Goal: Information Seeking & Learning: Learn about a topic

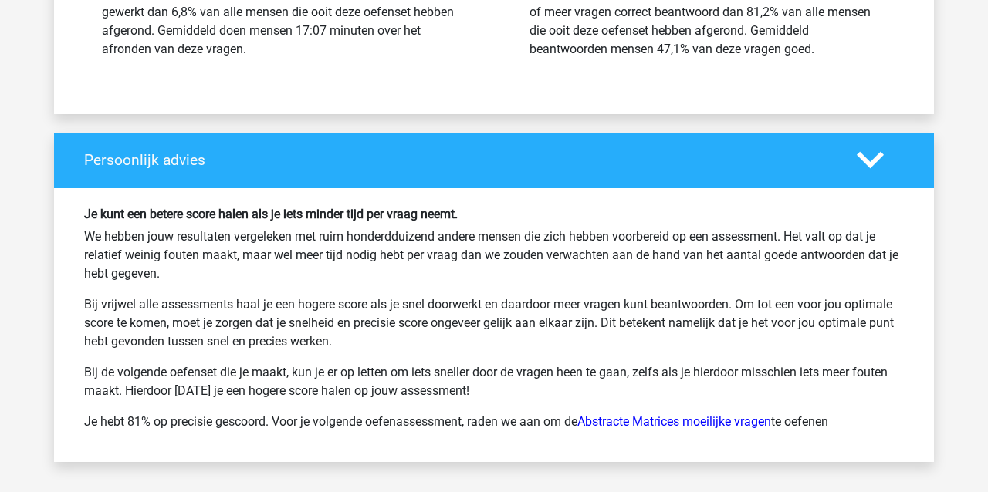
scroll to position [2391, 0]
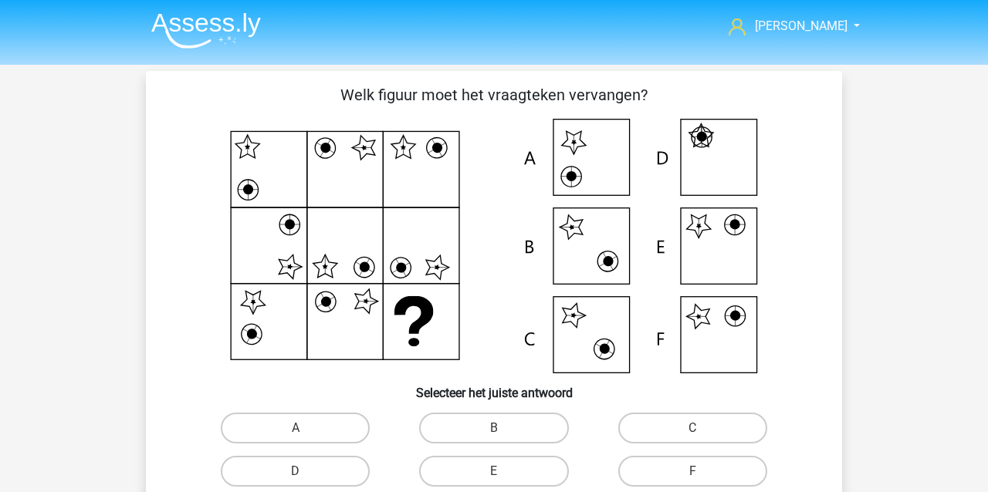
scroll to position [415, 0]
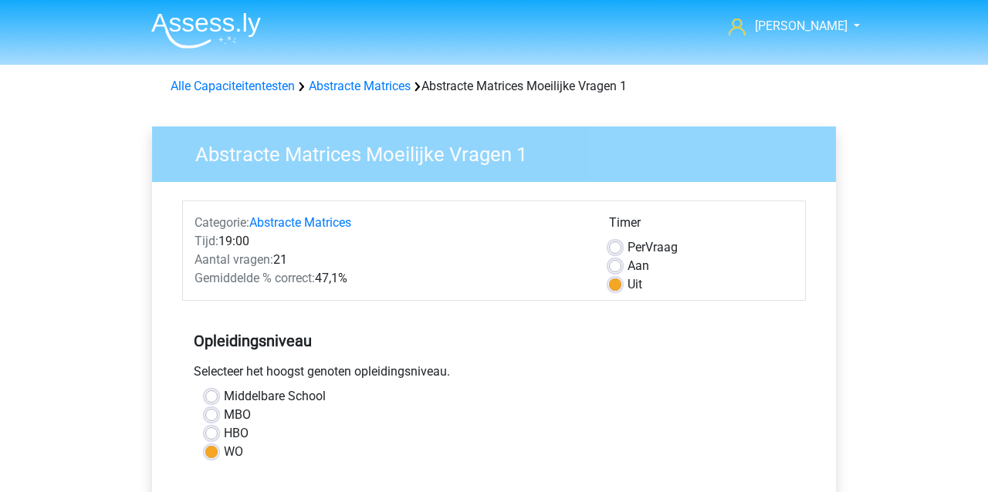
scroll to position [355, 0]
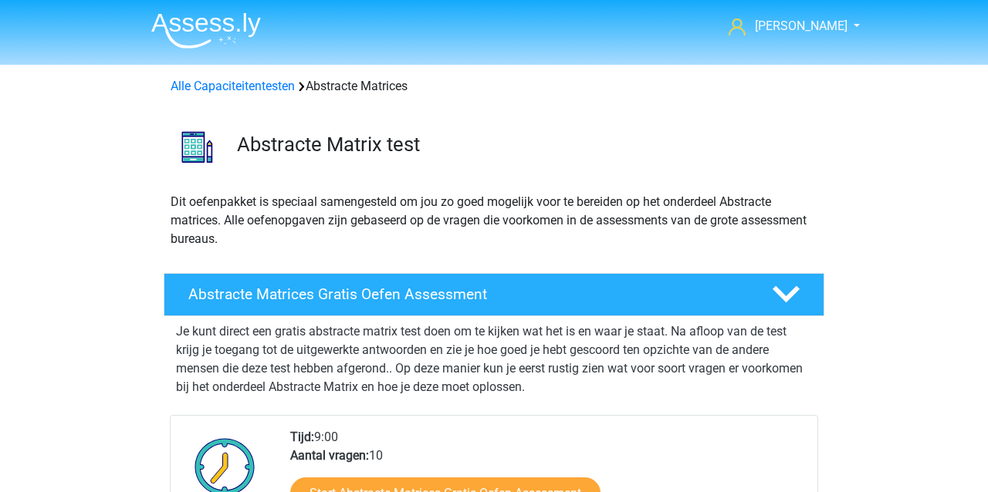
scroll to position [1002, 0]
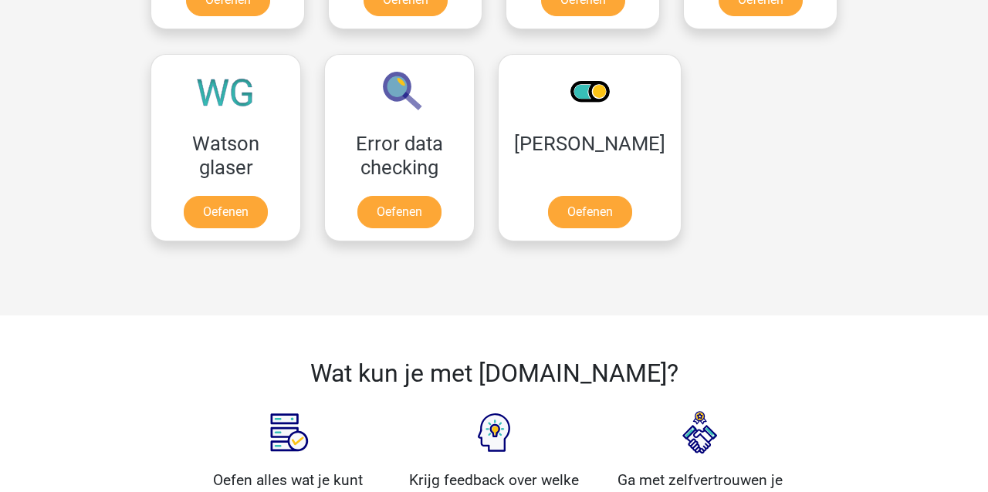
scroll to position [2097, 0]
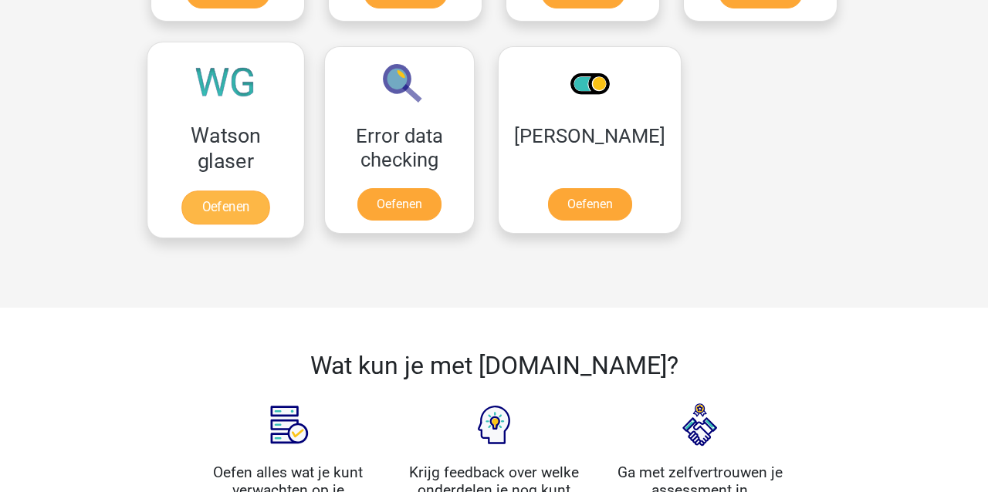
click at [235, 201] on link "Oefenen" at bounding box center [225, 208] width 88 height 34
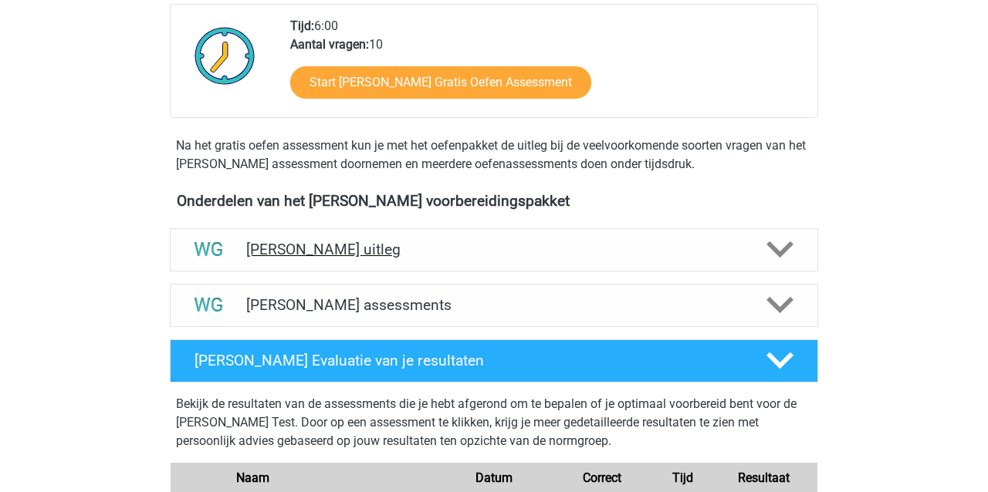
scroll to position [377, 0]
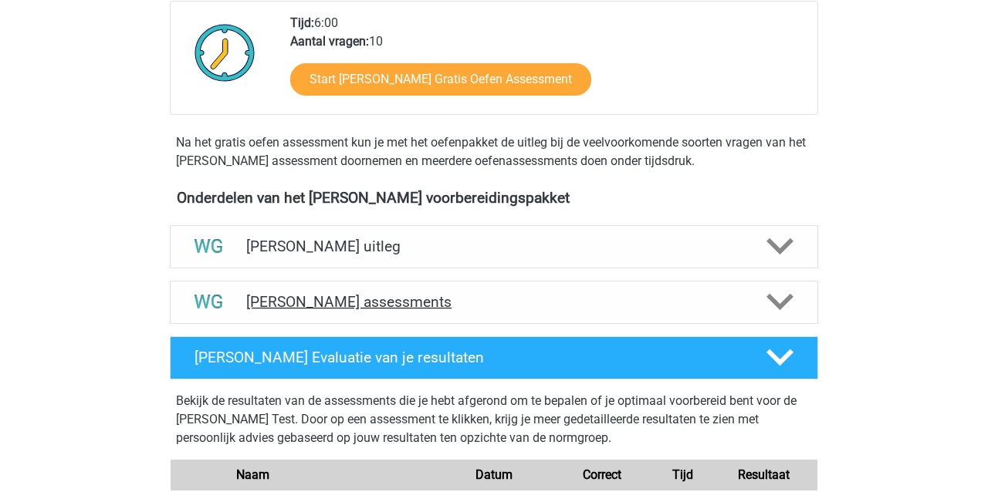
click at [333, 298] on h4 "Watson Glaser assessments" at bounding box center [494, 302] width 496 height 18
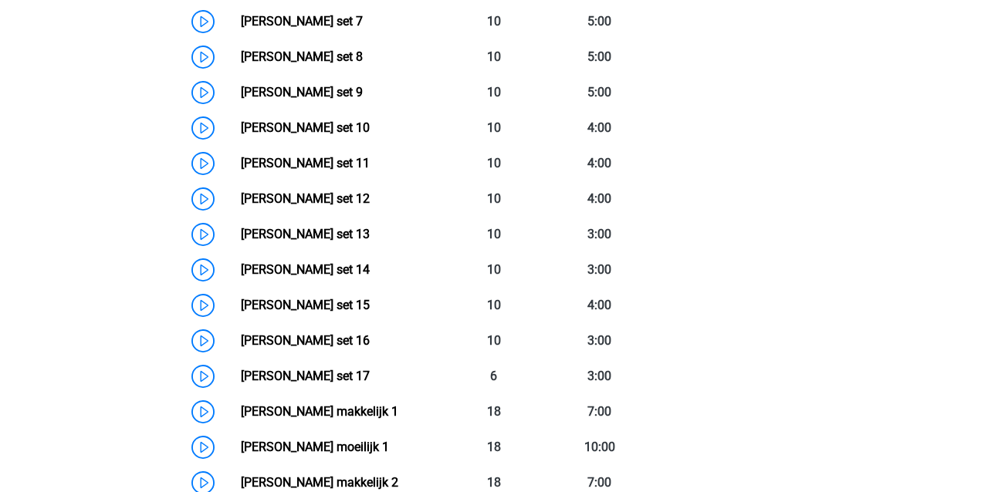
scroll to position [1001, 0]
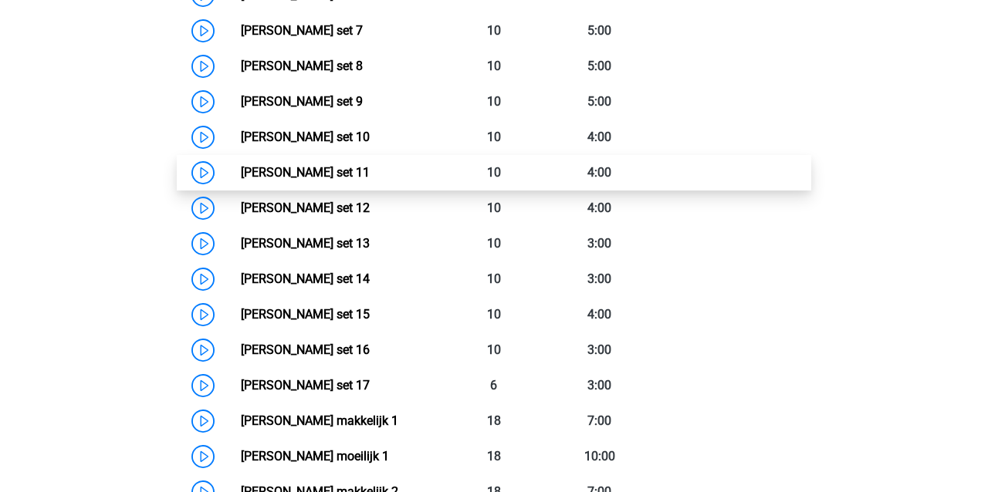
click at [295, 172] on link "Watson Glaser set 11" at bounding box center [305, 172] width 129 height 15
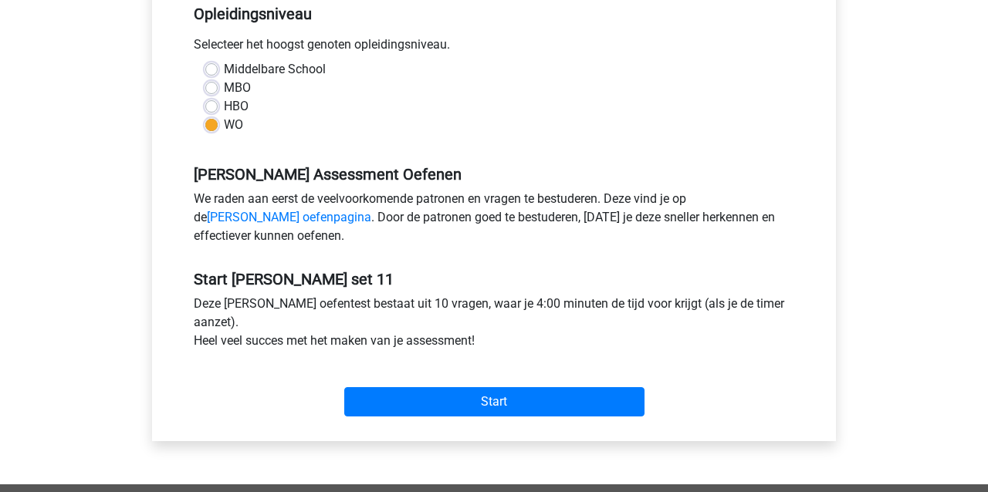
scroll to position [337, 0]
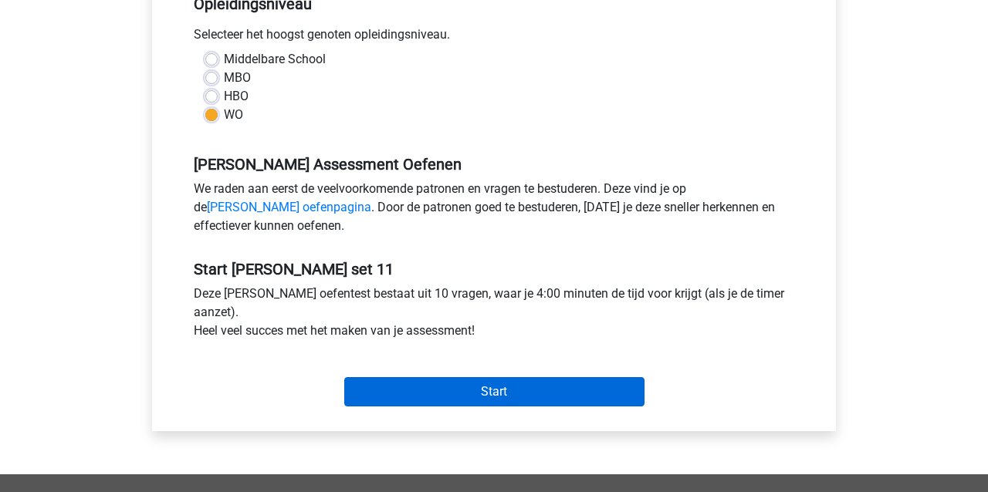
click at [405, 390] on input "Start" at bounding box center [494, 391] width 300 height 29
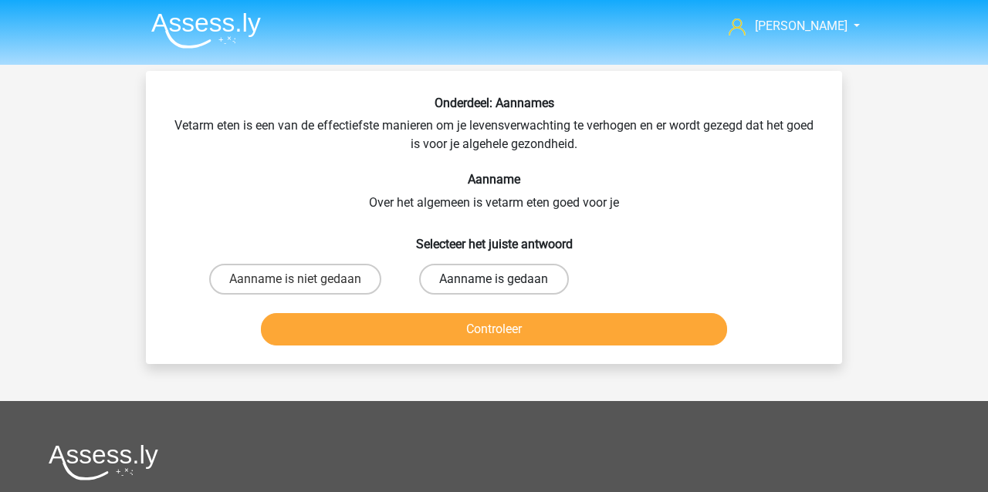
click at [531, 281] on label "Aanname is gedaan" at bounding box center [493, 279] width 149 height 31
click at [504, 281] on input "Aanname is gedaan" at bounding box center [499, 284] width 10 height 10
radio input "true"
click at [510, 330] on button "Controleer" at bounding box center [494, 329] width 467 height 32
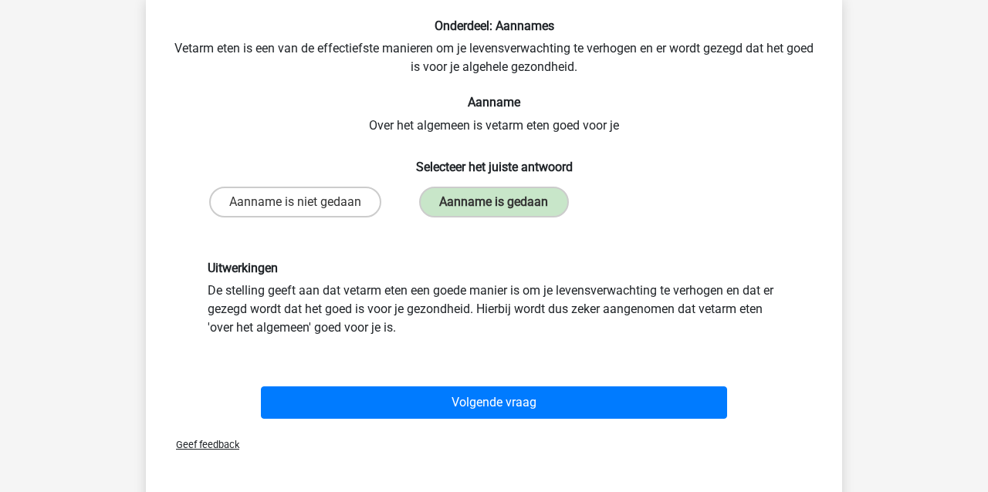
scroll to position [78, 0]
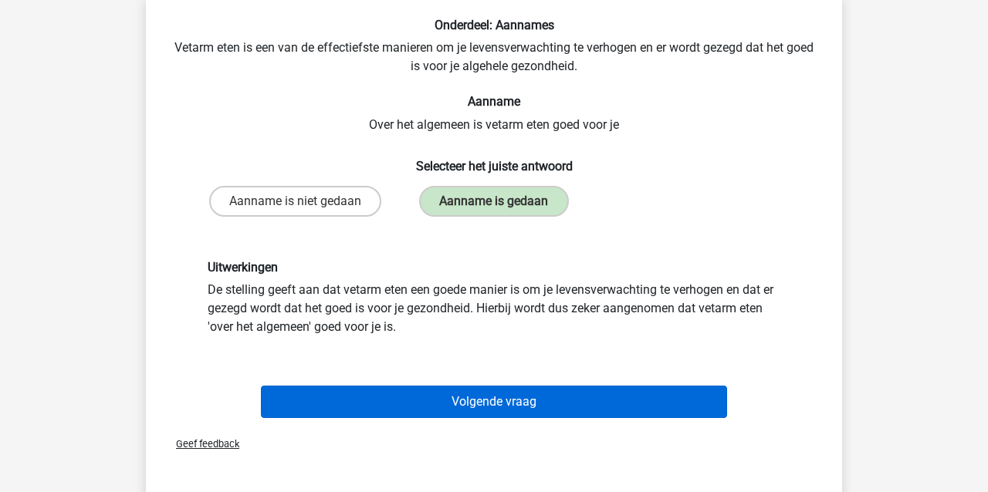
click at [370, 408] on button "Volgende vraag" at bounding box center [494, 402] width 467 height 32
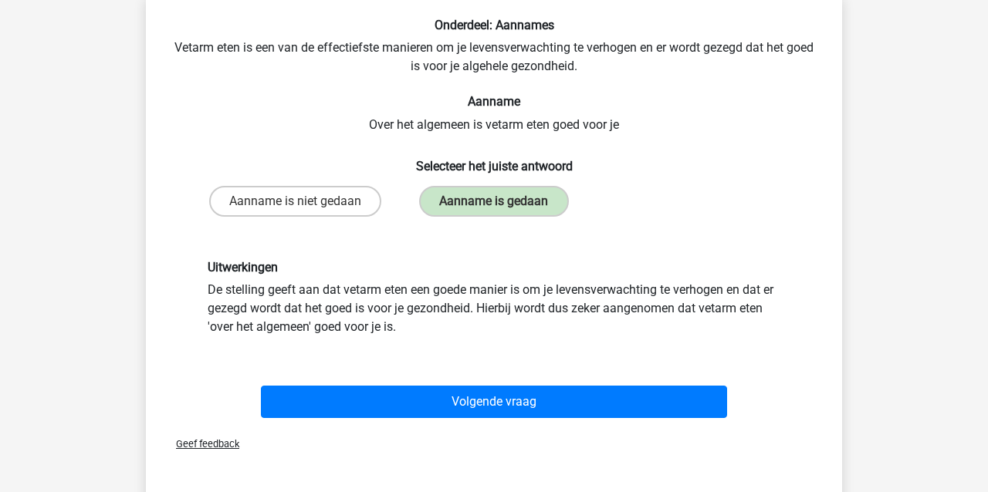
scroll to position [71, 0]
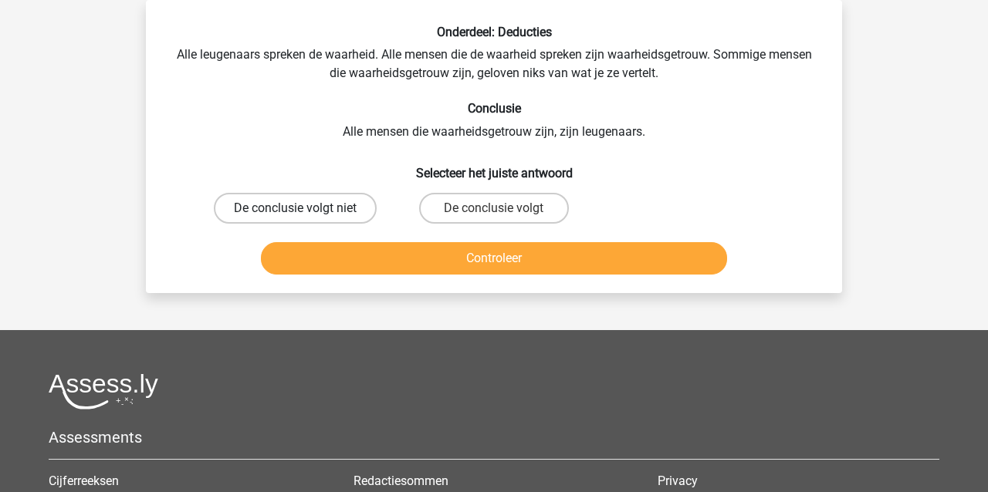
click at [315, 208] on label "De conclusie volgt niet" at bounding box center [295, 208] width 163 height 31
click at [306, 208] on input "De conclusie volgt niet" at bounding box center [301, 213] width 10 height 10
radio input "true"
click at [332, 245] on button "Controleer" at bounding box center [494, 258] width 467 height 32
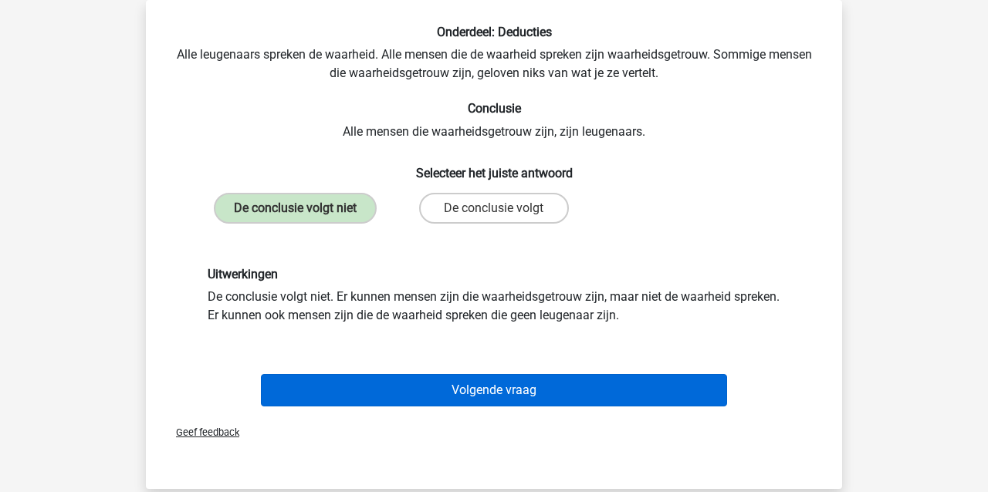
click at [360, 394] on button "Volgende vraag" at bounding box center [494, 390] width 467 height 32
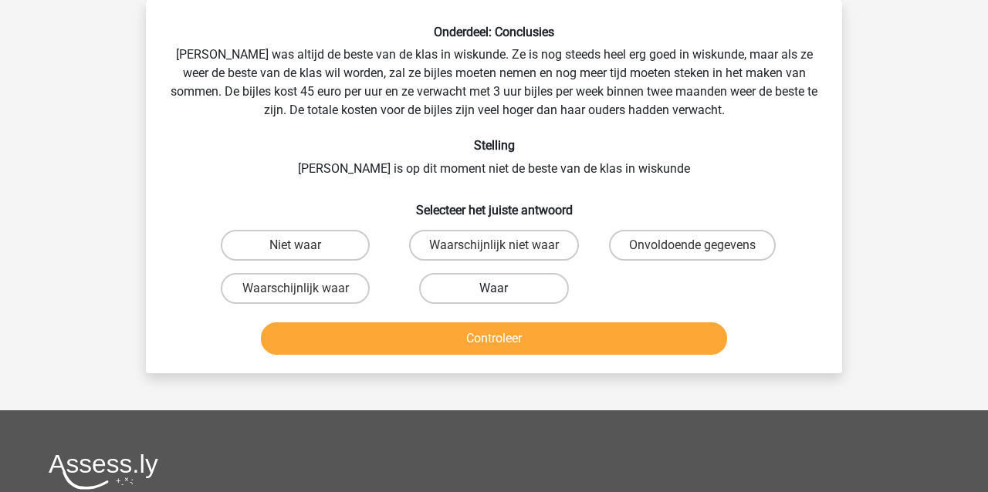
click at [489, 284] on label "Waar" at bounding box center [493, 288] width 149 height 31
click at [494, 289] on input "Waar" at bounding box center [499, 294] width 10 height 10
radio input "true"
click at [462, 335] on button "Controleer" at bounding box center [494, 339] width 467 height 32
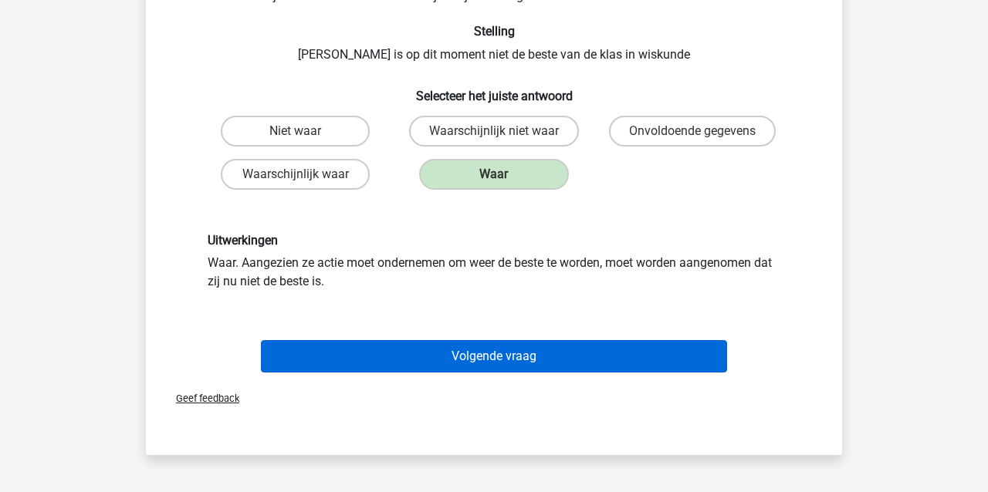
click at [439, 360] on button "Volgende vraag" at bounding box center [494, 356] width 467 height 32
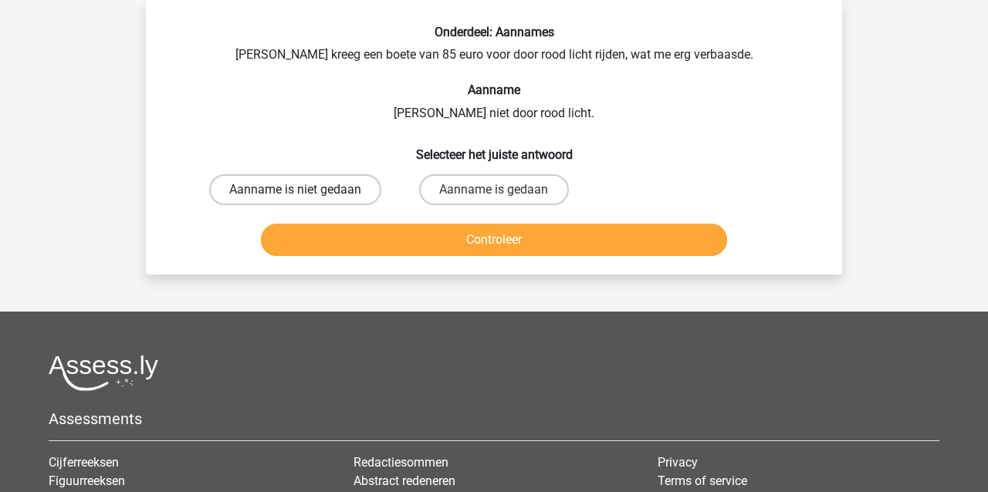
click at [320, 188] on label "Aanname is niet gedaan" at bounding box center [295, 189] width 172 height 31
click at [306, 190] on input "Aanname is niet gedaan" at bounding box center [301, 195] width 10 height 10
radio input "true"
click at [307, 244] on button "Controleer" at bounding box center [494, 240] width 467 height 32
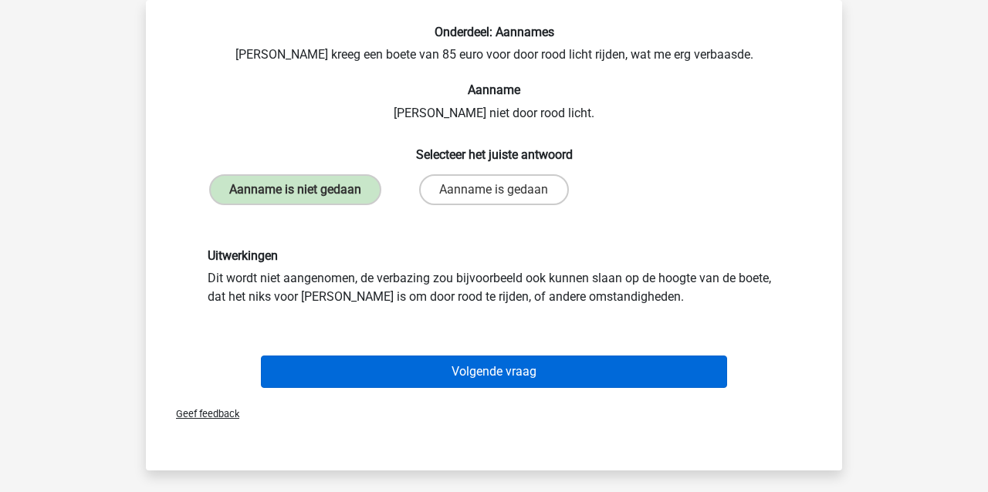
click at [330, 372] on button "Volgende vraag" at bounding box center [494, 372] width 467 height 32
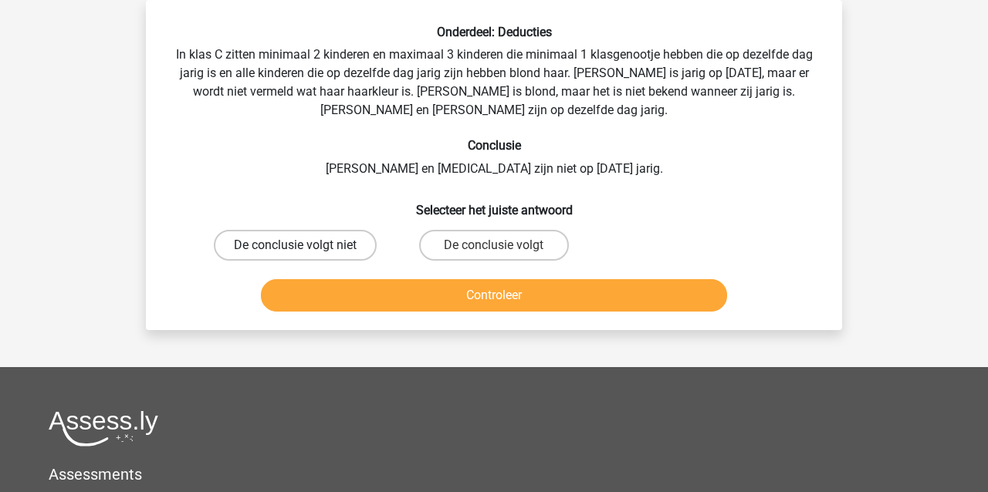
click at [346, 245] on label "De conclusie volgt niet" at bounding box center [295, 245] width 163 height 31
click at [306, 245] on input "De conclusie volgt niet" at bounding box center [301, 250] width 10 height 10
radio input "true"
click at [354, 296] on button "Controleer" at bounding box center [494, 295] width 467 height 32
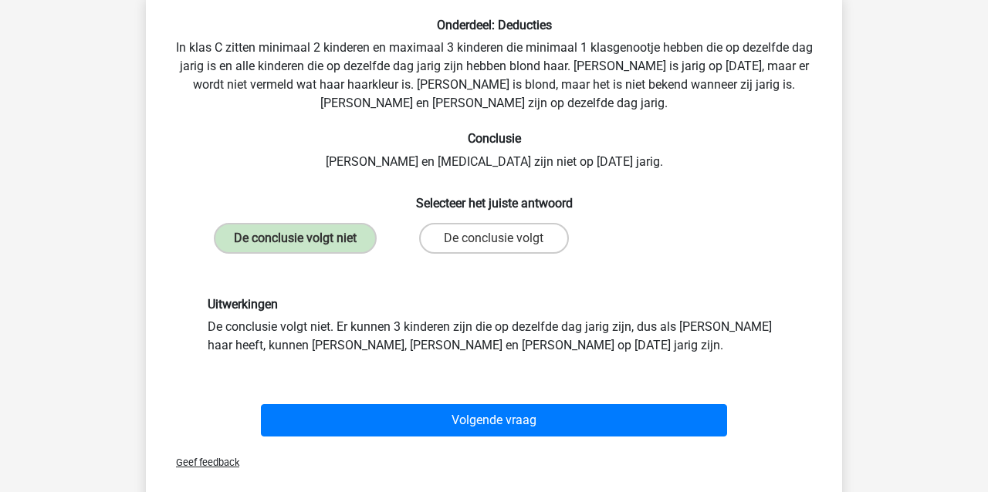
scroll to position [76, 0]
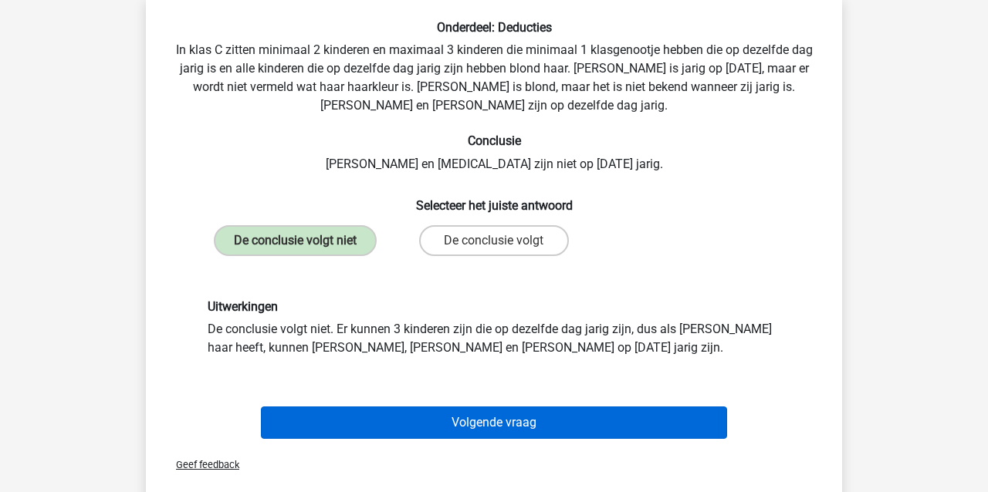
click at [357, 432] on button "Volgende vraag" at bounding box center [494, 423] width 467 height 32
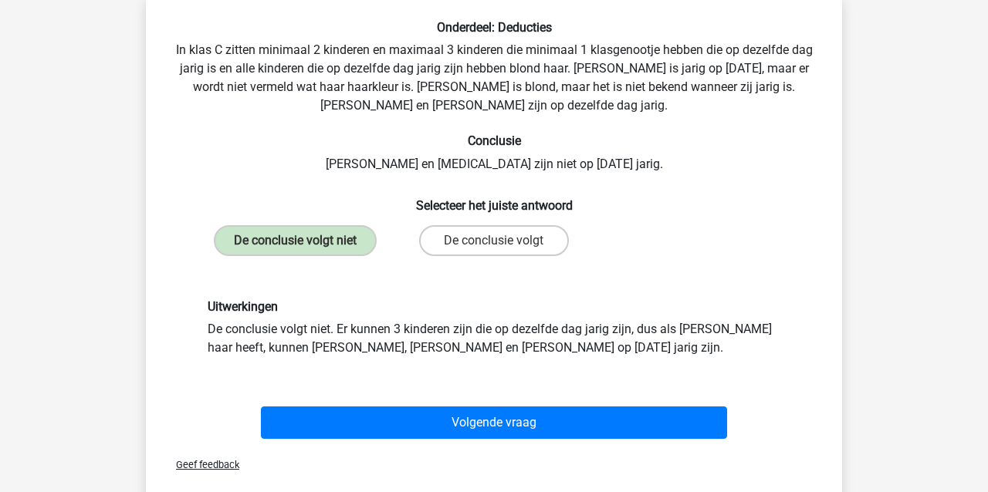
scroll to position [71, 0]
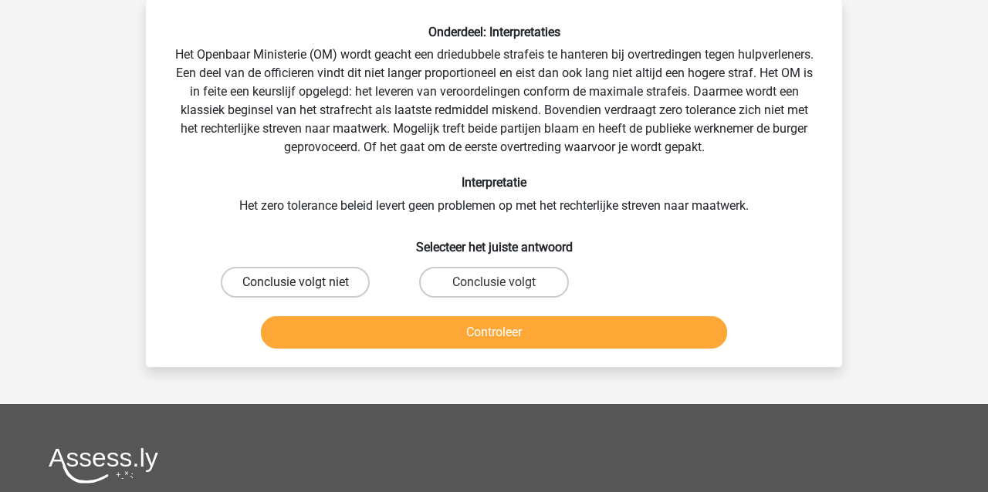
drag, startPoint x: 245, startPoint y: 283, endPoint x: 262, endPoint y: 296, distance: 20.4
click at [247, 283] on label "Conclusie volgt niet" at bounding box center [295, 282] width 149 height 31
click at [296, 283] on input "Conclusie volgt niet" at bounding box center [301, 288] width 10 height 10
radio input "true"
click at [286, 331] on button "Controleer" at bounding box center [494, 332] width 467 height 32
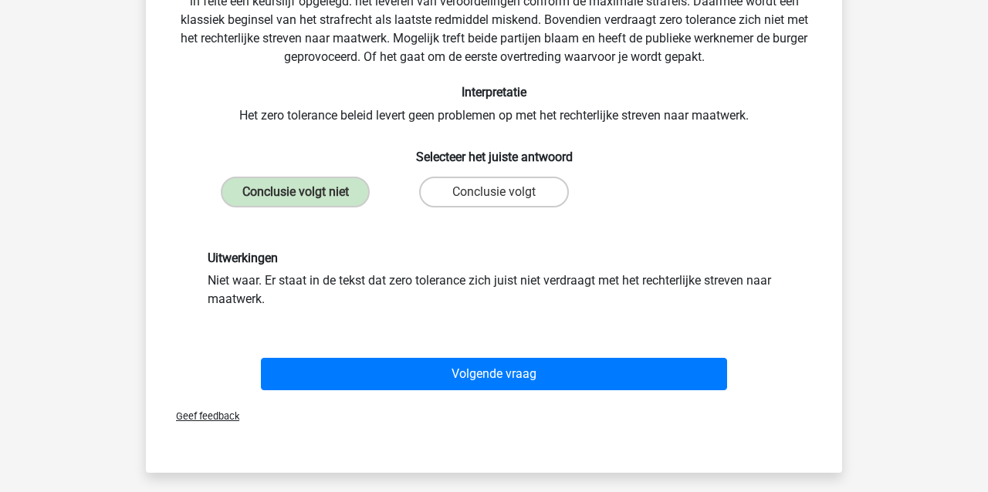
scroll to position [164, 0]
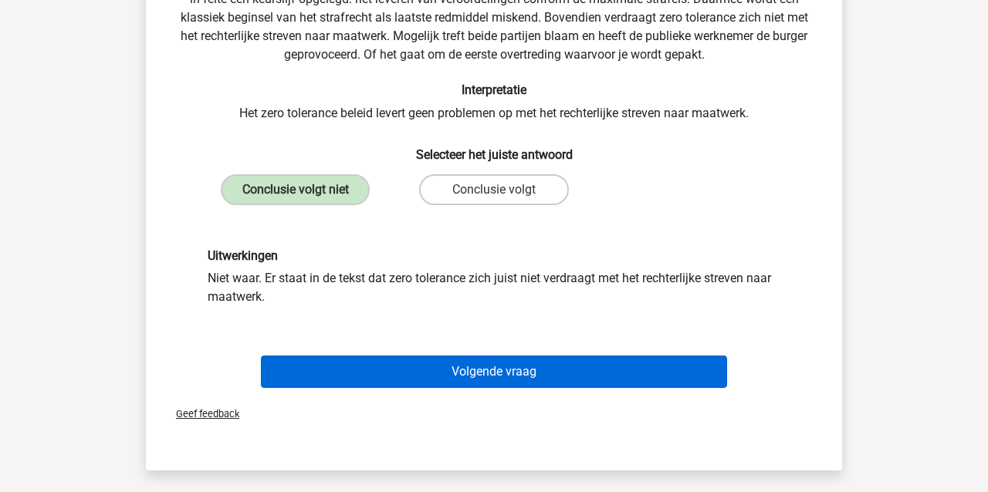
click at [348, 374] on button "Volgende vraag" at bounding box center [494, 372] width 467 height 32
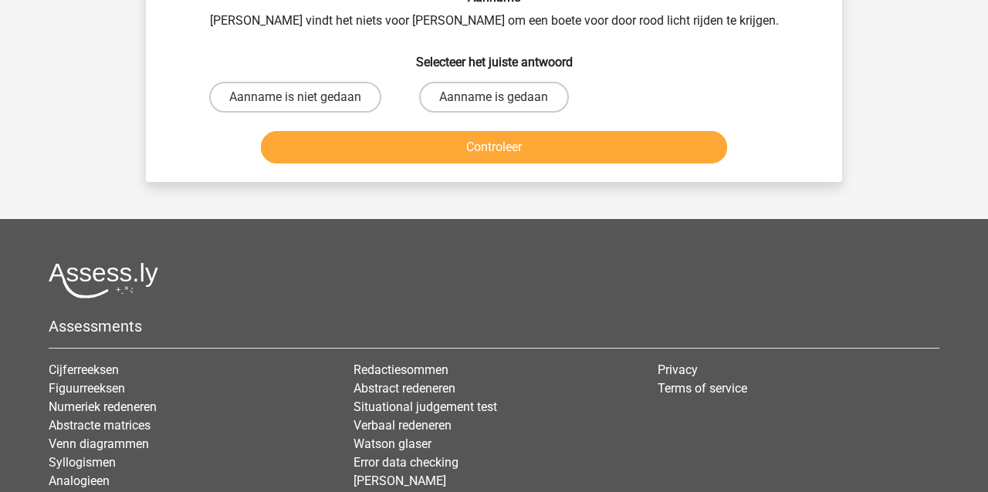
scroll to position [71, 0]
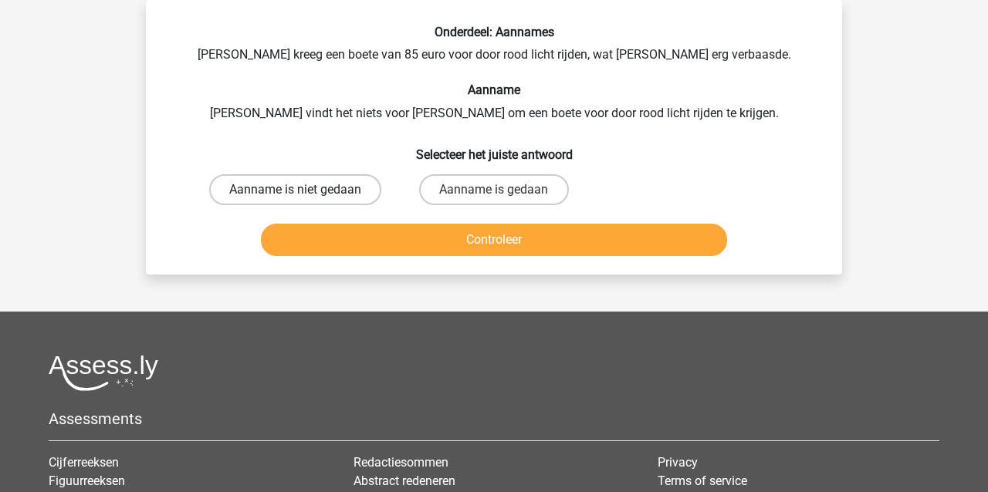
click at [242, 192] on label "Aanname is niet gedaan" at bounding box center [295, 189] width 172 height 31
click at [296, 192] on input "Aanname is niet gedaan" at bounding box center [301, 195] width 10 height 10
radio input "true"
click at [372, 244] on button "Controleer" at bounding box center [494, 240] width 467 height 32
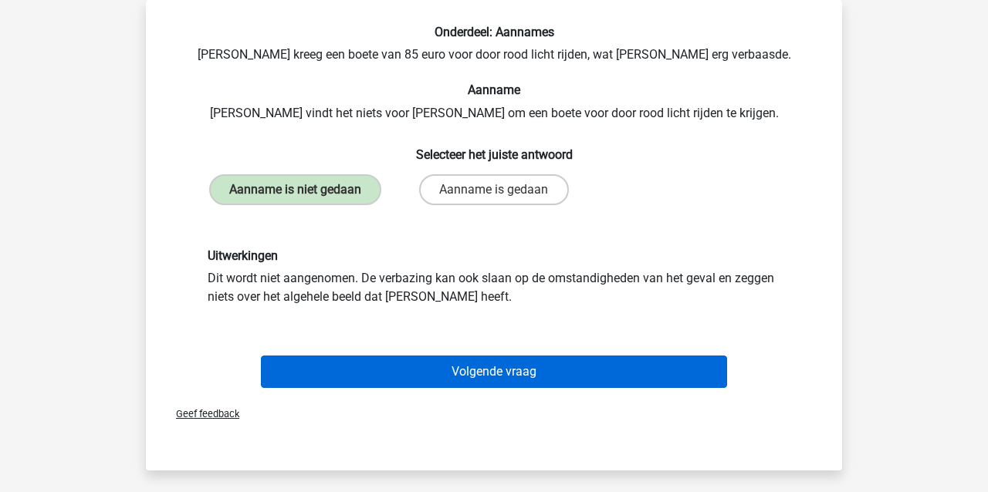
click at [328, 372] on button "Volgende vraag" at bounding box center [494, 372] width 467 height 32
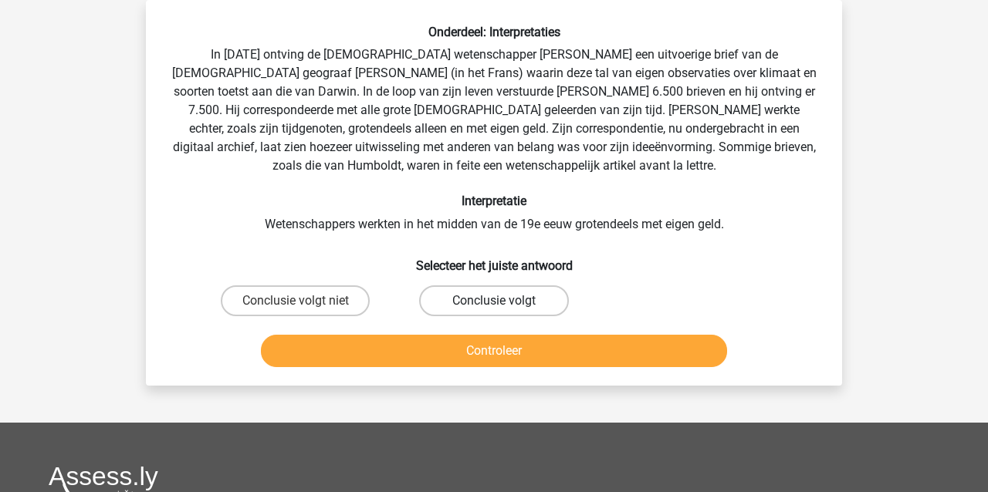
click at [452, 303] on label "Conclusie volgt" at bounding box center [493, 301] width 149 height 31
click at [494, 303] on input "Conclusie volgt" at bounding box center [499, 306] width 10 height 10
radio input "true"
click at [448, 351] on button "Controleer" at bounding box center [494, 351] width 467 height 32
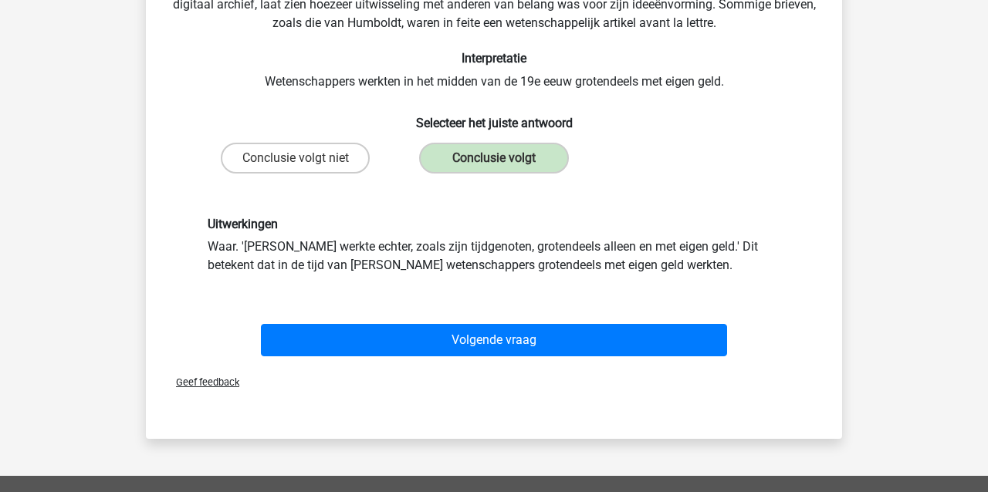
scroll to position [215, 0]
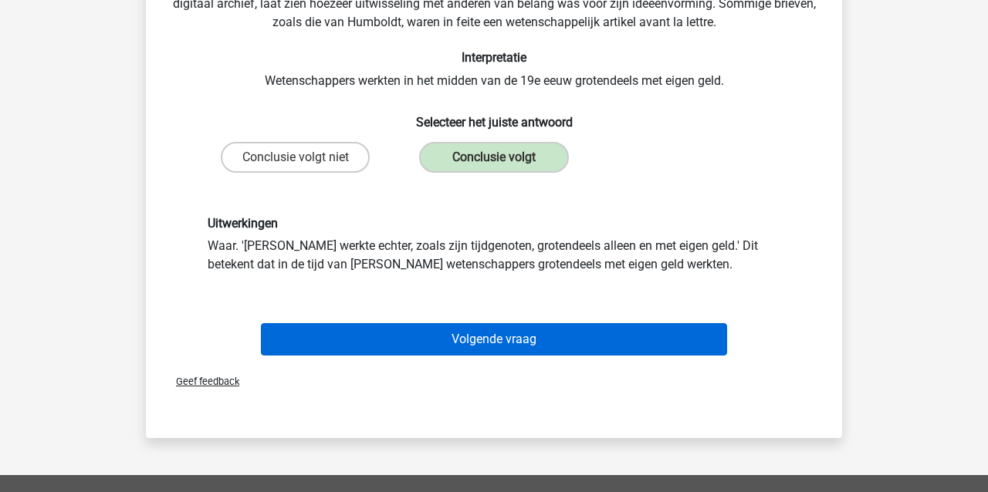
click at [326, 346] on button "Volgende vraag" at bounding box center [494, 339] width 467 height 32
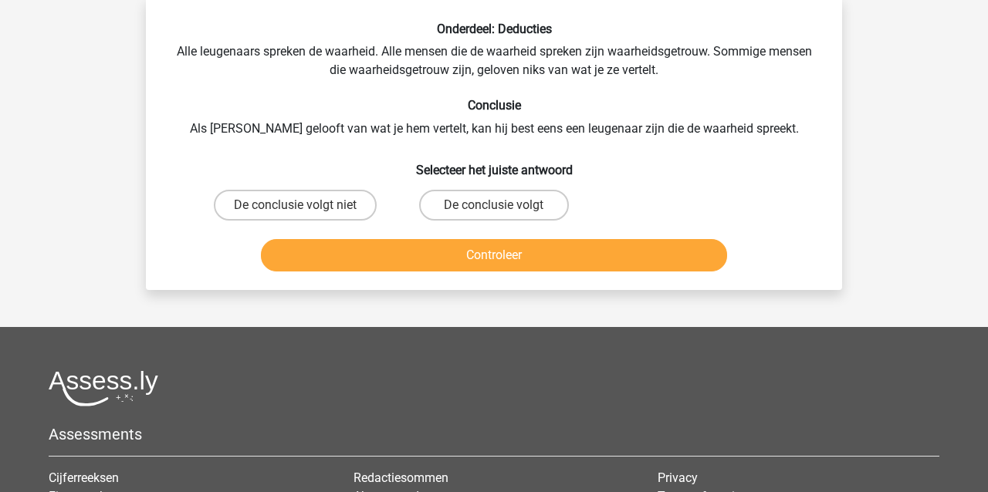
scroll to position [69, 0]
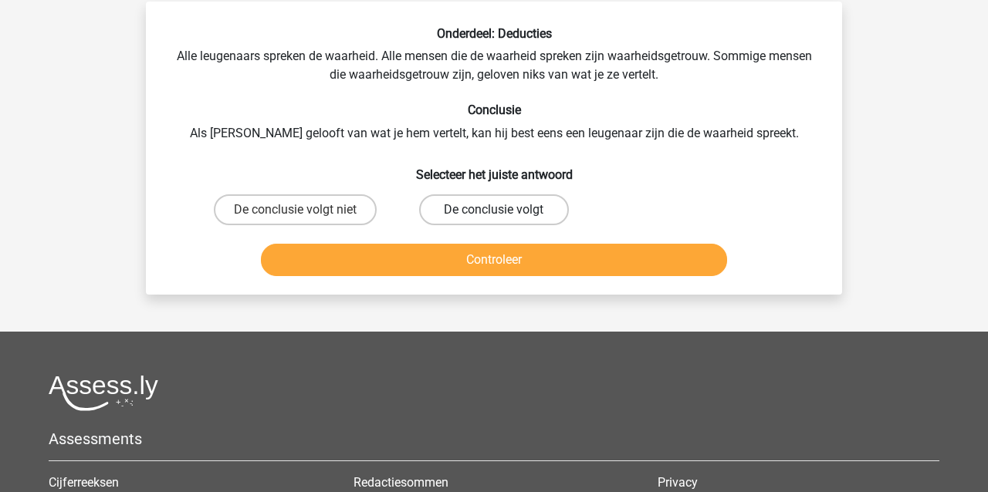
click at [551, 215] on label "De conclusie volgt" at bounding box center [493, 210] width 149 height 31
click at [504, 215] on input "De conclusie volgt" at bounding box center [499, 215] width 10 height 10
radio input "true"
click at [540, 261] on button "Controleer" at bounding box center [494, 260] width 467 height 32
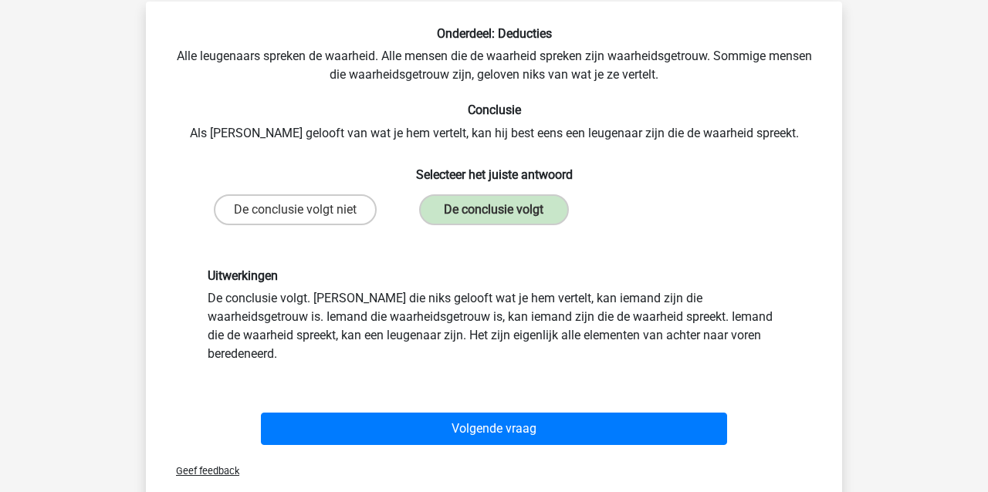
scroll to position [83, 0]
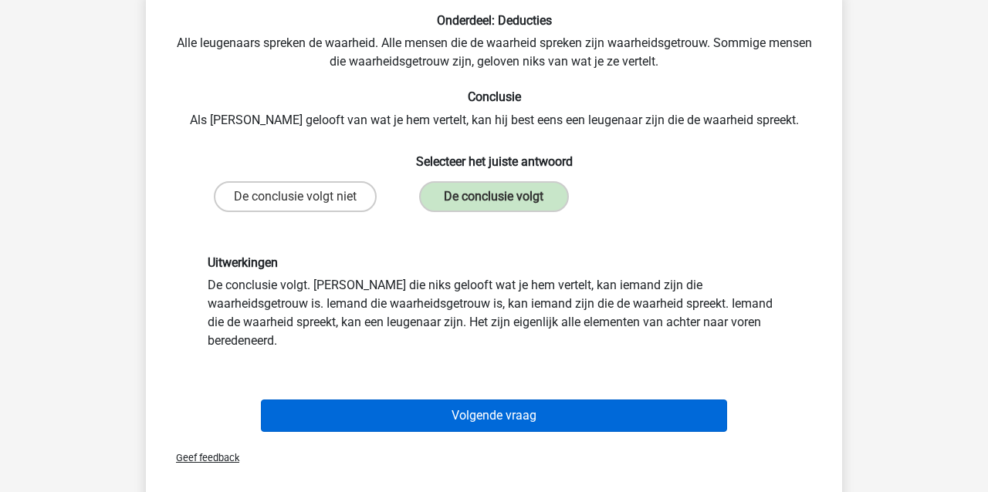
click at [388, 403] on button "Volgende vraag" at bounding box center [494, 416] width 467 height 32
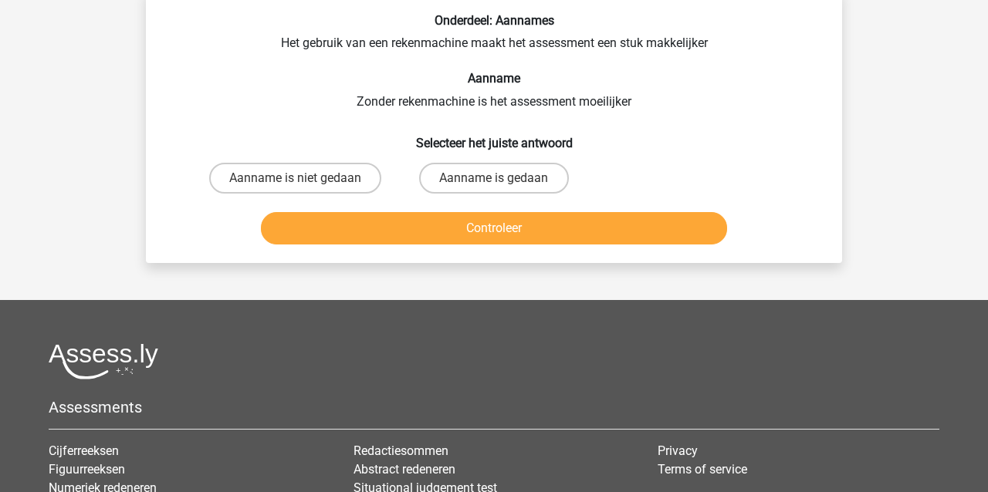
scroll to position [71, 0]
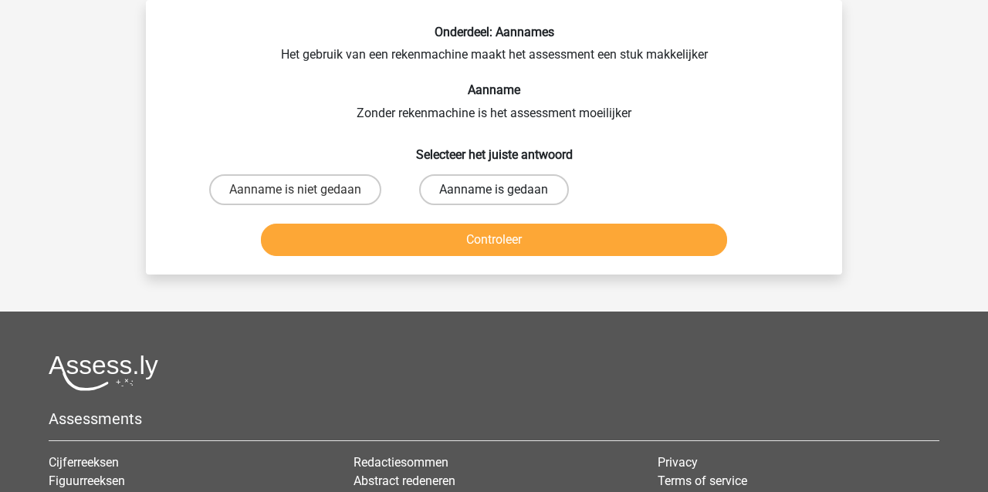
click at [484, 188] on label "Aanname is gedaan" at bounding box center [493, 189] width 149 height 31
click at [494, 190] on input "Aanname is gedaan" at bounding box center [499, 195] width 10 height 10
radio input "true"
click at [472, 240] on button "Controleer" at bounding box center [494, 240] width 467 height 32
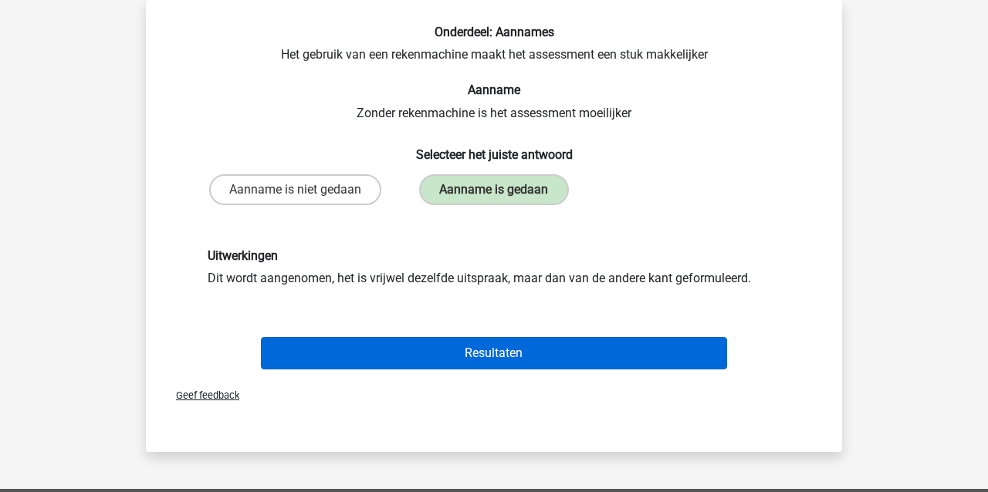
click at [404, 354] on button "Resultaten" at bounding box center [494, 353] width 467 height 32
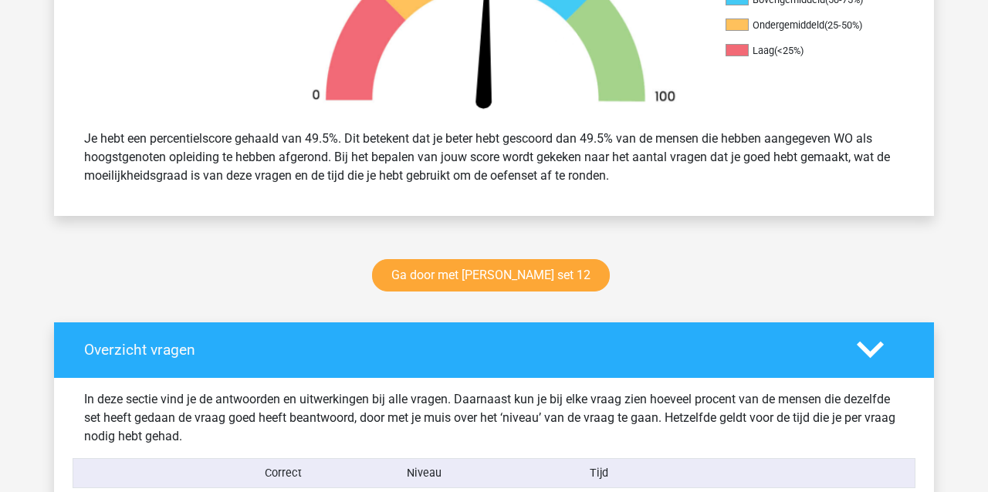
scroll to position [563, 0]
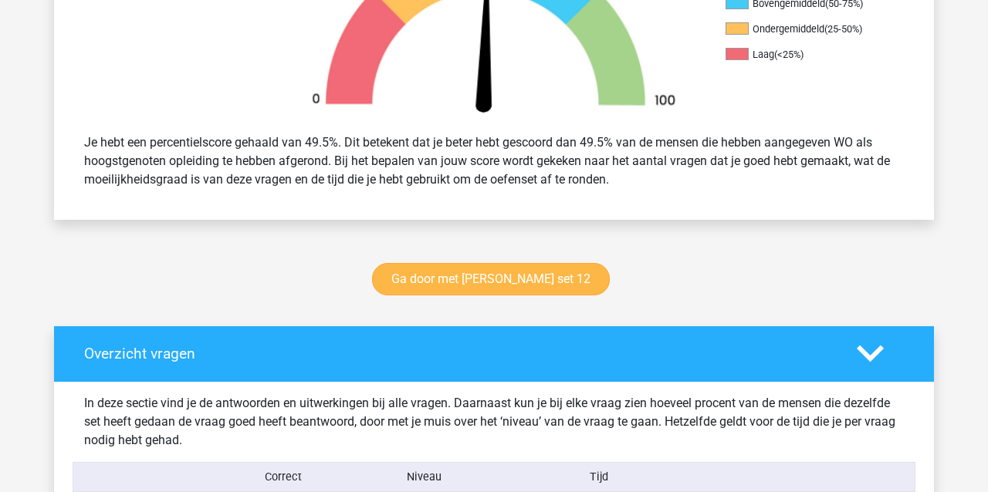
click at [432, 285] on link "Ga door met watson glaser set 12" at bounding box center [491, 279] width 238 height 32
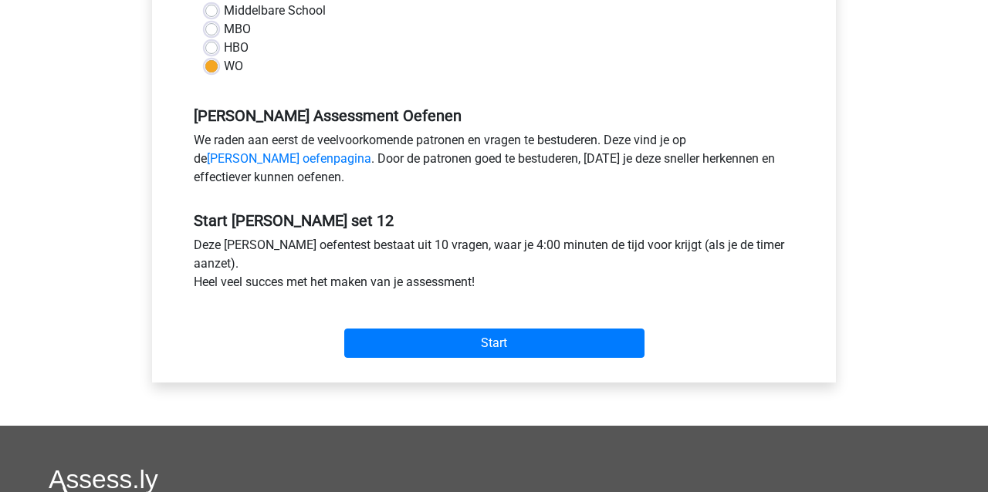
scroll to position [403, 0]
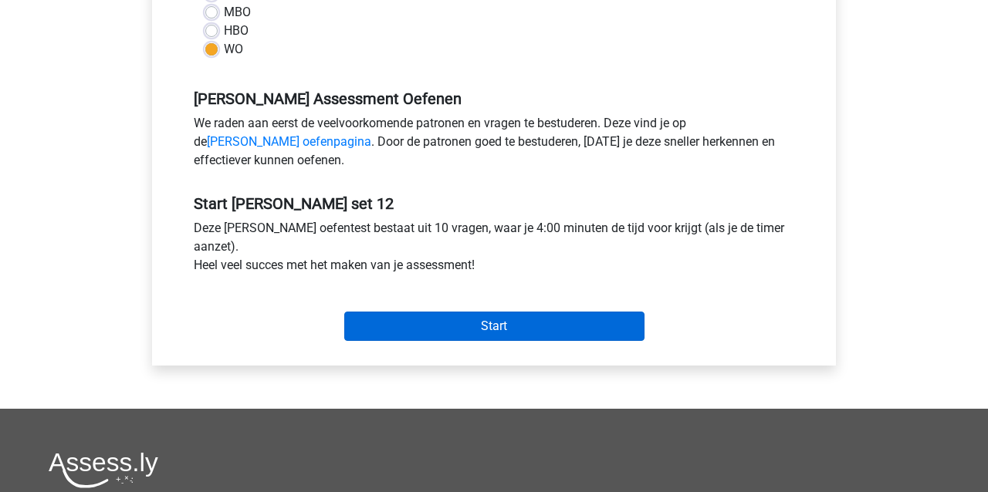
click at [446, 328] on input "Start" at bounding box center [494, 326] width 300 height 29
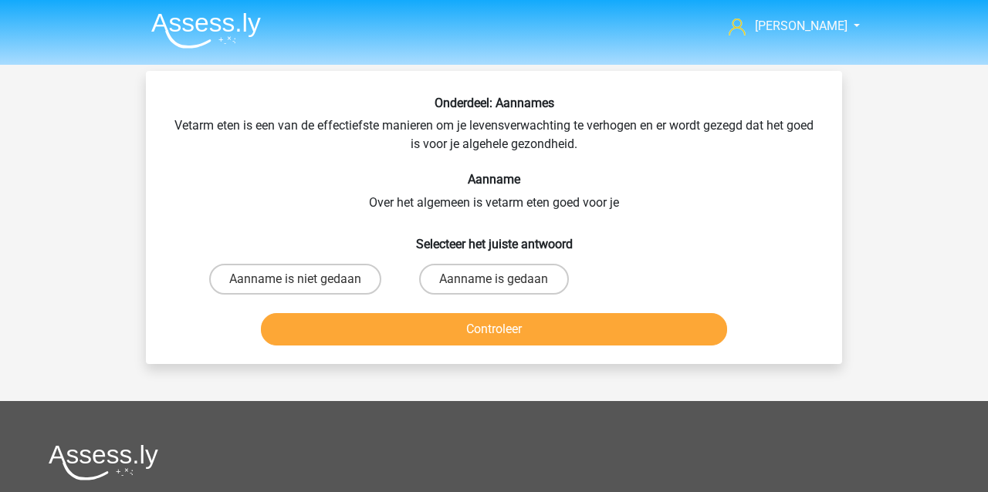
scroll to position [71, 0]
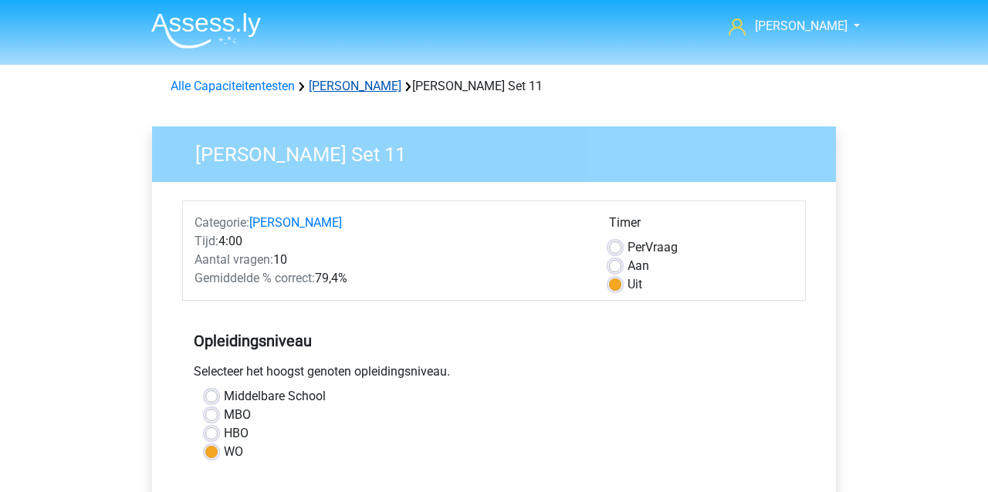
click at [351, 85] on link "[PERSON_NAME]" at bounding box center [355, 86] width 93 height 15
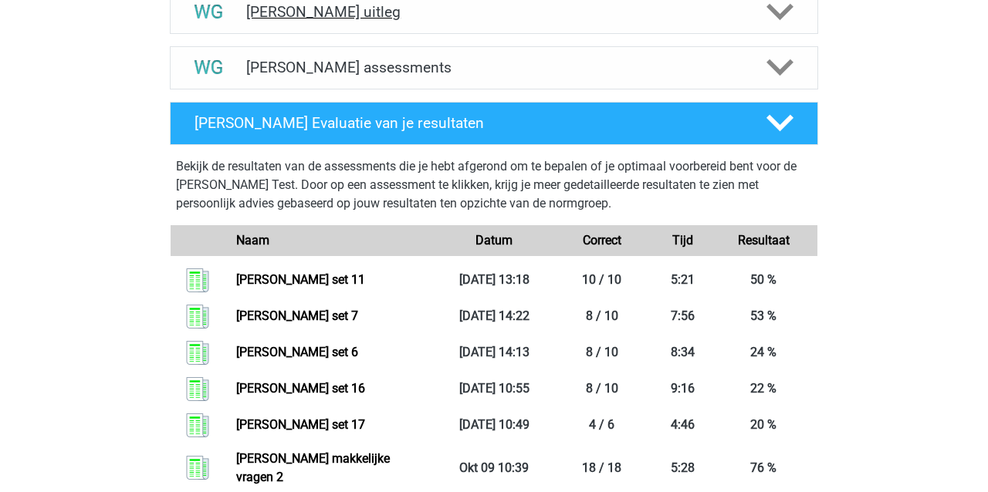
scroll to position [613, 0]
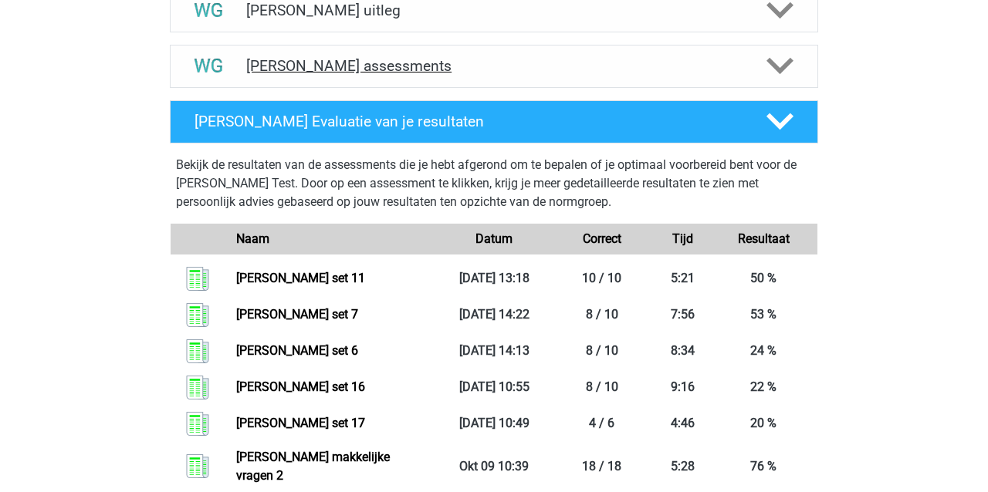
click at [291, 66] on h4 "Watson Glaser assessments" at bounding box center [494, 66] width 496 height 18
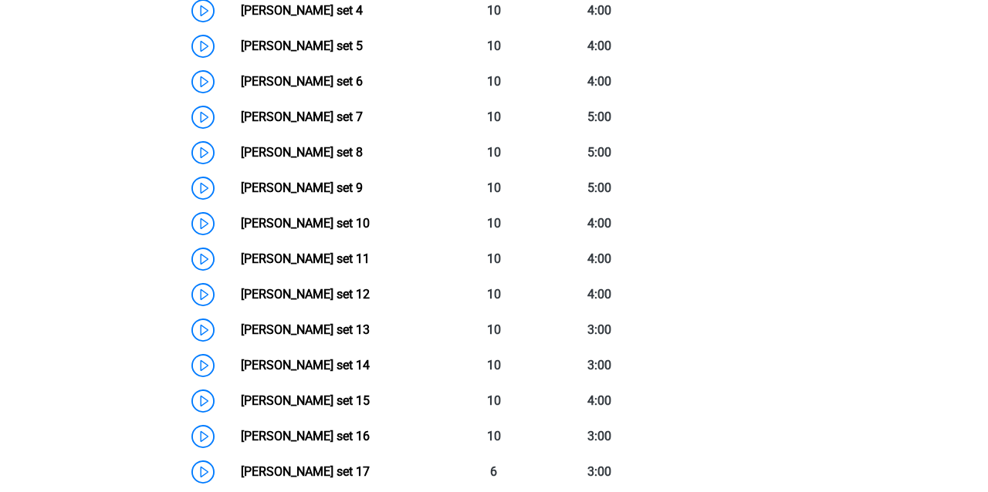
scroll to position [915, 0]
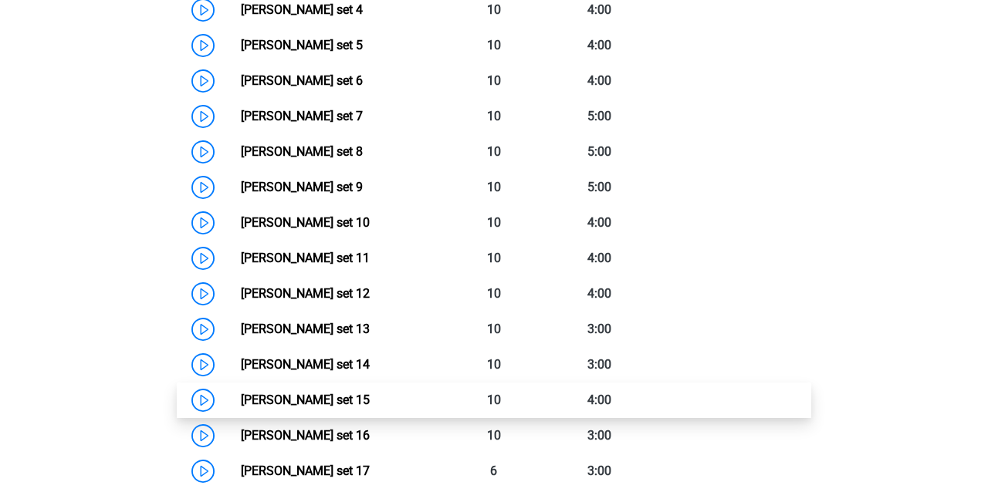
click at [318, 398] on link "Watson Glaser set 15" at bounding box center [305, 400] width 129 height 15
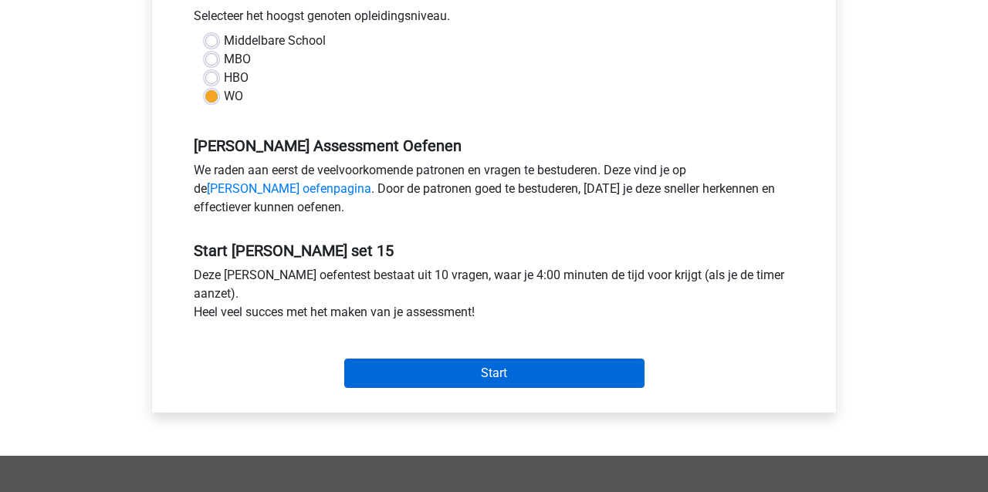
scroll to position [351, 0]
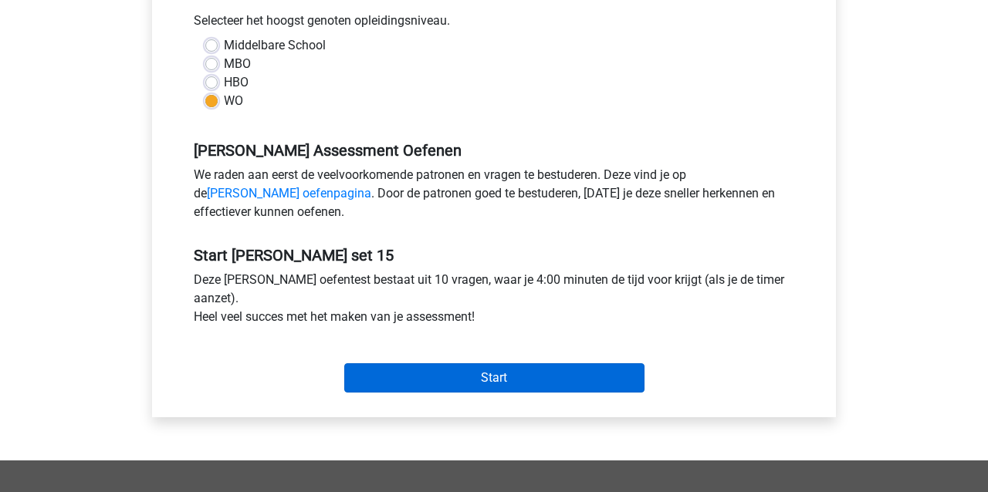
click at [415, 380] on input "Start" at bounding box center [494, 378] width 300 height 29
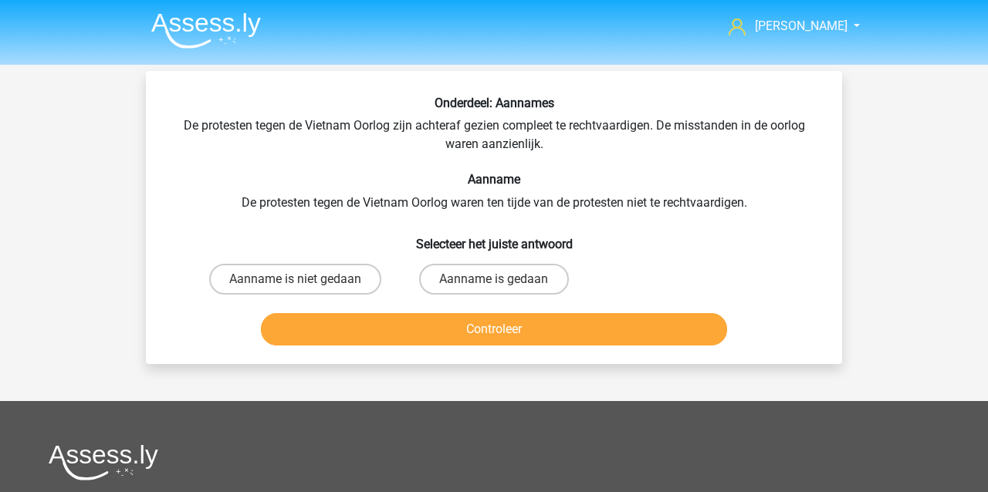
drag, startPoint x: 296, startPoint y: 276, endPoint x: 309, endPoint y: 305, distance: 31.8
click at [296, 277] on label "Aanname is niet gedaan" at bounding box center [295, 279] width 172 height 31
click at [296, 279] on input "Aanname is niet gedaan" at bounding box center [301, 284] width 10 height 10
radio input "true"
click at [313, 323] on button "Controleer" at bounding box center [494, 329] width 467 height 32
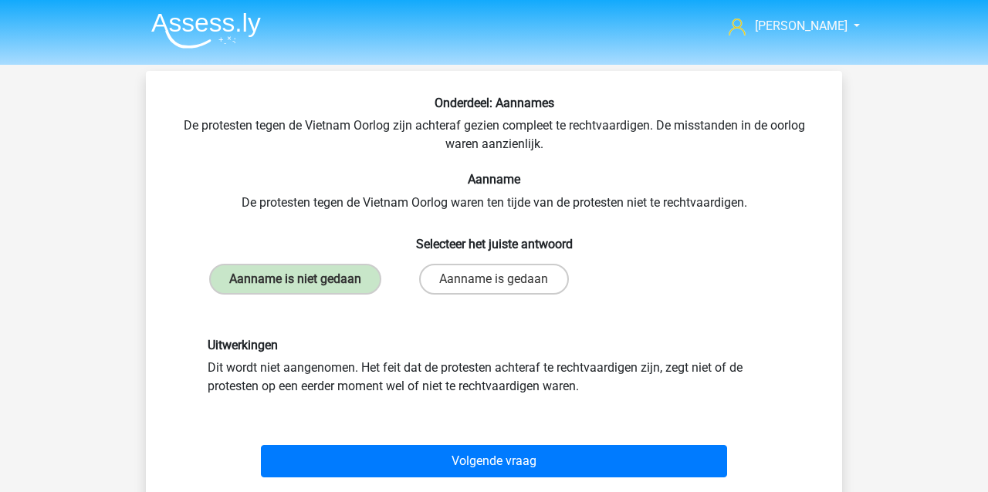
scroll to position [26, 0]
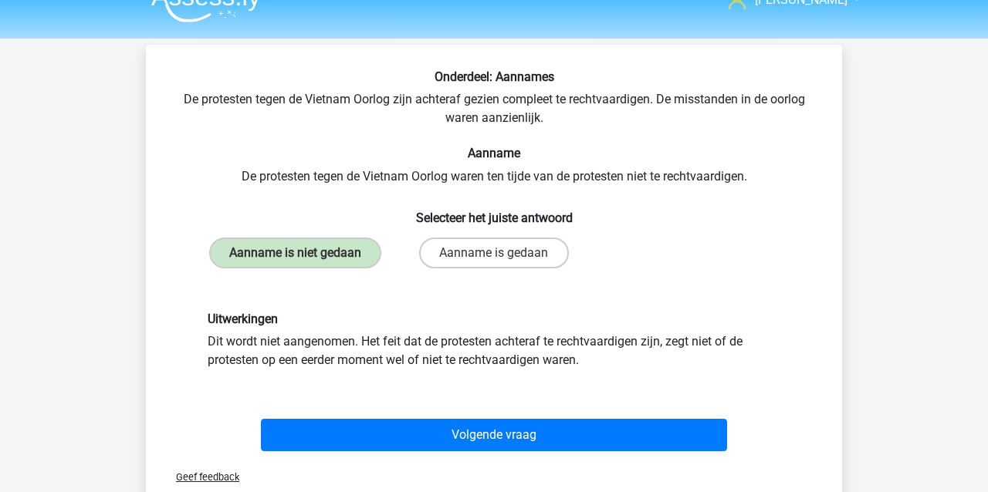
click at [424, 434] on button "Volgende vraag" at bounding box center [494, 435] width 467 height 32
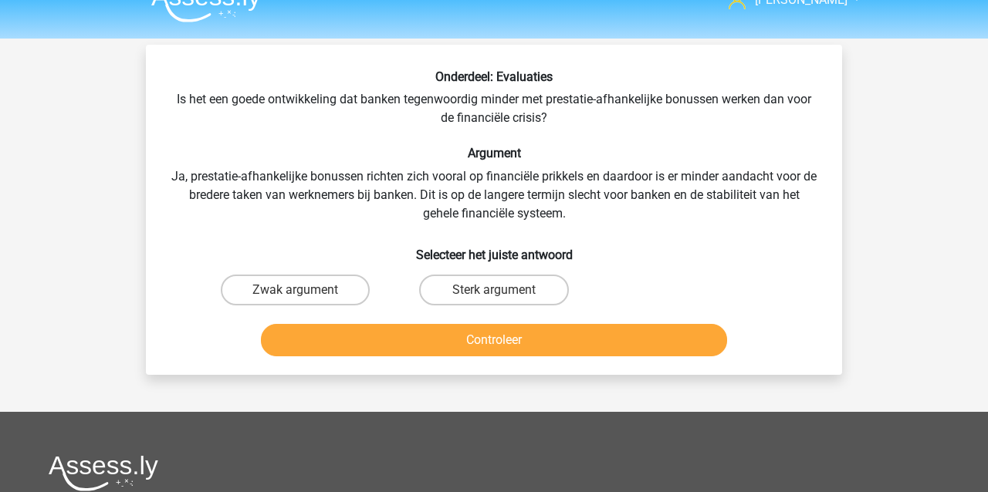
scroll to position [71, 0]
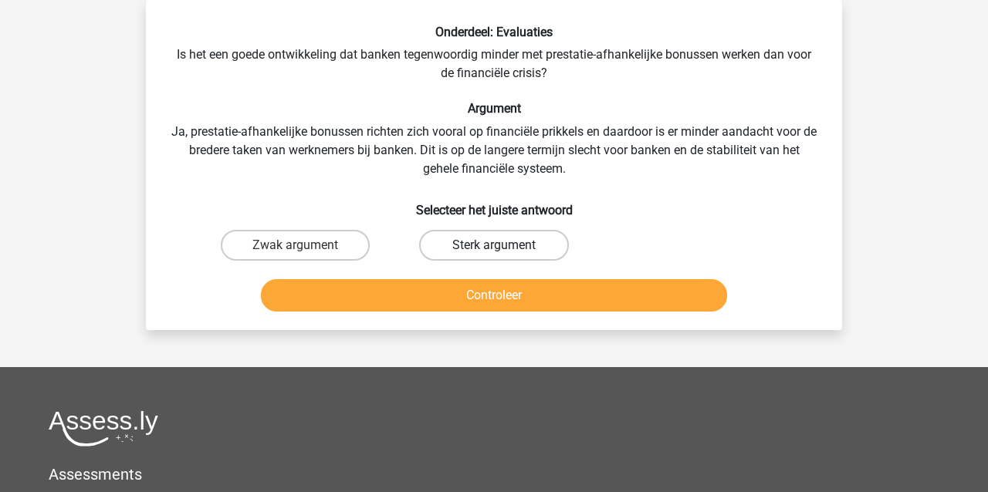
click at [522, 244] on label "Sterk argument" at bounding box center [493, 245] width 149 height 31
click at [504, 245] on input "Sterk argument" at bounding box center [499, 250] width 10 height 10
radio input "true"
click at [501, 313] on div "Controleer" at bounding box center [494, 298] width 596 height 39
click at [500, 300] on button "Controleer" at bounding box center [494, 295] width 467 height 32
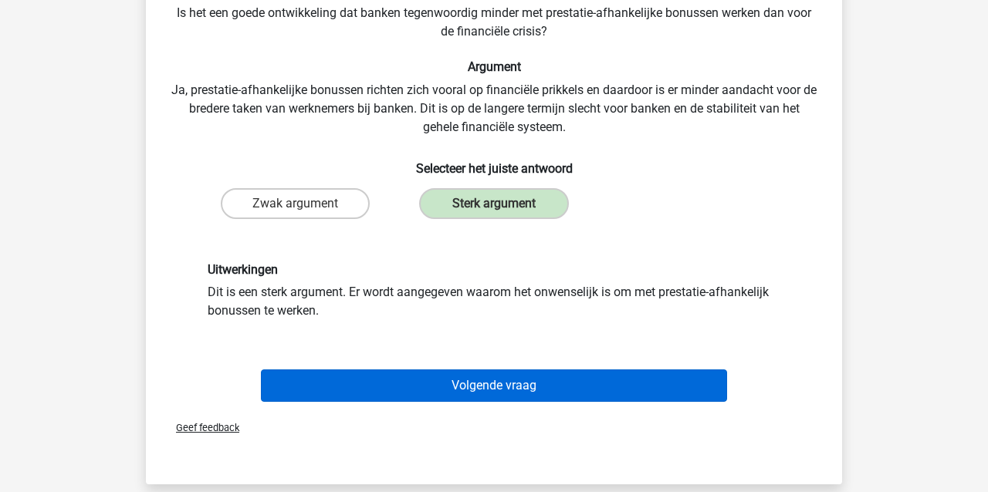
click at [460, 383] on button "Volgende vraag" at bounding box center [494, 386] width 467 height 32
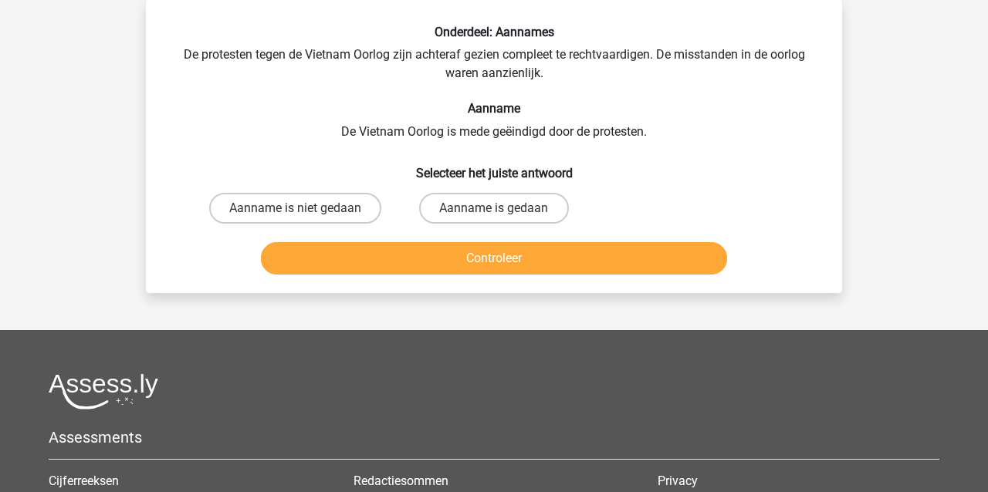
click at [296, 208] on input "Aanname is niet gedaan" at bounding box center [301, 213] width 10 height 10
radio input "true"
click at [350, 258] on button "Controleer" at bounding box center [494, 258] width 467 height 32
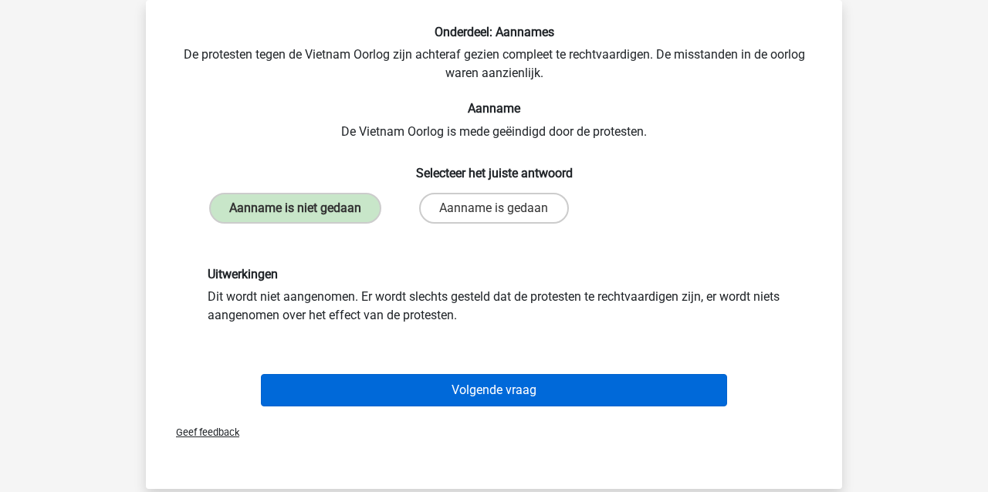
click at [350, 382] on button "Volgende vraag" at bounding box center [494, 390] width 467 height 32
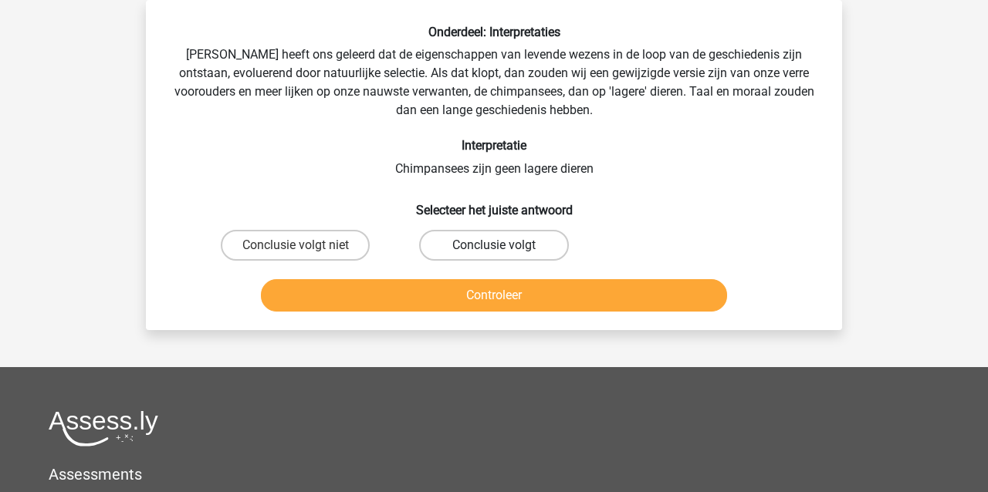
click at [479, 249] on label "Conclusie volgt" at bounding box center [493, 245] width 149 height 31
click at [494, 249] on input "Conclusie volgt" at bounding box center [499, 250] width 10 height 10
radio input "true"
click at [461, 302] on button "Controleer" at bounding box center [494, 295] width 467 height 32
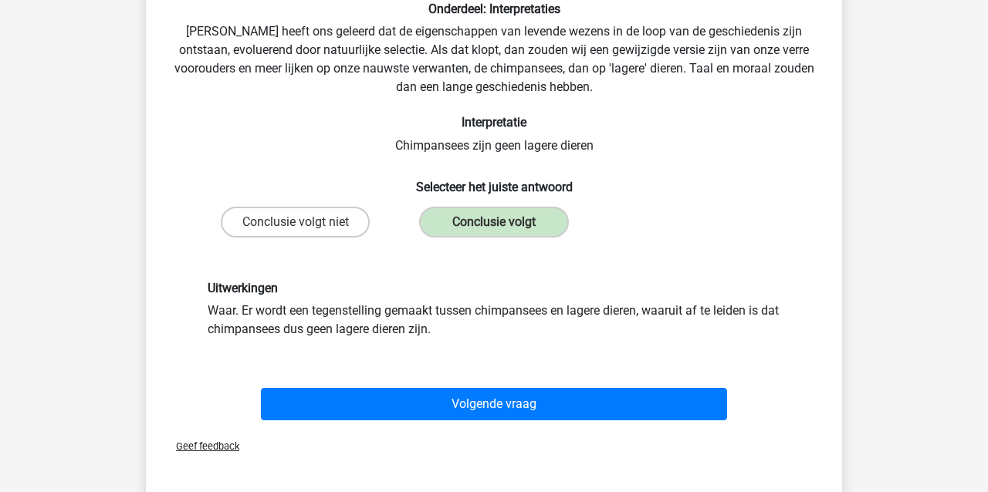
scroll to position [96, 1]
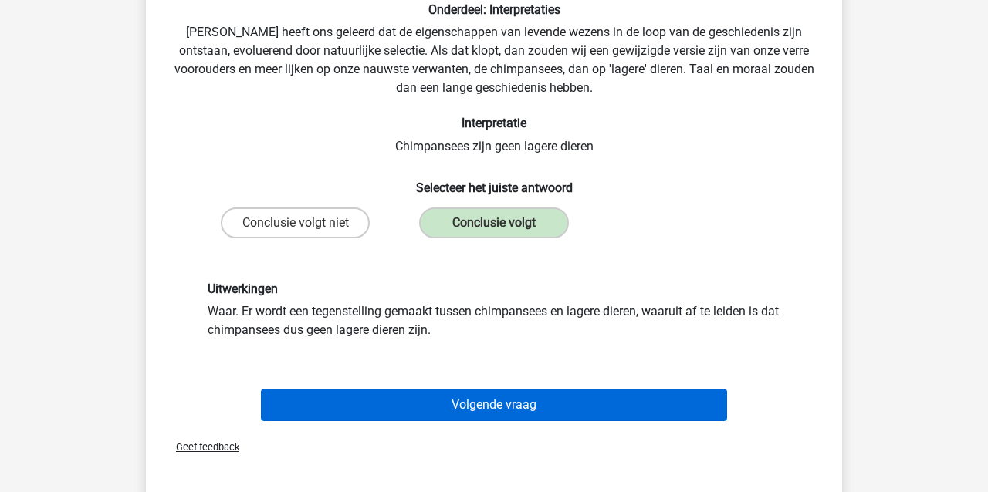
click at [386, 404] on button "Volgende vraag" at bounding box center [494, 405] width 467 height 32
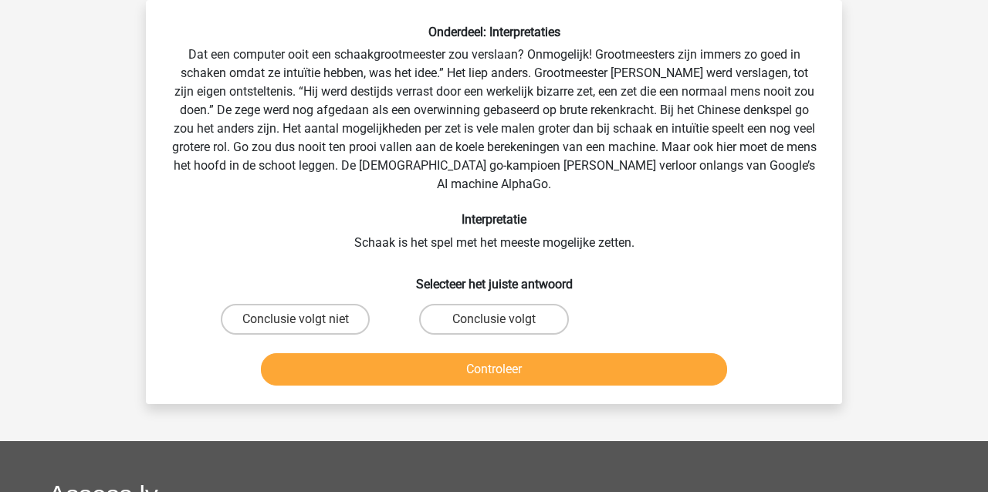
scroll to position [73, 0]
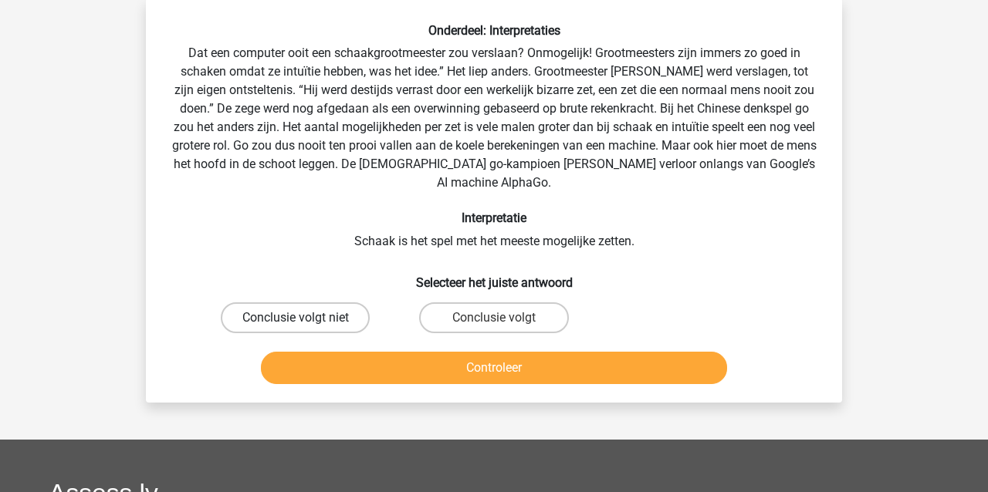
click at [271, 322] on label "Conclusie volgt niet" at bounding box center [295, 318] width 149 height 31
click at [296, 322] on input "Conclusie volgt niet" at bounding box center [301, 323] width 10 height 10
radio input "true"
click at [327, 373] on button "Controleer" at bounding box center [494, 368] width 467 height 32
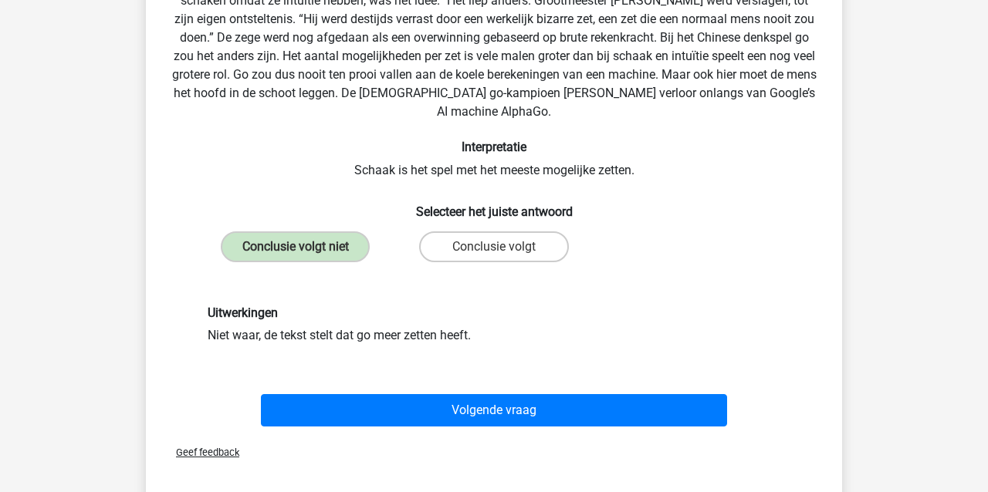
scroll to position [145, 0]
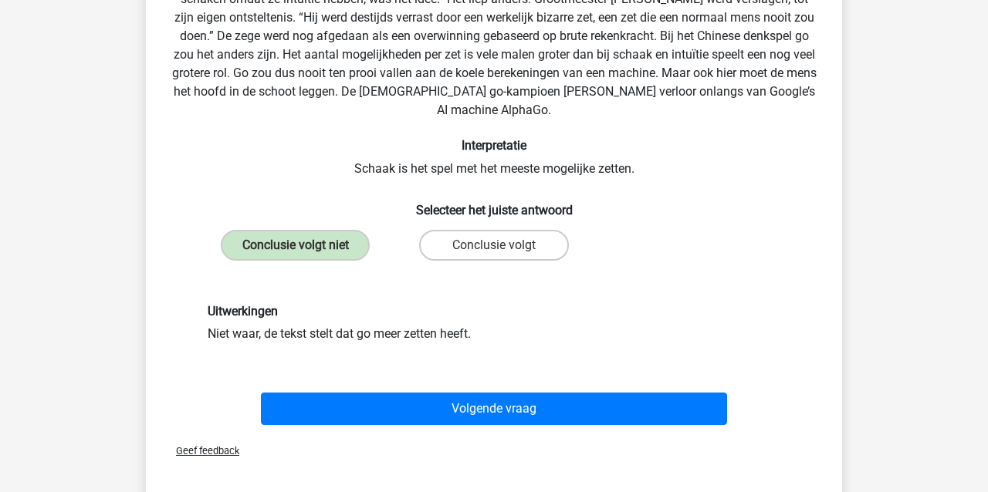
drag, startPoint x: 348, startPoint y: 407, endPoint x: 338, endPoint y: 405, distance: 10.2
click at [348, 407] on button "Volgende vraag" at bounding box center [494, 409] width 467 height 32
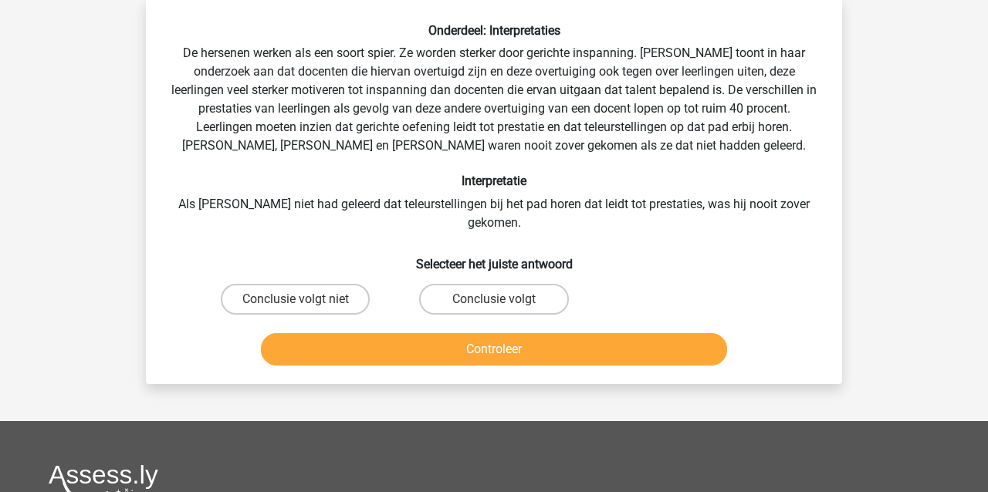
scroll to position [71, 0]
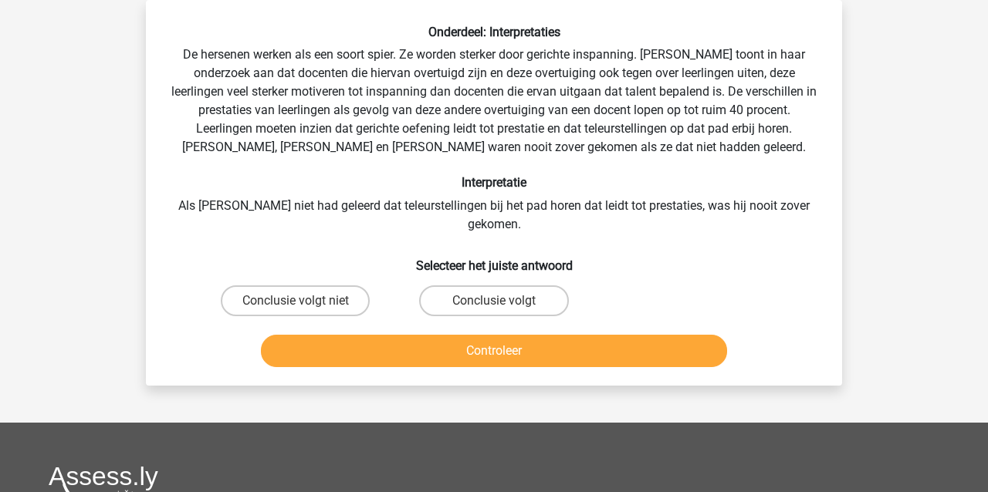
drag, startPoint x: 485, startPoint y: 284, endPoint x: 480, endPoint y: 299, distance: 15.4
click at [485, 286] on label "Conclusie volgt" at bounding box center [493, 301] width 149 height 31
click at [494, 301] on input "Conclusie volgt" at bounding box center [499, 306] width 10 height 10
radio input "true"
click at [472, 335] on button "Controleer" at bounding box center [494, 351] width 467 height 32
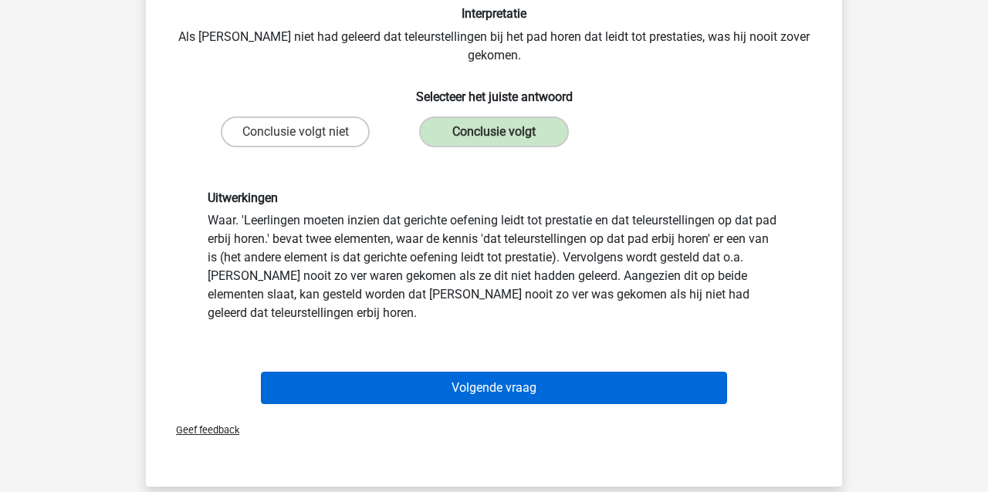
click at [399, 380] on button "Volgende vraag" at bounding box center [494, 388] width 467 height 32
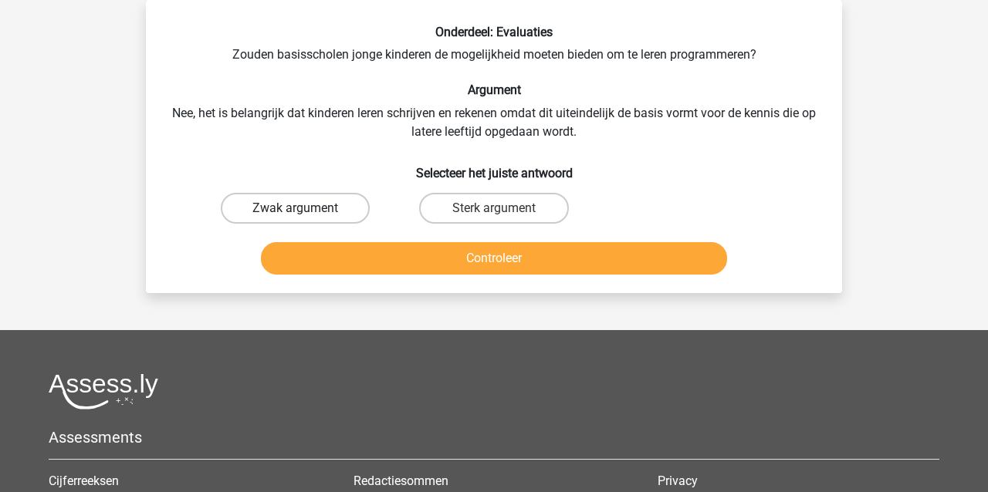
click at [310, 211] on label "Zwak argument" at bounding box center [295, 208] width 149 height 31
click at [306, 211] on input "Zwak argument" at bounding box center [301, 213] width 10 height 10
radio input "true"
click at [327, 258] on button "Controleer" at bounding box center [494, 258] width 467 height 32
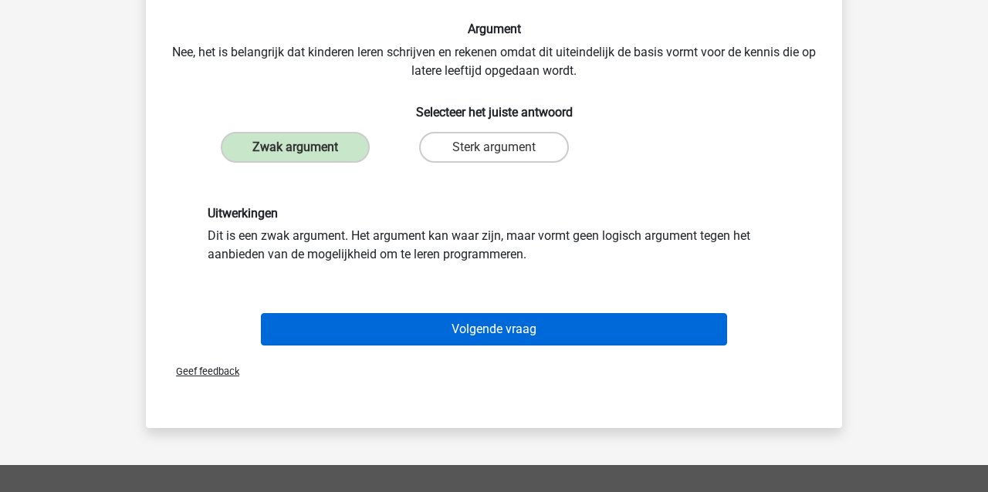
click at [356, 330] on button "Volgende vraag" at bounding box center [494, 329] width 467 height 32
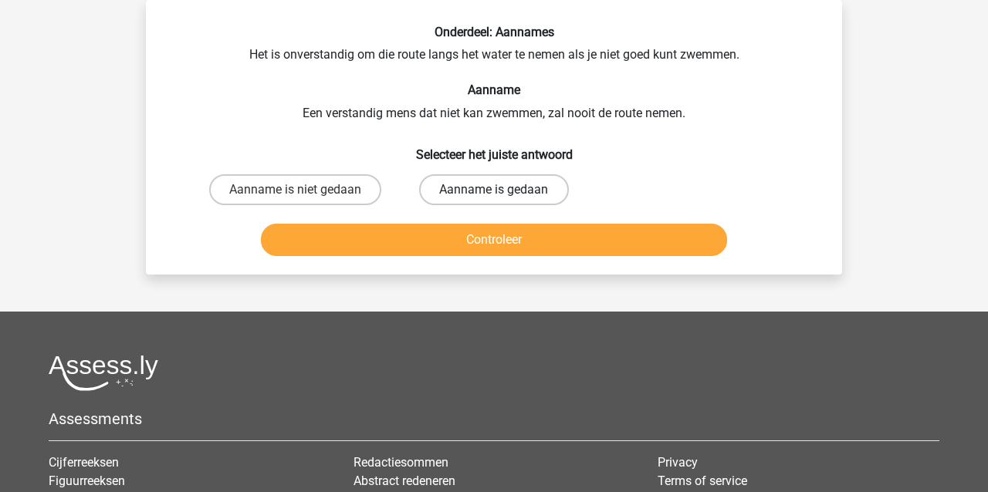
click at [465, 190] on label "Aanname is gedaan" at bounding box center [493, 189] width 149 height 31
click at [494, 190] on input "Aanname is gedaan" at bounding box center [499, 195] width 10 height 10
radio input "true"
click at [442, 239] on button "Controleer" at bounding box center [494, 240] width 467 height 32
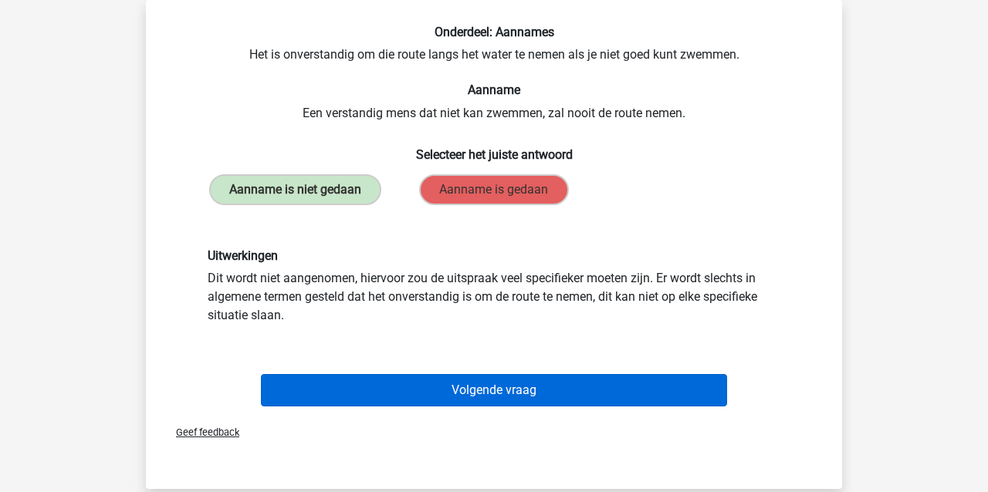
click at [487, 384] on button "Volgende vraag" at bounding box center [494, 390] width 467 height 32
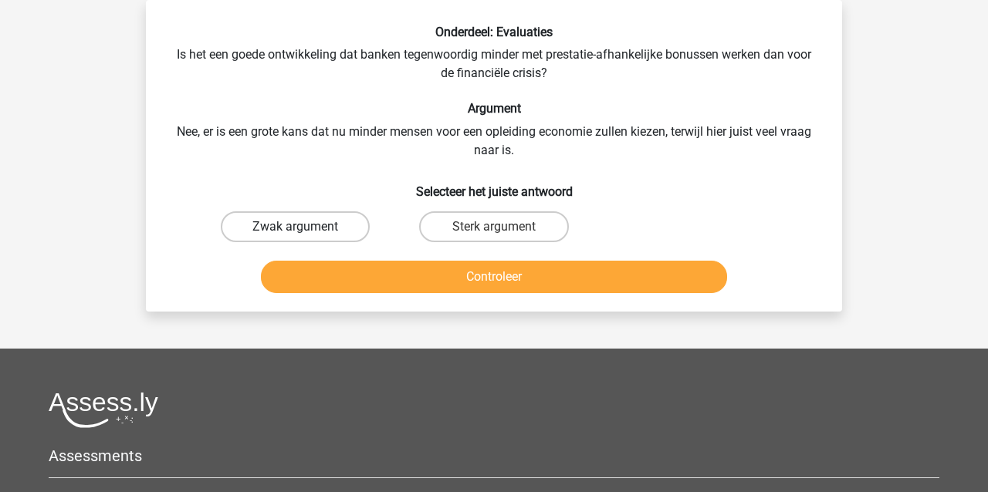
click at [290, 229] on label "Zwak argument" at bounding box center [295, 227] width 149 height 31
click at [296, 229] on input "Zwak argument" at bounding box center [301, 232] width 10 height 10
radio input "true"
click at [290, 283] on button "Controleer" at bounding box center [494, 277] width 467 height 32
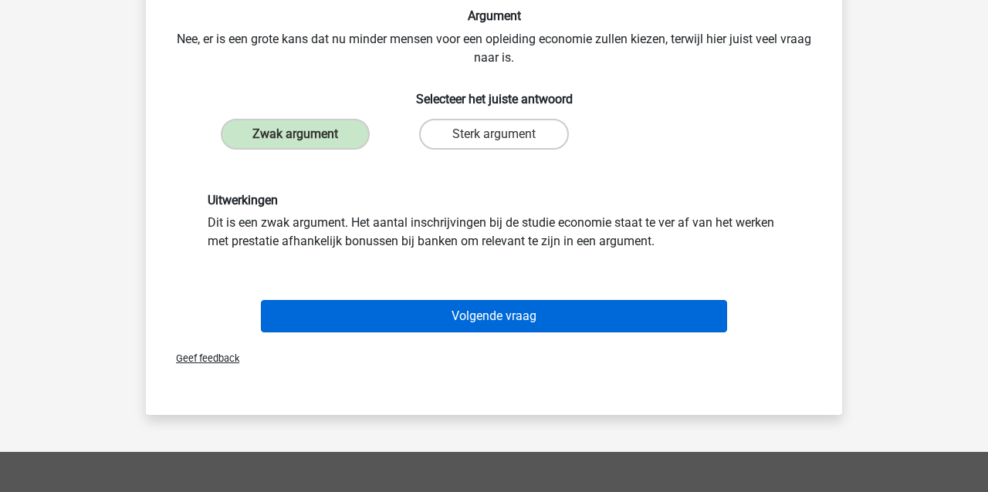
click at [376, 324] on button "Volgende vraag" at bounding box center [494, 316] width 467 height 32
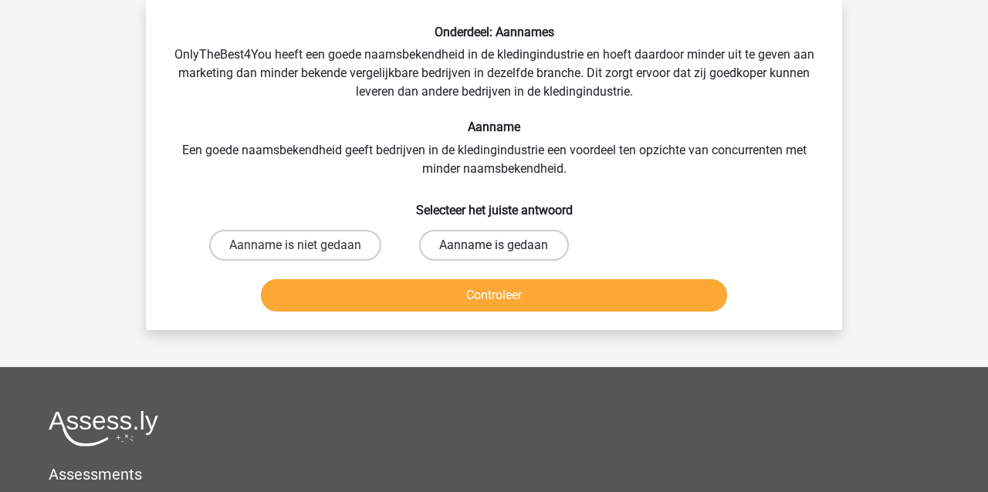
click at [514, 251] on label "Aanname is gedaan" at bounding box center [493, 245] width 149 height 31
click at [504, 251] on input "Aanname is gedaan" at bounding box center [499, 250] width 10 height 10
radio input "true"
click at [501, 296] on button "Controleer" at bounding box center [494, 295] width 467 height 32
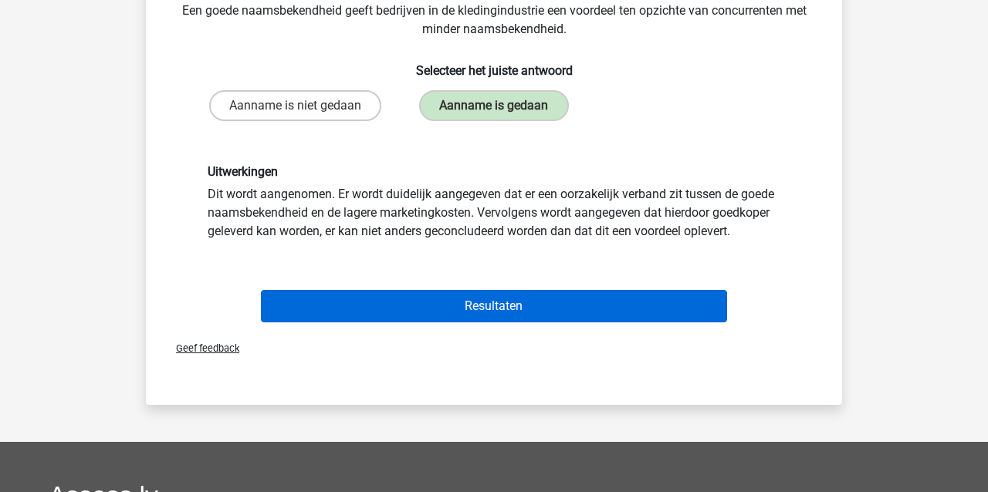
scroll to position [213, 0]
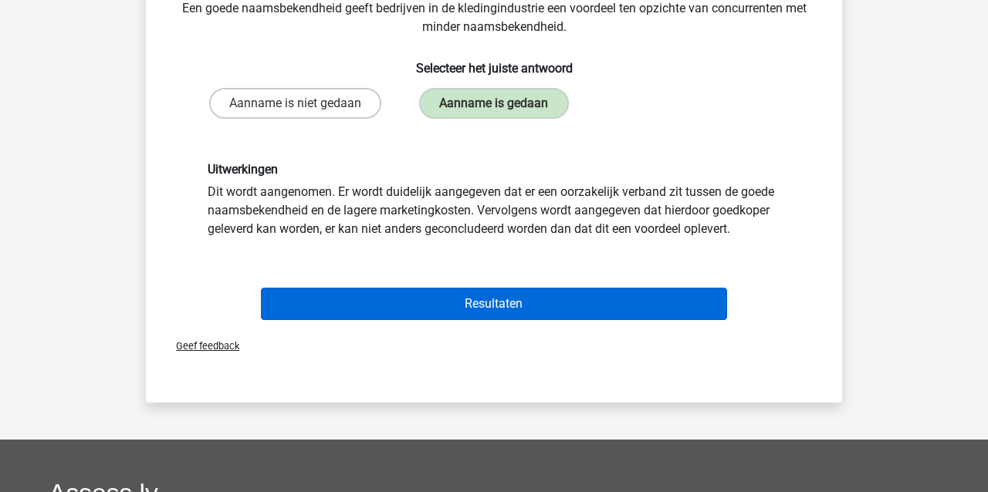
click at [476, 300] on button "Resultaten" at bounding box center [494, 304] width 467 height 32
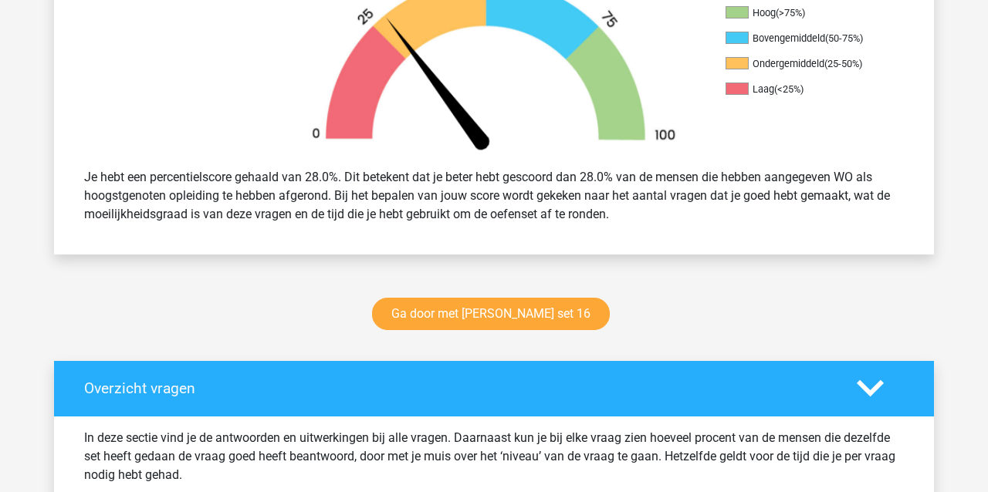
scroll to position [597, 0]
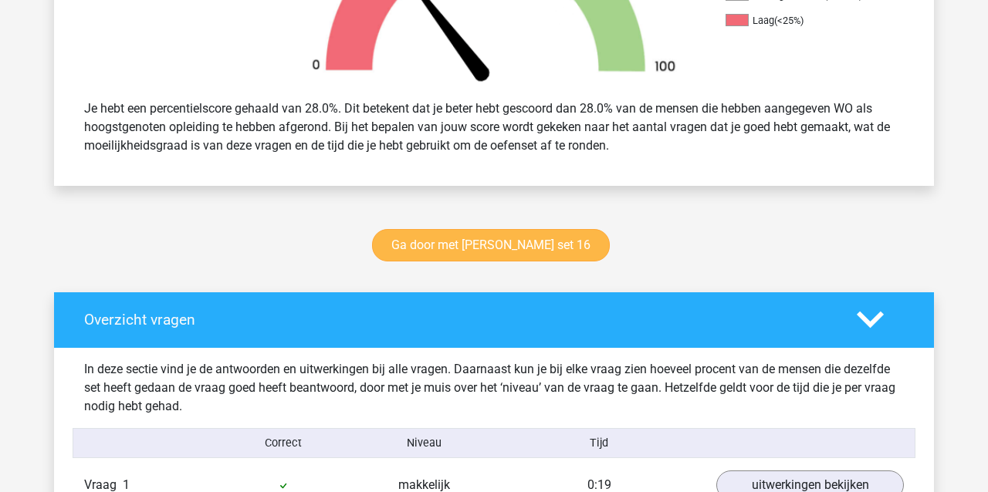
click at [445, 245] on link "Ga door met watson glaser set 16" at bounding box center [491, 245] width 238 height 32
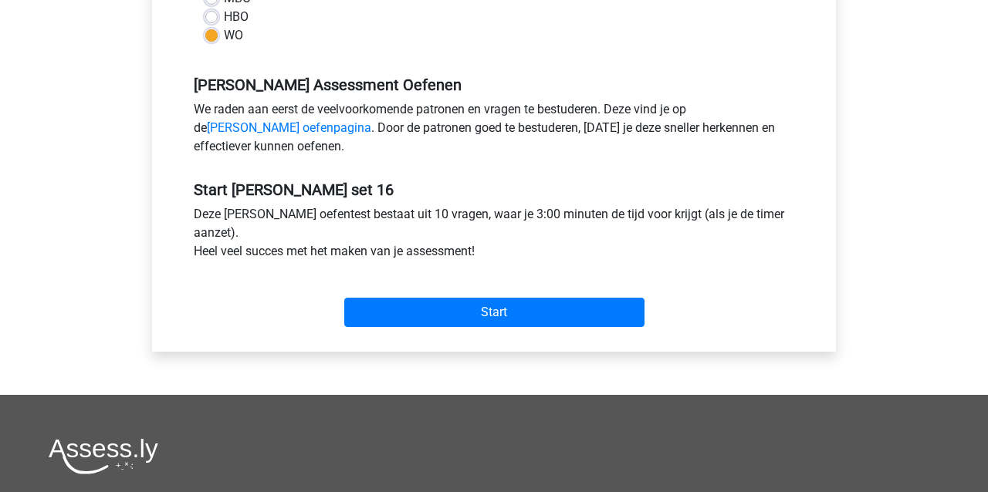
scroll to position [418, 0]
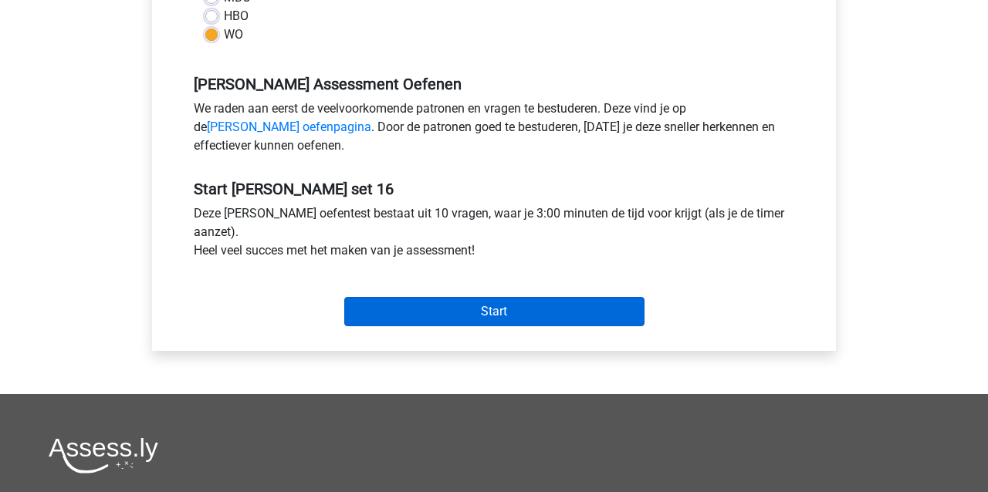
click at [430, 317] on input "Start" at bounding box center [494, 311] width 300 height 29
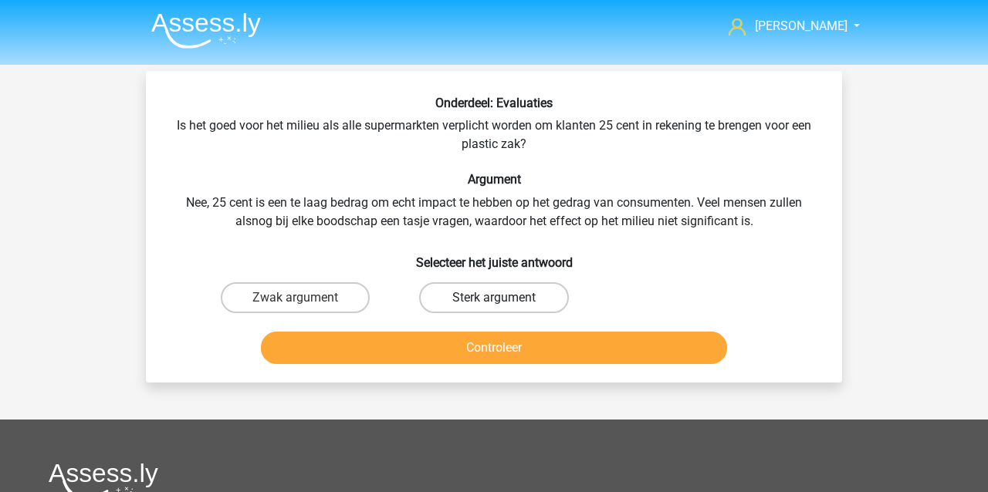
drag, startPoint x: 479, startPoint y: 296, endPoint x: 474, endPoint y: 311, distance: 15.6
click at [479, 297] on label "Sterk argument" at bounding box center [493, 298] width 149 height 31
click at [494, 298] on input "Sterk argument" at bounding box center [499, 303] width 10 height 10
radio input "true"
click at [465, 350] on button "Controleer" at bounding box center [494, 348] width 467 height 32
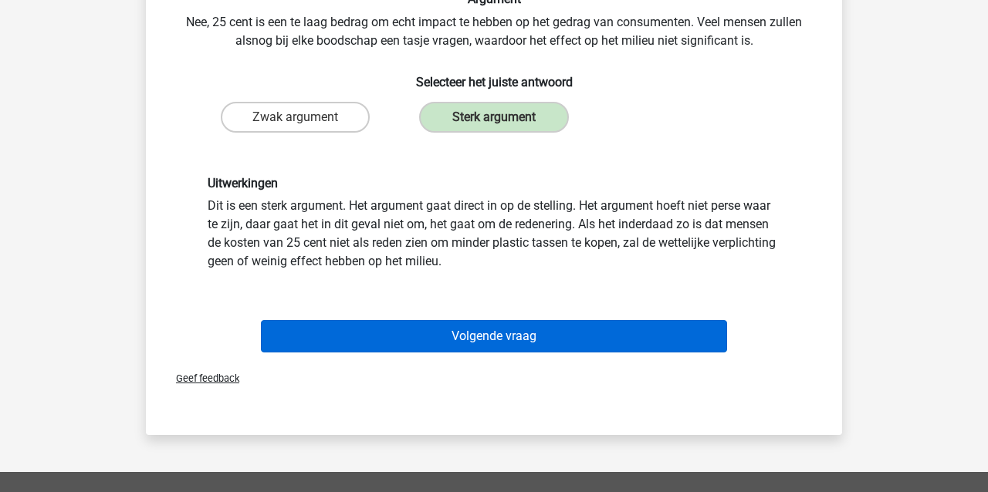
click at [424, 340] on button "Volgende vraag" at bounding box center [494, 336] width 467 height 32
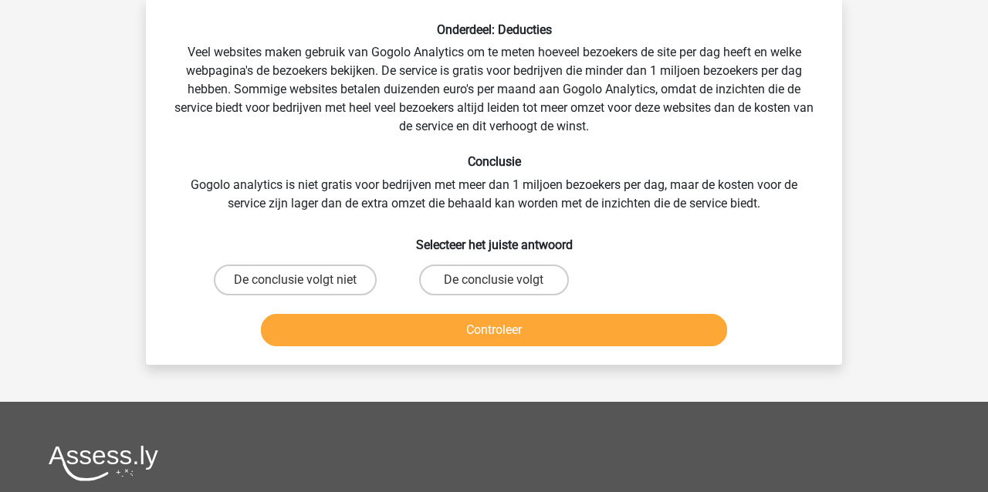
scroll to position [71, 0]
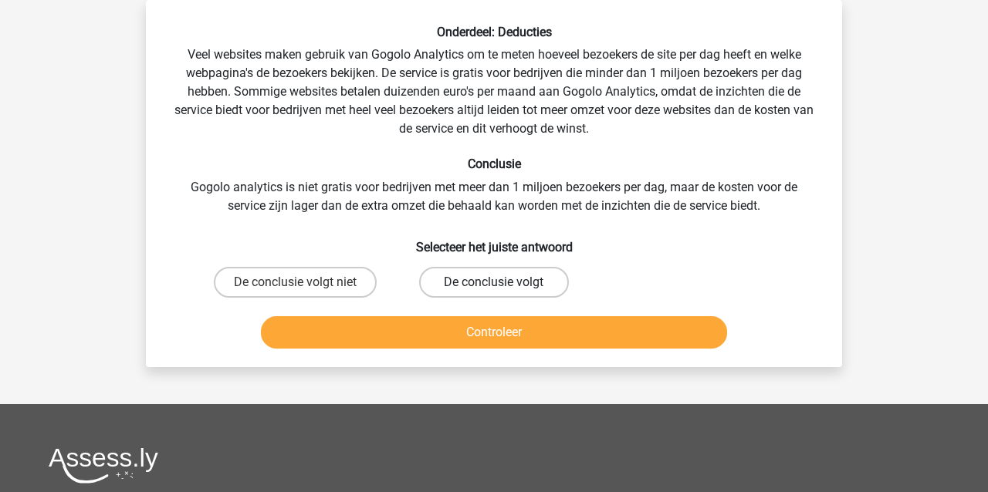
click at [478, 285] on label "De conclusie volgt" at bounding box center [493, 282] width 149 height 31
click at [494, 285] on input "De conclusie volgt" at bounding box center [499, 288] width 10 height 10
radio input "true"
click at [469, 328] on button "Controleer" at bounding box center [494, 332] width 467 height 32
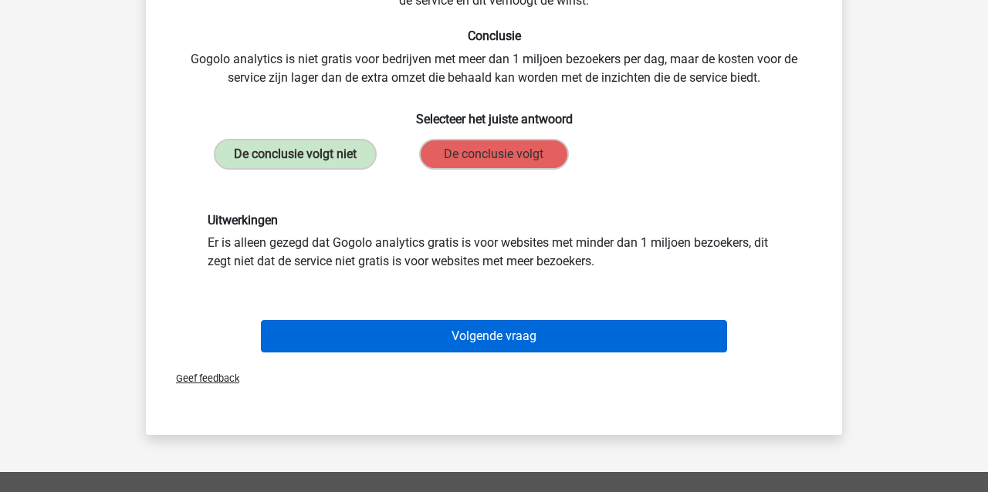
click at [448, 343] on button "Volgende vraag" at bounding box center [494, 336] width 467 height 32
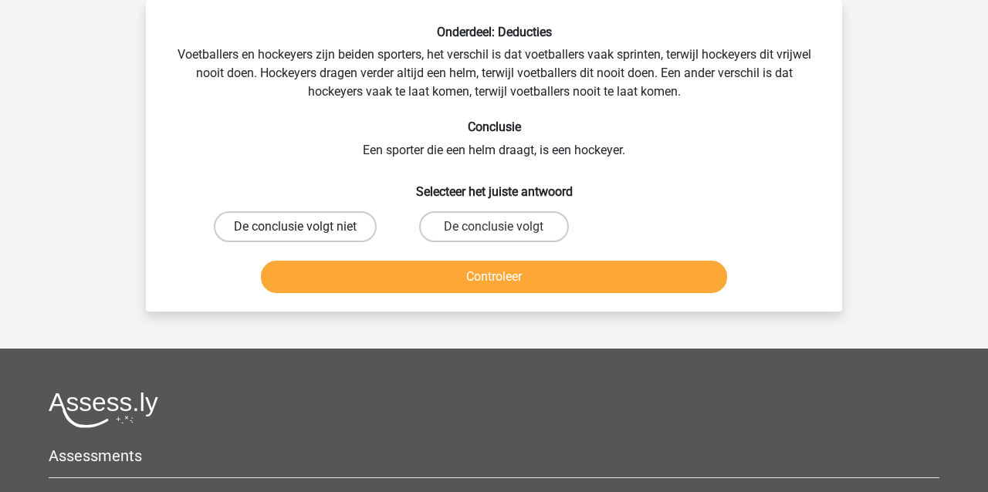
click at [323, 225] on label "De conclusie volgt niet" at bounding box center [295, 227] width 163 height 31
click at [306, 227] on input "De conclusie volgt niet" at bounding box center [301, 232] width 10 height 10
radio input "true"
click at [376, 279] on button "Controleer" at bounding box center [494, 277] width 467 height 32
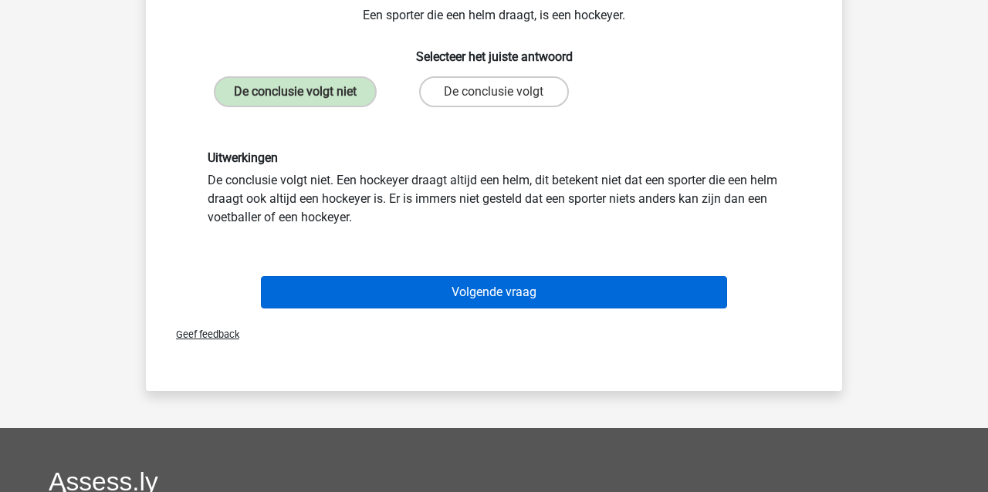
click at [451, 296] on button "Volgende vraag" at bounding box center [494, 292] width 467 height 32
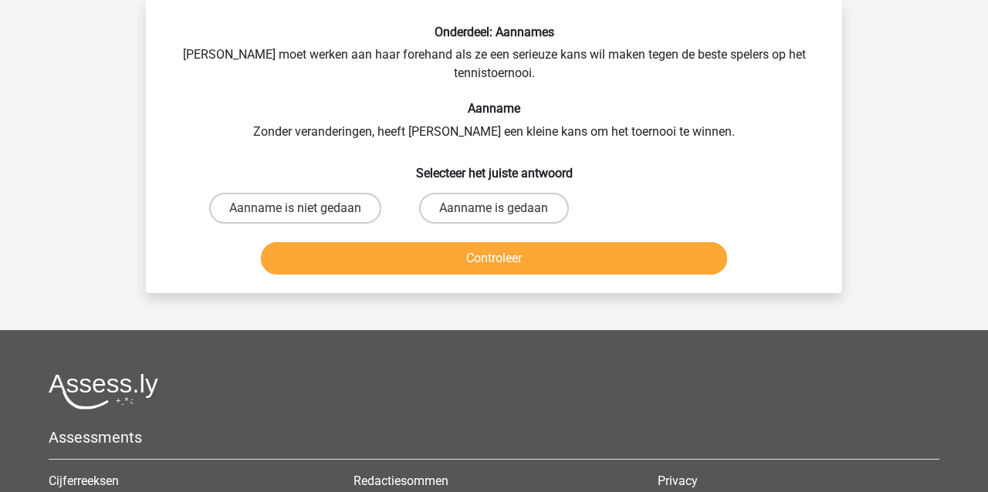
drag, startPoint x: 503, startPoint y: 212, endPoint x: 504, endPoint y: 247, distance: 34.7
click at [503, 215] on label "Aanname is gedaan" at bounding box center [493, 208] width 149 height 31
click at [503, 215] on input "Aanname is gedaan" at bounding box center [499, 213] width 10 height 10
radio input "true"
click at [503, 256] on button "Controleer" at bounding box center [494, 258] width 467 height 32
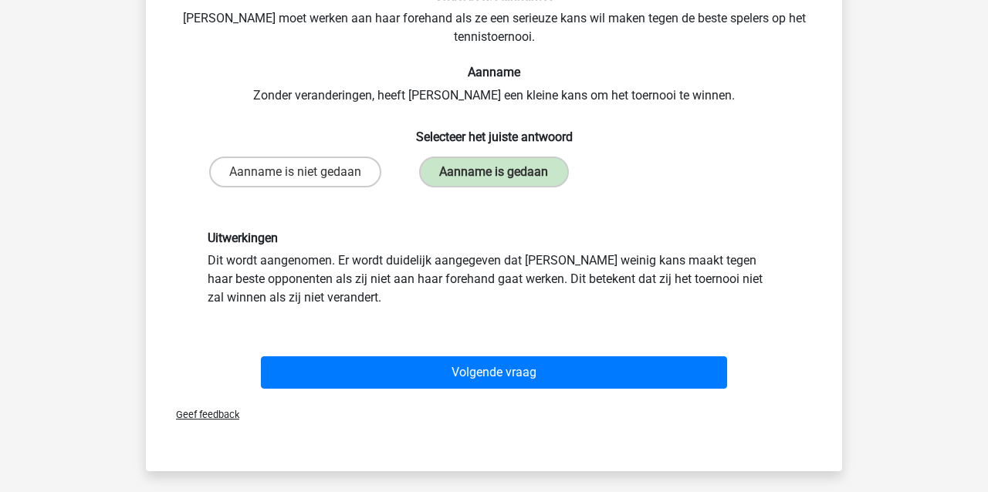
scroll to position [137, 0]
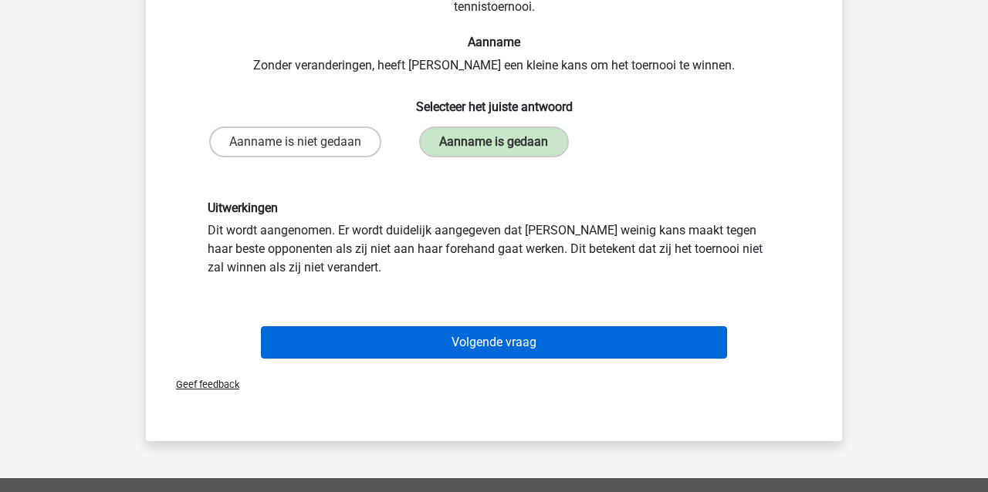
click at [550, 340] on button "Volgende vraag" at bounding box center [494, 343] width 467 height 32
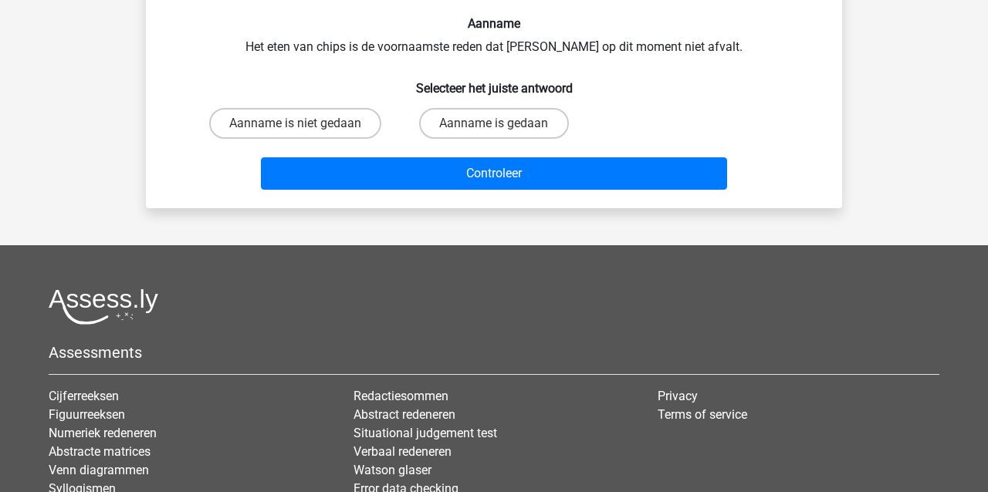
scroll to position [71, 0]
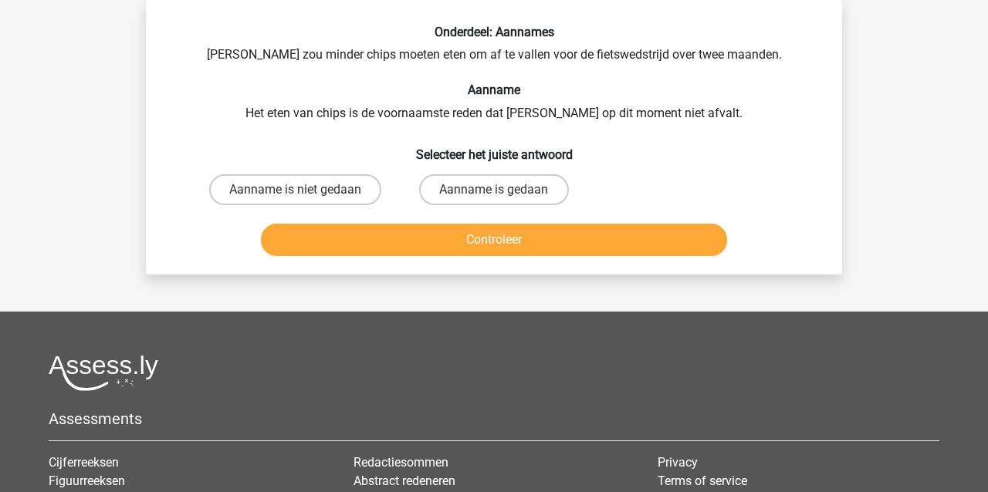
drag, startPoint x: 275, startPoint y: 184, endPoint x: 290, endPoint y: 211, distance: 31.1
click at [276, 184] on label "Aanname is niet gedaan" at bounding box center [295, 189] width 172 height 31
click at [296, 190] on input "Aanname is niet gedaan" at bounding box center [301, 195] width 10 height 10
radio input "true"
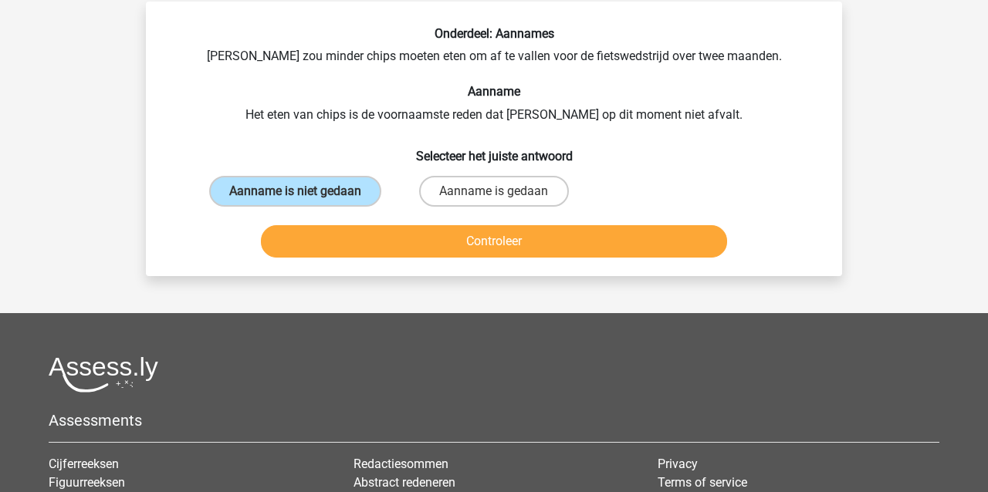
click at [335, 245] on button "Controleer" at bounding box center [494, 241] width 467 height 32
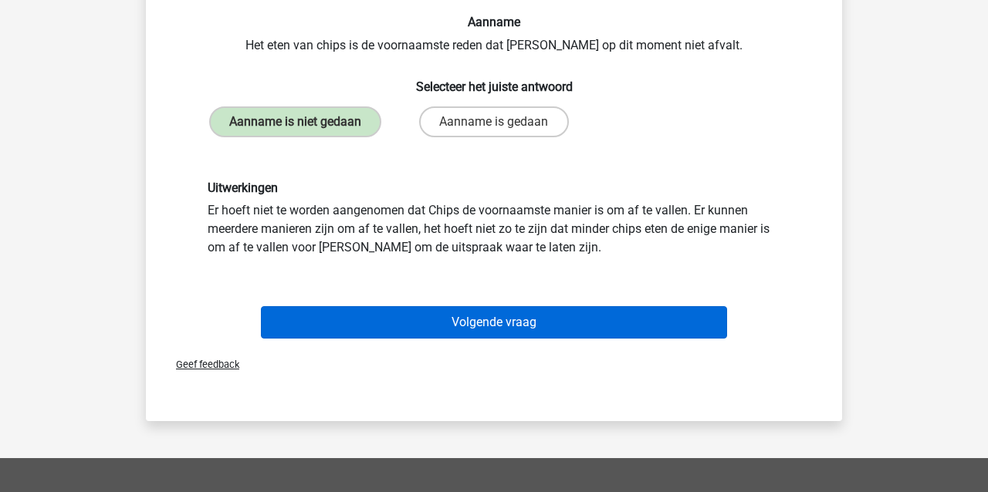
click at [526, 329] on button "Volgende vraag" at bounding box center [494, 322] width 467 height 32
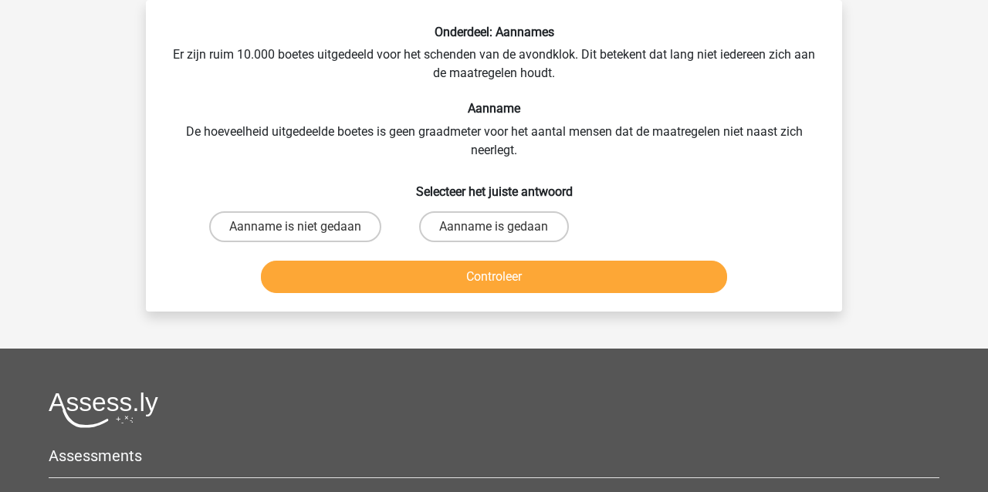
drag, startPoint x: 479, startPoint y: 225, endPoint x: 490, endPoint y: 264, distance: 40.3
click at [479, 225] on label "Aanname is gedaan" at bounding box center [493, 227] width 149 height 31
click at [494, 227] on input "Aanname is gedaan" at bounding box center [499, 232] width 10 height 10
radio input "true"
click at [485, 279] on button "Controleer" at bounding box center [494, 277] width 467 height 32
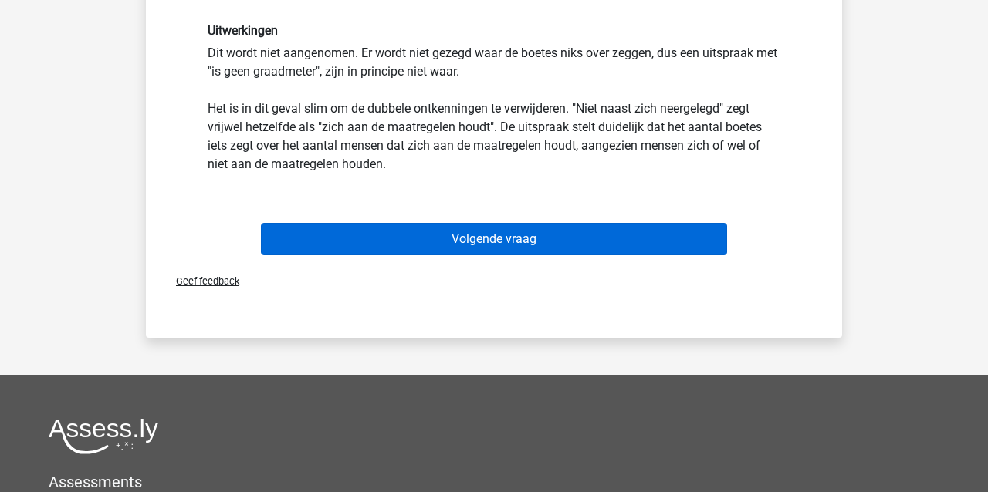
click at [431, 245] on button "Volgende vraag" at bounding box center [494, 239] width 467 height 32
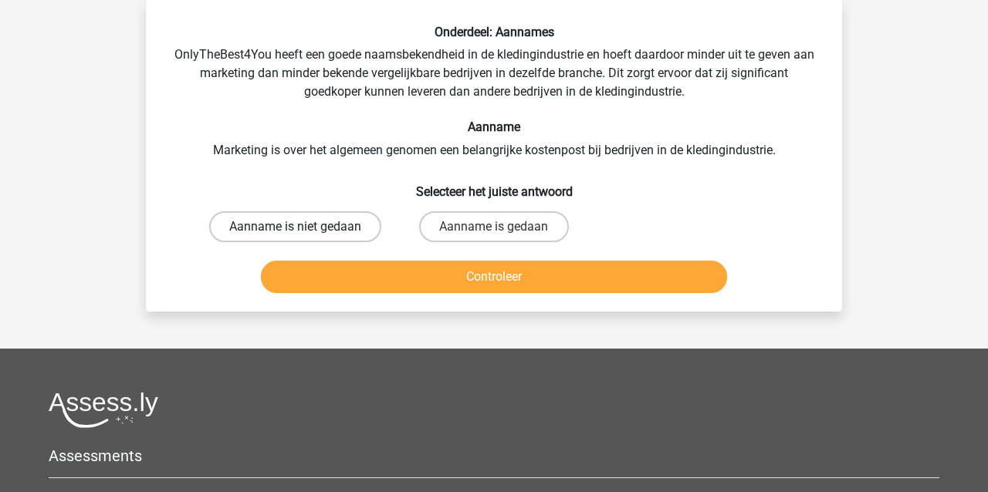
click at [259, 225] on label "Aanname is niet gedaan" at bounding box center [295, 227] width 172 height 31
click at [296, 227] on input "Aanname is niet gedaan" at bounding box center [301, 232] width 10 height 10
radio input "true"
click at [378, 283] on button "Controleer" at bounding box center [494, 277] width 467 height 32
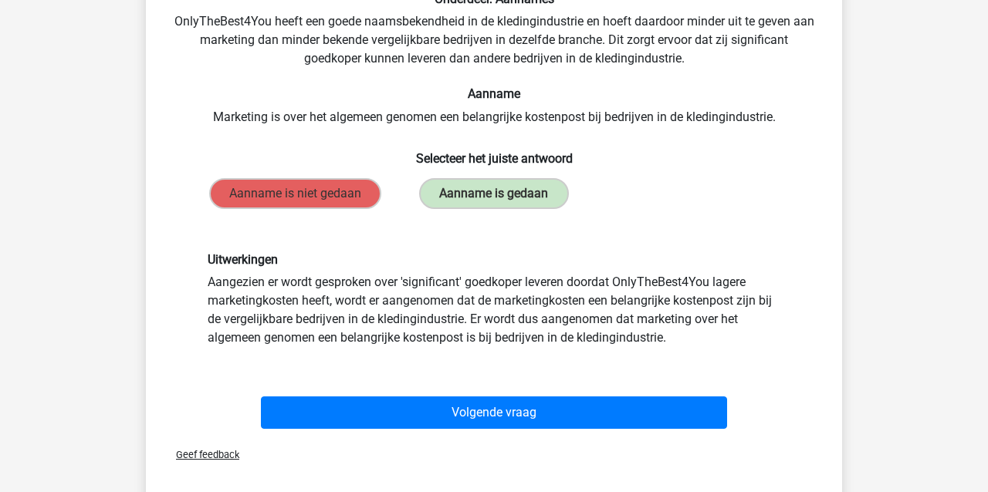
scroll to position [105, 0]
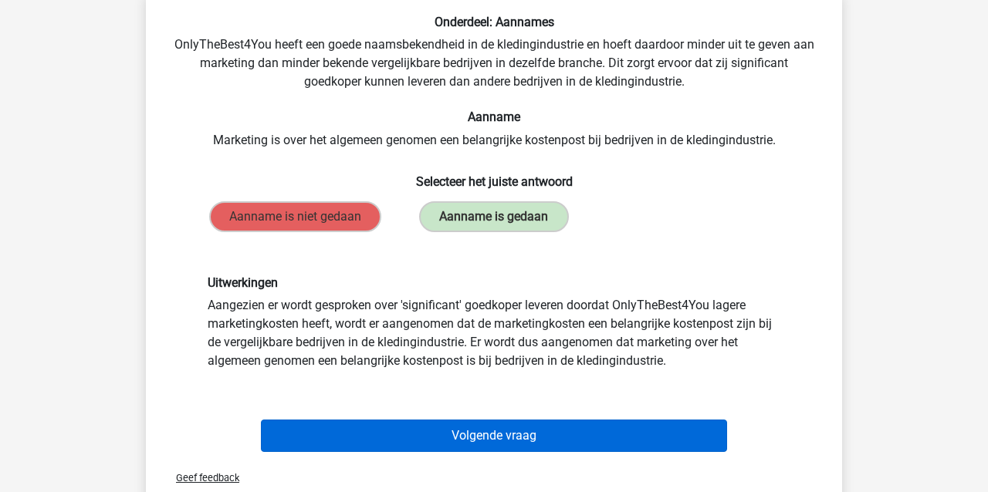
click at [493, 435] on button "Volgende vraag" at bounding box center [494, 436] width 467 height 32
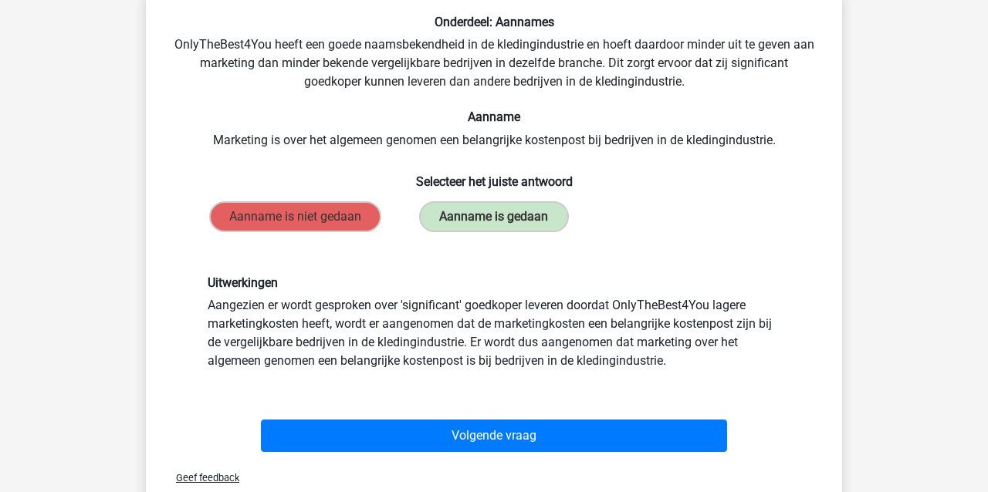
scroll to position [71, 0]
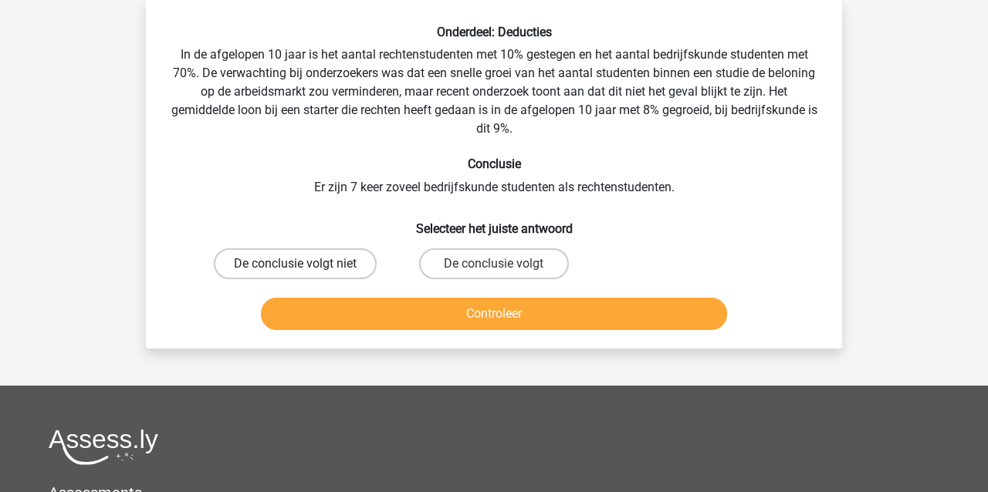
drag, startPoint x: 305, startPoint y: 261, endPoint x: 329, endPoint y: 274, distance: 27.3
click at [325, 271] on label "De conclusie volgt niet" at bounding box center [295, 264] width 163 height 31
click at [306, 271] on input "De conclusie volgt niet" at bounding box center [301, 269] width 10 height 10
radio input "true"
click at [383, 326] on button "Controleer" at bounding box center [494, 314] width 467 height 32
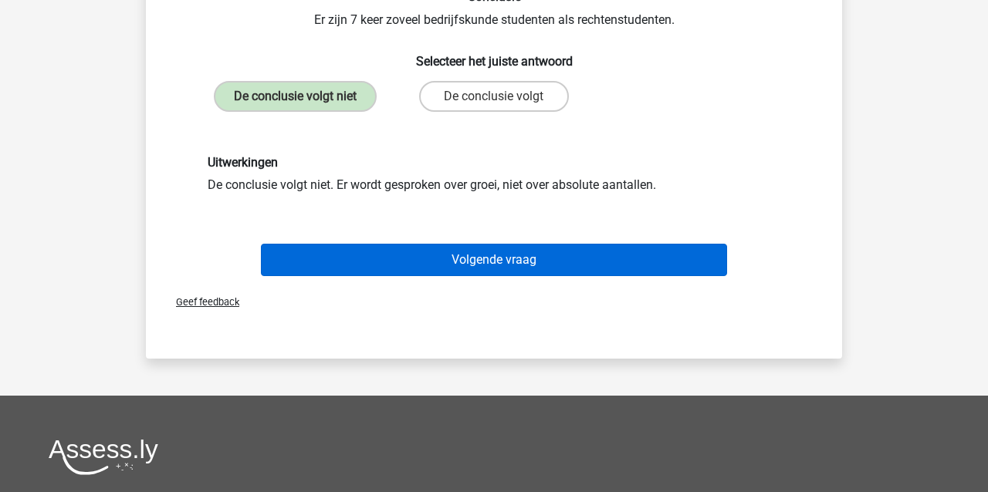
click at [442, 273] on button "Volgende vraag" at bounding box center [494, 260] width 467 height 32
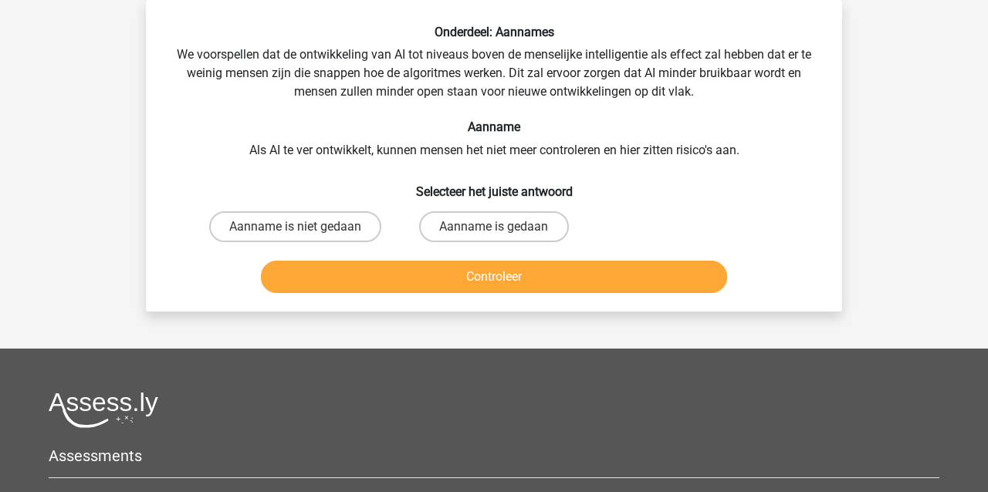
drag, startPoint x: 278, startPoint y: 225, endPoint x: 325, endPoint y: 249, distance: 52.8
click at [281, 227] on label "Aanname is niet gedaan" at bounding box center [295, 227] width 172 height 31
click at [296, 227] on input "Aanname is niet gedaan" at bounding box center [301, 232] width 10 height 10
radio input "true"
click at [357, 279] on button "Controleer" at bounding box center [494, 277] width 467 height 32
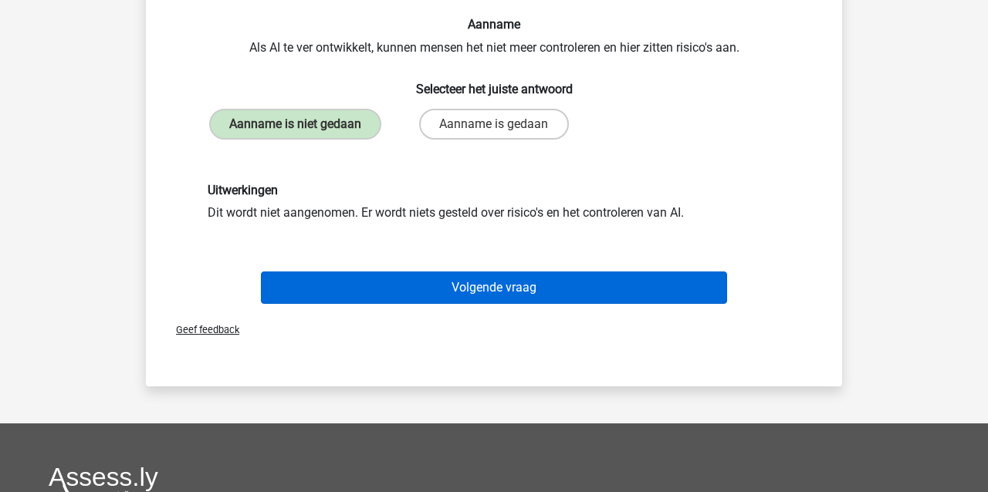
click at [433, 293] on button "Volgende vraag" at bounding box center [494, 288] width 467 height 32
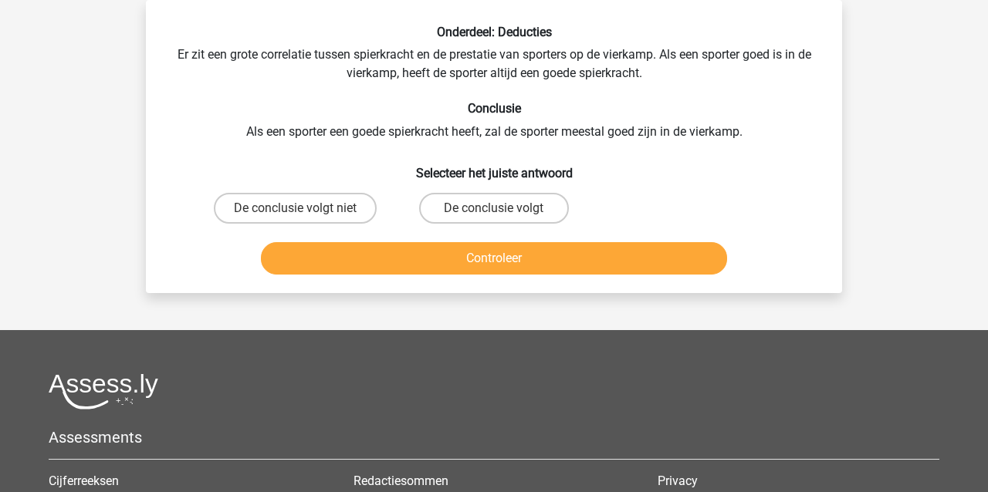
drag, startPoint x: 273, startPoint y: 205, endPoint x: 317, endPoint y: 239, distance: 55.6
click at [276, 205] on label "De conclusie volgt niet" at bounding box center [295, 208] width 163 height 31
click at [296, 208] on input "De conclusie volgt niet" at bounding box center [301, 213] width 10 height 10
radio input "true"
click at [344, 268] on button "Controleer" at bounding box center [494, 258] width 467 height 32
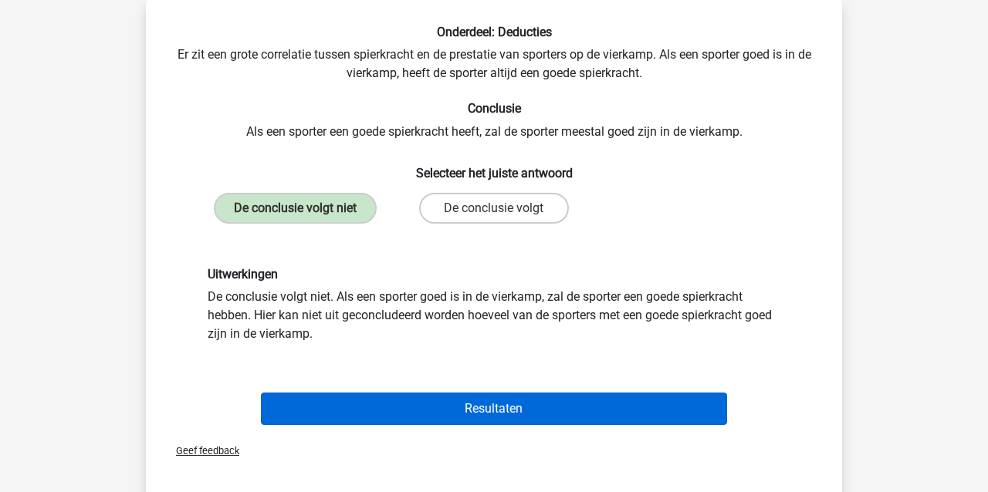
click at [503, 414] on button "Resultaten" at bounding box center [494, 409] width 467 height 32
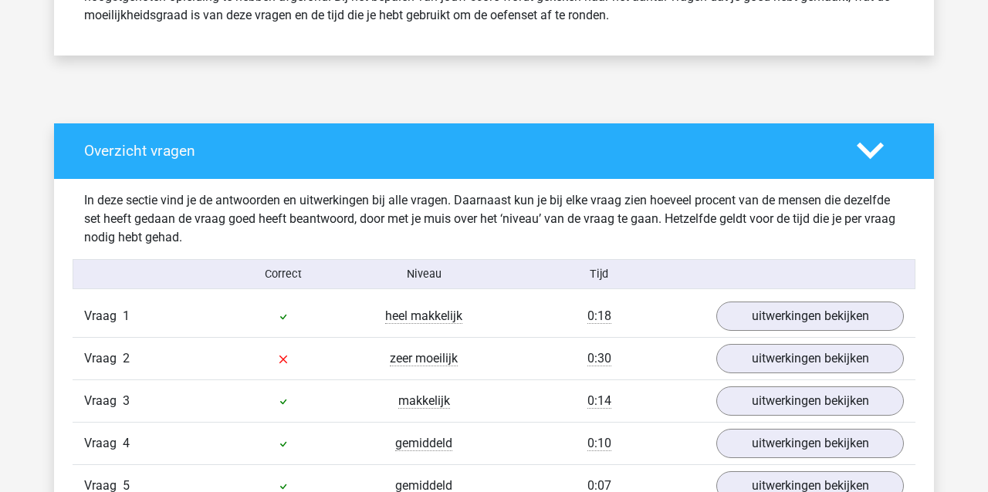
scroll to position [725, 0]
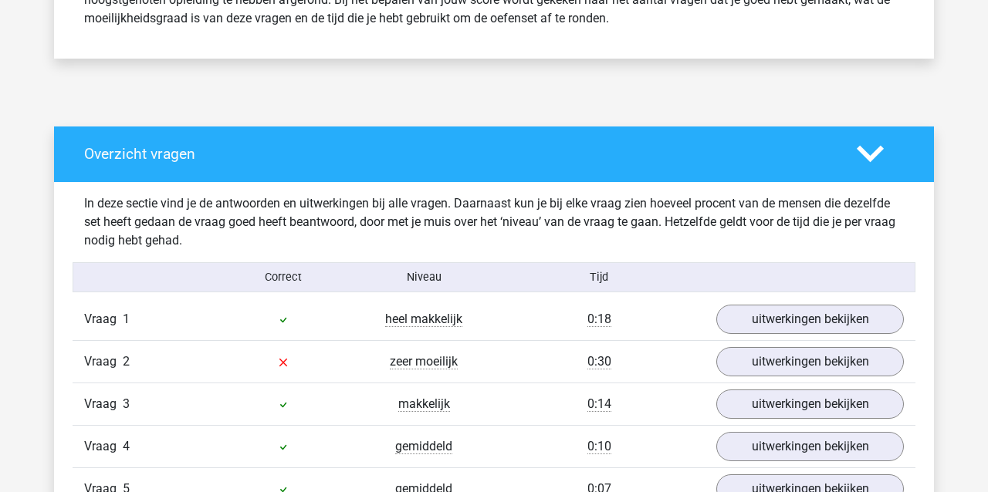
drag, startPoint x: 133, startPoint y: 359, endPoint x: 212, endPoint y: 374, distance: 80.2
click at [140, 359] on div "Vraag 2" at bounding box center [143, 362] width 140 height 19
drag, startPoint x: 286, startPoint y: 363, endPoint x: 327, endPoint y: 364, distance: 40.2
click at [297, 363] on div at bounding box center [283, 362] width 140 height 19
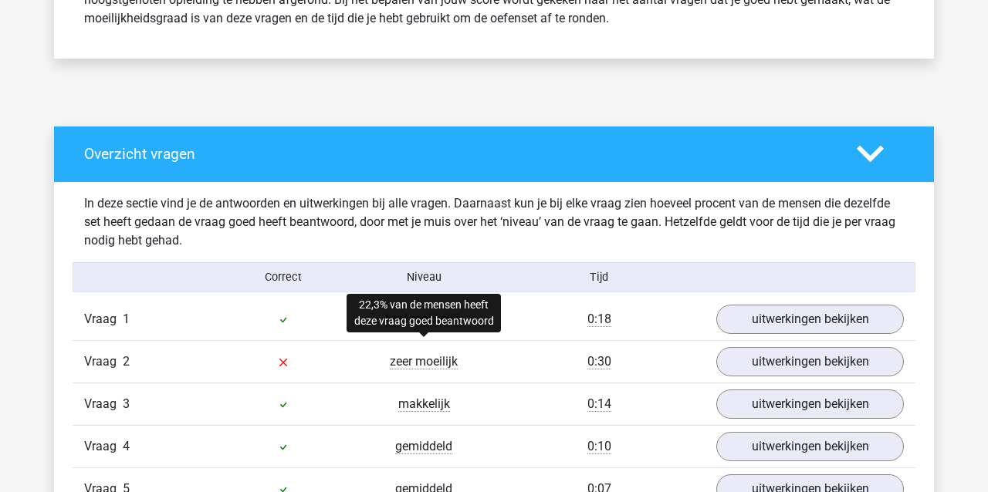
drag, startPoint x: 414, startPoint y: 359, endPoint x: 425, endPoint y: 367, distance: 13.9
click at [414, 359] on span "zeer moeilijk" at bounding box center [424, 361] width 68 height 15
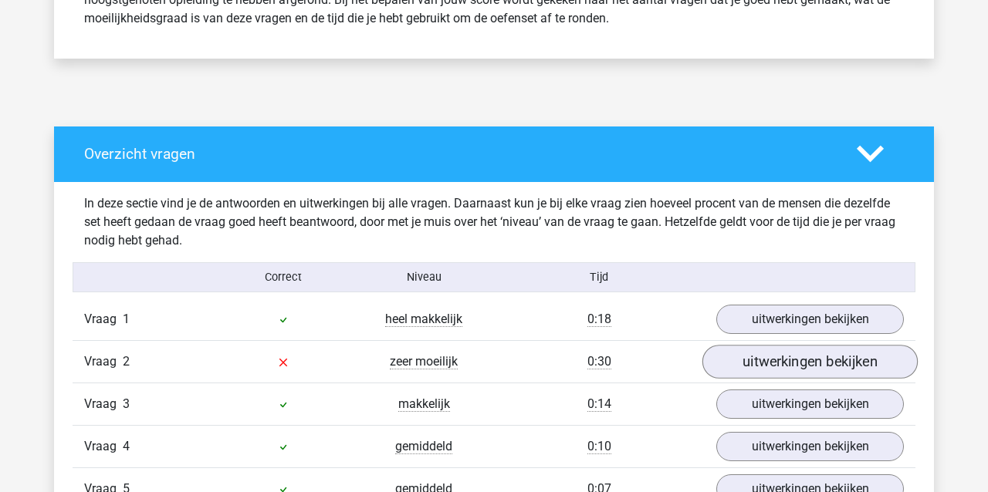
click at [809, 366] on link "uitwerkingen bekijken" at bounding box center [809, 362] width 215 height 34
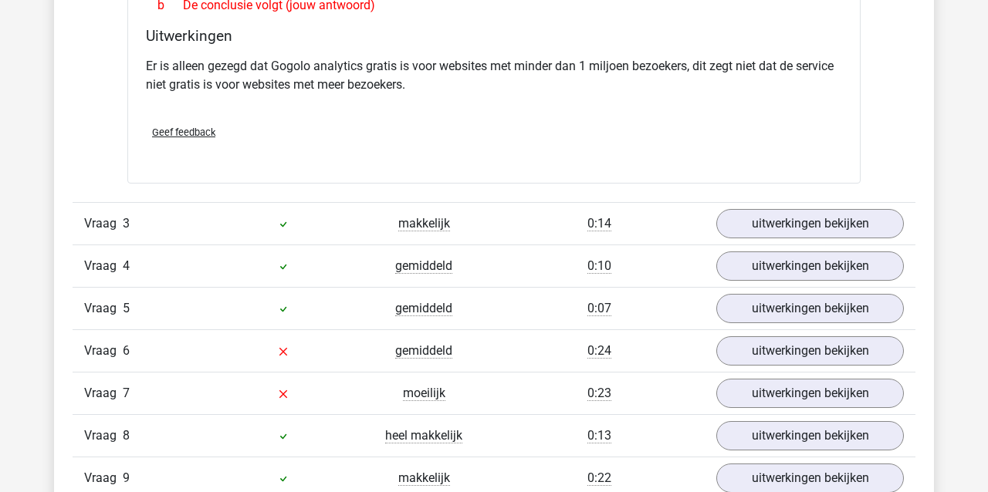
scroll to position [1352, 0]
click at [824, 356] on link "uitwerkingen bekijken" at bounding box center [809, 351] width 215 height 34
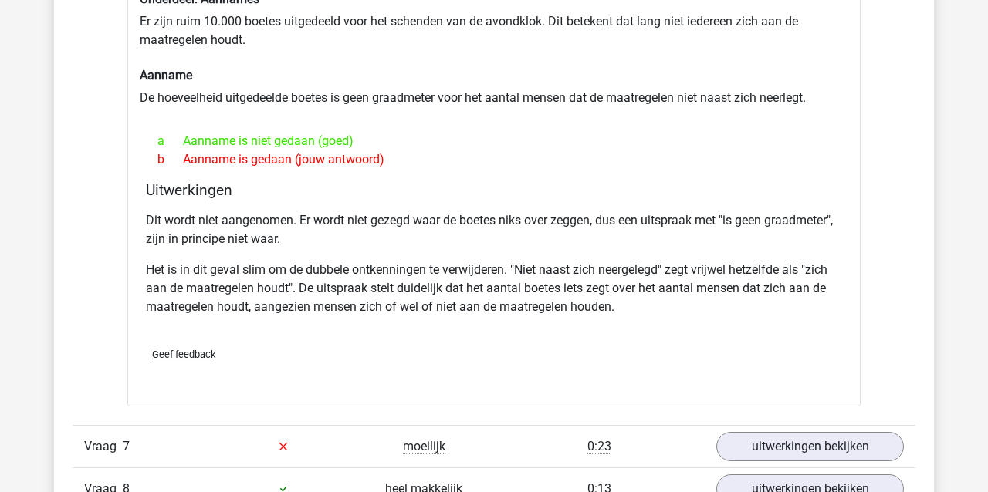
scroll to position [1801, 0]
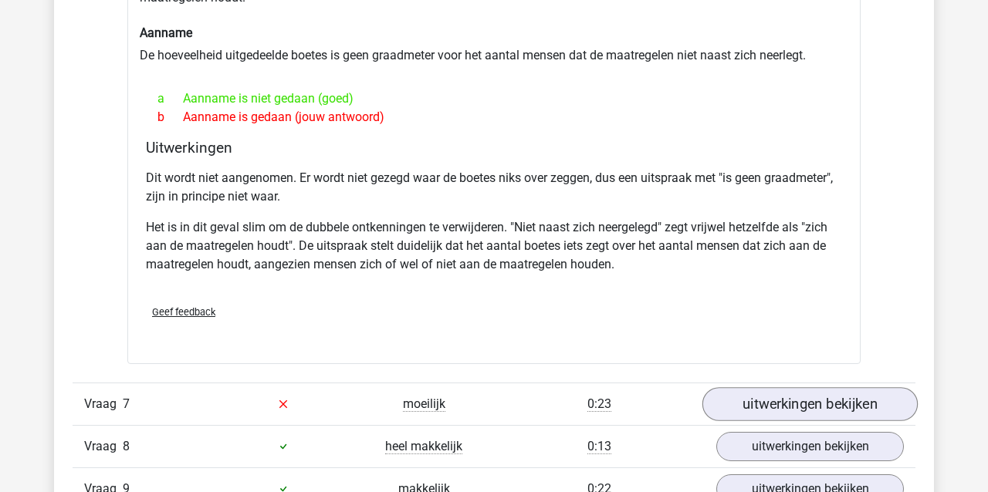
click at [794, 411] on link "uitwerkingen bekijken" at bounding box center [809, 405] width 215 height 34
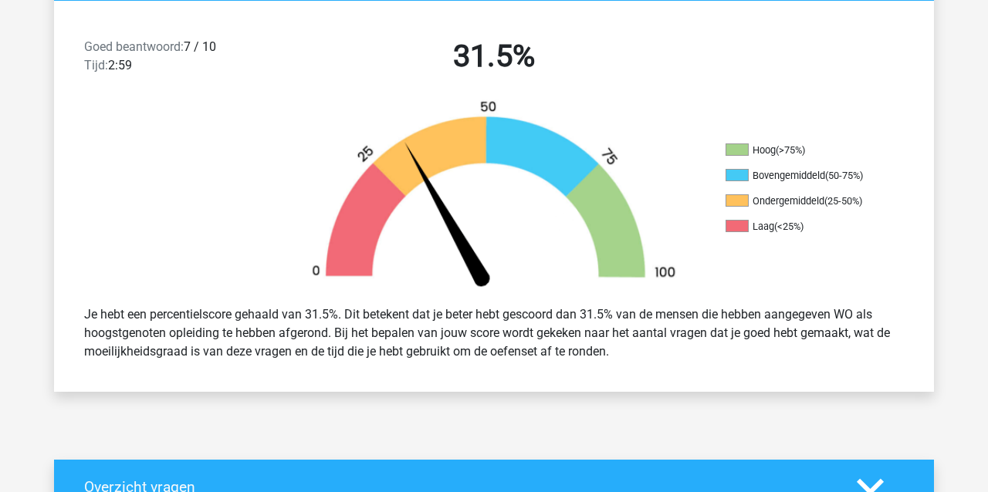
scroll to position [399, 0]
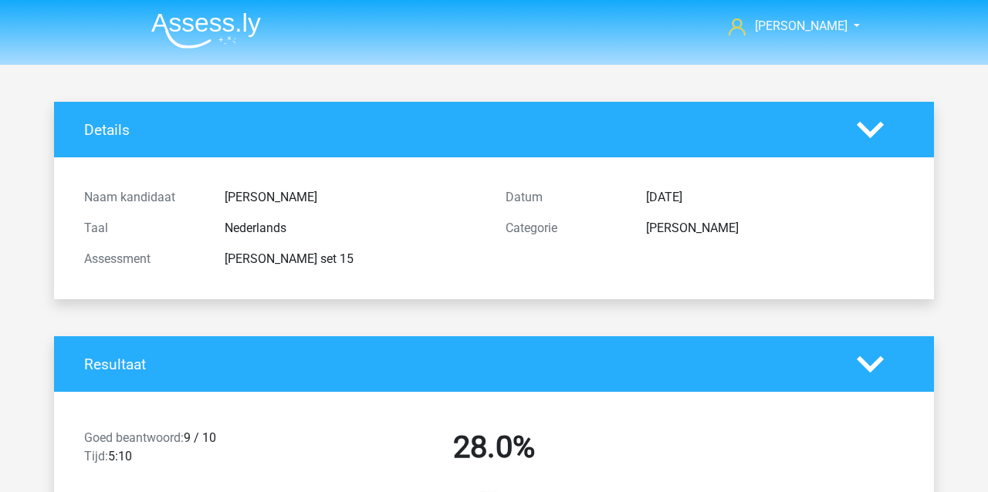
scroll to position [597, 0]
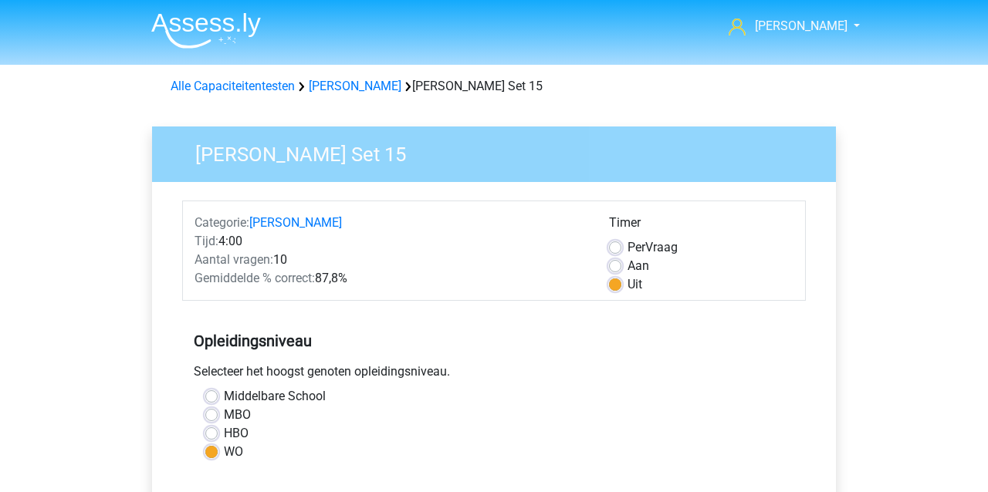
scroll to position [352, 0]
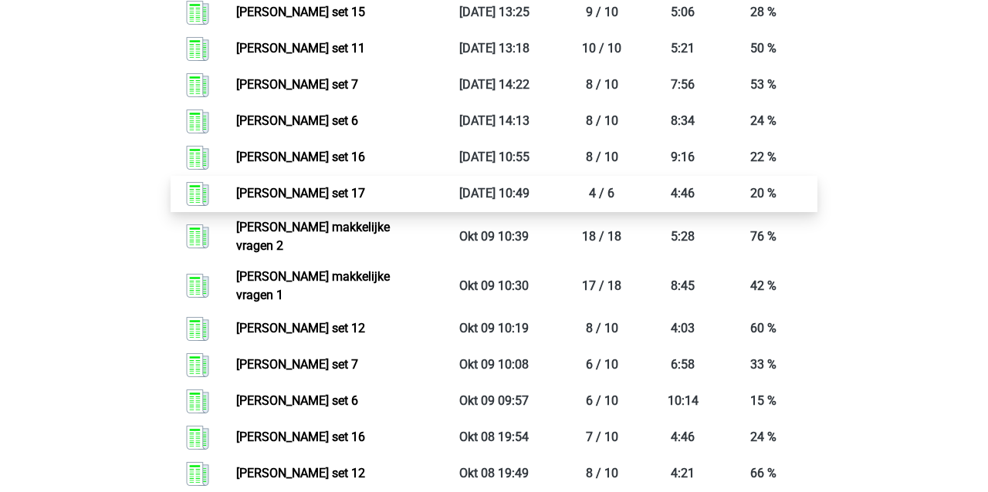
scroll to position [917, 0]
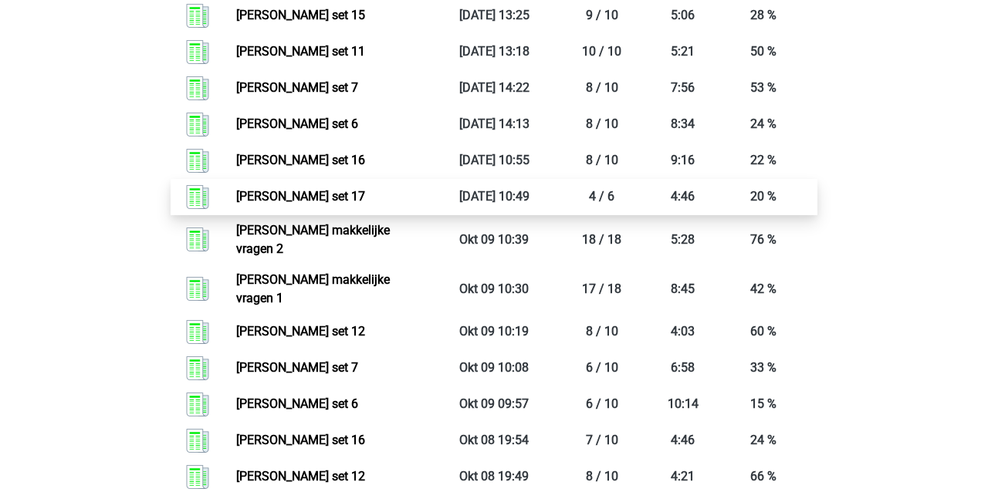
click at [347, 191] on link "[PERSON_NAME] set 17" at bounding box center [300, 196] width 129 height 15
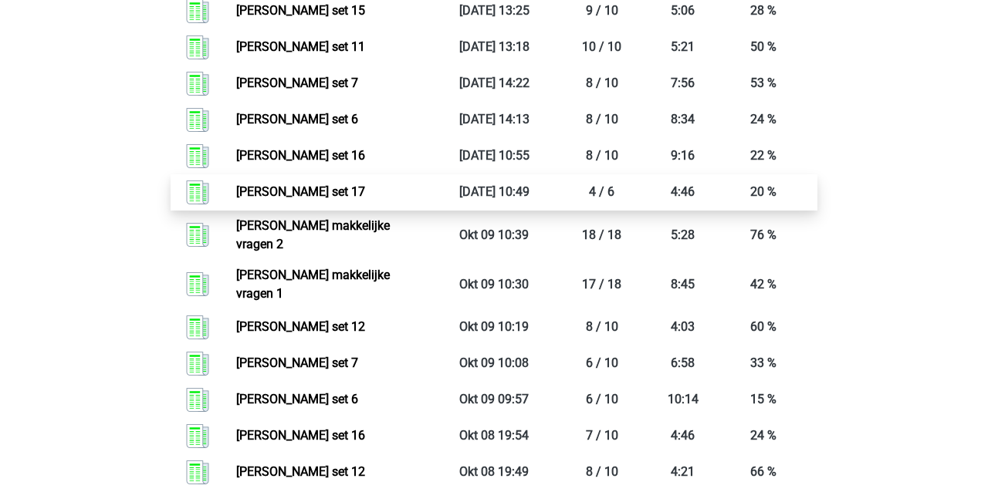
scroll to position [919, 0]
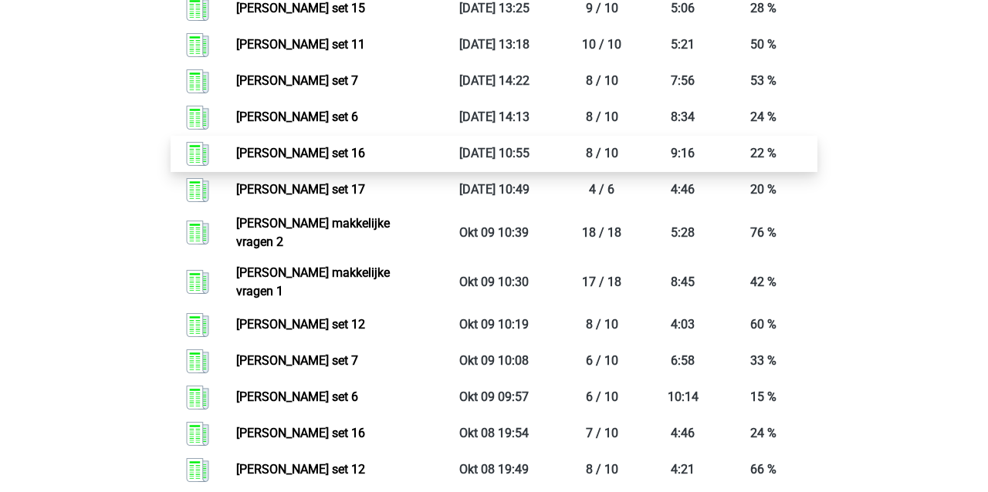
click at [341, 151] on link "[PERSON_NAME] set 16" at bounding box center [300, 153] width 129 height 15
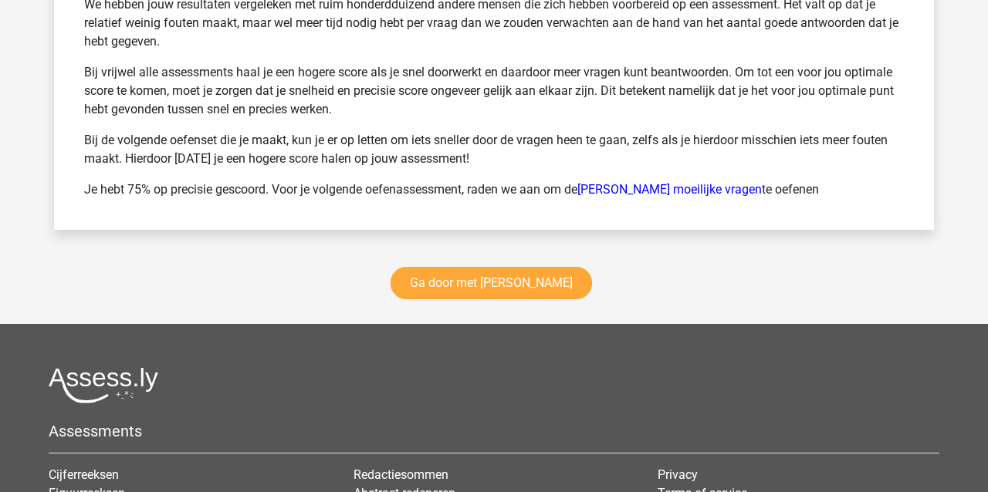
scroll to position [2119, 0]
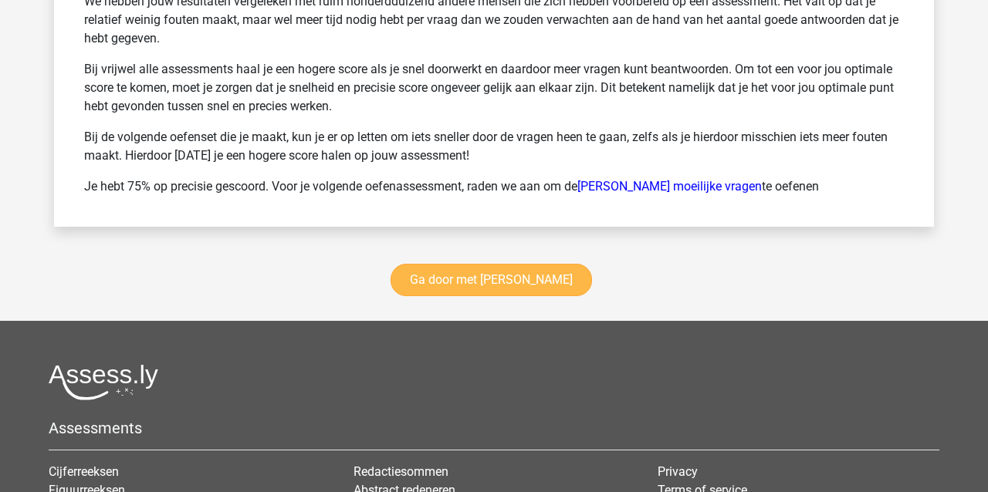
click at [450, 289] on link "Ga door met [PERSON_NAME]" at bounding box center [491, 280] width 201 height 32
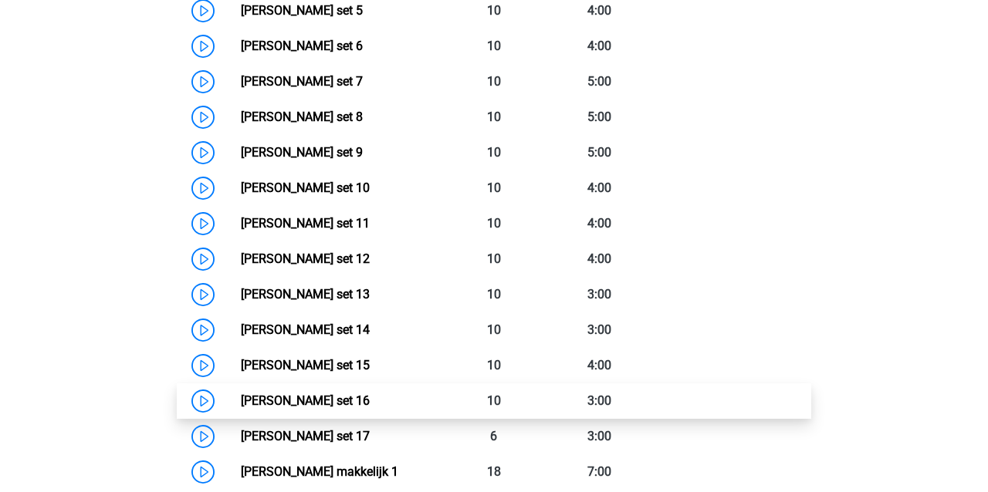
scroll to position [953, 0]
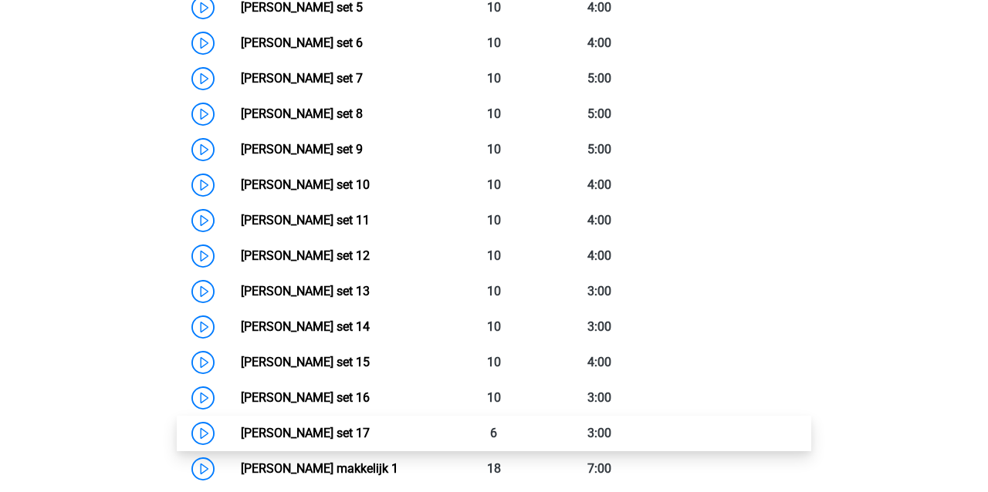
click at [303, 434] on link "Watson Glaser set 17" at bounding box center [305, 433] width 129 height 15
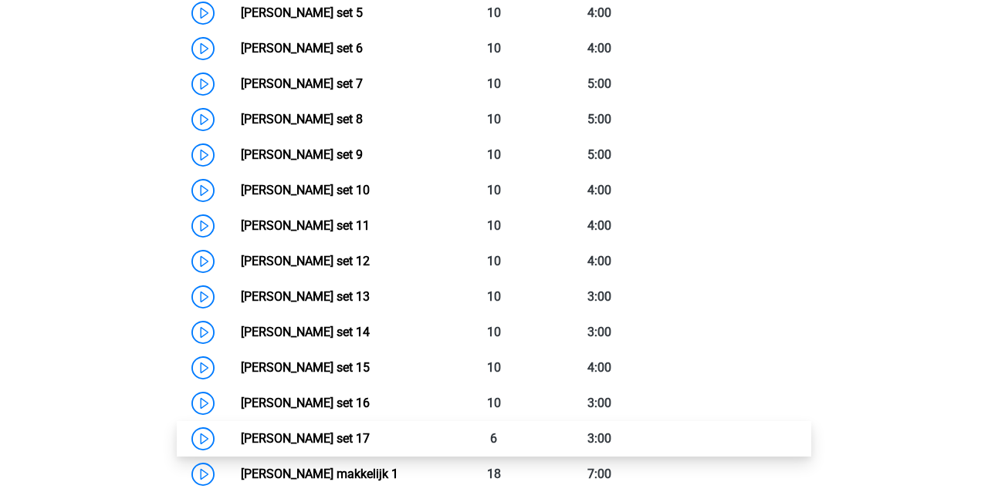
click at [303, 432] on link "Watson Glaser set 17" at bounding box center [305, 439] width 129 height 15
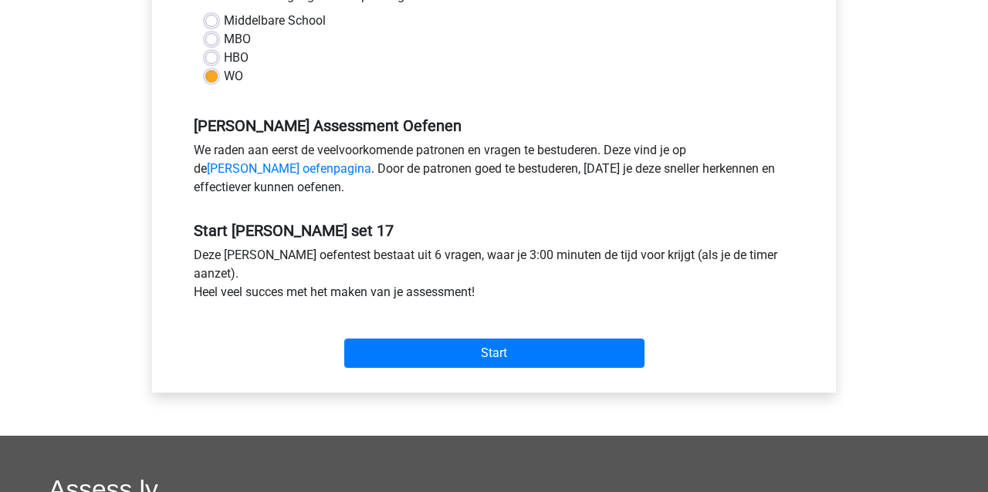
scroll to position [379, 0]
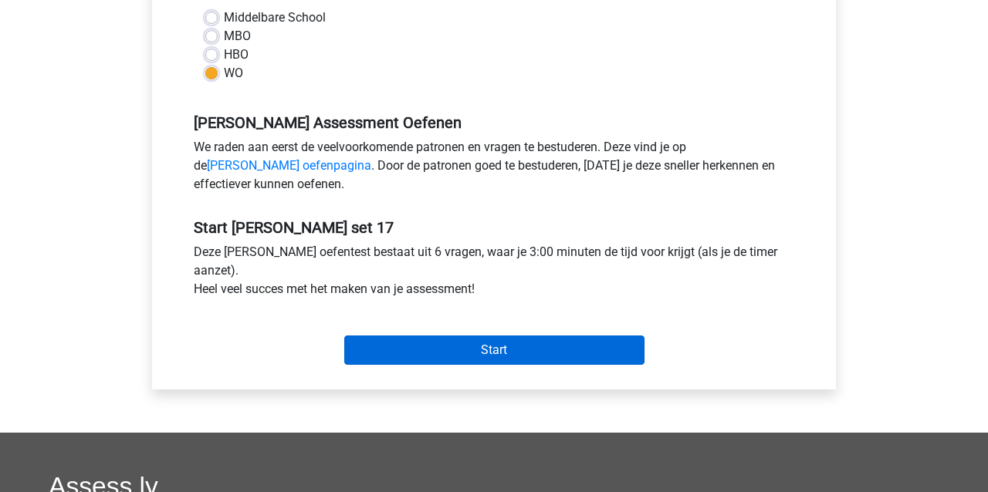
click at [413, 353] on input "Start" at bounding box center [494, 350] width 300 height 29
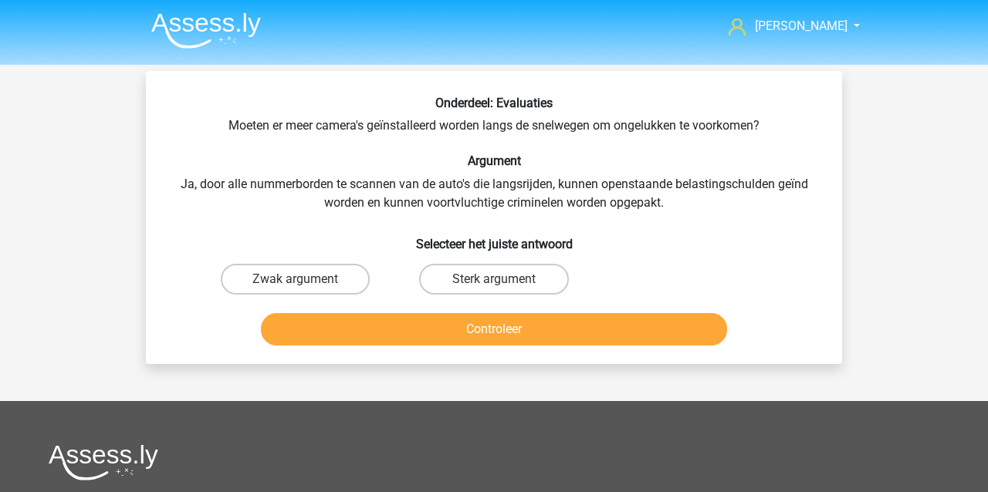
scroll to position [-2, 0]
drag, startPoint x: 252, startPoint y: 285, endPoint x: 263, endPoint y: 295, distance: 15.3
click at [252, 285] on label "Zwak argument" at bounding box center [295, 279] width 149 height 31
click at [296, 285] on input "Zwak argument" at bounding box center [301, 284] width 10 height 10
radio input "true"
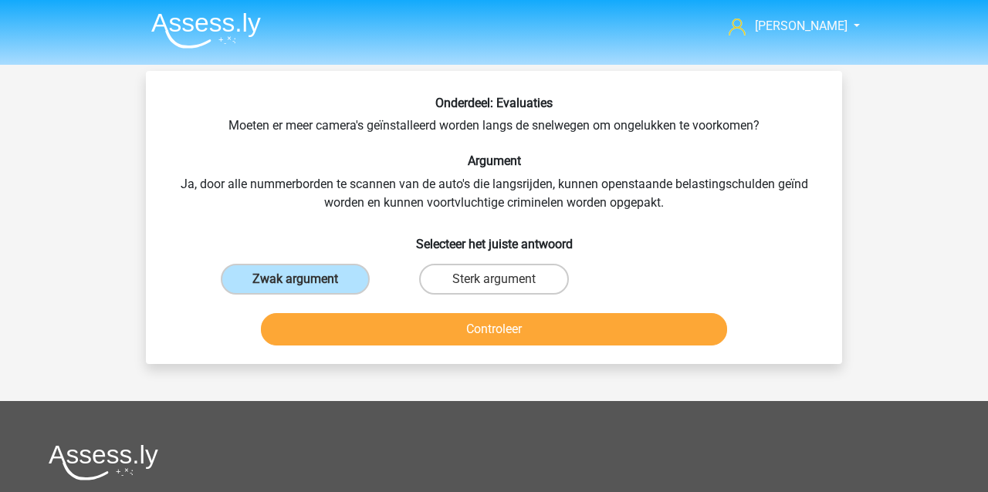
click at [304, 334] on button "Controleer" at bounding box center [494, 329] width 467 height 32
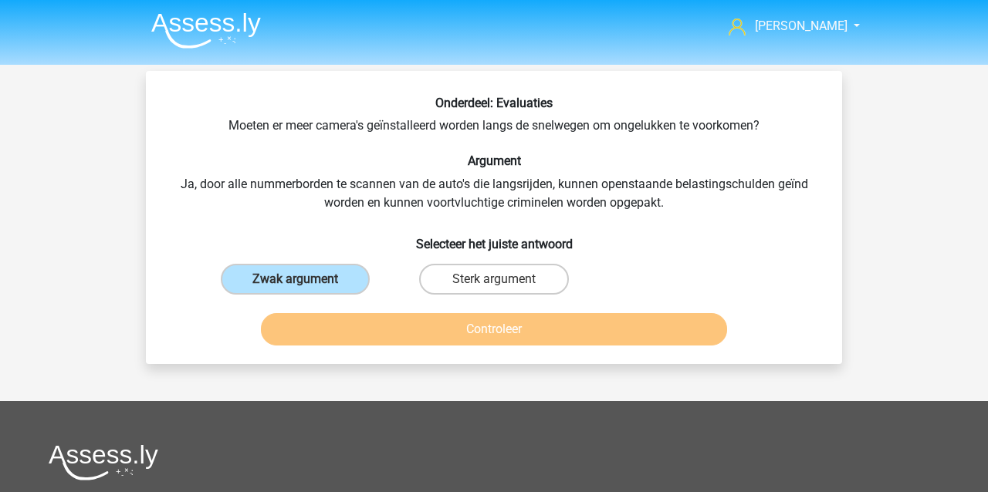
scroll to position [0, 0]
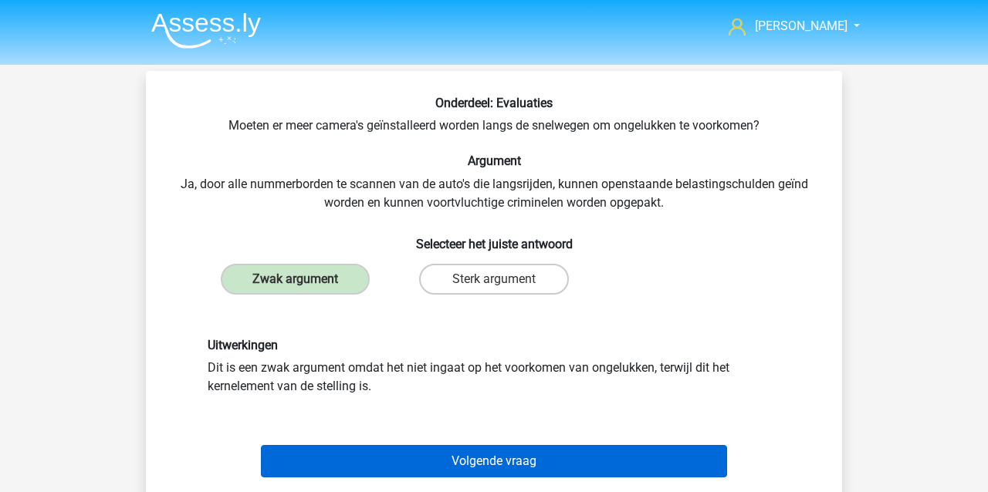
click at [404, 466] on button "Volgende vraag" at bounding box center [494, 461] width 467 height 32
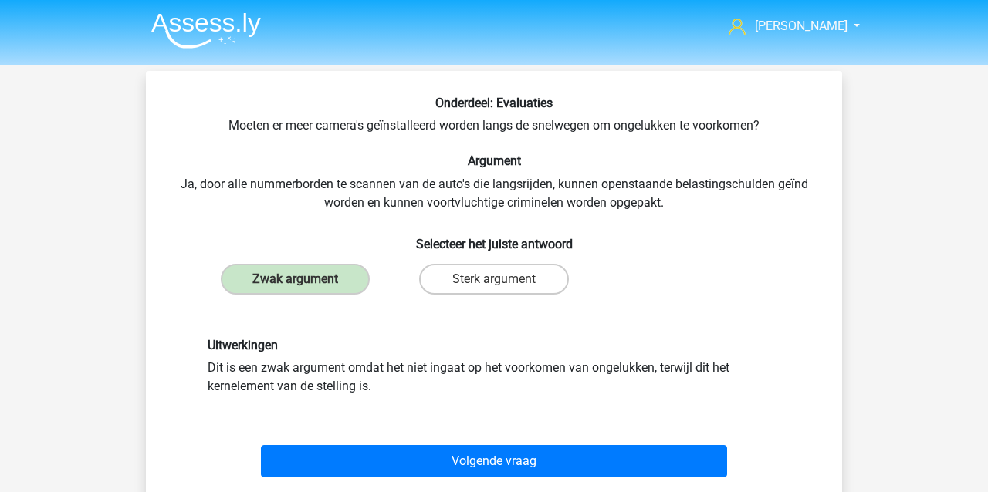
scroll to position [71, 0]
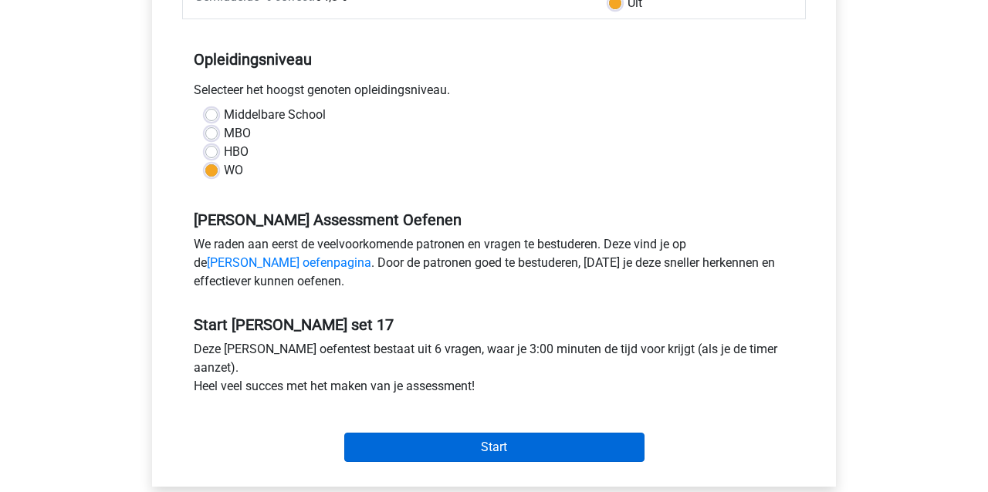
scroll to position [280, 0]
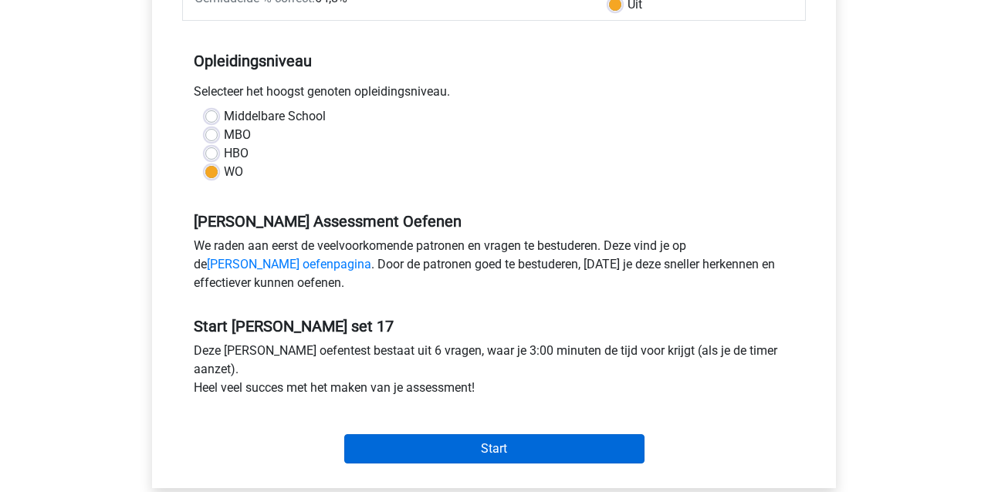
click at [459, 446] on input "Start" at bounding box center [494, 449] width 300 height 29
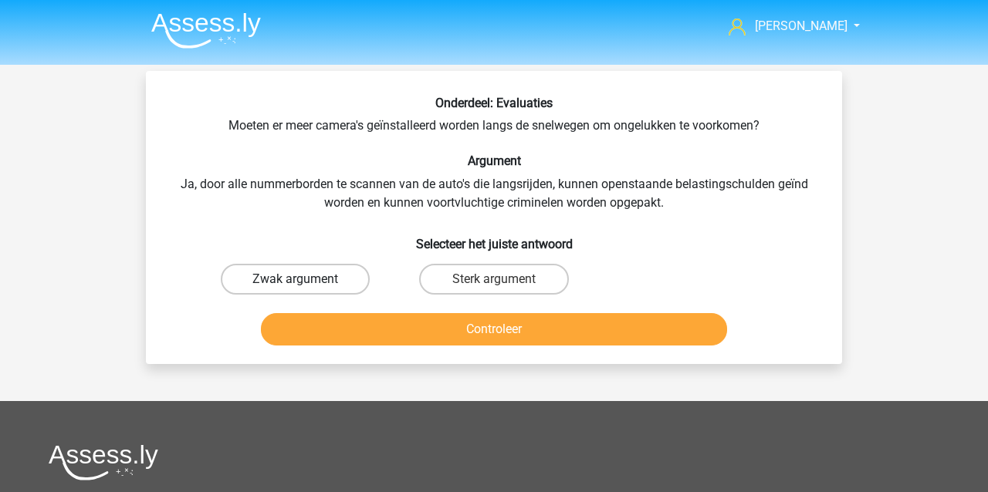
click at [306, 279] on label "Zwak argument" at bounding box center [295, 279] width 149 height 31
click at [306, 279] on input "Zwak argument" at bounding box center [301, 284] width 10 height 10
radio input "true"
click at [307, 330] on button "Controleer" at bounding box center [494, 329] width 467 height 32
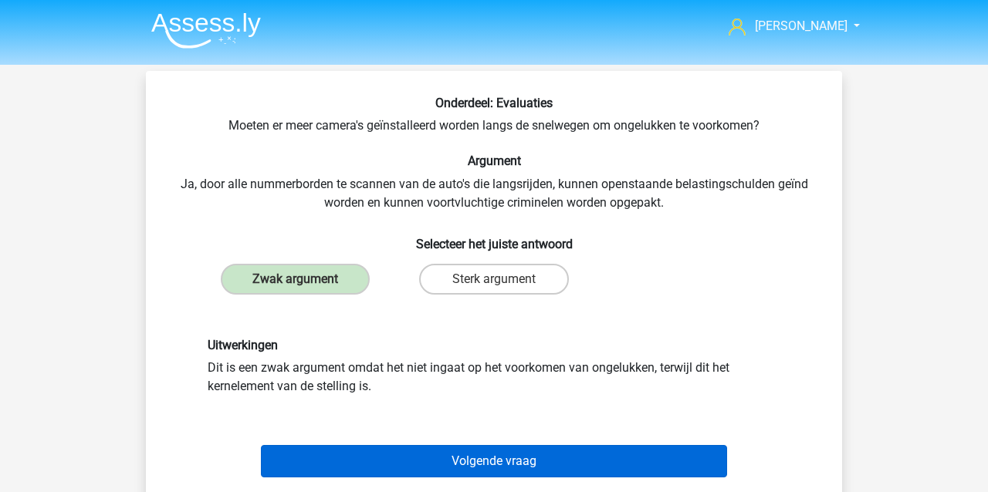
click at [315, 462] on button "Volgende vraag" at bounding box center [494, 461] width 467 height 32
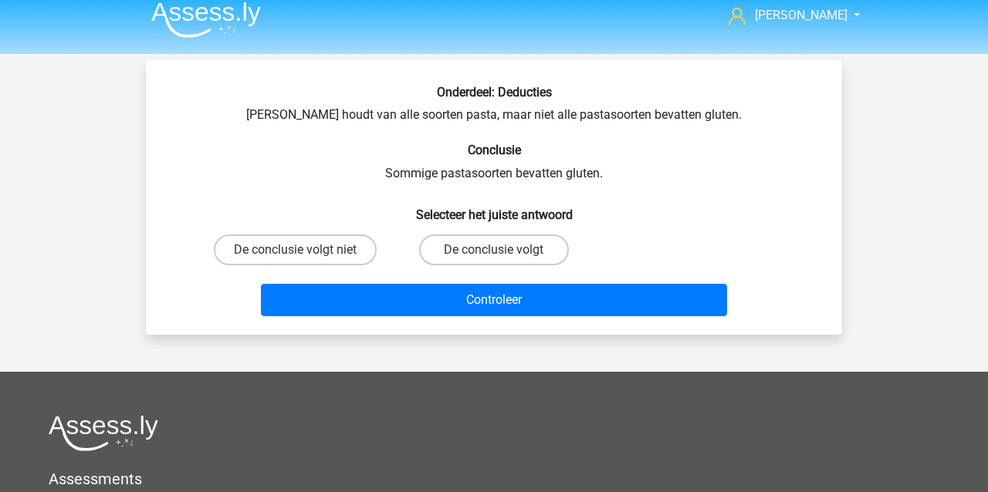
scroll to position [71, 0]
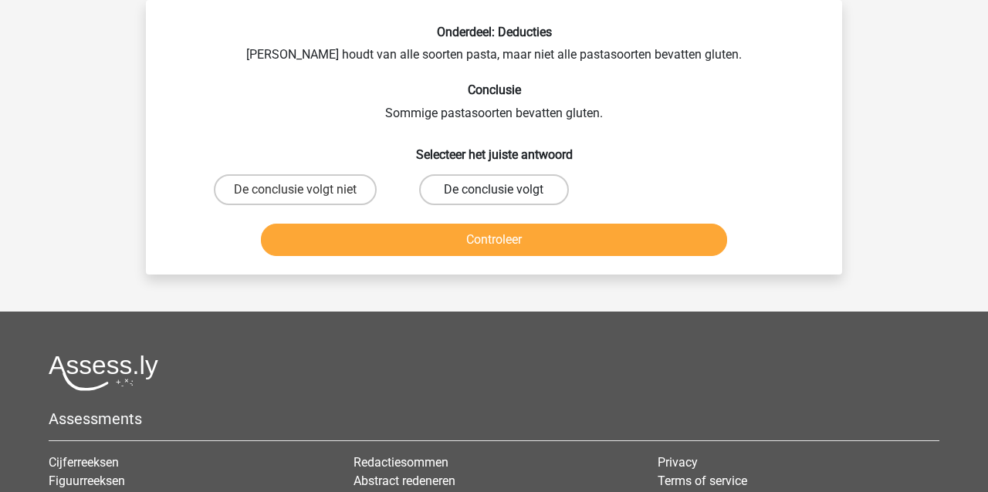
click at [492, 193] on label "De conclusie volgt" at bounding box center [493, 189] width 149 height 31
click at [494, 193] on input "De conclusie volgt" at bounding box center [499, 195] width 10 height 10
radio input "true"
click at [470, 236] on button "Controleer" at bounding box center [494, 240] width 467 height 32
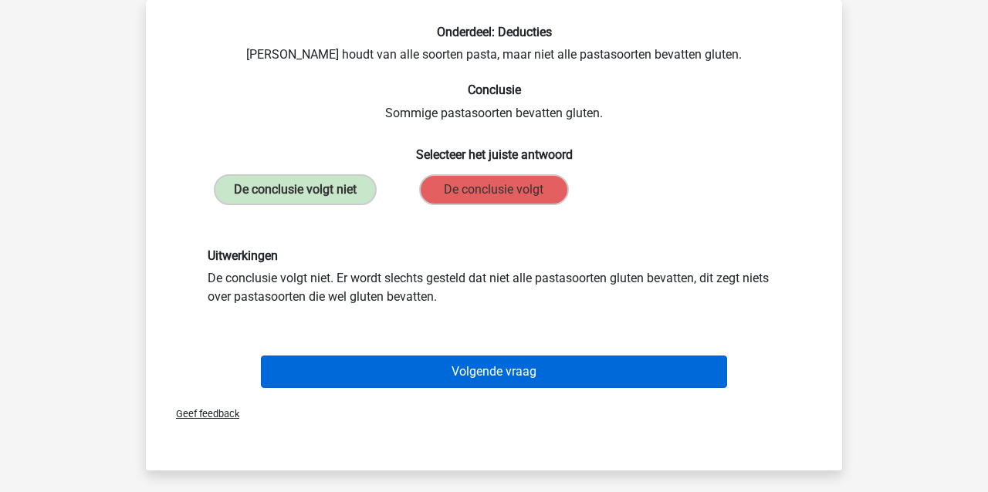
click at [372, 373] on button "Volgende vraag" at bounding box center [494, 372] width 467 height 32
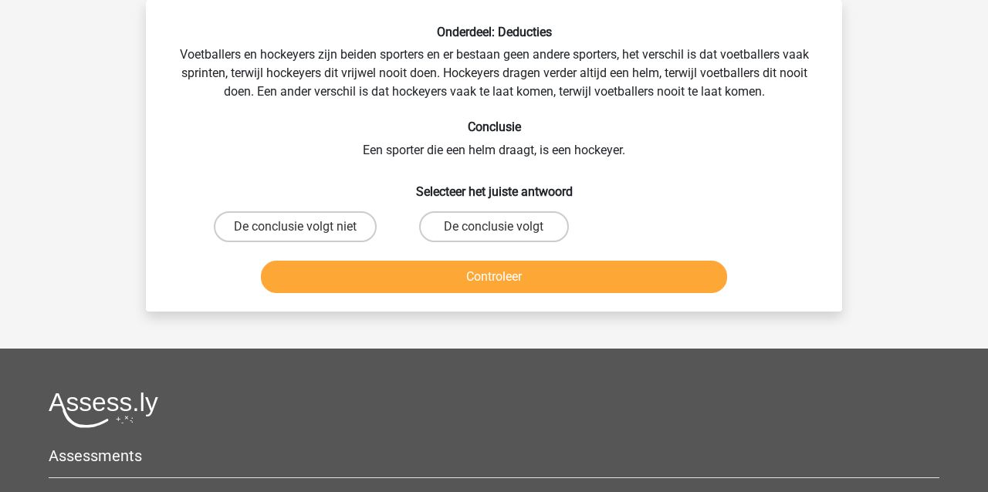
click at [497, 231] on input "De conclusie volgt" at bounding box center [499, 232] width 10 height 10
radio input "true"
click at [488, 271] on button "Controleer" at bounding box center [494, 277] width 467 height 32
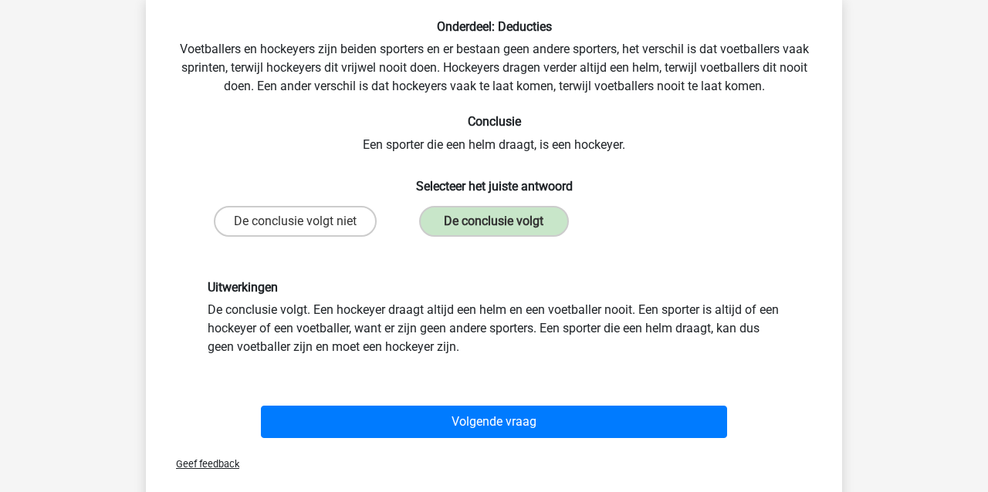
scroll to position [97, 0]
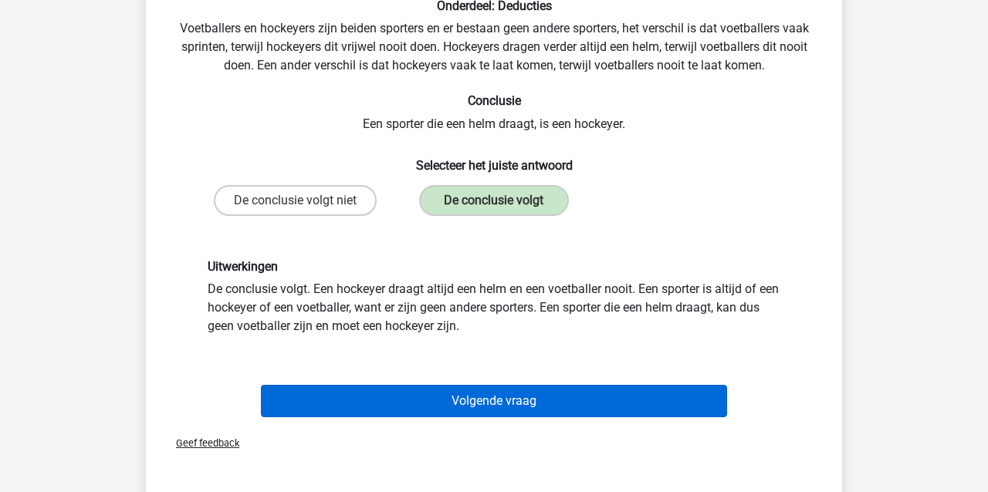
click at [427, 404] on button "Volgende vraag" at bounding box center [494, 401] width 467 height 32
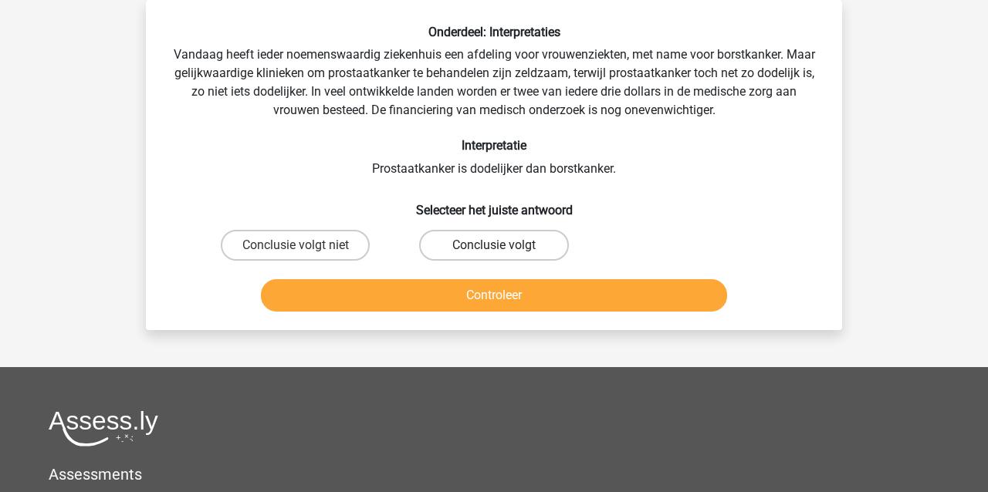
click at [458, 244] on label "Conclusie volgt" at bounding box center [493, 245] width 149 height 31
click at [494, 245] on input "Conclusie volgt" at bounding box center [499, 250] width 10 height 10
radio input "true"
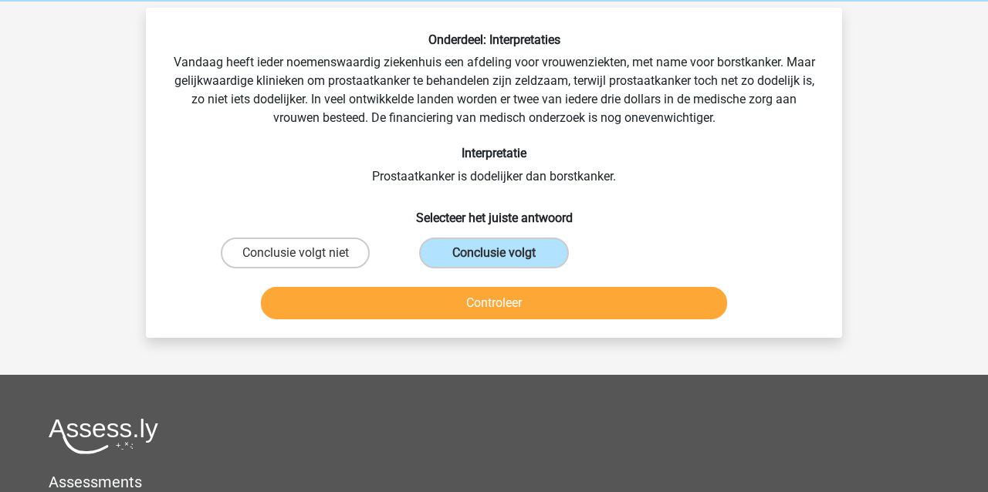
click at [463, 292] on button "Controleer" at bounding box center [494, 303] width 467 height 32
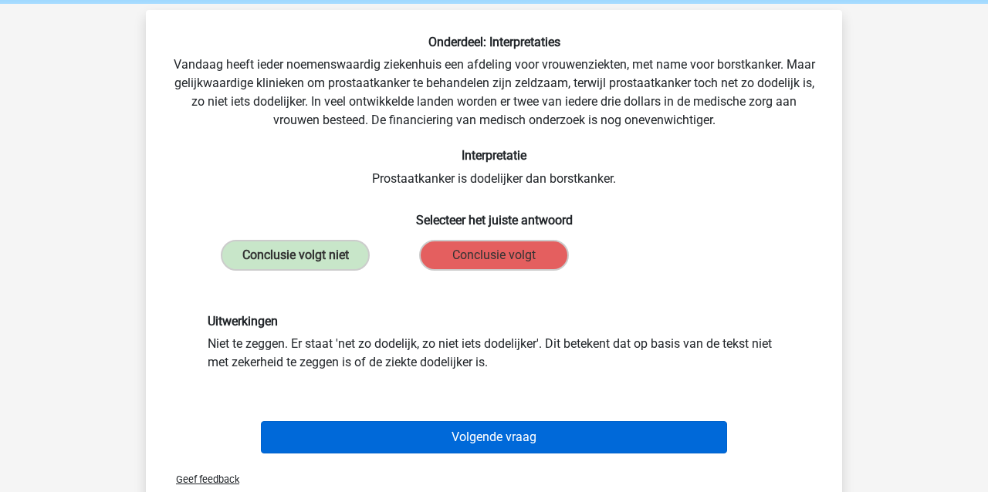
click at [344, 442] on button "Volgende vraag" at bounding box center [494, 437] width 467 height 32
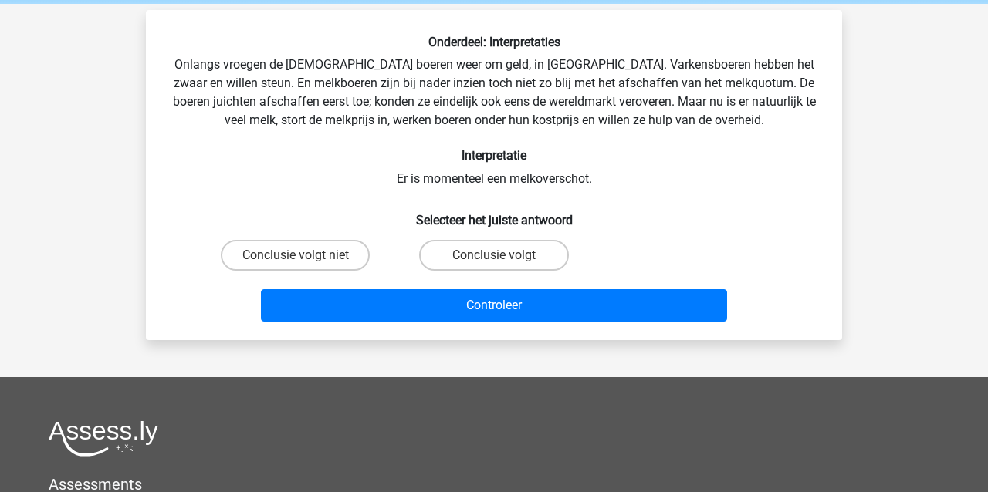
scroll to position [71, 0]
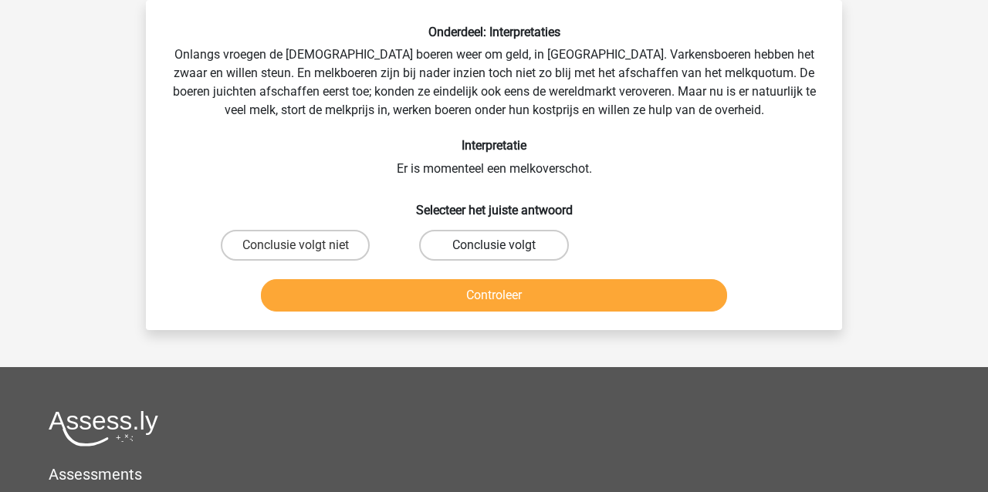
click at [459, 244] on label "Conclusie volgt" at bounding box center [493, 245] width 149 height 31
click at [494, 245] on input "Conclusie volgt" at bounding box center [499, 250] width 10 height 10
radio input "true"
click at [440, 302] on button "Controleer" at bounding box center [494, 295] width 467 height 32
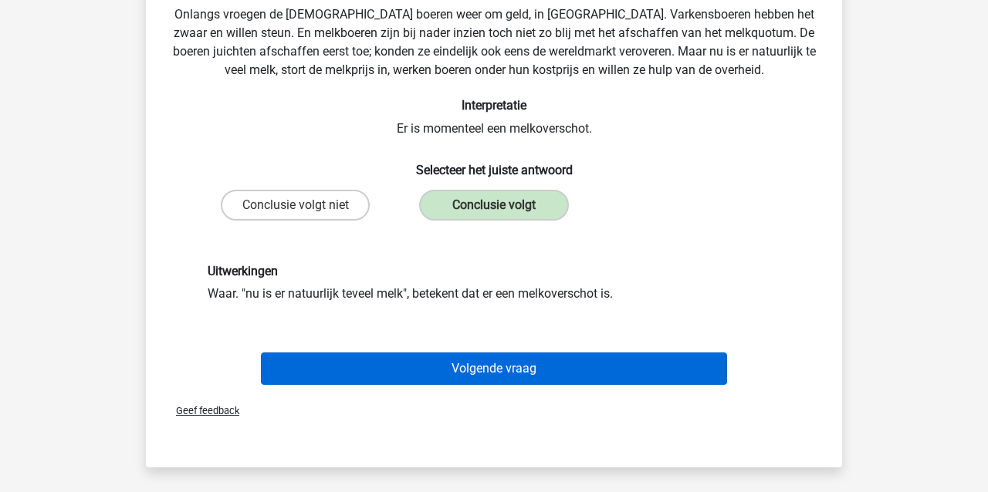
scroll to position [169, 0]
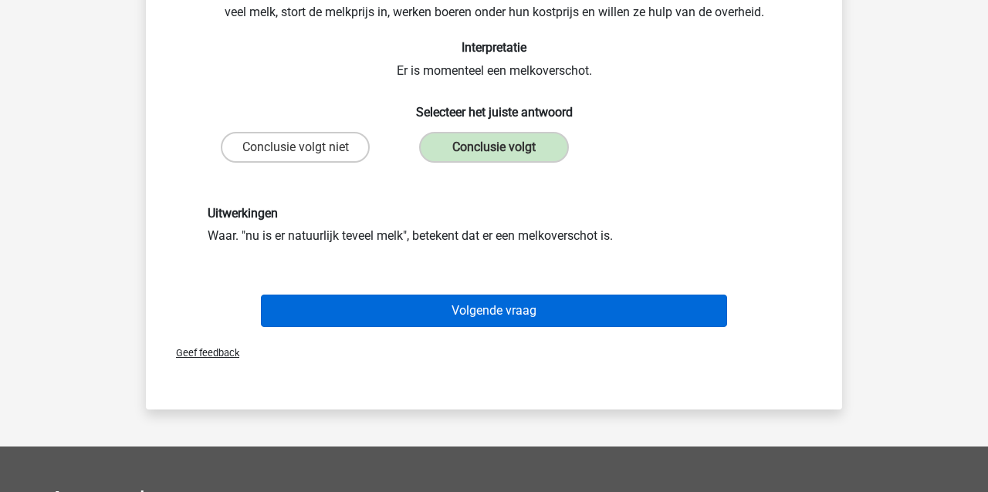
click at [386, 309] on button "Volgende vraag" at bounding box center [494, 311] width 467 height 32
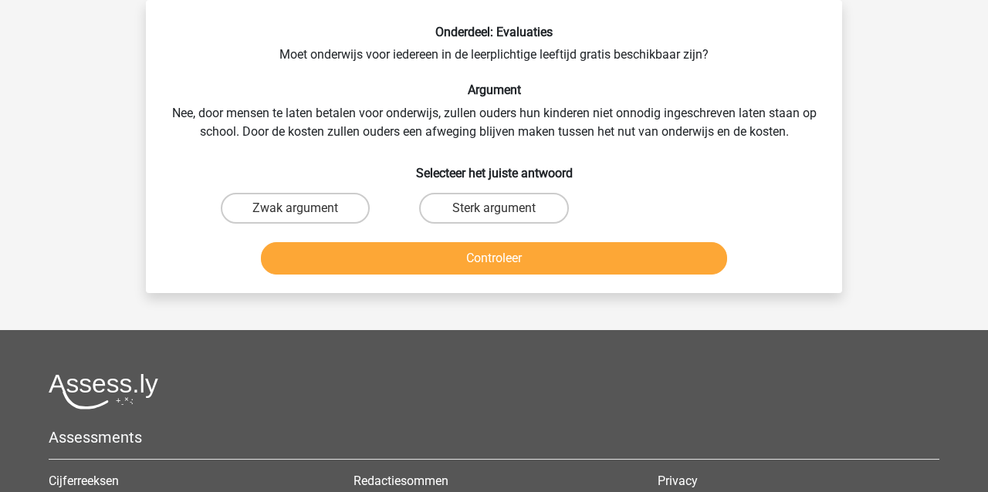
scroll to position [69, 0]
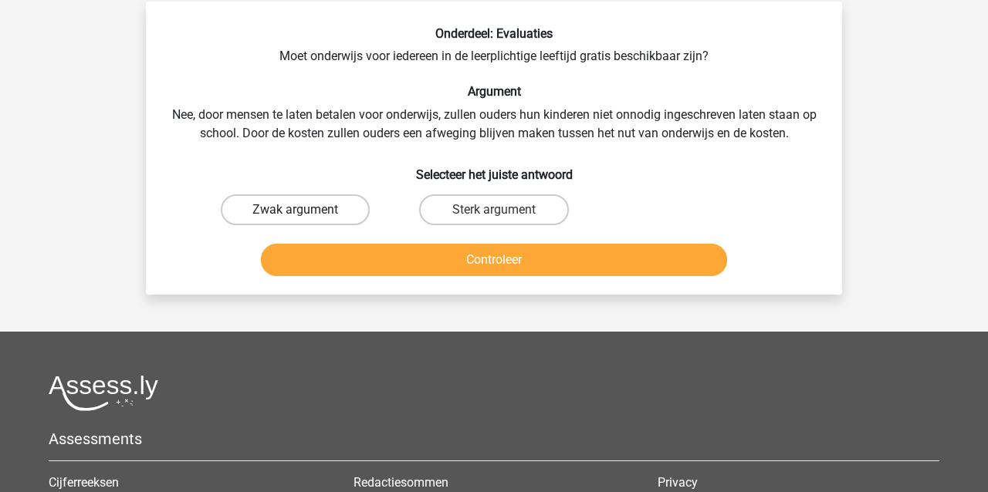
click at [327, 208] on label "Zwak argument" at bounding box center [295, 210] width 149 height 31
click at [306, 210] on input "Zwak argument" at bounding box center [301, 215] width 10 height 10
radio input "true"
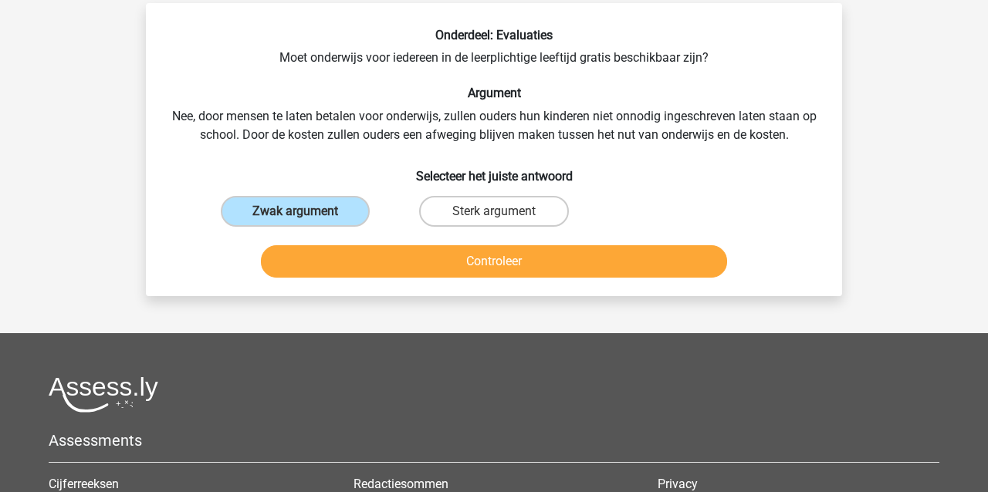
click at [334, 262] on button "Controleer" at bounding box center [494, 261] width 467 height 32
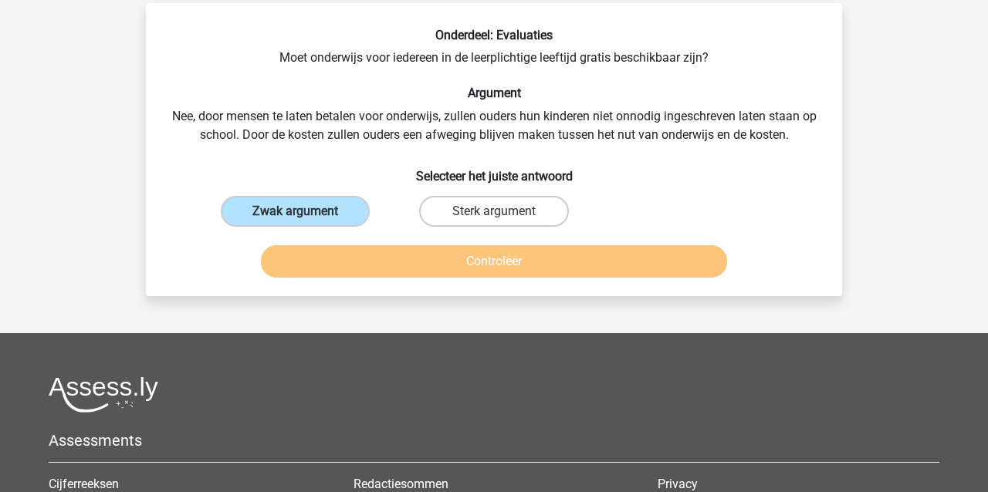
scroll to position [74, 0]
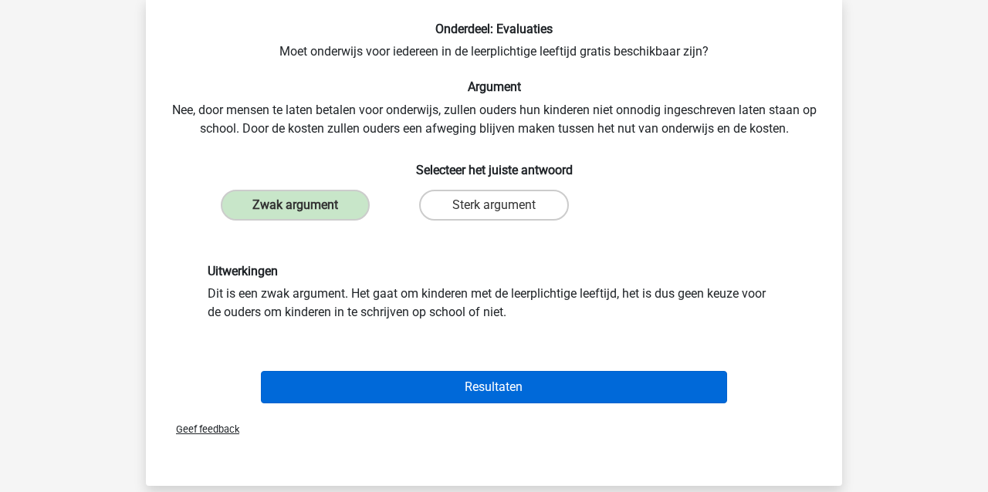
click at [307, 395] on button "Resultaten" at bounding box center [494, 387] width 467 height 32
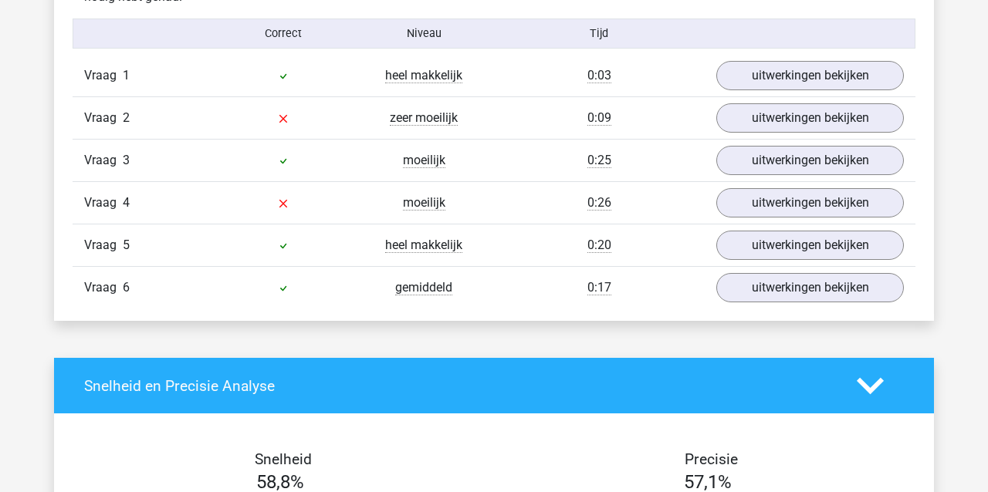
scroll to position [969, 0]
drag, startPoint x: 843, startPoint y: 115, endPoint x: 830, endPoint y: 116, distance: 13.1
click at [843, 115] on link "uitwerkingen bekijken" at bounding box center [809, 118] width 215 height 34
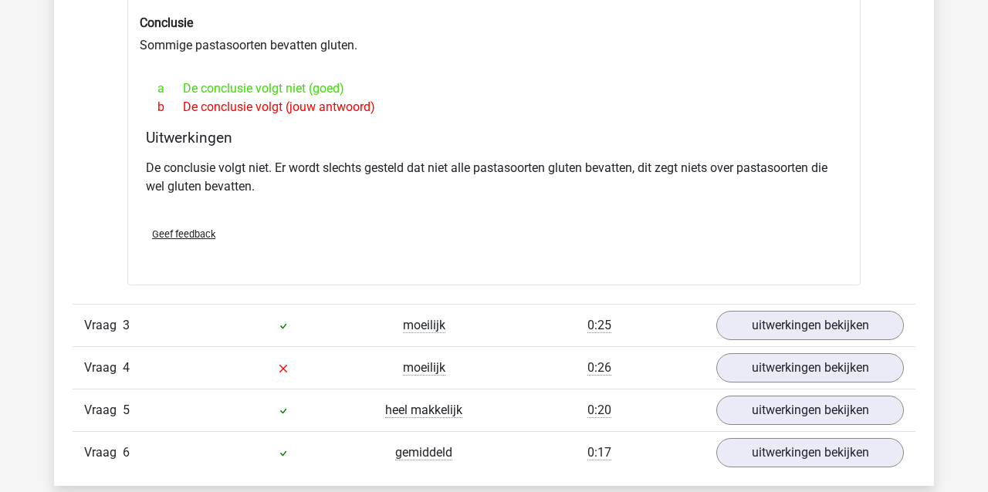
scroll to position [1227, 0]
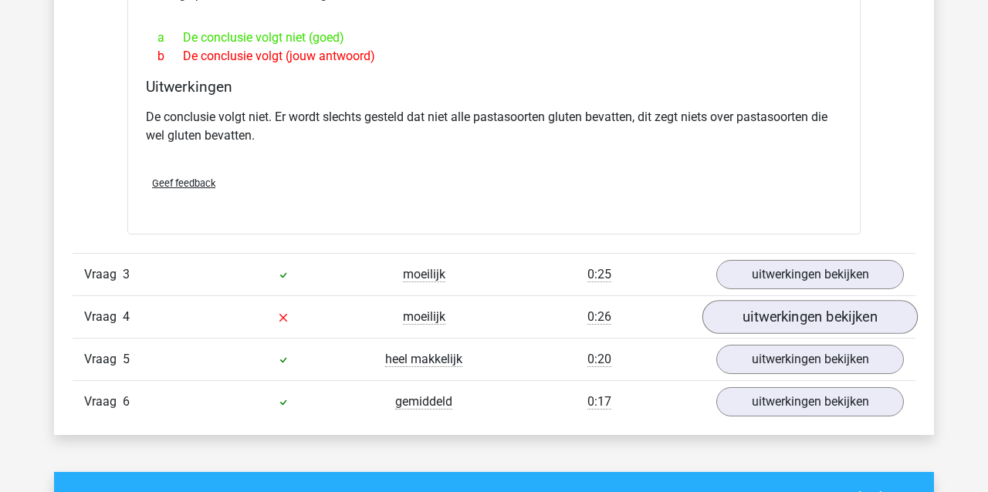
click at [837, 312] on link "uitwerkingen bekijken" at bounding box center [809, 317] width 215 height 34
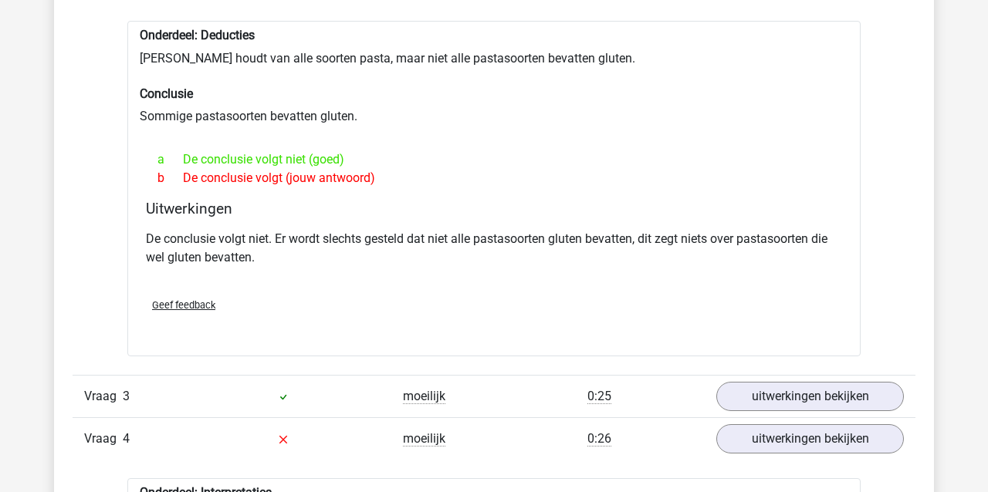
scroll to position [1091, 0]
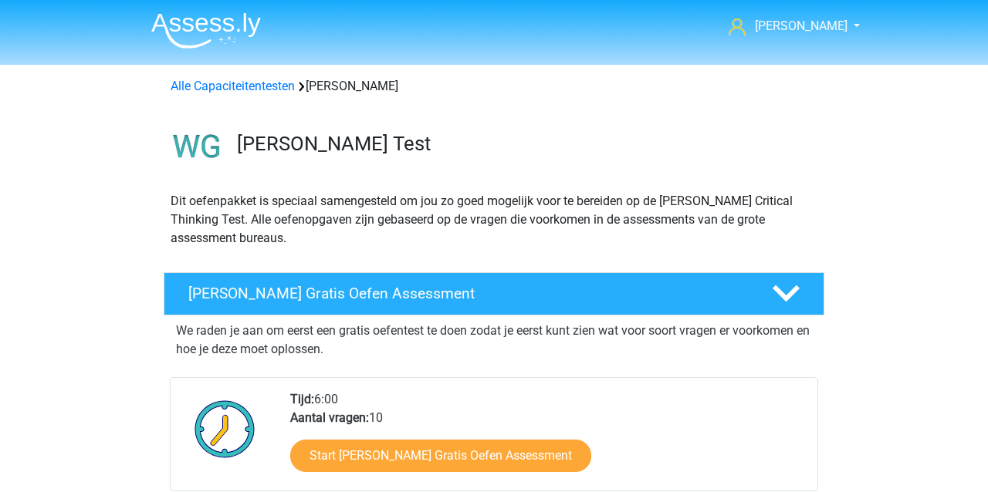
scroll to position [947, 0]
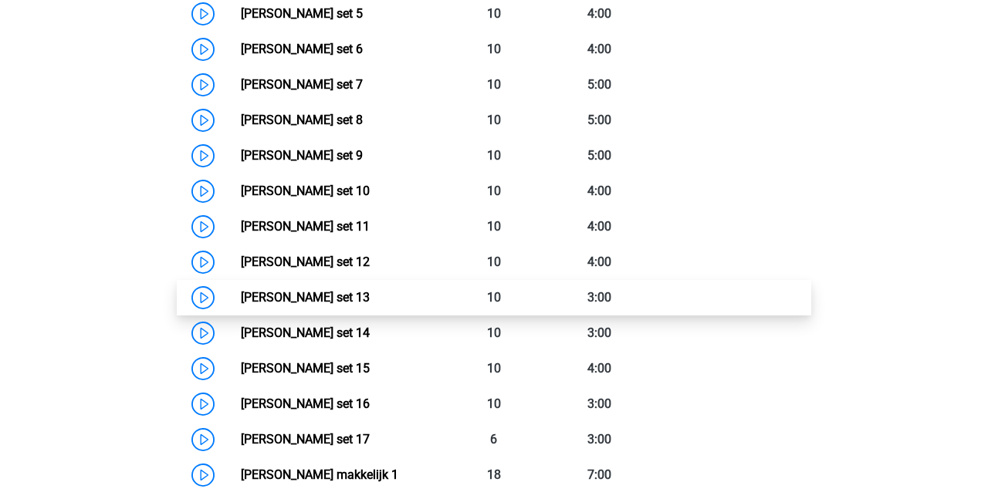
click at [344, 298] on link "[PERSON_NAME] set 13" at bounding box center [305, 297] width 129 height 15
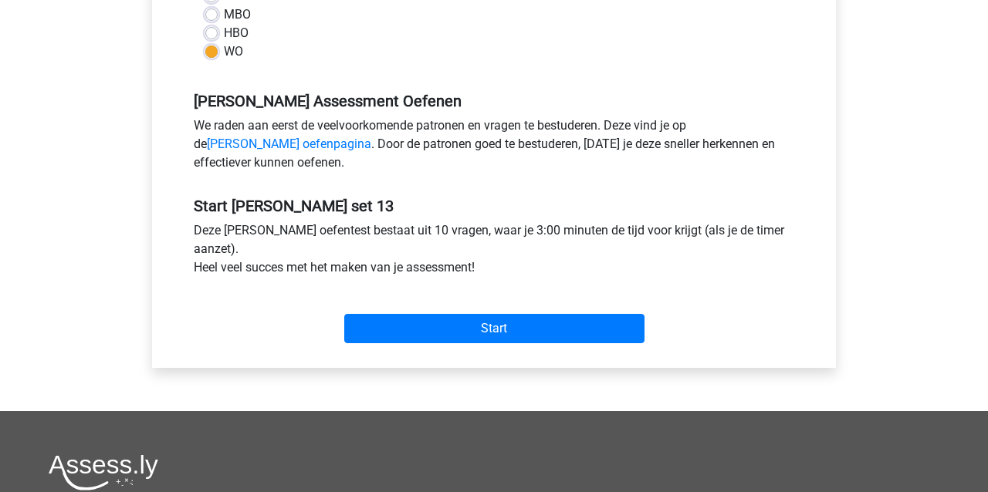
scroll to position [408, 0]
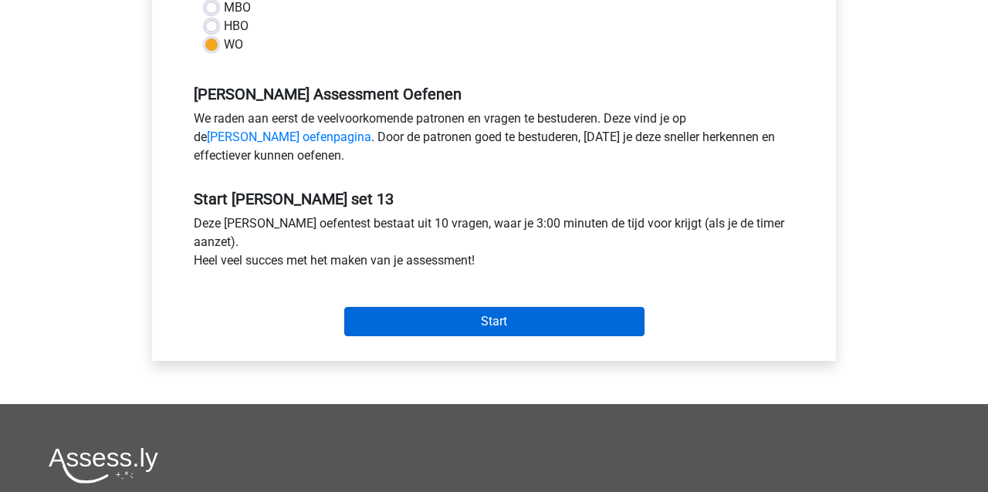
click at [421, 323] on input "Start" at bounding box center [494, 321] width 300 height 29
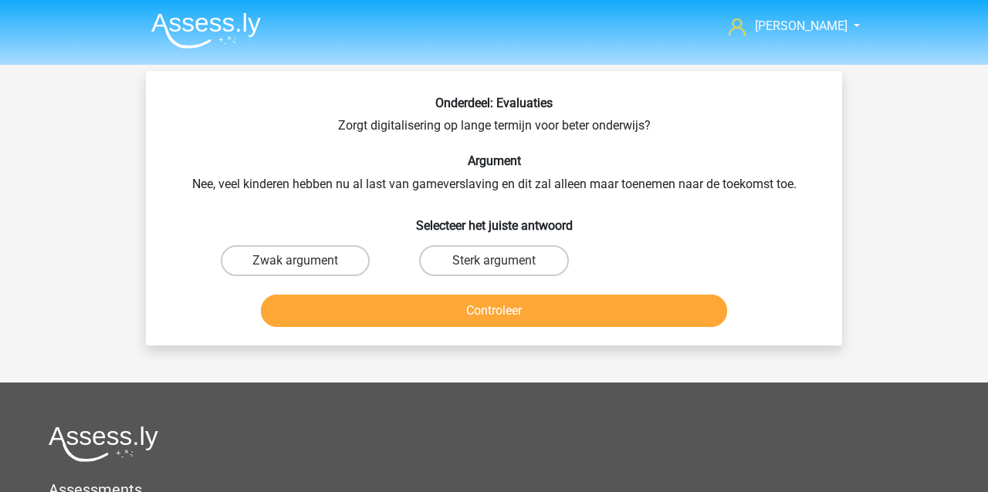
drag, startPoint x: 301, startPoint y: 271, endPoint x: 303, endPoint y: 263, distance: 8.1
click at [302, 269] on div "Zwak argument" at bounding box center [295, 260] width 186 height 31
click at [312, 261] on label "Zwak argument" at bounding box center [295, 260] width 149 height 31
click at [306, 261] on input "Zwak argument" at bounding box center [301, 266] width 10 height 10
radio input "true"
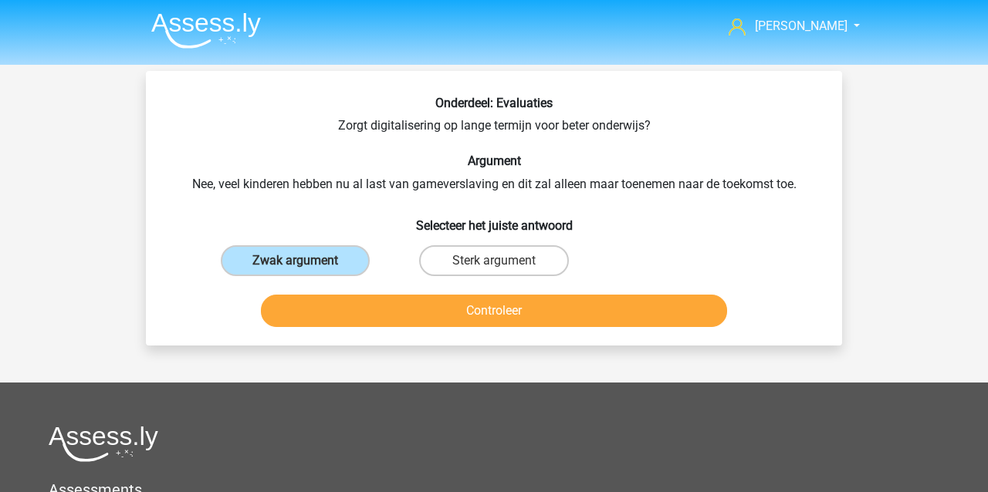
click at [321, 320] on button "Controleer" at bounding box center [494, 311] width 467 height 32
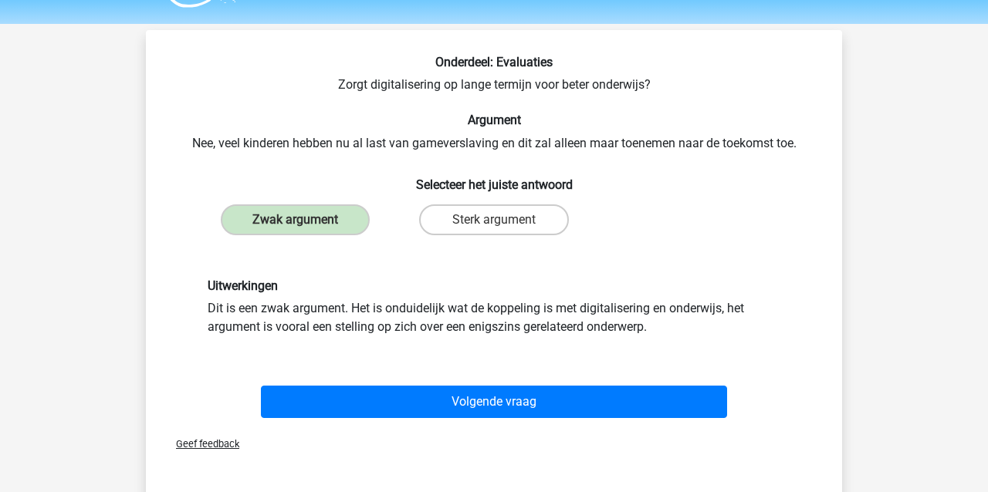
scroll to position [93, 0]
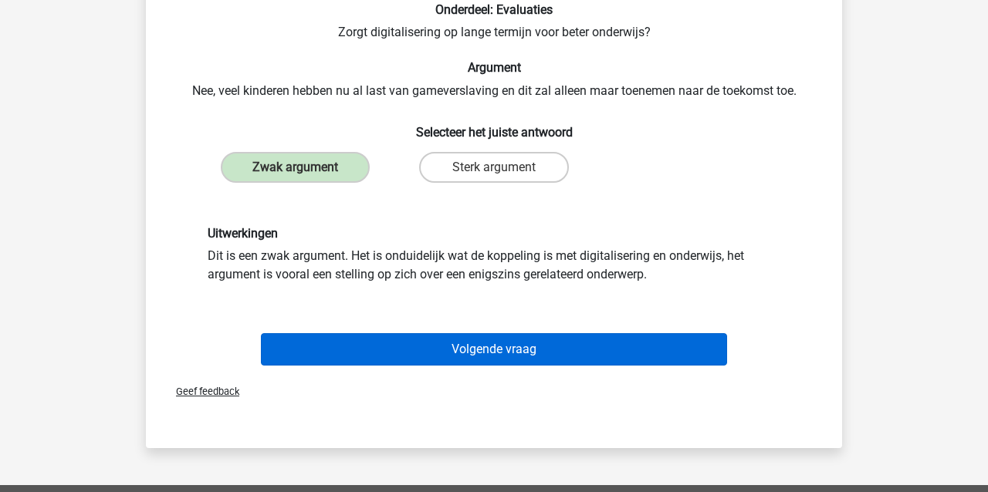
click at [350, 344] on button "Volgende vraag" at bounding box center [494, 349] width 467 height 32
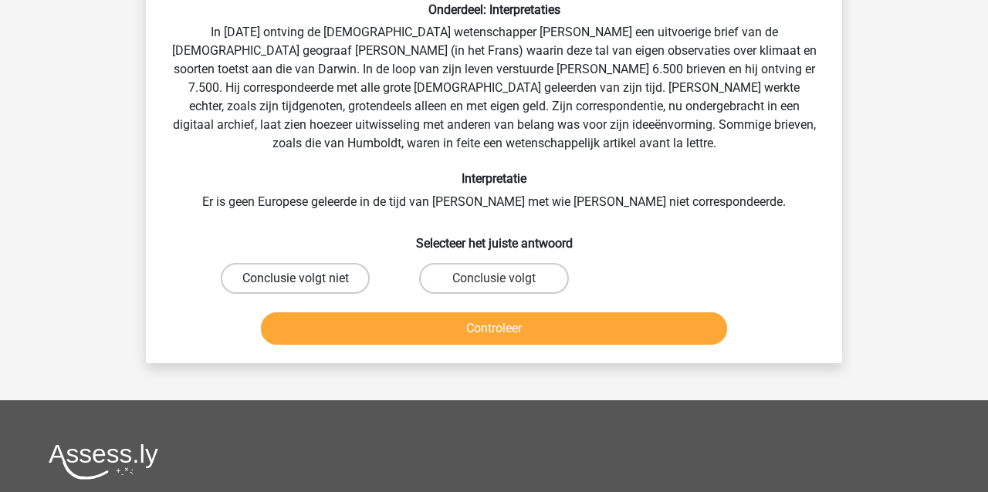
scroll to position [71, 0]
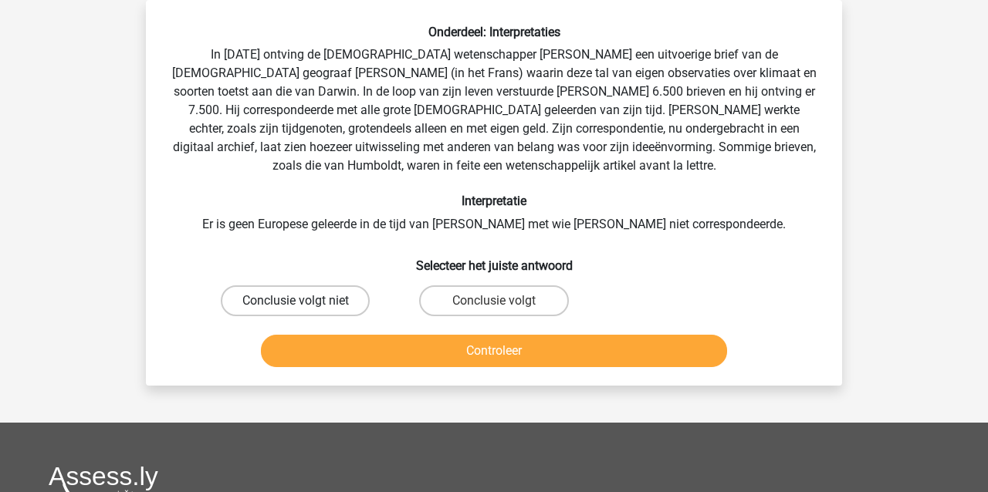
click at [276, 294] on label "Conclusie volgt niet" at bounding box center [295, 301] width 149 height 31
click at [296, 301] on input "Conclusie volgt niet" at bounding box center [301, 306] width 10 height 10
radio input "true"
click at [311, 351] on button "Controleer" at bounding box center [494, 351] width 467 height 32
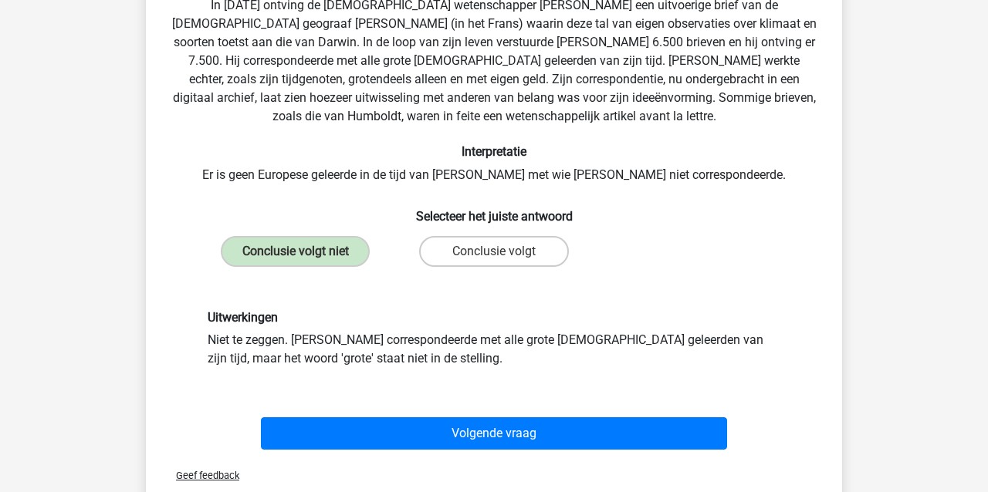
scroll to position [131, 0]
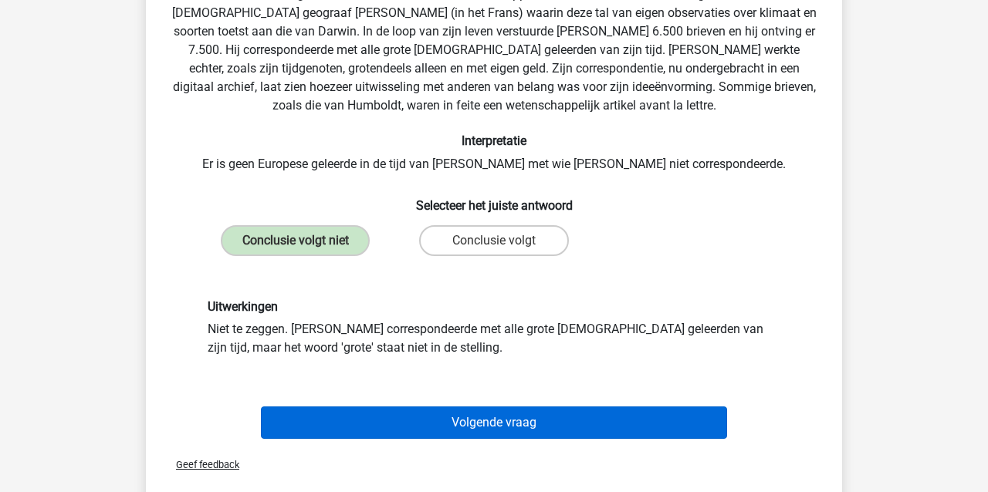
click at [344, 423] on button "Volgende vraag" at bounding box center [494, 423] width 467 height 32
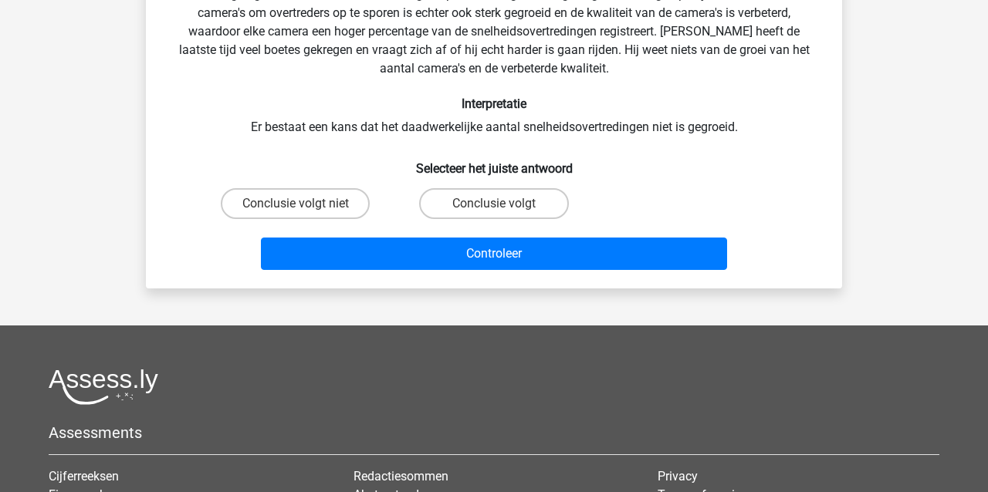
scroll to position [71, 0]
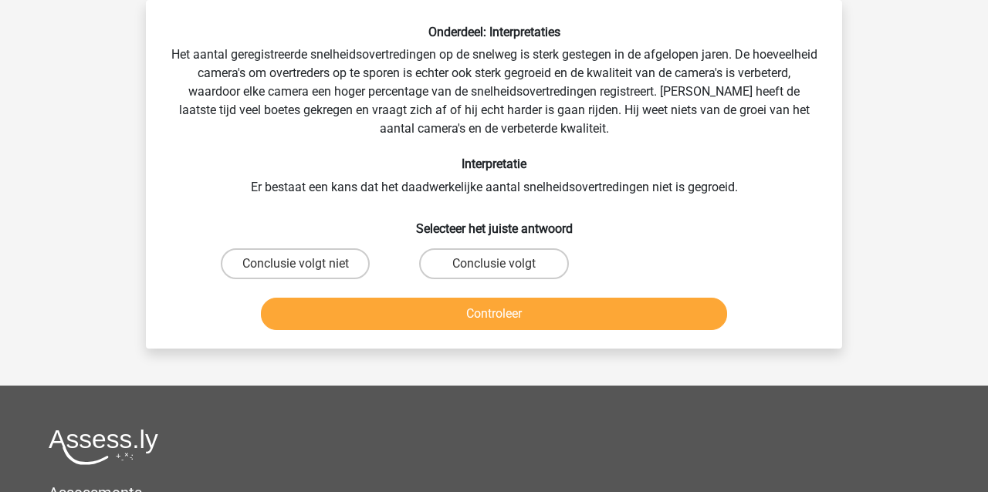
drag, startPoint x: 465, startPoint y: 266, endPoint x: 434, endPoint y: 304, distance: 49.9
click at [465, 266] on label "Conclusie volgt" at bounding box center [493, 264] width 149 height 31
click at [494, 266] on input "Conclusie volgt" at bounding box center [499, 269] width 10 height 10
radio input "true"
click at [415, 321] on button "Controleer" at bounding box center [494, 314] width 467 height 32
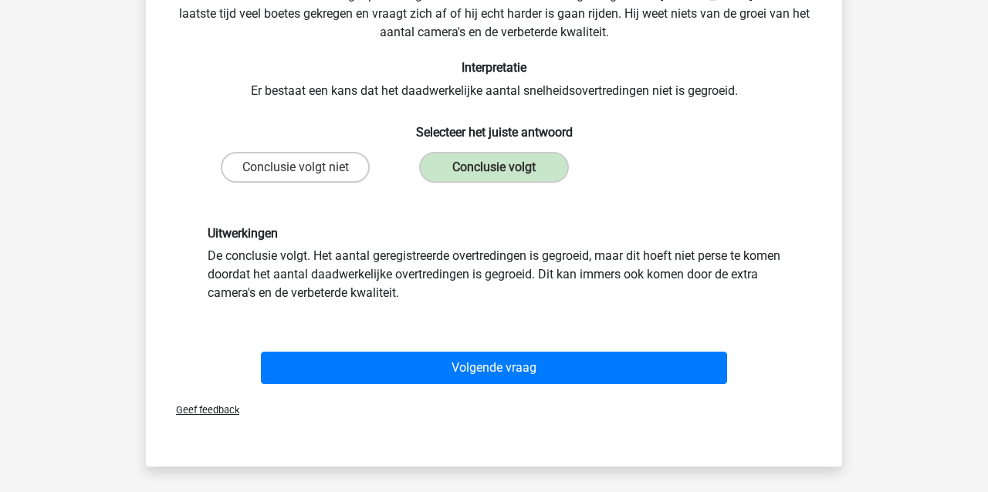
scroll to position [198, 0]
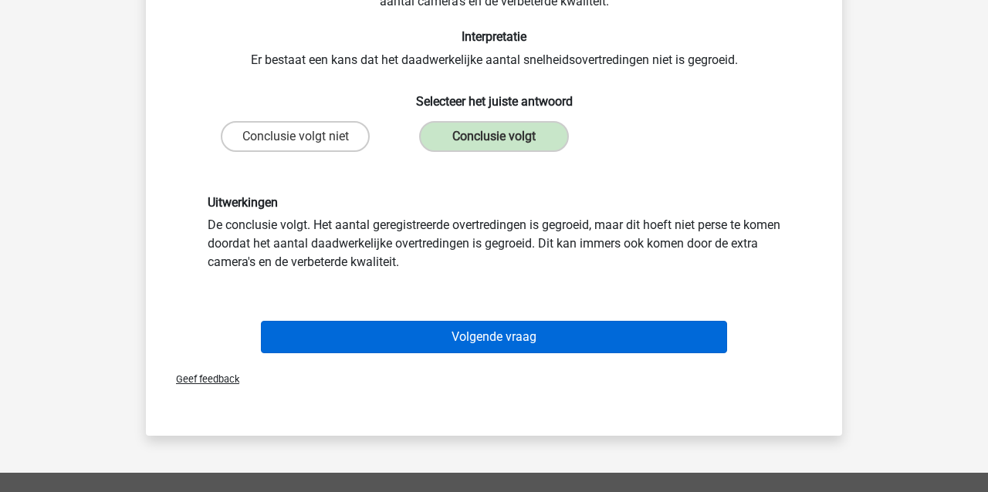
click at [348, 340] on button "Volgende vraag" at bounding box center [494, 337] width 467 height 32
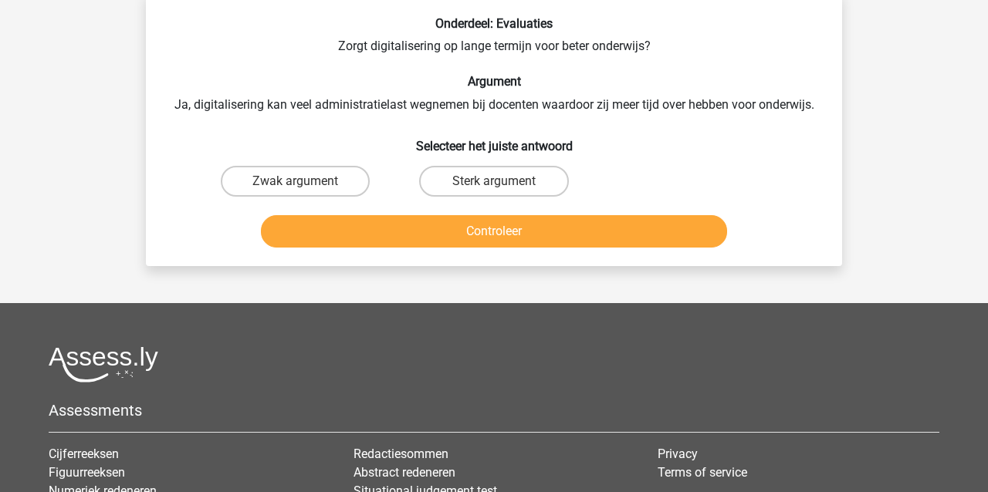
scroll to position [71, 0]
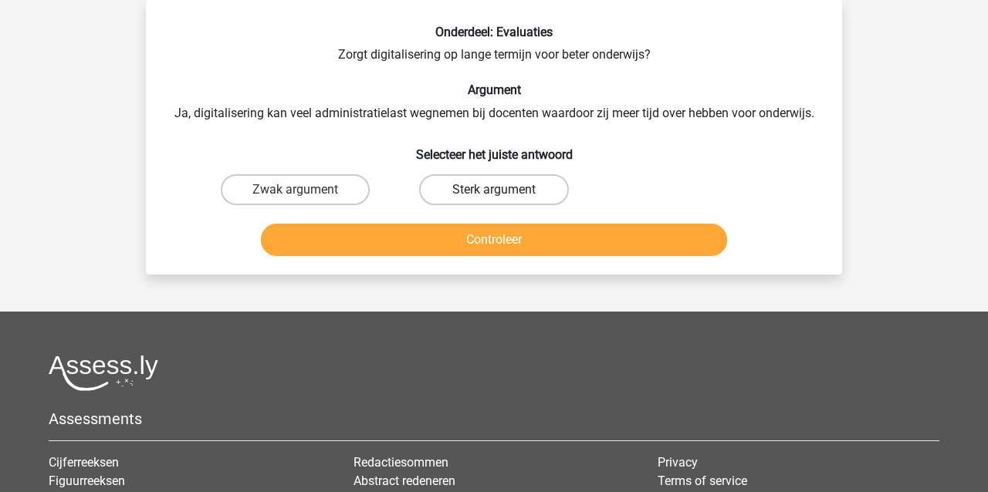
click at [472, 191] on label "Sterk argument" at bounding box center [493, 189] width 149 height 31
click at [494, 191] on input "Sterk argument" at bounding box center [499, 195] width 10 height 10
radio input "true"
click at [447, 244] on button "Controleer" at bounding box center [494, 240] width 467 height 32
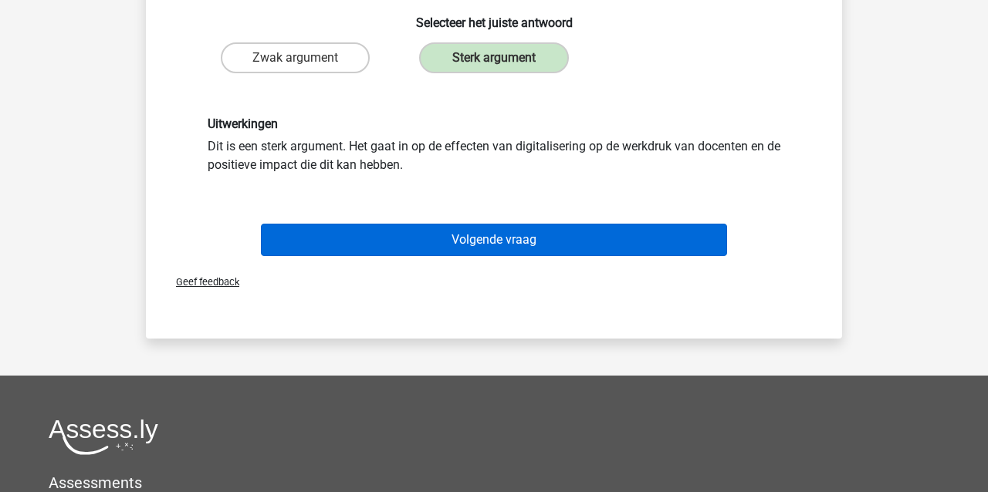
click at [399, 239] on button "Volgende vraag" at bounding box center [494, 240] width 467 height 32
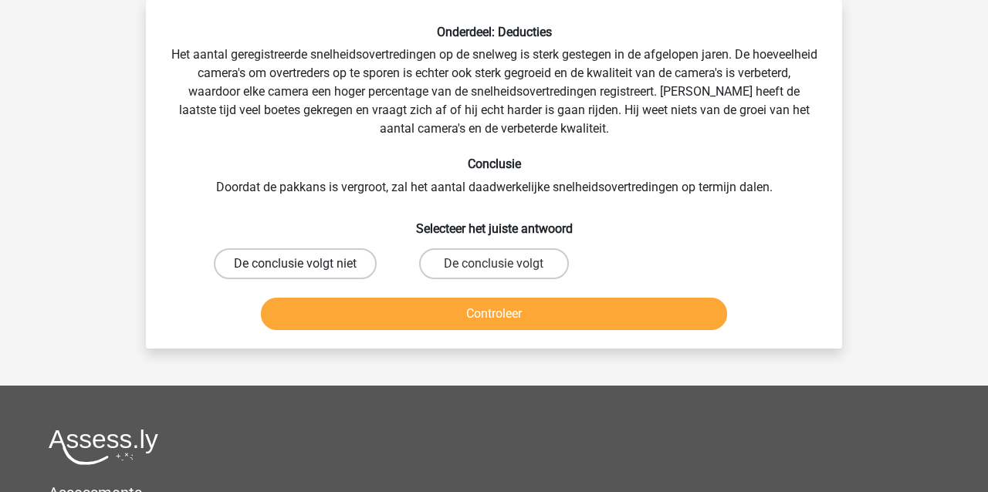
click at [288, 262] on label "De conclusie volgt niet" at bounding box center [295, 264] width 163 height 31
click at [296, 264] on input "De conclusie volgt niet" at bounding box center [301, 269] width 10 height 10
radio input "true"
click at [284, 313] on button "Controleer" at bounding box center [494, 314] width 467 height 32
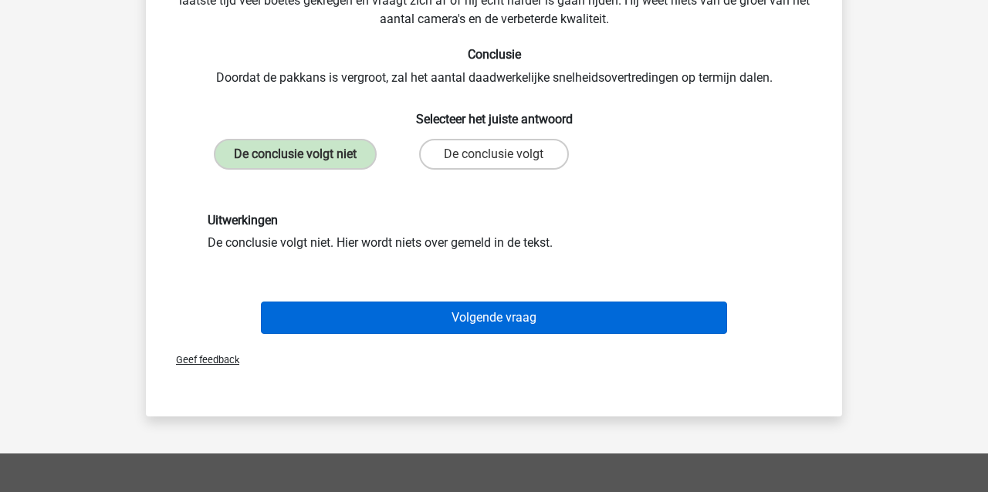
click at [320, 323] on button "Volgende vraag" at bounding box center [494, 318] width 467 height 32
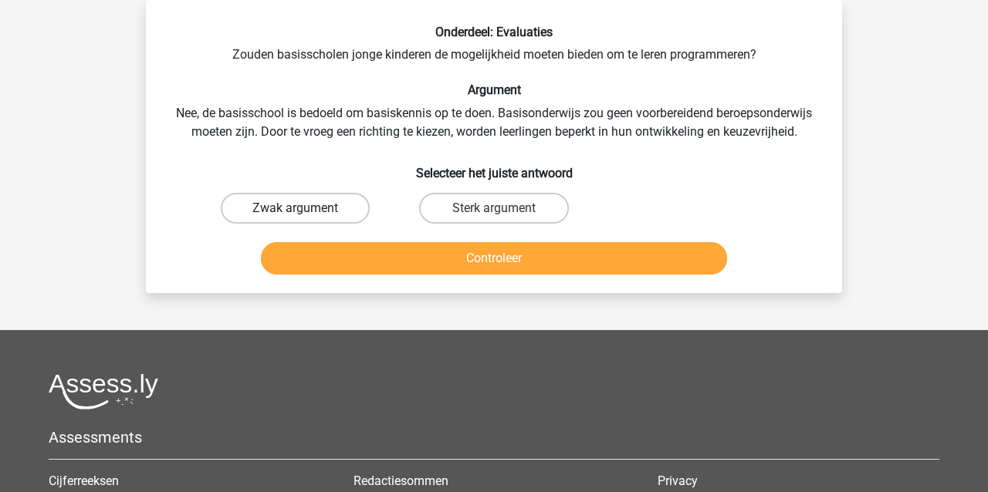
click at [323, 206] on label "Zwak argument" at bounding box center [295, 208] width 149 height 31
click at [306, 208] on input "Zwak argument" at bounding box center [301, 213] width 10 height 10
radio input "true"
click at [327, 252] on button "Controleer" at bounding box center [494, 258] width 467 height 32
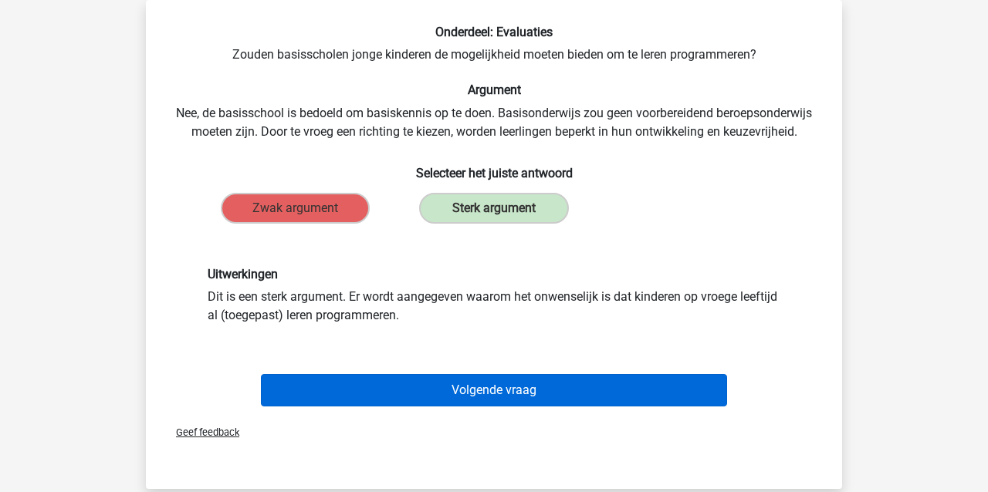
click at [402, 396] on button "Volgende vraag" at bounding box center [494, 390] width 467 height 32
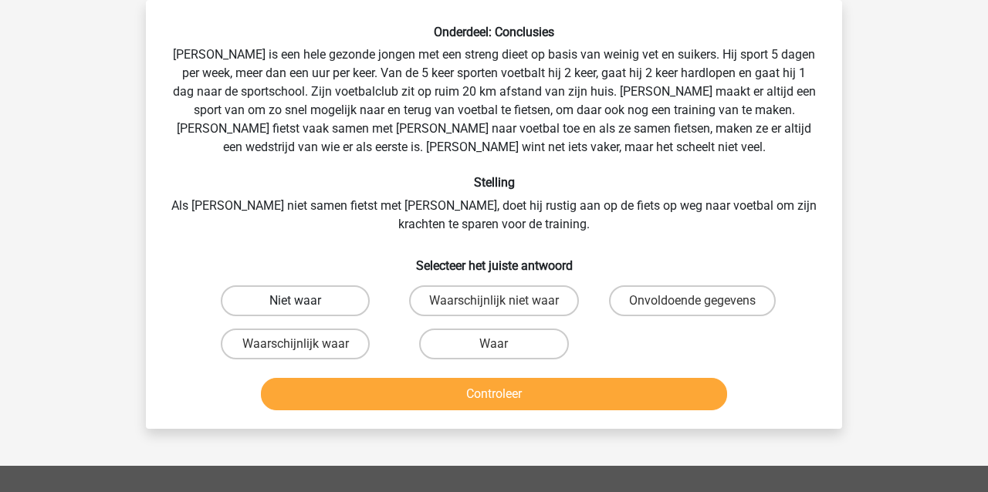
click at [323, 306] on label "Niet waar" at bounding box center [295, 301] width 149 height 31
click at [306, 306] on input "Niet waar" at bounding box center [301, 306] width 10 height 10
radio input "true"
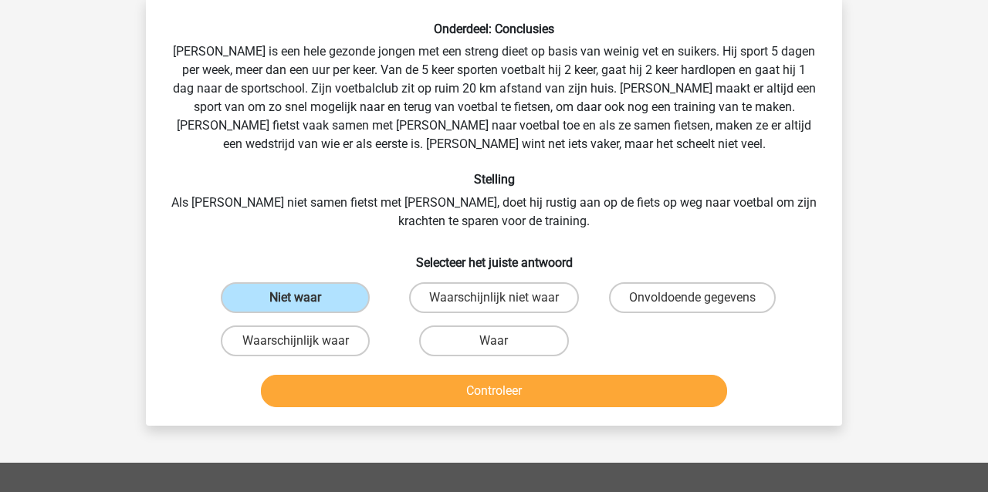
click at [458, 395] on button "Controleer" at bounding box center [494, 391] width 467 height 32
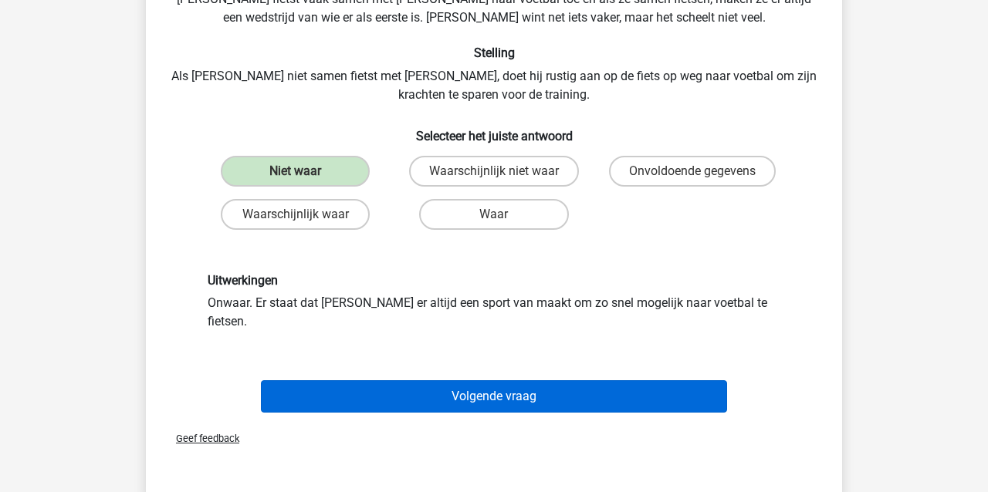
scroll to position [213, 0]
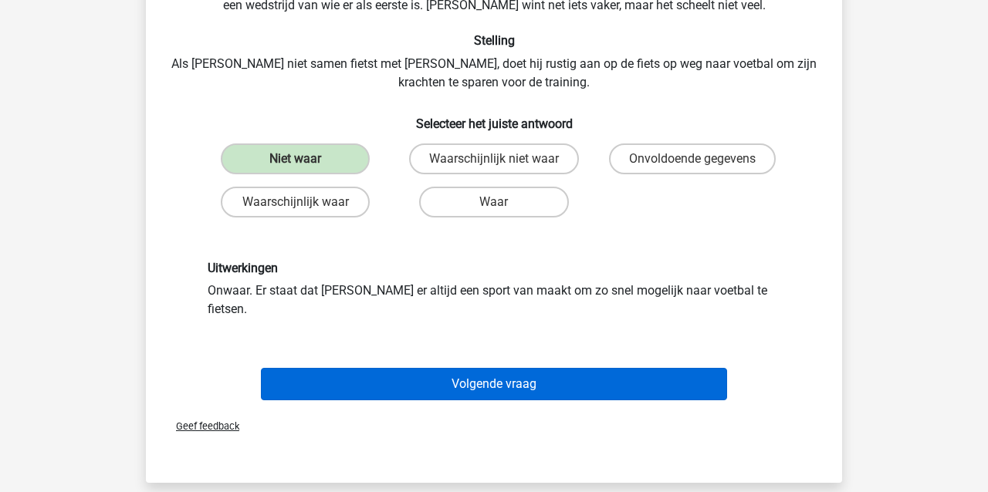
drag, startPoint x: 381, startPoint y: 386, endPoint x: 379, endPoint y: 374, distance: 11.7
click at [380, 384] on div "Volgende vraag" at bounding box center [494, 387] width 596 height 39
click at [375, 371] on button "Volgende vraag" at bounding box center [494, 384] width 467 height 32
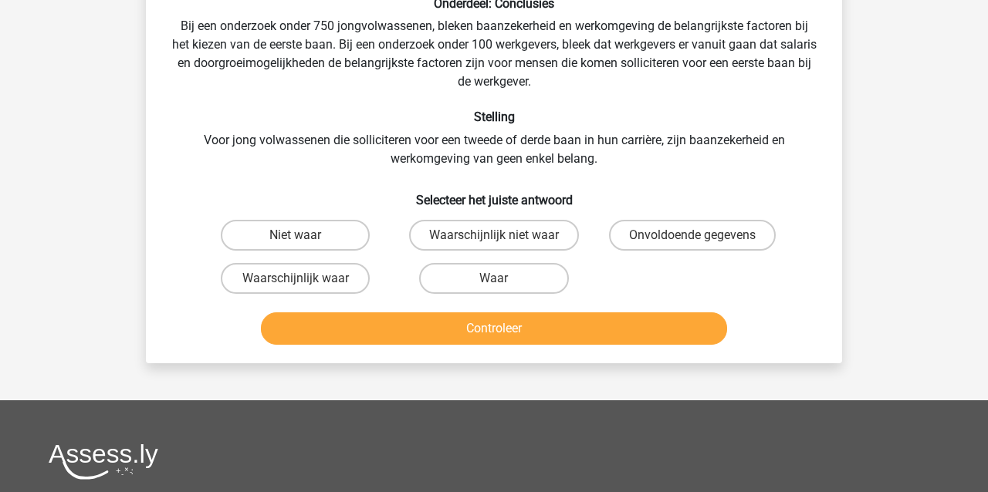
scroll to position [71, 0]
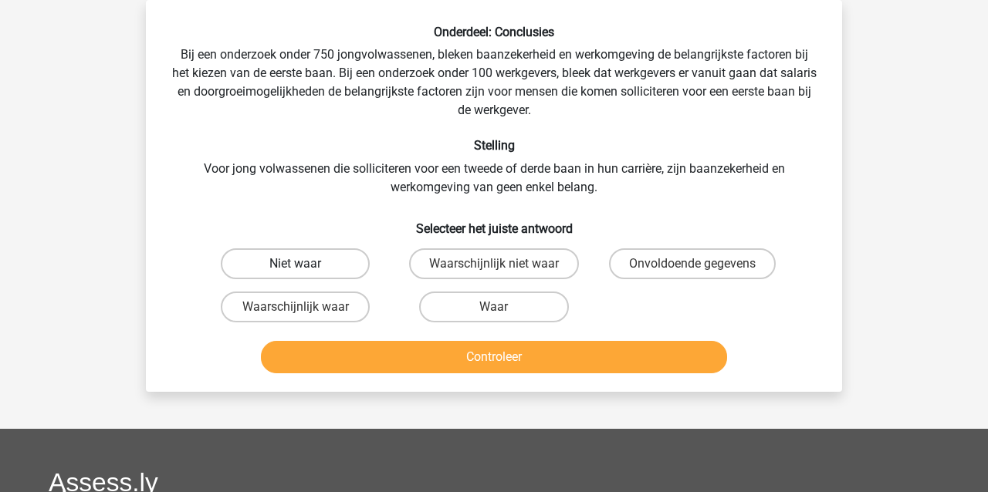
drag, startPoint x: 342, startPoint y: 268, endPoint x: 339, endPoint y: 278, distance: 10.5
click at [343, 268] on label "Niet waar" at bounding box center [295, 264] width 149 height 31
click at [306, 268] on input "Niet waar" at bounding box center [301, 269] width 10 height 10
radio input "true"
click at [384, 357] on button "Controleer" at bounding box center [494, 357] width 467 height 32
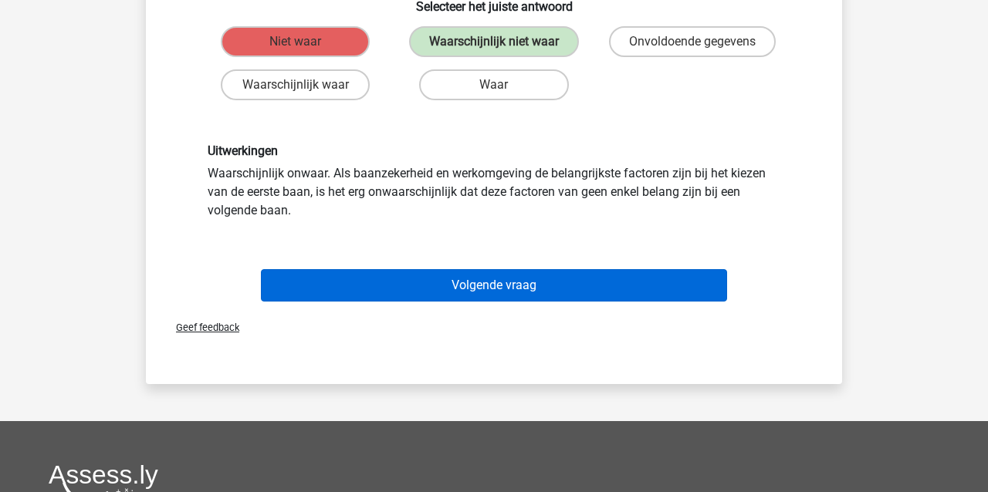
click at [404, 286] on button "Volgende vraag" at bounding box center [494, 285] width 467 height 32
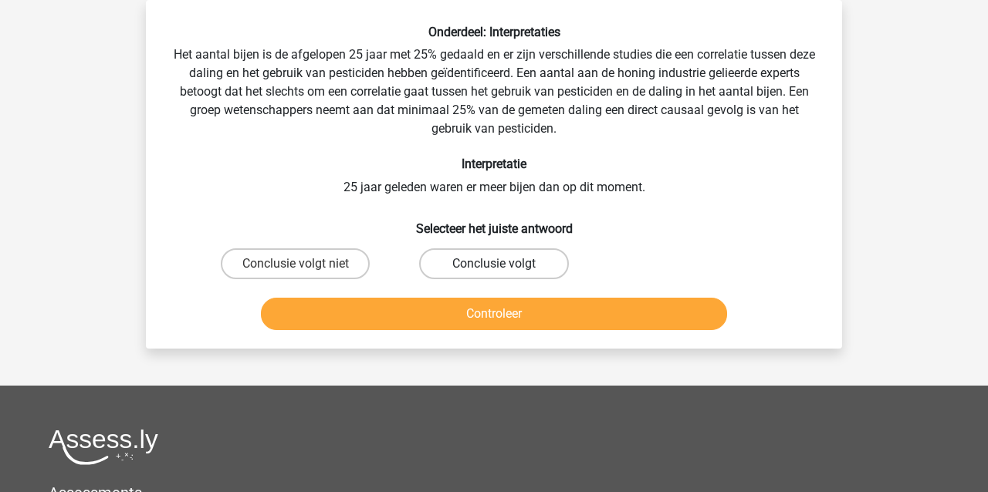
click at [471, 262] on label "Conclusie volgt" at bounding box center [493, 264] width 149 height 31
click at [494, 264] on input "Conclusie volgt" at bounding box center [499, 269] width 10 height 10
radio input "true"
click at [435, 311] on button "Controleer" at bounding box center [494, 314] width 467 height 32
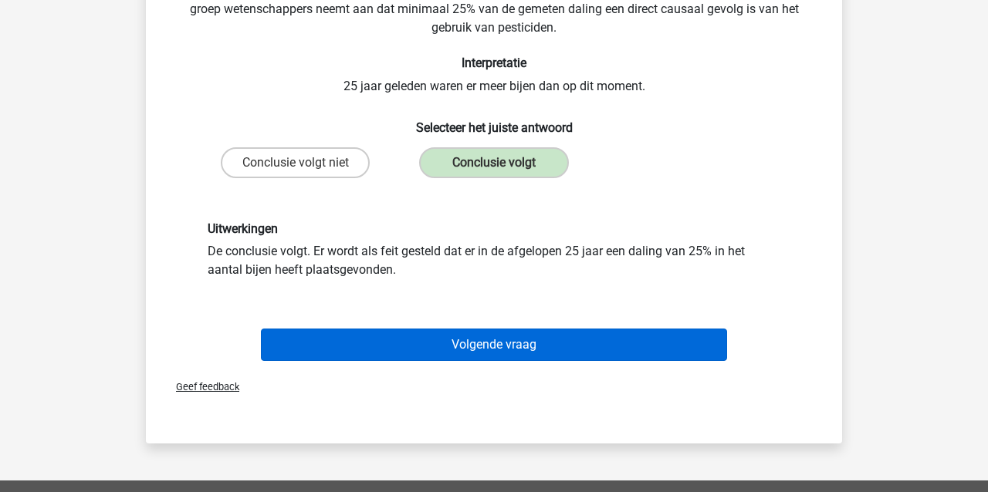
click at [438, 343] on button "Volgende vraag" at bounding box center [494, 345] width 467 height 32
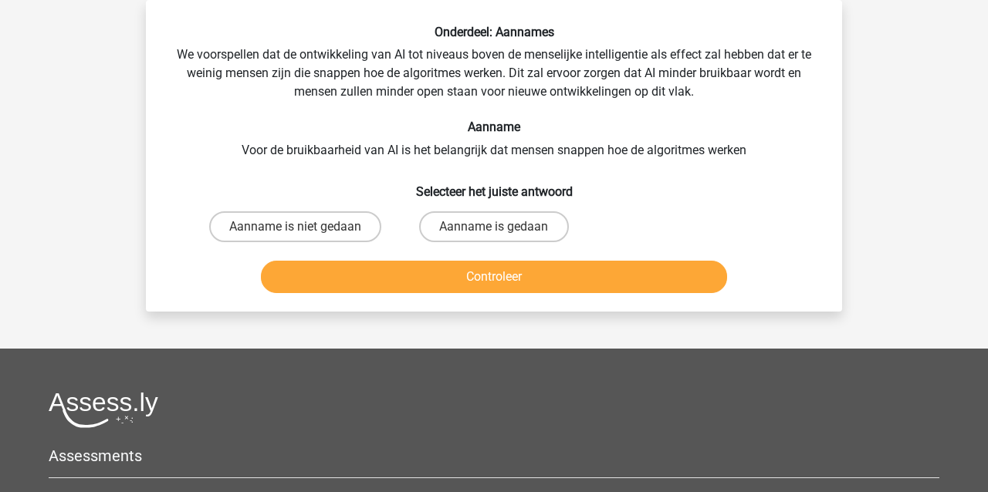
click at [503, 226] on div "Aanname is gedaan" at bounding box center [494, 227] width 186 height 31
click at [499, 229] on input "Aanname is gedaan" at bounding box center [499, 232] width 10 height 10
radio input "true"
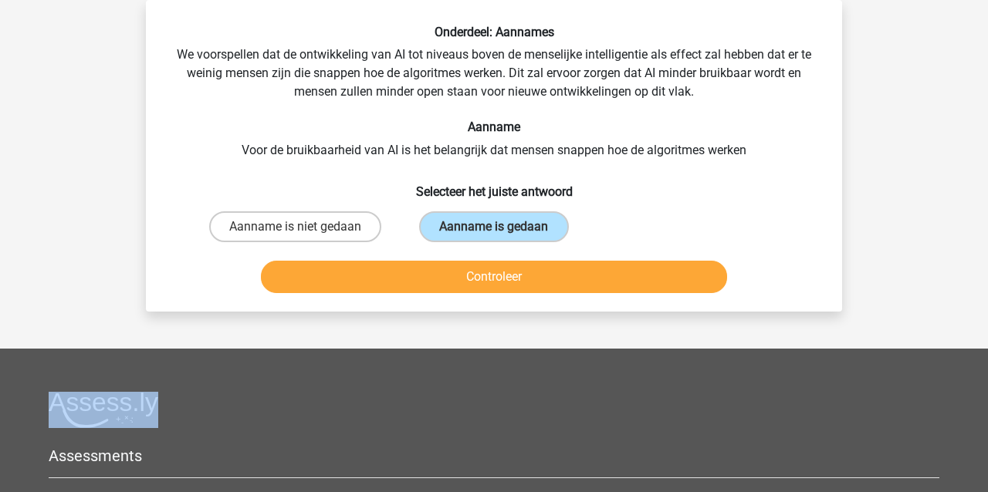
click at [459, 280] on button "Controleer" at bounding box center [494, 277] width 467 height 32
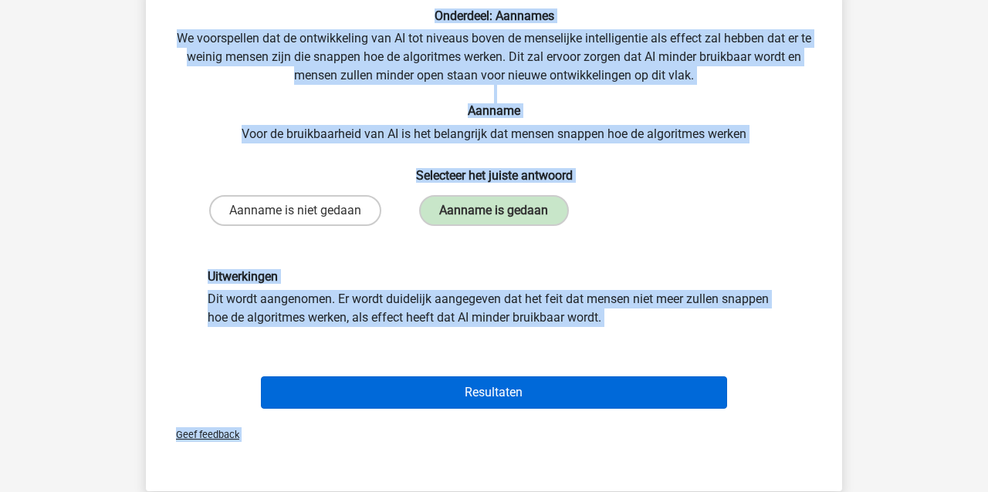
click at [505, 397] on button "Resultaten" at bounding box center [494, 393] width 467 height 32
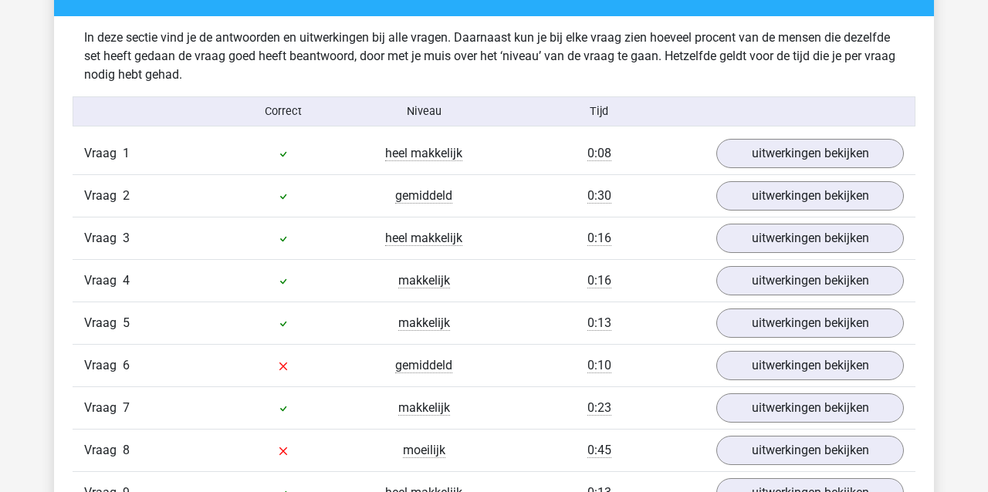
scroll to position [931, 0]
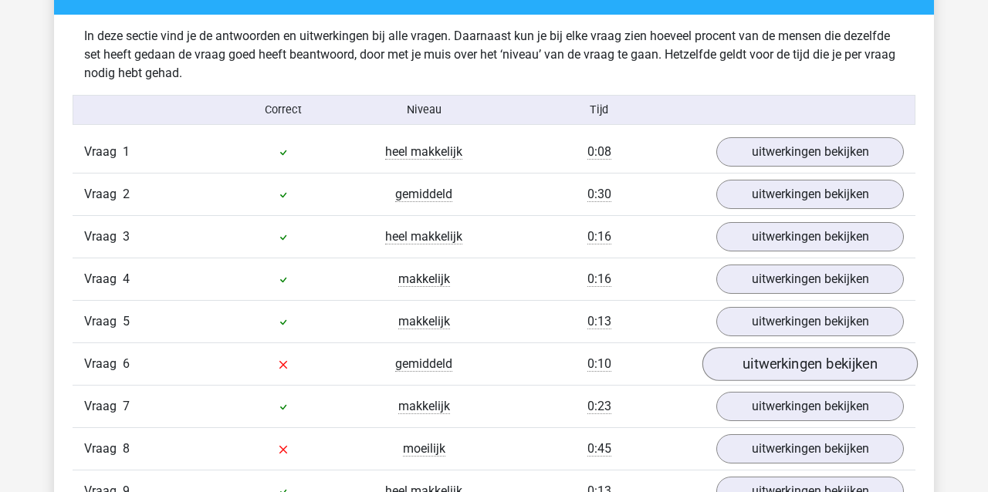
click at [780, 364] on link "uitwerkingen bekijken" at bounding box center [809, 364] width 215 height 34
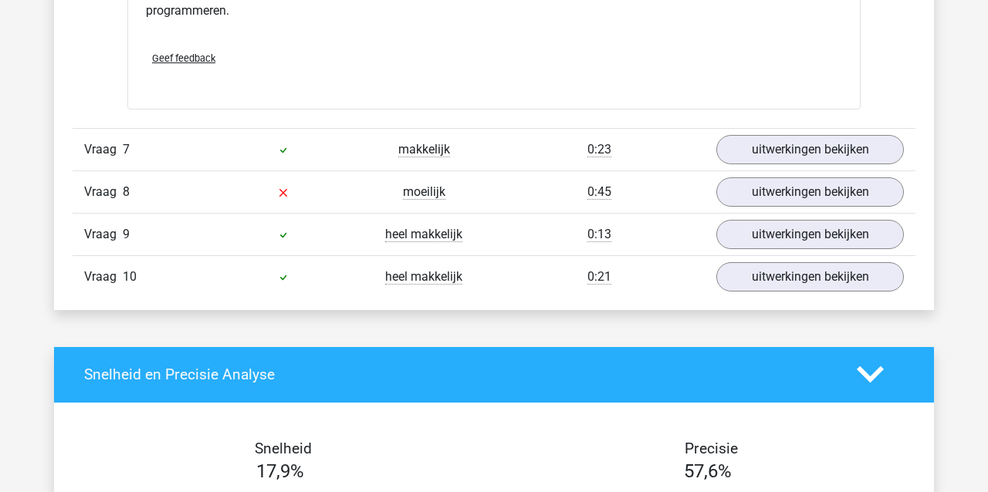
scroll to position [1600, 0]
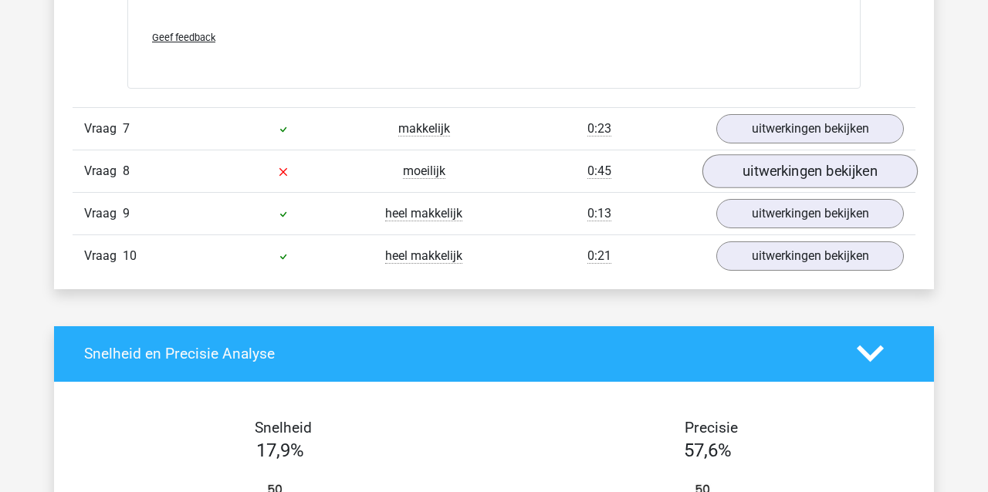
click at [768, 173] on link "uitwerkingen bekijken" at bounding box center [809, 171] width 215 height 34
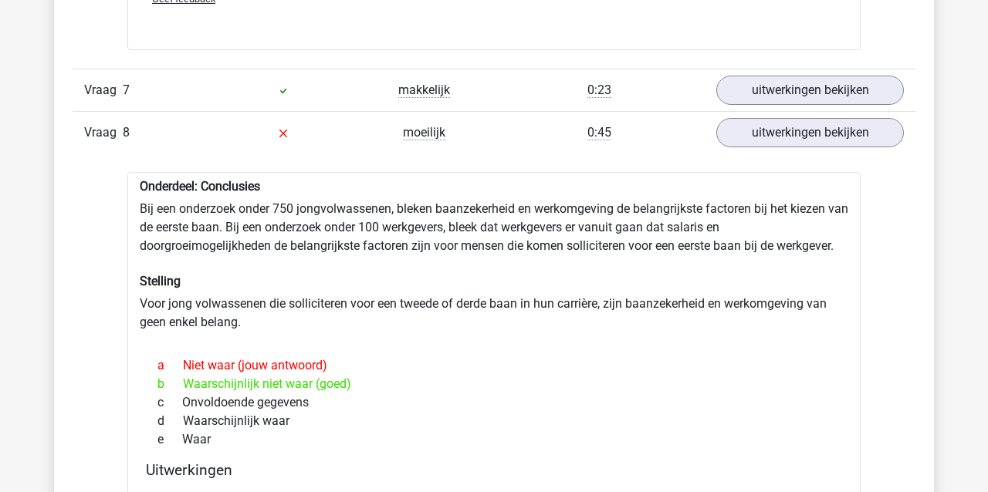
scroll to position [1640, 0]
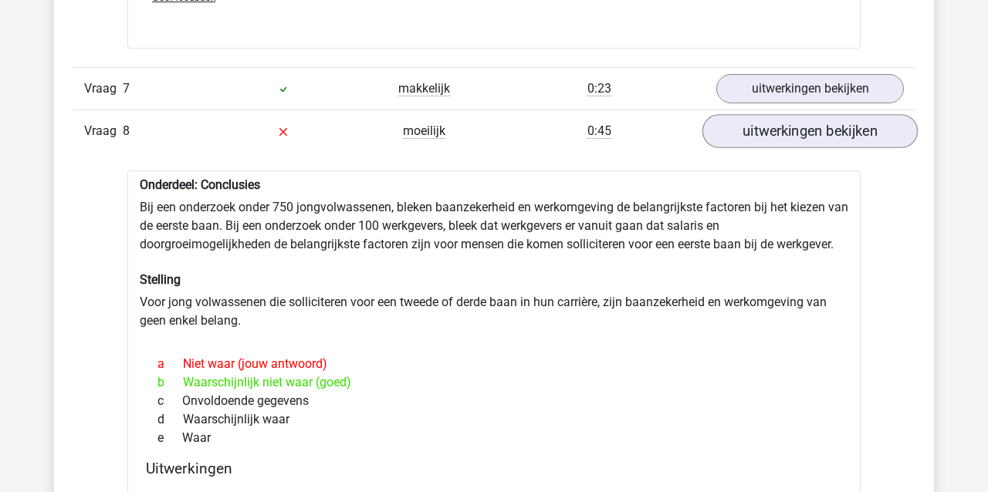
click at [807, 128] on link "uitwerkingen bekijken" at bounding box center [809, 131] width 215 height 34
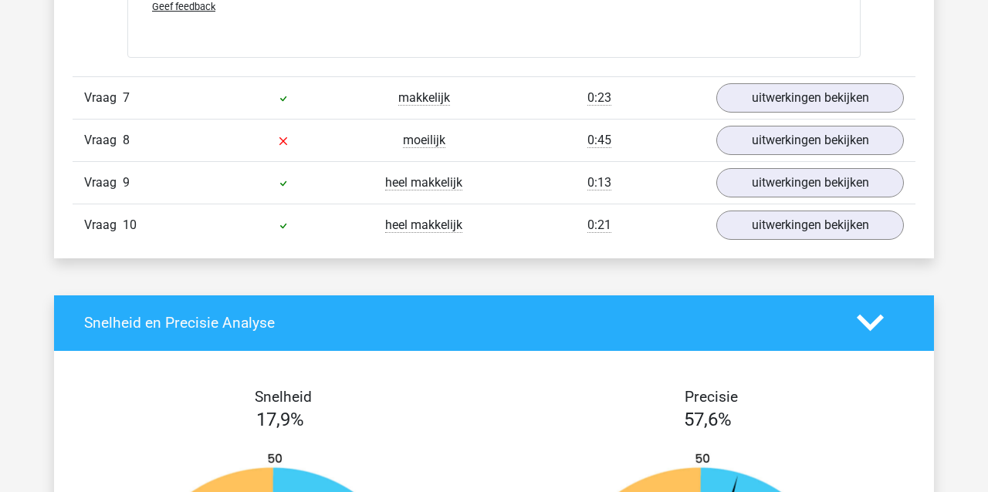
scroll to position [1628, 1]
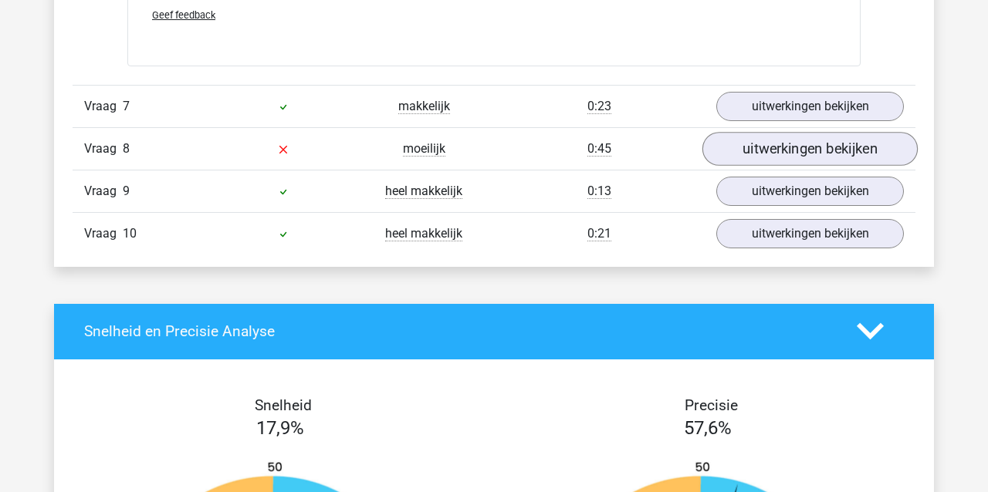
click at [787, 137] on link "uitwerkingen bekijken" at bounding box center [809, 149] width 215 height 34
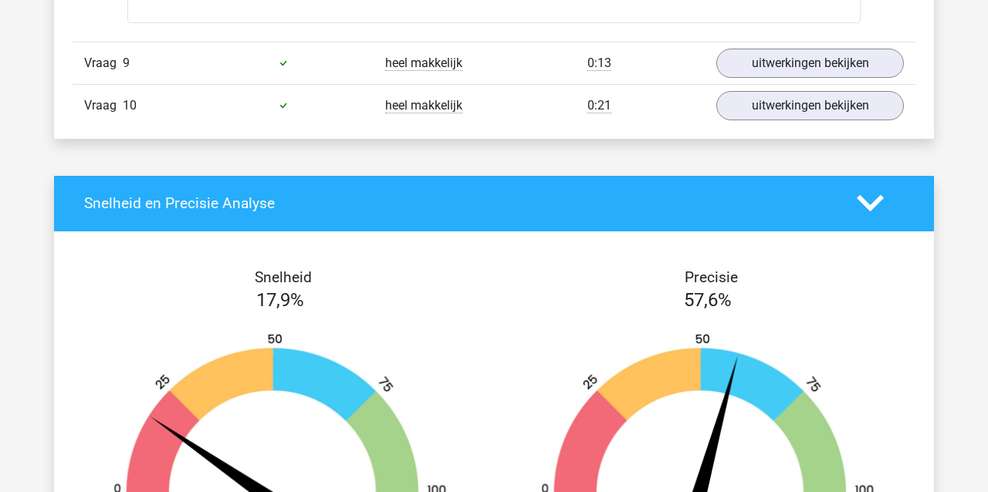
scroll to position [2232, 0]
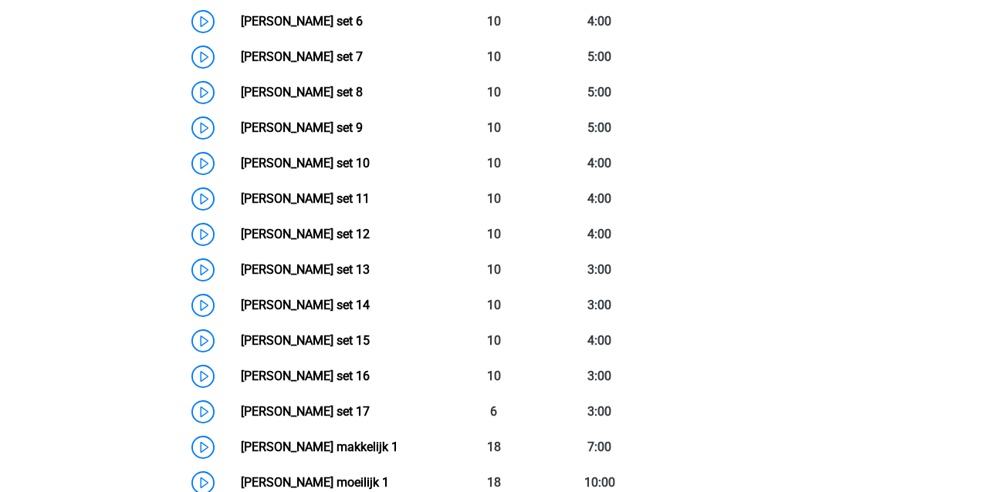
scroll to position [1015, 0]
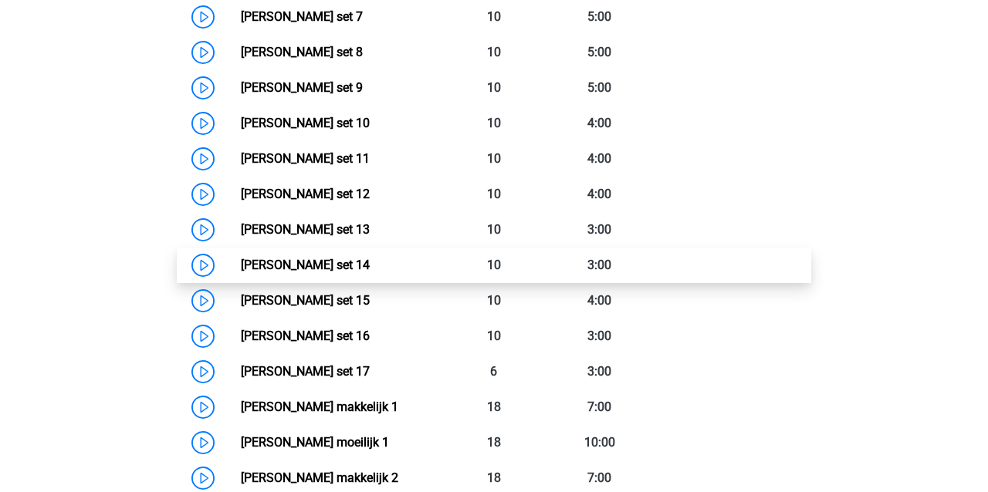
click at [320, 262] on link "[PERSON_NAME] set 14" at bounding box center [305, 265] width 129 height 15
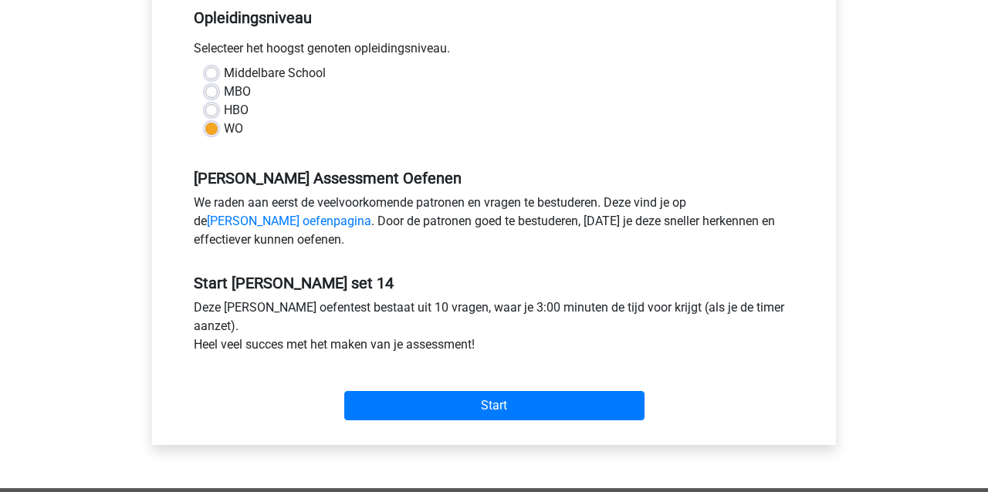
scroll to position [327, 0]
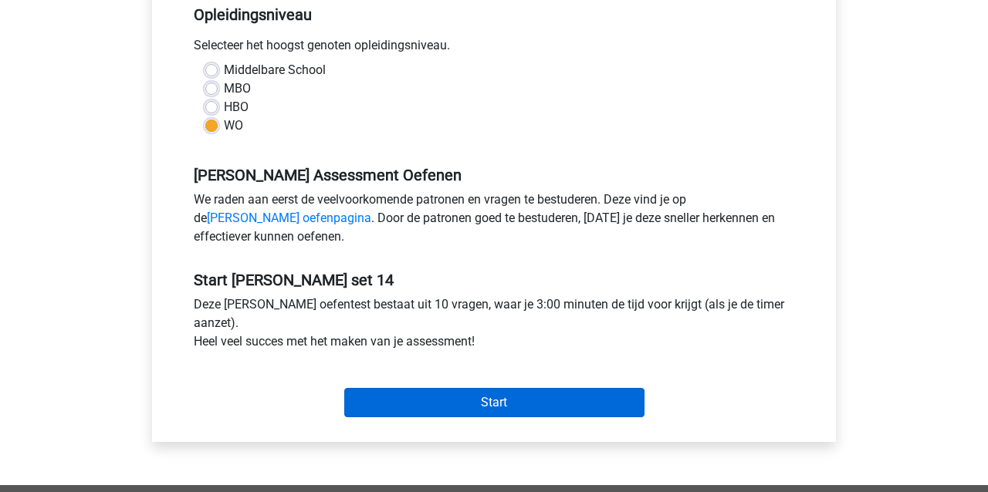
click at [509, 401] on input "Start" at bounding box center [494, 402] width 300 height 29
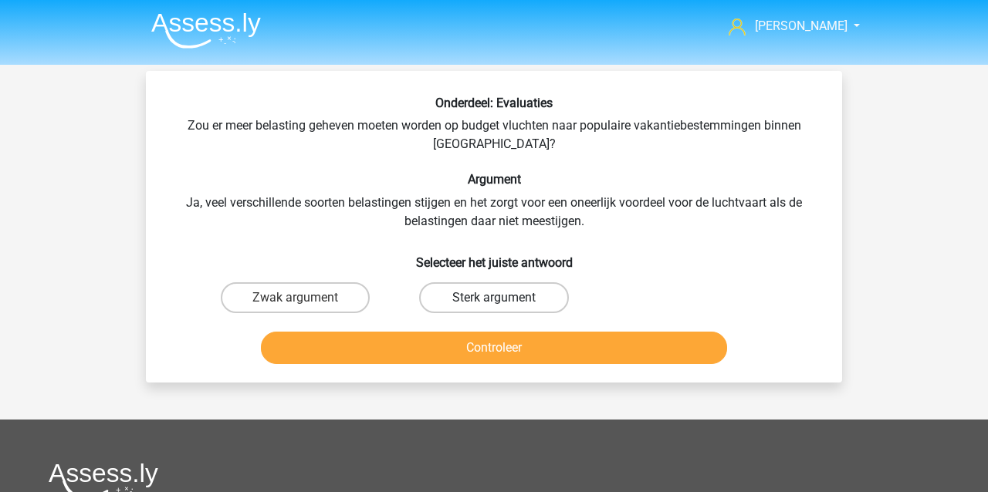
click at [532, 295] on label "Sterk argument" at bounding box center [493, 298] width 149 height 31
click at [504, 298] on input "Sterk argument" at bounding box center [499, 303] width 10 height 10
radio input "true"
click at [509, 346] on button "Controleer" at bounding box center [494, 348] width 467 height 32
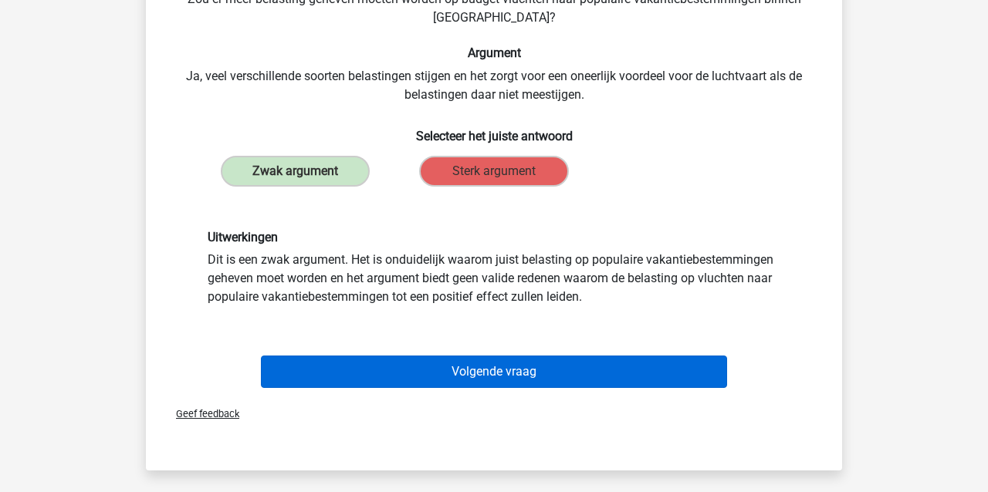
click at [530, 374] on button "Volgende vraag" at bounding box center [494, 372] width 467 height 32
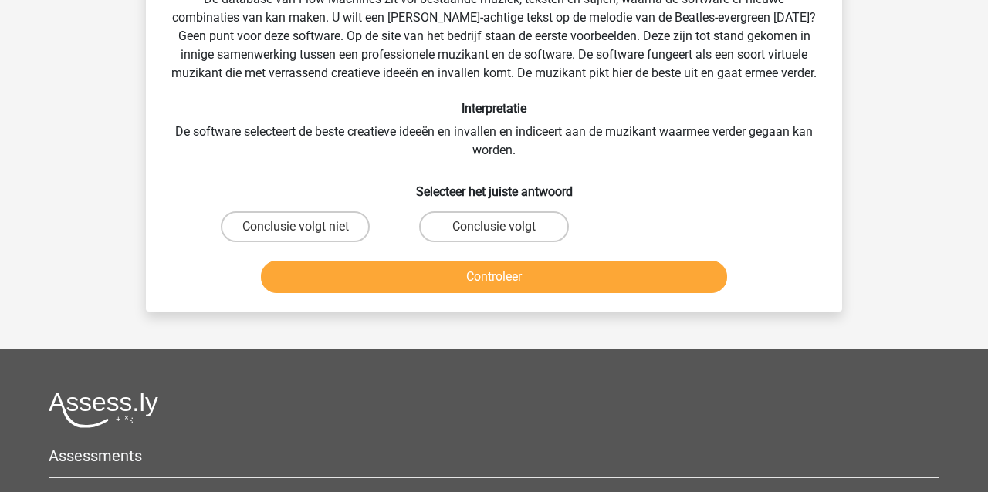
scroll to position [71, 0]
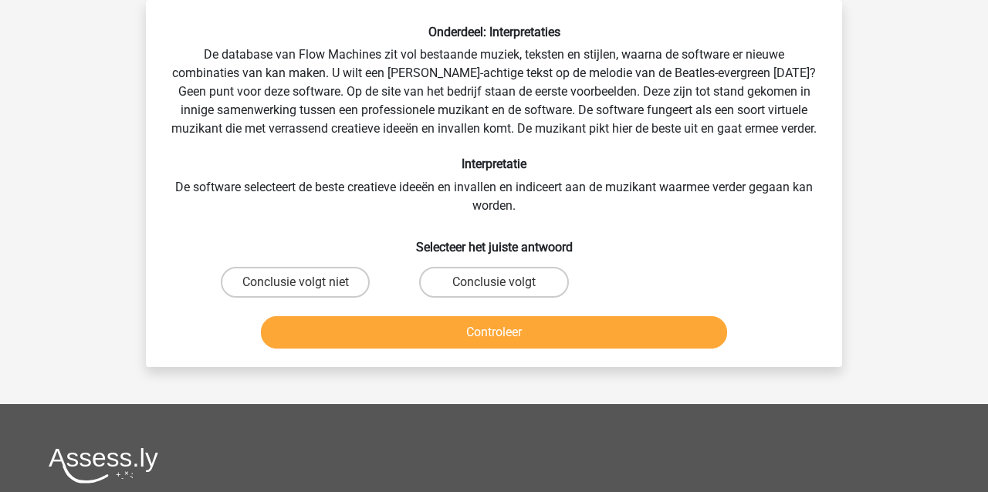
drag, startPoint x: 293, startPoint y: 300, endPoint x: 299, endPoint y: 335, distance: 35.9
click at [294, 298] on label "Conclusie volgt niet" at bounding box center [295, 282] width 149 height 31
click at [296, 293] on input "Conclusie volgt niet" at bounding box center [301, 288] width 10 height 10
radio input "true"
click at [320, 349] on button "Controleer" at bounding box center [494, 332] width 467 height 32
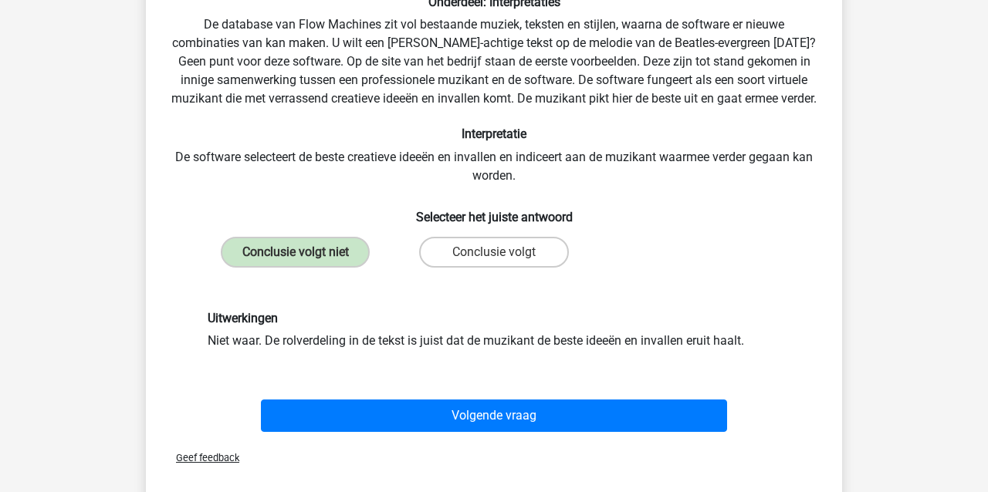
scroll to position [110, 0]
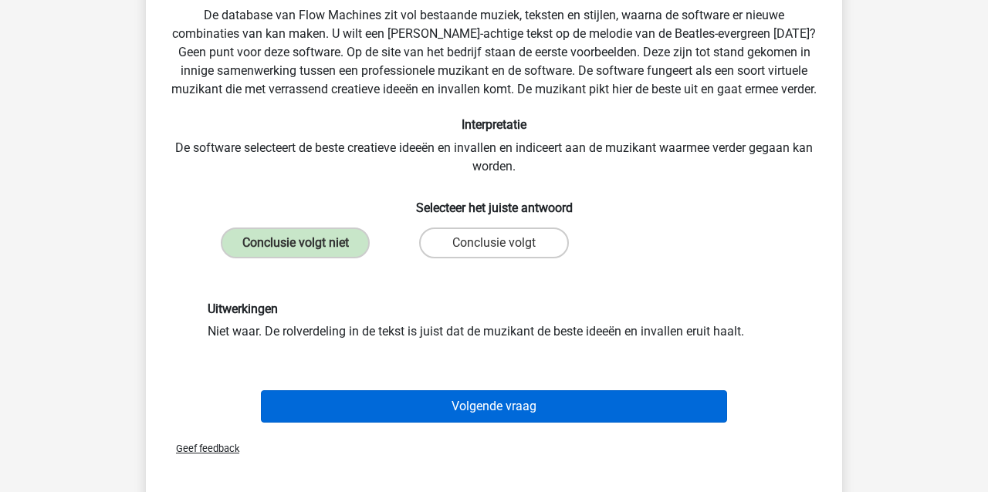
click at [395, 421] on button "Volgende vraag" at bounding box center [494, 407] width 467 height 32
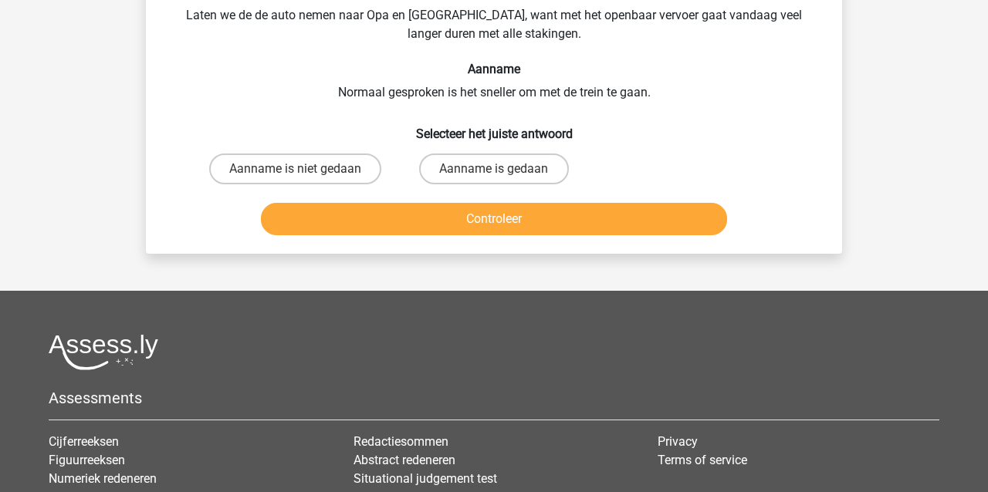
scroll to position [71, 0]
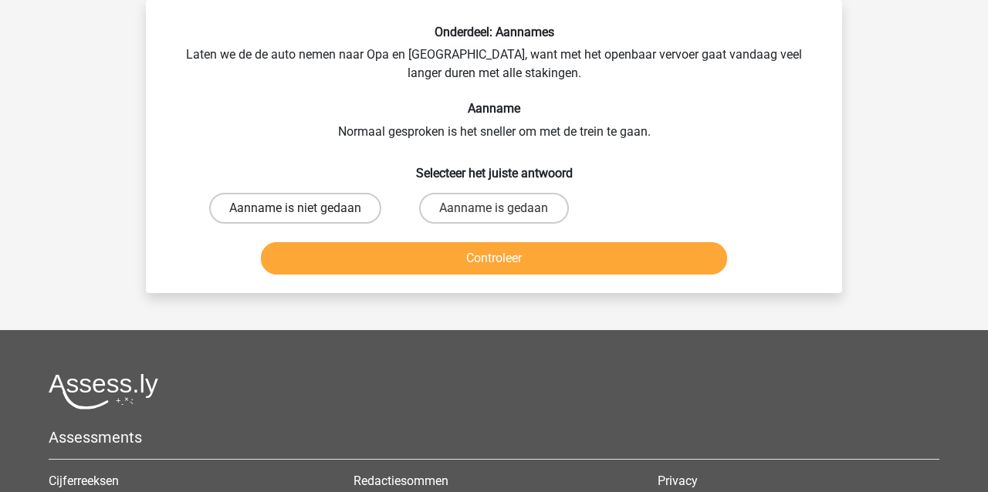
click at [341, 205] on label "Aanname is niet gedaan" at bounding box center [295, 208] width 172 height 31
click at [306, 208] on input "Aanname is niet gedaan" at bounding box center [301, 213] width 10 height 10
radio input "true"
click at [330, 262] on button "Controleer" at bounding box center [494, 258] width 467 height 32
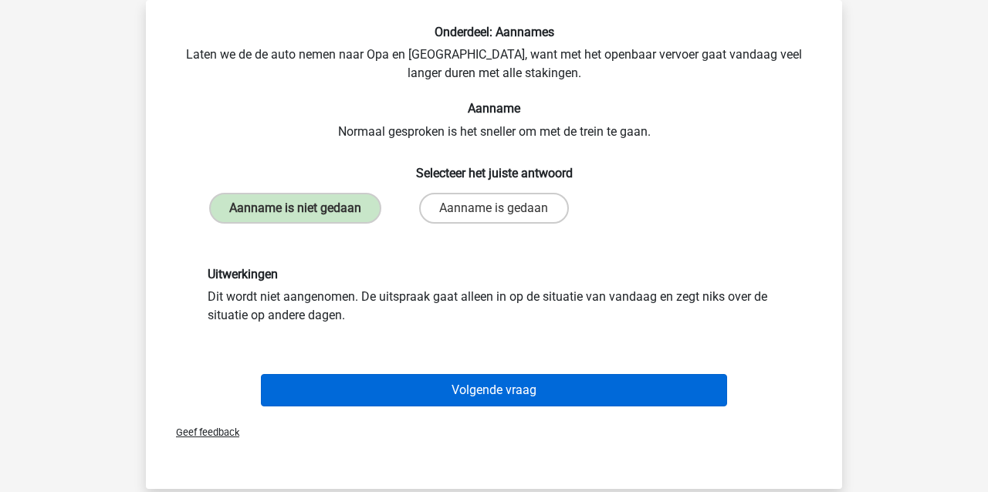
click at [351, 393] on button "Volgende vraag" at bounding box center [494, 390] width 467 height 32
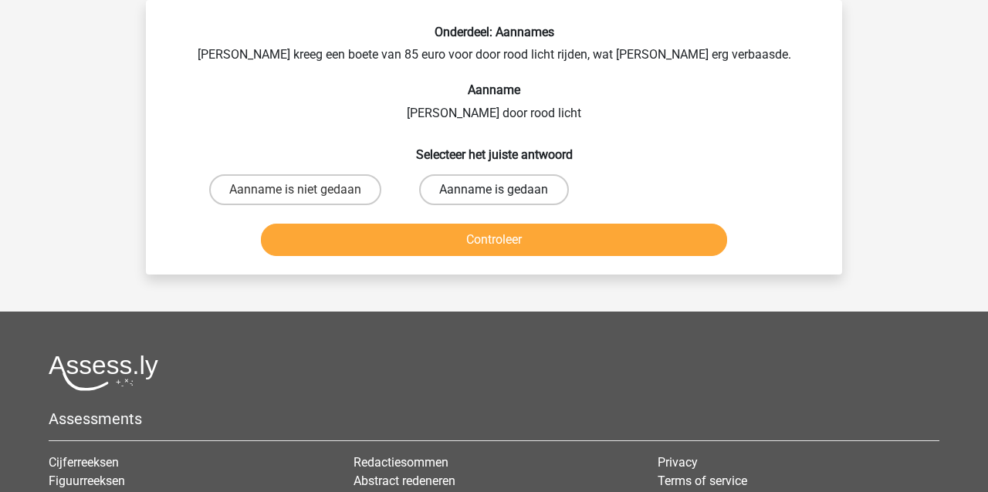
drag, startPoint x: 452, startPoint y: 190, endPoint x: 448, endPoint y: 202, distance: 12.9
click at [452, 190] on label "Aanname is gedaan" at bounding box center [493, 189] width 149 height 31
click at [494, 190] on input "Aanname is gedaan" at bounding box center [499, 195] width 10 height 10
radio input "true"
click at [445, 239] on button "Controleer" at bounding box center [494, 240] width 467 height 32
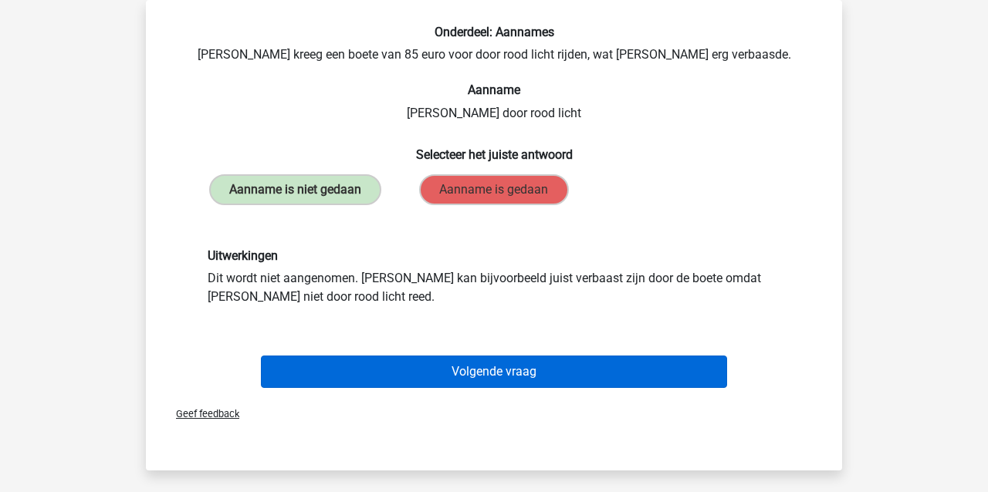
click at [444, 374] on button "Volgende vraag" at bounding box center [494, 372] width 467 height 32
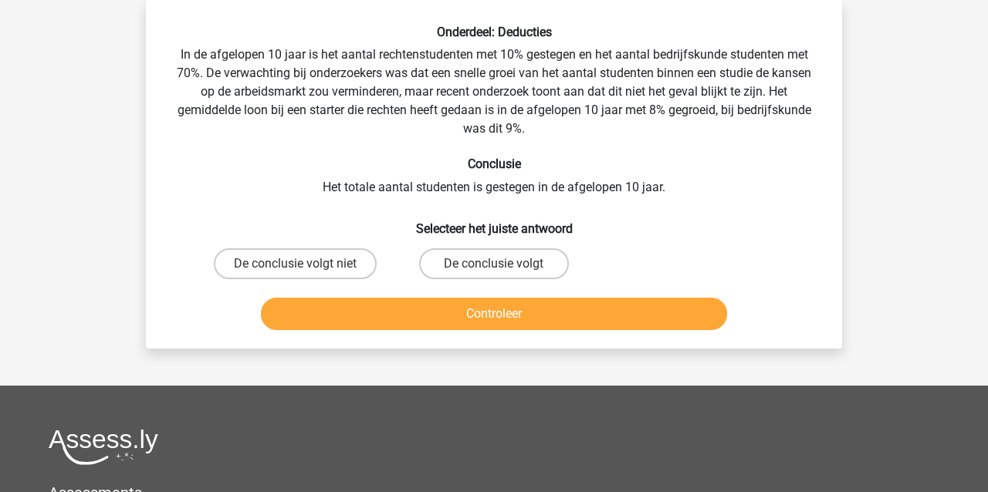
drag, startPoint x: 344, startPoint y: 257, endPoint x: 350, endPoint y: 300, distance: 42.9
click at [344, 258] on label "De conclusie volgt niet" at bounding box center [295, 264] width 163 height 31
click at [306, 264] on input "De conclusie volgt niet" at bounding box center [301, 269] width 10 height 10
radio input "true"
click at [351, 314] on button "Controleer" at bounding box center [494, 314] width 467 height 32
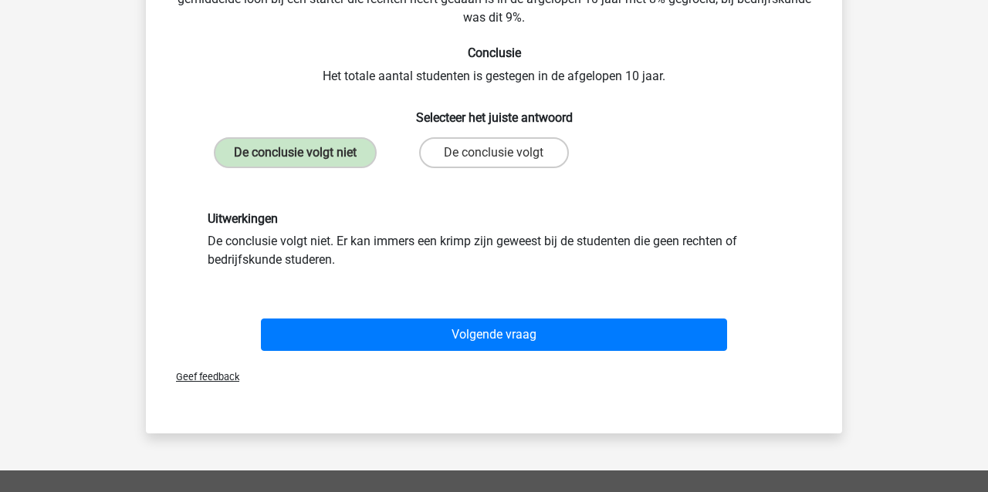
click at [415, 337] on button "Volgende vraag" at bounding box center [494, 335] width 467 height 32
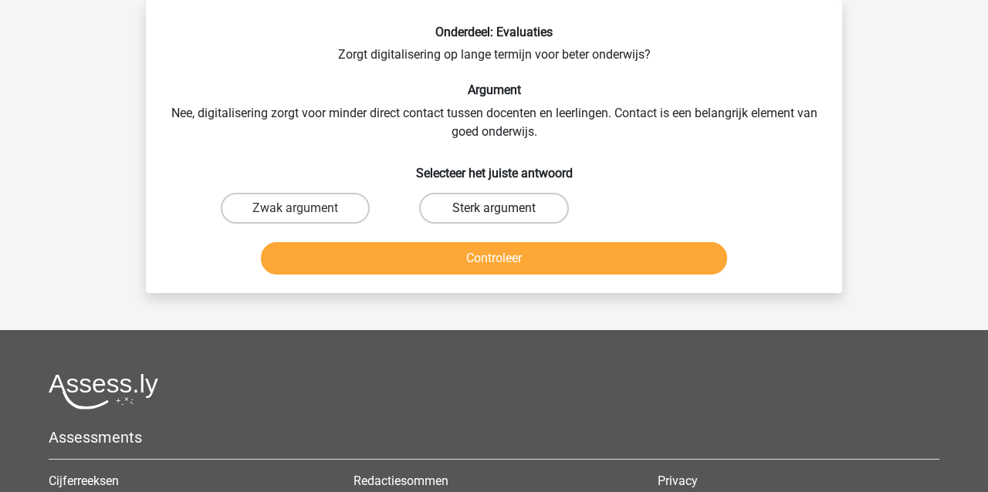
click at [518, 205] on label "Sterk argument" at bounding box center [493, 208] width 149 height 31
click at [504, 208] on input "Sterk argument" at bounding box center [499, 213] width 10 height 10
radio input "true"
click at [506, 253] on button "Controleer" at bounding box center [494, 258] width 467 height 32
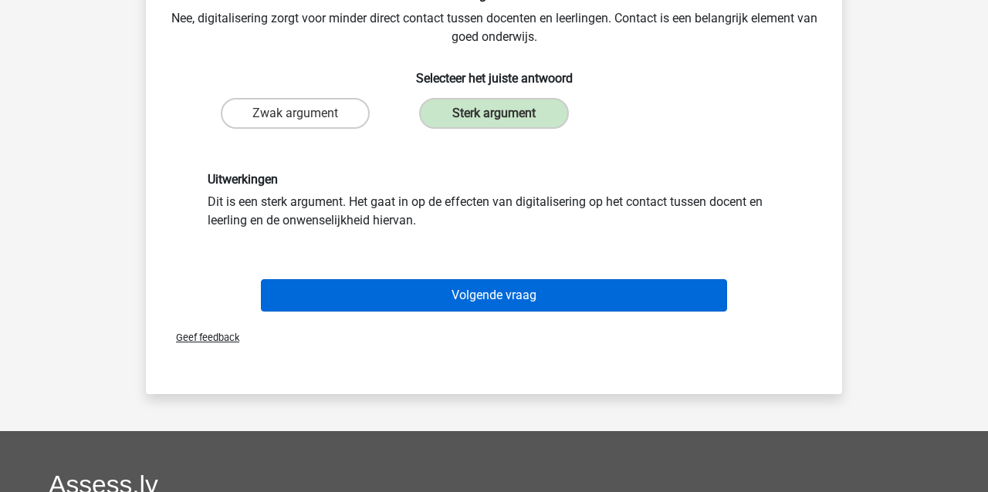
click at [453, 296] on button "Volgende vraag" at bounding box center [494, 295] width 467 height 32
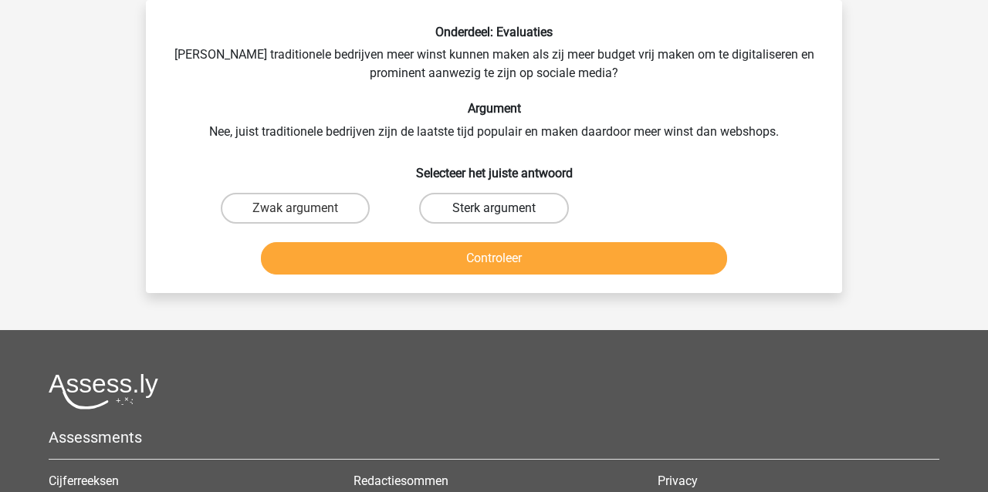
click at [486, 205] on label "Sterk argument" at bounding box center [493, 208] width 149 height 31
click at [494, 208] on input "Sterk argument" at bounding box center [499, 213] width 10 height 10
radio input "true"
click at [460, 259] on button "Controleer" at bounding box center [494, 258] width 467 height 32
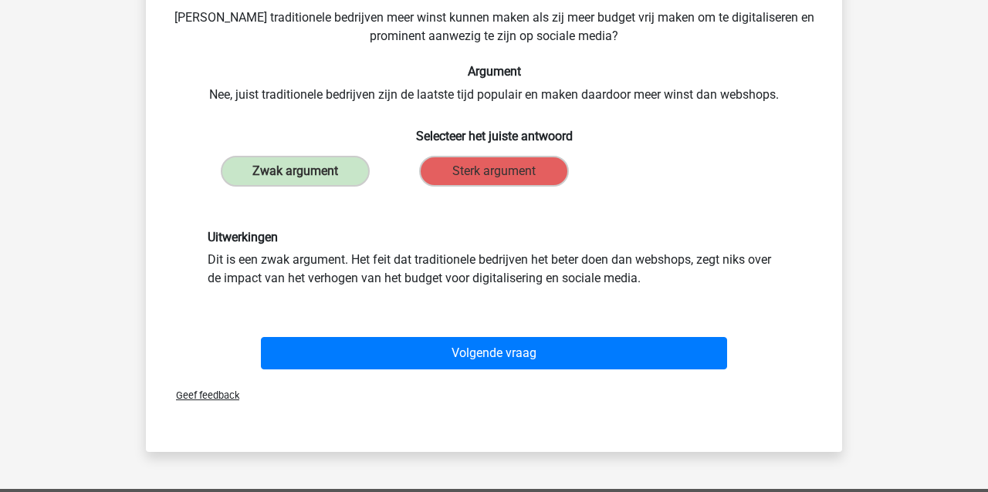
scroll to position [125, 0]
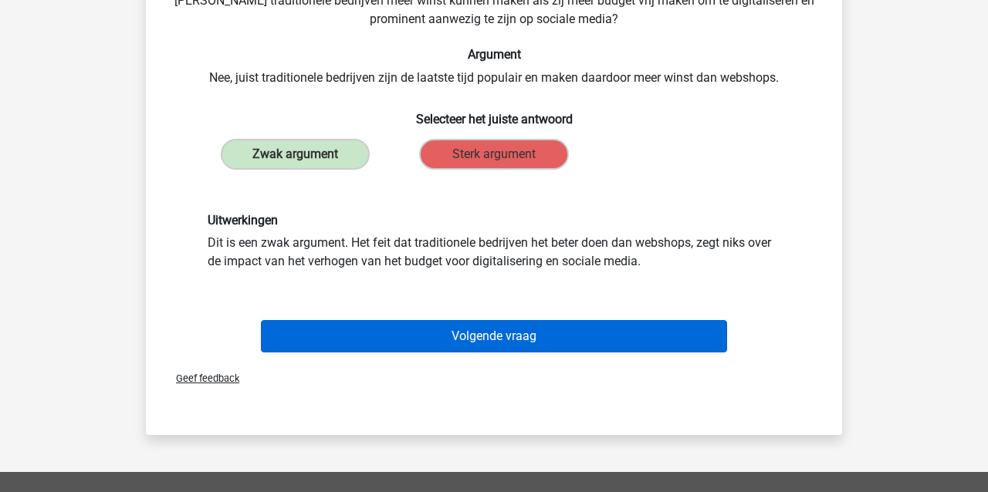
click at [408, 339] on button "Volgende vraag" at bounding box center [494, 336] width 467 height 32
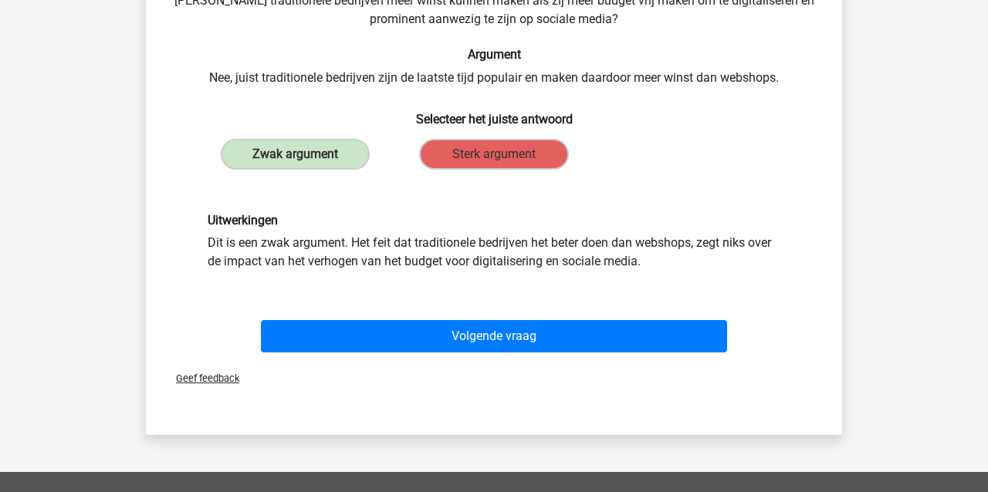
scroll to position [71, 0]
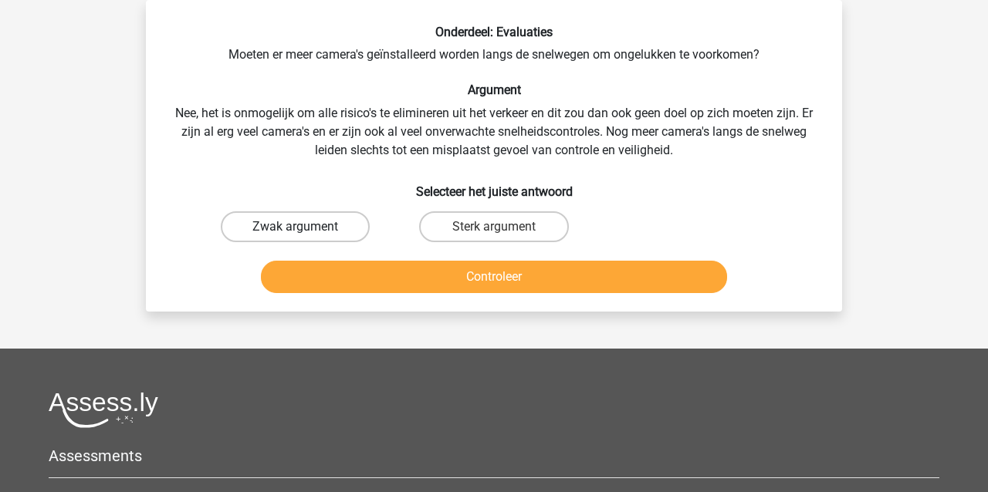
click at [324, 231] on label "Zwak argument" at bounding box center [295, 227] width 149 height 31
click at [306, 231] on input "Zwak argument" at bounding box center [301, 232] width 10 height 10
radio input "true"
click at [323, 269] on button "Controleer" at bounding box center [494, 277] width 467 height 32
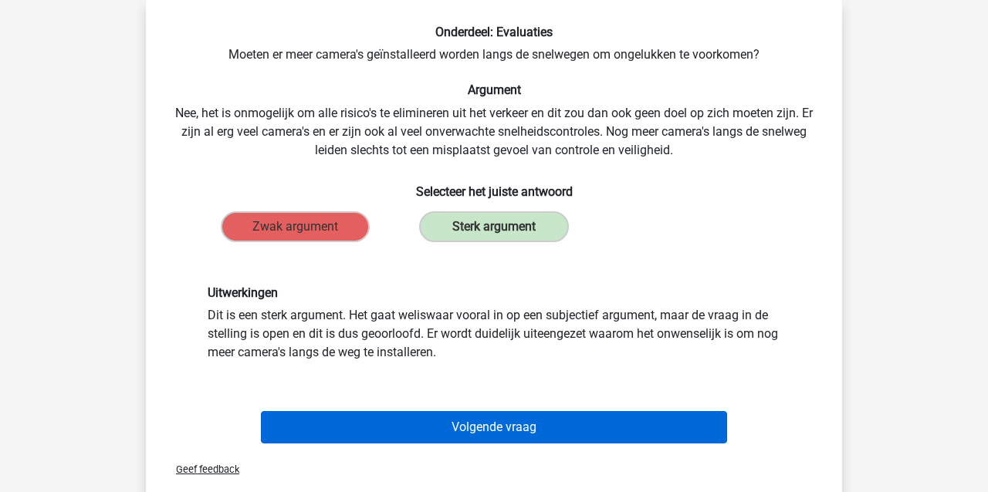
click at [367, 434] on button "Volgende vraag" at bounding box center [494, 427] width 467 height 32
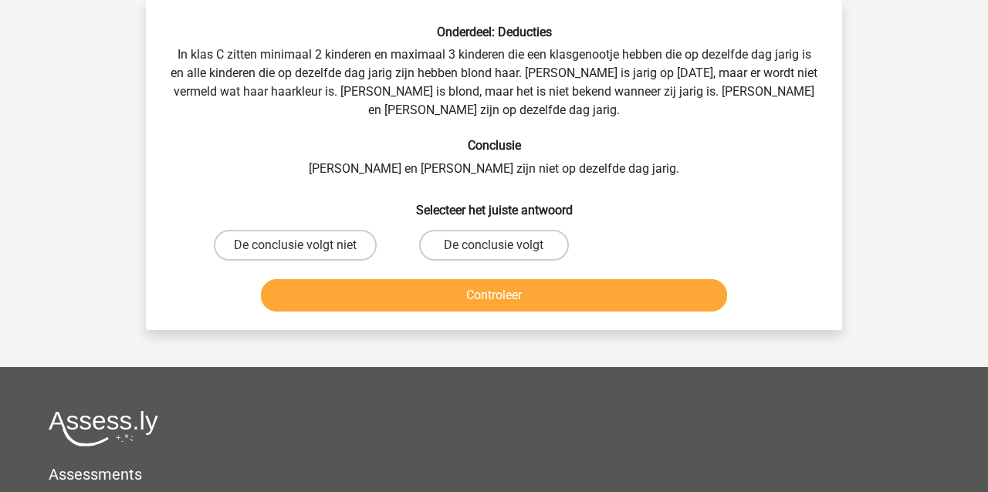
drag, startPoint x: 462, startPoint y: 247, endPoint x: 445, endPoint y: 266, distance: 25.7
click at [462, 247] on label "De conclusie volgt" at bounding box center [493, 245] width 149 height 31
click at [494, 247] on input "De conclusie volgt" at bounding box center [499, 250] width 10 height 10
radio input "true"
click at [442, 292] on button "Controleer" at bounding box center [494, 295] width 467 height 32
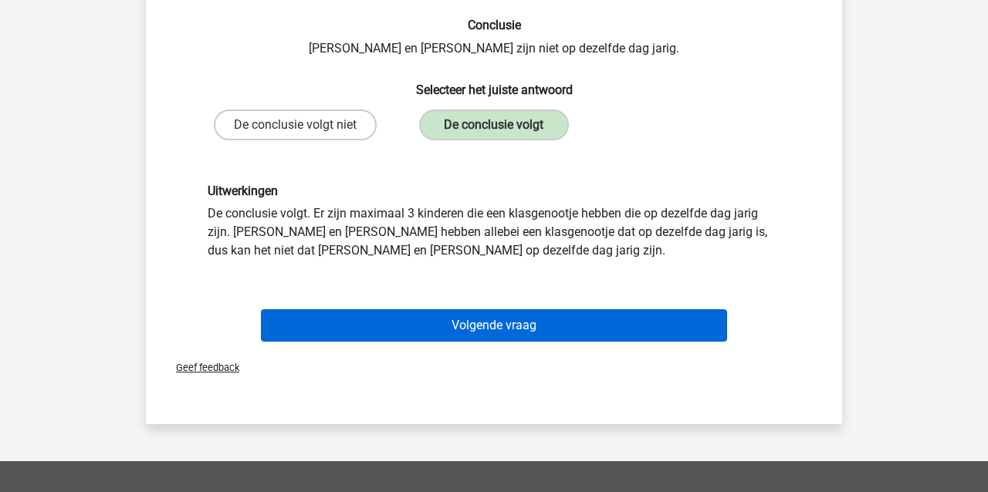
click at [399, 327] on button "Volgende vraag" at bounding box center [494, 326] width 467 height 32
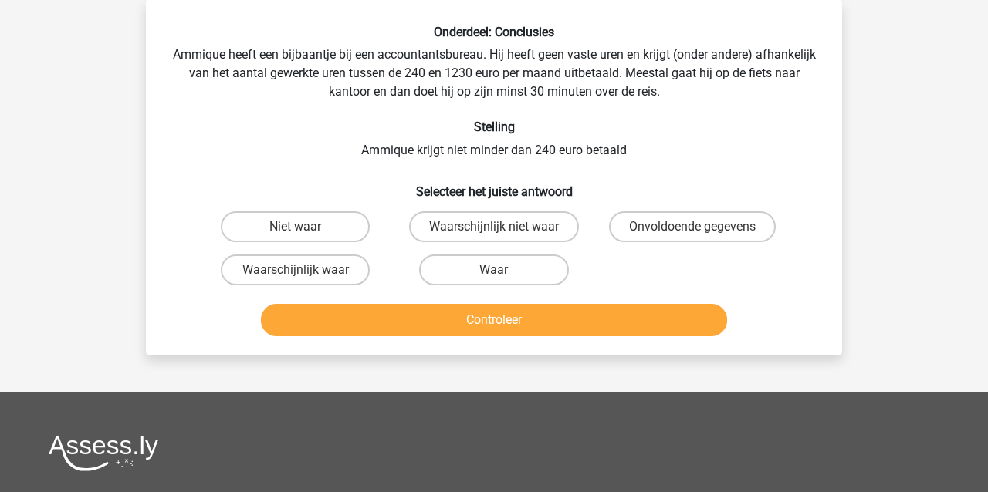
drag, startPoint x: 474, startPoint y: 271, endPoint x: 467, endPoint y: 296, distance: 25.7
click at [474, 271] on label "Waar" at bounding box center [493, 270] width 149 height 31
click at [494, 271] on input "Waar" at bounding box center [499, 275] width 10 height 10
radio input "true"
click at [460, 323] on button "Controleer" at bounding box center [494, 320] width 467 height 32
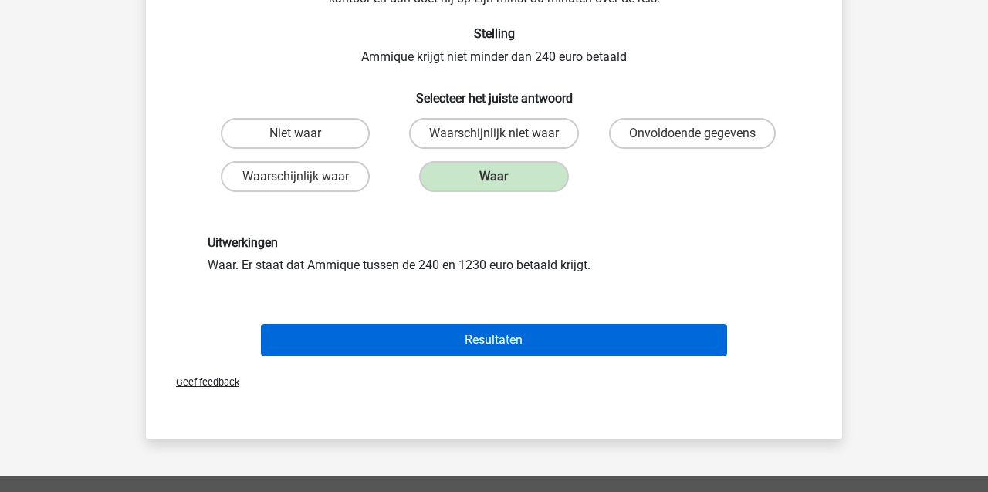
scroll to position [175, 0]
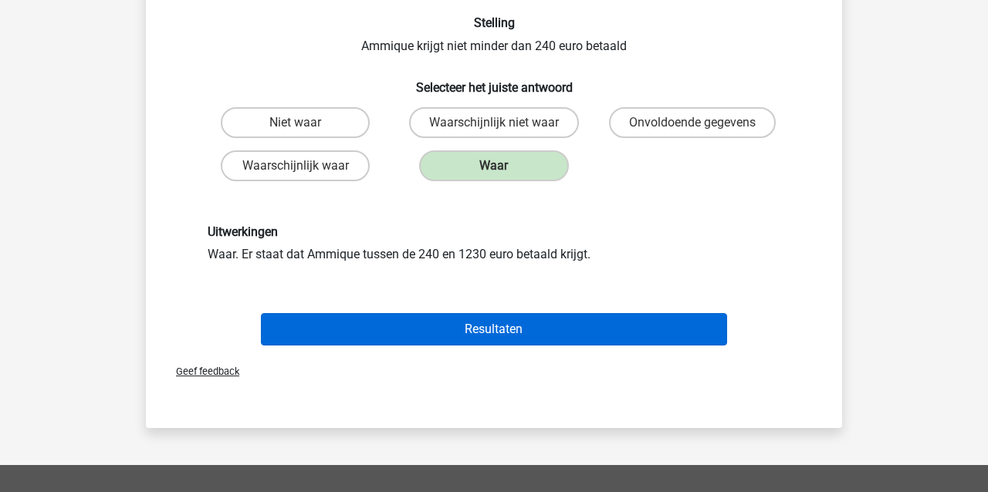
click at [415, 333] on button "Resultaten" at bounding box center [494, 329] width 467 height 32
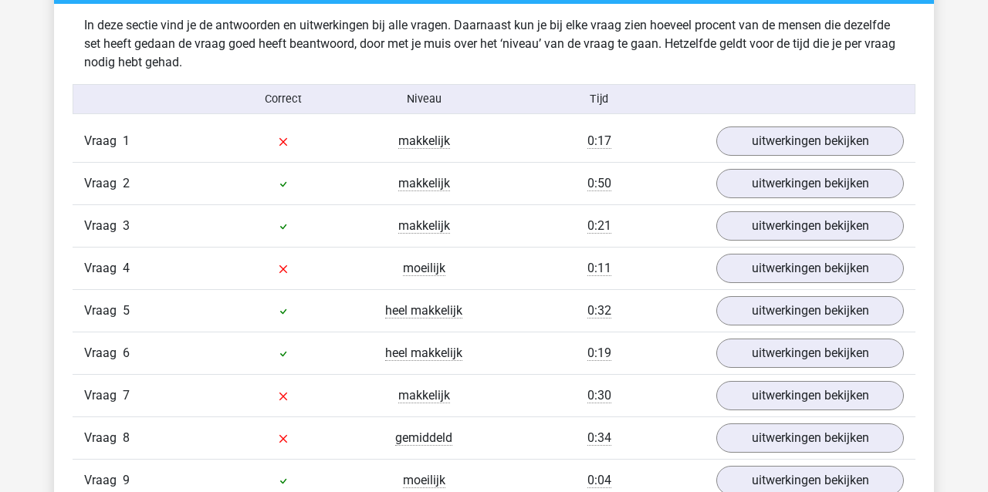
scroll to position [937, 0]
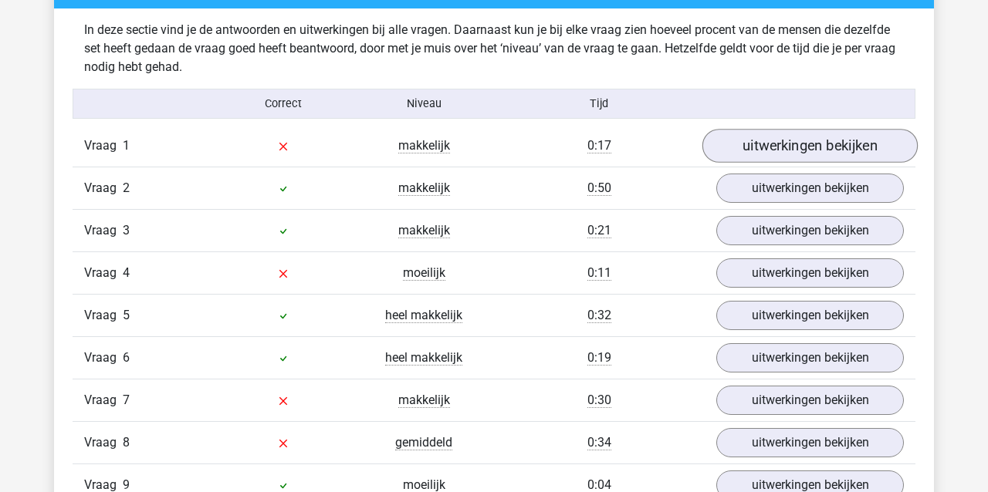
click at [831, 142] on link "uitwerkingen bekijken" at bounding box center [809, 146] width 215 height 34
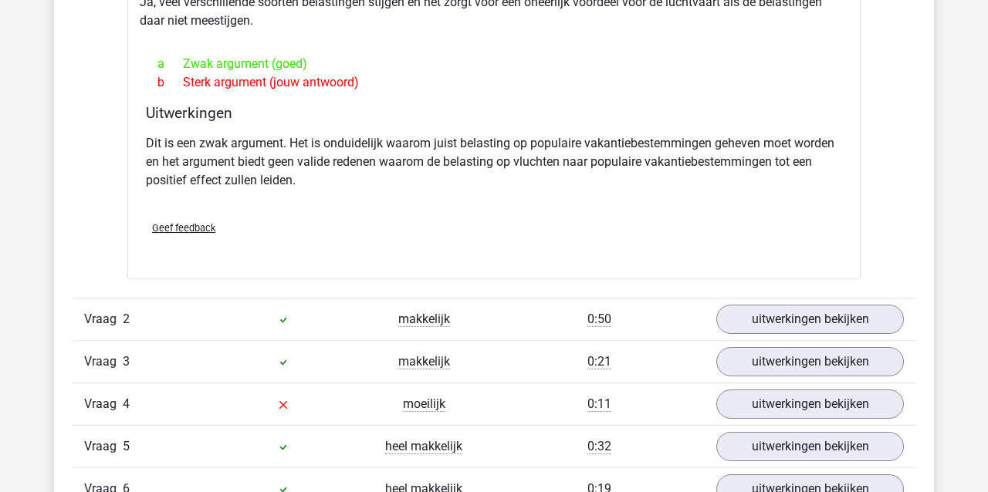
scroll to position [1234, 0]
drag, startPoint x: 758, startPoint y: 381, endPoint x: 748, endPoint y: 374, distance: 12.2
click at [758, 388] on link "uitwerkingen bekijken" at bounding box center [809, 405] width 215 height 34
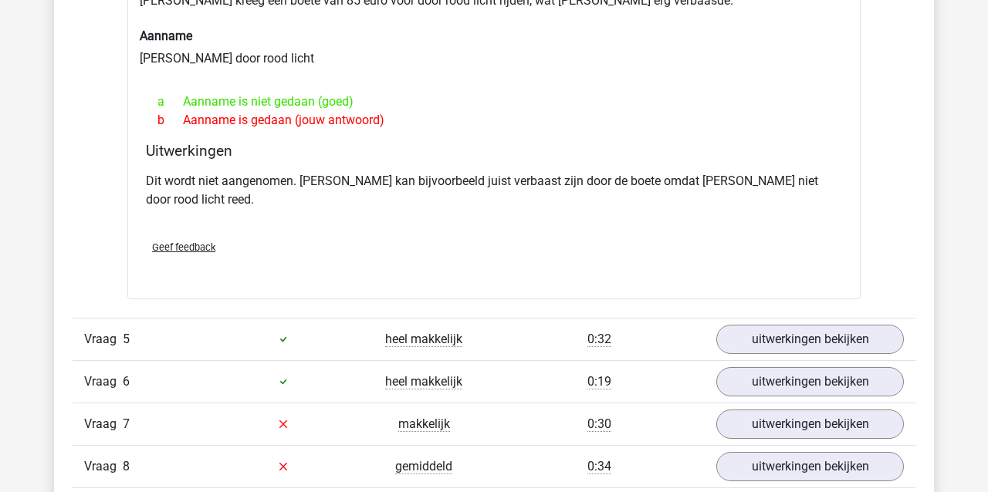
scroll to position [1731, 0]
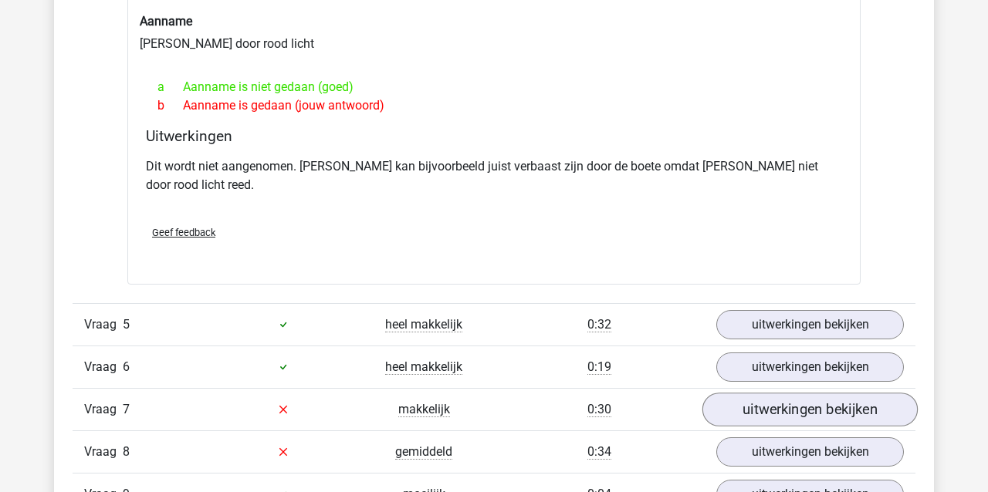
click at [755, 393] on link "uitwerkingen bekijken" at bounding box center [809, 410] width 215 height 34
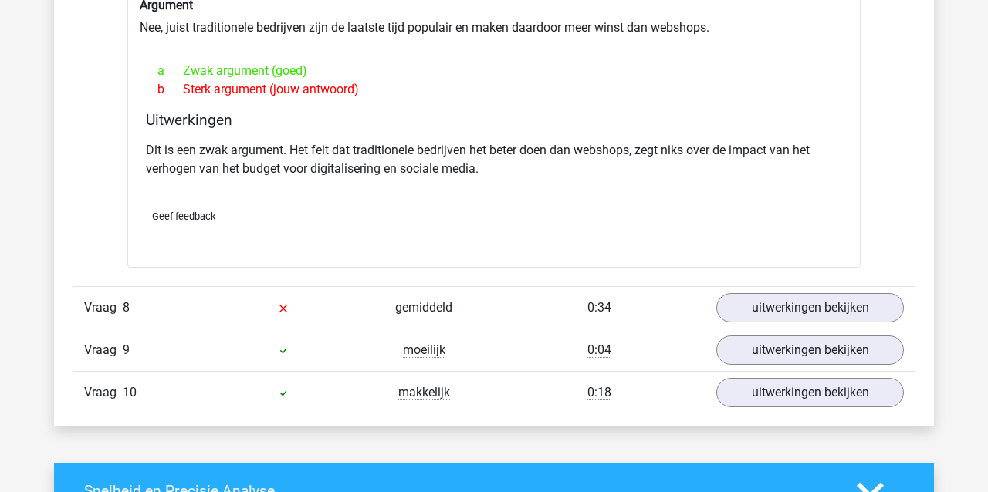
scroll to position [2268, 0]
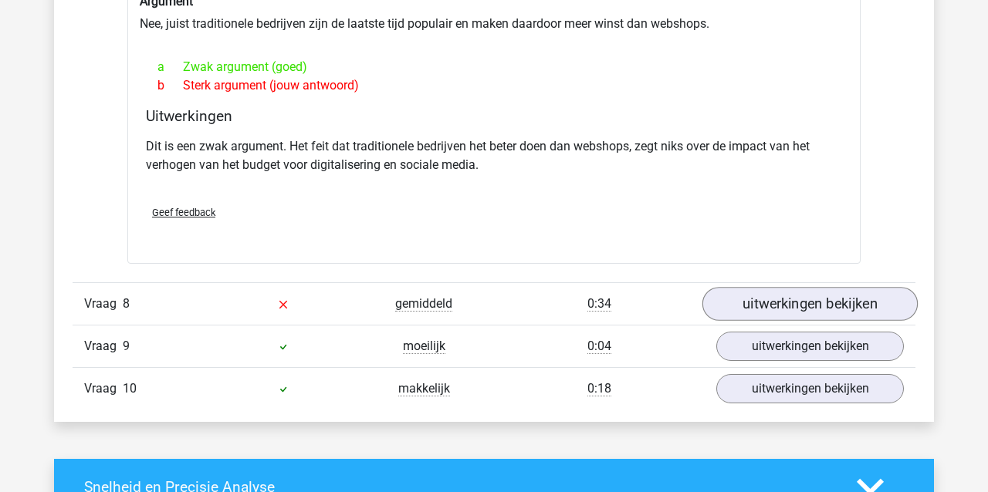
click at [837, 287] on link "uitwerkingen bekijken" at bounding box center [809, 304] width 215 height 34
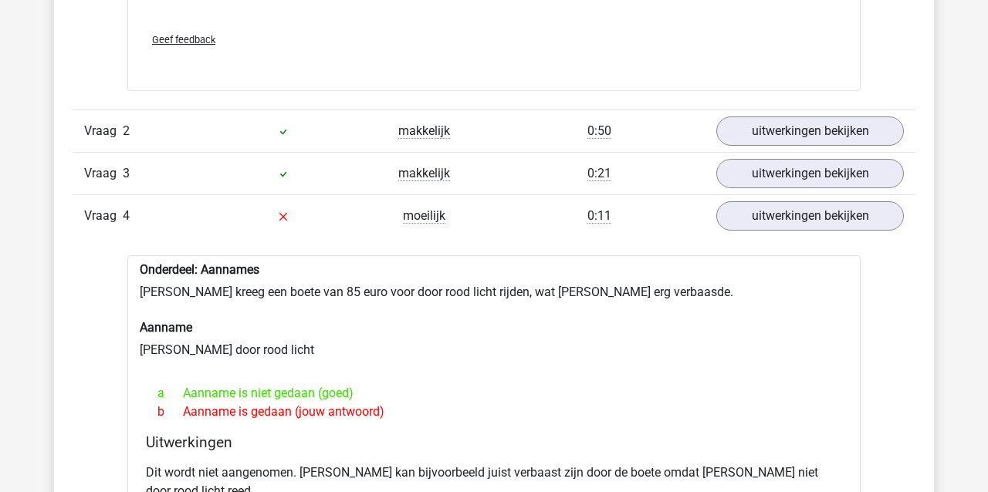
scroll to position [1249, 0]
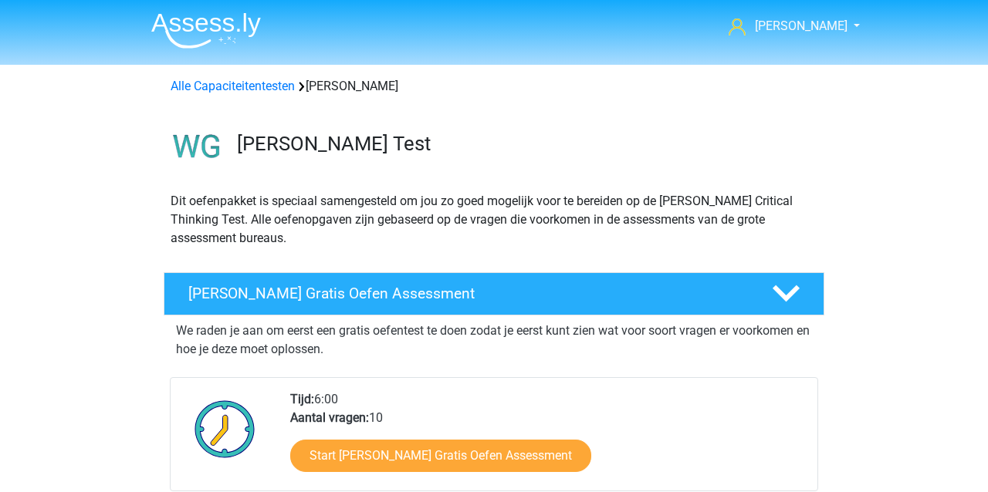
scroll to position [1015, 0]
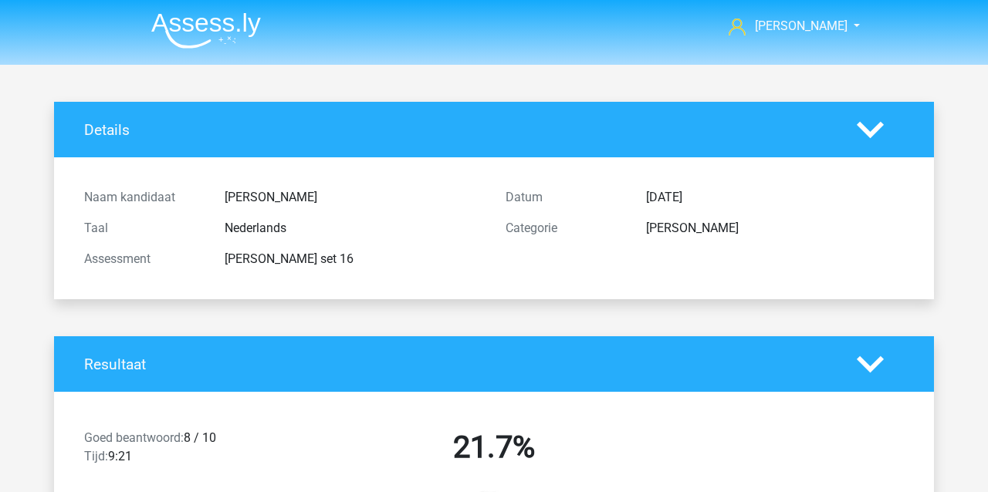
scroll to position [2119, 0]
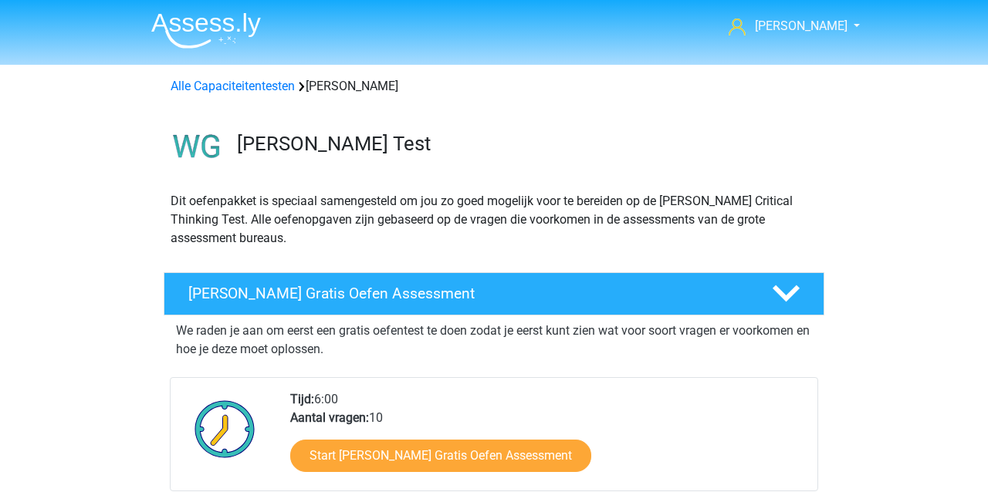
scroll to position [919, 0]
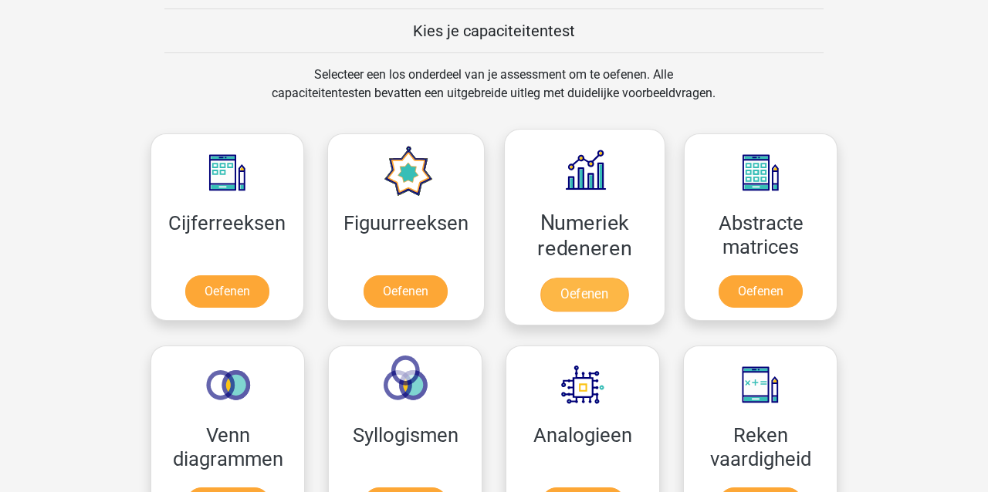
scroll to position [1369, 0]
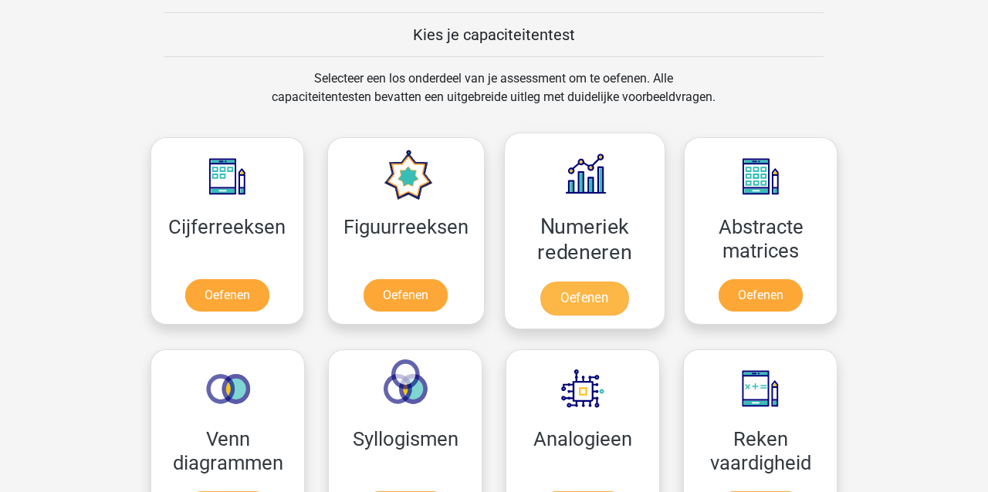
click at [587, 294] on link "Oefenen" at bounding box center [584, 299] width 88 height 34
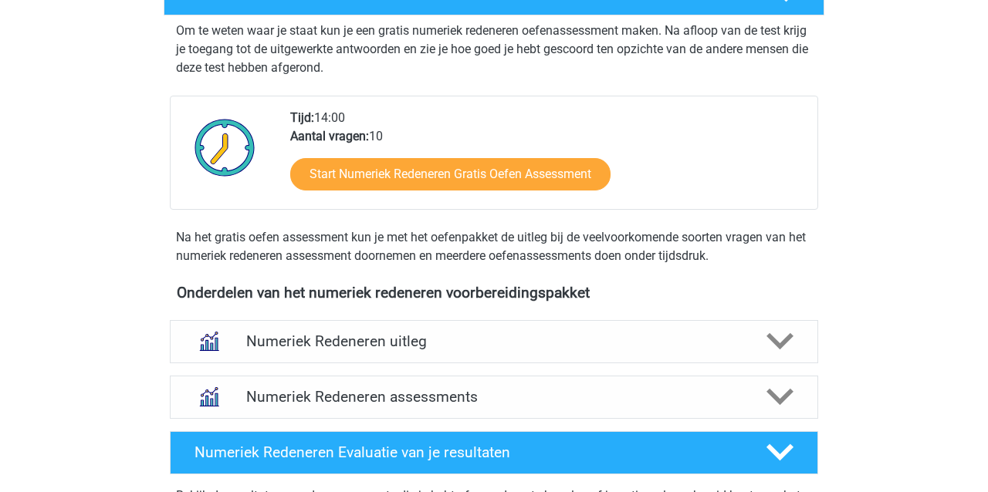
scroll to position [346, 0]
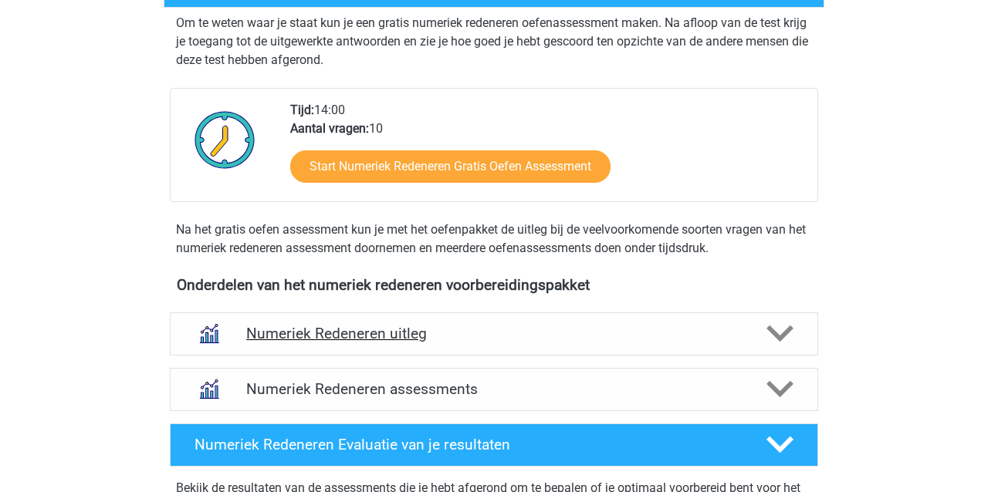
click at [456, 345] on div "Numeriek Redeneren uitleg" at bounding box center [494, 334] width 648 height 43
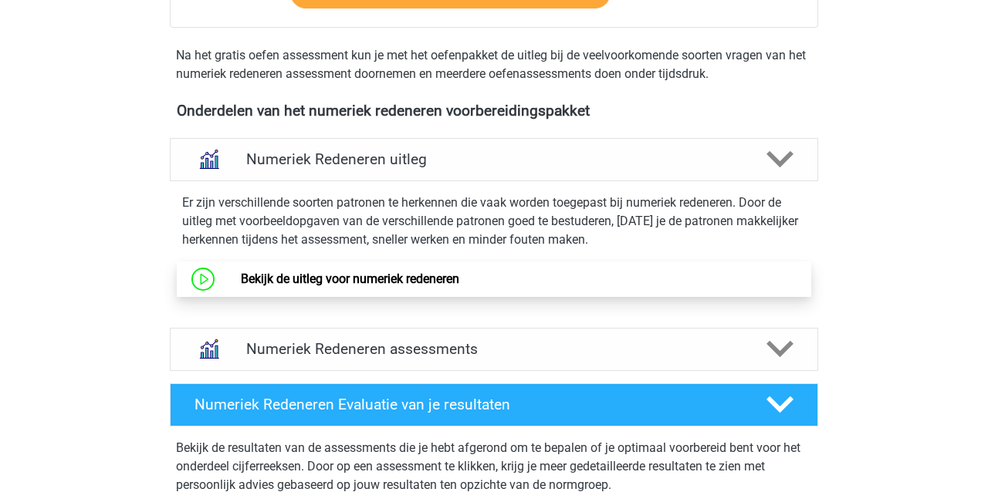
scroll to position [521, 0]
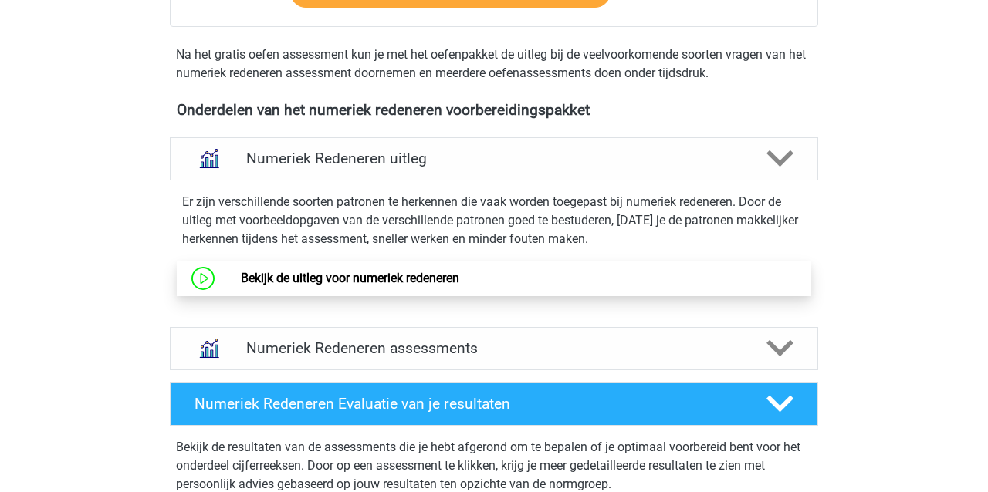
click at [432, 281] on link "Bekijk de uitleg voor numeriek redeneren" at bounding box center [350, 278] width 218 height 15
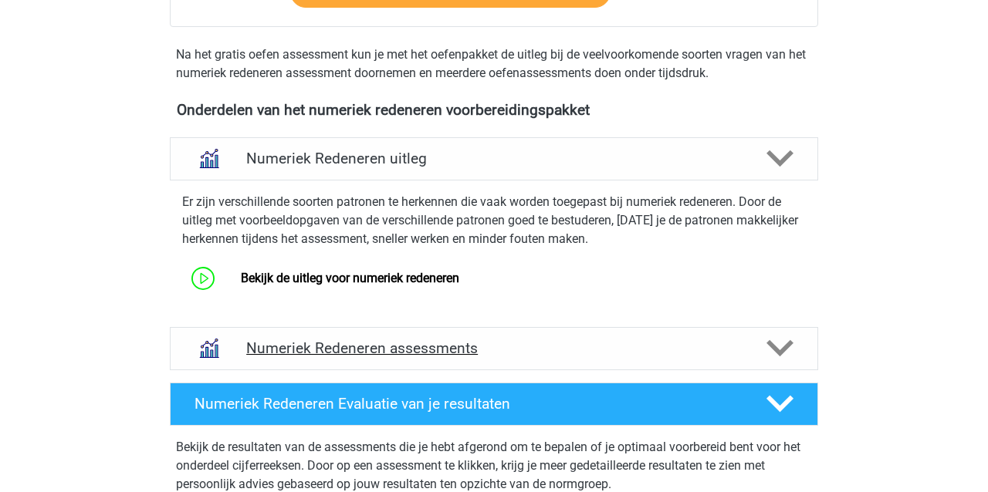
click at [305, 350] on h4 "Numeriek Redeneren assessments" at bounding box center [494, 349] width 496 height 18
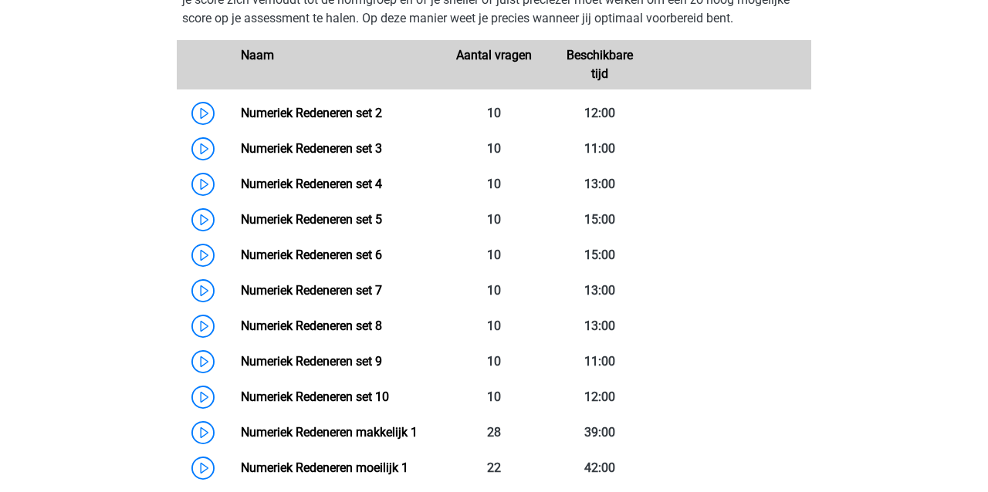
scroll to position [950, 0]
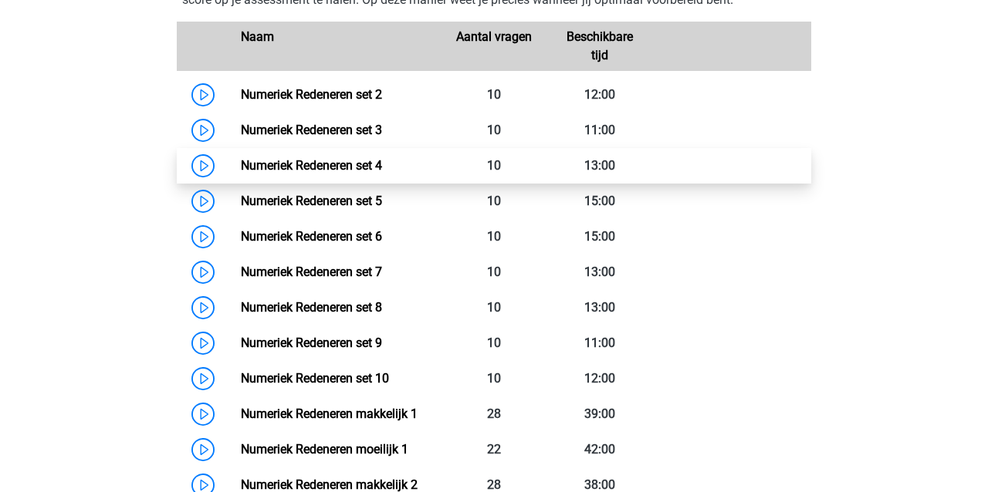
click at [298, 166] on link "Numeriek Redeneren set 4" at bounding box center [311, 165] width 141 height 15
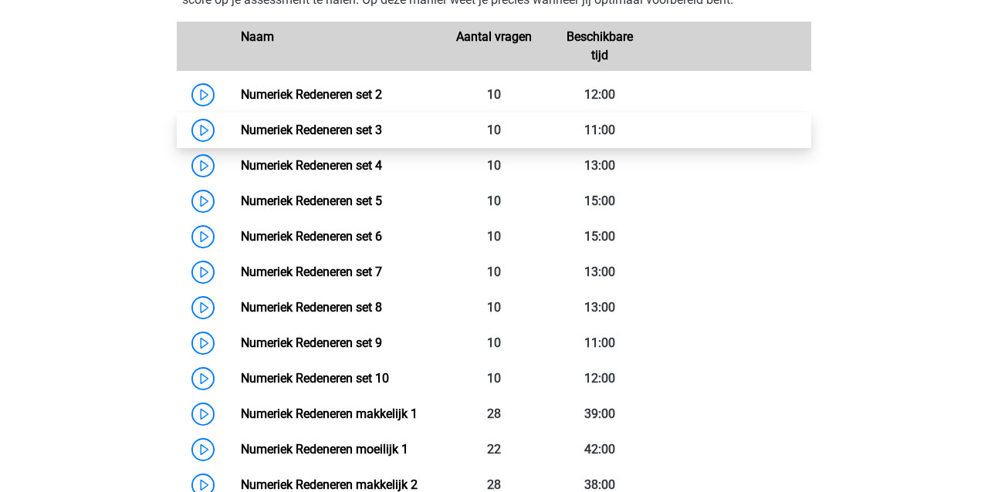
click at [286, 129] on link "Numeriek Redeneren set 3" at bounding box center [311, 130] width 141 height 15
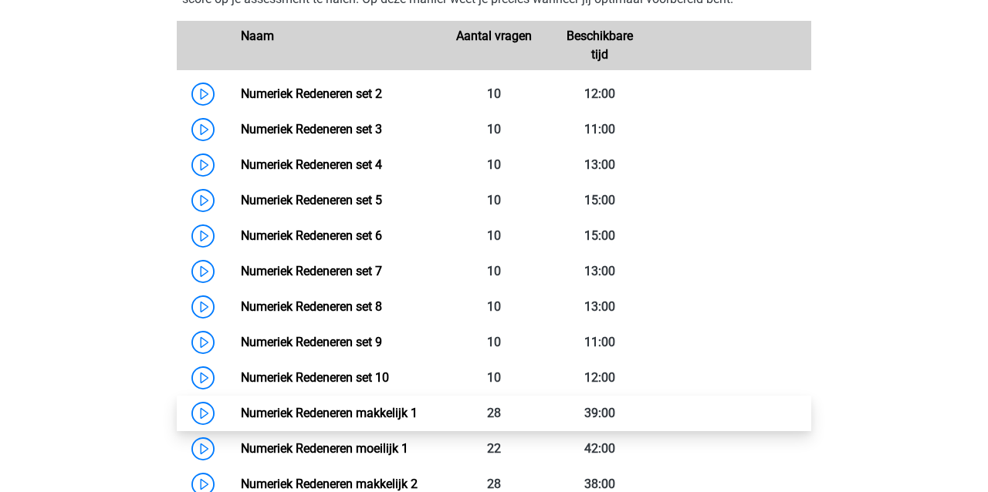
scroll to position [949, 0]
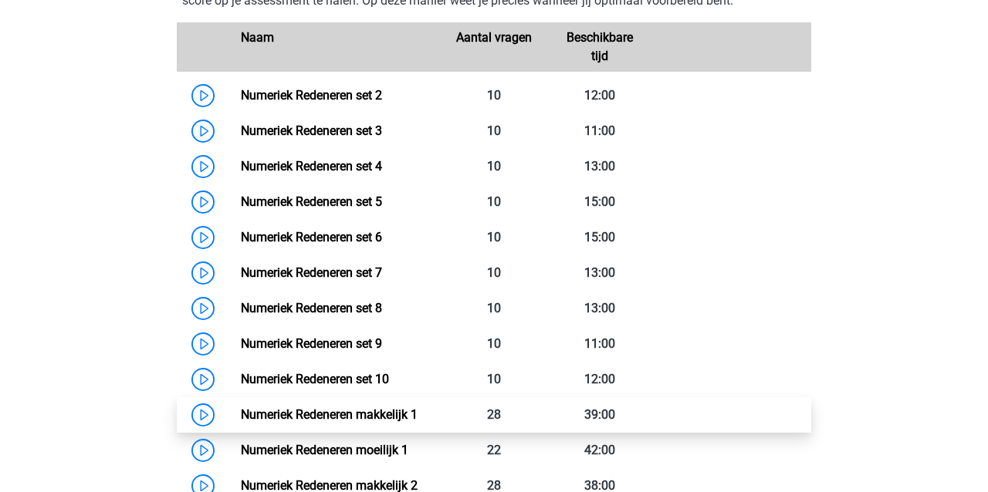
click at [296, 410] on link "Numeriek Redeneren makkelijk 1" at bounding box center [329, 415] width 177 height 15
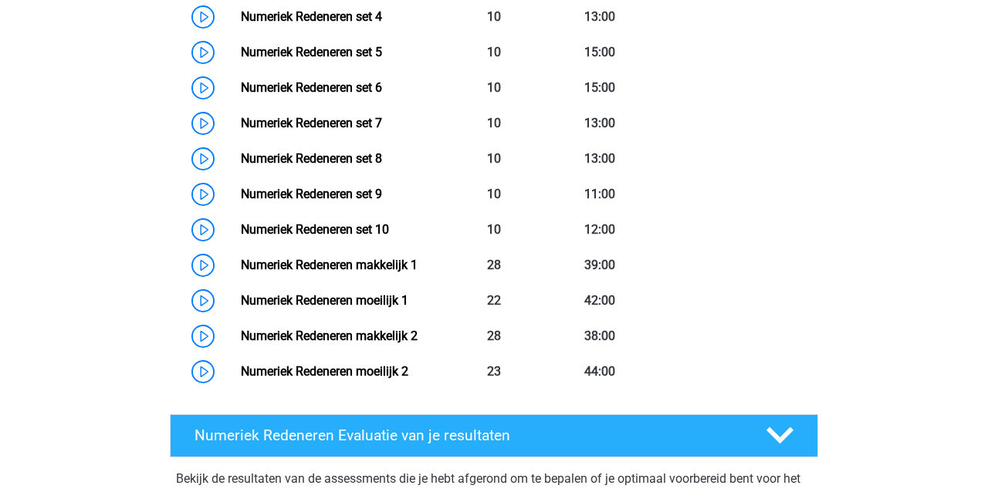
scroll to position [1102, 0]
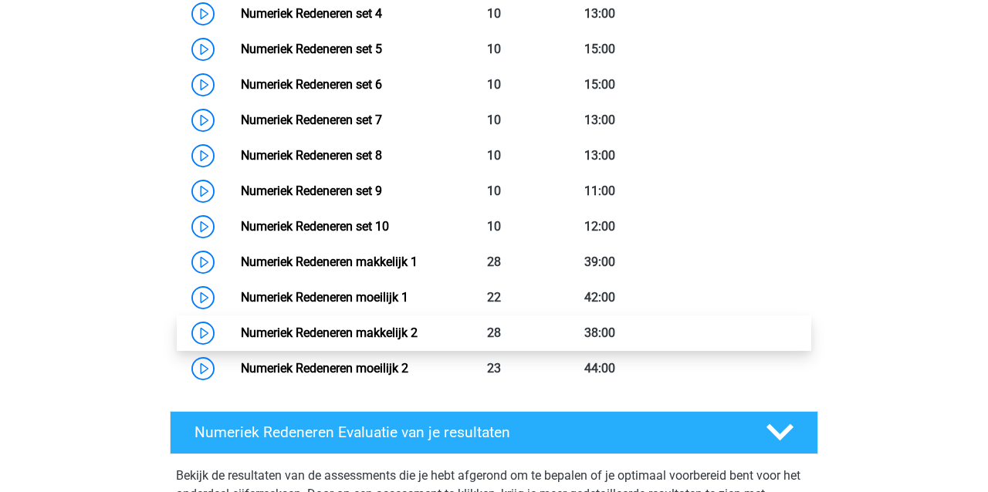
click at [322, 340] on link "Numeriek Redeneren makkelijk 2" at bounding box center [329, 333] width 177 height 15
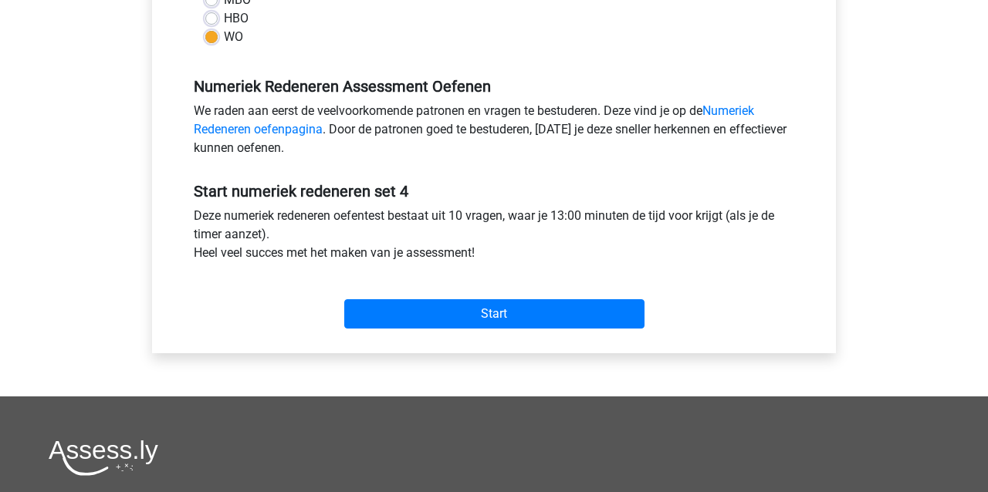
scroll to position [425, 0]
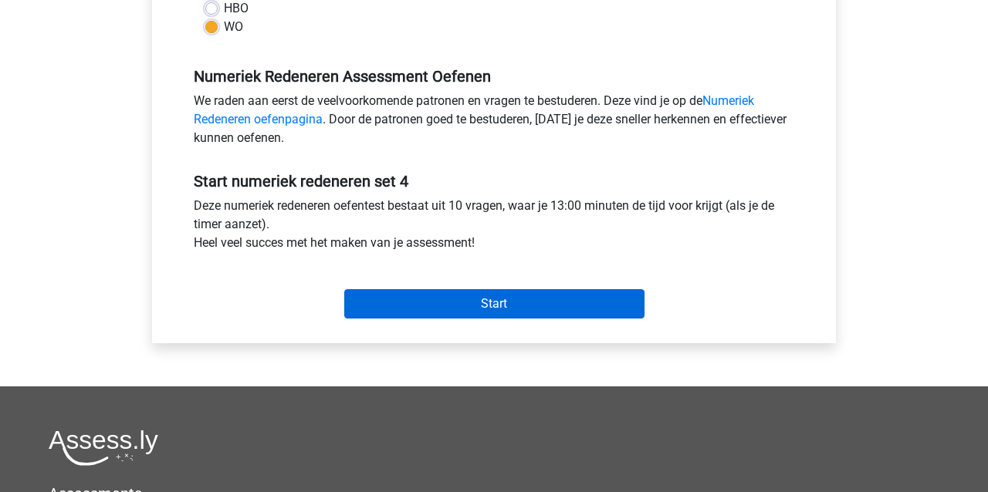
click at [459, 311] on input "Start" at bounding box center [494, 303] width 300 height 29
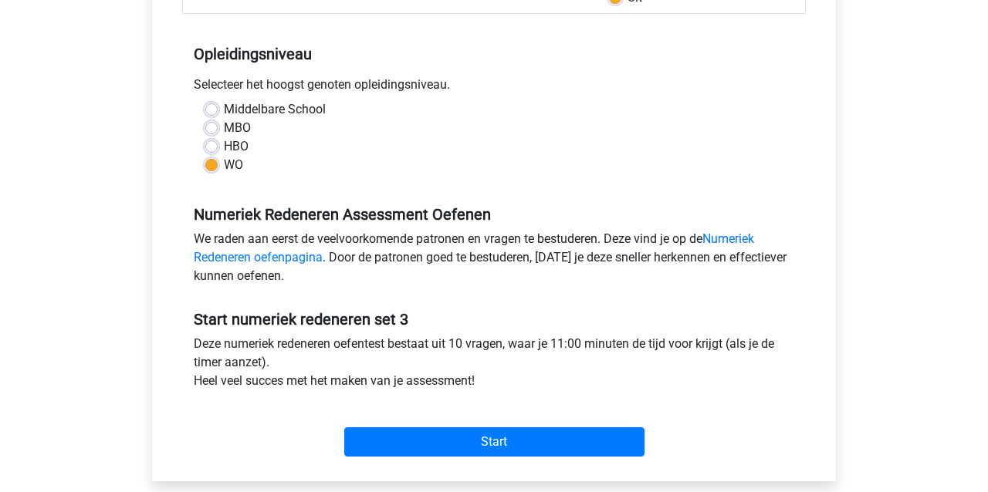
scroll to position [302, 0]
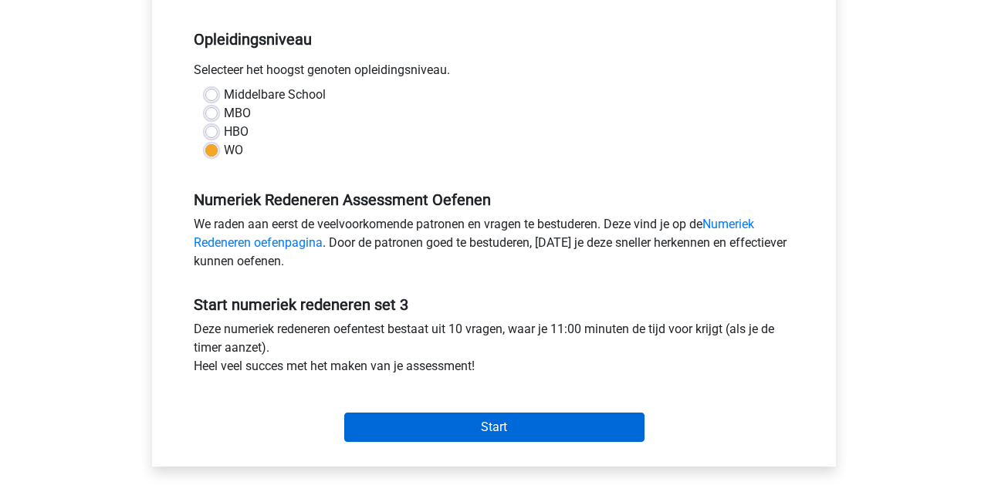
click at [483, 432] on input "Start" at bounding box center [494, 427] width 300 height 29
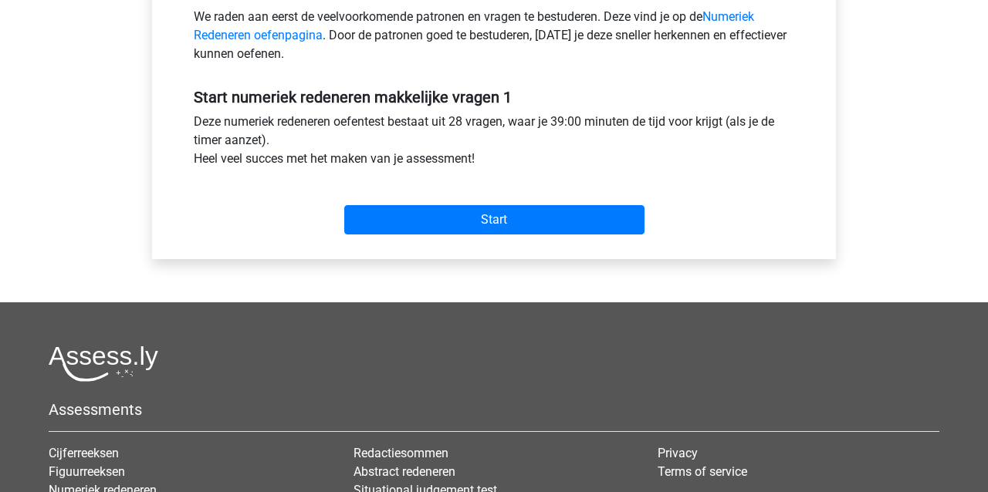
scroll to position [502, 0]
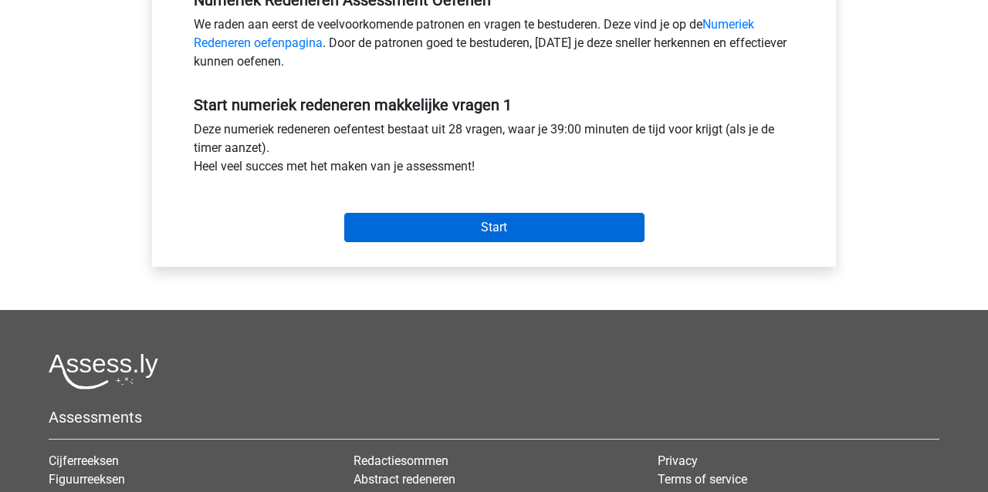
click at [472, 218] on input "Start" at bounding box center [494, 227] width 300 height 29
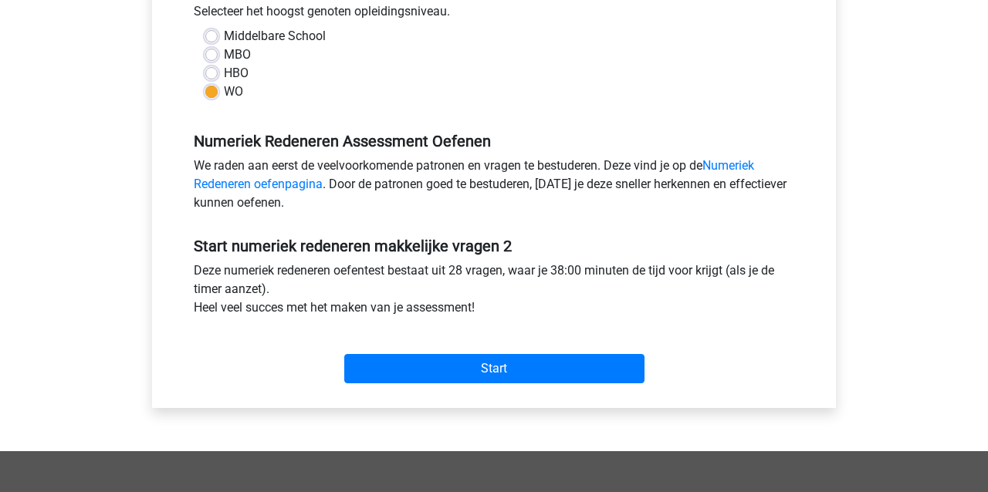
scroll to position [362, 0]
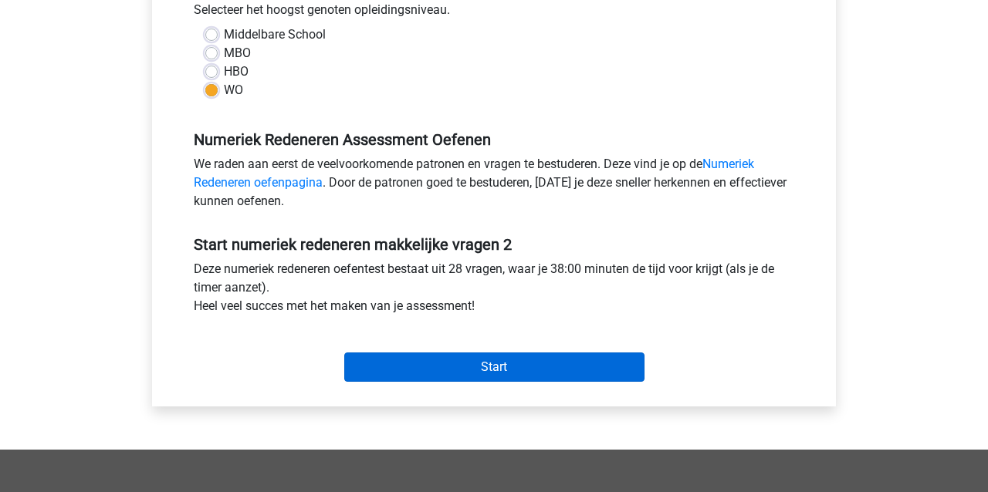
click at [373, 364] on input "Start" at bounding box center [494, 367] width 300 height 29
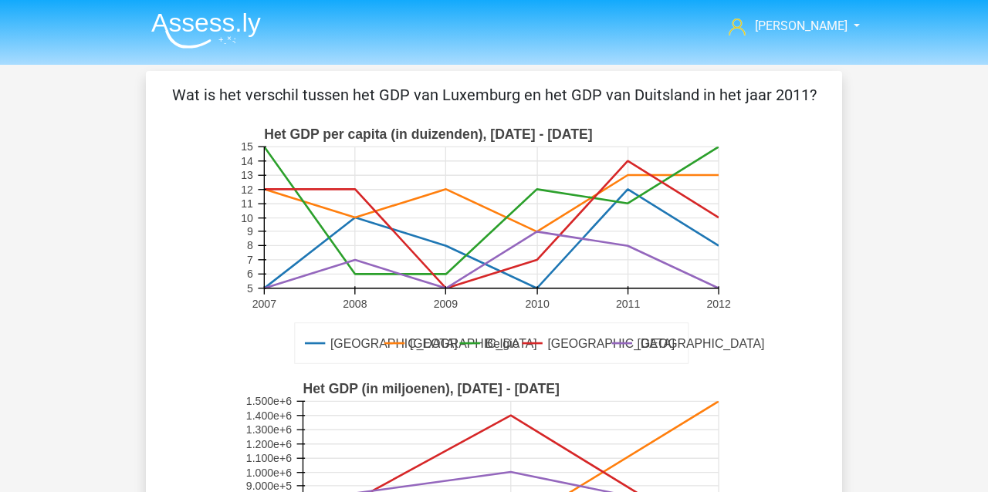
click at [161, 257] on div "Wat is het verschil tussen het GDP van Luxemburg en het GDP van Duitsland in he…" at bounding box center [494, 441] width 684 height 716
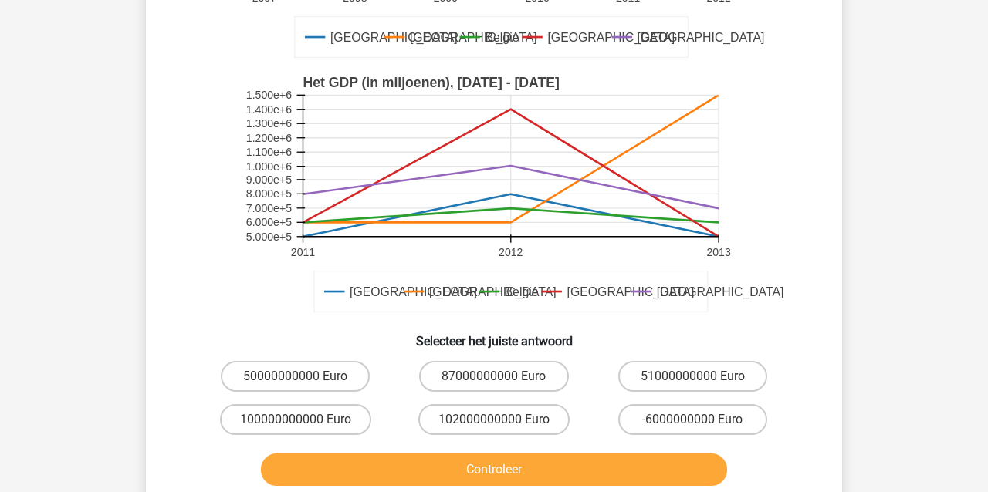
scroll to position [310, 0]
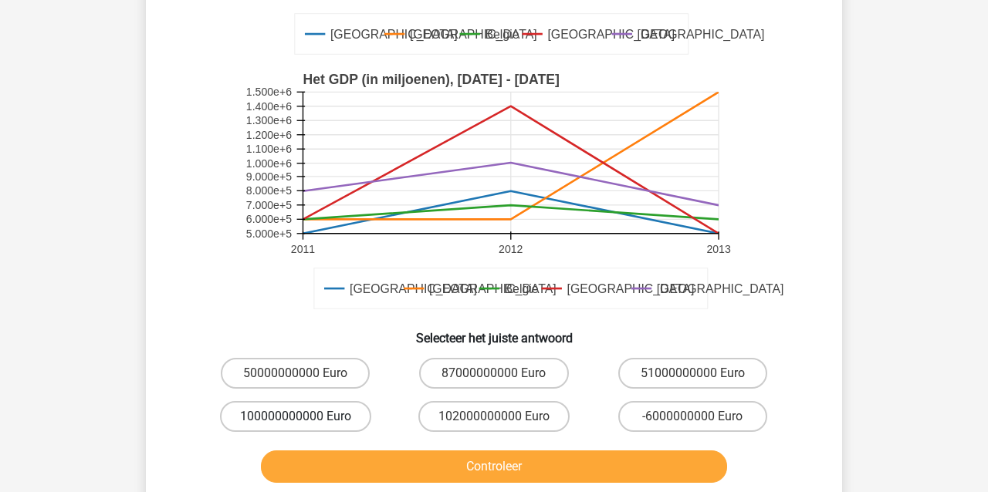
drag, startPoint x: 275, startPoint y: 411, endPoint x: 282, endPoint y: 418, distance: 9.8
click at [277, 412] on label "100000000000 Euro" at bounding box center [295, 416] width 151 height 31
click at [296, 417] on input "100000000000 Euro" at bounding box center [301, 422] width 10 height 10
radio input "true"
click at [340, 482] on button "Controleer" at bounding box center [494, 467] width 467 height 32
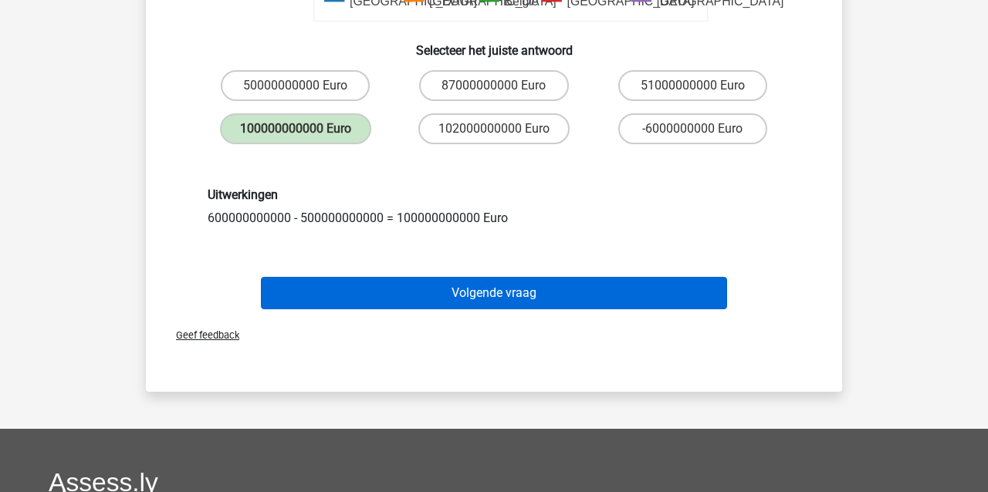
scroll to position [599, 0]
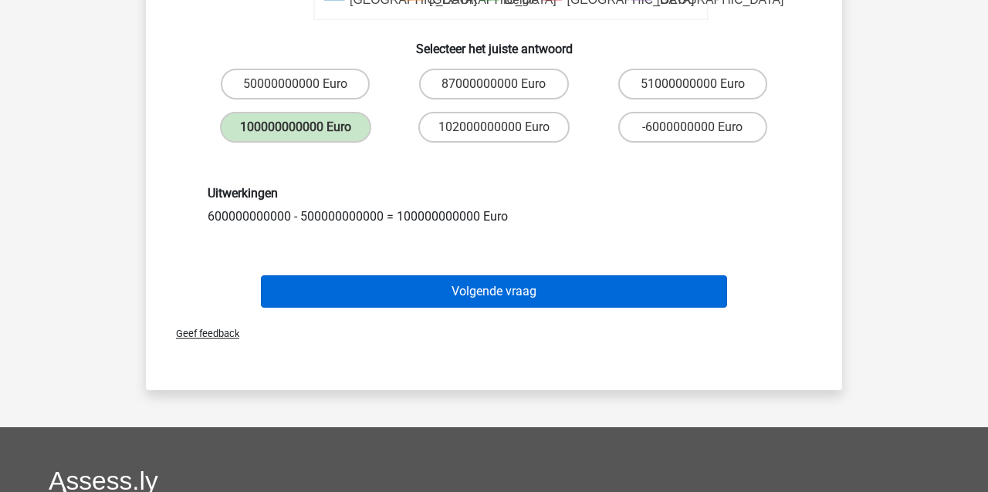
click at [327, 293] on button "Volgende vraag" at bounding box center [494, 292] width 467 height 32
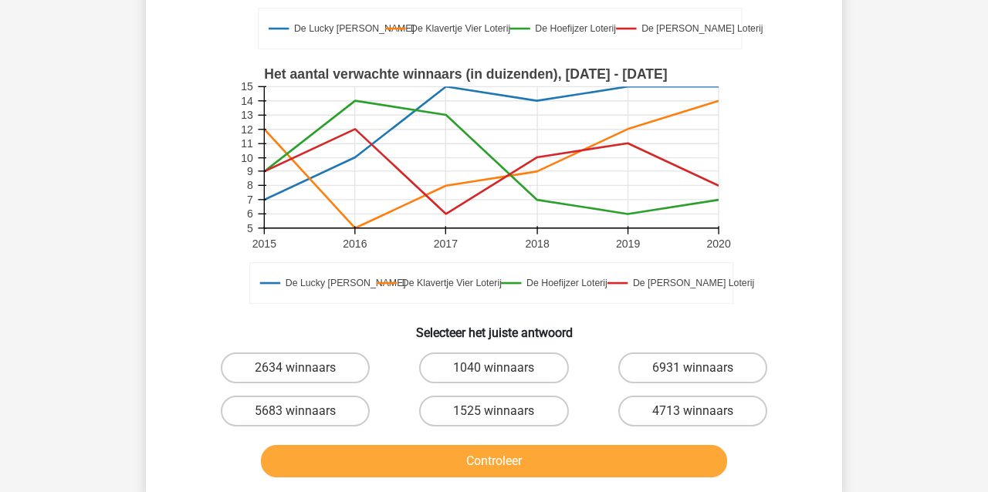
scroll to position [362, 0]
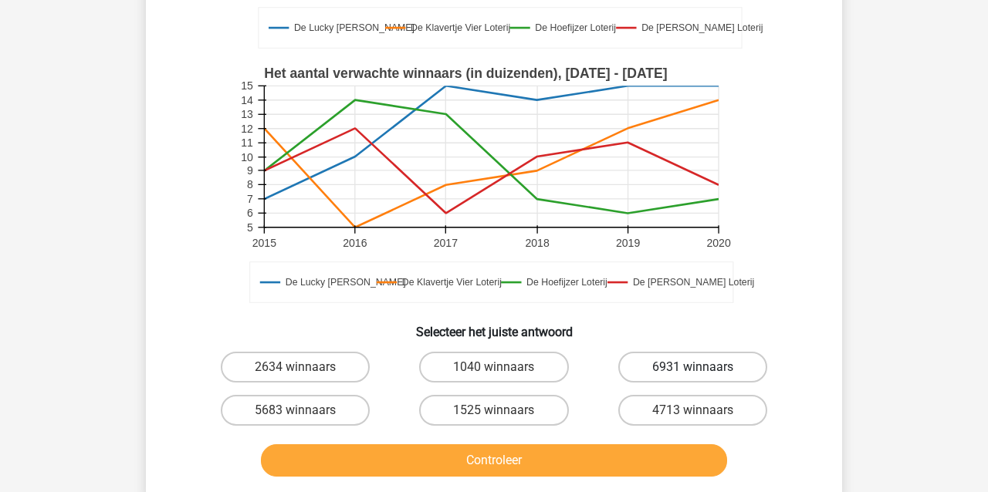
click at [663, 367] on label "6931 winnaars" at bounding box center [692, 367] width 149 height 31
click at [692, 367] on input "6931 winnaars" at bounding box center [697, 372] width 10 height 10
radio input "true"
click at [526, 467] on button "Controleer" at bounding box center [494, 461] width 467 height 32
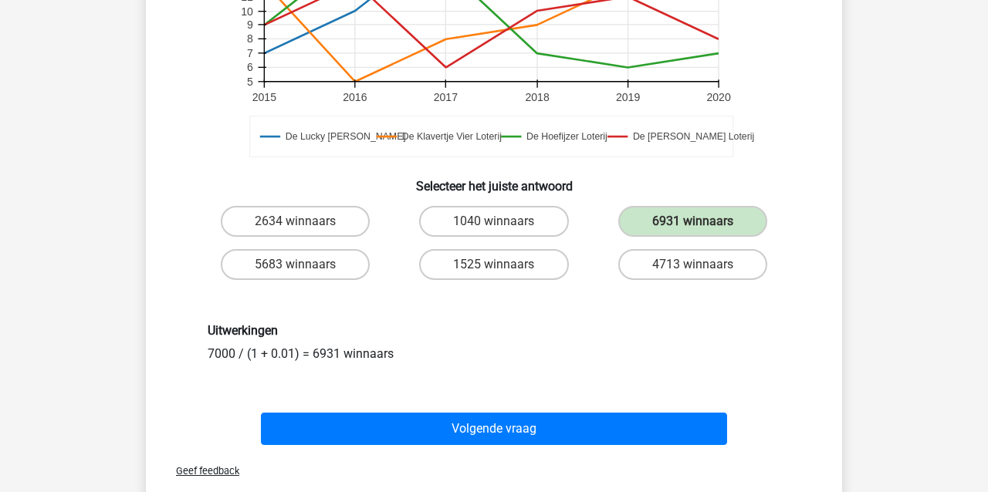
scroll to position [509, 0]
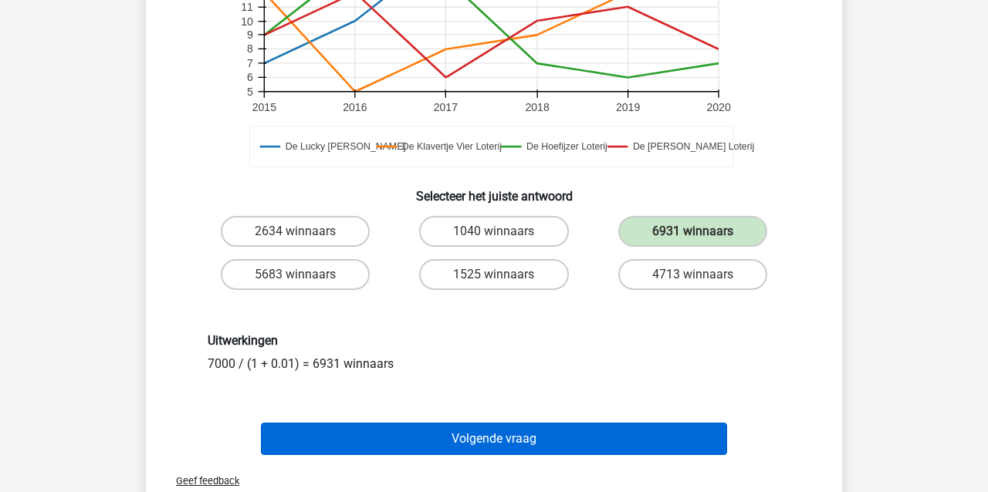
click at [521, 435] on button "Volgende vraag" at bounding box center [494, 439] width 467 height 32
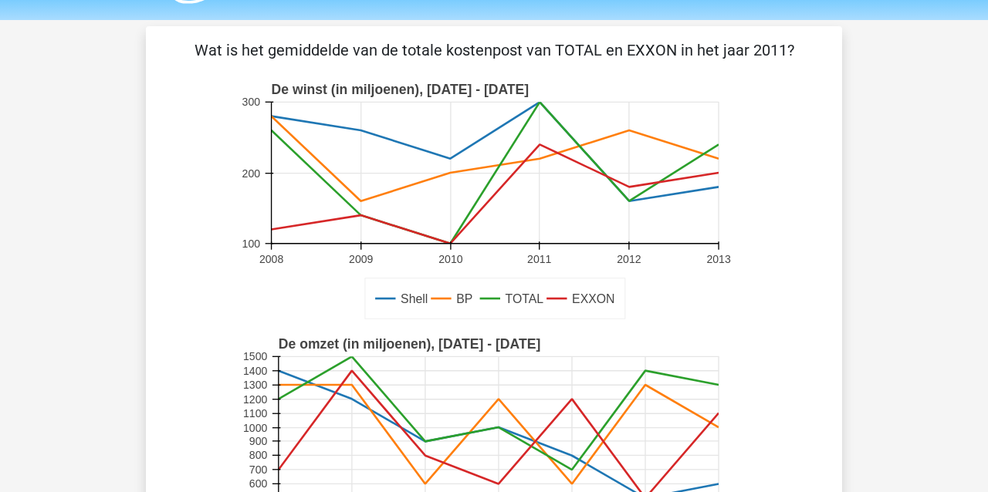
scroll to position [42, 0]
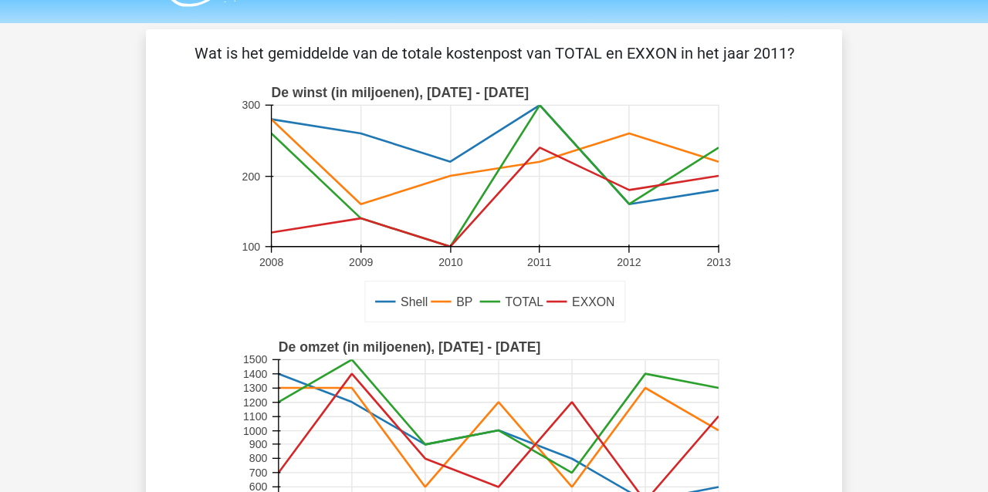
click at [538, 147] on rect at bounding box center [495, 175] width 447 height 141
click at [272, 147] on icon at bounding box center [272, 175] width 0 height 141
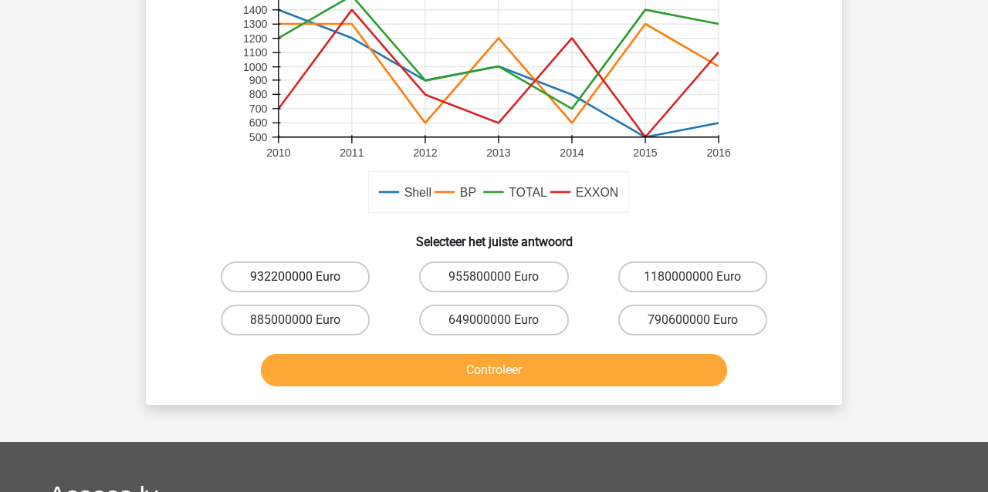
scroll to position [408, 0]
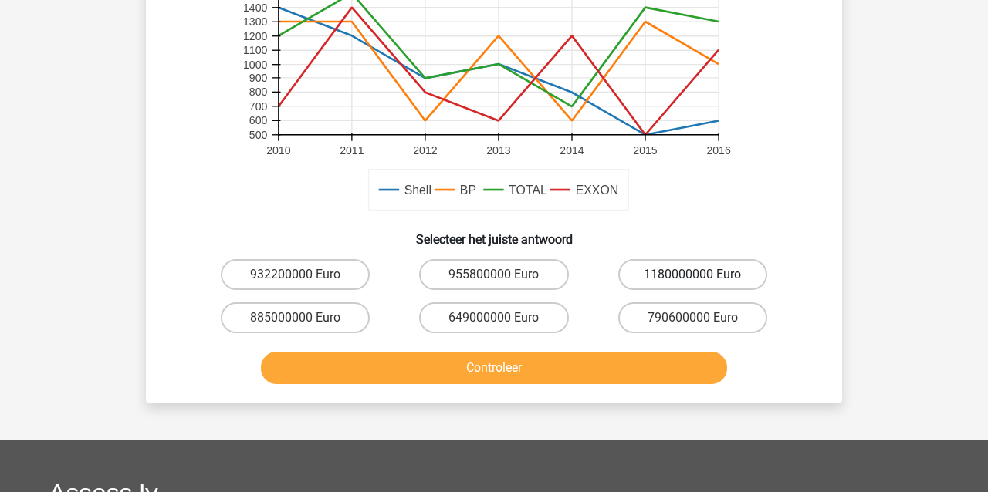
click at [693, 273] on label "1180000000 Euro" at bounding box center [692, 274] width 149 height 31
click at [693, 275] on input "1180000000 Euro" at bounding box center [697, 280] width 10 height 10
radio input "true"
click at [603, 368] on button "Controleer" at bounding box center [494, 368] width 467 height 32
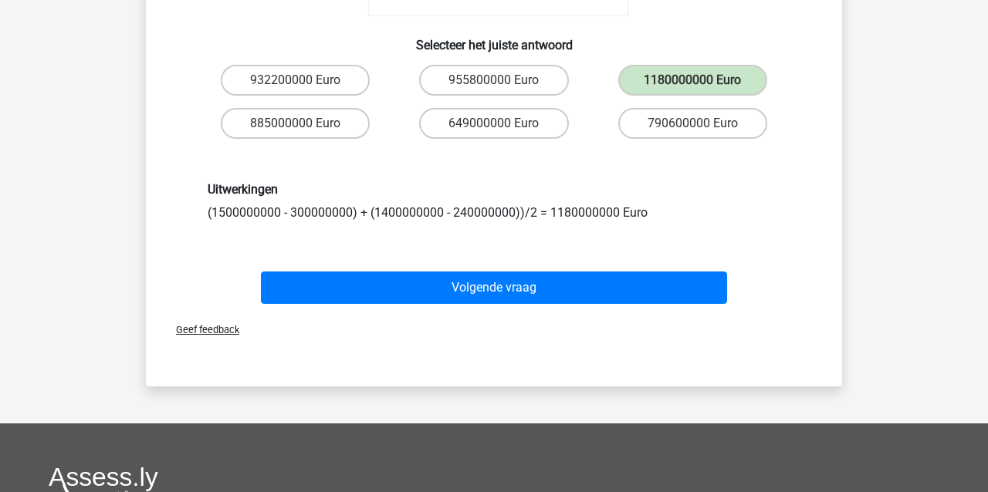
scroll to position [604, 0]
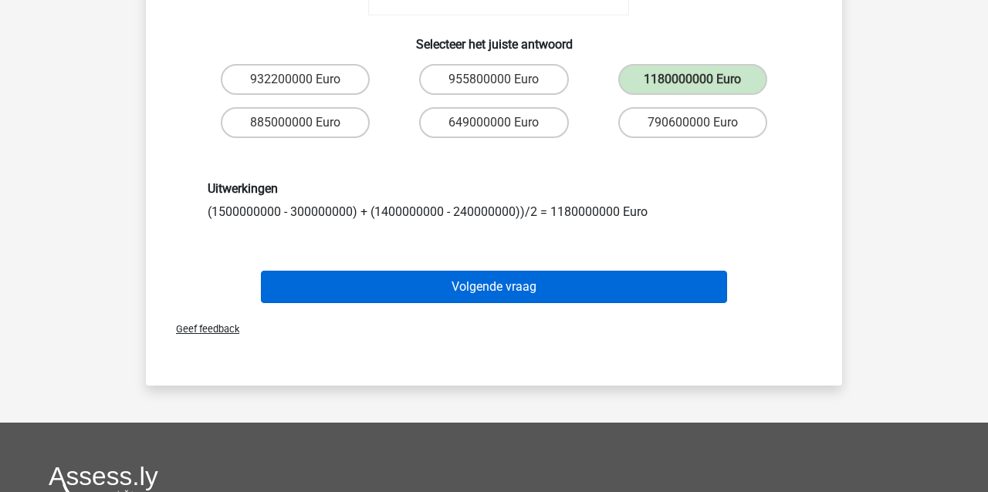
click at [333, 283] on button "Volgende vraag" at bounding box center [494, 287] width 467 height 32
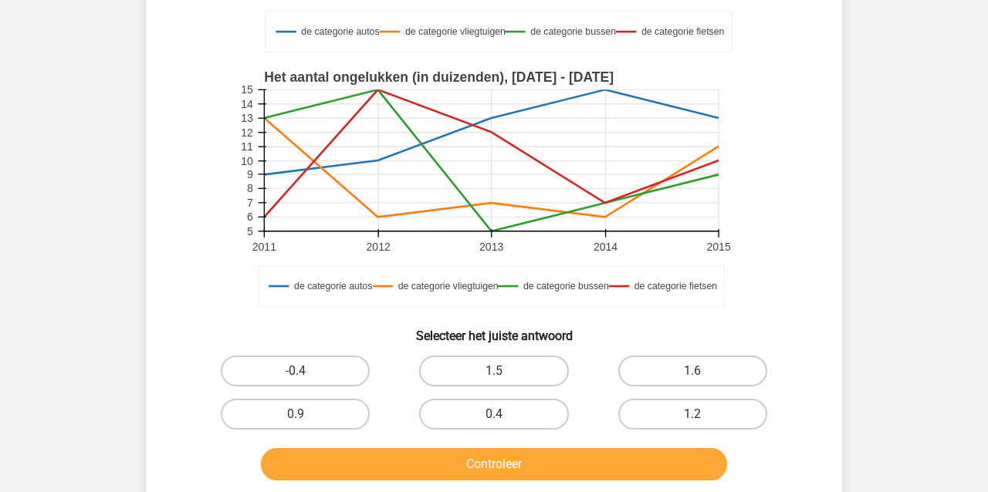
scroll to position [340, 0]
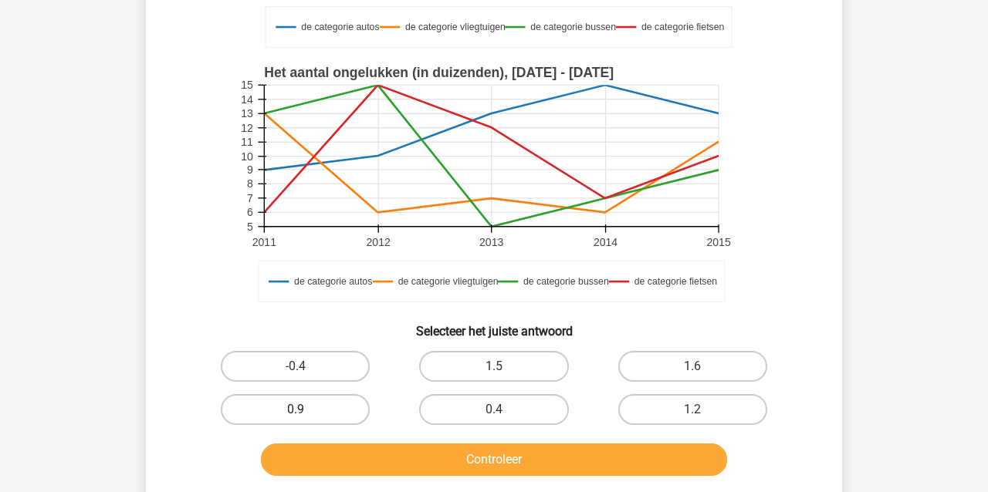
click at [342, 412] on label "0.9" at bounding box center [295, 409] width 149 height 31
click at [306, 412] on input "0.9" at bounding box center [301, 415] width 10 height 10
radio input "true"
click at [354, 456] on button "Controleer" at bounding box center [494, 460] width 467 height 32
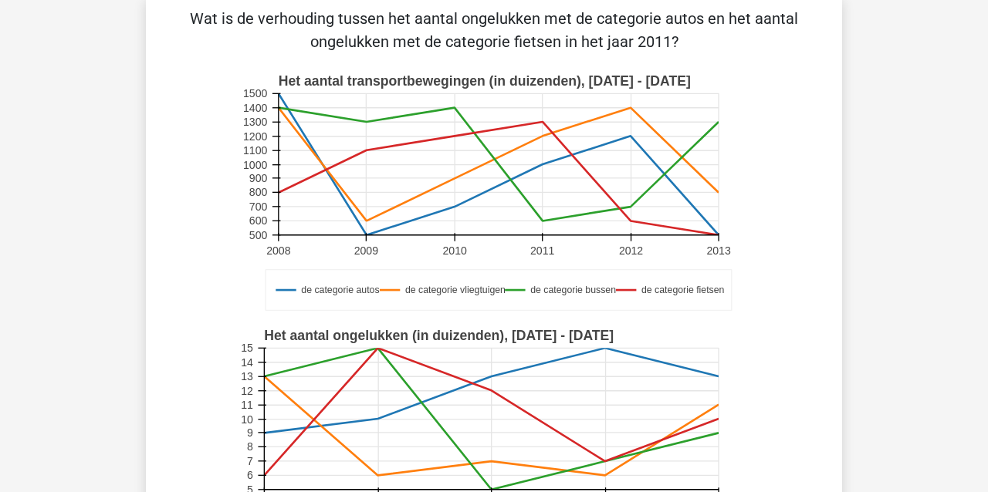
scroll to position [76, 0]
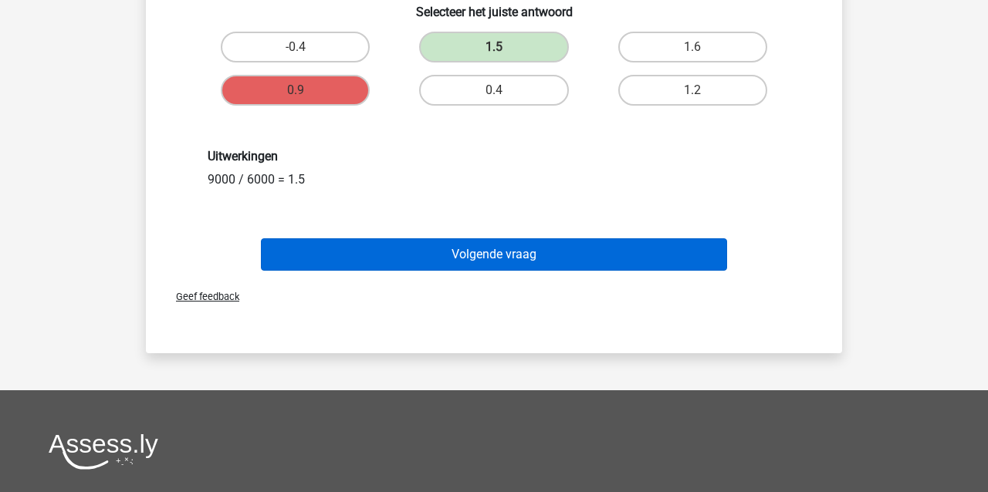
click at [421, 263] on button "Volgende vraag" at bounding box center [494, 255] width 467 height 32
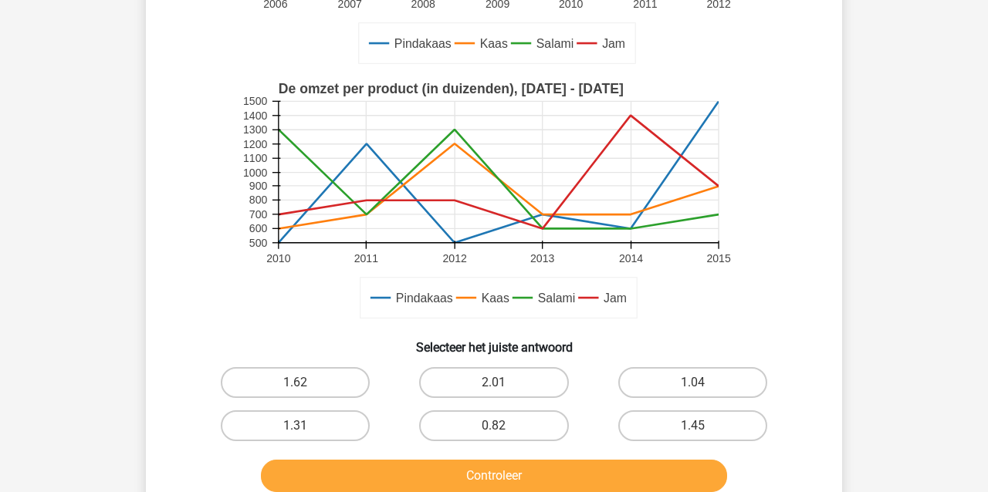
scroll to position [330, 0]
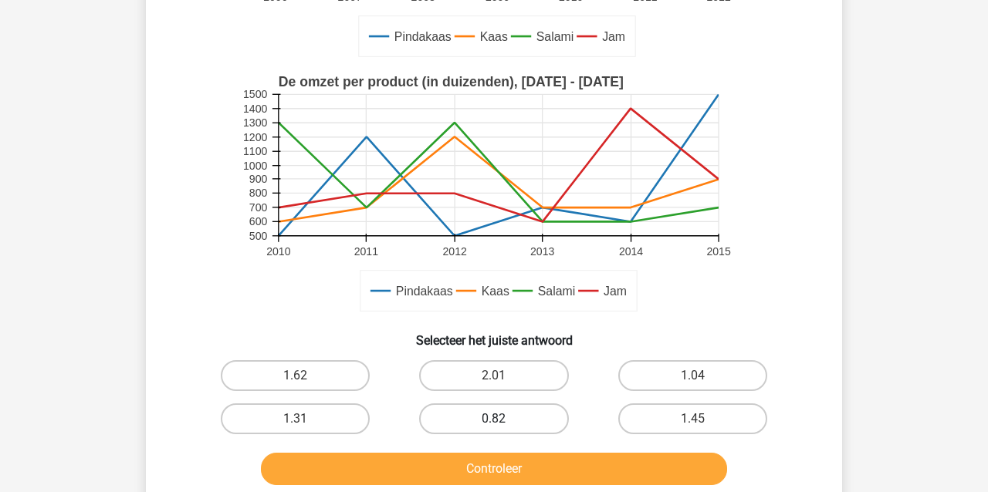
click at [520, 418] on label "0.82" at bounding box center [493, 419] width 149 height 31
click at [504, 419] on input "0.82" at bounding box center [499, 424] width 10 height 10
radio input "true"
drag, startPoint x: 499, startPoint y: 475, endPoint x: 495, endPoint y: 465, distance: 11.1
click at [499, 472] on button "Controleer" at bounding box center [494, 469] width 467 height 32
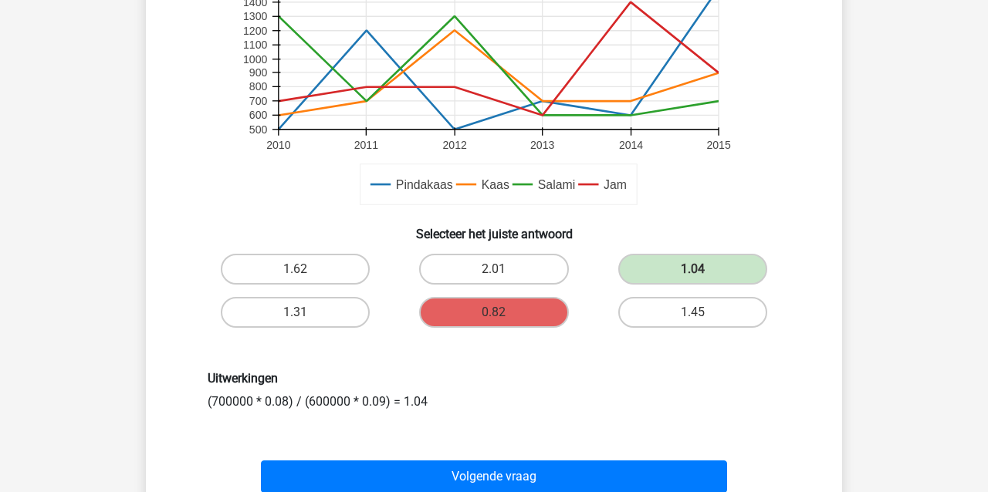
scroll to position [436, 1]
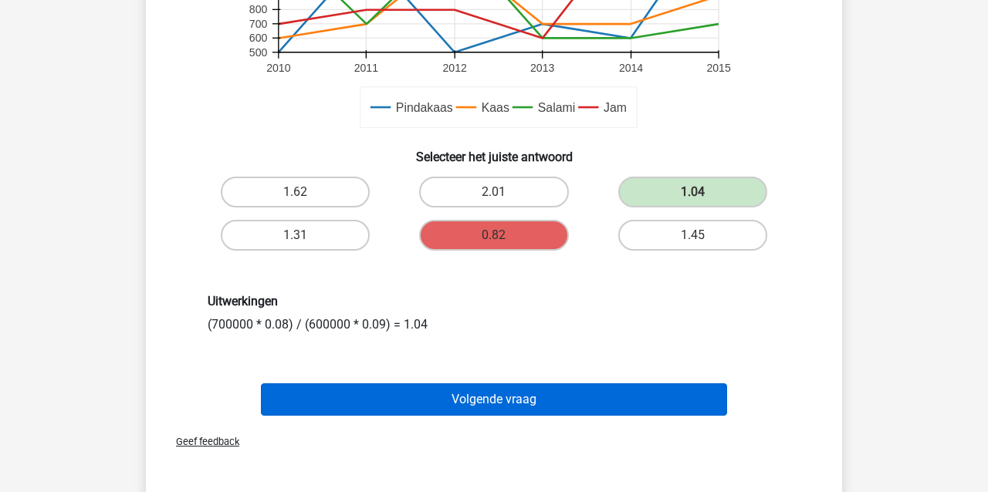
click at [371, 393] on button "Volgende vraag" at bounding box center [494, 400] width 467 height 32
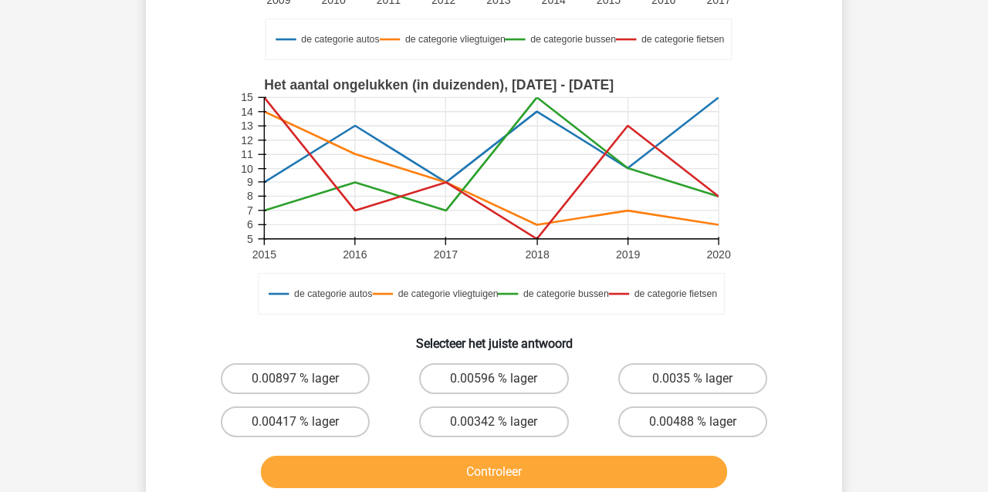
scroll to position [362, 0]
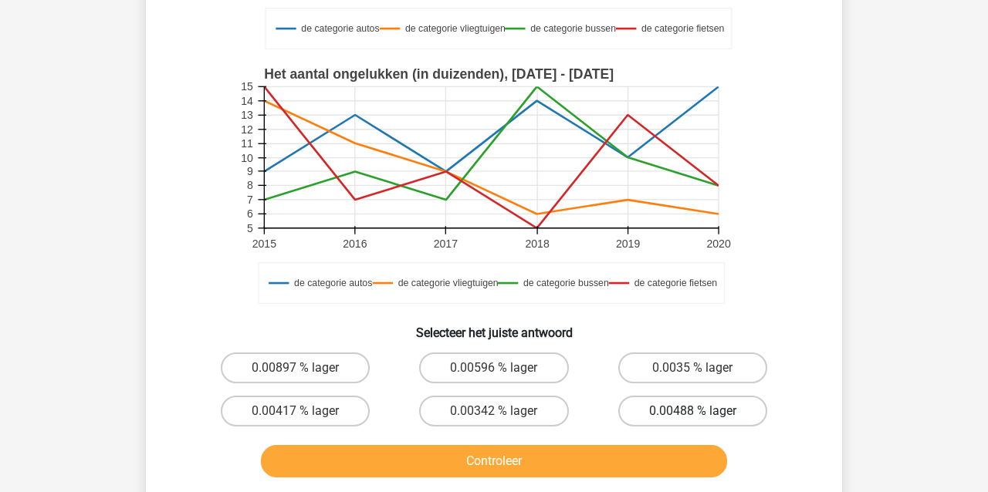
click at [687, 409] on label "0.00488 % lager" at bounding box center [692, 411] width 149 height 31
click at [692, 411] on input "0.00488 % lager" at bounding box center [697, 416] width 10 height 10
radio input "true"
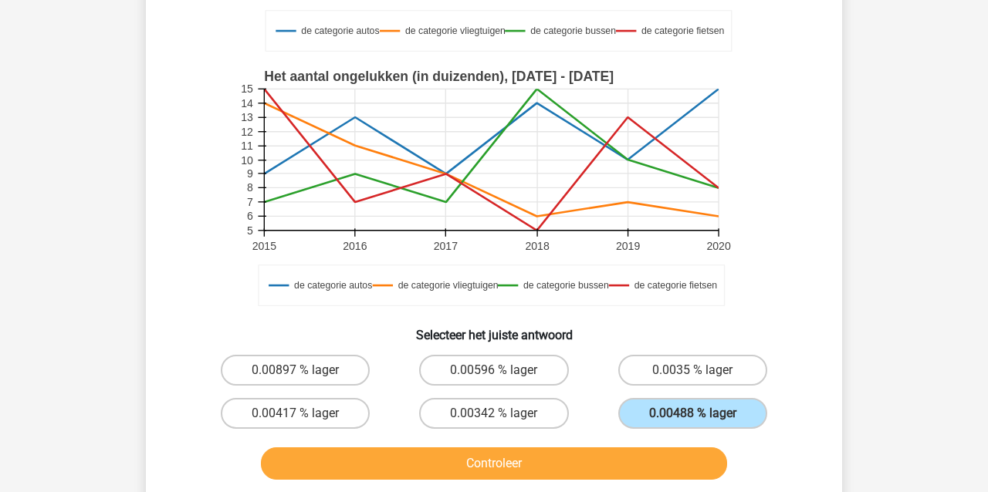
scroll to position [357, 0]
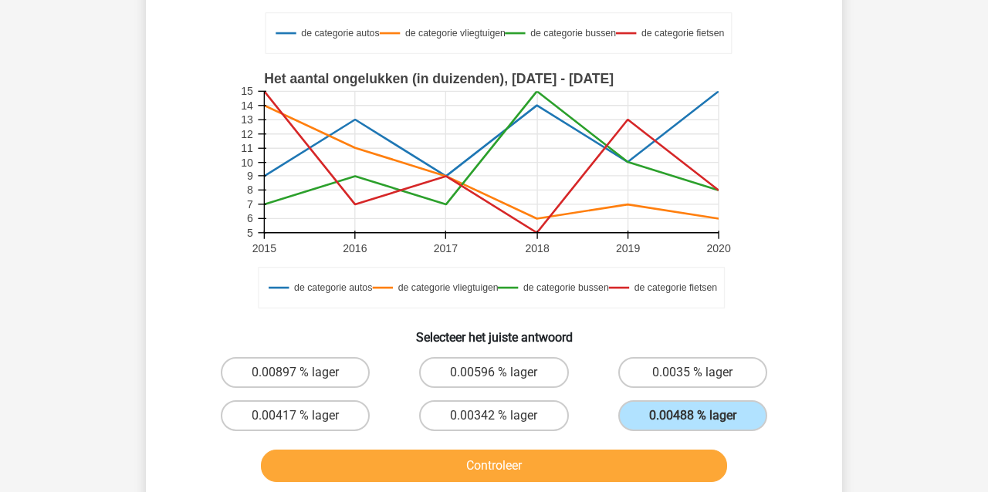
click at [619, 474] on button "Controleer" at bounding box center [494, 466] width 467 height 32
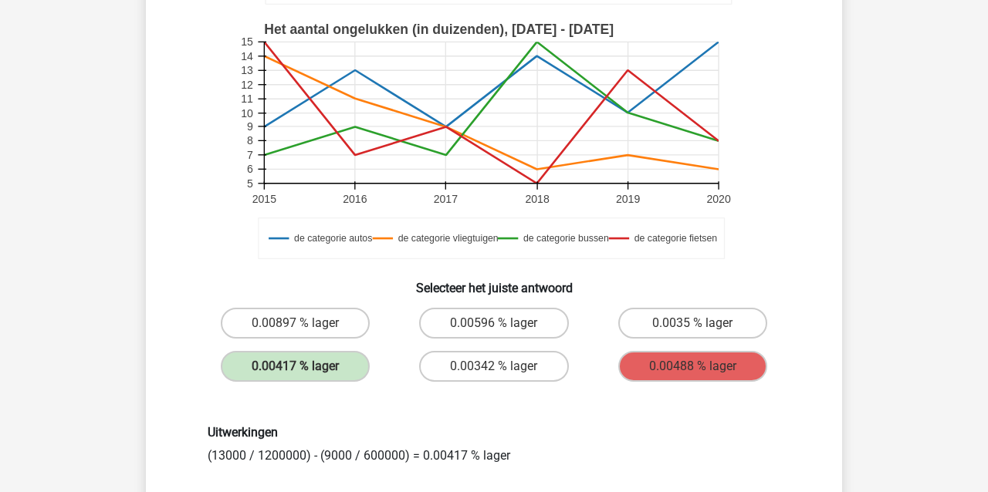
scroll to position [406, 0]
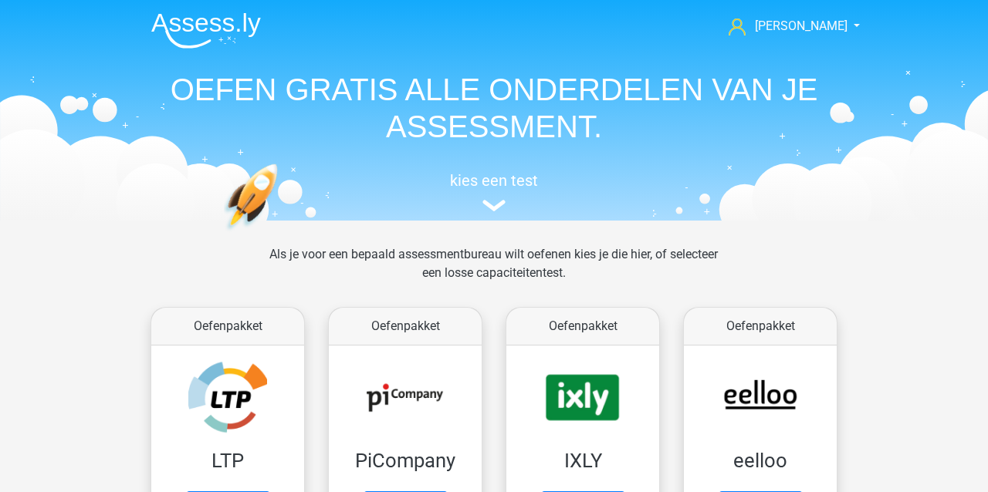
scroll to position [1369, 0]
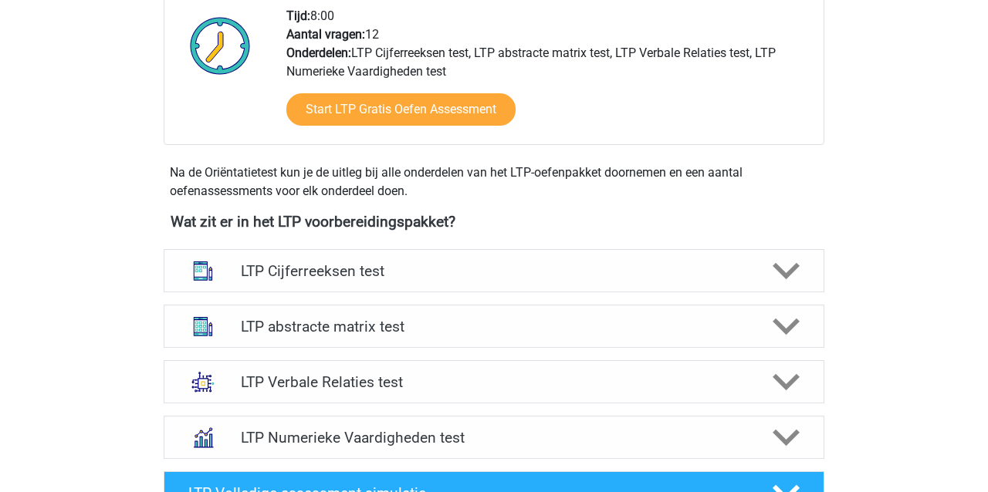
scroll to position [435, 0]
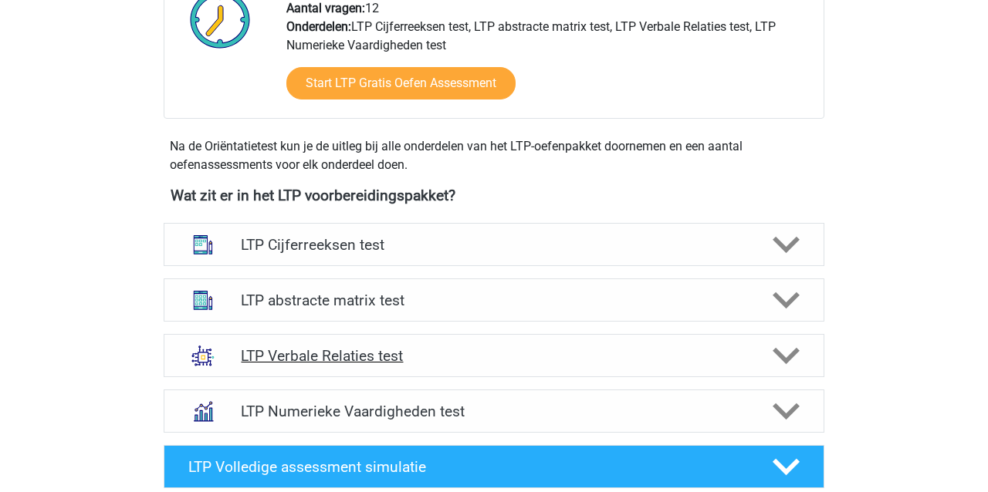
click at [340, 353] on h4 "LTP Verbale Relaties test" at bounding box center [494, 356] width 506 height 18
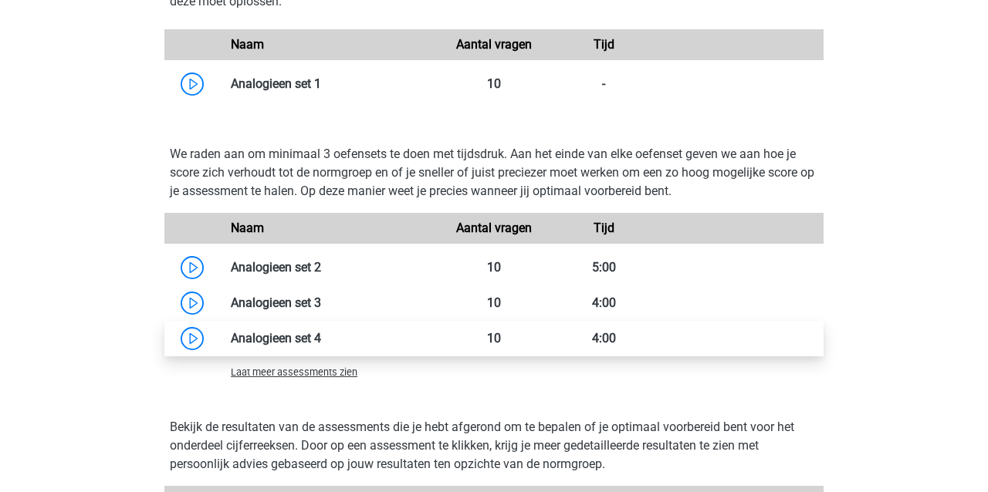
scroll to position [1329, 0]
click at [321, 337] on link at bounding box center [321, 339] width 0 height 15
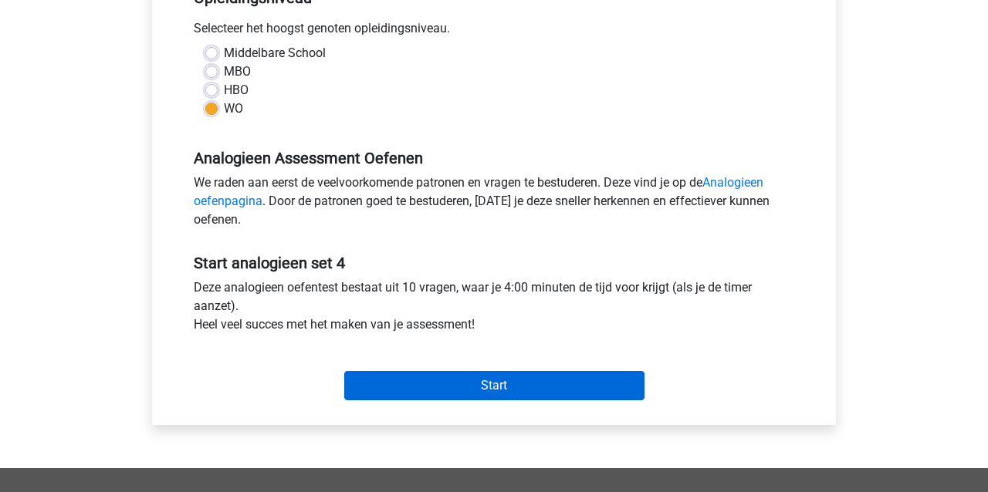
scroll to position [344, 0]
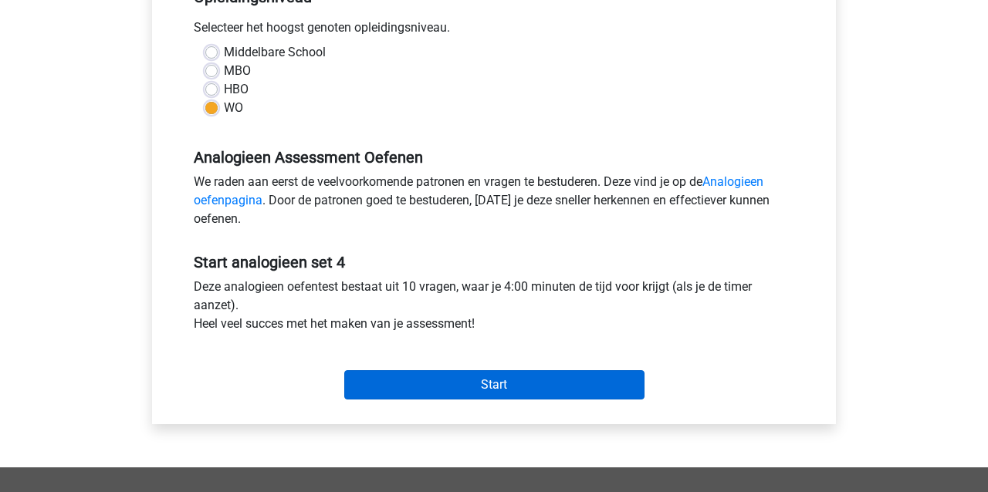
click at [435, 390] on input "Start" at bounding box center [494, 385] width 300 height 29
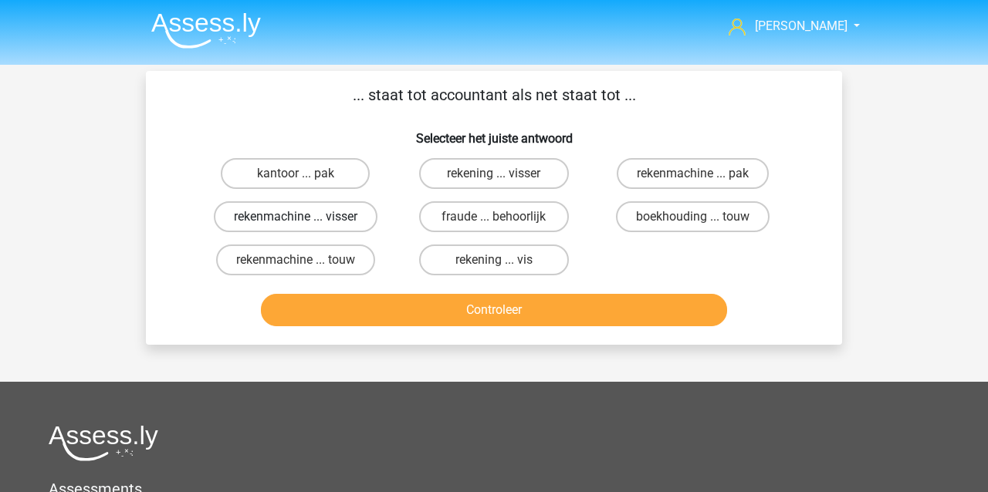
drag, startPoint x: 337, startPoint y: 206, endPoint x: 323, endPoint y: 222, distance: 20.9
click at [337, 206] on label "rekenmachine ... visser" at bounding box center [296, 216] width 164 height 31
click at [306, 217] on input "rekenmachine ... visser" at bounding box center [301, 222] width 10 height 10
radio input "true"
click at [329, 320] on button "Controleer" at bounding box center [494, 310] width 467 height 32
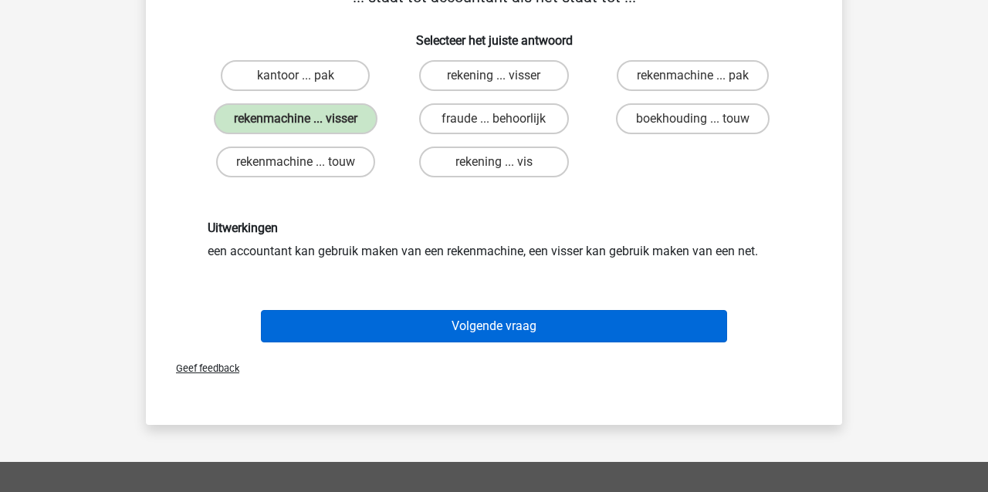
click at [331, 320] on button "Volgende vraag" at bounding box center [494, 326] width 467 height 32
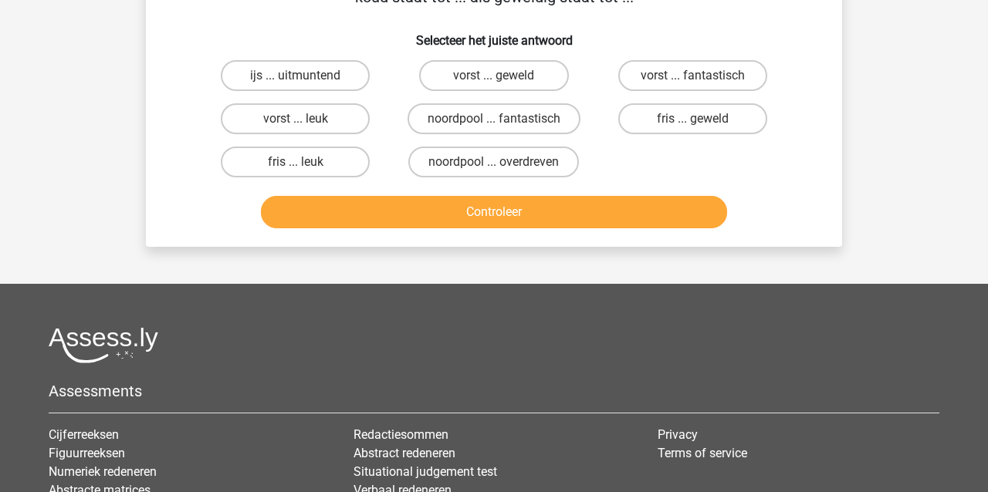
scroll to position [71, 0]
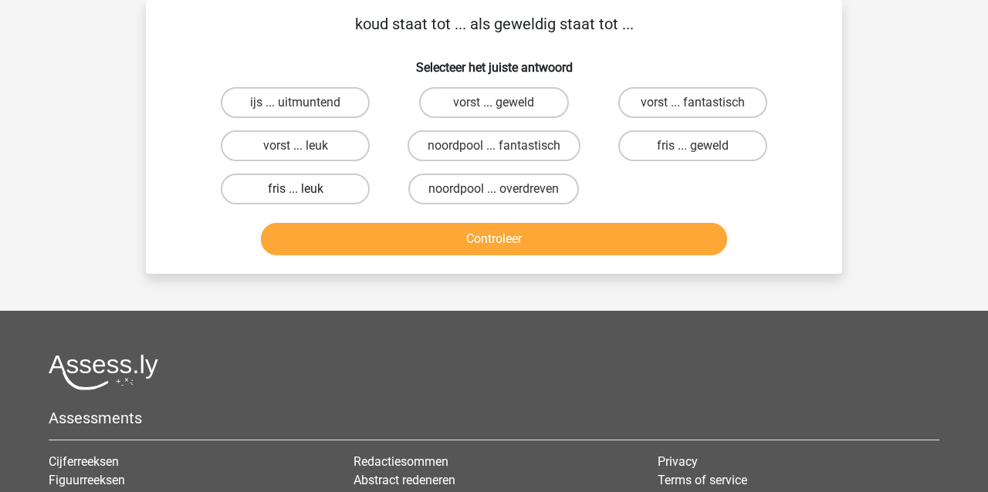
click at [287, 195] on label "fris ... leuk" at bounding box center [295, 189] width 149 height 31
click at [296, 195] on input "fris ... leuk" at bounding box center [301, 194] width 10 height 10
radio input "true"
click at [301, 242] on button "Controleer" at bounding box center [494, 239] width 467 height 32
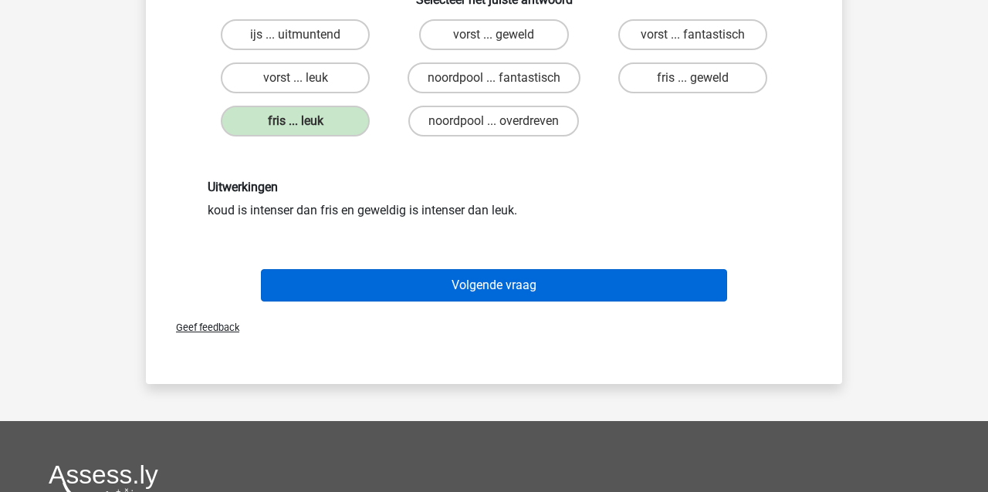
click at [328, 286] on button "Volgende vraag" at bounding box center [494, 285] width 467 height 32
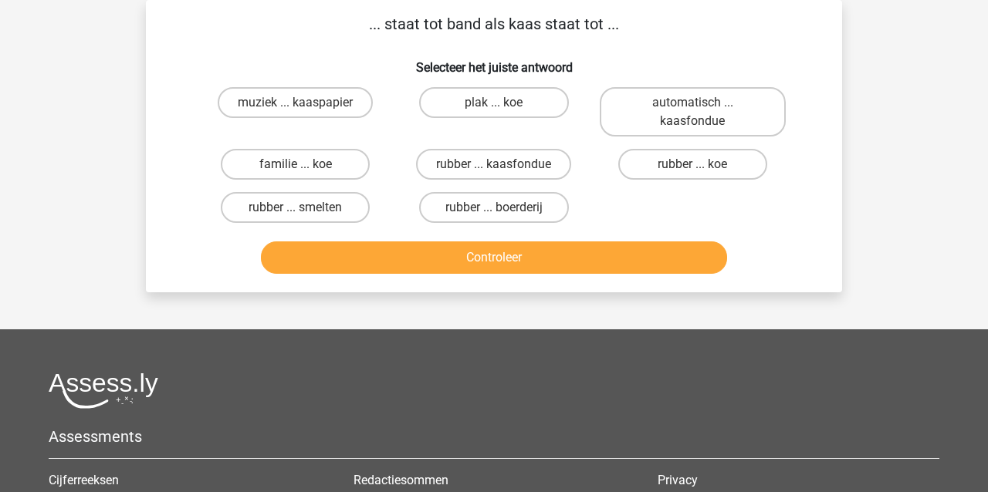
click at [496, 168] on input "rubber ... kaasfondue" at bounding box center [499, 169] width 10 height 10
radio input "true"
click at [445, 258] on button "Controleer" at bounding box center [494, 258] width 467 height 32
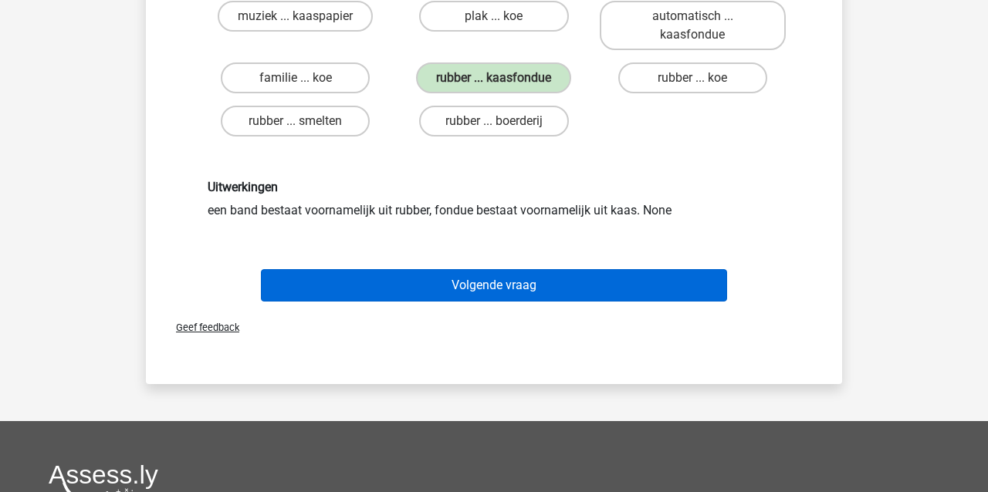
click at [420, 280] on button "Volgende vraag" at bounding box center [494, 285] width 467 height 32
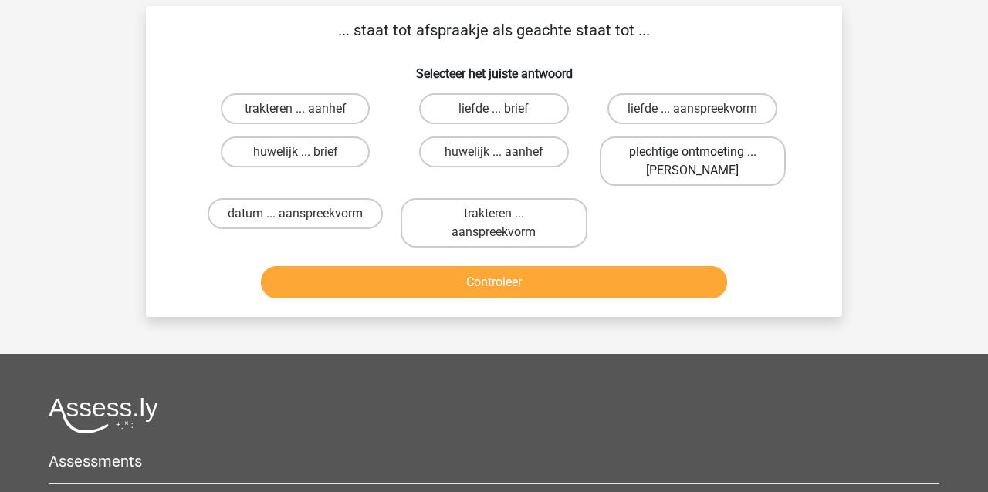
scroll to position [64, 0]
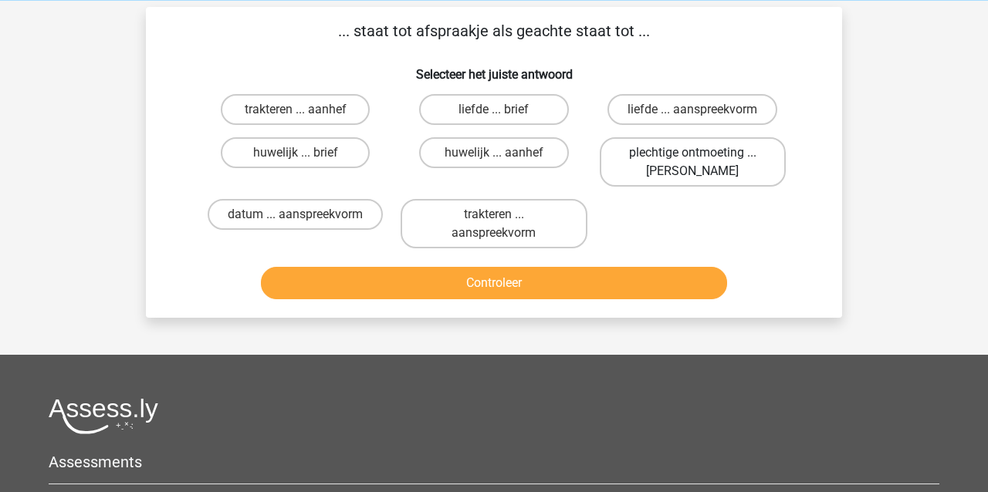
click at [665, 163] on label "plechtige ontmoeting ... [PERSON_NAME]" at bounding box center [693, 161] width 186 height 49
click at [692, 163] on input "plechtige ontmoeting ... [PERSON_NAME]" at bounding box center [697, 158] width 10 height 10
radio input "true"
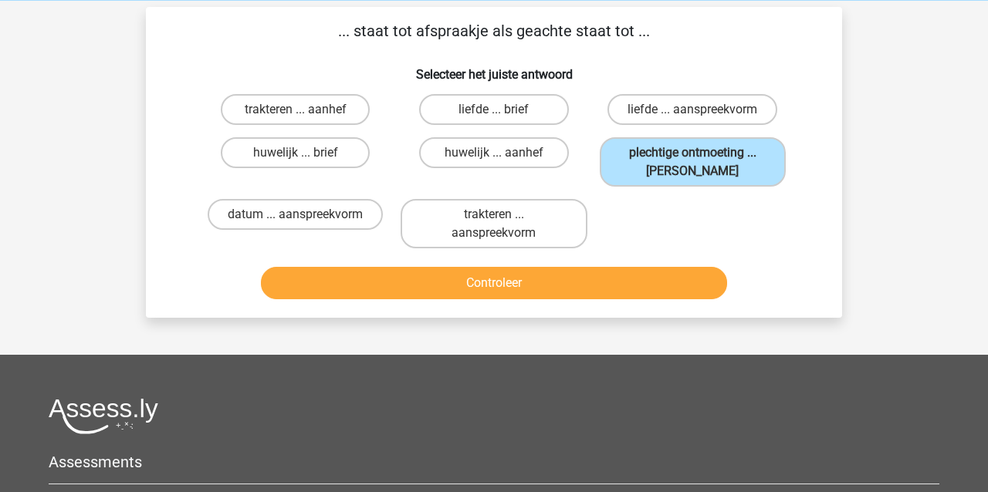
click at [570, 278] on button "Controleer" at bounding box center [494, 283] width 467 height 32
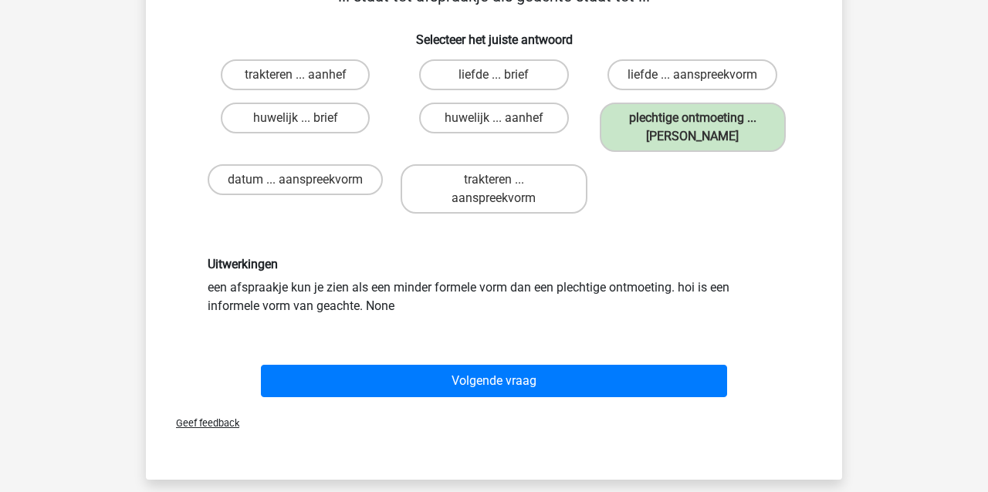
scroll to position [124, 0]
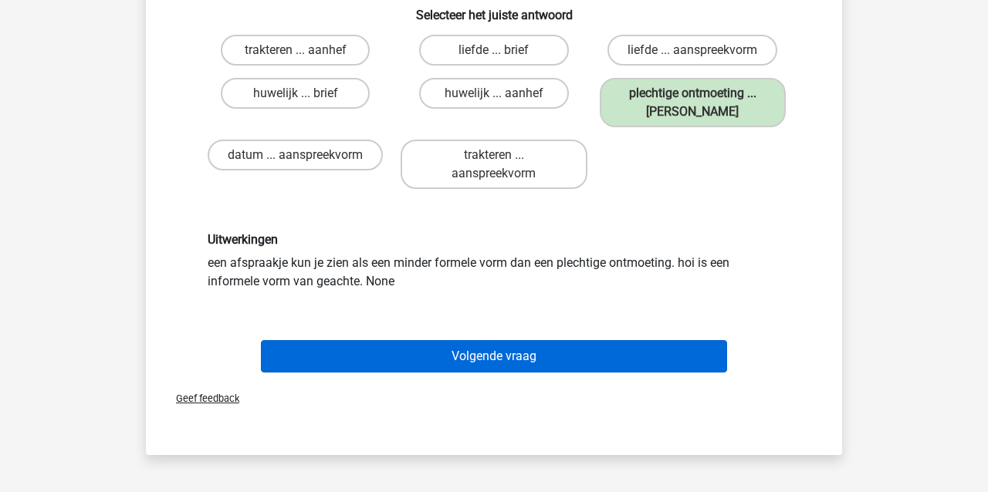
click at [483, 350] on button "Volgende vraag" at bounding box center [494, 356] width 467 height 32
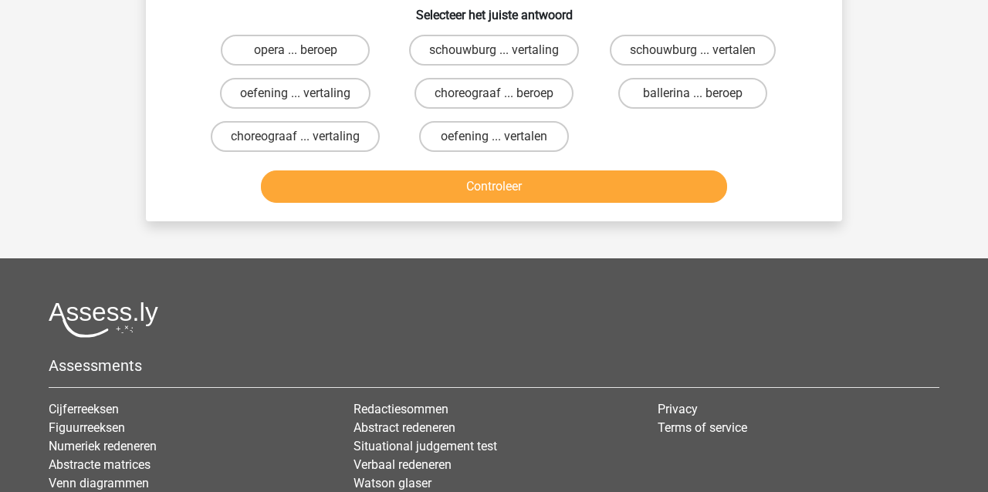
scroll to position [71, 0]
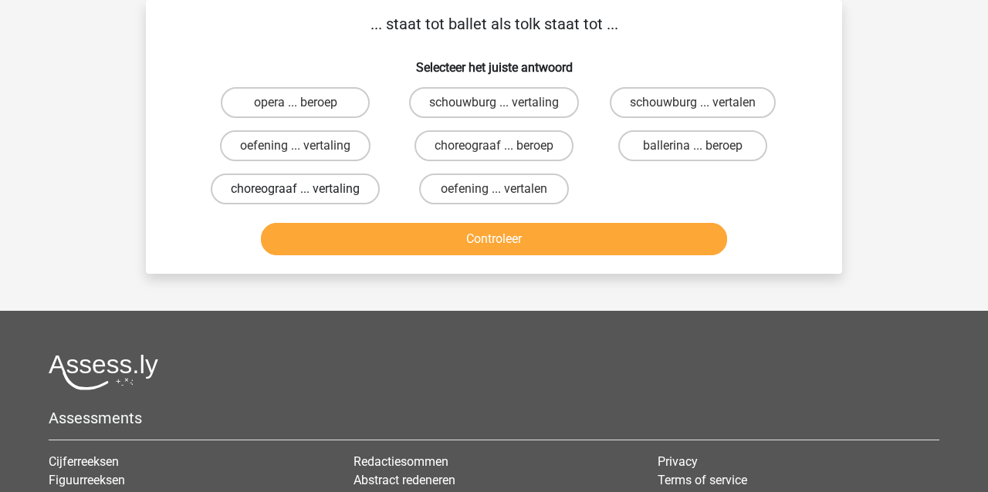
click at [279, 194] on label "choreograaf ... vertaling" at bounding box center [295, 189] width 169 height 31
click at [296, 194] on input "choreograaf ... vertaling" at bounding box center [301, 194] width 10 height 10
radio input "true"
click at [301, 251] on button "Controleer" at bounding box center [494, 239] width 467 height 32
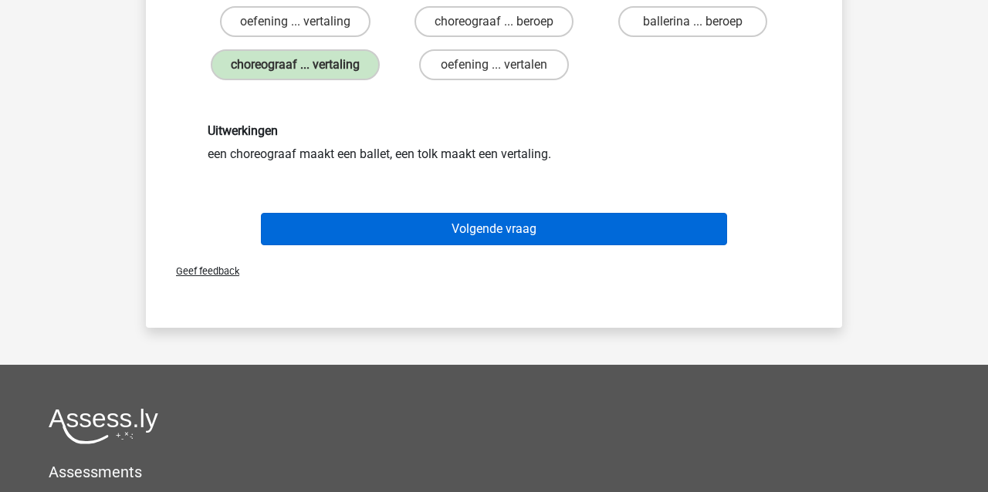
click at [354, 242] on button "Volgende vraag" at bounding box center [494, 229] width 467 height 32
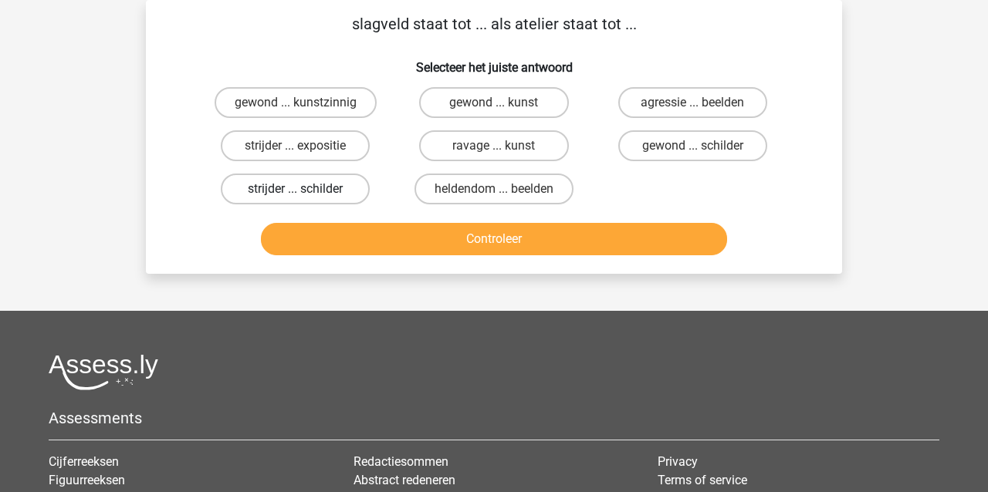
click at [314, 189] on label "strijder ... schilder" at bounding box center [295, 189] width 149 height 31
click at [306, 189] on input "strijder ... schilder" at bounding box center [301, 194] width 10 height 10
radio input "true"
click at [326, 236] on button "Controleer" at bounding box center [494, 239] width 467 height 32
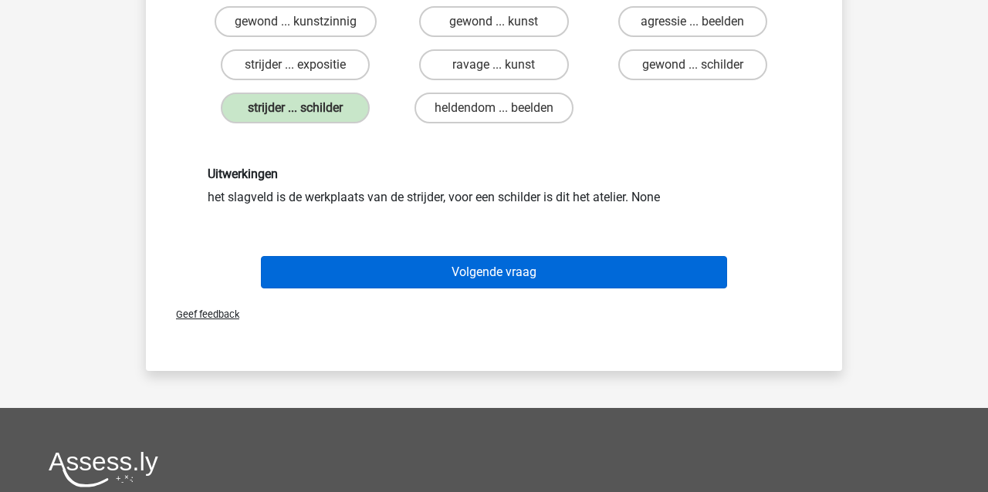
click at [339, 279] on button "Volgende vraag" at bounding box center [494, 272] width 467 height 32
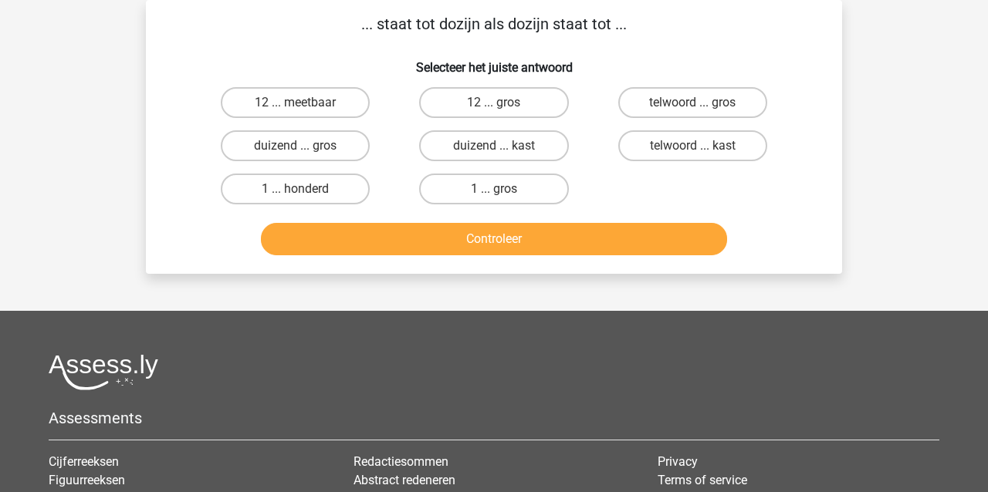
drag, startPoint x: 484, startPoint y: 183, endPoint x: 486, endPoint y: 218, distance: 34.8
click at [485, 184] on label "1 ... gros" at bounding box center [493, 189] width 149 height 31
click at [494, 189] on input "1 ... gros" at bounding box center [499, 194] width 10 height 10
radio input "true"
click at [479, 242] on button "Controleer" at bounding box center [494, 239] width 467 height 32
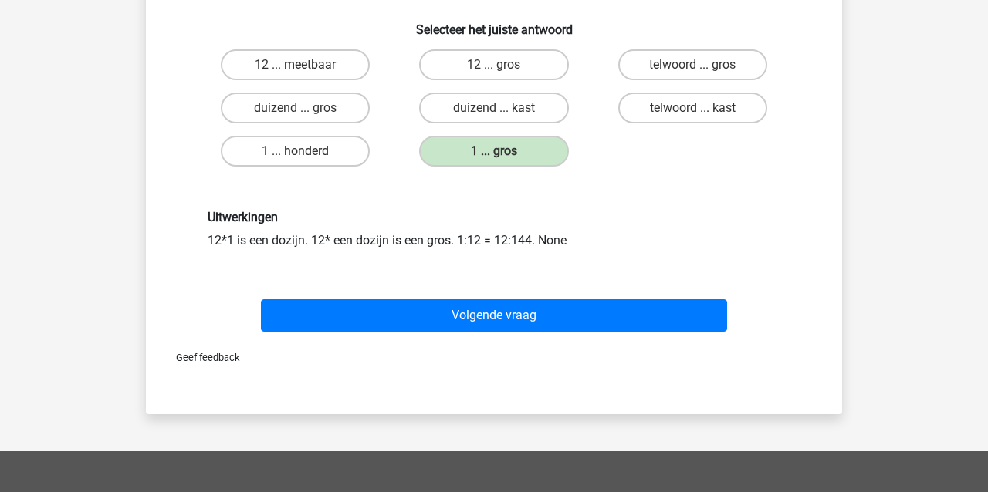
scroll to position [114, 0]
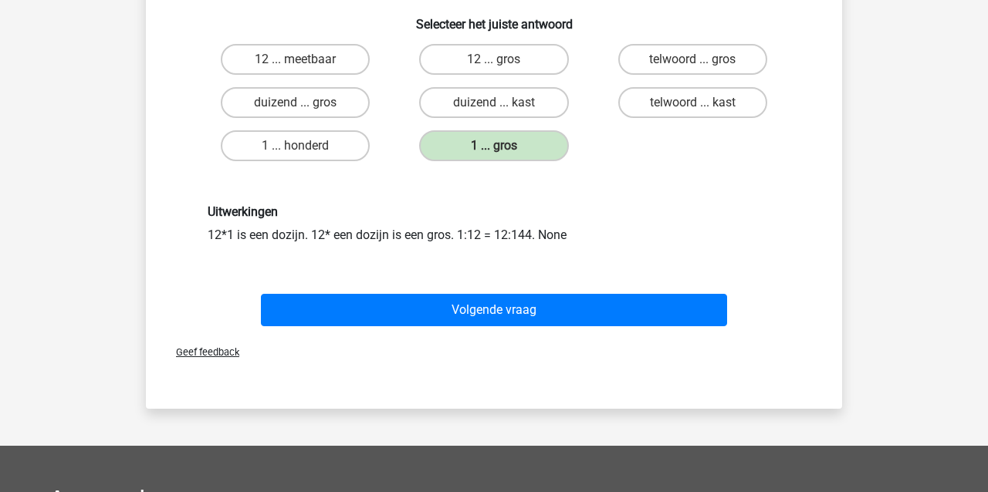
click at [439, 316] on button "Volgende vraag" at bounding box center [494, 310] width 467 height 32
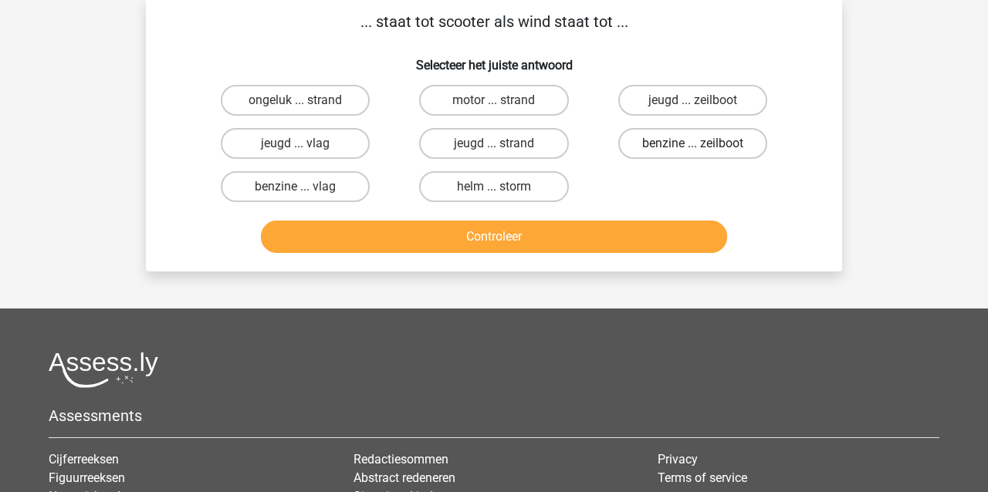
scroll to position [75, 0]
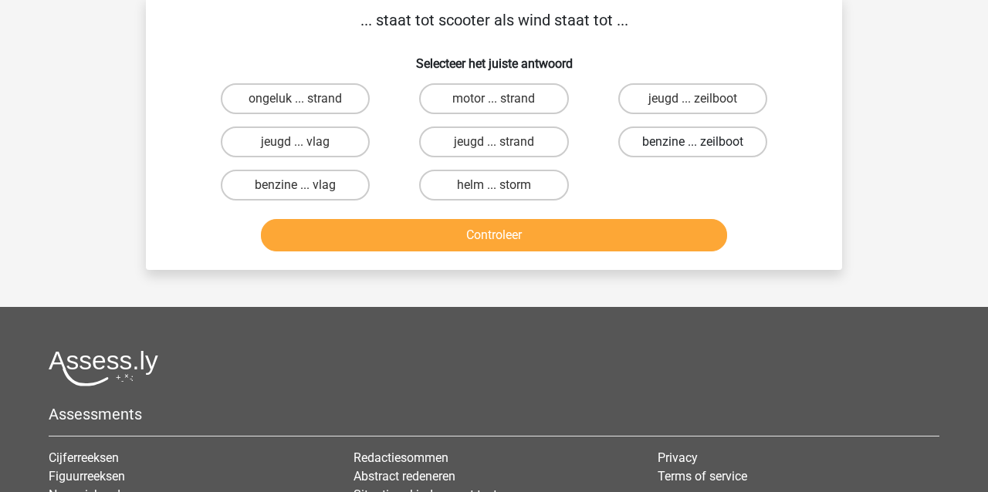
click at [671, 142] on label "benzine ... zeilboot" at bounding box center [692, 142] width 149 height 31
click at [692, 142] on input "benzine ... zeilboot" at bounding box center [697, 147] width 10 height 10
radio input "true"
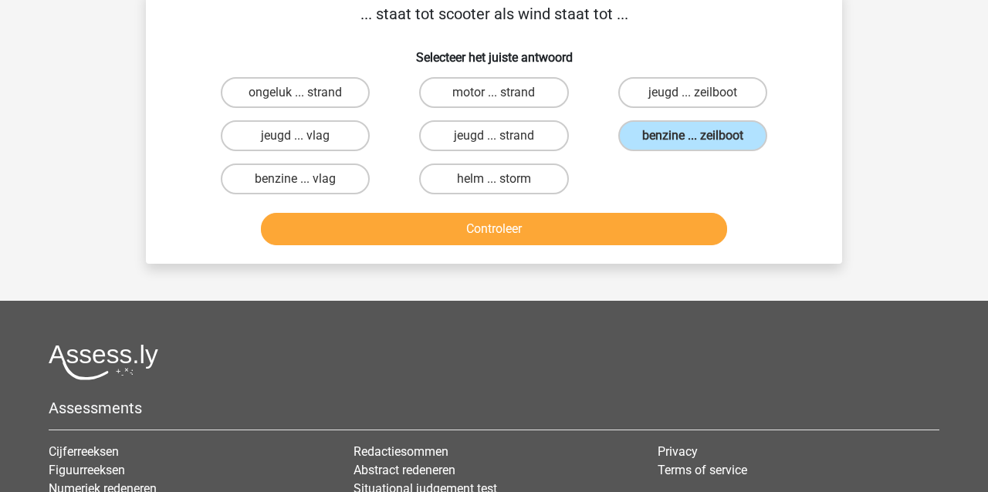
click at [556, 228] on button "Controleer" at bounding box center [494, 229] width 467 height 32
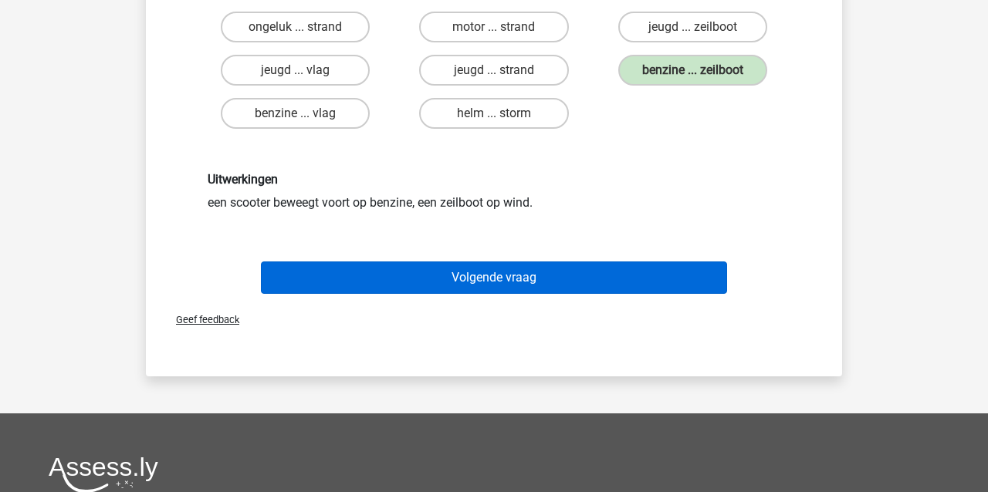
click at [486, 280] on button "Volgende vraag" at bounding box center [494, 278] width 467 height 32
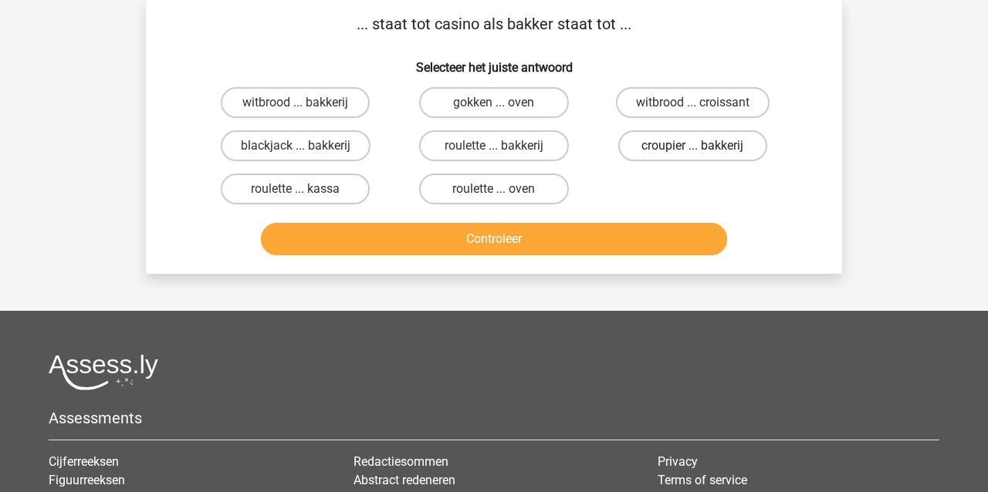
click at [656, 148] on label "croupier ... bakkerij" at bounding box center [692, 145] width 149 height 31
click at [692, 148] on input "croupier ... bakkerij" at bounding box center [697, 151] width 10 height 10
radio input "true"
click at [616, 237] on button "Controleer" at bounding box center [494, 239] width 467 height 32
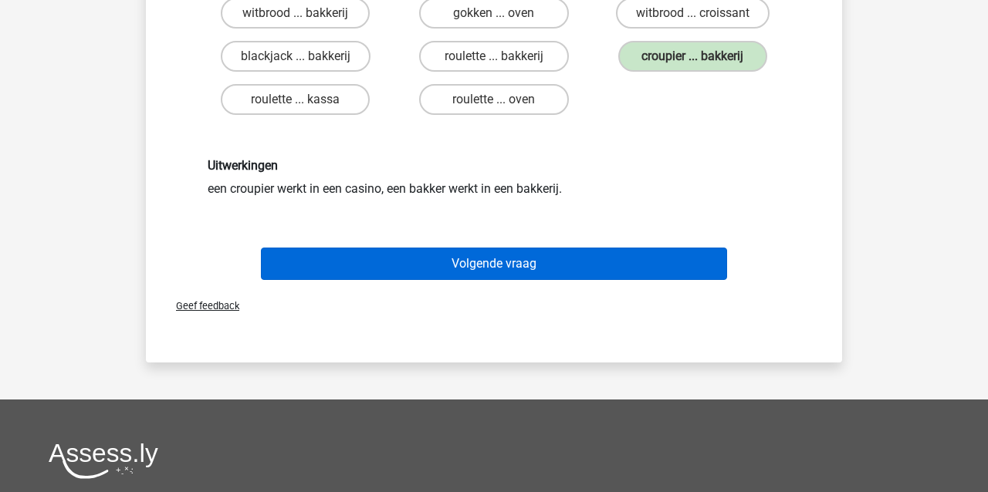
click at [553, 264] on button "Volgende vraag" at bounding box center [494, 264] width 467 height 32
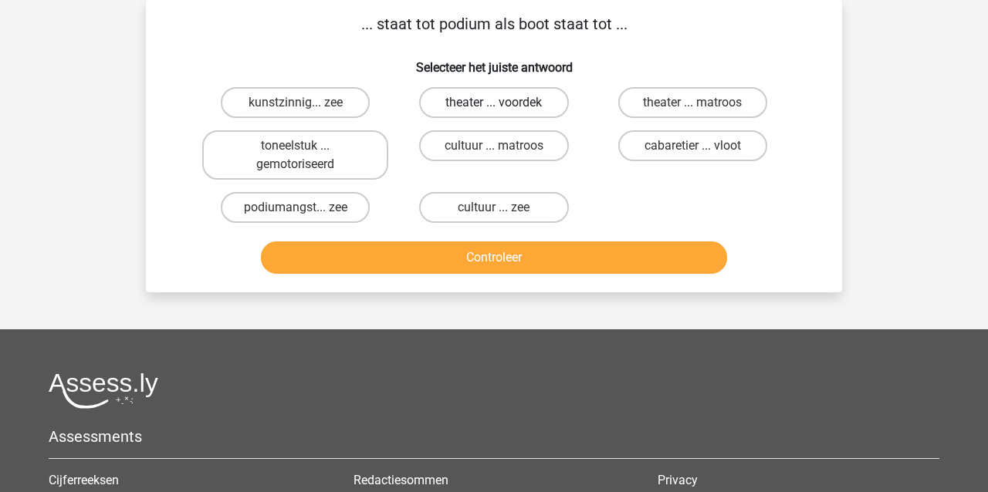
drag, startPoint x: 513, startPoint y: 100, endPoint x: 512, endPoint y: 108, distance: 8.5
click at [513, 100] on label "theater ... voordek" at bounding box center [493, 102] width 149 height 31
click at [504, 103] on input "theater ... voordek" at bounding box center [499, 108] width 10 height 10
radio input "true"
click at [476, 263] on button "Controleer" at bounding box center [494, 258] width 467 height 32
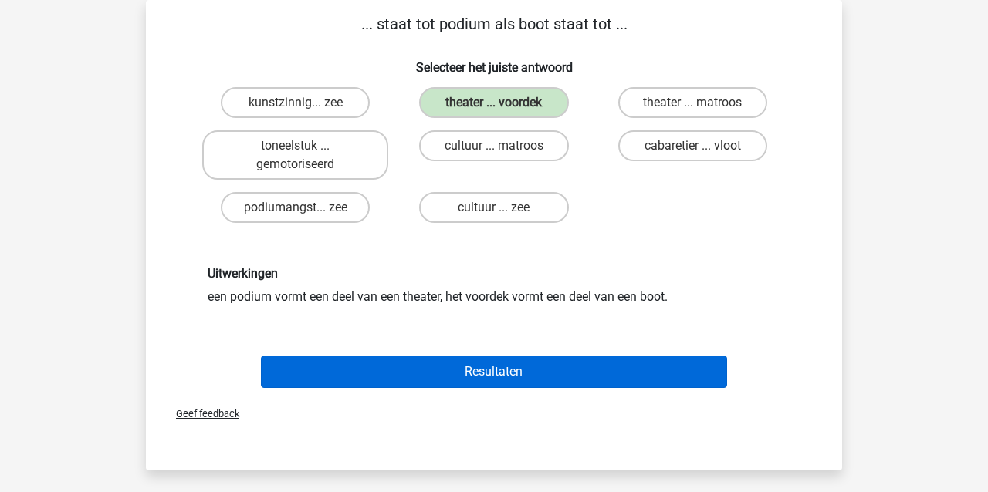
click at [474, 372] on button "Resultaten" at bounding box center [494, 372] width 467 height 32
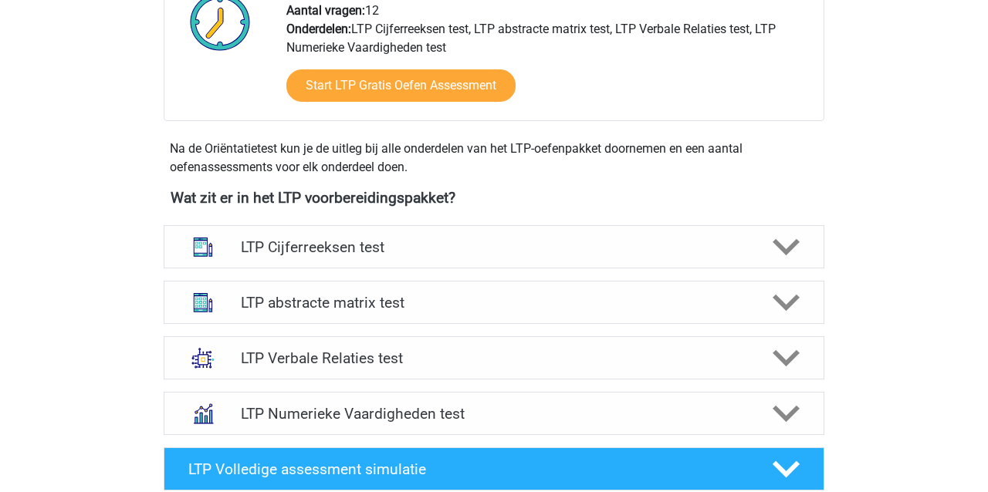
scroll to position [431, 0]
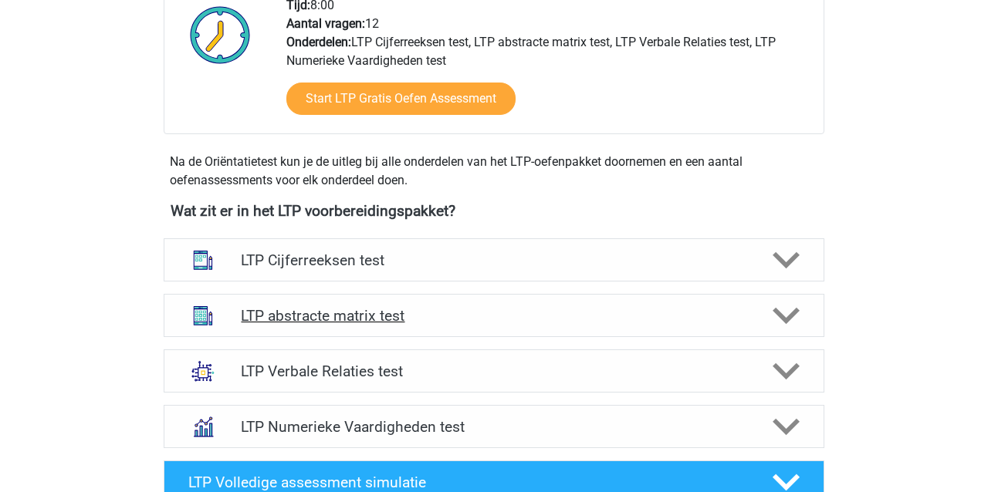
click at [309, 307] on h4 "LTP abstracte matrix test" at bounding box center [494, 316] width 506 height 18
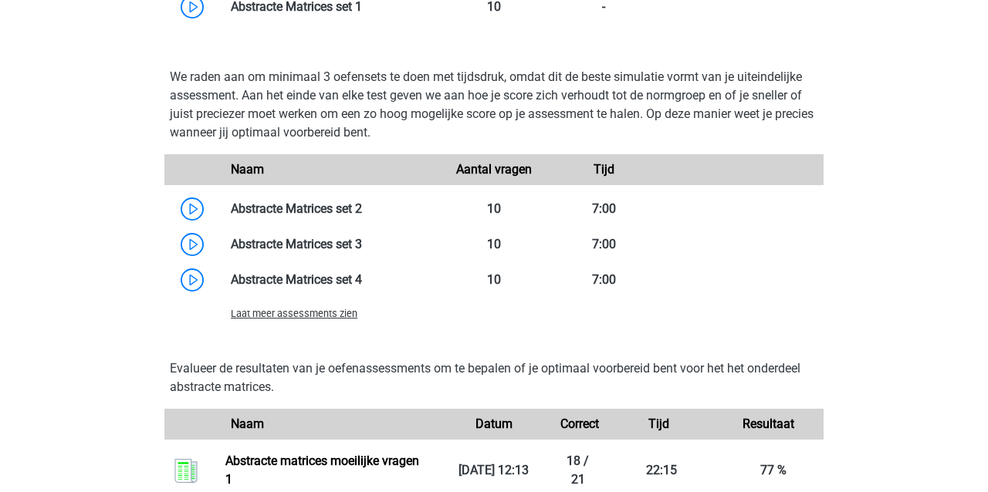
scroll to position [1152, 0]
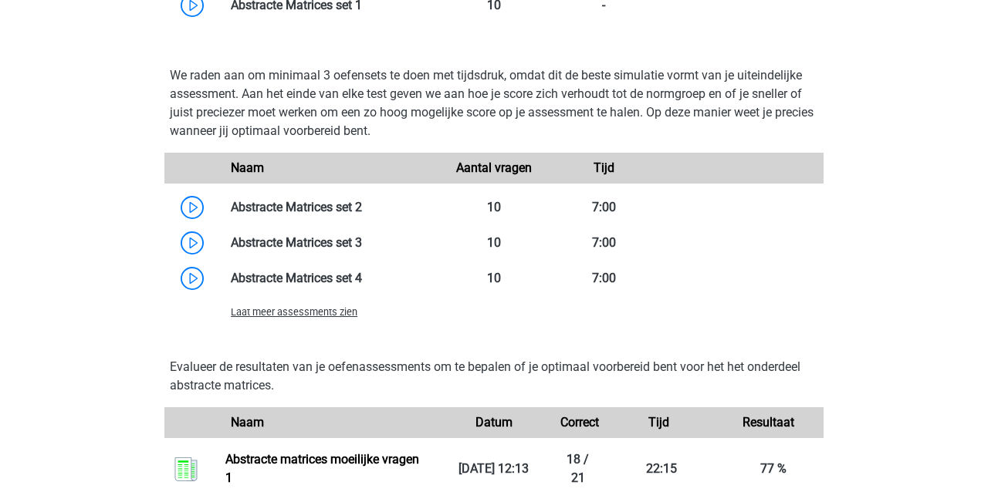
click at [278, 315] on span "Laat meer assessments zien" at bounding box center [294, 312] width 127 height 12
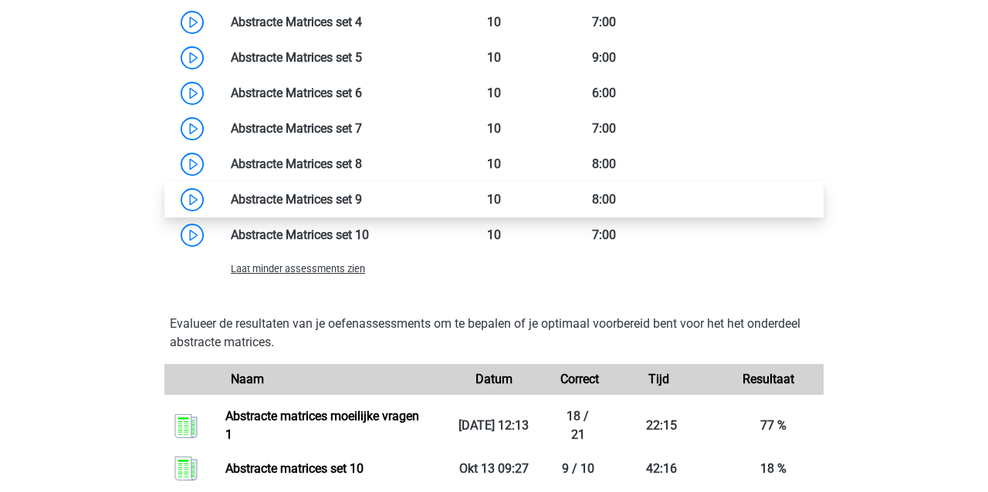
scroll to position [1410, 0]
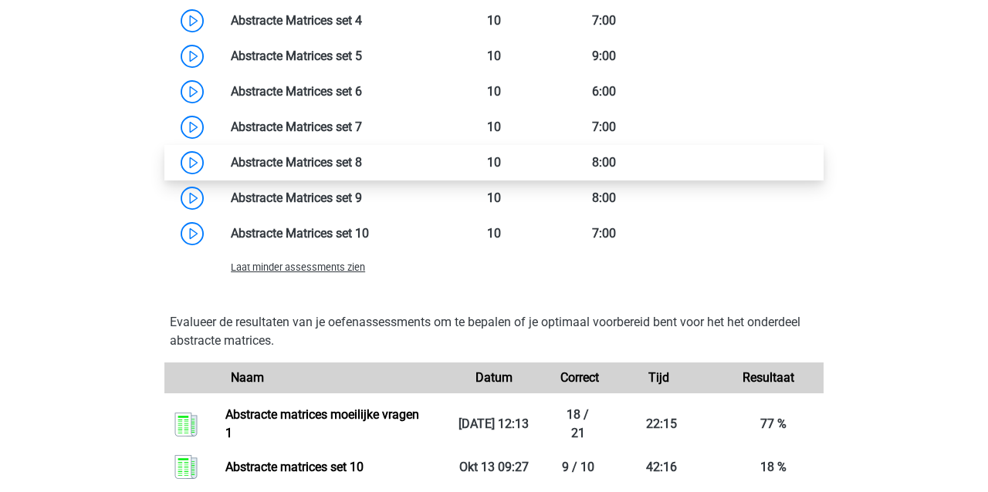
click at [362, 160] on link at bounding box center [362, 162] width 0 height 15
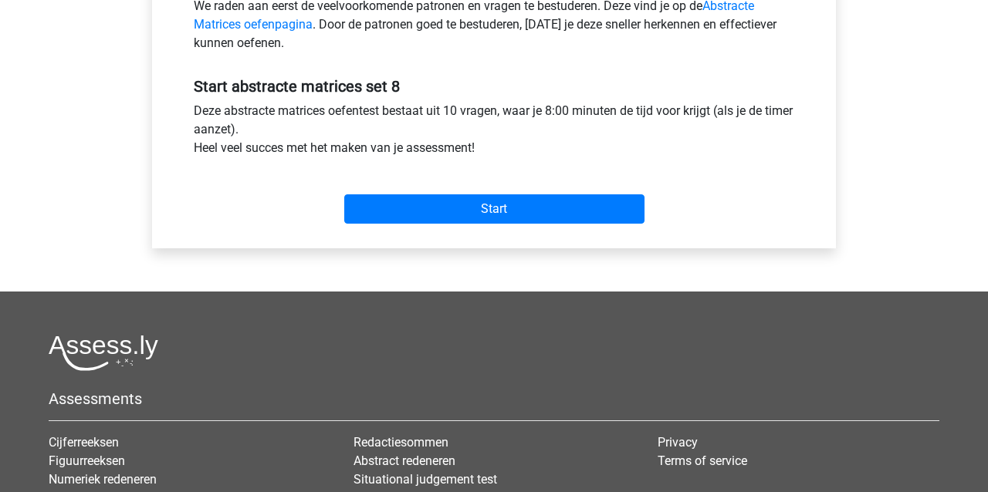
scroll to position [525, 0]
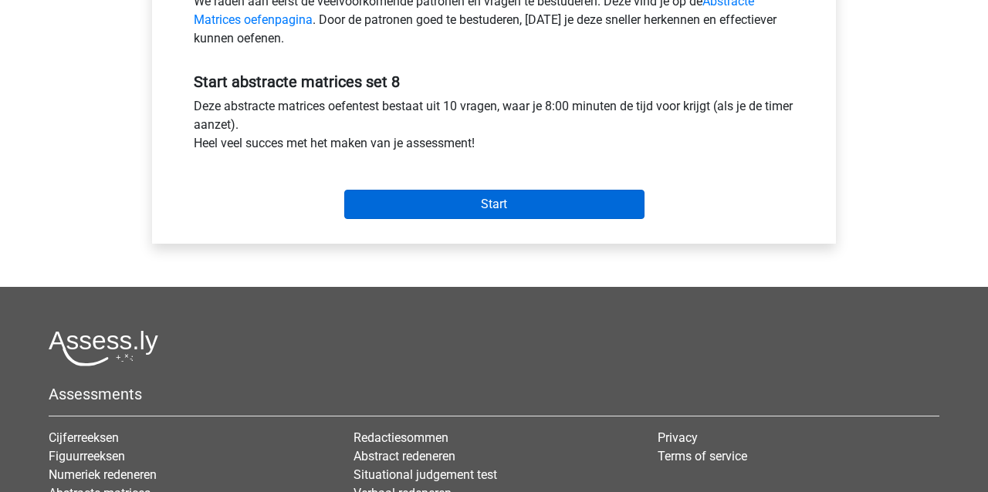
click at [456, 205] on input "Start" at bounding box center [494, 204] width 300 height 29
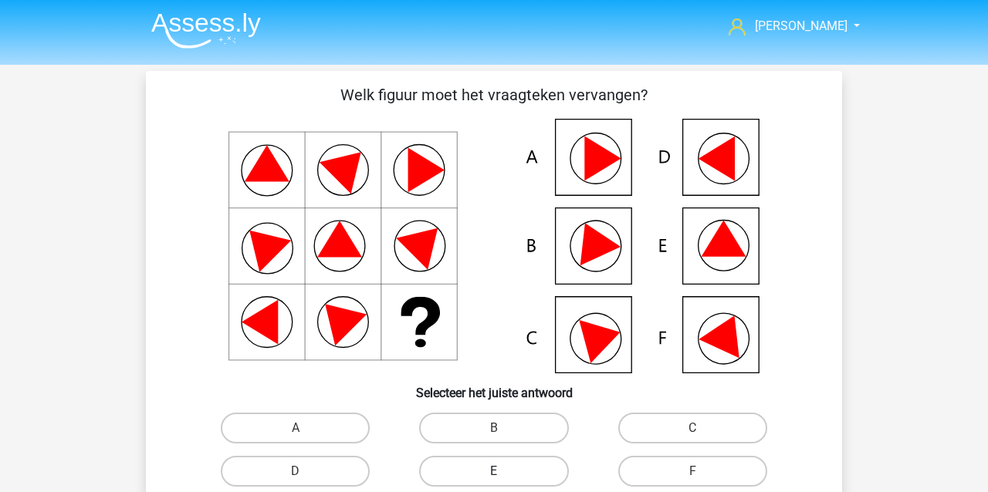
click at [523, 479] on label "E" at bounding box center [493, 471] width 149 height 31
click at [504, 479] on input "E" at bounding box center [499, 477] width 10 height 10
radio input "true"
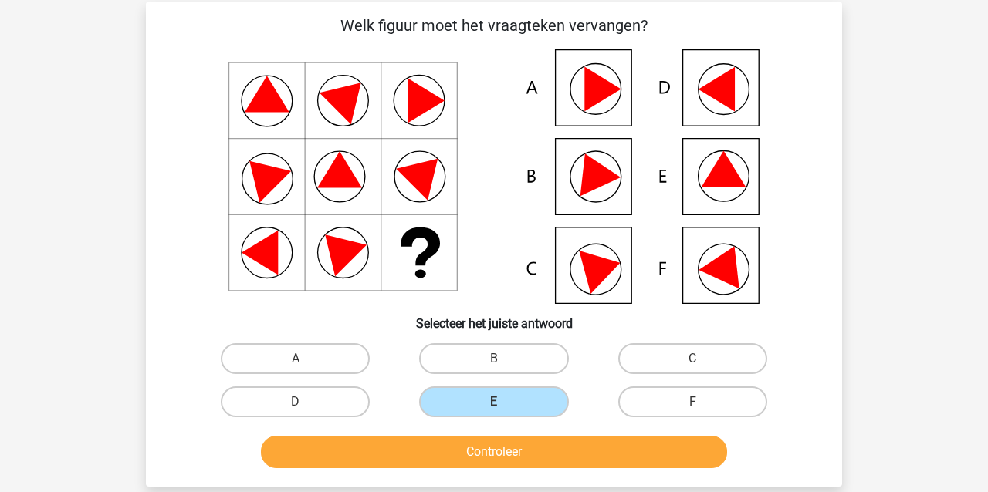
scroll to position [69, 0]
click at [389, 457] on button "Controleer" at bounding box center [494, 452] width 467 height 32
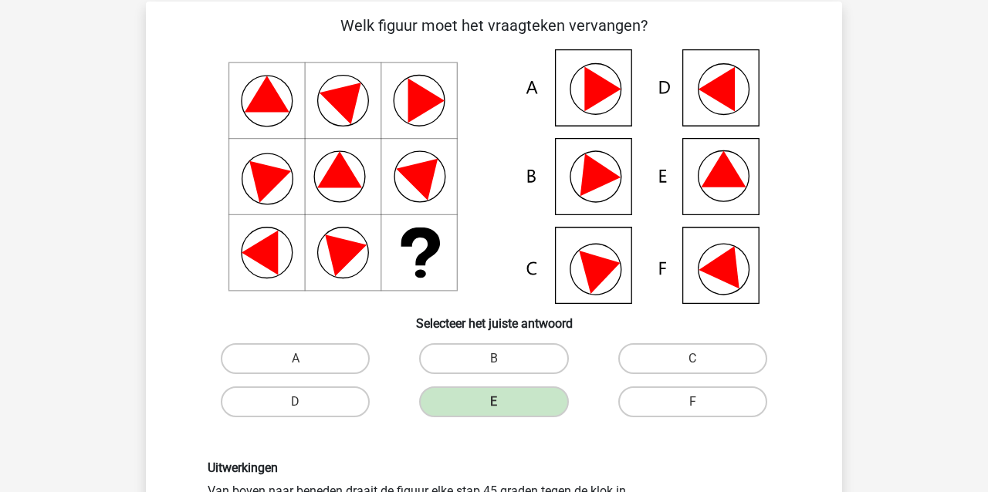
scroll to position [143, 0]
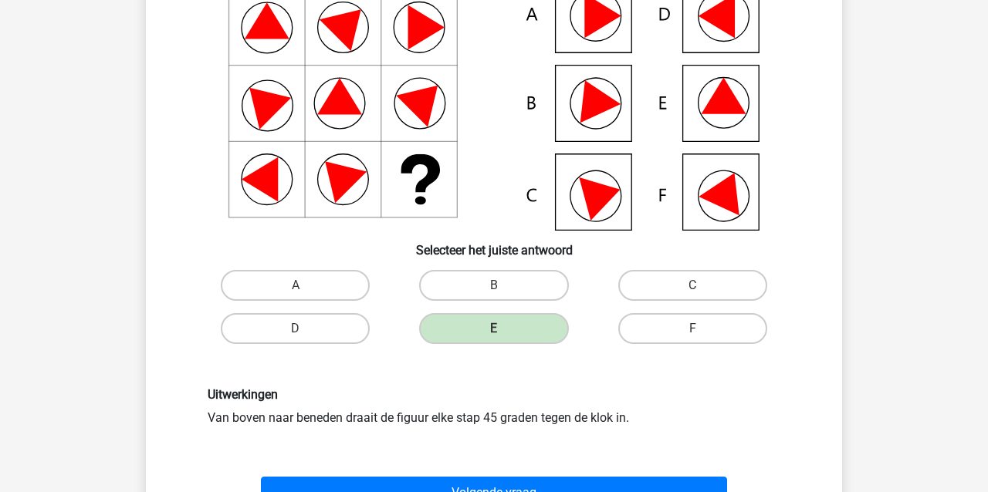
click at [359, 486] on button "Volgende vraag" at bounding box center [494, 493] width 467 height 32
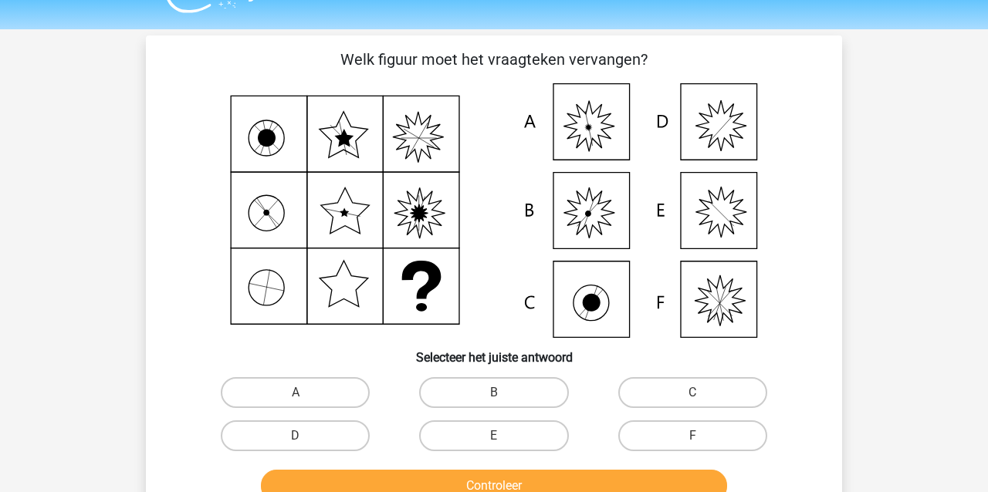
scroll to position [20, 0]
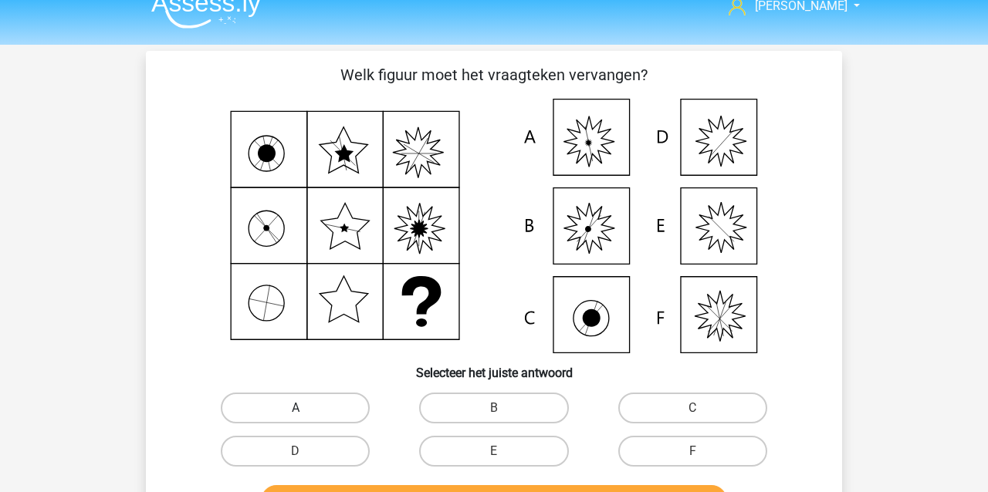
click at [235, 404] on label "A" at bounding box center [295, 408] width 149 height 31
click at [296, 408] on input "A" at bounding box center [301, 413] width 10 height 10
radio input "true"
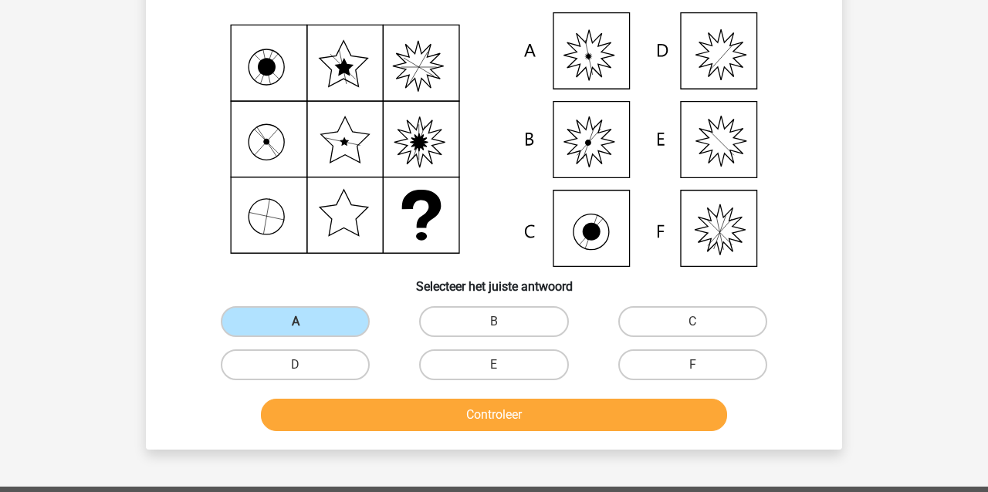
scroll to position [107, 0]
click at [313, 426] on button "Controleer" at bounding box center [494, 415] width 467 height 32
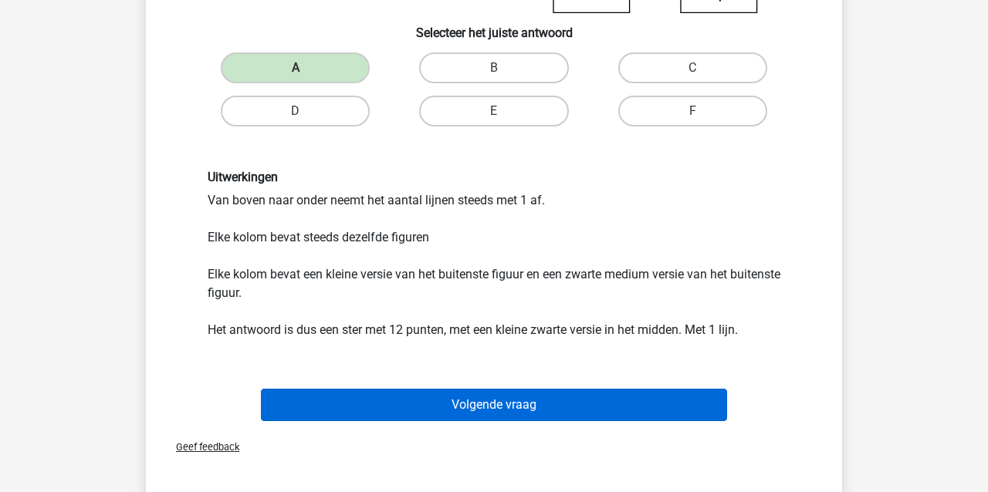
click at [333, 414] on button "Volgende vraag" at bounding box center [494, 405] width 467 height 32
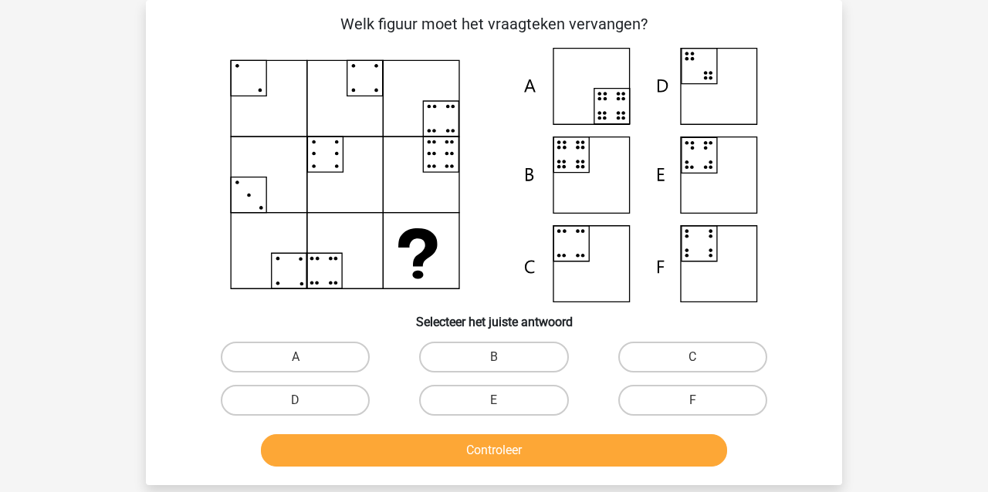
scroll to position [71, 1]
click at [465, 361] on label "B" at bounding box center [493, 357] width 149 height 31
click at [494, 361] on input "B" at bounding box center [499, 362] width 10 height 10
radio input "true"
click at [457, 448] on button "Controleer" at bounding box center [494, 451] width 467 height 32
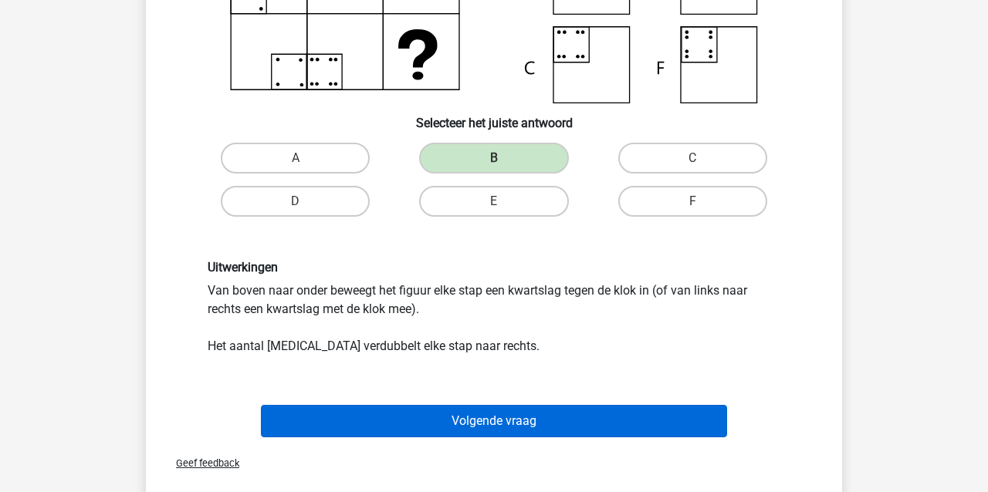
click at [414, 423] on button "Volgende vraag" at bounding box center [494, 421] width 467 height 32
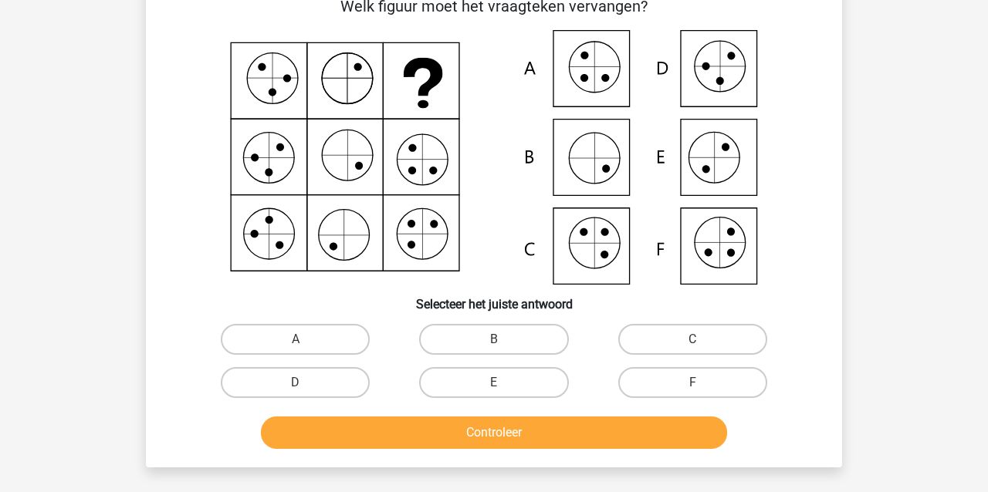
scroll to position [71, 0]
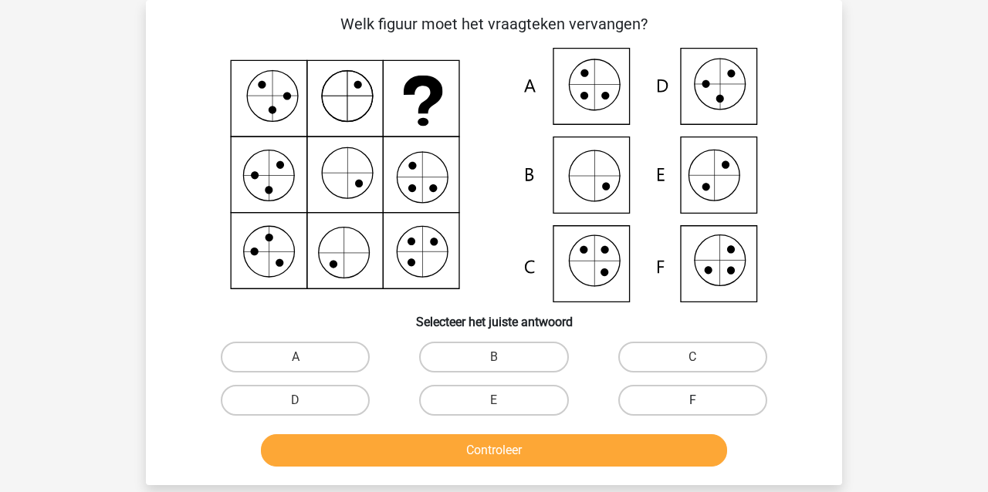
click at [658, 400] on label "F" at bounding box center [692, 400] width 149 height 31
click at [692, 401] on input "F" at bounding box center [697, 406] width 10 height 10
radio input "true"
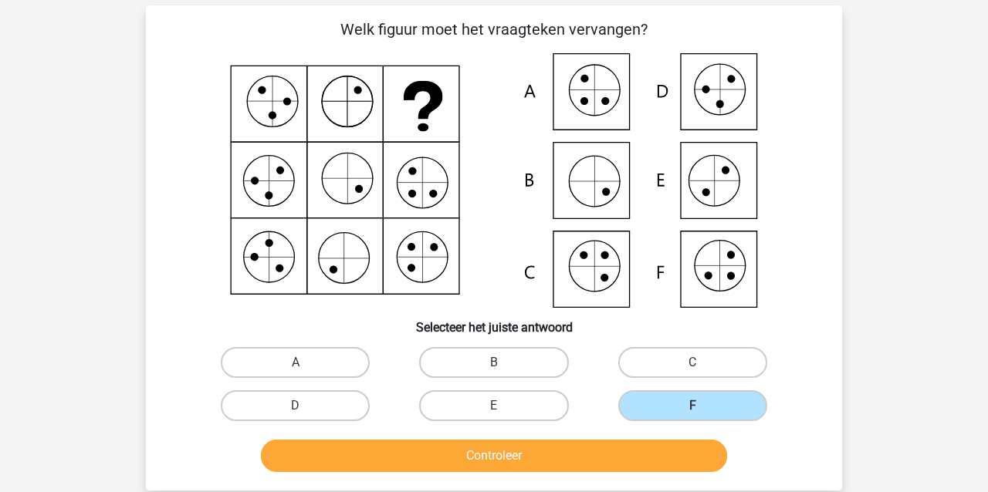
click at [610, 447] on button "Controleer" at bounding box center [494, 456] width 467 height 32
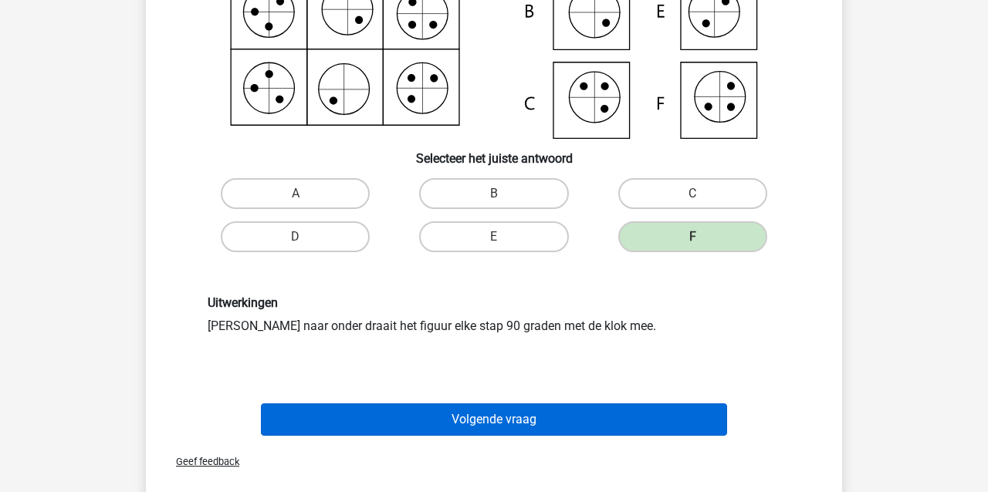
click at [482, 425] on button "Volgende vraag" at bounding box center [494, 420] width 467 height 32
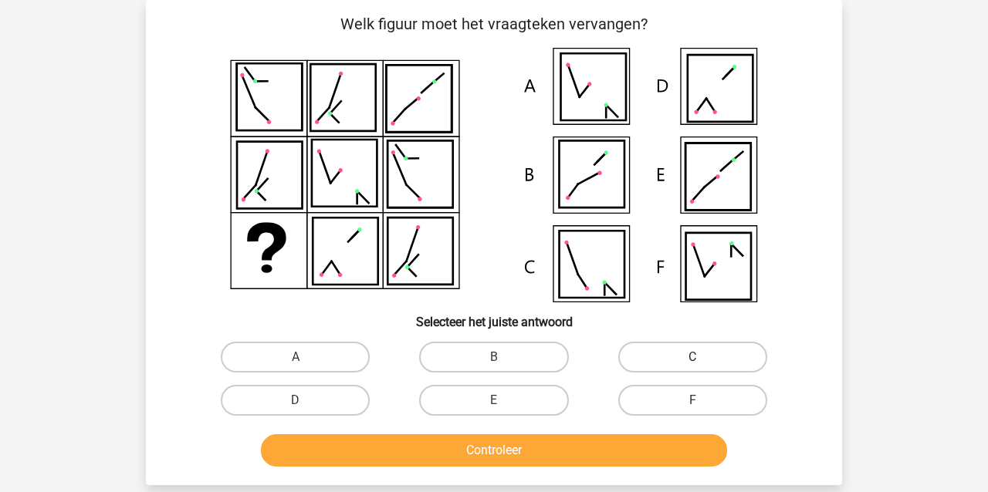
click at [709, 359] on label "C" at bounding box center [692, 357] width 149 height 31
click at [702, 359] on input "C" at bounding box center [697, 362] width 10 height 10
radio input "true"
click at [547, 453] on button "Controleer" at bounding box center [494, 451] width 467 height 32
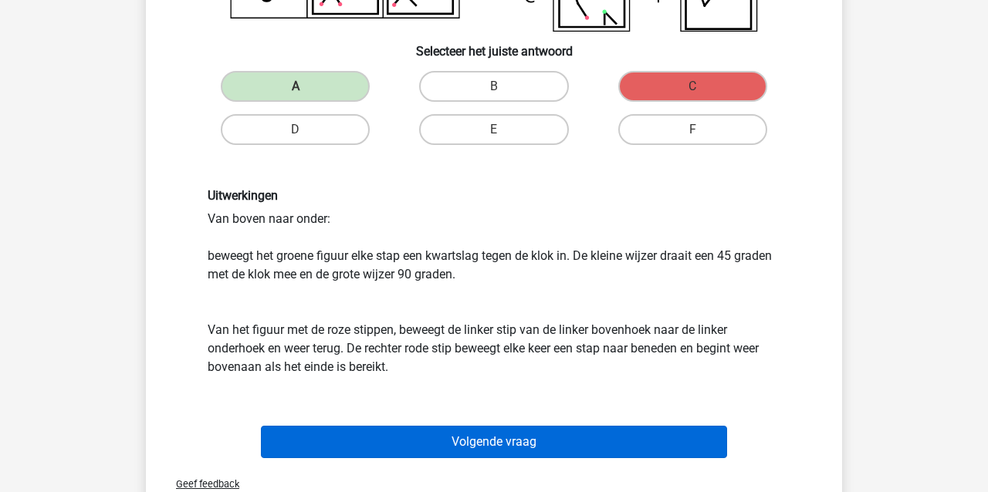
click at [396, 446] on button "Volgende vraag" at bounding box center [494, 442] width 467 height 32
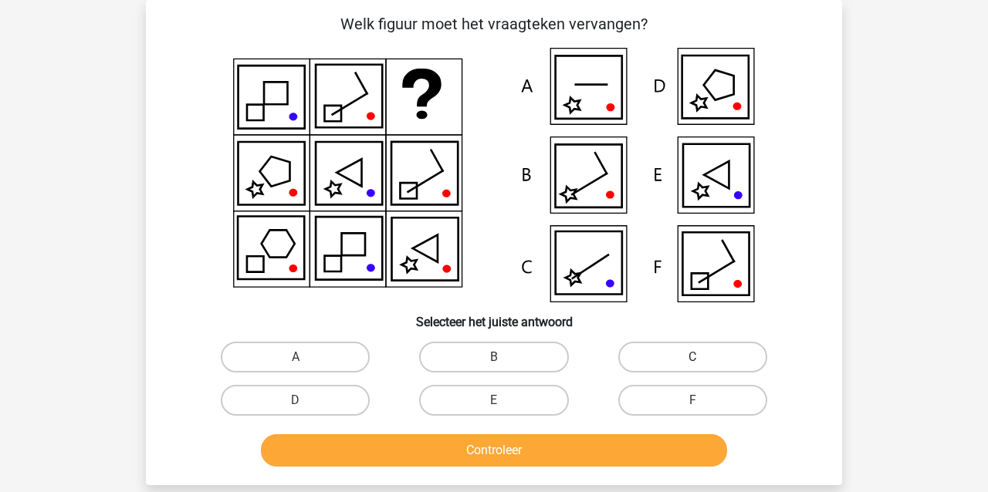
click at [650, 358] on label "C" at bounding box center [692, 357] width 149 height 31
click at [692, 358] on input "C" at bounding box center [697, 362] width 10 height 10
radio input "true"
click at [582, 451] on button "Controleer" at bounding box center [494, 451] width 467 height 32
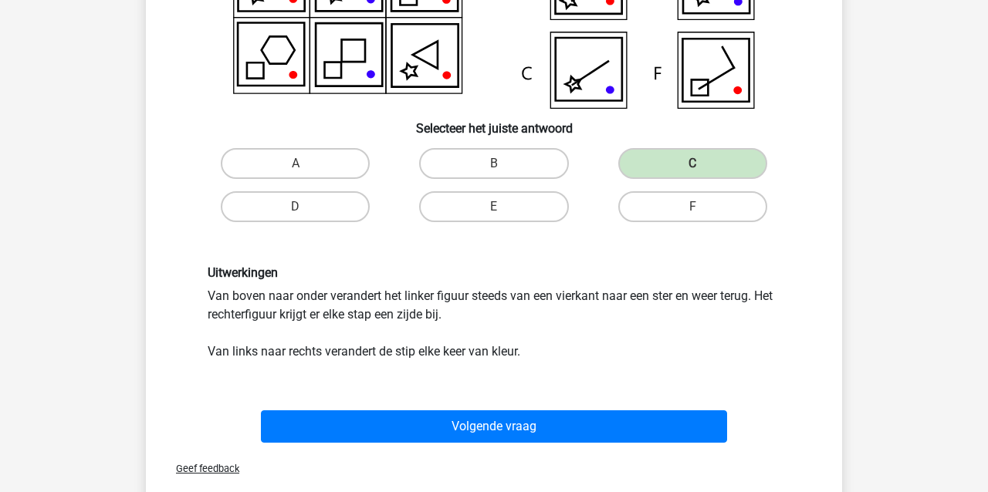
scroll to position [273, 0]
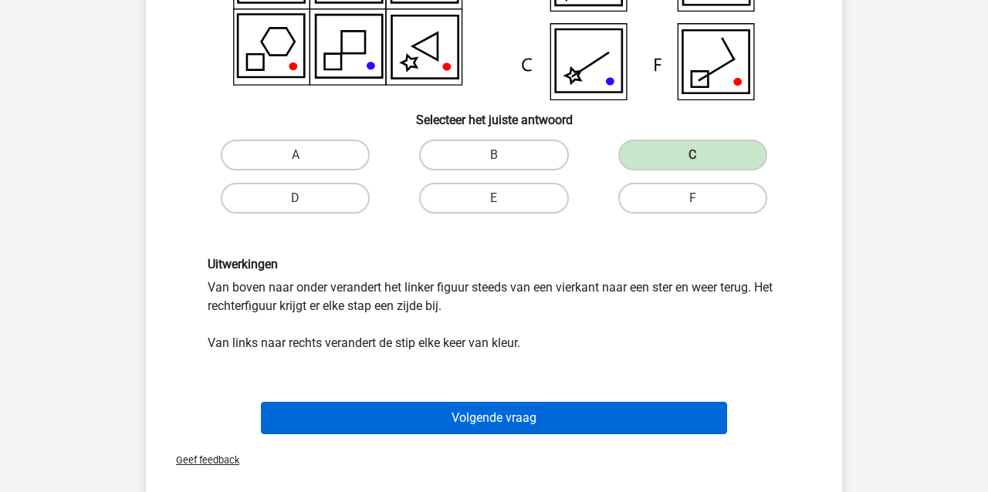
click at [448, 421] on button "Volgende vraag" at bounding box center [494, 418] width 467 height 32
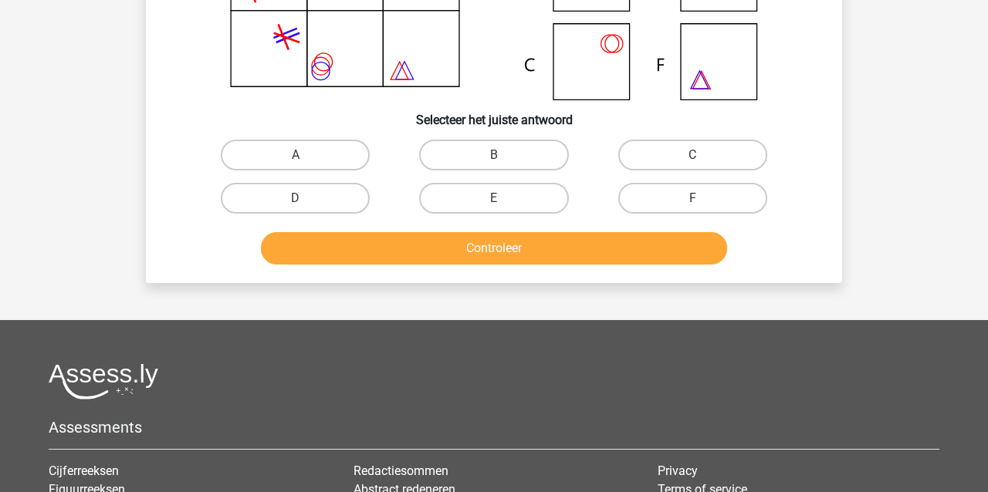
scroll to position [71, 0]
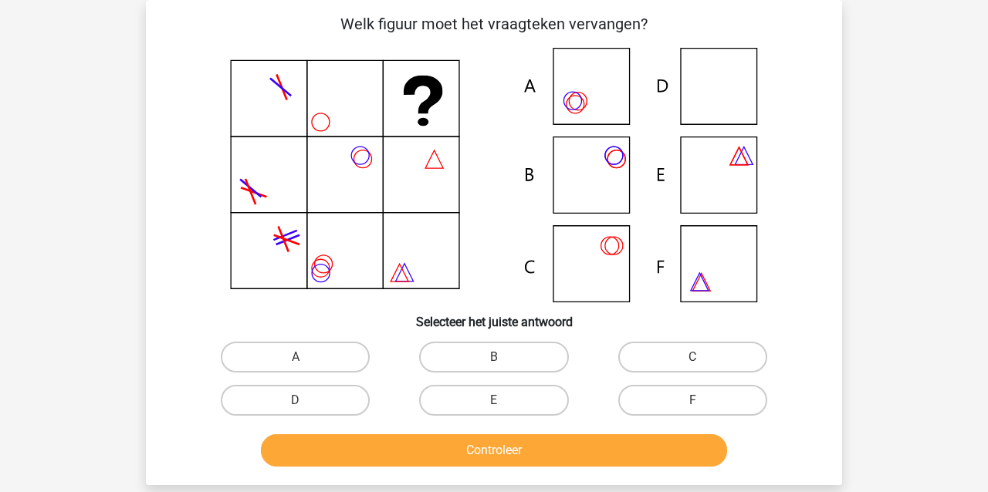
drag, startPoint x: 337, startPoint y: 398, endPoint x: 334, endPoint y: 425, distance: 28.0
click at [337, 398] on label "D" at bounding box center [295, 400] width 149 height 31
click at [306, 401] on input "D" at bounding box center [301, 406] width 10 height 10
radio input "true"
click at [334, 451] on button "Controleer" at bounding box center [494, 451] width 467 height 32
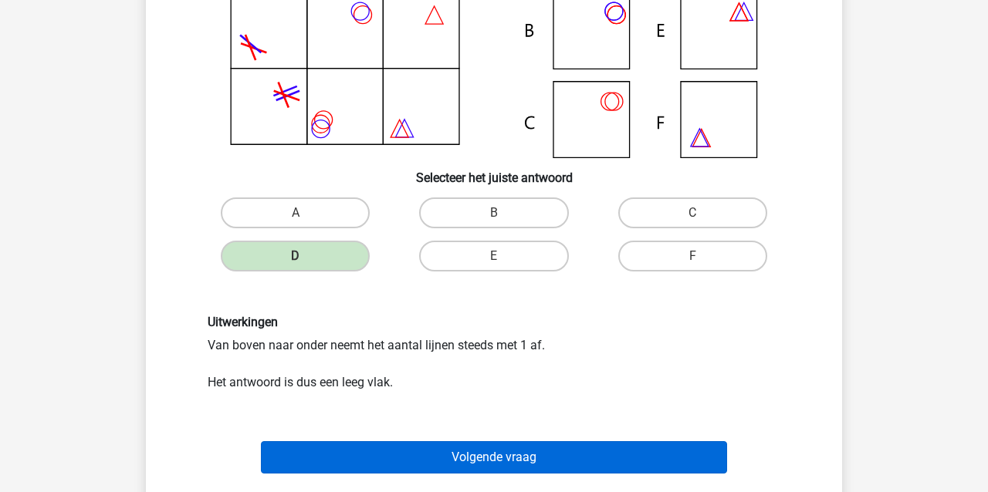
click at [341, 448] on button "Volgende vraag" at bounding box center [494, 458] width 467 height 32
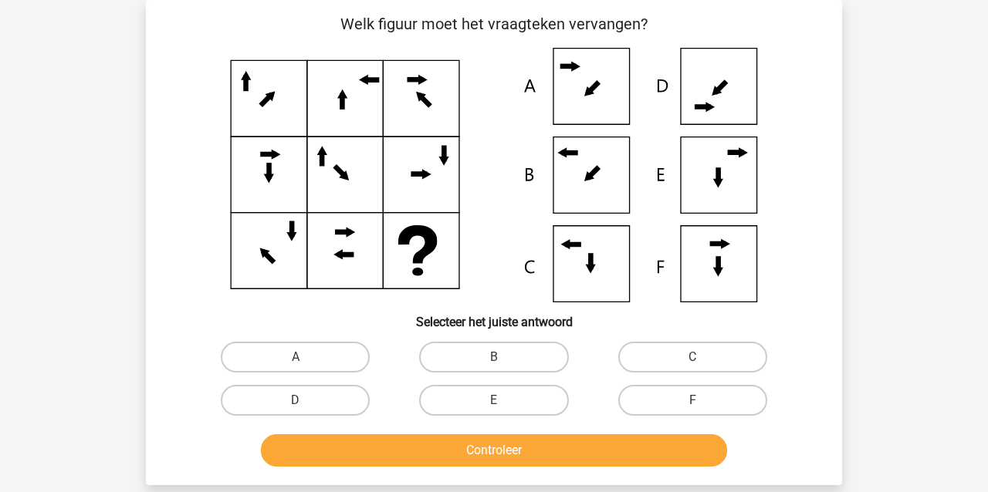
scroll to position [80, 0]
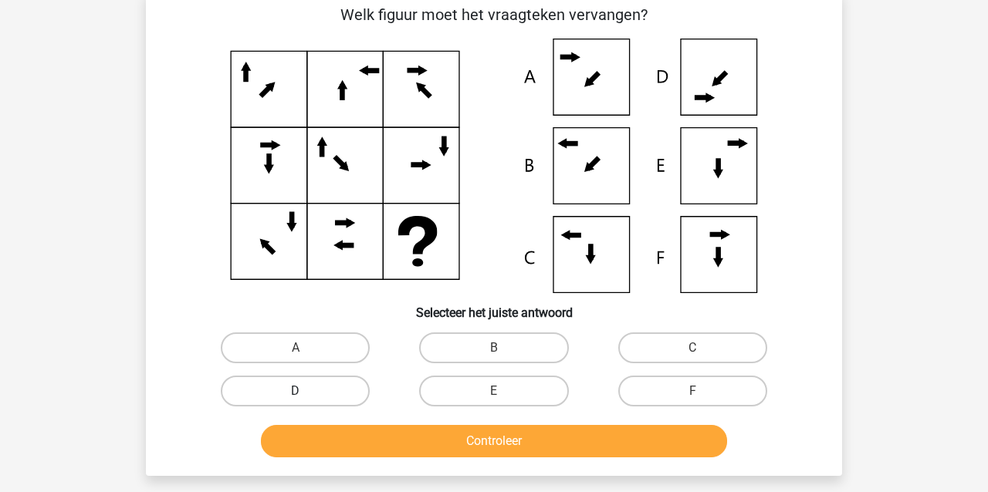
drag, startPoint x: 279, startPoint y: 350, endPoint x: 283, endPoint y: 391, distance: 41.1
click at [280, 352] on label "A" at bounding box center [295, 348] width 149 height 31
click at [296, 352] on input "A" at bounding box center [301, 353] width 10 height 10
radio input "true"
click at [303, 438] on button "Controleer" at bounding box center [494, 441] width 467 height 32
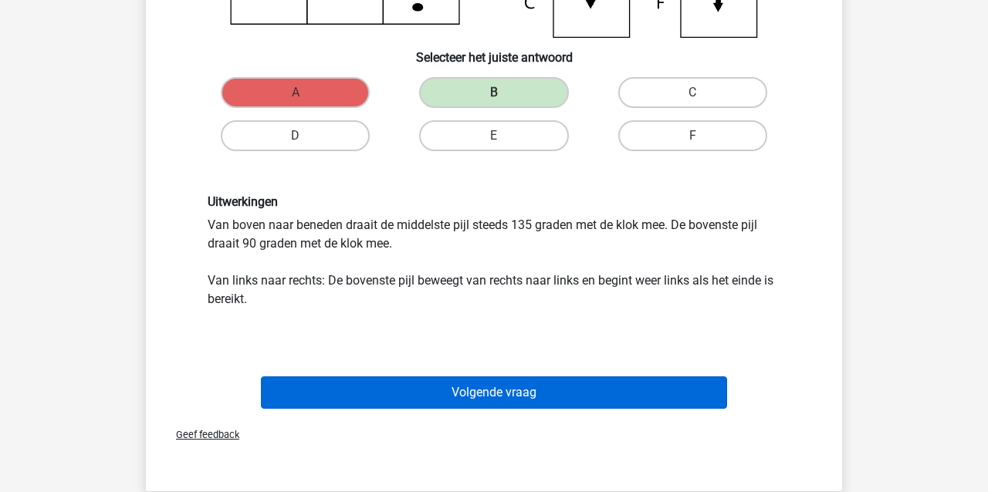
click at [333, 389] on button "Volgende vraag" at bounding box center [494, 393] width 467 height 32
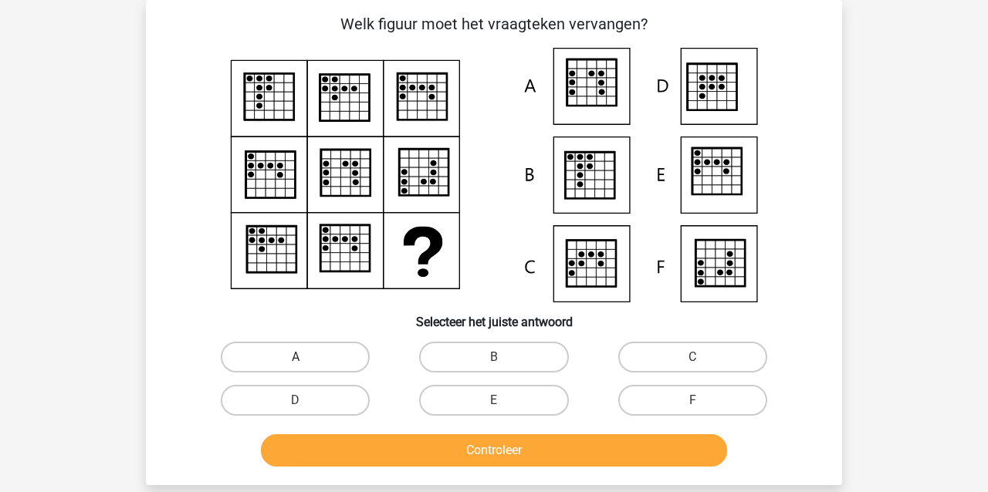
scroll to position [66, 0]
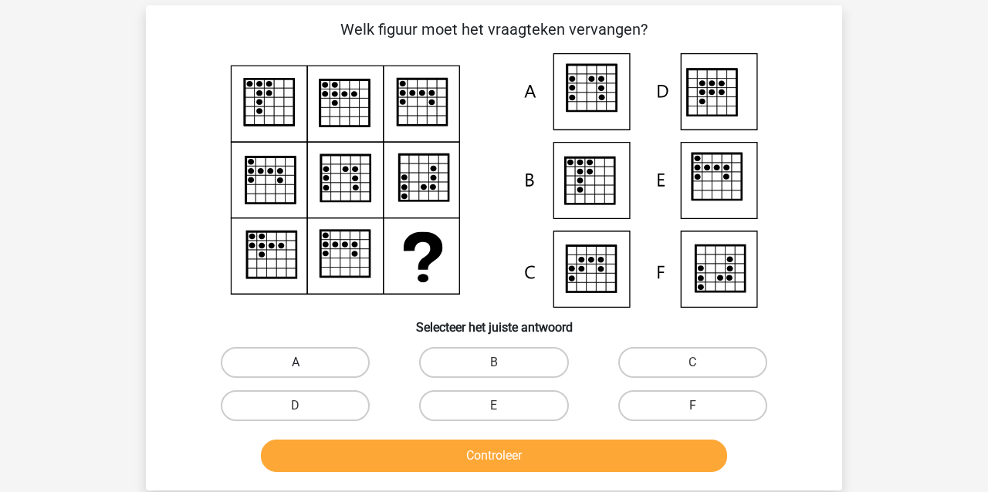
drag, startPoint x: 249, startPoint y: 349, endPoint x: 254, endPoint y: 357, distance: 9.7
click at [250, 349] on label "A" at bounding box center [295, 362] width 149 height 31
click at [296, 363] on input "A" at bounding box center [301, 368] width 10 height 10
radio input "true"
click at [361, 454] on button "Controleer" at bounding box center [494, 456] width 467 height 32
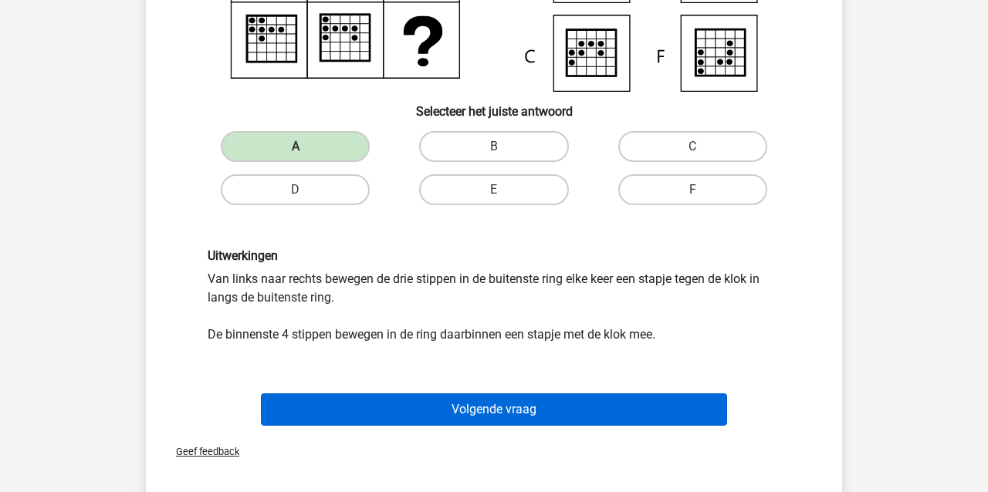
click at [333, 394] on button "Volgende vraag" at bounding box center [494, 410] width 467 height 32
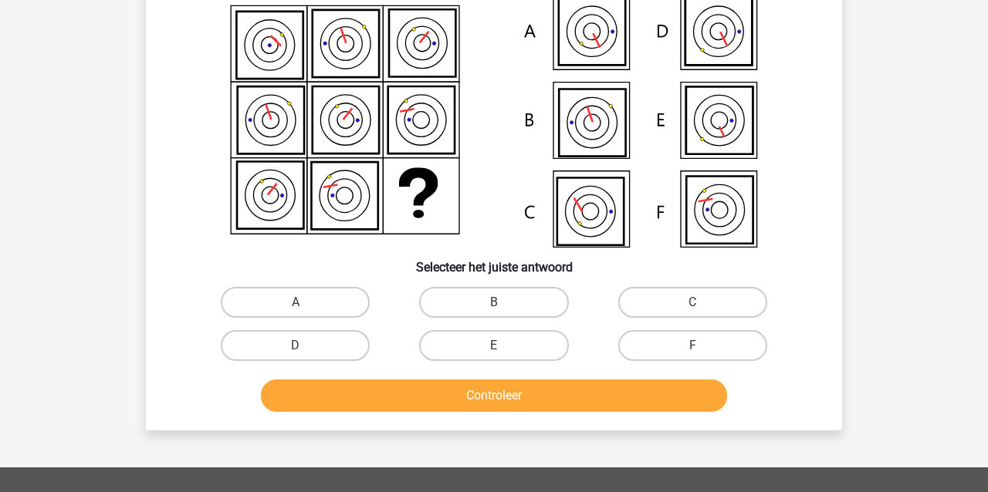
scroll to position [71, 0]
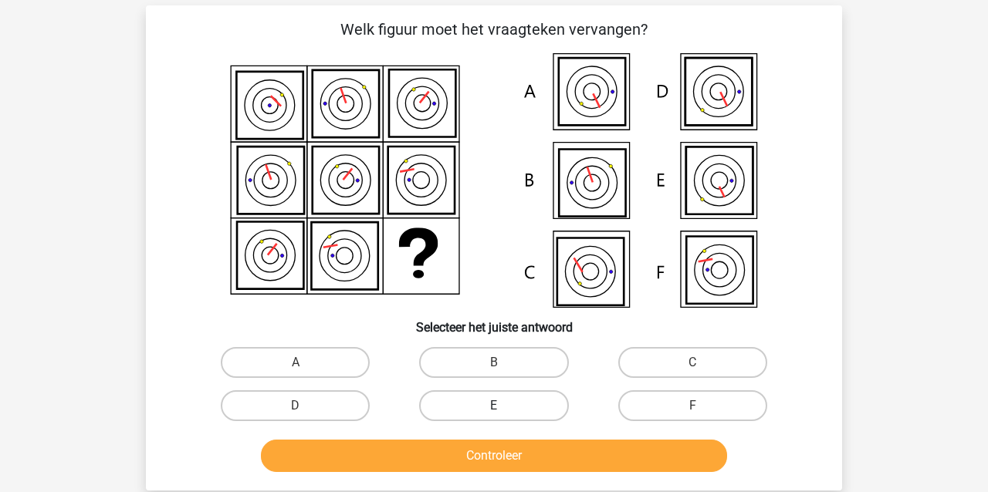
click at [487, 400] on label "E" at bounding box center [493, 406] width 149 height 31
click at [494, 406] on input "E" at bounding box center [499, 411] width 10 height 10
radio input "true"
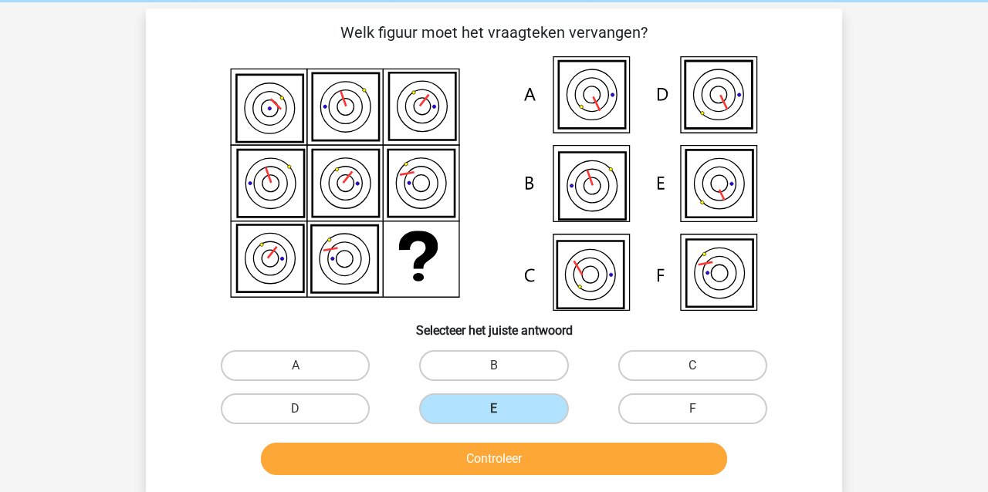
click at [469, 456] on button "Controleer" at bounding box center [494, 459] width 467 height 32
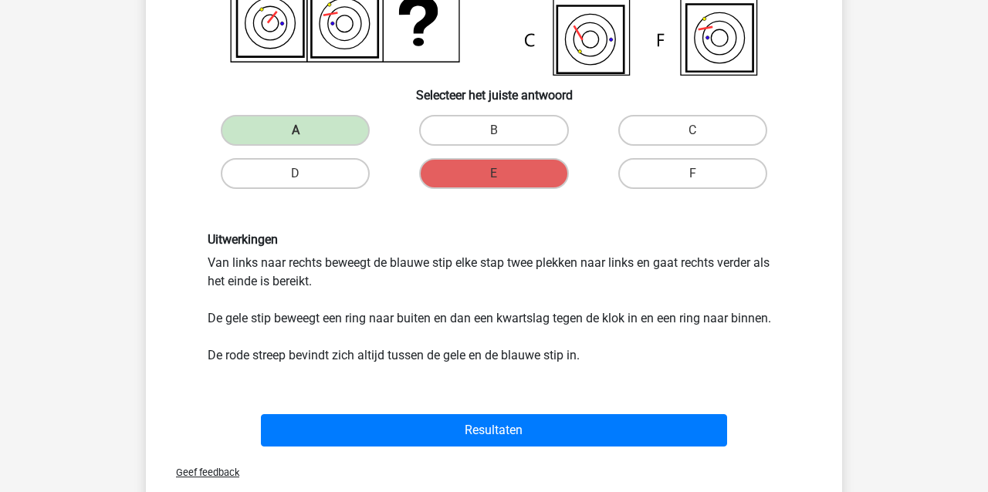
scroll to position [327, 0]
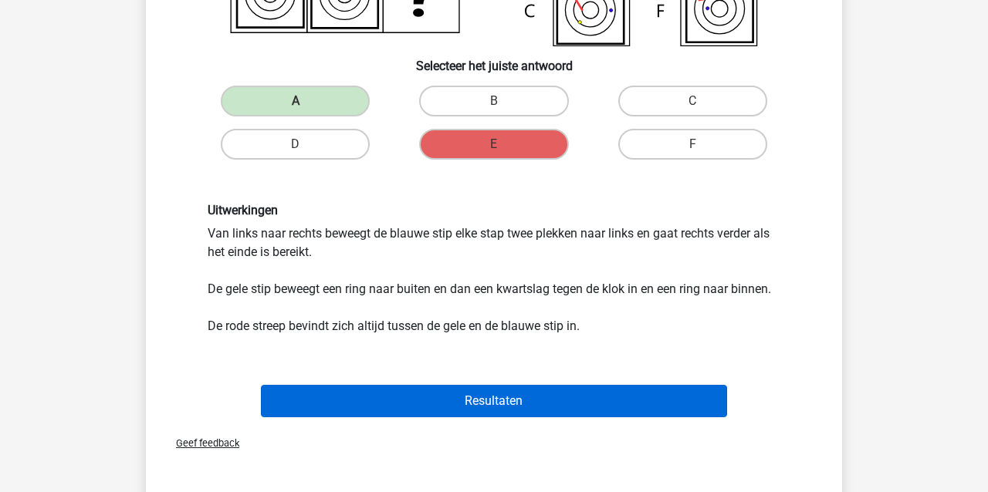
click at [440, 404] on button "Resultaten" at bounding box center [494, 401] width 467 height 32
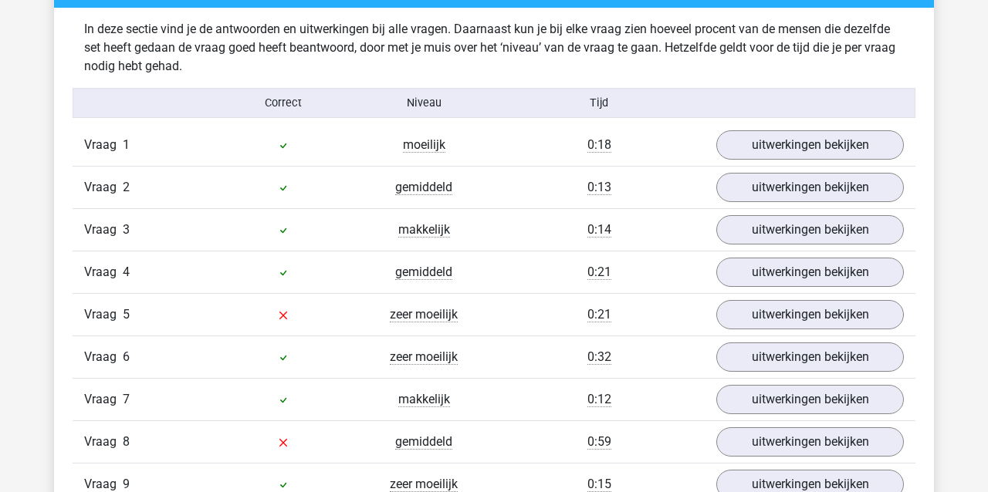
scroll to position [882, 0]
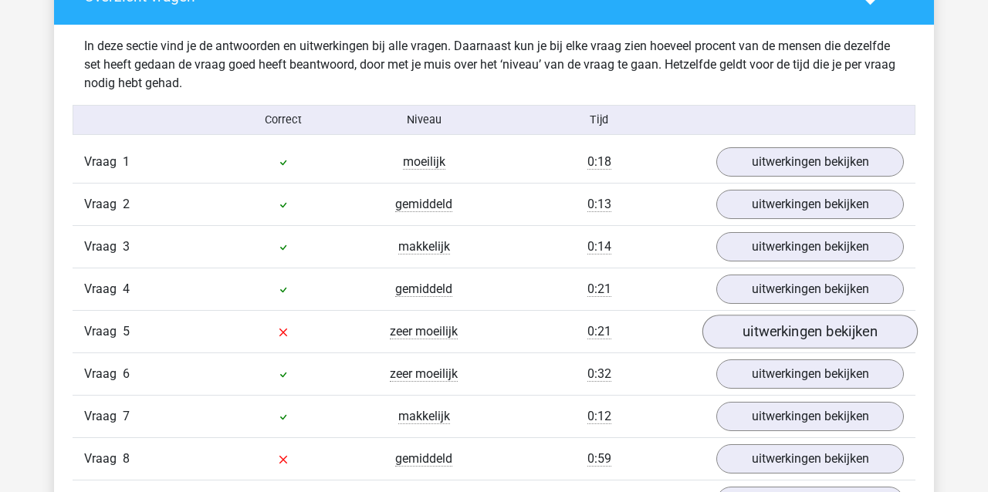
click at [750, 330] on link "uitwerkingen bekijken" at bounding box center [809, 332] width 215 height 34
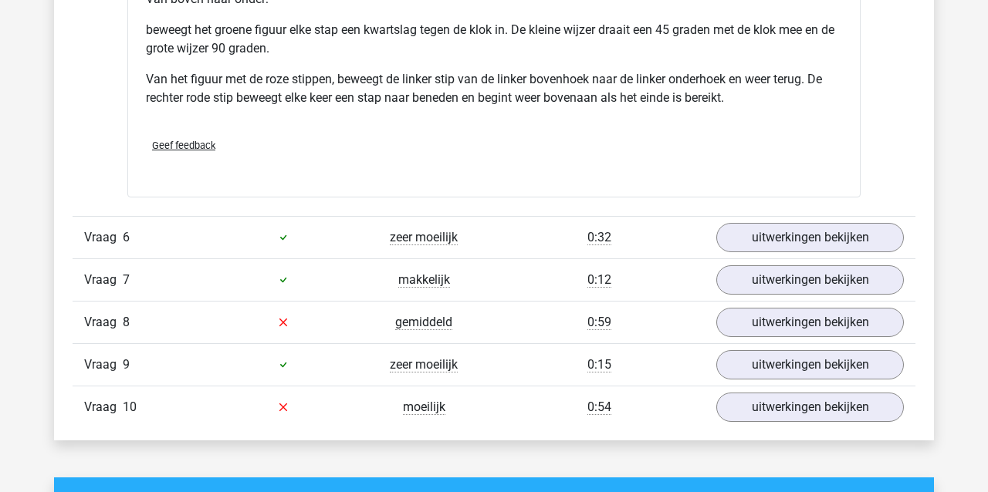
scroll to position [1751, 0]
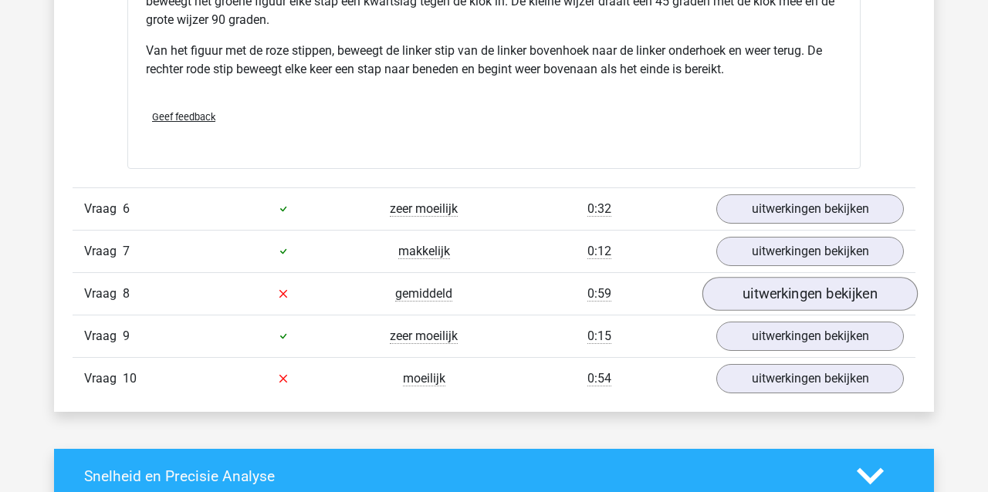
click at [737, 300] on link "uitwerkingen bekijken" at bounding box center [809, 294] width 215 height 34
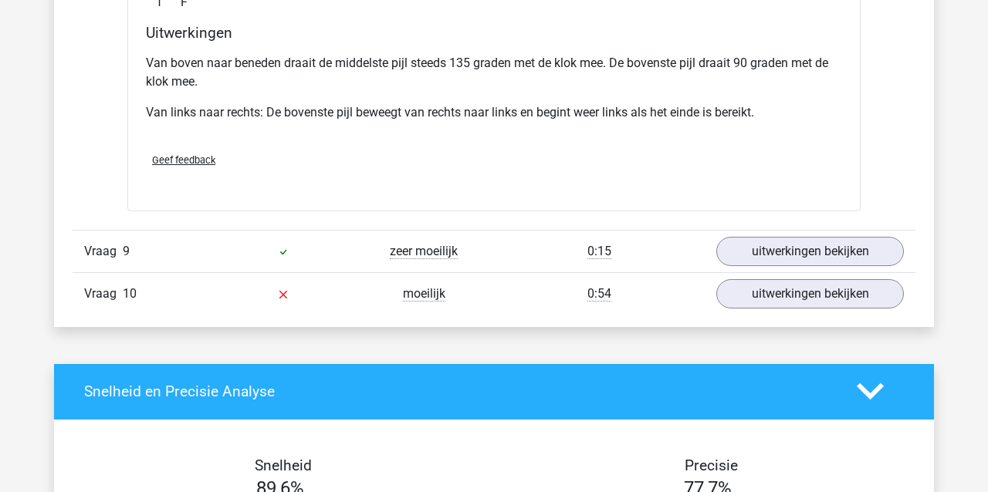
scroll to position [2503, 0]
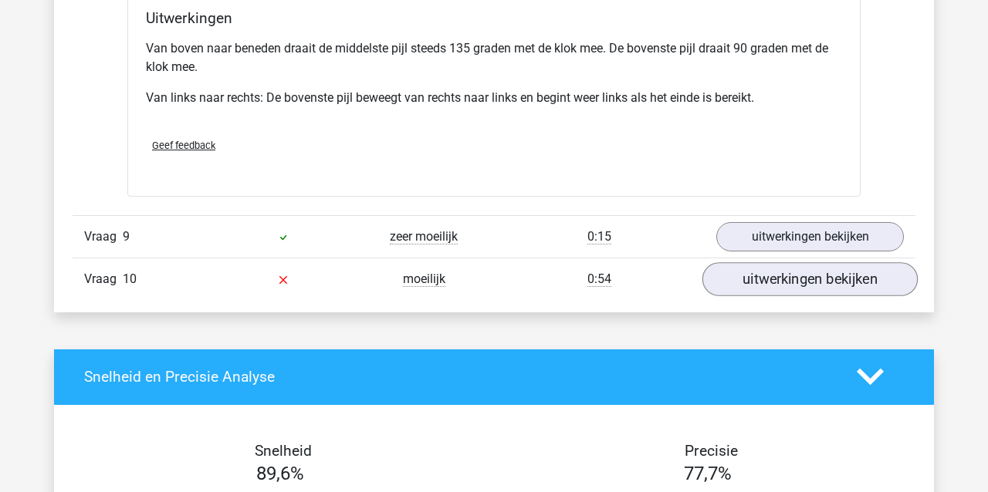
click at [743, 277] on link "uitwerkingen bekijken" at bounding box center [809, 279] width 215 height 34
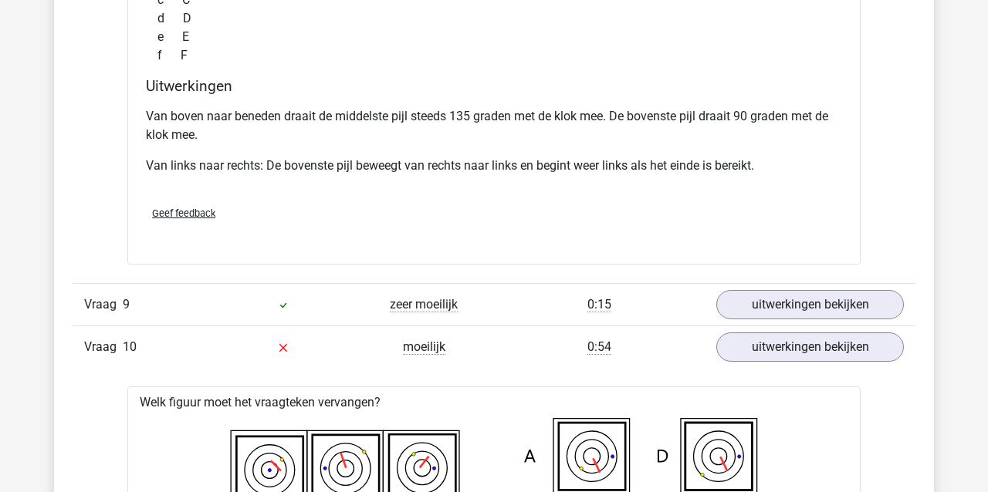
scroll to position [2434, 0]
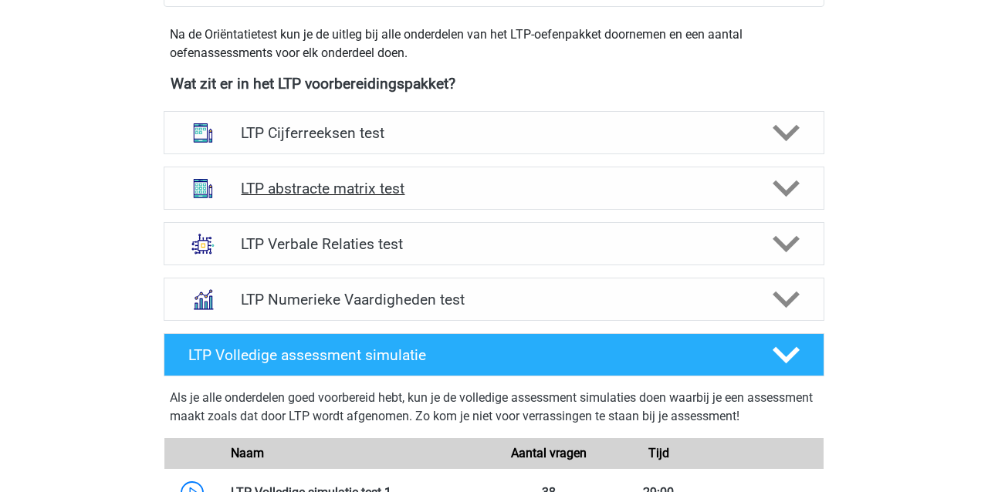
scroll to position [543, 0]
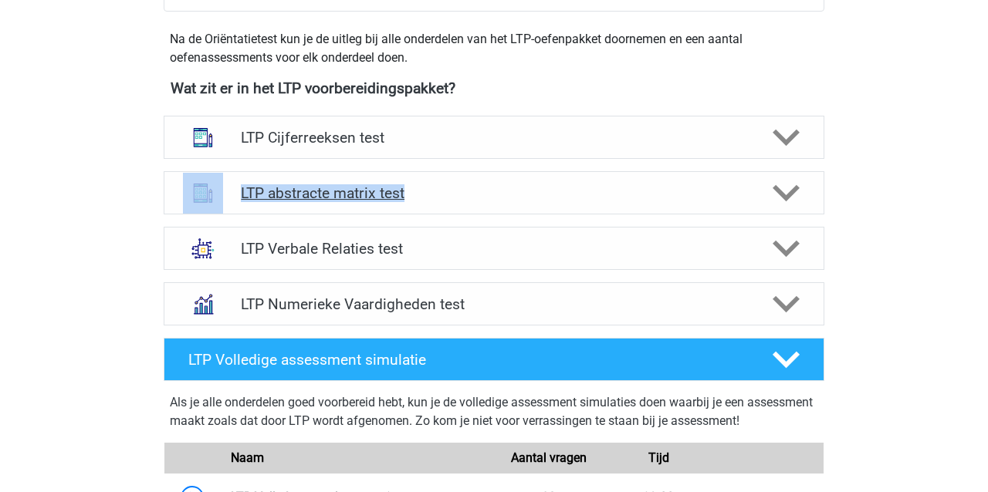
click at [389, 192] on h4 "LTP abstracte matrix test" at bounding box center [494, 193] width 506 height 18
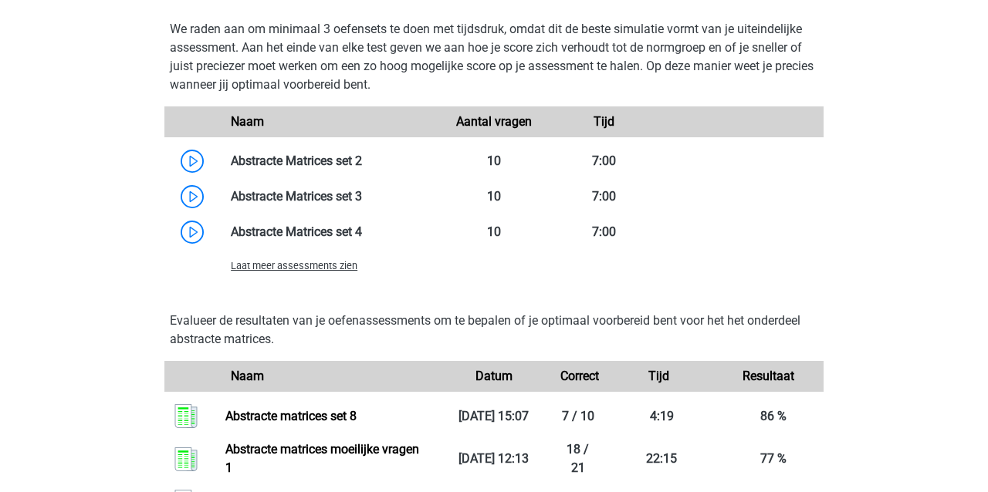
click at [279, 267] on span "Laat meer assessments zien" at bounding box center [294, 266] width 127 height 12
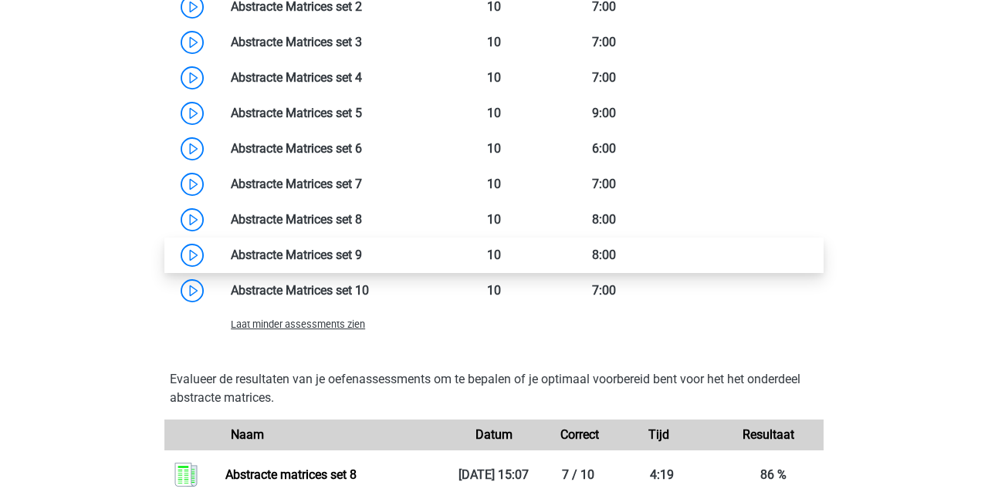
scroll to position [1355, 0]
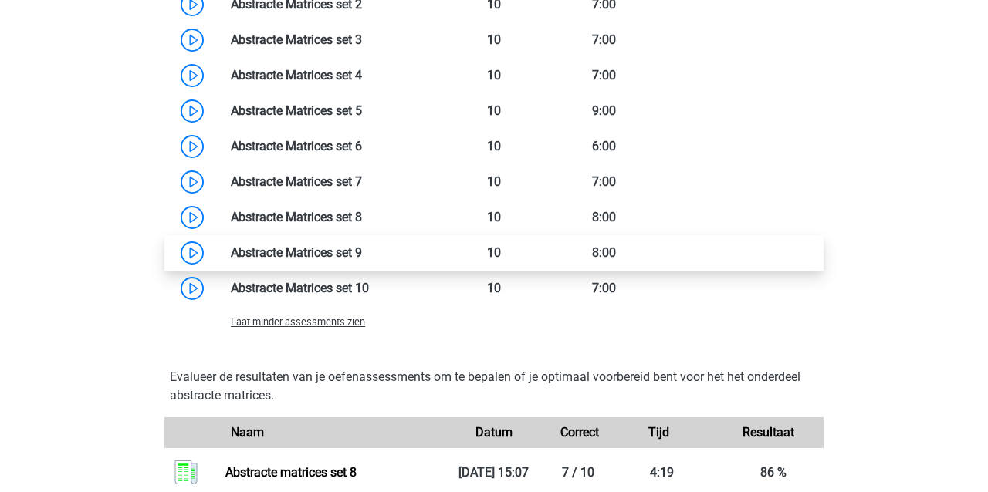
click at [362, 253] on link at bounding box center [362, 252] width 0 height 15
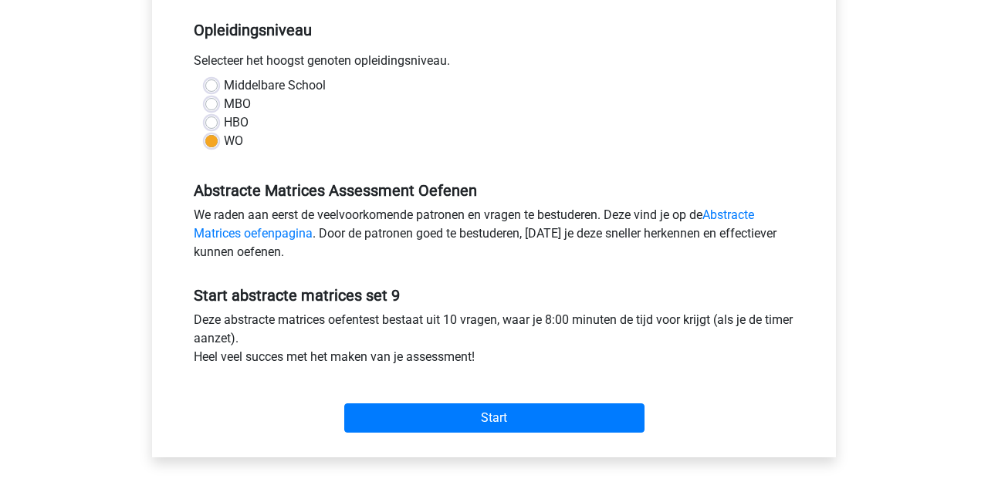
scroll to position [367, 0]
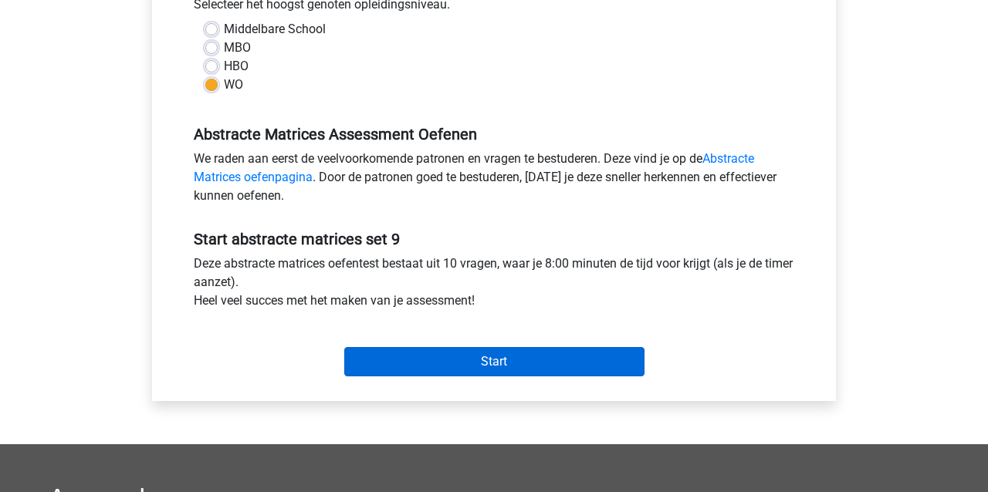
click at [479, 364] on input "Start" at bounding box center [494, 361] width 300 height 29
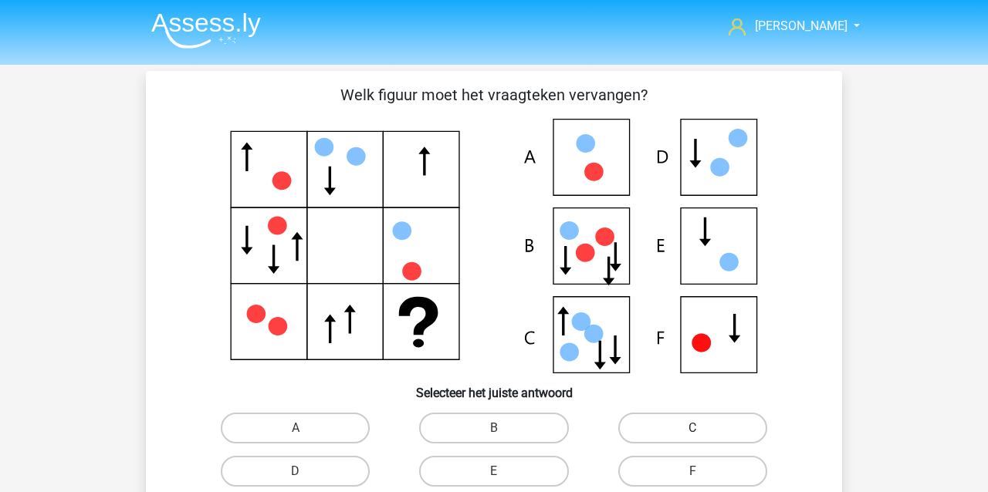
click at [683, 428] on label "C" at bounding box center [692, 428] width 149 height 31
click at [692, 428] on input "C" at bounding box center [697, 433] width 10 height 10
radio input "true"
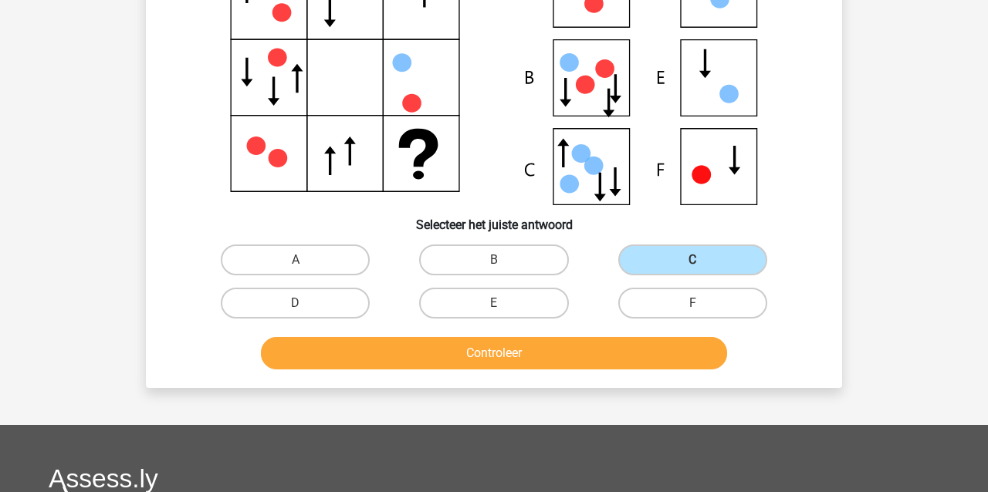
click at [516, 356] on button "Controleer" at bounding box center [494, 353] width 467 height 32
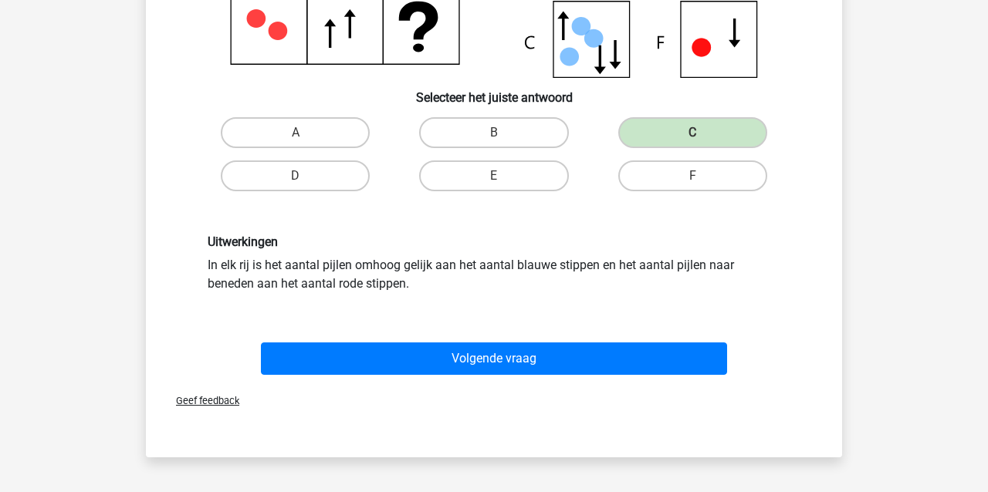
click at [521, 363] on button "Volgende vraag" at bounding box center [494, 359] width 467 height 32
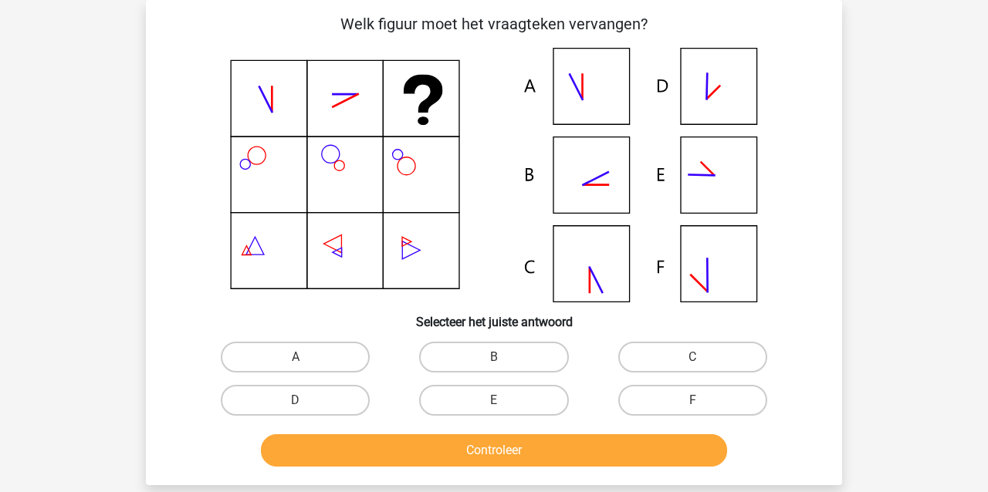
scroll to position [71, 1]
click at [445, 350] on label "B" at bounding box center [493, 357] width 149 height 31
click at [494, 357] on input "B" at bounding box center [499, 362] width 10 height 10
radio input "true"
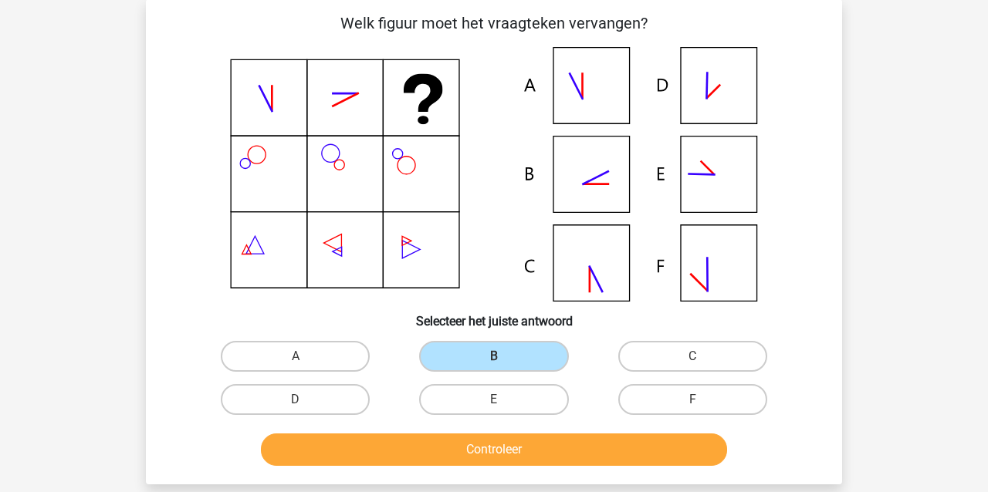
click at [460, 444] on button "Controleer" at bounding box center [494, 450] width 467 height 32
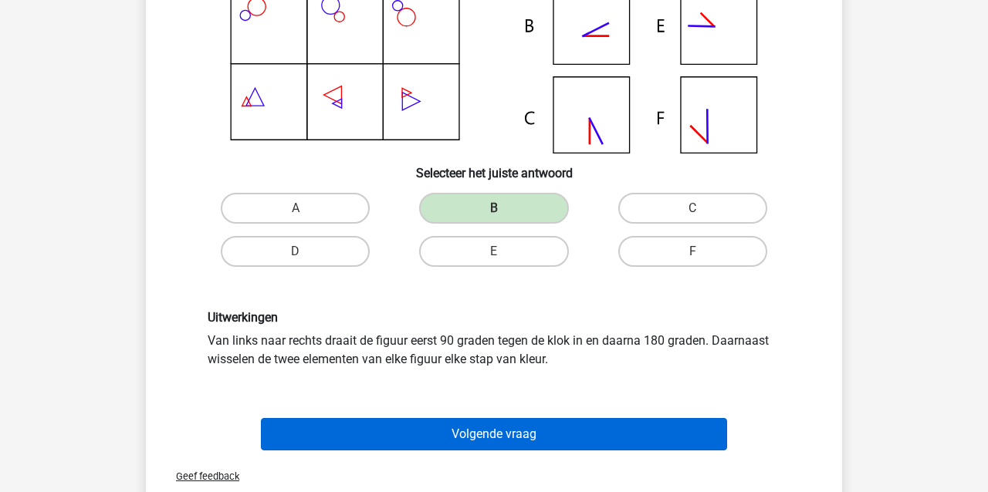
click at [428, 425] on button "Volgende vraag" at bounding box center [494, 434] width 467 height 32
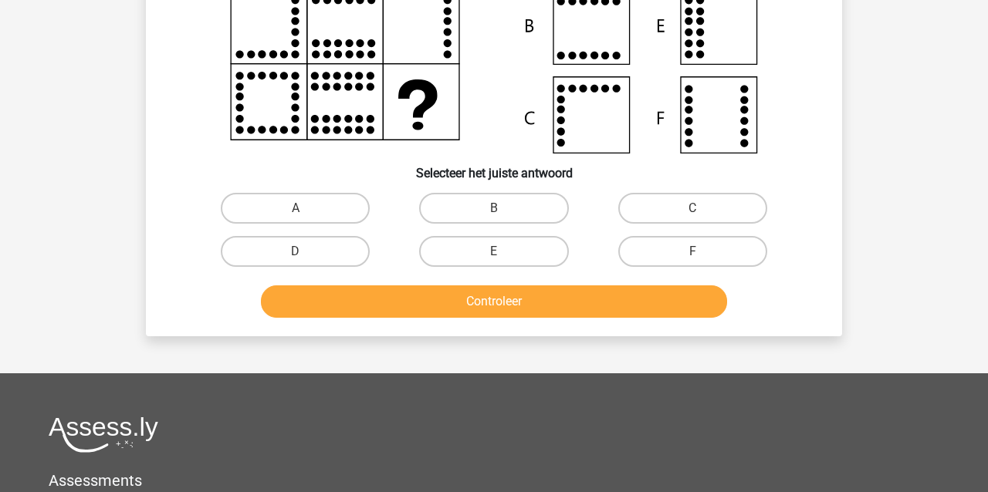
scroll to position [71, 0]
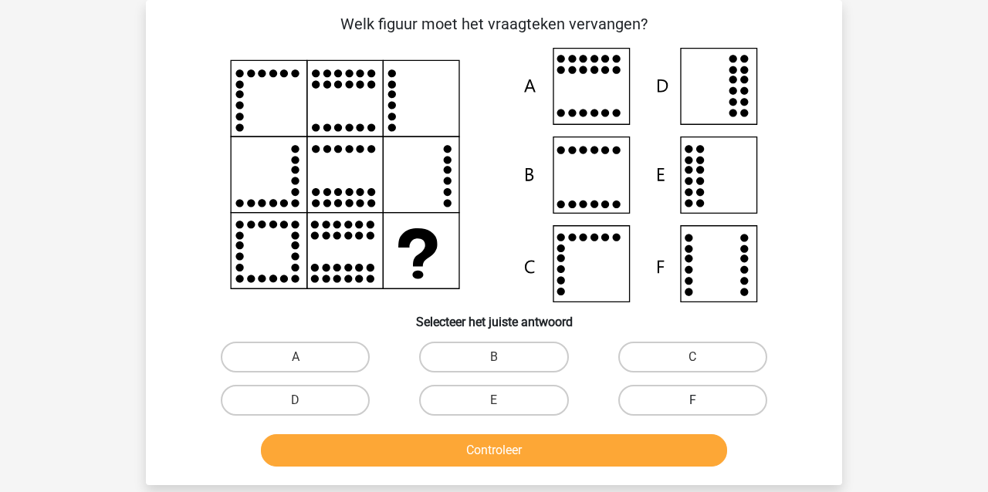
drag, startPoint x: 700, startPoint y: 398, endPoint x: 683, endPoint y: 411, distance: 21.0
click at [700, 398] on label "F" at bounding box center [692, 400] width 149 height 31
click at [700, 401] on input "F" at bounding box center [697, 406] width 10 height 10
radio input "true"
click at [614, 448] on button "Controleer" at bounding box center [494, 451] width 467 height 32
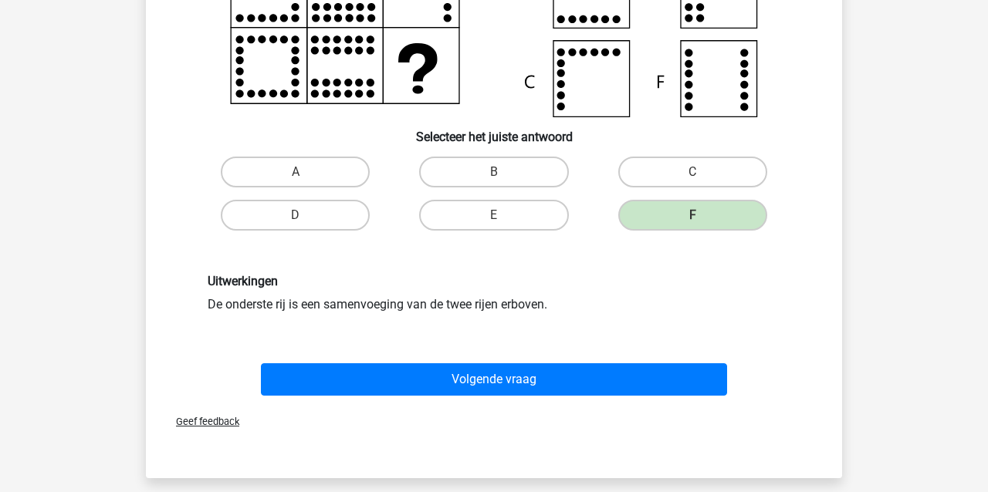
scroll to position [269, 0]
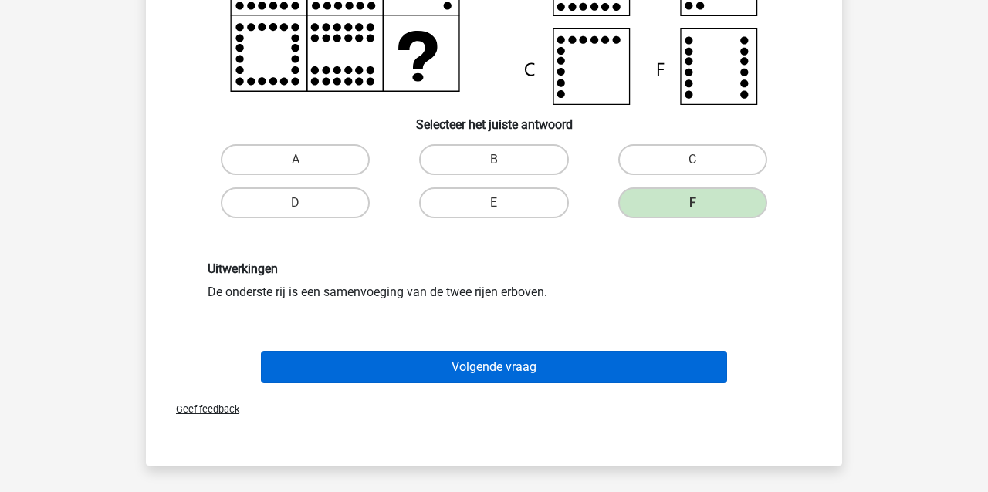
click at [429, 356] on button "Volgende vraag" at bounding box center [494, 367] width 467 height 32
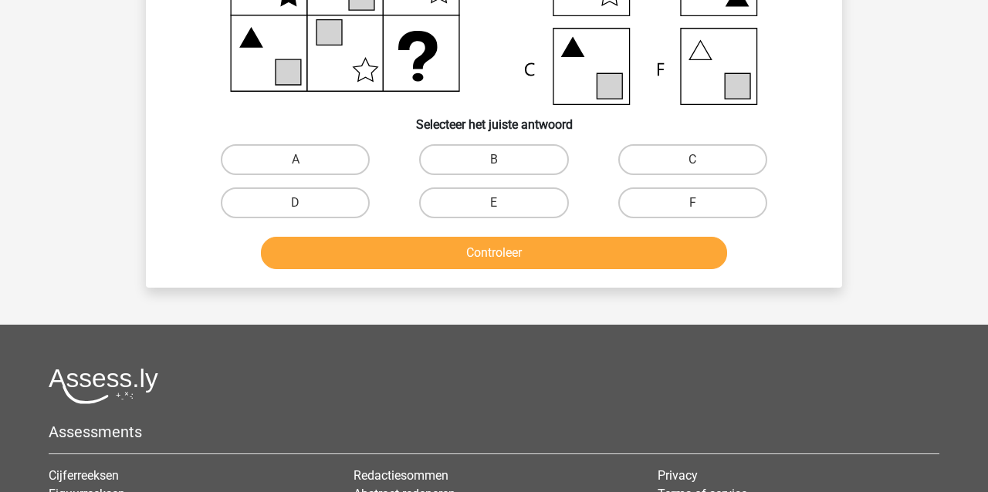
scroll to position [71, 0]
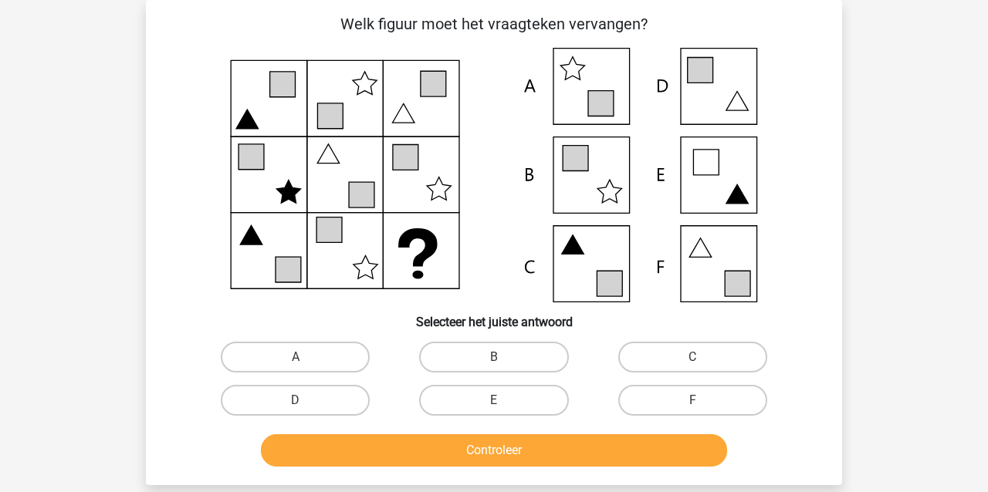
click at [696, 400] on label "F" at bounding box center [692, 400] width 149 height 31
click at [696, 401] on input "F" at bounding box center [697, 406] width 10 height 10
radio input "true"
click at [603, 448] on button "Controleer" at bounding box center [494, 451] width 467 height 32
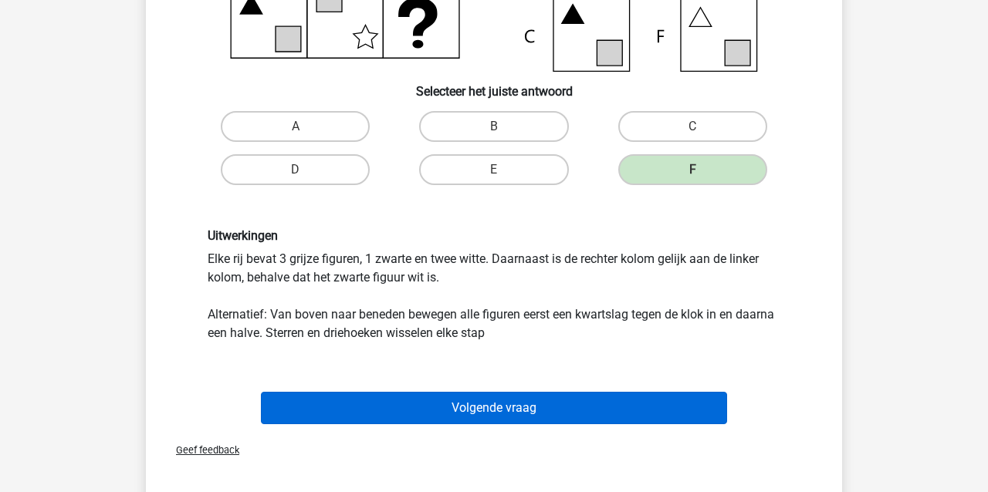
click at [506, 408] on button "Volgende vraag" at bounding box center [494, 408] width 467 height 32
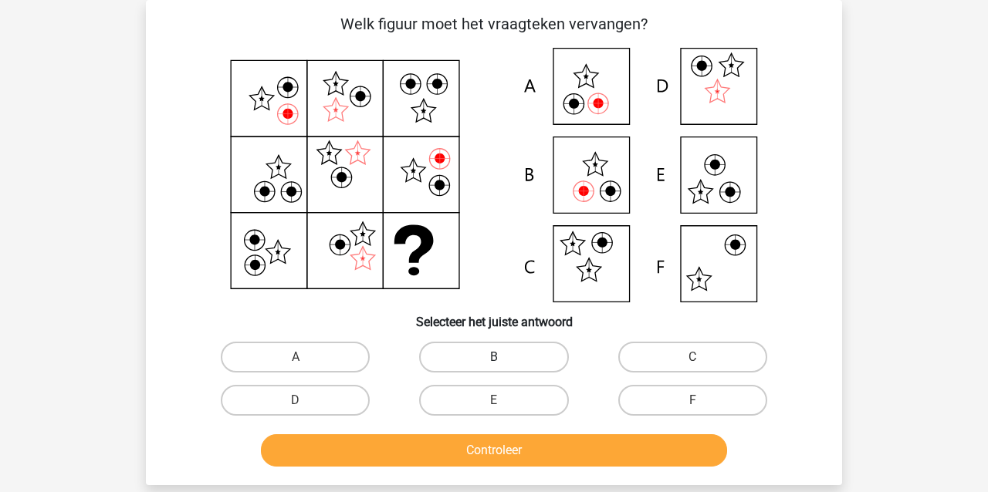
click at [489, 360] on label "B" at bounding box center [493, 357] width 149 height 31
click at [494, 360] on input "B" at bounding box center [499, 362] width 10 height 10
radio input "true"
click at [535, 444] on button "Controleer" at bounding box center [494, 451] width 467 height 32
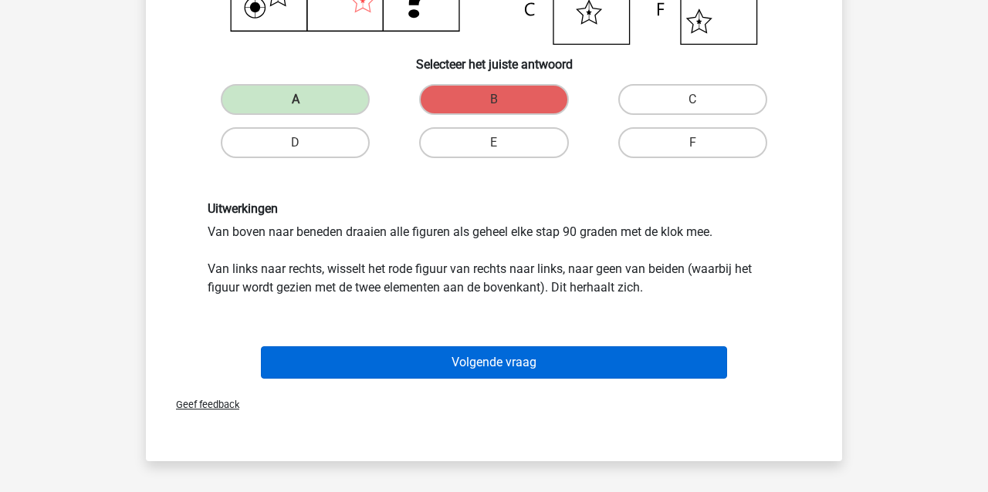
click at [561, 373] on button "Volgende vraag" at bounding box center [494, 363] width 467 height 32
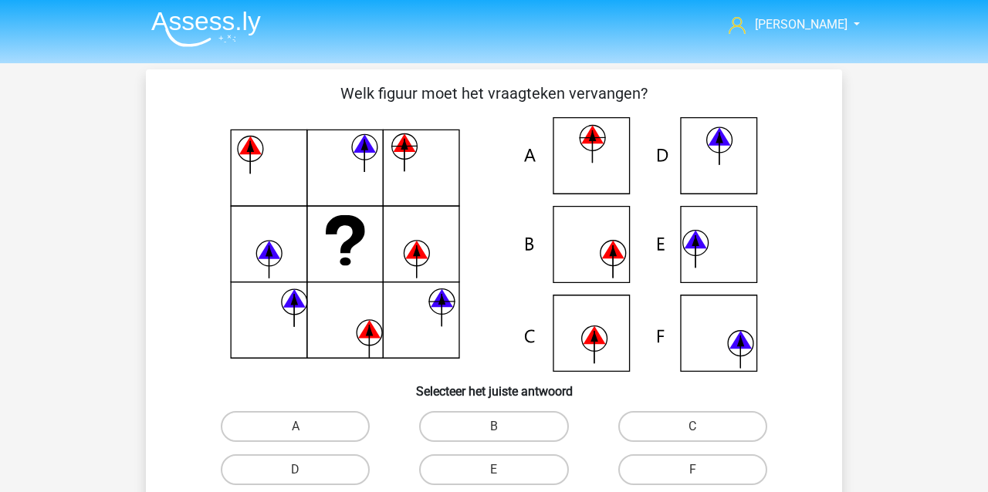
scroll to position [0, 0]
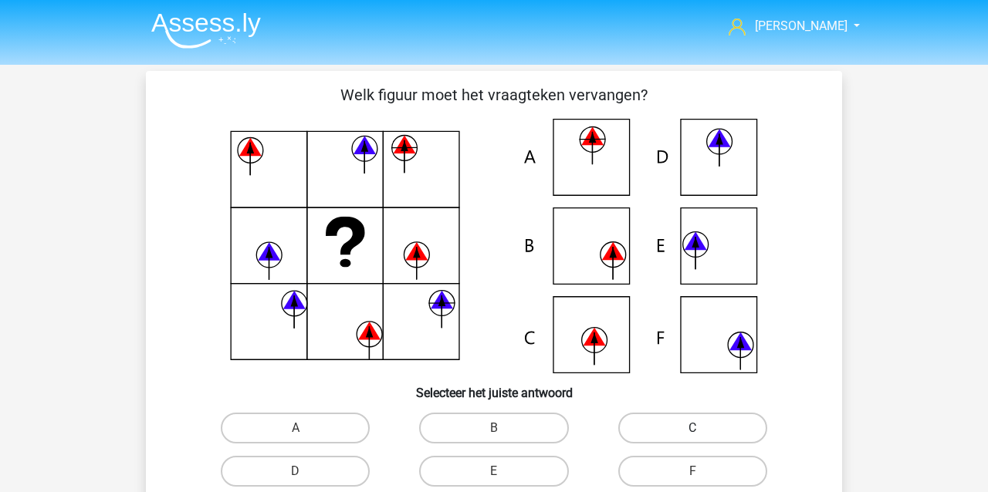
click at [737, 425] on label "C" at bounding box center [692, 428] width 149 height 31
click at [702, 428] on input "C" at bounding box center [697, 433] width 10 height 10
radio input "true"
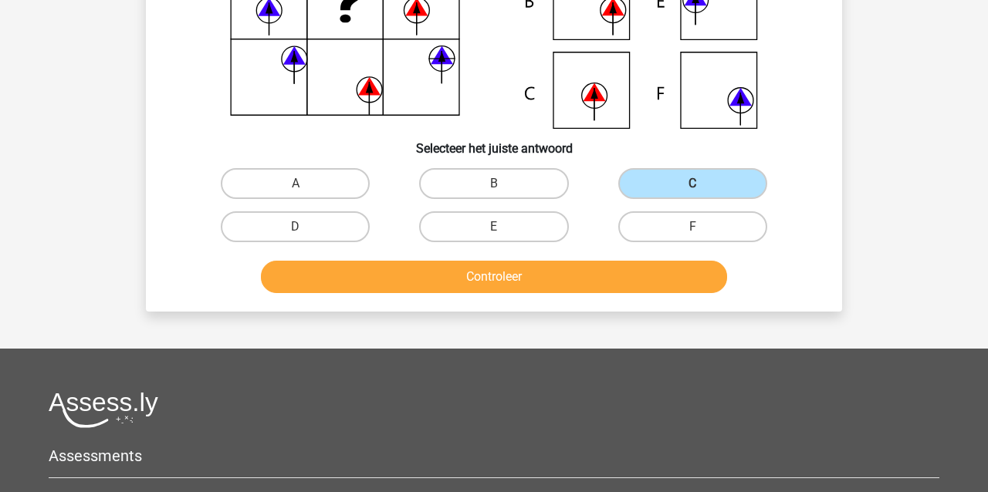
scroll to position [250, 0]
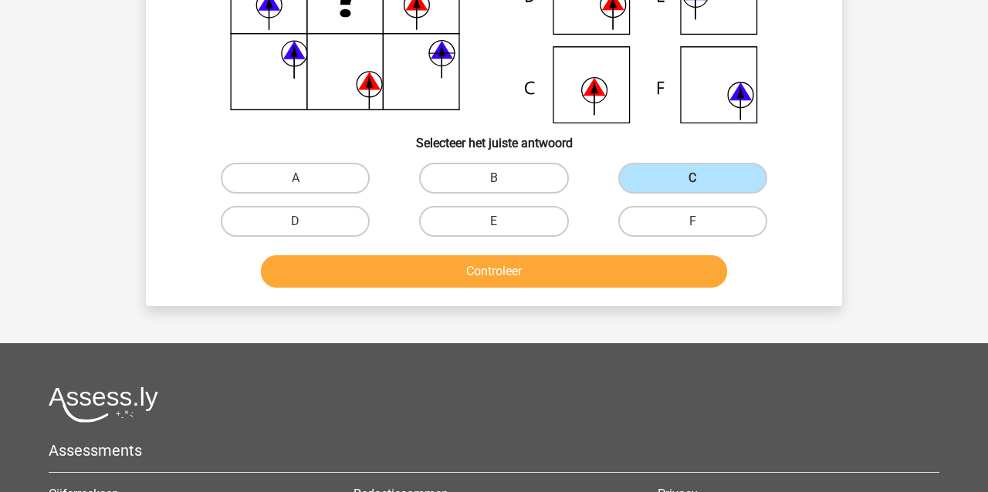
click at [567, 269] on button "Controleer" at bounding box center [494, 272] width 467 height 32
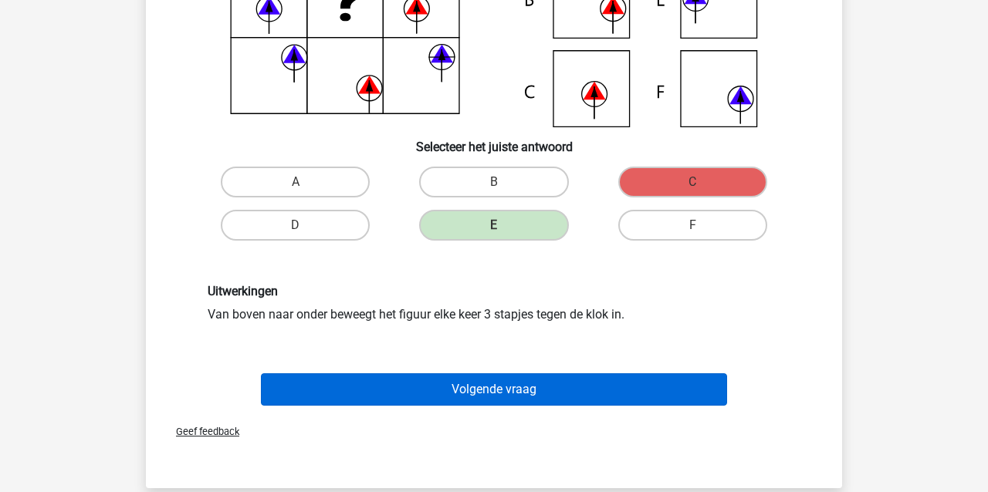
scroll to position [245, 1]
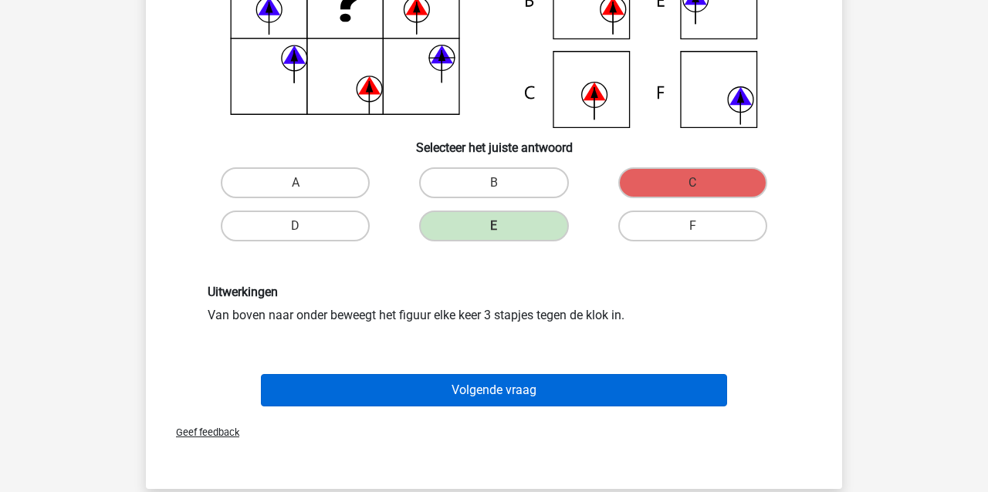
click at [561, 381] on button "Volgende vraag" at bounding box center [494, 390] width 467 height 32
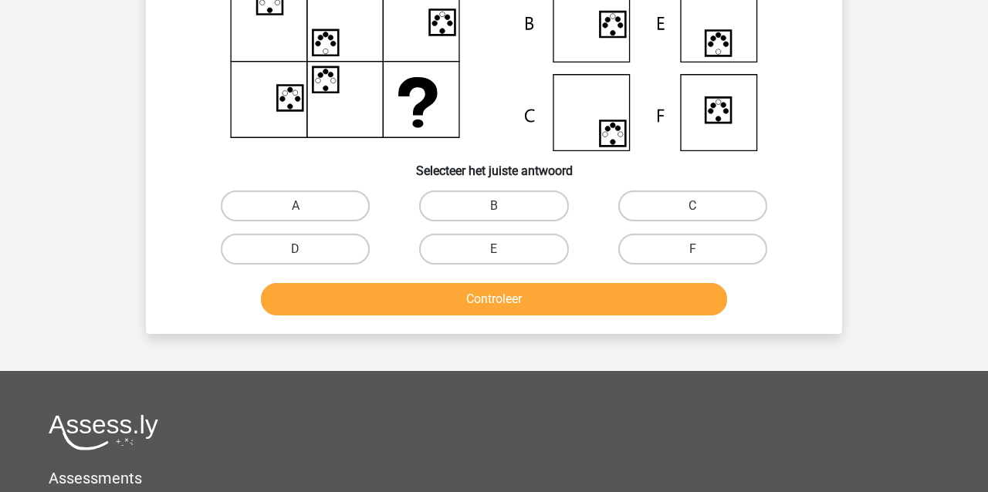
scroll to position [71, 0]
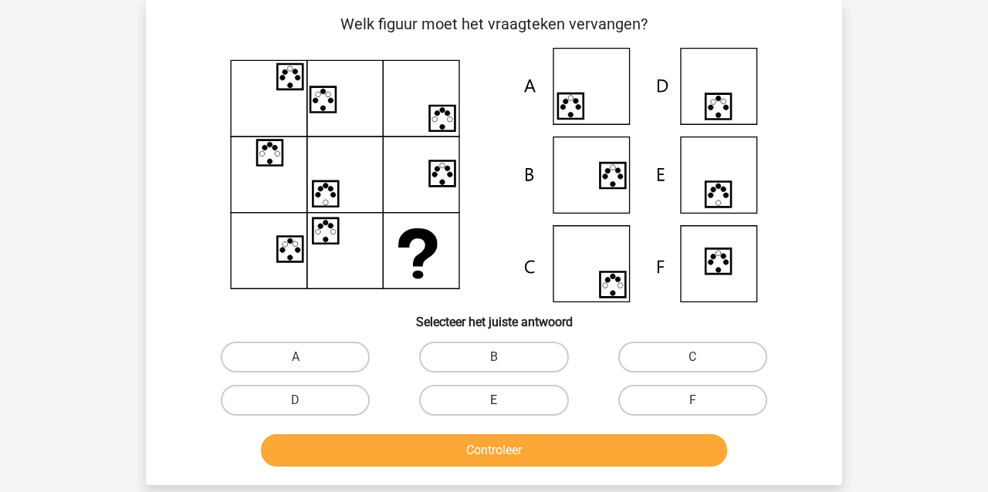
click at [535, 398] on label "E" at bounding box center [493, 400] width 149 height 31
click at [504, 401] on input "E" at bounding box center [499, 406] width 10 height 10
radio input "true"
click at [558, 455] on button "Controleer" at bounding box center [494, 451] width 467 height 32
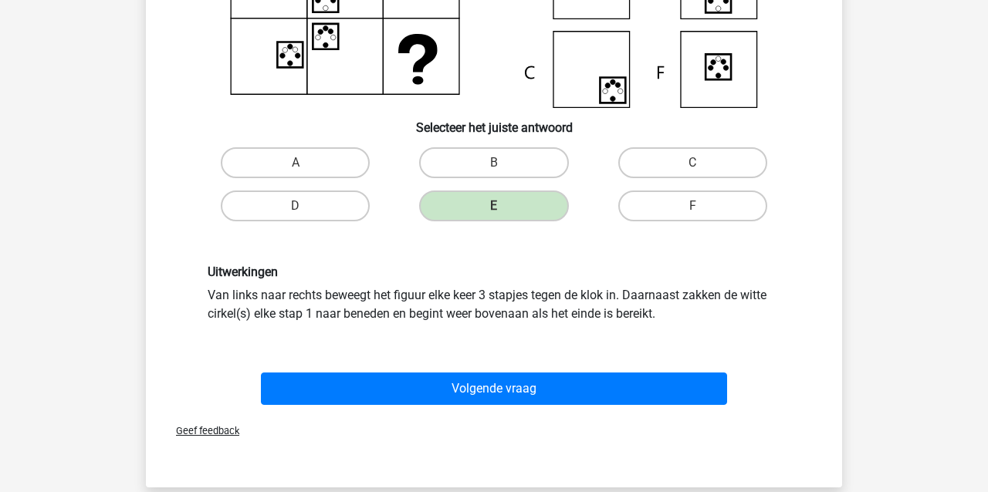
scroll to position [257, 0]
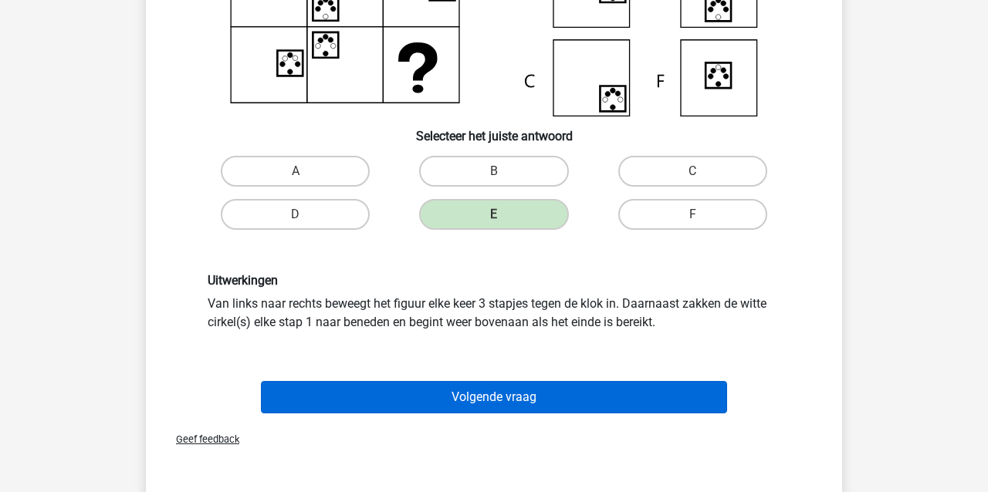
click at [434, 391] on button "Volgende vraag" at bounding box center [494, 397] width 467 height 32
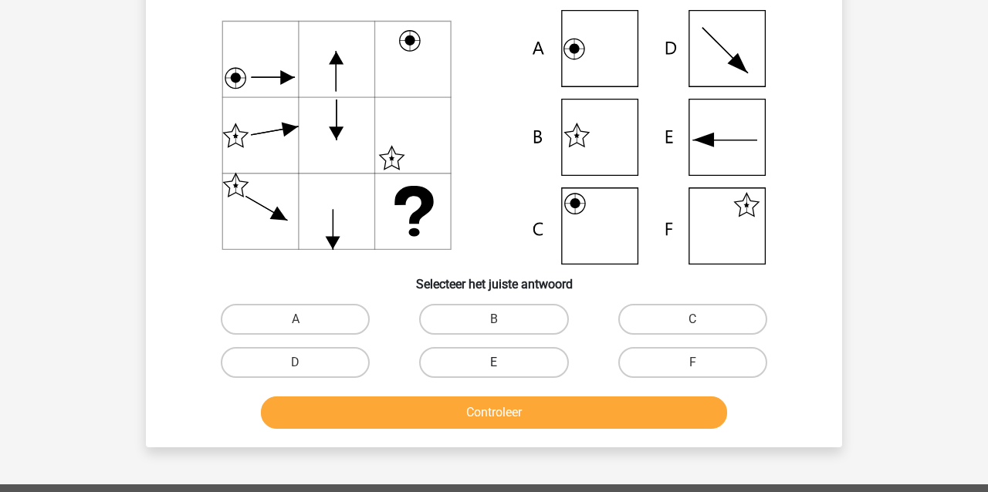
scroll to position [71, 0]
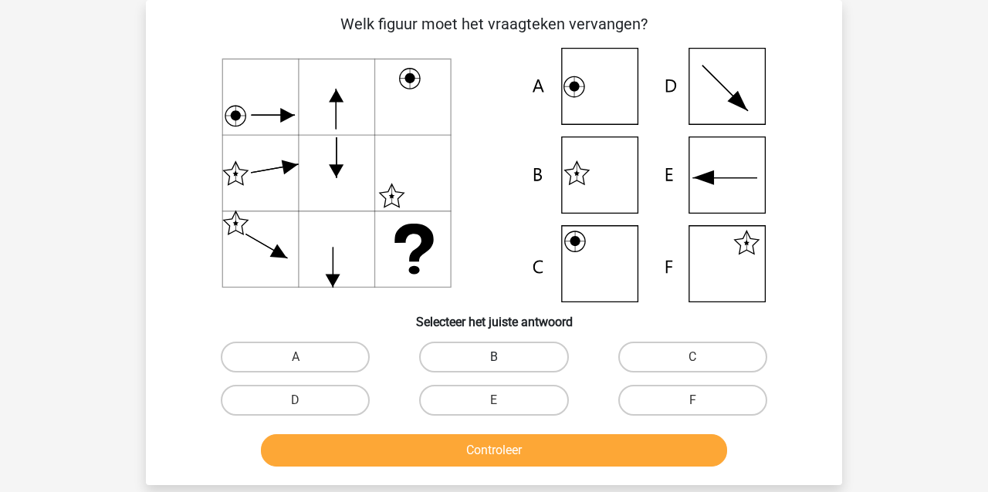
click at [459, 348] on label "B" at bounding box center [493, 357] width 149 height 31
click at [494, 357] on input "B" at bounding box center [499, 362] width 10 height 10
radio input "true"
click at [482, 445] on button "Controleer" at bounding box center [494, 451] width 467 height 32
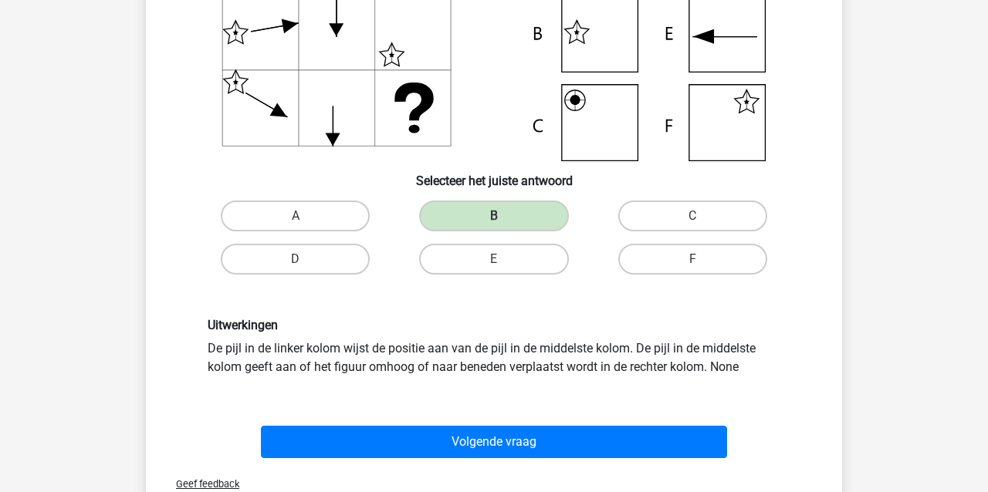
scroll to position [218, 0]
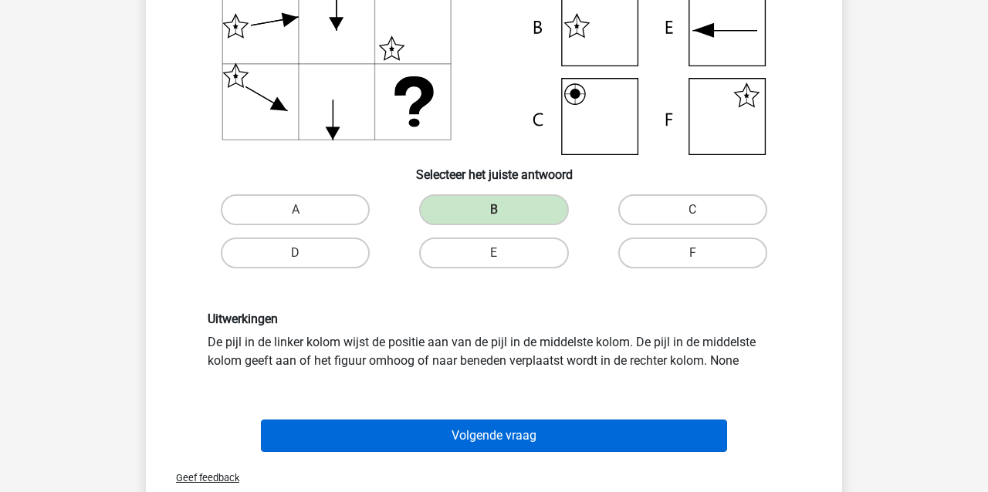
click at [481, 439] on button "Volgende vraag" at bounding box center [494, 436] width 467 height 32
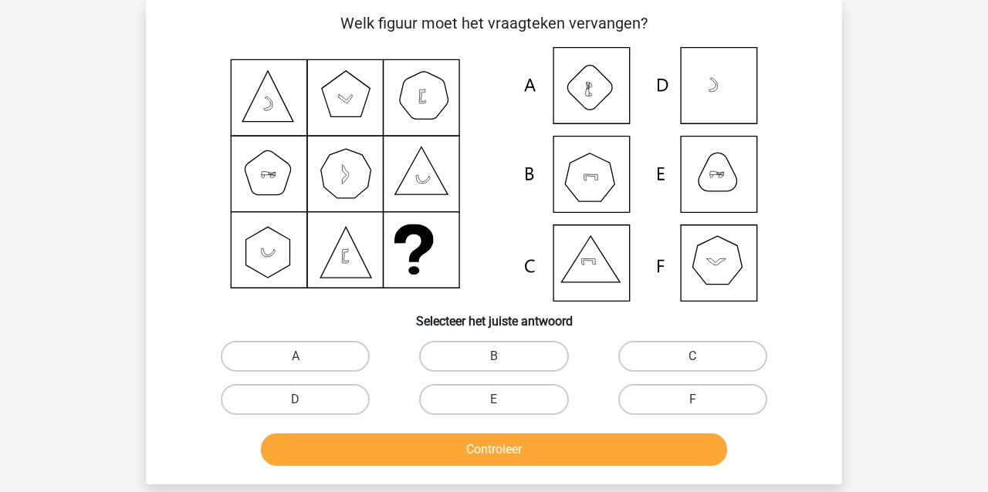
scroll to position [71, 0]
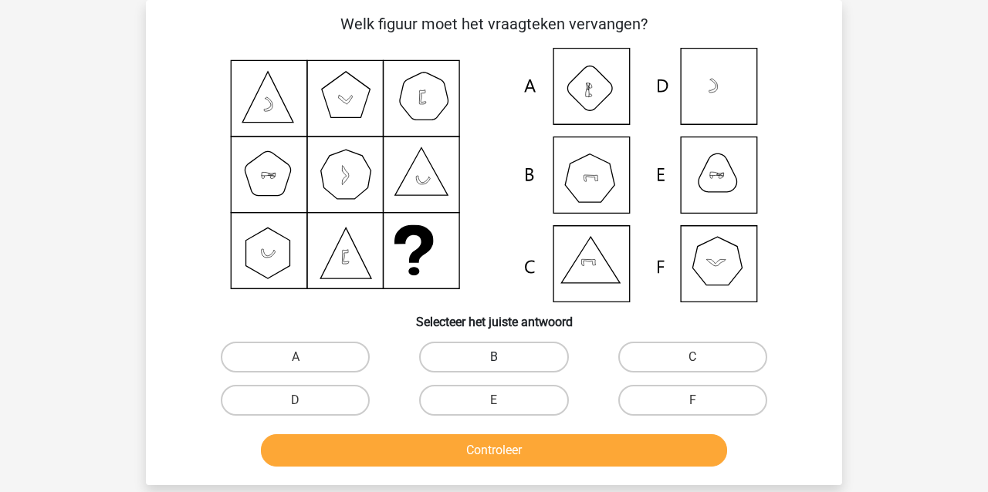
click at [486, 361] on label "B" at bounding box center [493, 357] width 149 height 31
click at [494, 361] on input "B" at bounding box center [499, 362] width 10 height 10
radio input "true"
click at [484, 454] on button "Controleer" at bounding box center [494, 451] width 467 height 32
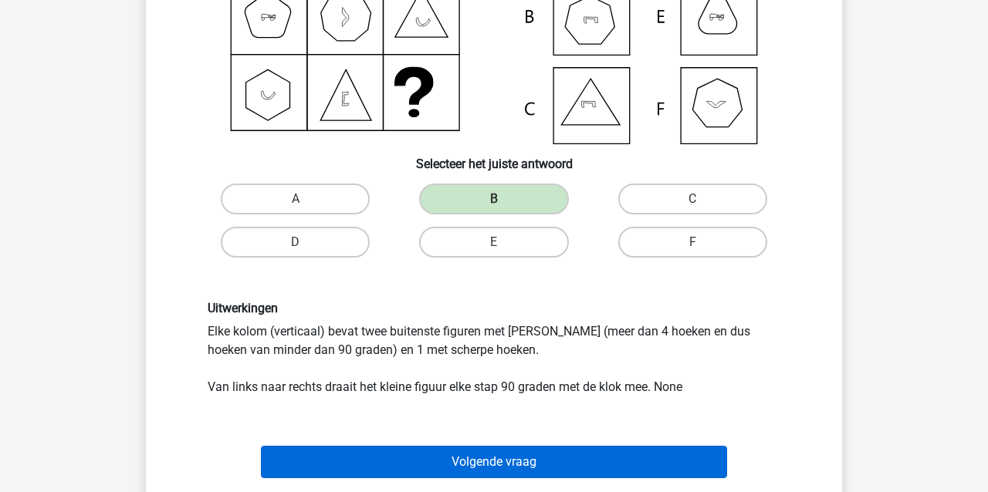
scroll to position [237, 0]
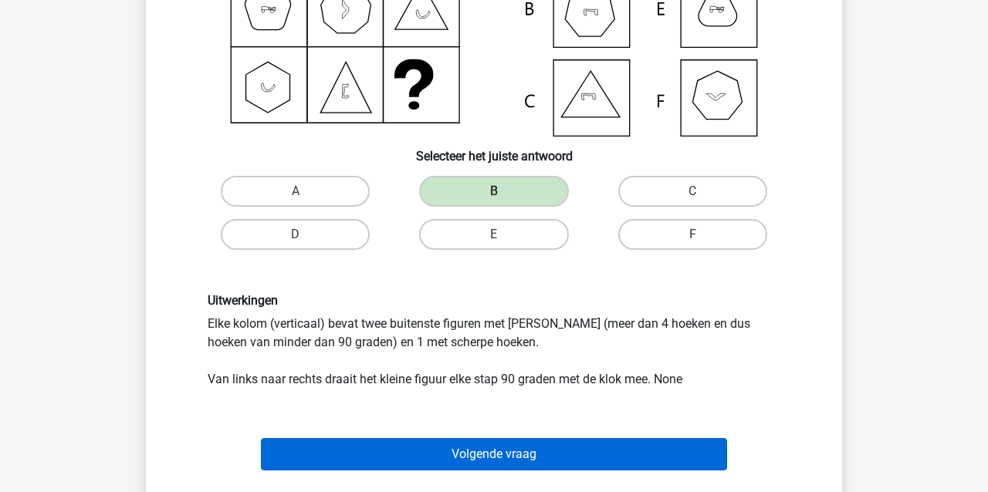
click at [498, 458] on button "Volgende vraag" at bounding box center [494, 454] width 467 height 32
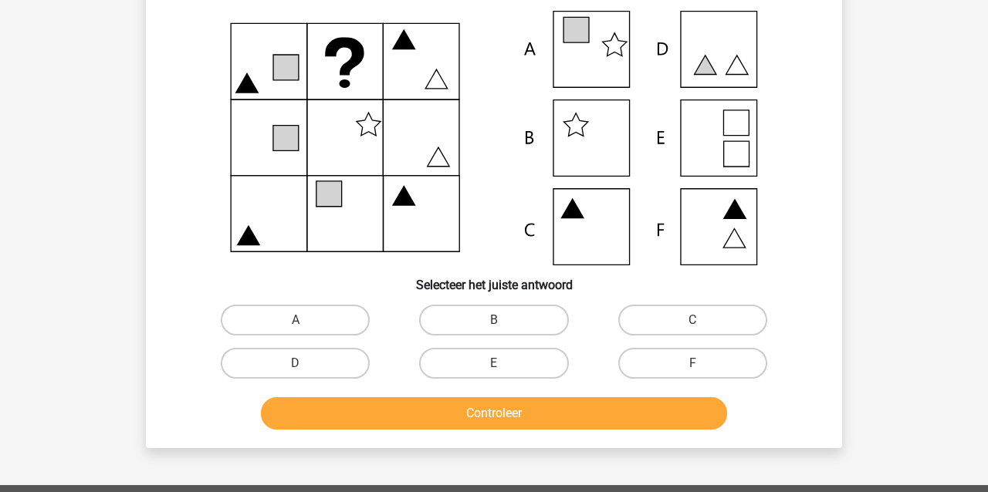
scroll to position [71, 0]
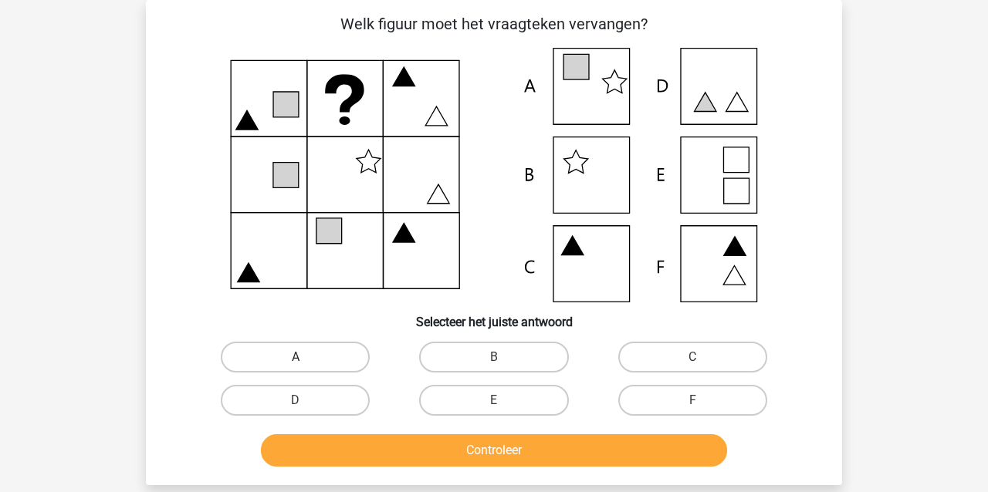
click at [300, 348] on label "A" at bounding box center [295, 357] width 149 height 31
click at [300, 357] on input "A" at bounding box center [301, 362] width 10 height 10
radio input "true"
click at [323, 446] on button "Controleer" at bounding box center [494, 451] width 467 height 32
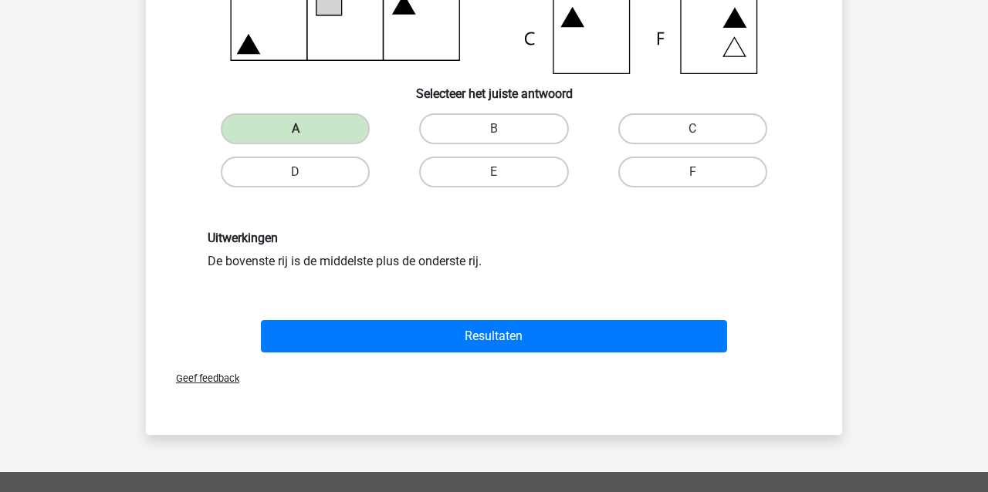
scroll to position [326, 0]
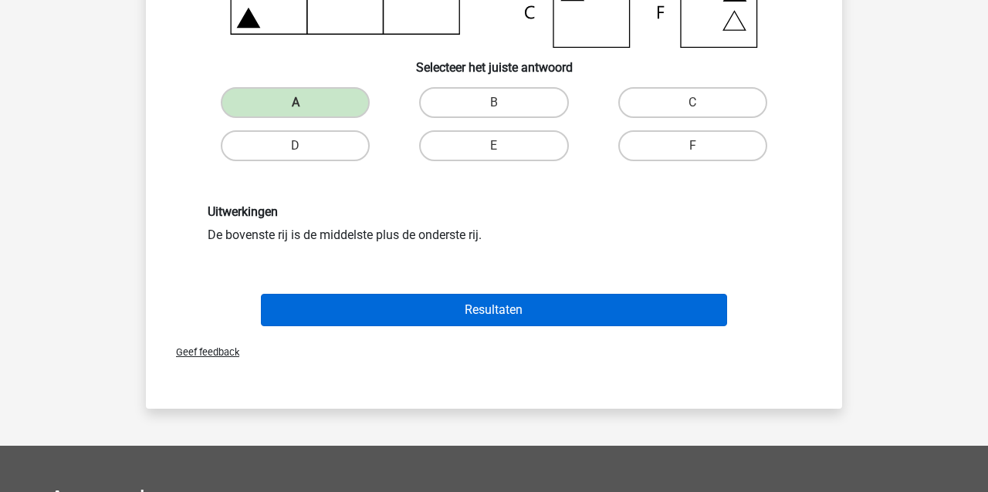
click at [428, 311] on button "Resultaten" at bounding box center [494, 310] width 467 height 32
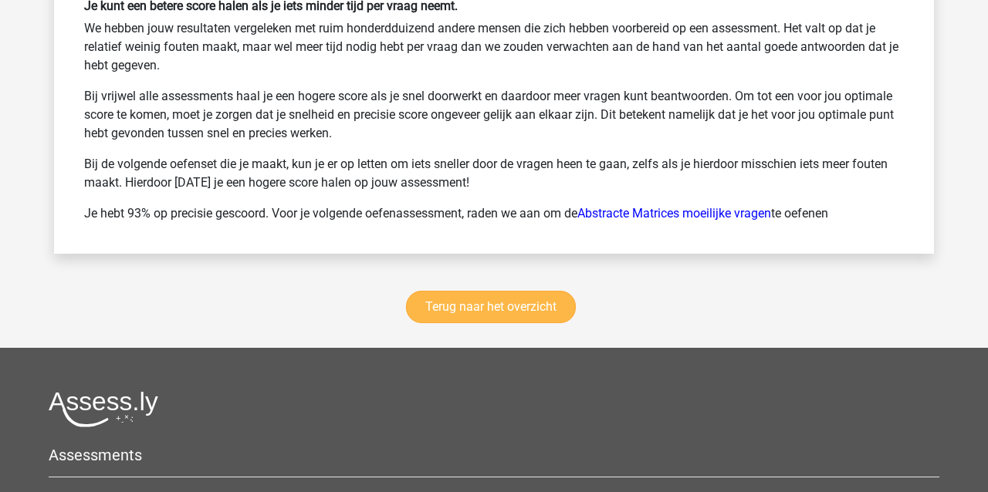
scroll to position [2091, 0]
click at [442, 313] on link "Terug naar het overzicht" at bounding box center [491, 308] width 170 height 32
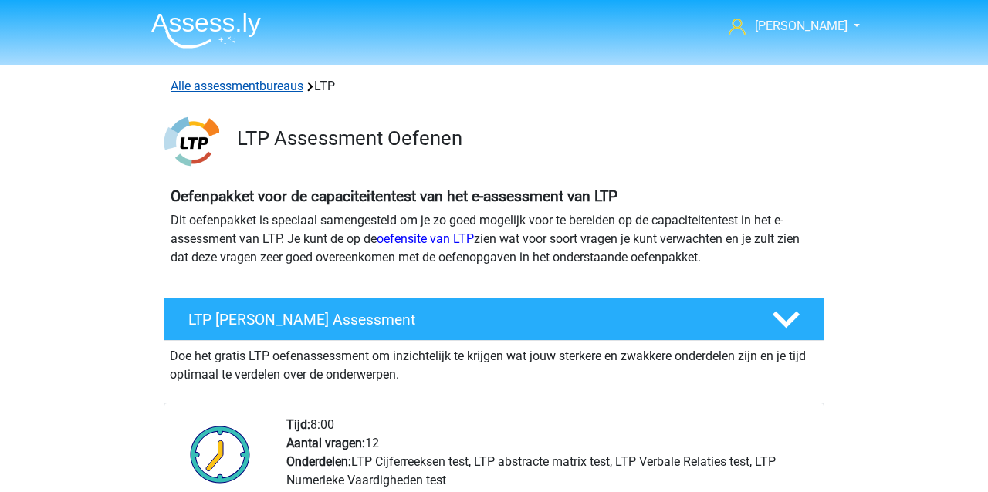
click at [180, 83] on link "Alle assessmentbureaus" at bounding box center [237, 86] width 133 height 15
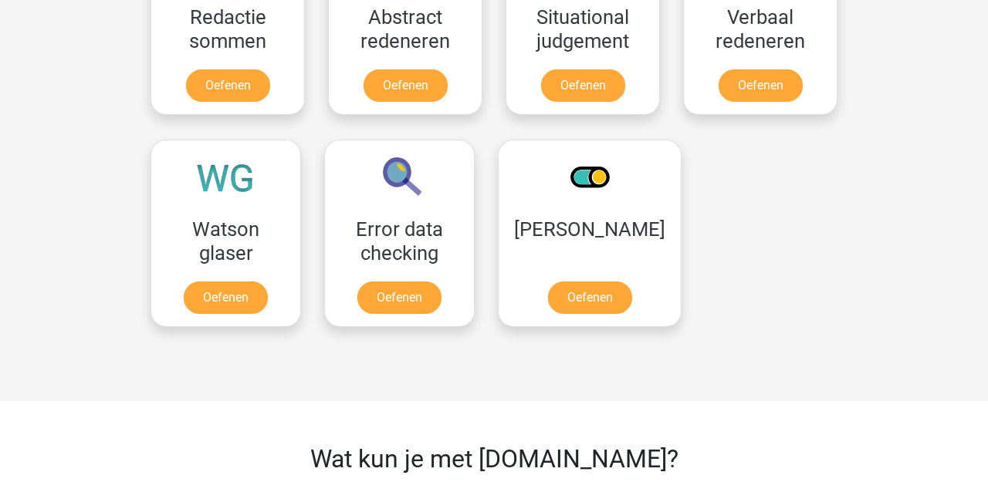
scroll to position [2006, 0]
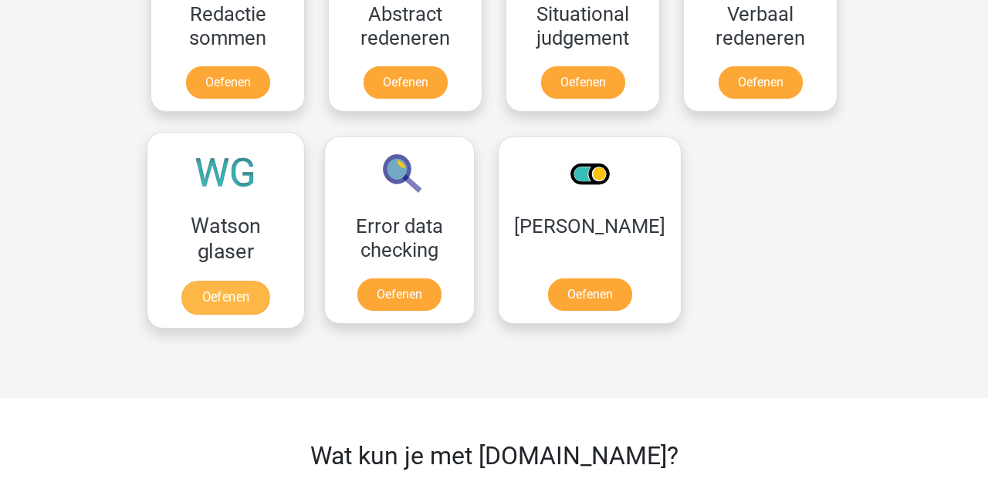
click at [196, 281] on link "Oefenen" at bounding box center [225, 298] width 88 height 34
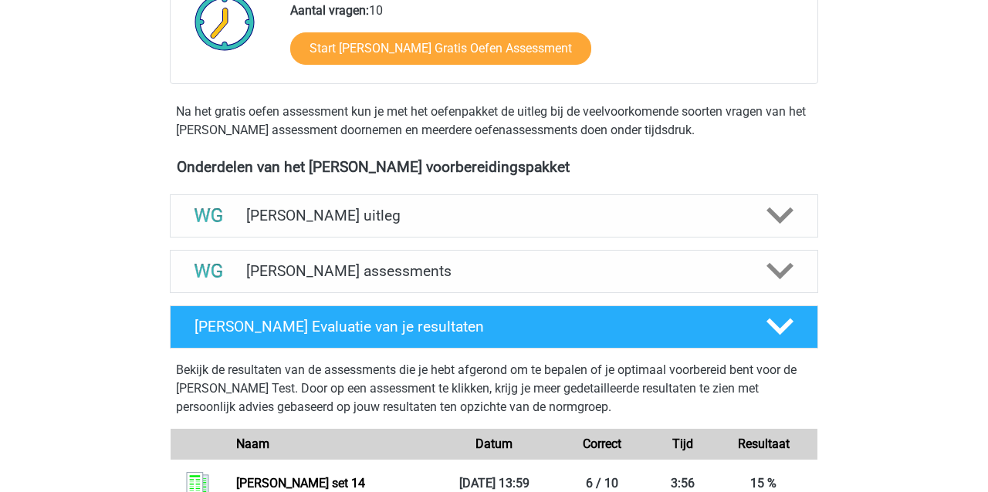
scroll to position [417, 0]
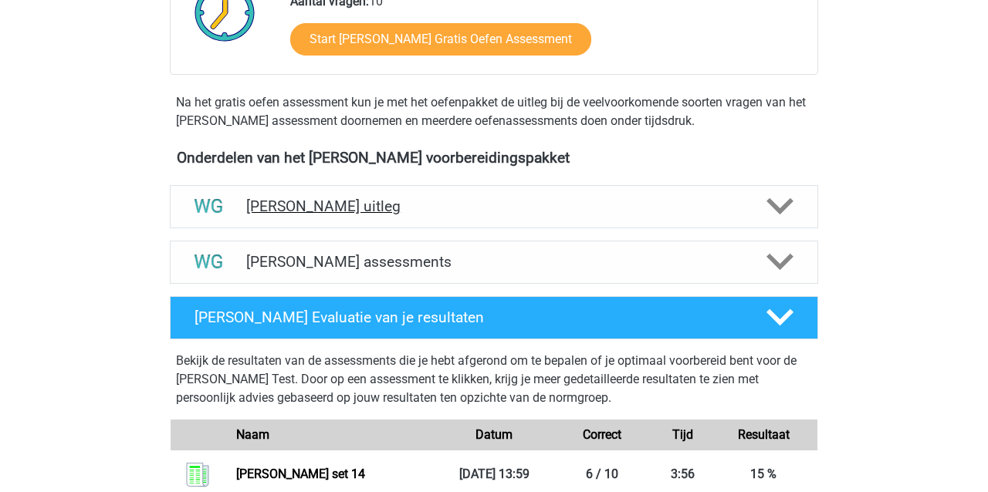
click at [256, 204] on h4 "[PERSON_NAME] uitleg" at bounding box center [494, 207] width 496 height 18
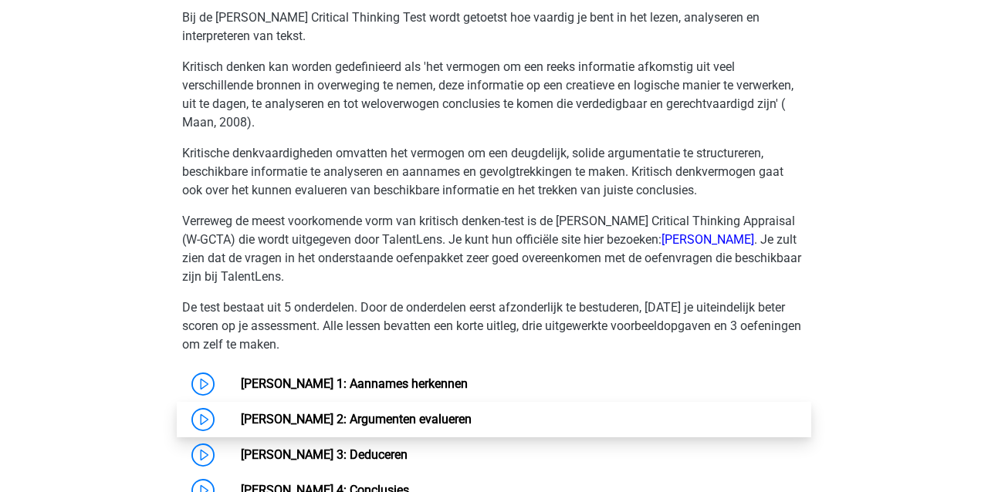
scroll to position [655, 0]
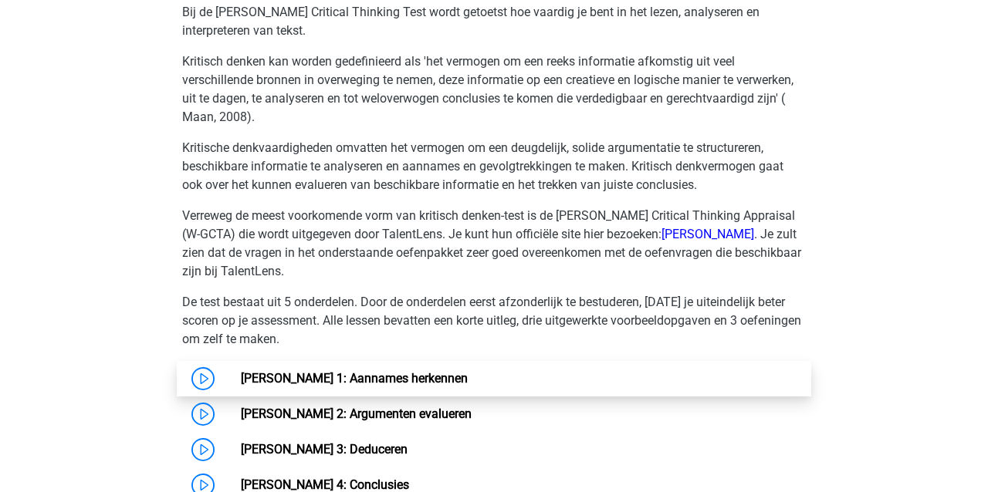
click at [307, 378] on link "[PERSON_NAME] 1: Aannames herkennen" at bounding box center [354, 378] width 227 height 15
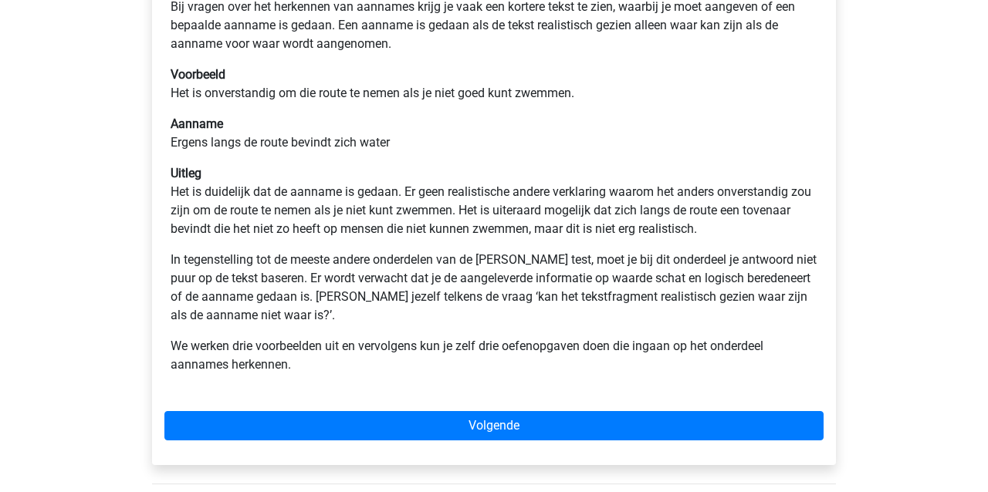
scroll to position [330, 0]
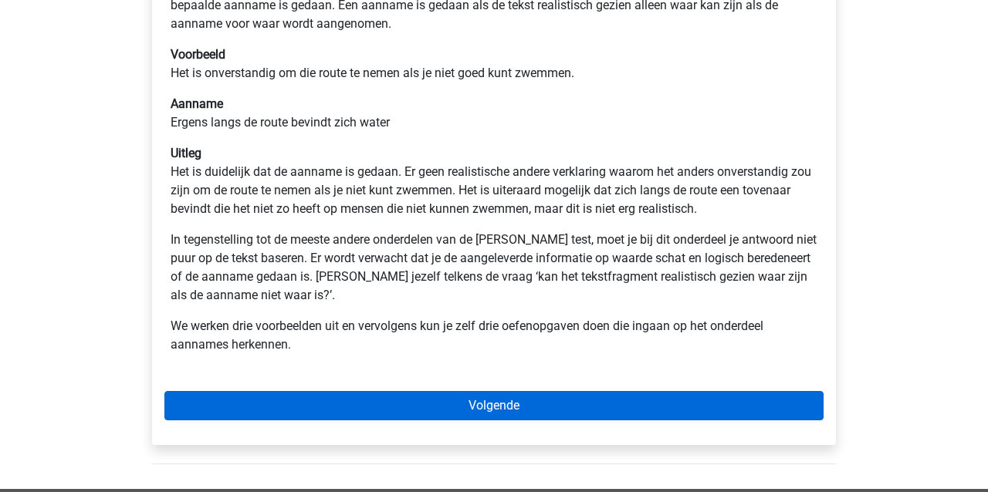
click at [395, 404] on link "Volgende" at bounding box center [493, 405] width 659 height 29
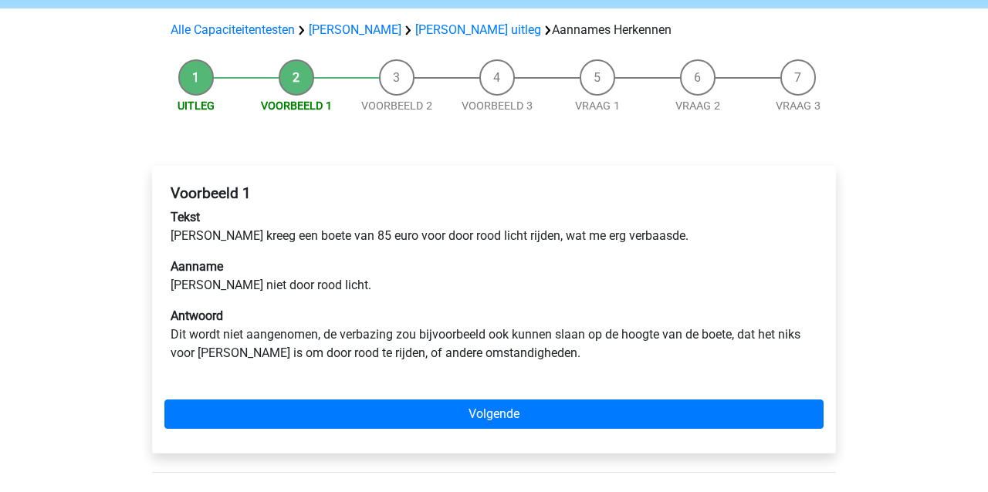
scroll to position [101, 0]
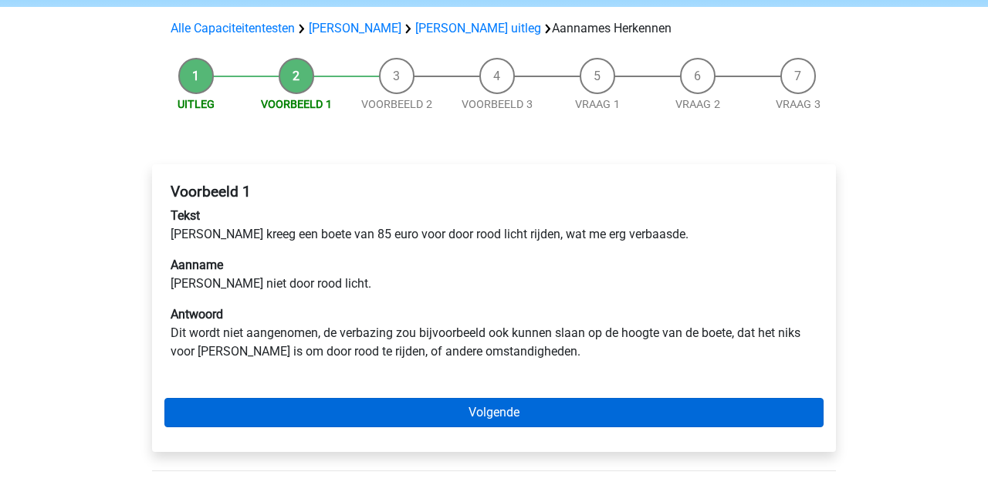
click at [274, 408] on link "Volgende" at bounding box center [493, 412] width 659 height 29
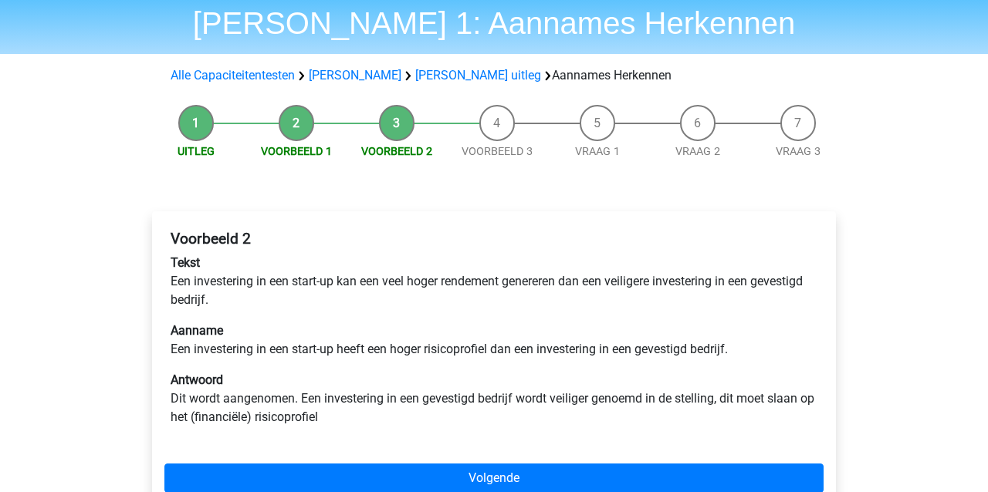
scroll to position [57, 0]
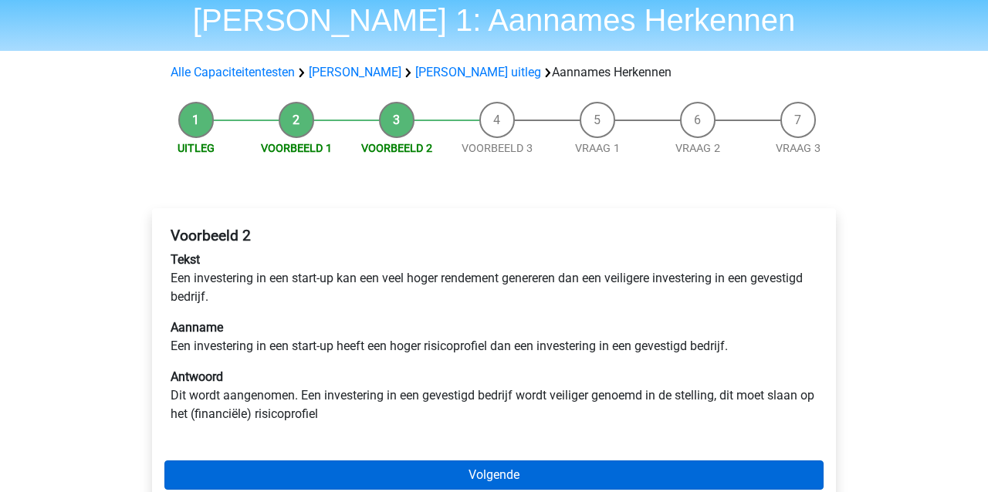
click at [308, 472] on link "Volgende" at bounding box center [493, 475] width 659 height 29
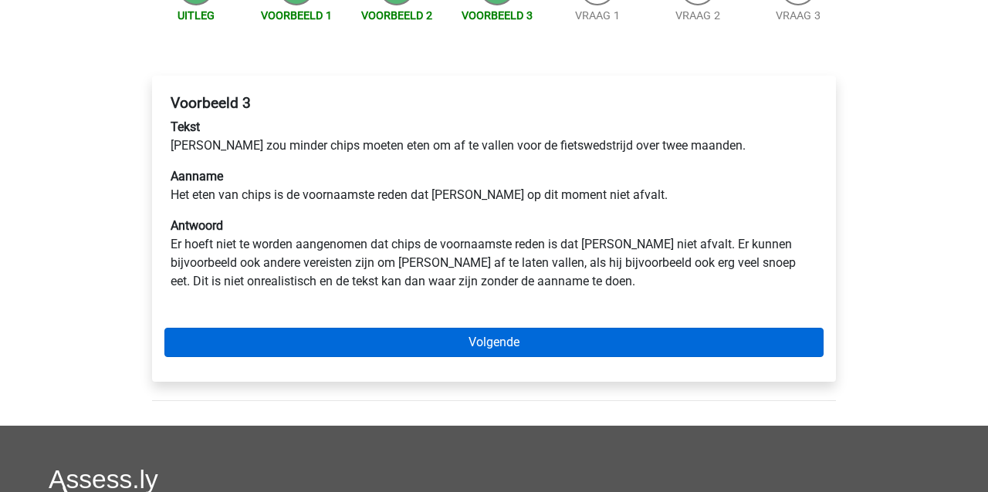
scroll to position [191, 0]
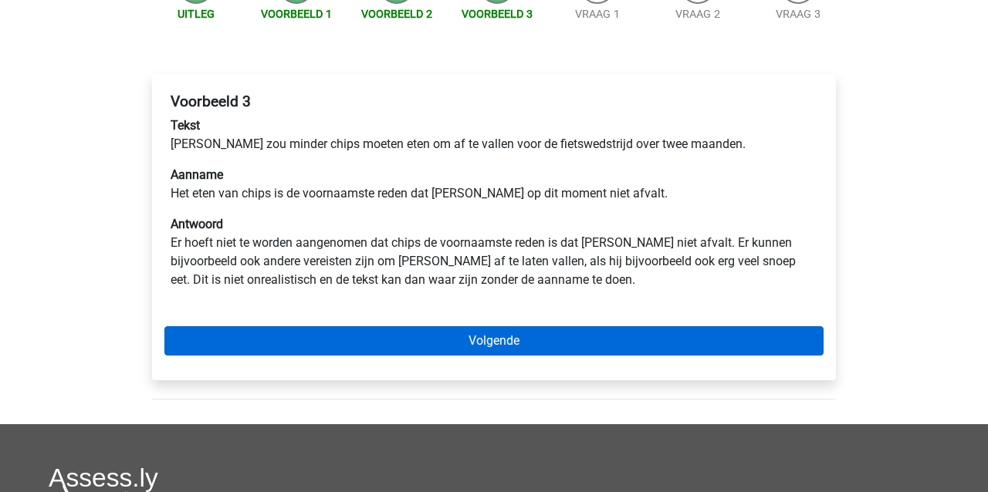
click at [337, 344] on link "Volgende" at bounding box center [493, 341] width 659 height 29
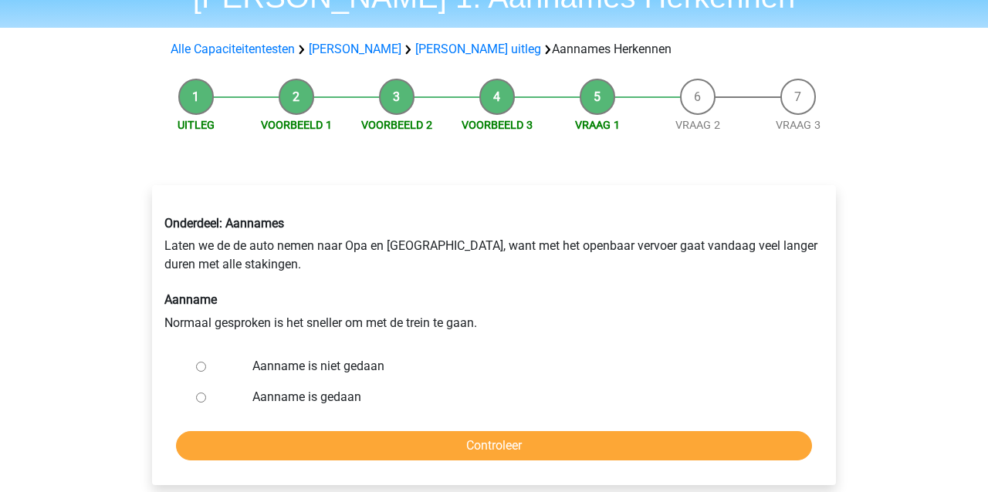
scroll to position [82, 0]
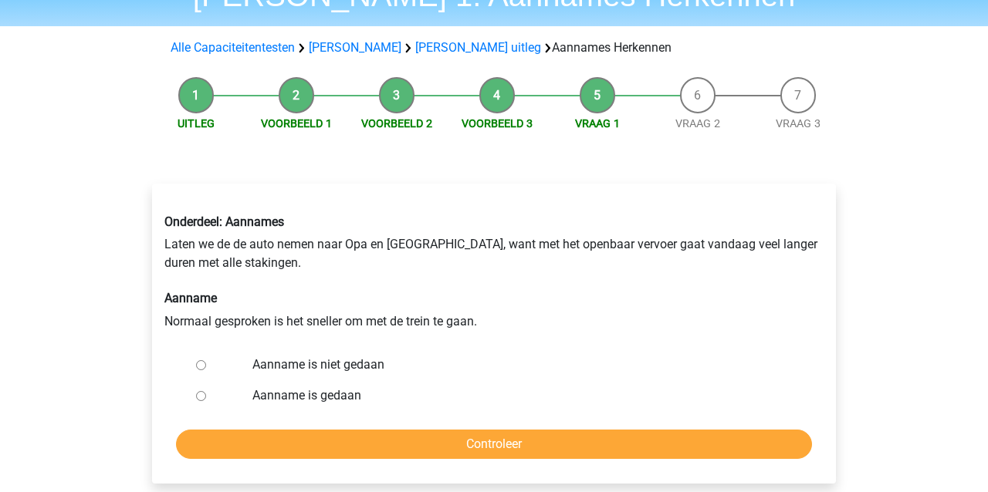
drag, startPoint x: 203, startPoint y: 364, endPoint x: 260, endPoint y: 421, distance: 80.8
click at [203, 364] on input "Aanname is niet gedaan" at bounding box center [201, 365] width 10 height 10
radio input "true"
click at [286, 435] on input "Controleer" at bounding box center [494, 444] width 636 height 29
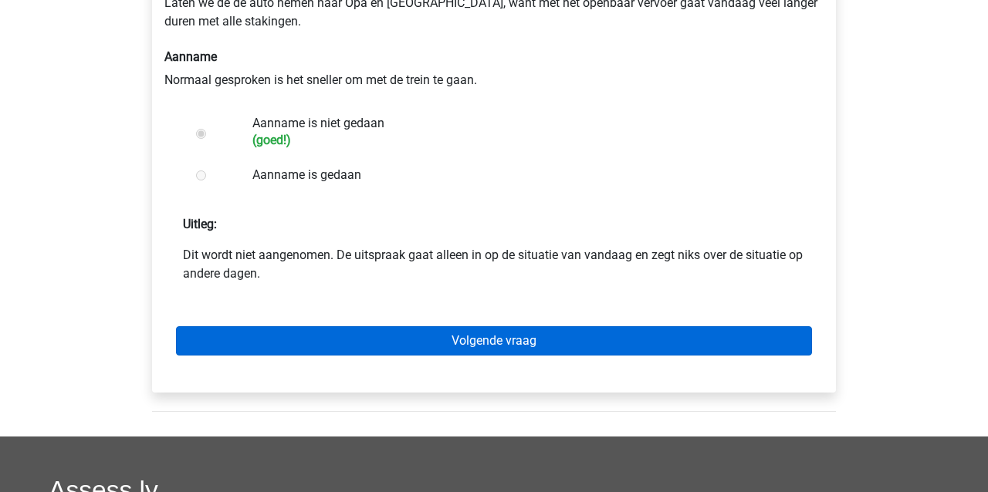
scroll to position [337, 0]
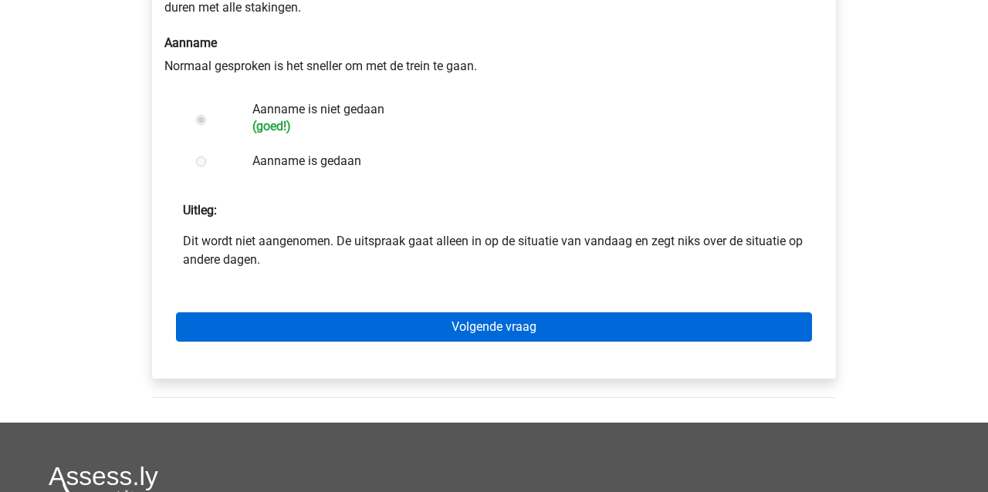
click at [470, 333] on link "Volgende vraag" at bounding box center [494, 327] width 636 height 29
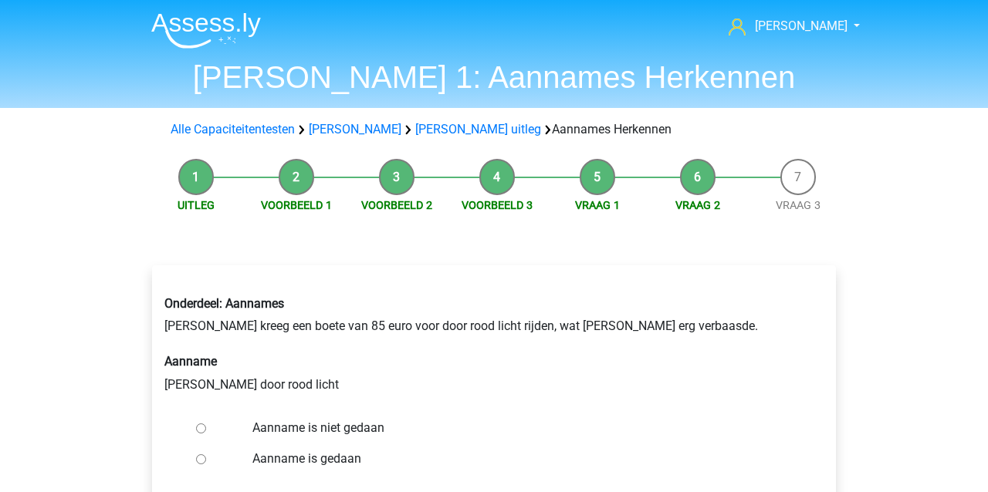
drag, startPoint x: 198, startPoint y: 460, endPoint x: 227, endPoint y: 452, distance: 29.6
click at [199, 460] on input "Aanname is gedaan" at bounding box center [201, 460] width 10 height 10
radio input "true"
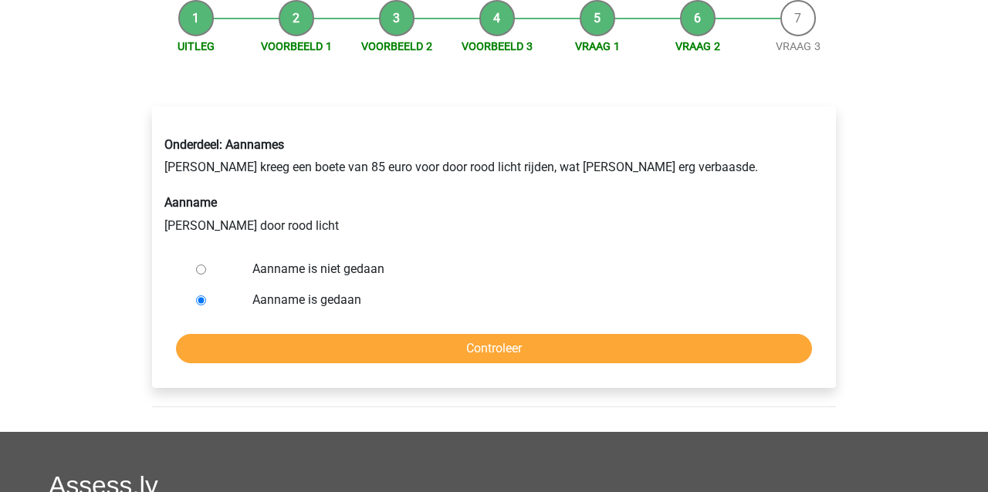
scroll to position [171, 0]
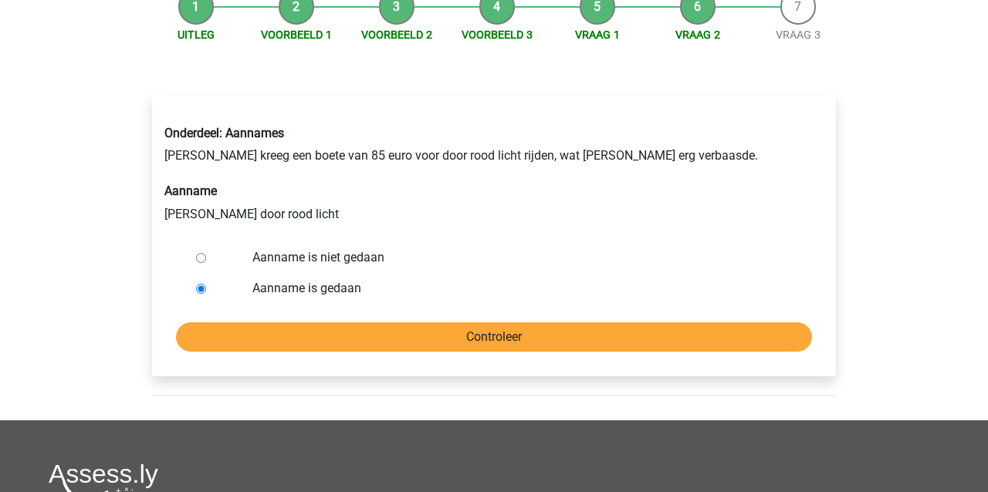
click at [427, 341] on input "Controleer" at bounding box center [494, 337] width 636 height 29
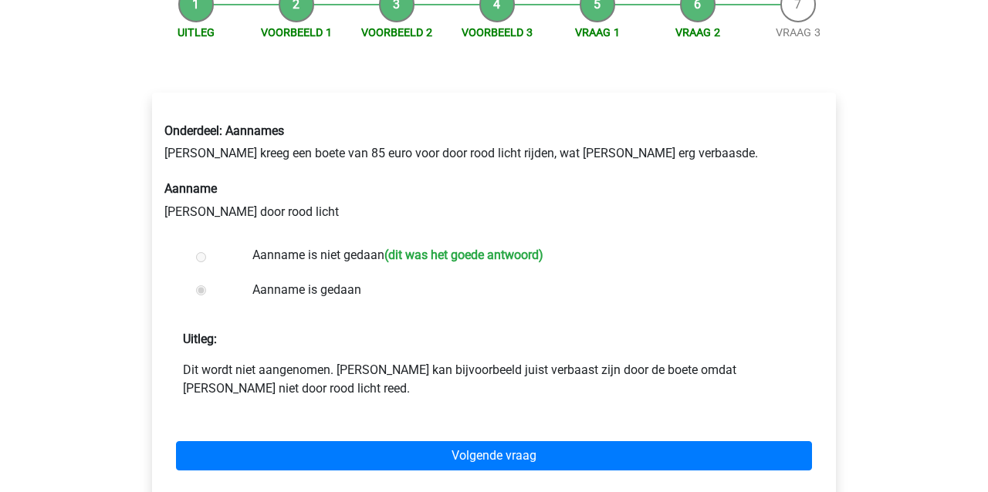
scroll to position [174, 0]
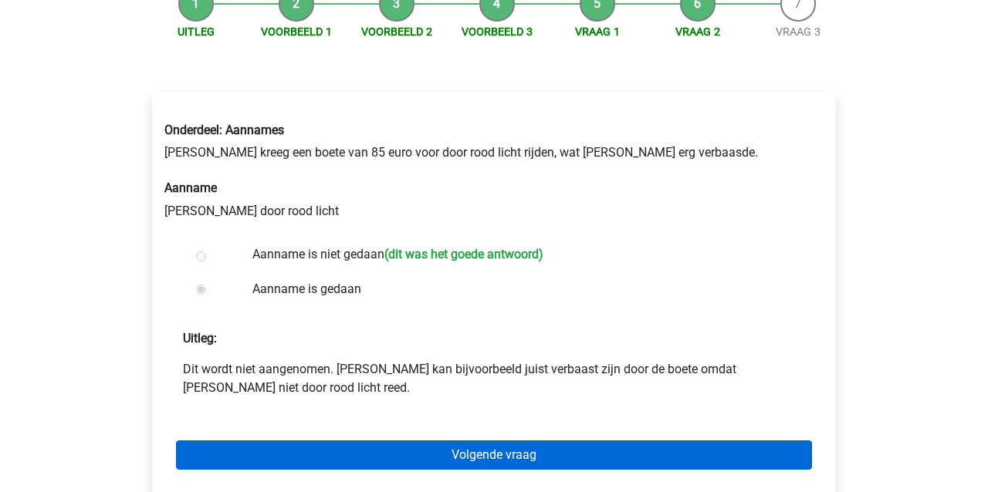
click at [438, 455] on link "Volgende vraag" at bounding box center [494, 455] width 636 height 29
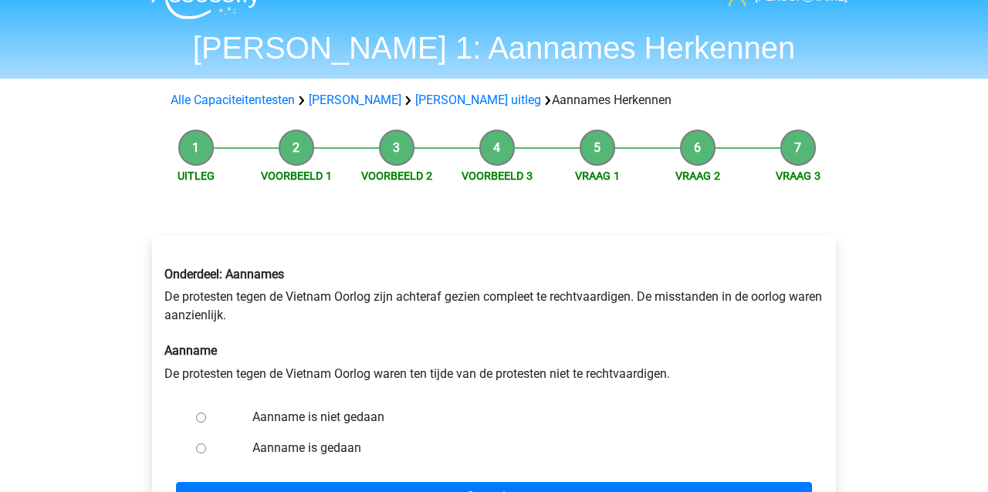
scroll to position [46, 0]
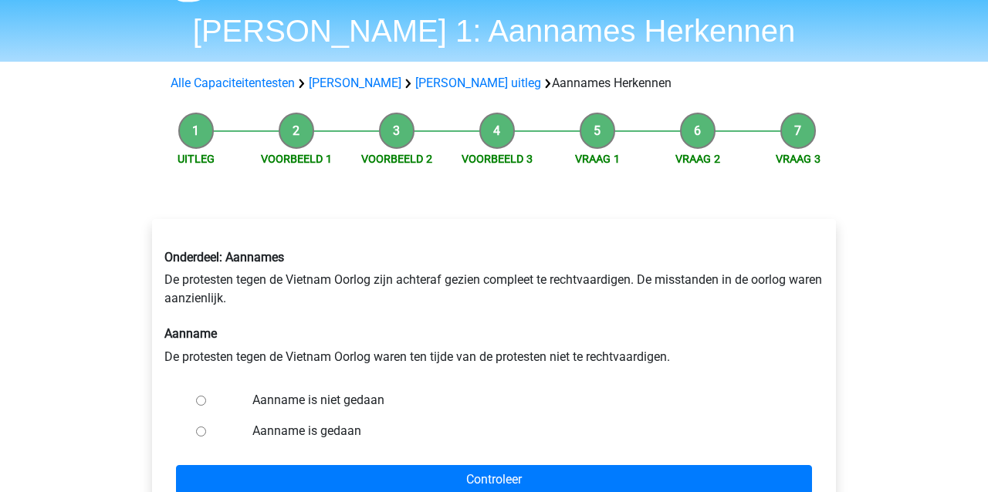
drag, startPoint x: 197, startPoint y: 398, endPoint x: 212, endPoint y: 396, distance: 15.5
click at [198, 397] on input "Aanname is niet gedaan" at bounding box center [201, 401] width 10 height 10
radio input "true"
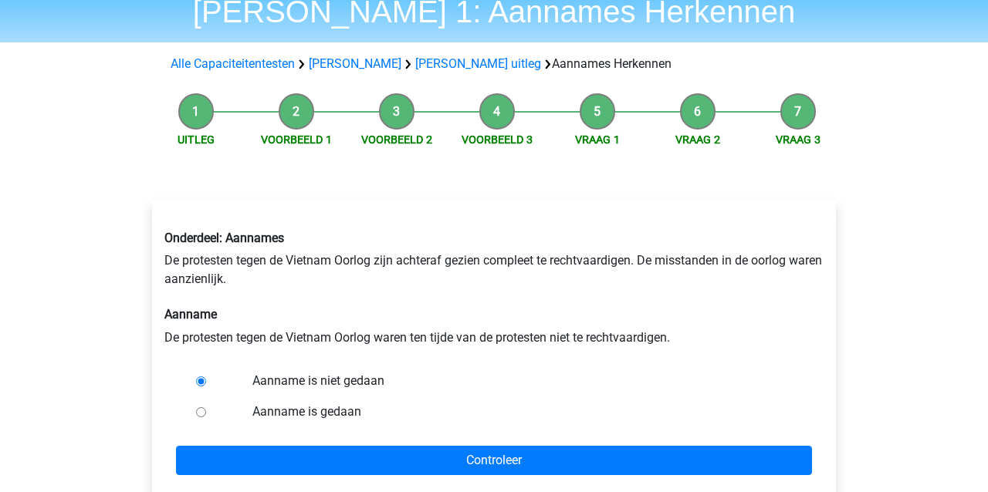
scroll to position [96, 0]
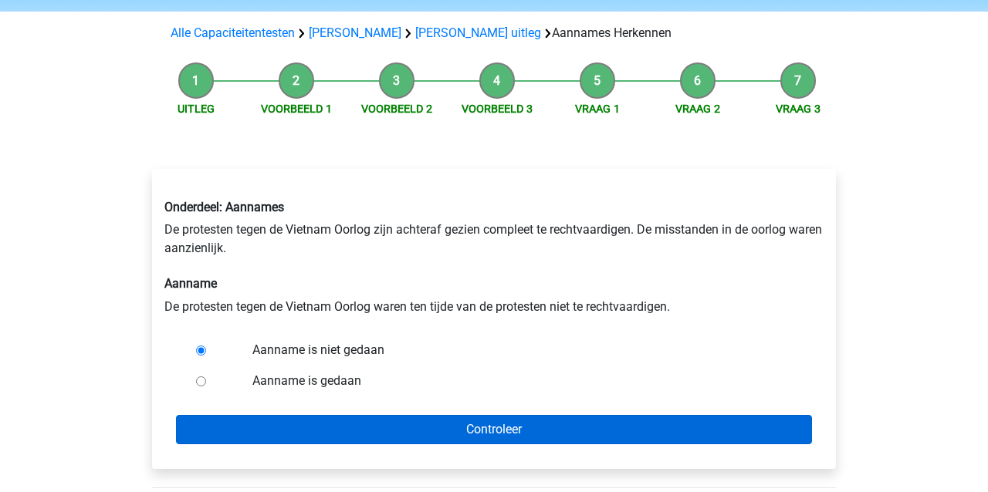
click at [242, 425] on input "Controleer" at bounding box center [494, 429] width 636 height 29
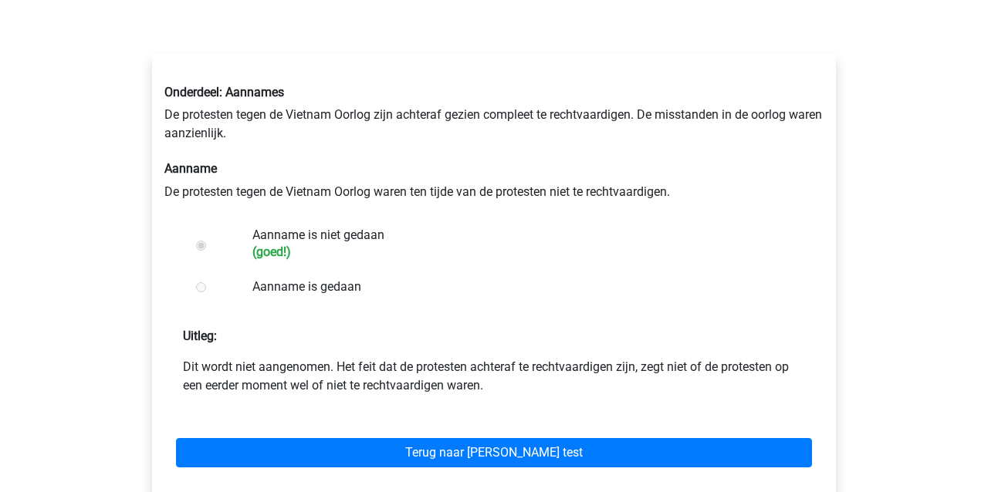
scroll to position [212, 0]
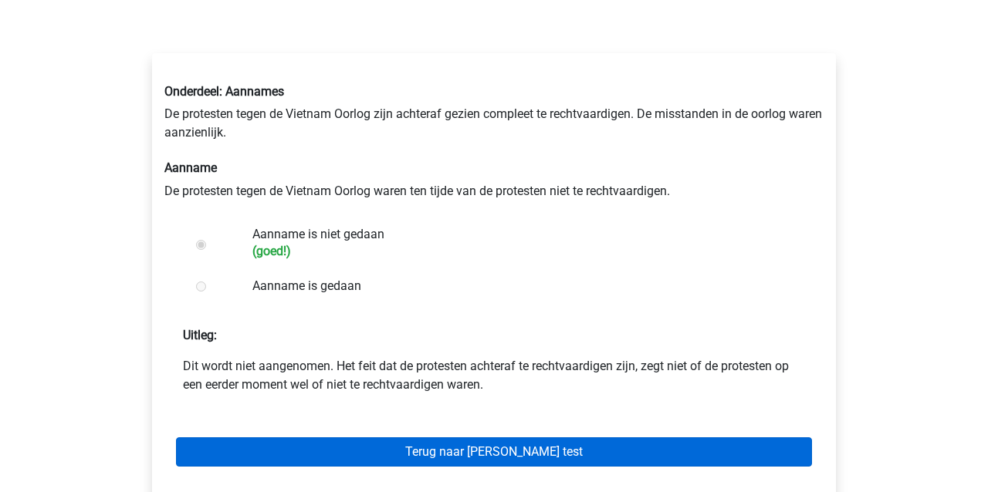
click at [241, 451] on link "Terug naar [PERSON_NAME] test" at bounding box center [494, 452] width 636 height 29
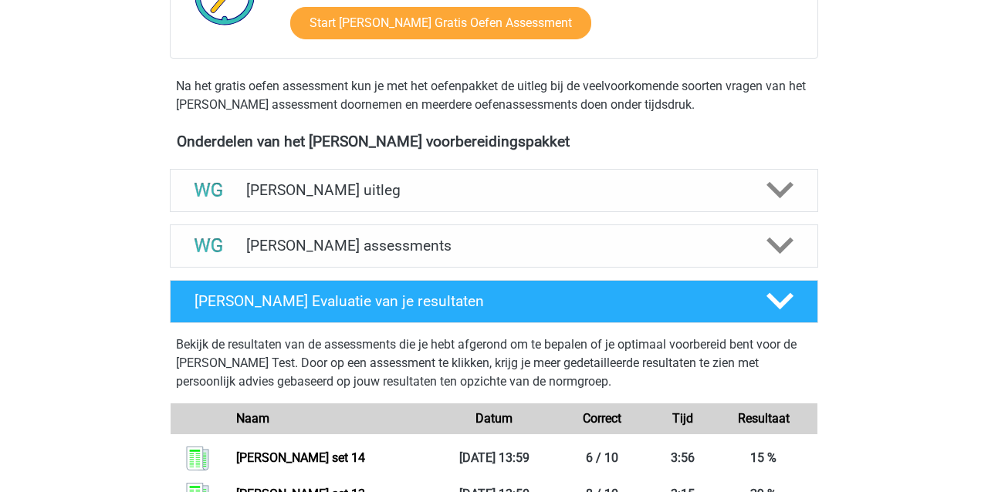
scroll to position [424, 0]
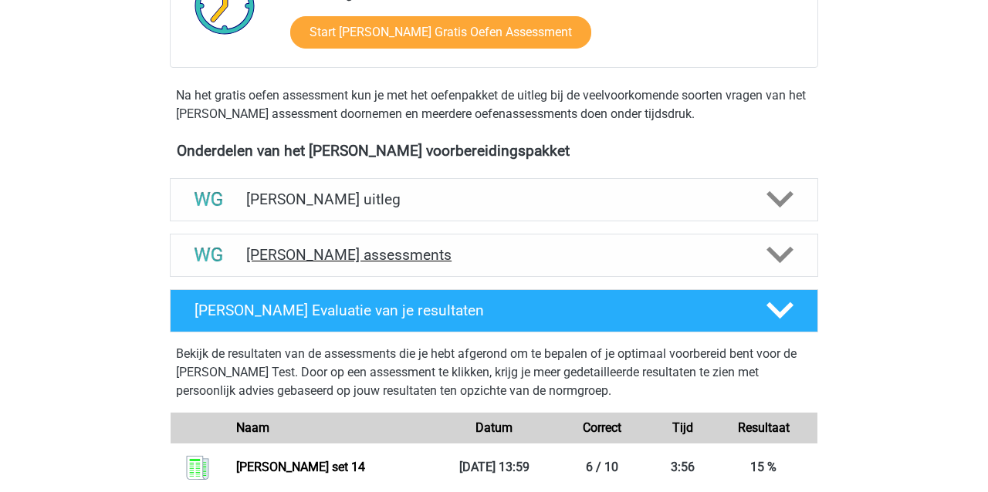
click at [290, 256] on h4 "[PERSON_NAME] assessments" at bounding box center [494, 255] width 496 height 18
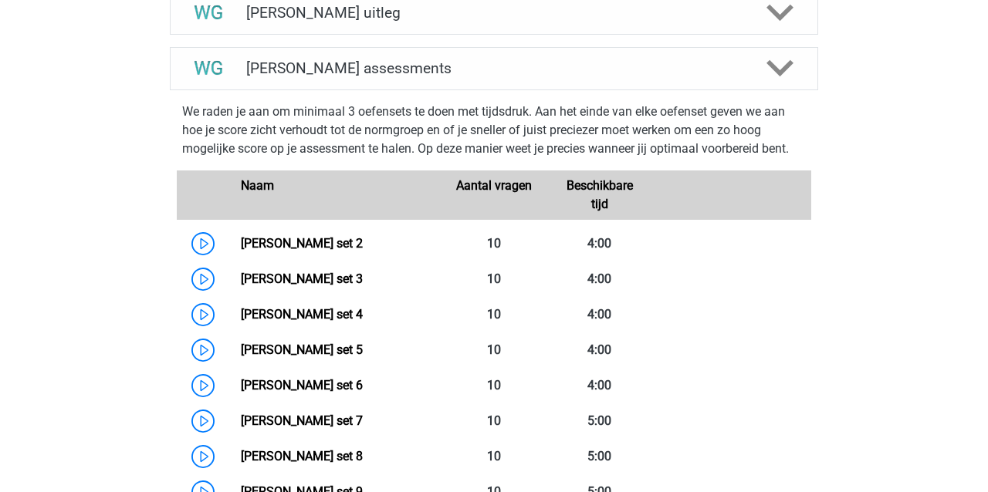
scroll to position [559, 0]
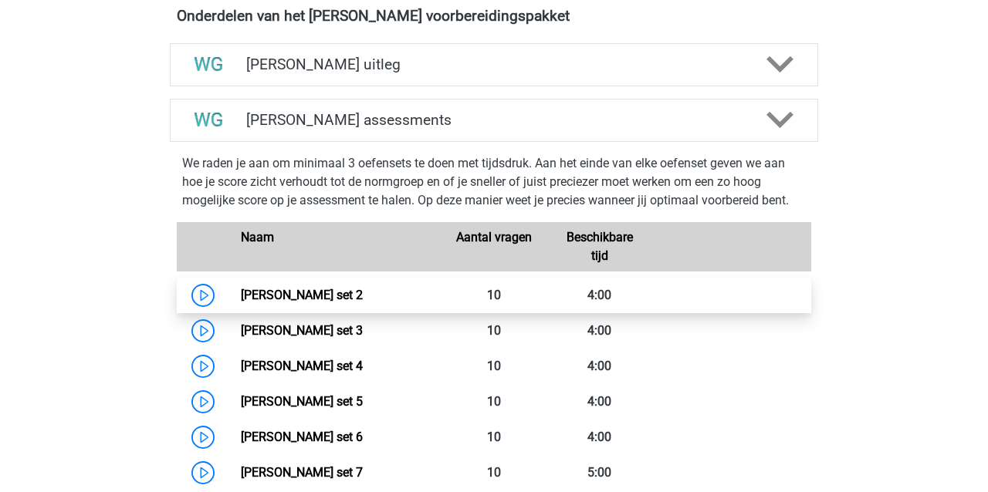
click at [278, 297] on link "[PERSON_NAME] set 2" at bounding box center [302, 295] width 122 height 15
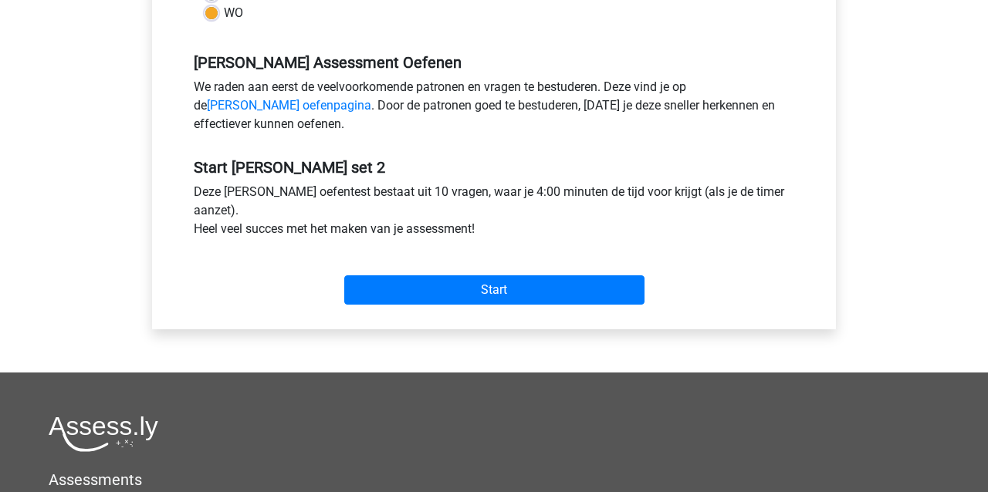
scroll to position [446, 0]
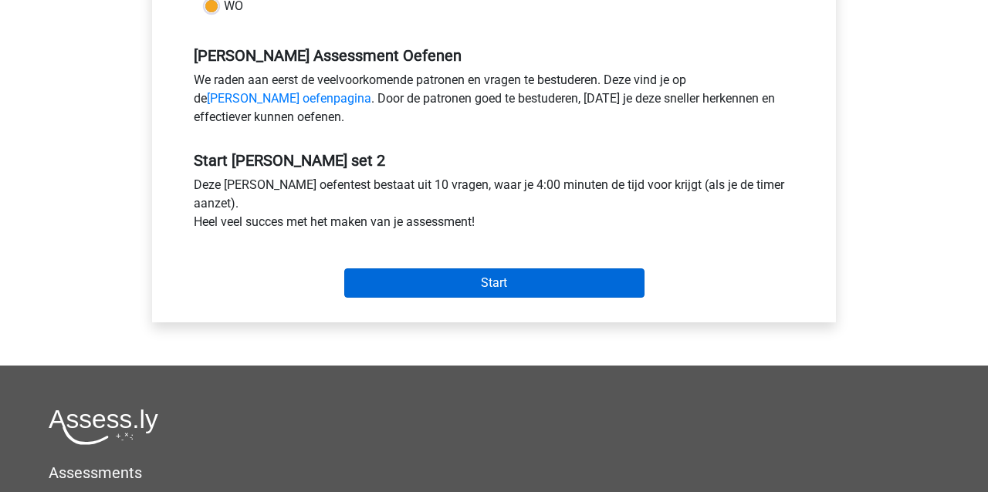
click at [387, 284] on input "Start" at bounding box center [494, 283] width 300 height 29
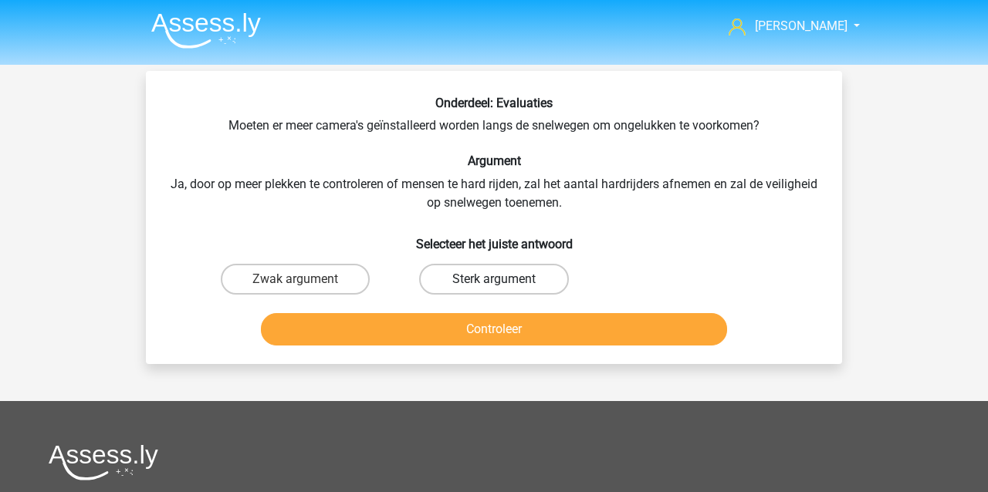
click at [492, 279] on label "Sterk argument" at bounding box center [493, 279] width 149 height 31
click at [494, 279] on input "Sterk argument" at bounding box center [499, 284] width 10 height 10
radio input "true"
click at [455, 331] on button "Controleer" at bounding box center [494, 329] width 467 height 32
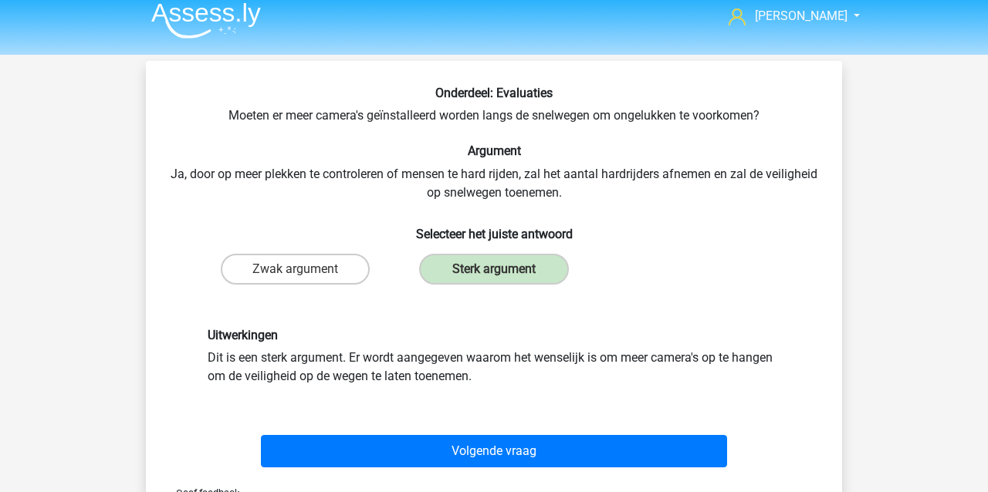
scroll to position [24, 0]
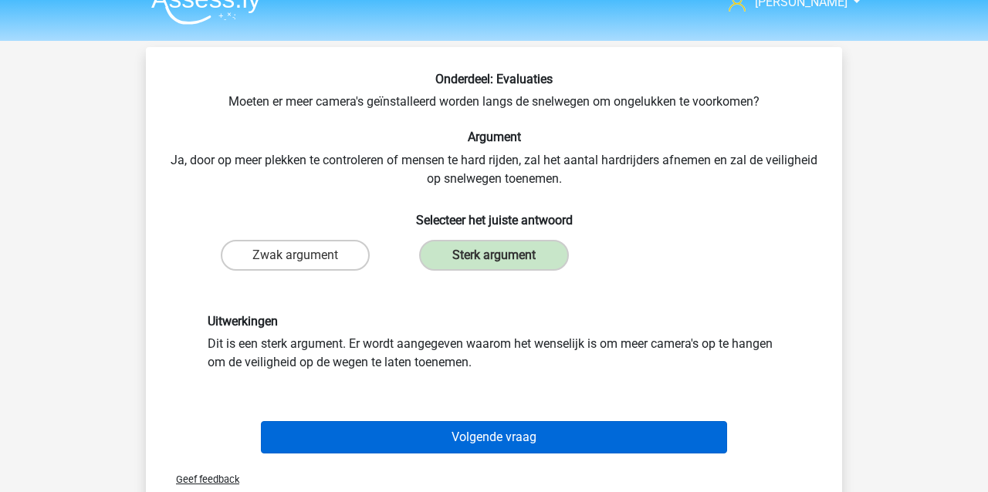
click at [479, 438] on button "Volgende vraag" at bounding box center [494, 437] width 467 height 32
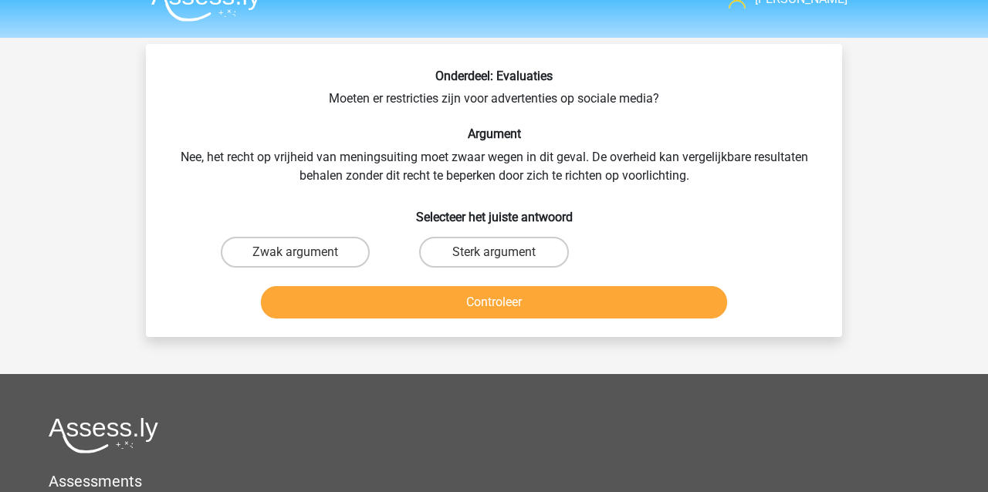
scroll to position [0, 0]
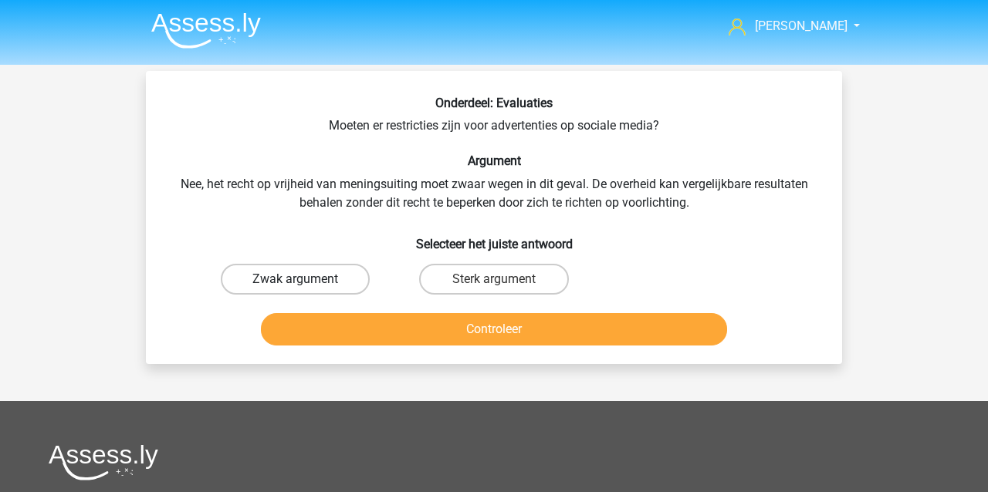
click at [265, 282] on label "Zwak argument" at bounding box center [295, 279] width 149 height 31
click at [296, 282] on input "Zwak argument" at bounding box center [301, 284] width 10 height 10
radio input "true"
click at [346, 337] on button "Controleer" at bounding box center [494, 329] width 467 height 32
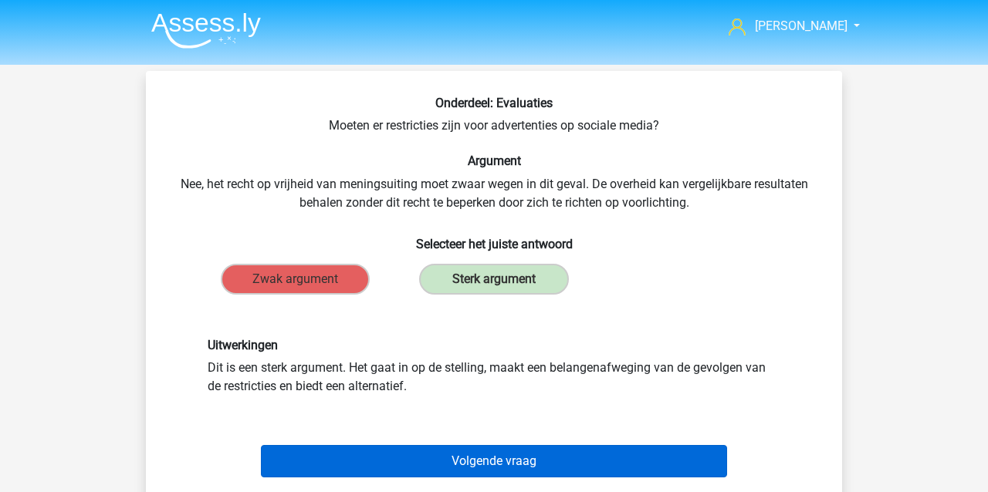
click at [499, 457] on button "Volgende vraag" at bounding box center [494, 461] width 467 height 32
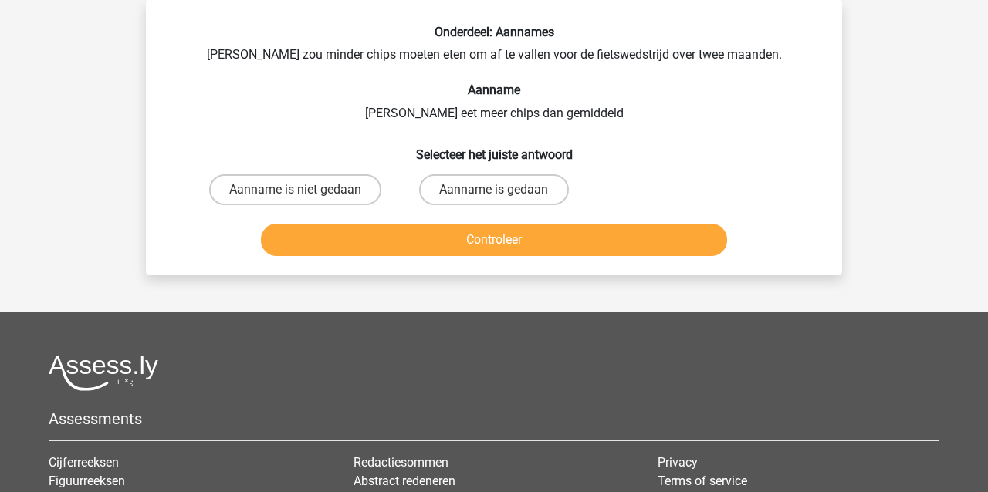
drag, startPoint x: 311, startPoint y: 188, endPoint x: 310, endPoint y: 219, distance: 31.7
click at [311, 188] on label "Aanname is niet gedaan" at bounding box center [295, 189] width 172 height 31
click at [306, 190] on input "Aanname is niet gedaan" at bounding box center [301, 195] width 10 height 10
radio input "true"
click at [309, 240] on button "Controleer" at bounding box center [494, 240] width 467 height 32
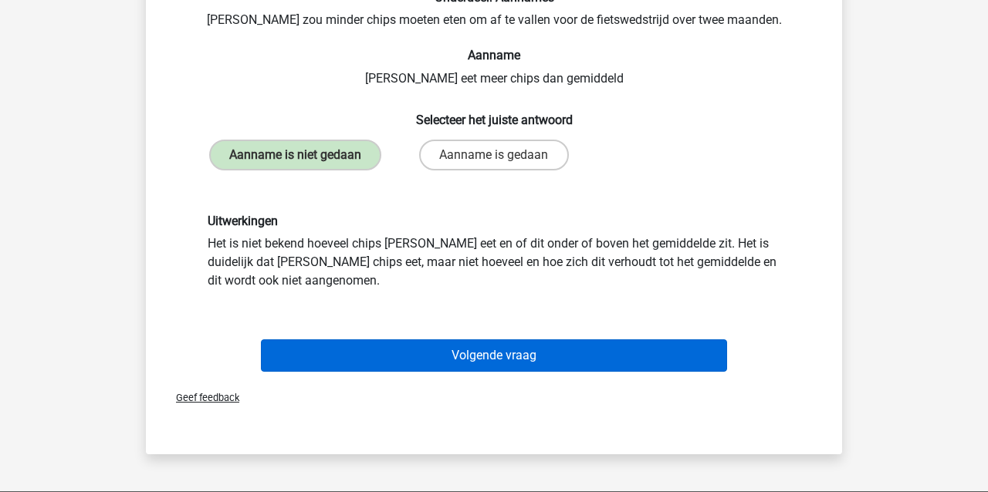
click at [446, 360] on button "Volgende vraag" at bounding box center [494, 356] width 467 height 32
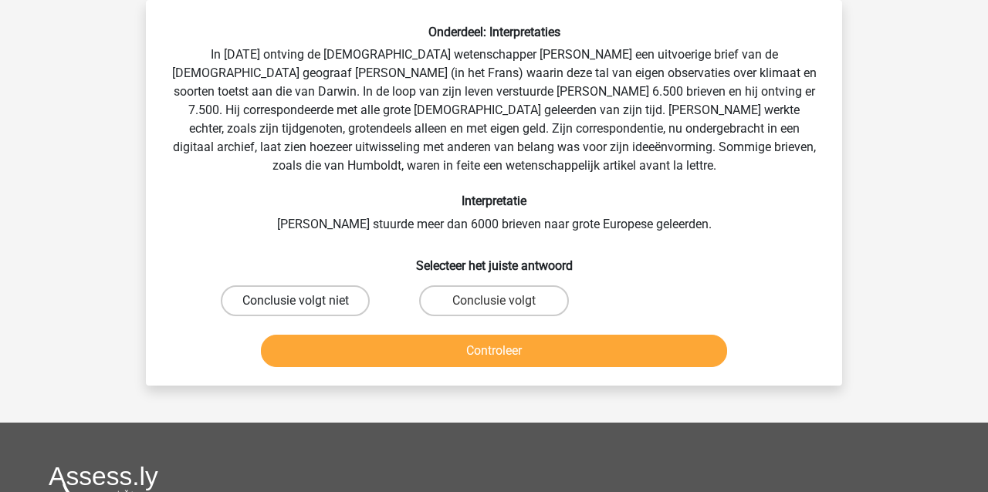
click at [294, 303] on label "Conclusie volgt niet" at bounding box center [295, 301] width 149 height 31
click at [296, 303] on input "Conclusie volgt niet" at bounding box center [301, 306] width 10 height 10
radio input "true"
click at [300, 350] on button "Controleer" at bounding box center [494, 351] width 467 height 32
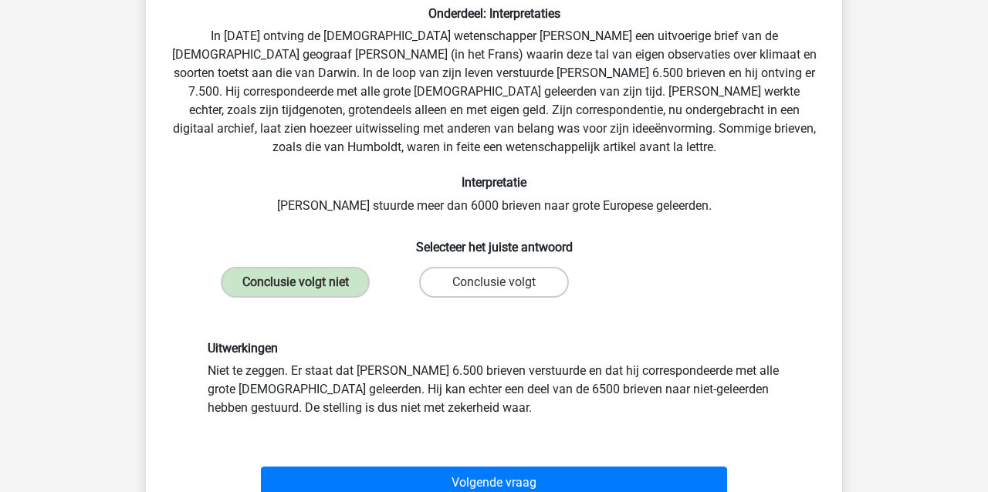
scroll to position [115, 0]
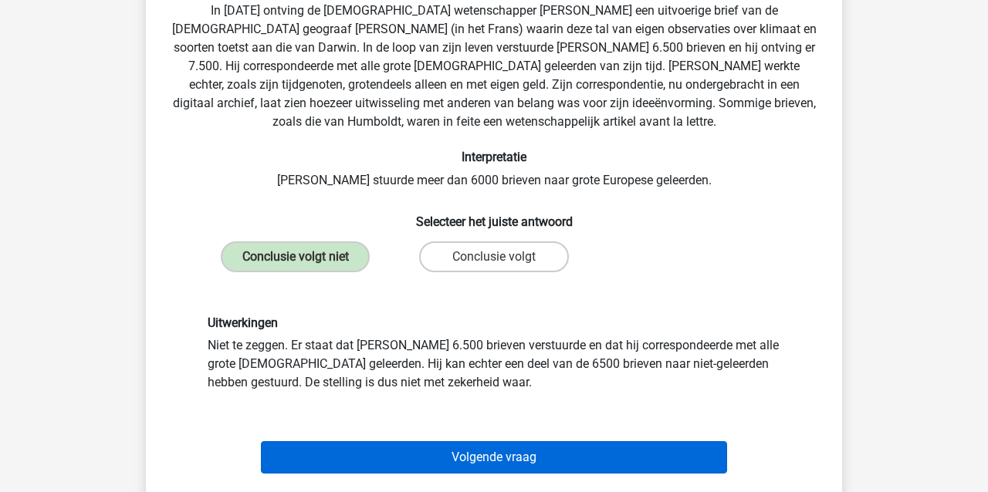
click at [333, 459] on button "Volgende vraag" at bounding box center [494, 458] width 467 height 32
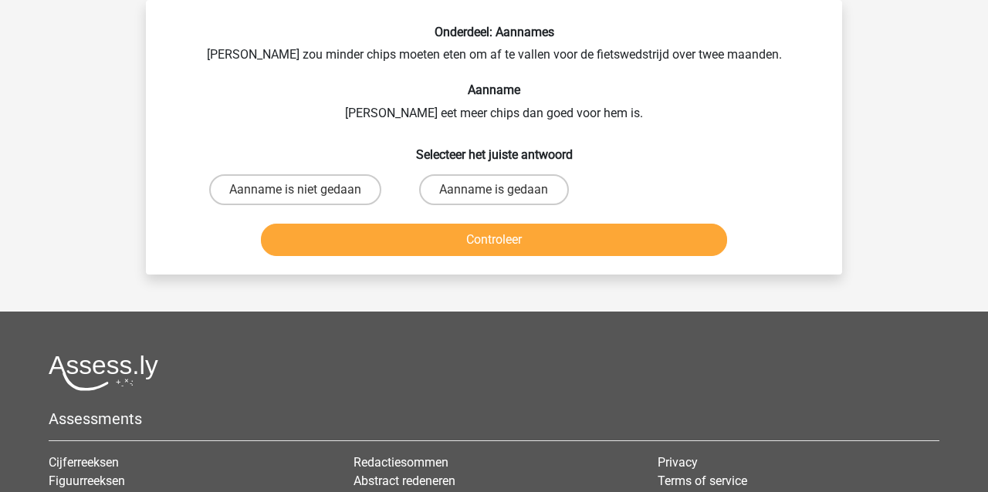
drag, startPoint x: 499, startPoint y: 191, endPoint x: 490, endPoint y: 220, distance: 30.5
click at [499, 191] on input "Aanname is gedaan" at bounding box center [499, 195] width 10 height 10
radio input "true"
click at [479, 237] on button "Controleer" at bounding box center [494, 240] width 467 height 32
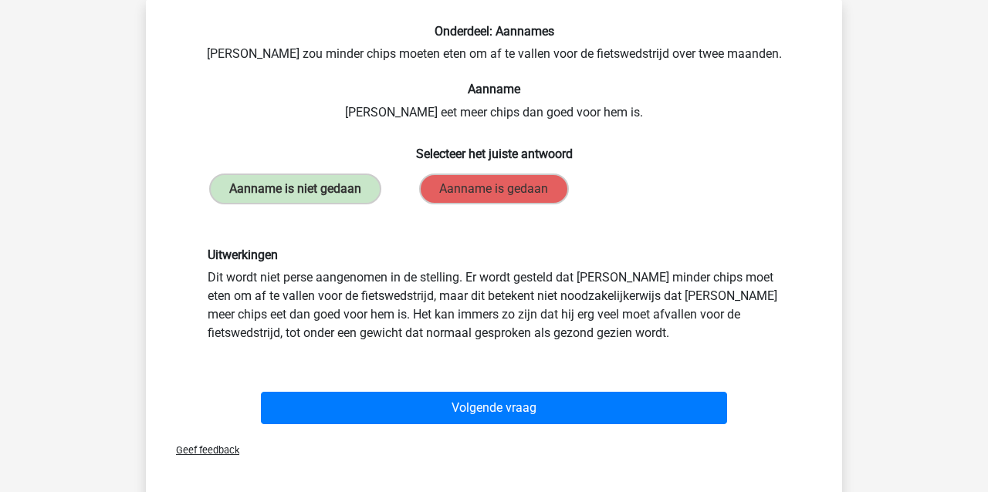
scroll to position [72, 0]
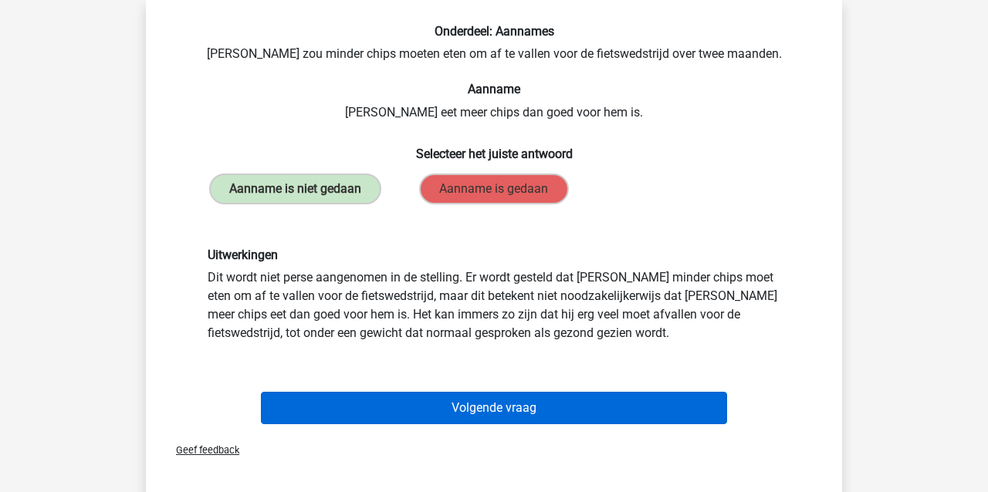
click at [367, 405] on button "Volgende vraag" at bounding box center [494, 408] width 467 height 32
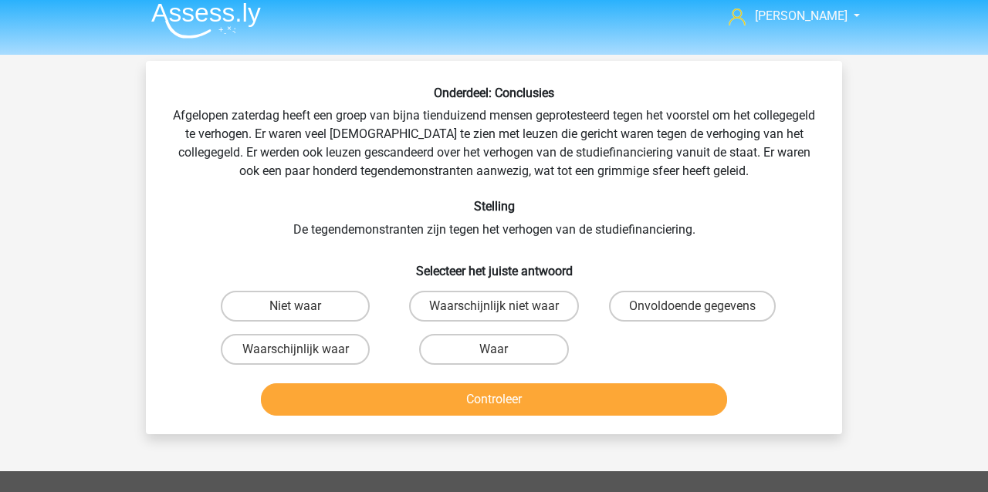
scroll to position [0, 0]
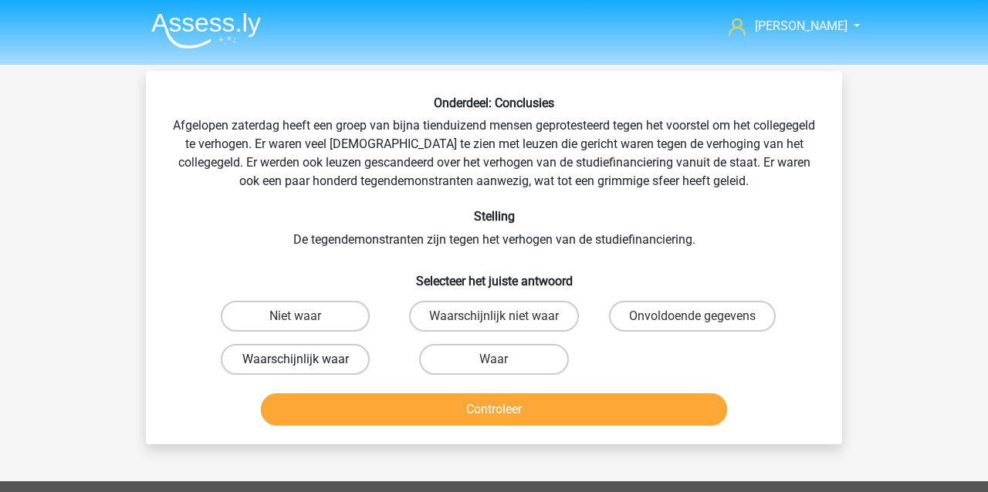
click at [249, 360] on label "Waarschijnlijk waar" at bounding box center [295, 359] width 149 height 31
click at [296, 360] on input "Waarschijnlijk waar" at bounding box center [301, 365] width 10 height 10
radio input "true"
click at [317, 404] on button "Controleer" at bounding box center [494, 410] width 467 height 32
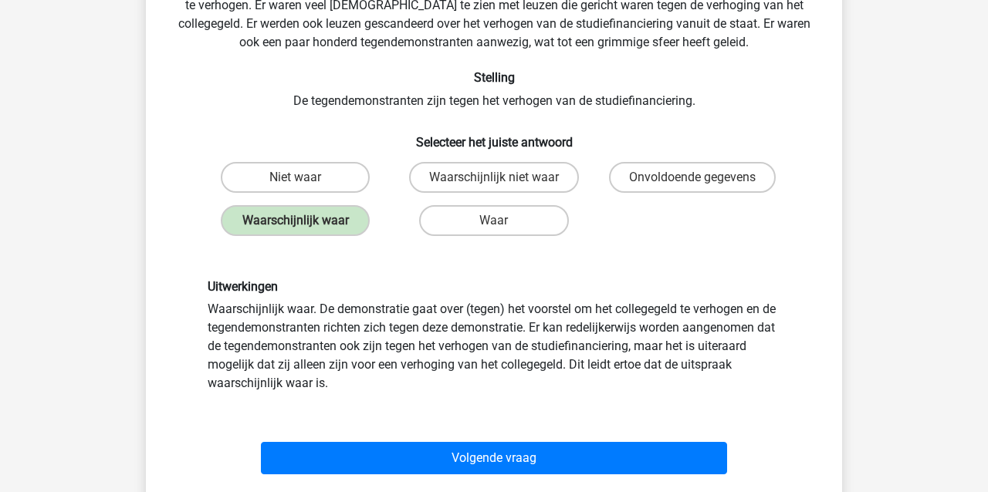
scroll to position [144, 0]
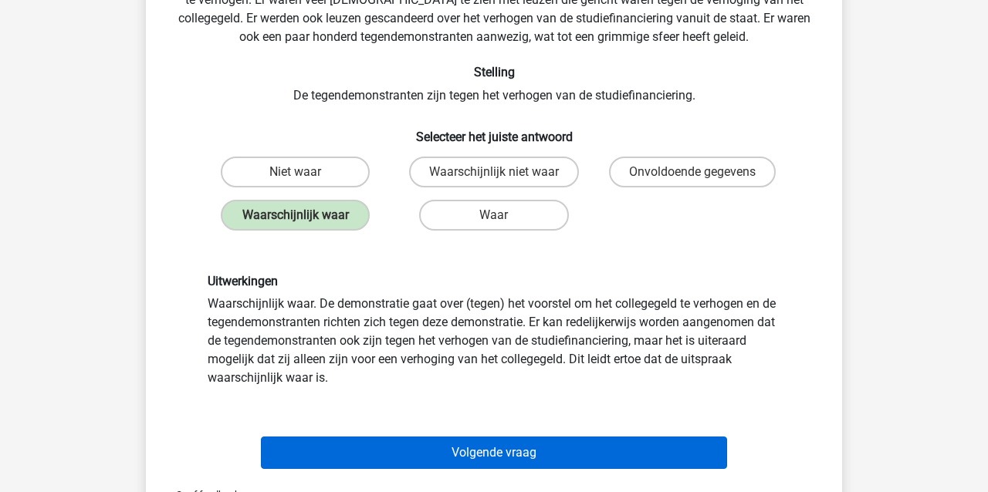
click at [349, 448] on button "Volgende vraag" at bounding box center [494, 453] width 467 height 32
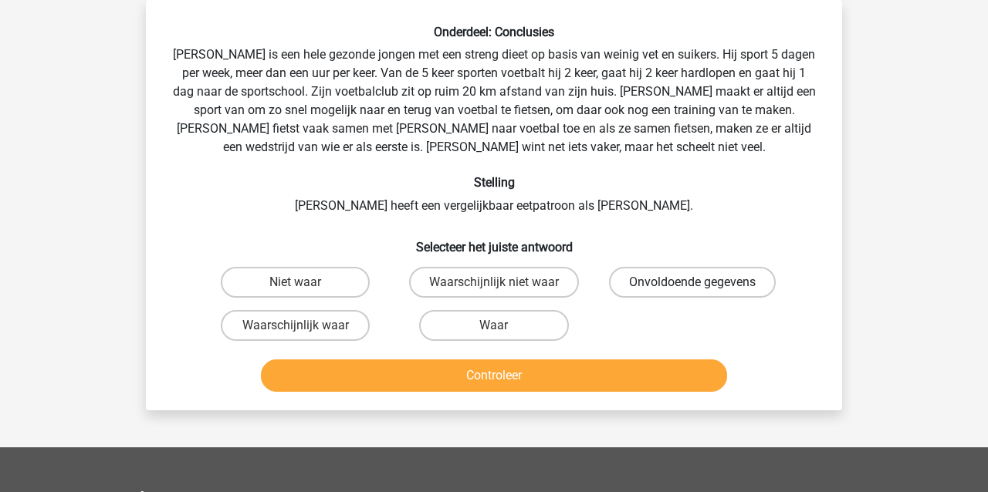
click at [699, 277] on label "Onvoldoende gegevens" at bounding box center [692, 282] width 167 height 31
click at [699, 283] on input "Onvoldoende gegevens" at bounding box center [697, 288] width 10 height 10
radio input "true"
click at [463, 369] on button "Controleer" at bounding box center [494, 376] width 467 height 32
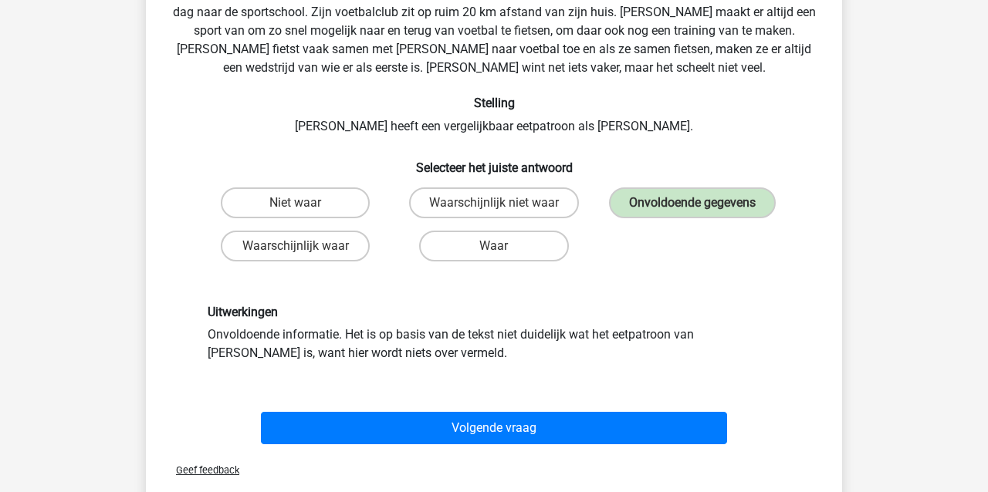
scroll to position [152, 0]
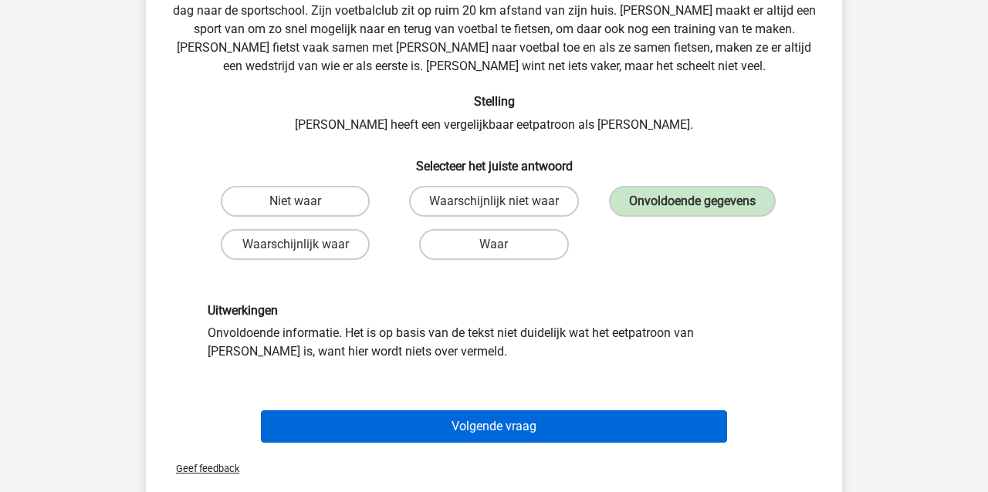
click at [436, 426] on button "Volgende vraag" at bounding box center [494, 427] width 467 height 32
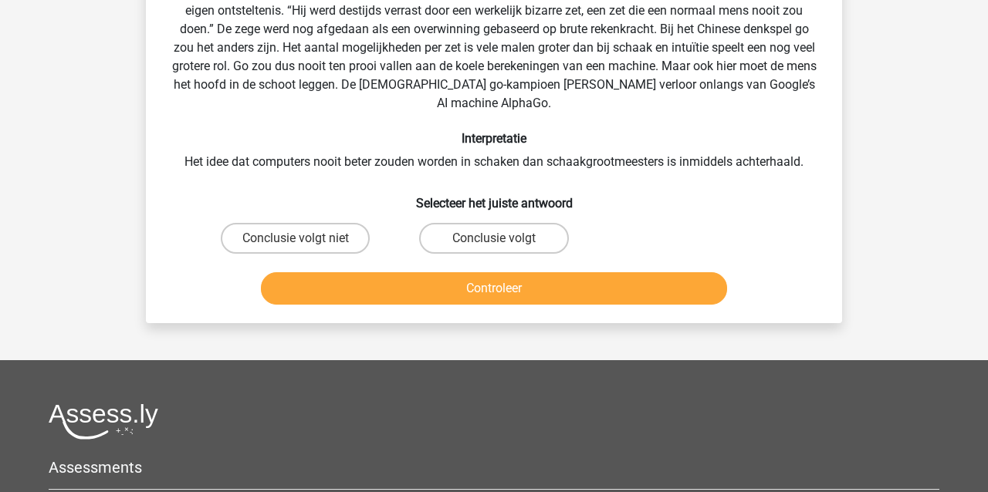
scroll to position [71, 0]
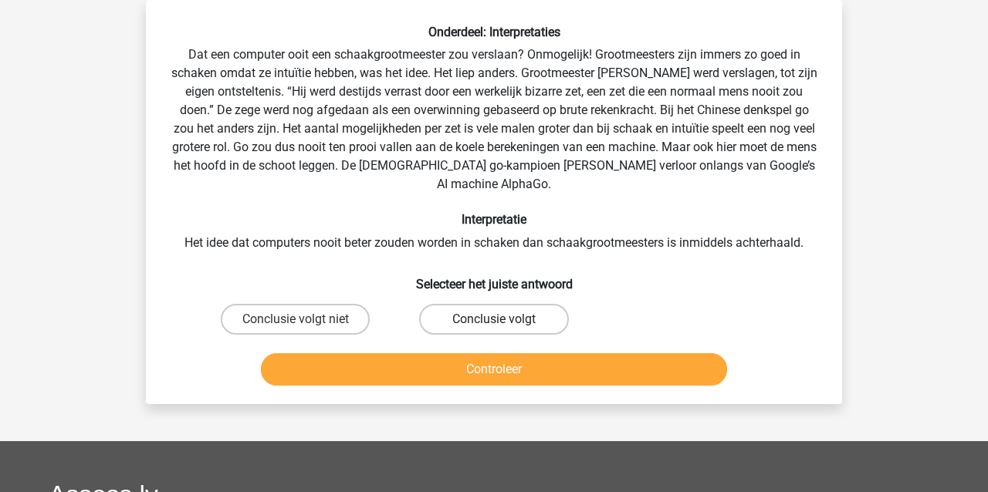
click at [525, 304] on label "Conclusie volgt" at bounding box center [493, 319] width 149 height 31
click at [504, 320] on input "Conclusie volgt" at bounding box center [499, 325] width 10 height 10
radio input "true"
click at [513, 356] on button "Controleer" at bounding box center [494, 370] width 467 height 32
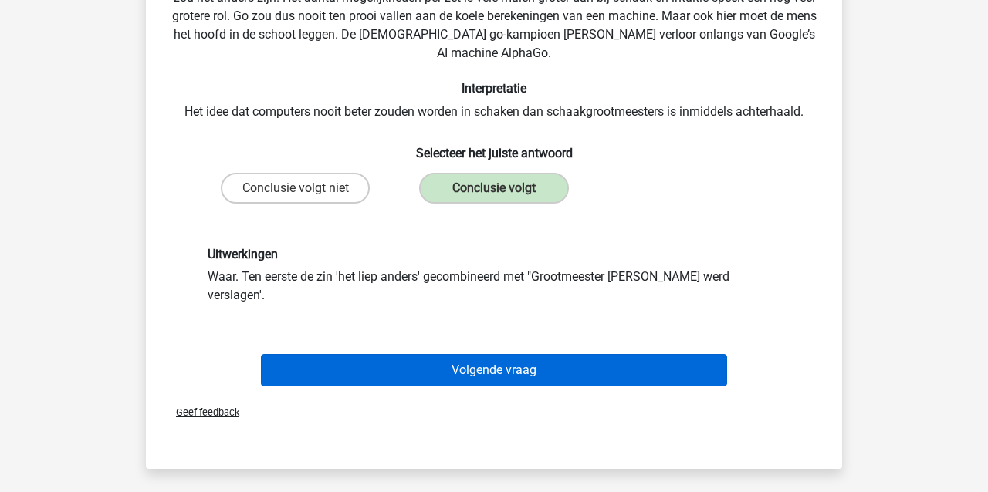
click at [499, 354] on button "Volgende vraag" at bounding box center [494, 370] width 467 height 32
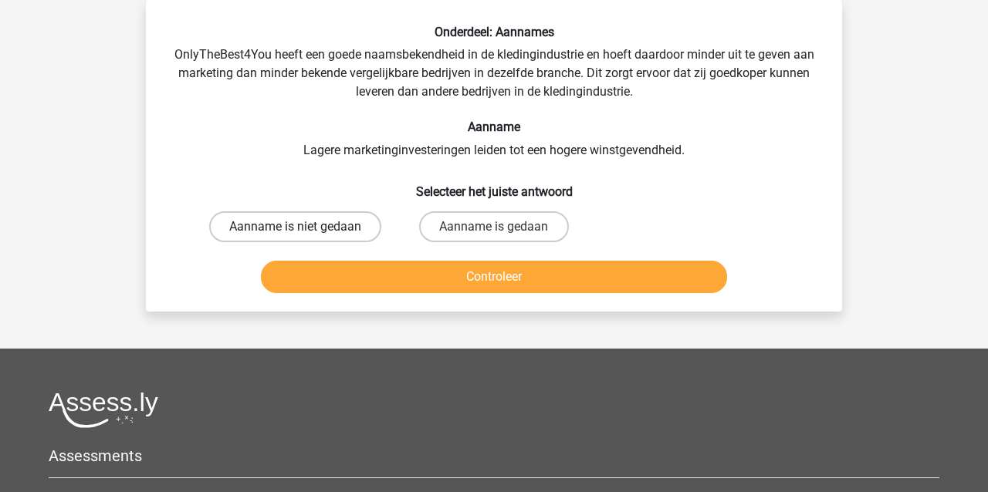
drag, startPoint x: 265, startPoint y: 222, endPoint x: 270, endPoint y: 230, distance: 10.1
click at [265, 222] on label "Aanname is niet gedaan" at bounding box center [295, 227] width 172 height 31
click at [296, 227] on input "Aanname is niet gedaan" at bounding box center [301, 232] width 10 height 10
radio input "true"
click at [278, 269] on button "Controleer" at bounding box center [494, 277] width 467 height 32
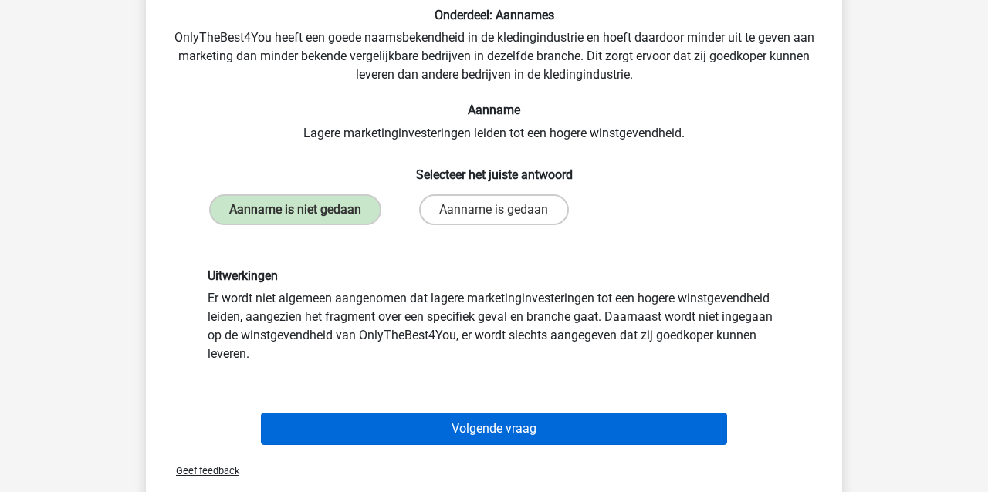
click at [337, 424] on button "Volgende vraag" at bounding box center [494, 429] width 467 height 32
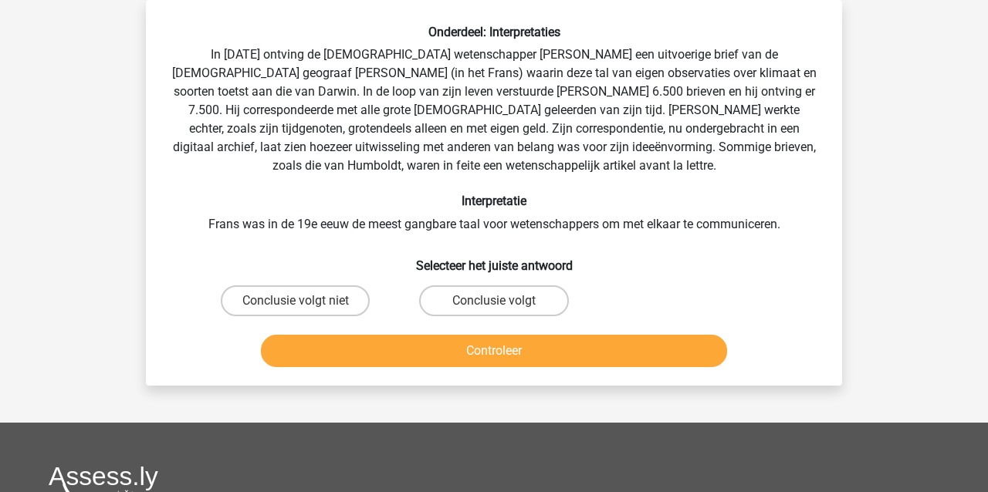
scroll to position [69, 0]
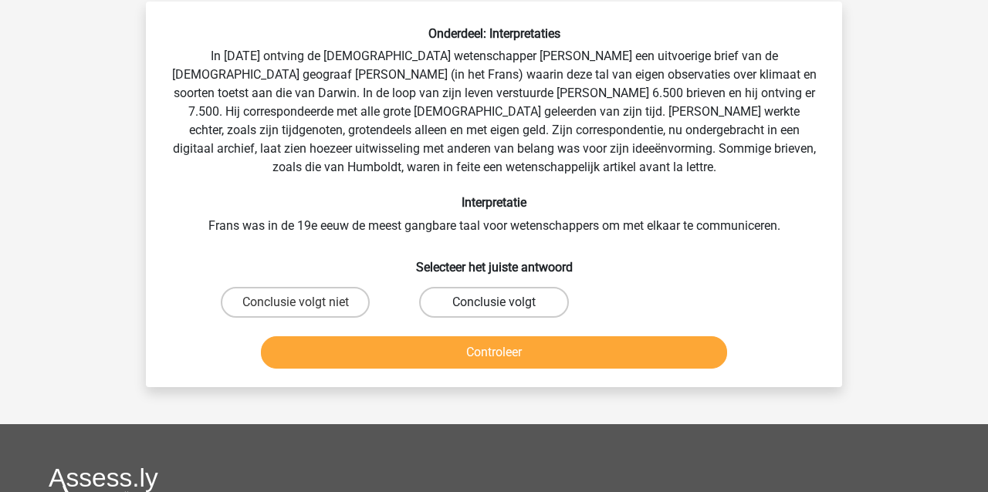
click at [476, 298] on label "Conclusie volgt" at bounding box center [493, 302] width 149 height 31
click at [494, 303] on input "Conclusie volgt" at bounding box center [499, 308] width 10 height 10
radio input "true"
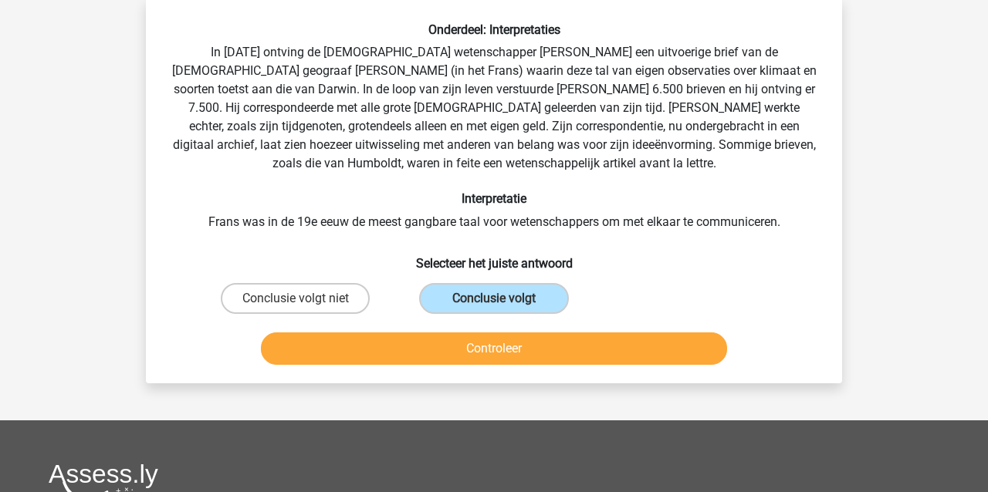
scroll to position [70, 0]
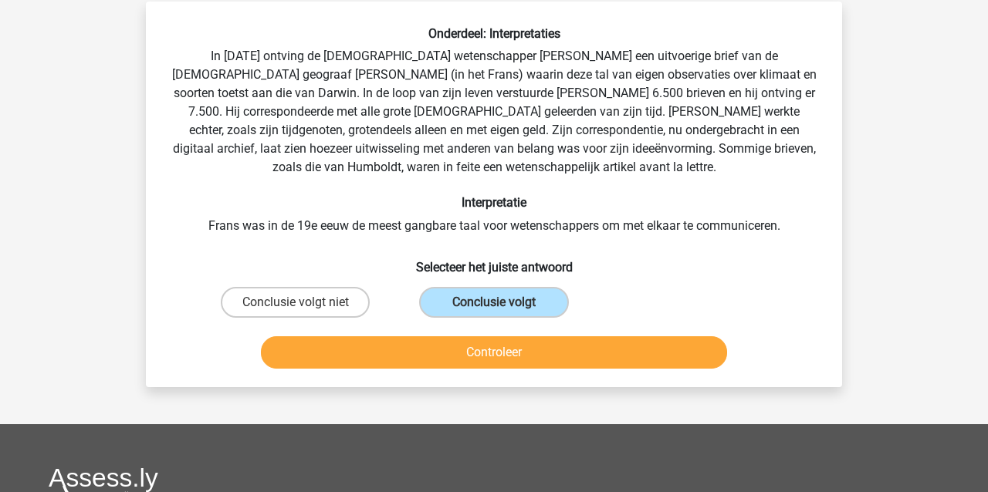
click at [448, 352] on button "Controleer" at bounding box center [494, 353] width 467 height 32
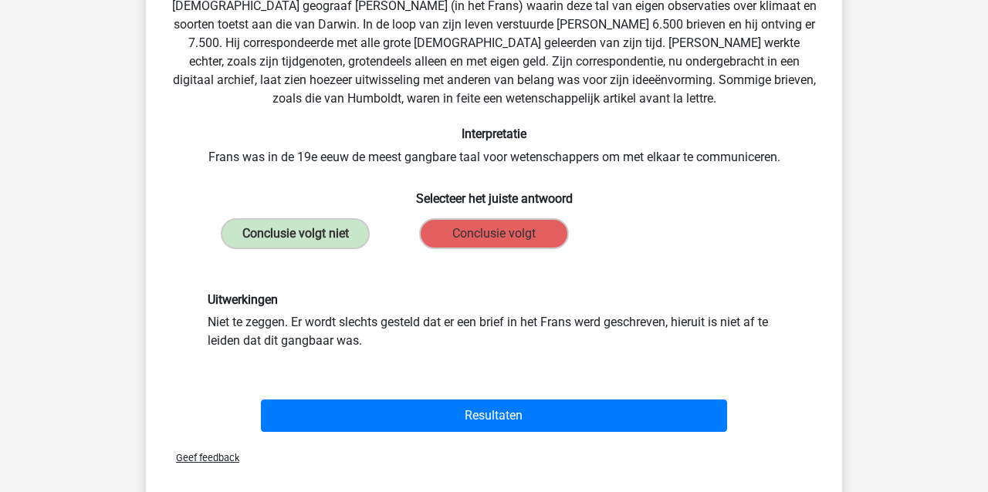
scroll to position [157, 0]
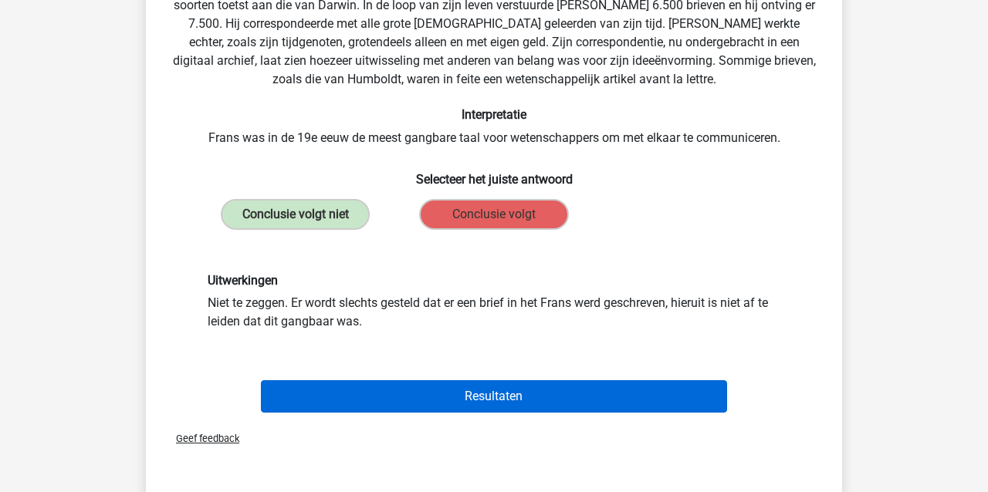
click at [333, 392] on button "Resultaten" at bounding box center [494, 397] width 467 height 32
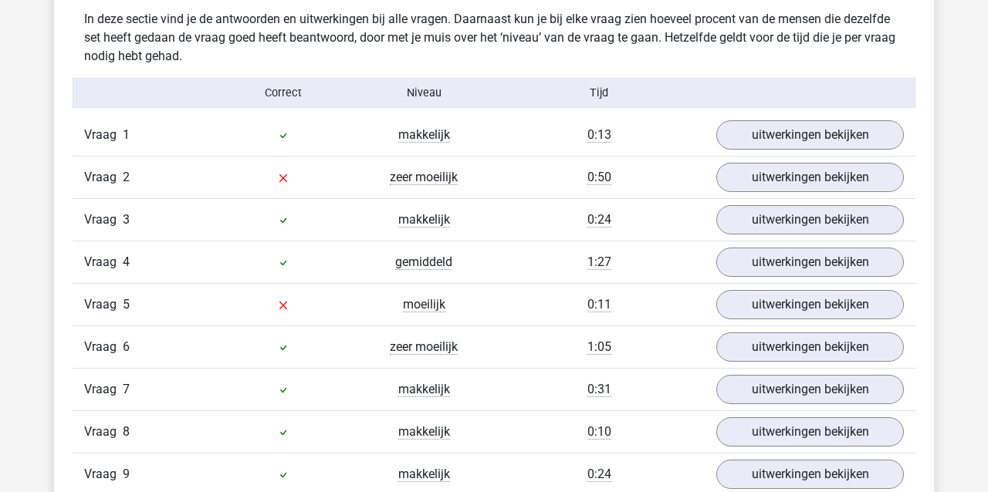
scroll to position [943, 0]
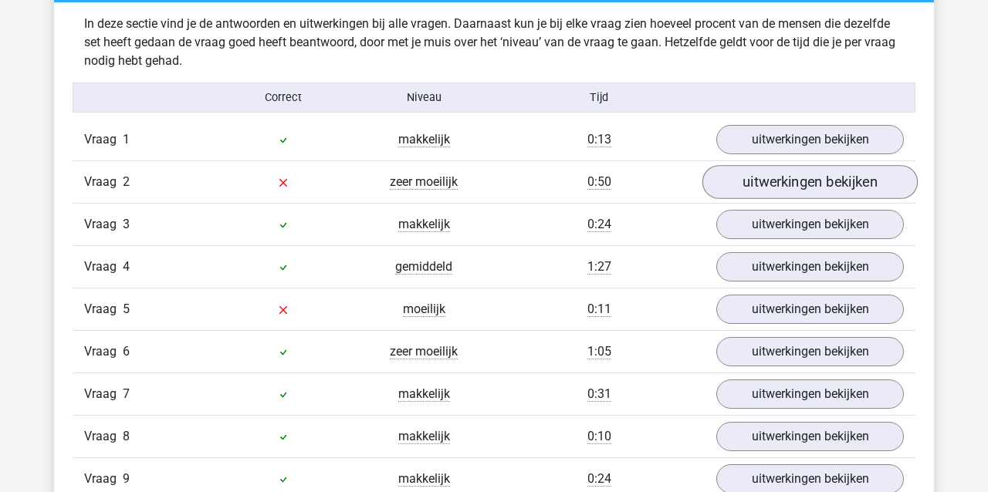
click at [834, 182] on link "uitwerkingen bekijken" at bounding box center [809, 182] width 215 height 34
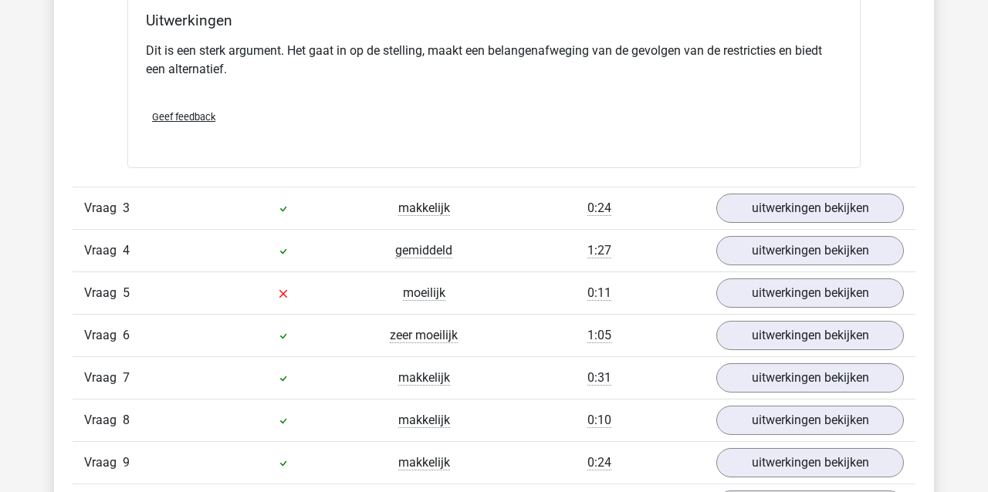
scroll to position [1349, 0]
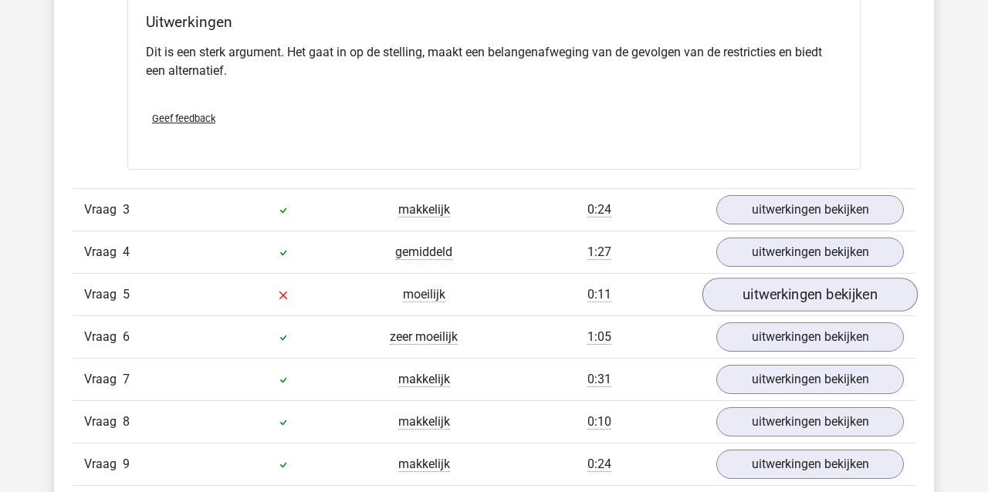
click at [807, 300] on link "uitwerkingen bekijken" at bounding box center [809, 295] width 215 height 34
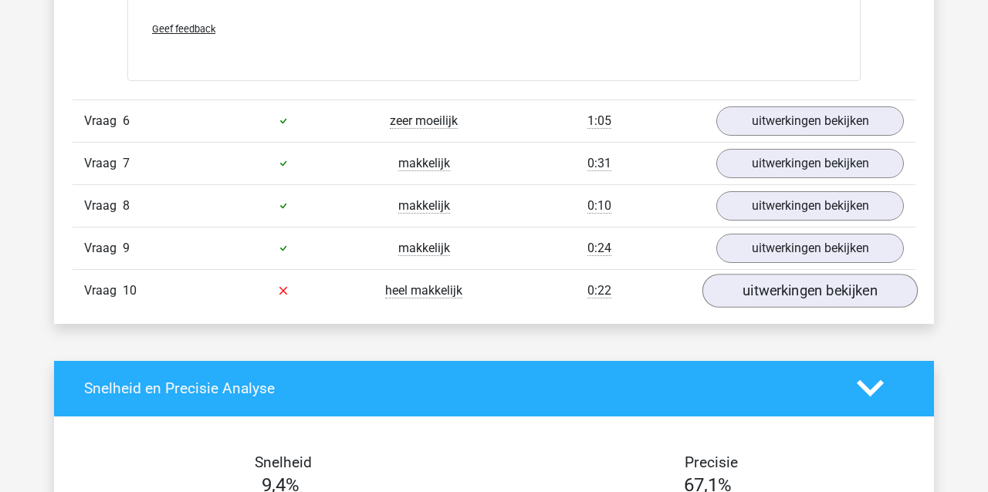
scroll to position [1974, 0]
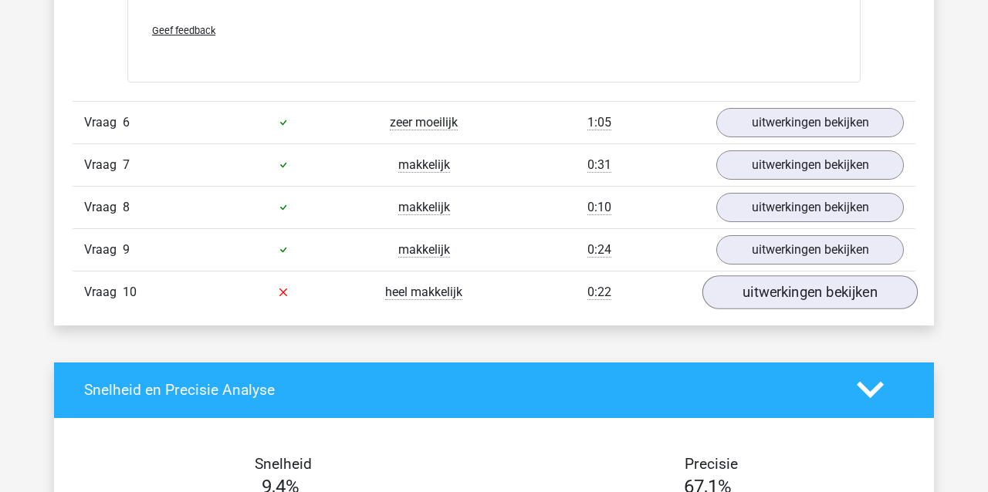
click at [800, 280] on link "uitwerkingen bekijken" at bounding box center [809, 293] width 215 height 34
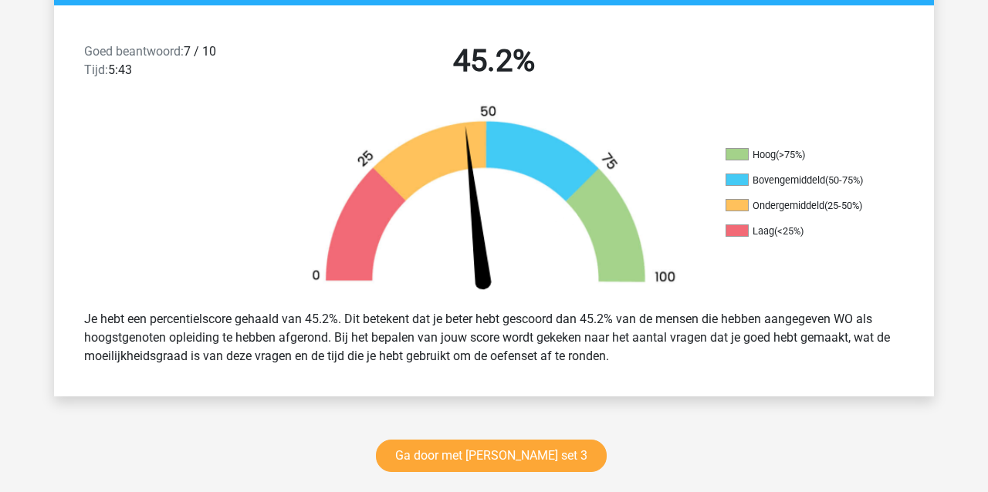
scroll to position [405, 0]
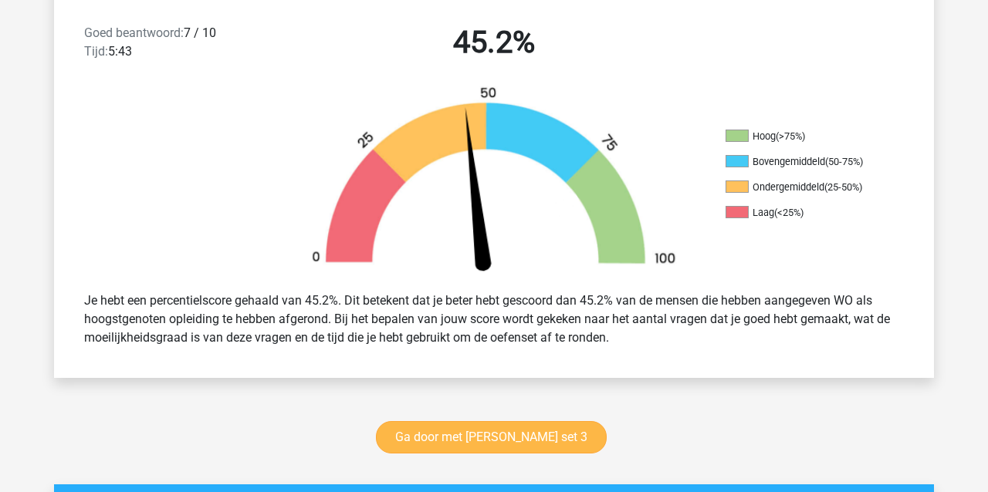
click at [536, 442] on link "Ga door met watson glaser set 3" at bounding box center [491, 437] width 231 height 32
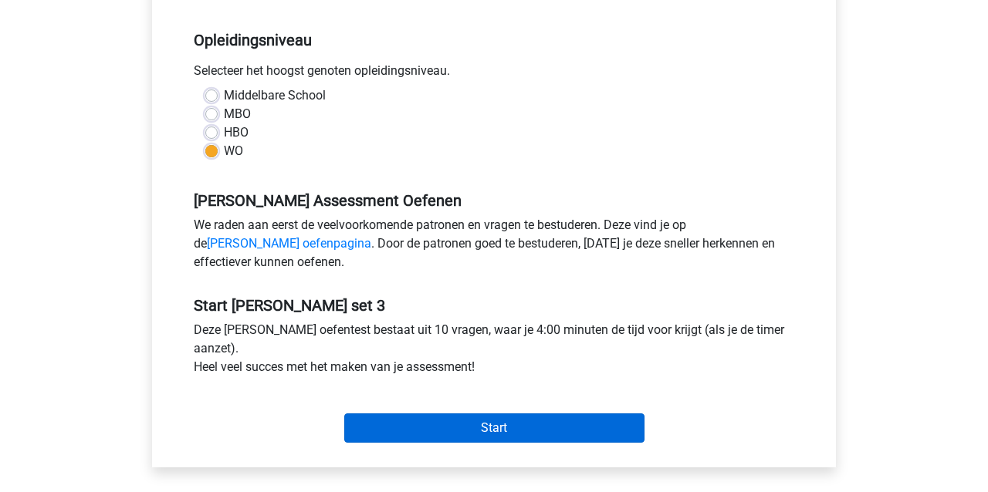
scroll to position [295, 0]
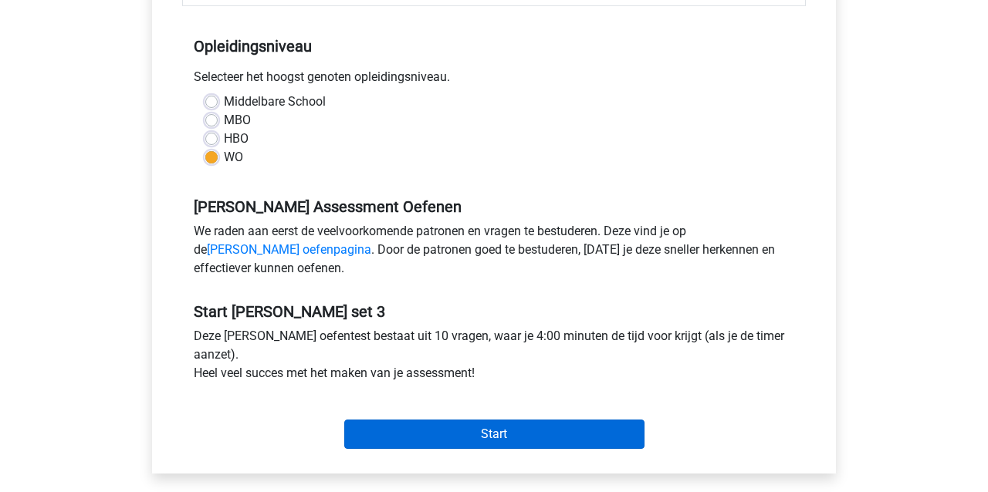
click at [496, 427] on input "Start" at bounding box center [494, 434] width 300 height 29
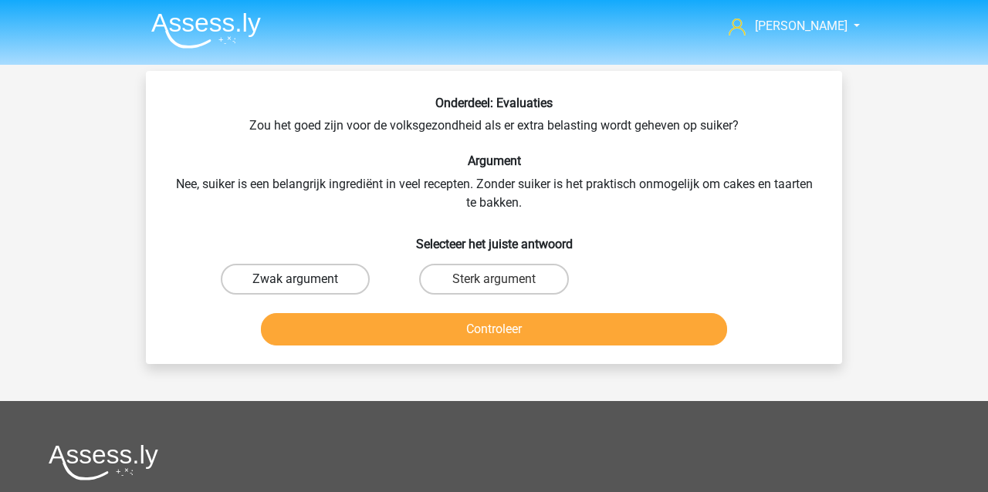
click at [282, 274] on label "Zwak argument" at bounding box center [295, 279] width 149 height 31
click at [296, 279] on input "Zwak argument" at bounding box center [301, 284] width 10 height 10
radio input "true"
click at [350, 324] on button "Controleer" at bounding box center [494, 329] width 467 height 32
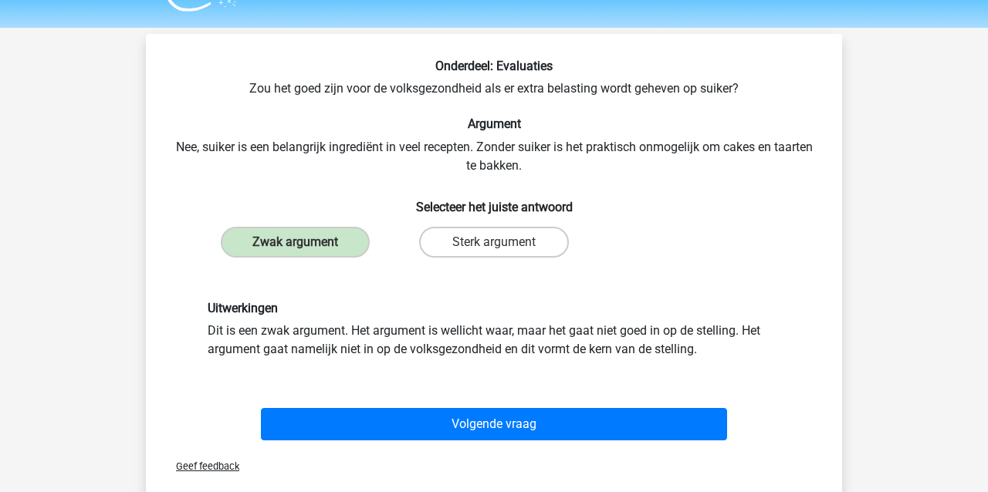
scroll to position [60, 0]
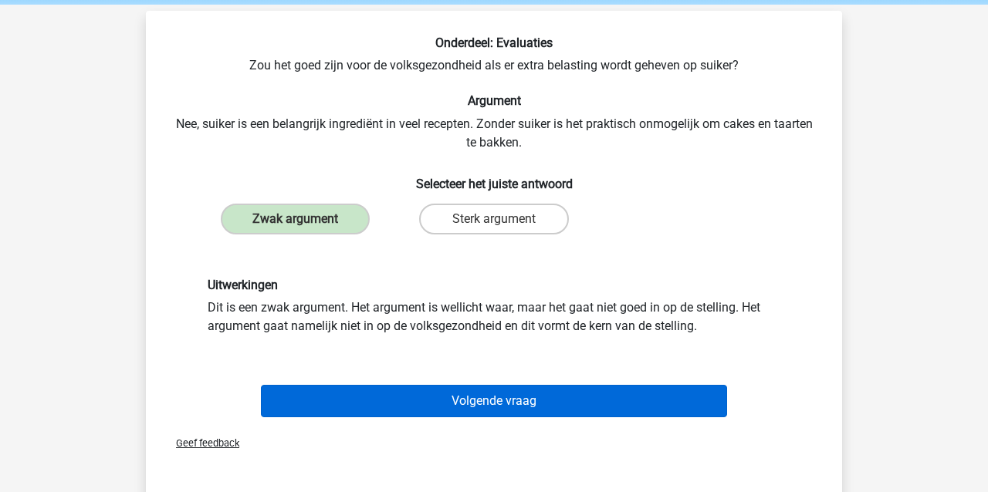
click at [464, 401] on button "Volgende vraag" at bounding box center [494, 401] width 467 height 32
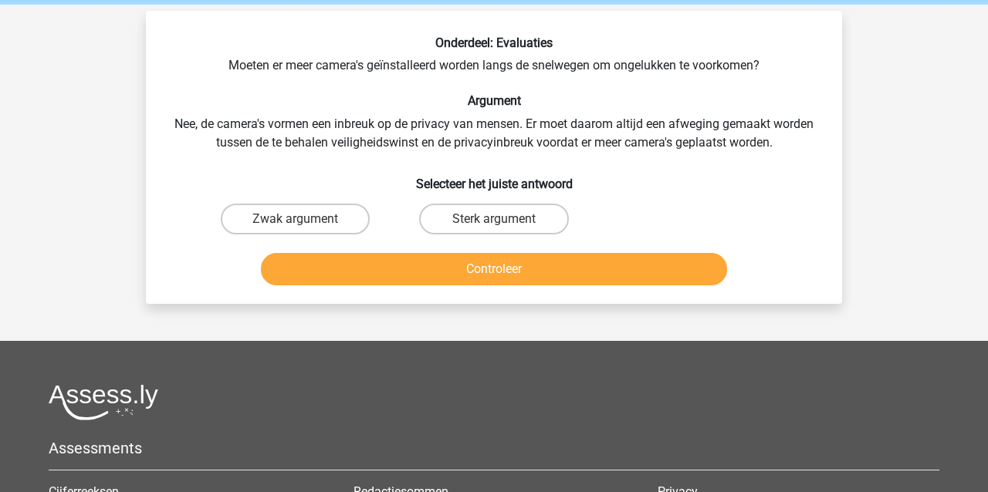
scroll to position [71, 0]
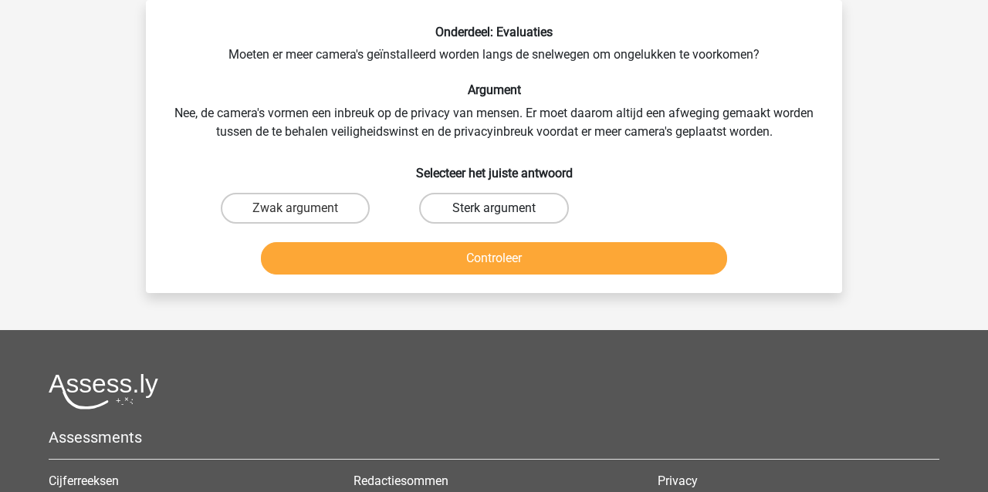
click at [482, 210] on label "Sterk argument" at bounding box center [493, 208] width 149 height 31
click at [494, 210] on input "Sterk argument" at bounding box center [499, 213] width 10 height 10
radio input "true"
click at [421, 259] on button "Controleer" at bounding box center [494, 258] width 467 height 32
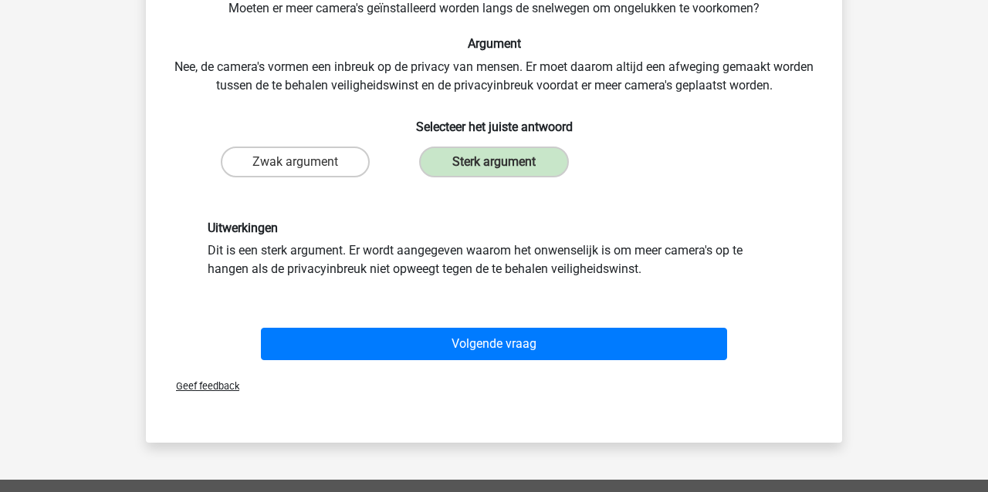
scroll to position [131, 0]
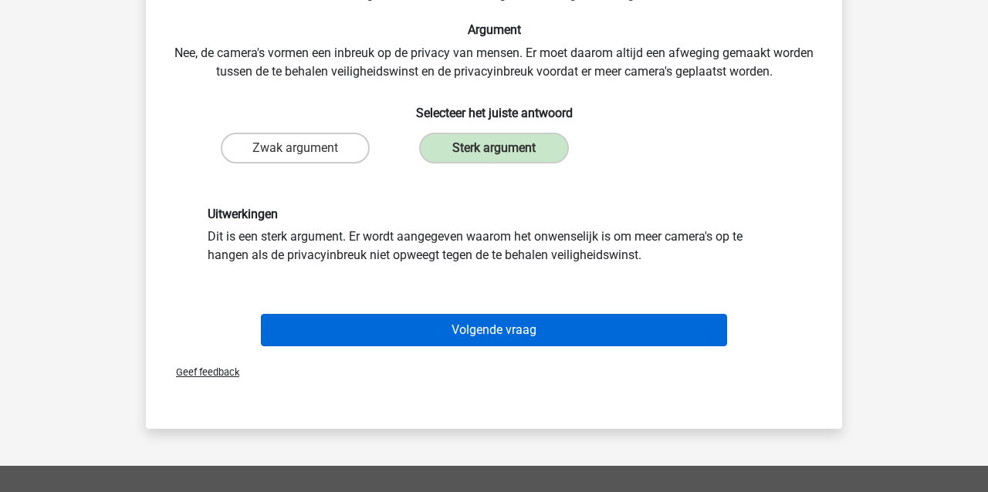
click at [496, 330] on button "Volgende vraag" at bounding box center [494, 330] width 467 height 32
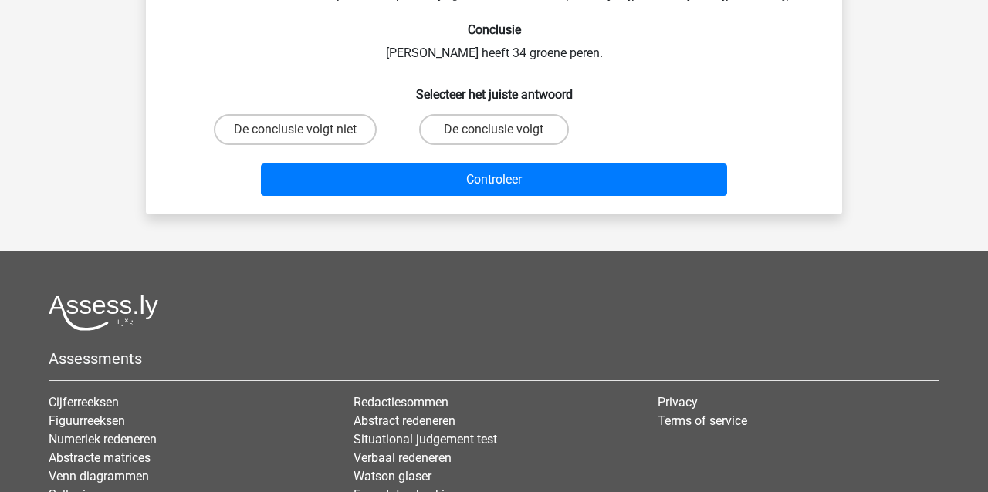
scroll to position [71, 0]
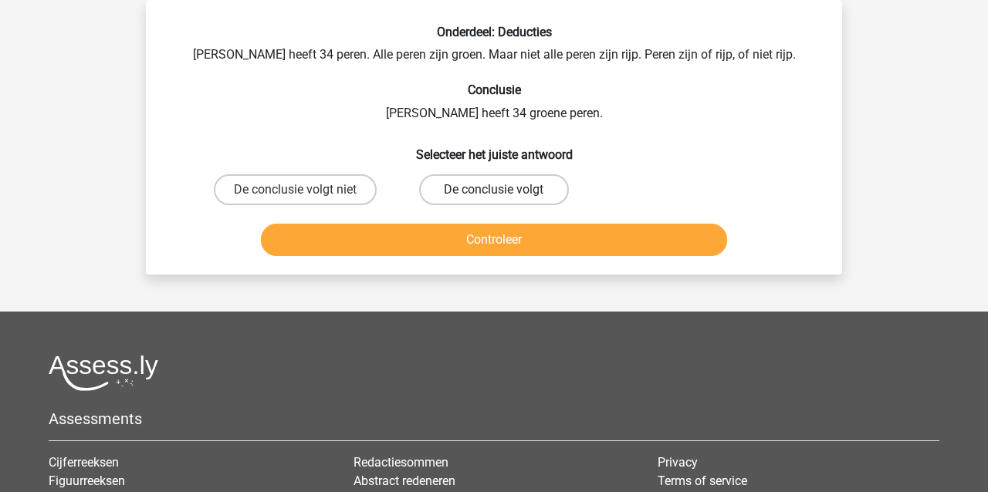
drag, startPoint x: 474, startPoint y: 193, endPoint x: 470, endPoint y: 201, distance: 8.6
click at [474, 194] on label "De conclusie volgt" at bounding box center [493, 189] width 149 height 31
click at [494, 194] on input "De conclusie volgt" at bounding box center [499, 195] width 10 height 10
radio input "true"
click at [459, 239] on button "Controleer" at bounding box center [494, 240] width 467 height 32
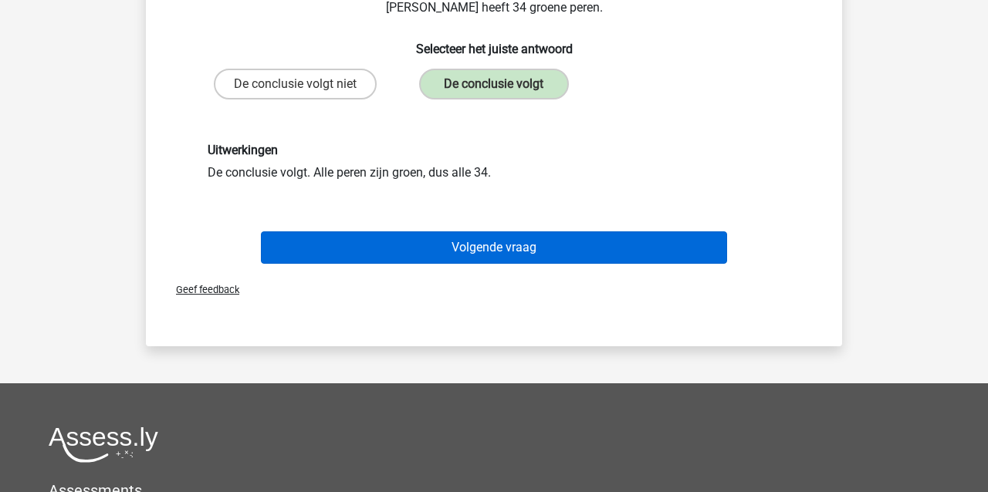
click at [470, 251] on button "Volgende vraag" at bounding box center [494, 248] width 467 height 32
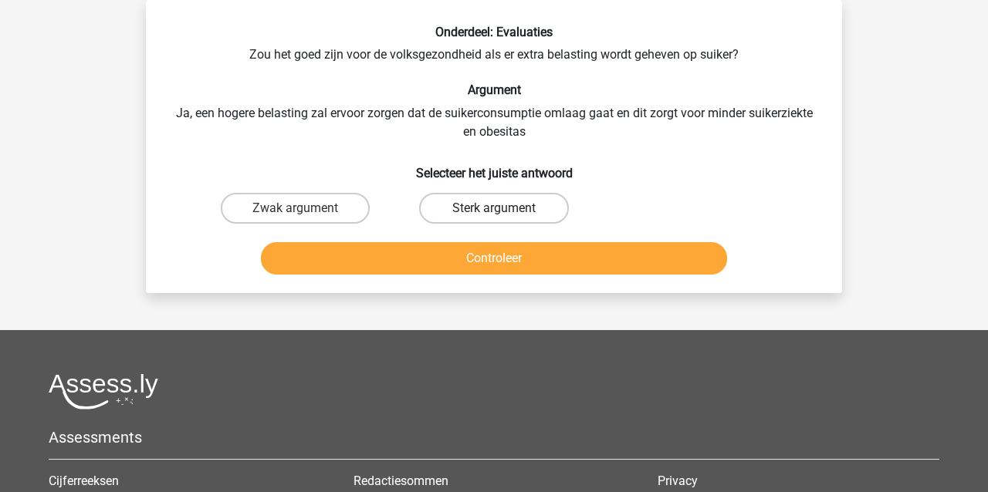
scroll to position [69, 0]
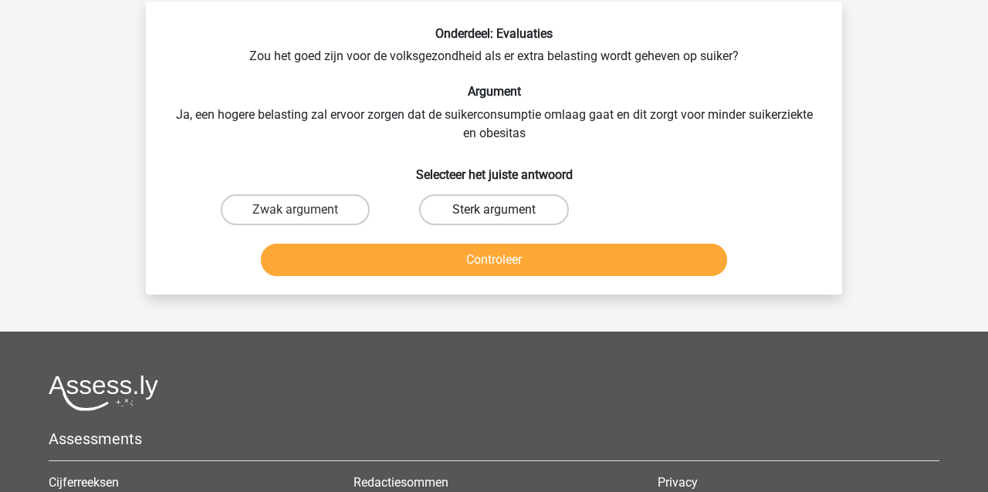
click at [495, 205] on label "Sterk argument" at bounding box center [493, 210] width 149 height 31
click at [495, 210] on input "Sterk argument" at bounding box center [499, 215] width 10 height 10
radio input "true"
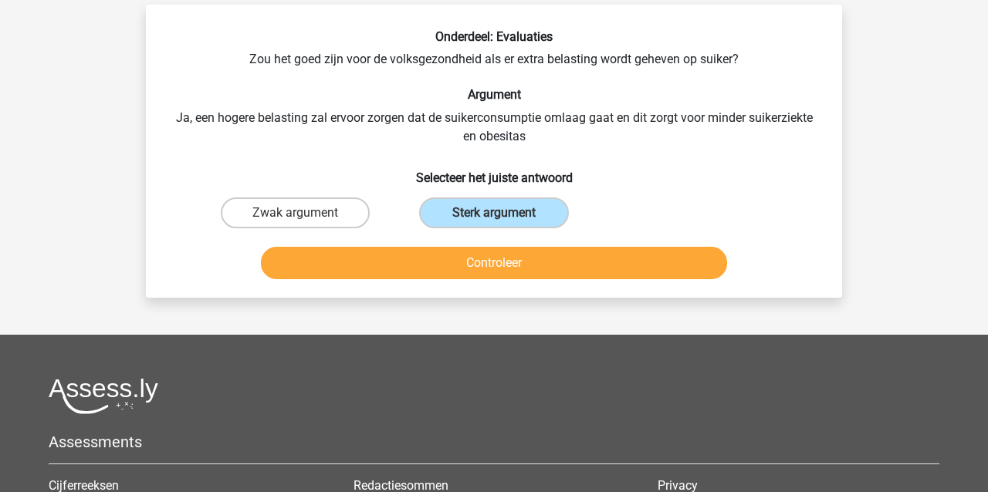
click at [482, 262] on button "Controleer" at bounding box center [494, 263] width 467 height 32
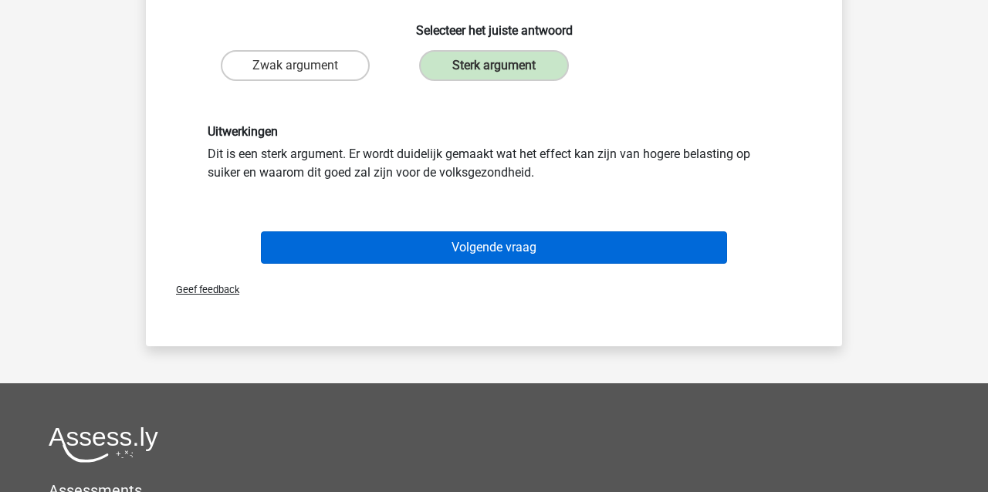
click at [480, 252] on button "Volgende vraag" at bounding box center [494, 248] width 467 height 32
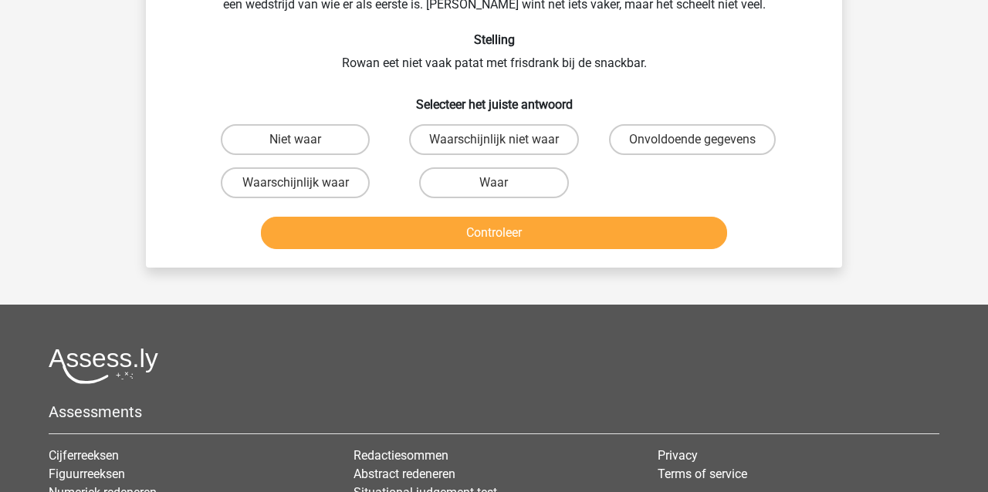
scroll to position [71, 0]
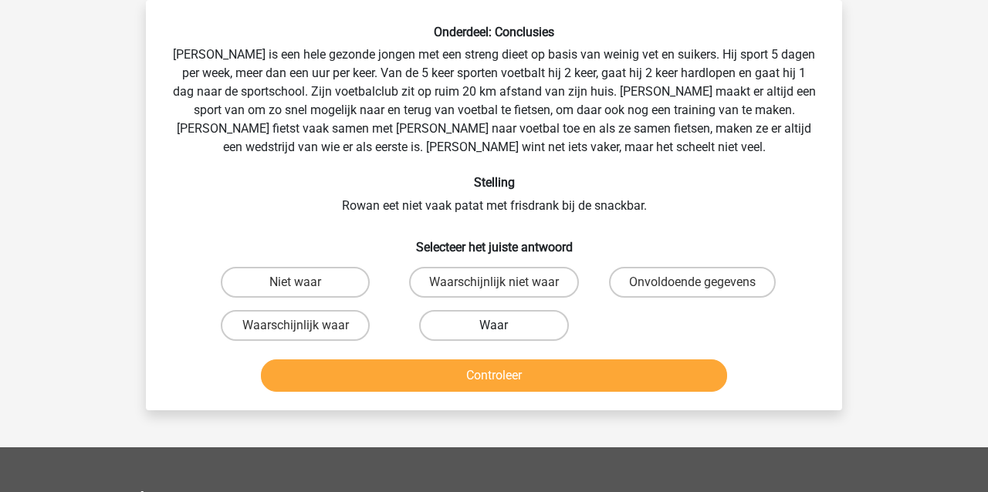
click at [459, 323] on label "Waar" at bounding box center [493, 325] width 149 height 31
click at [494, 326] on input "Waar" at bounding box center [499, 331] width 10 height 10
radio input "true"
click at [466, 370] on button "Controleer" at bounding box center [494, 376] width 467 height 32
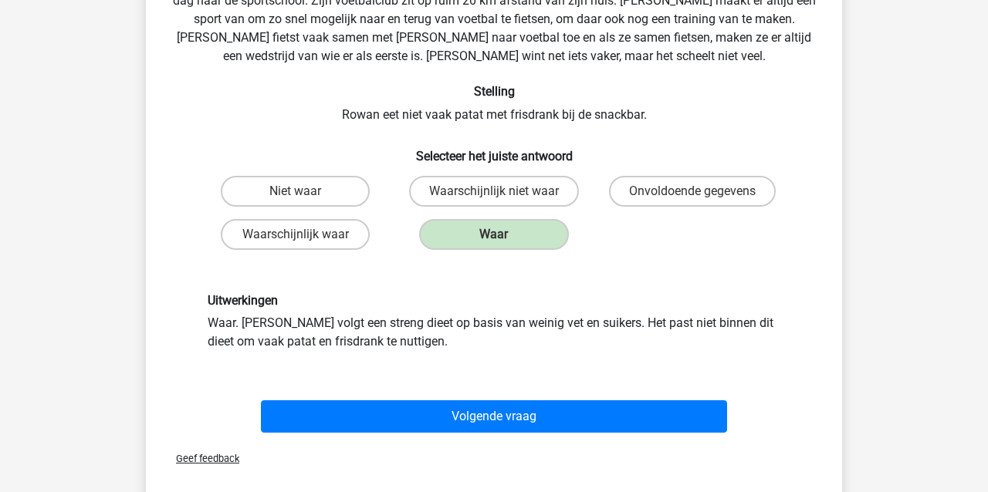
scroll to position [165, 0]
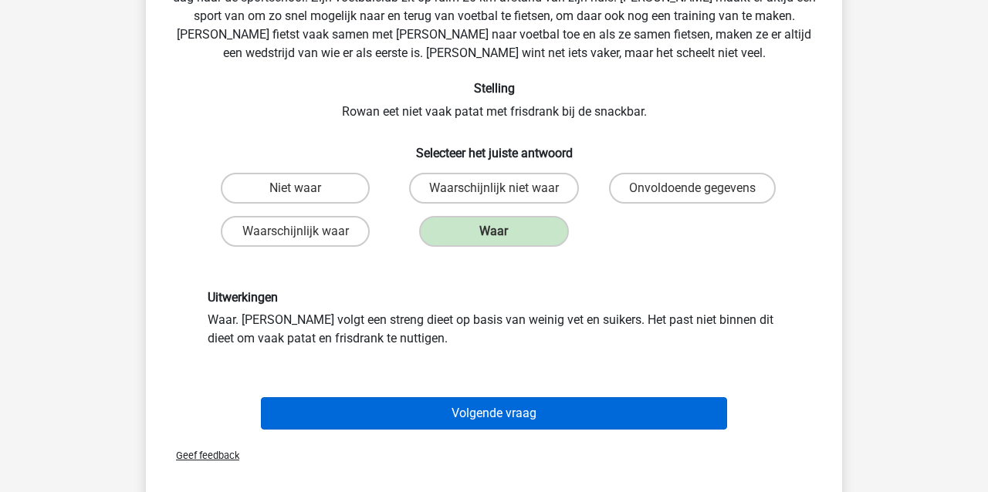
click at [463, 421] on button "Volgende vraag" at bounding box center [494, 414] width 467 height 32
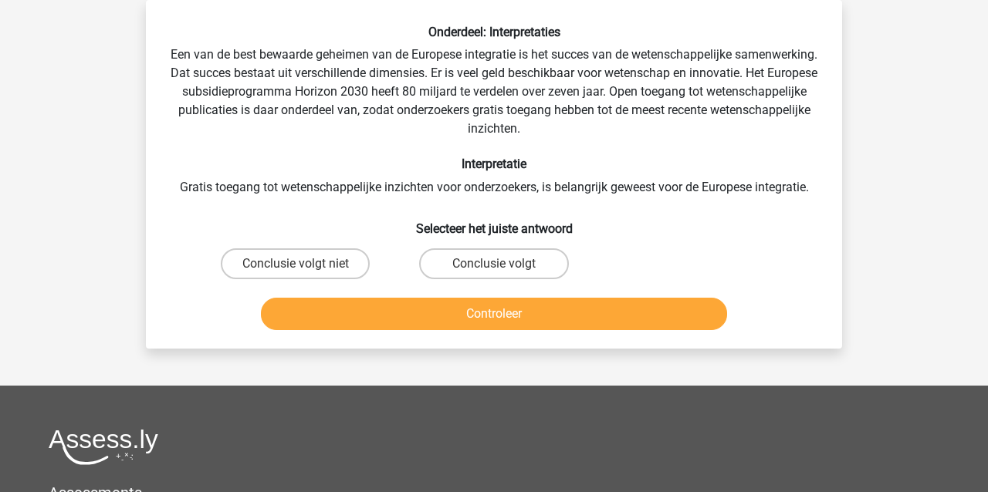
scroll to position [68, 0]
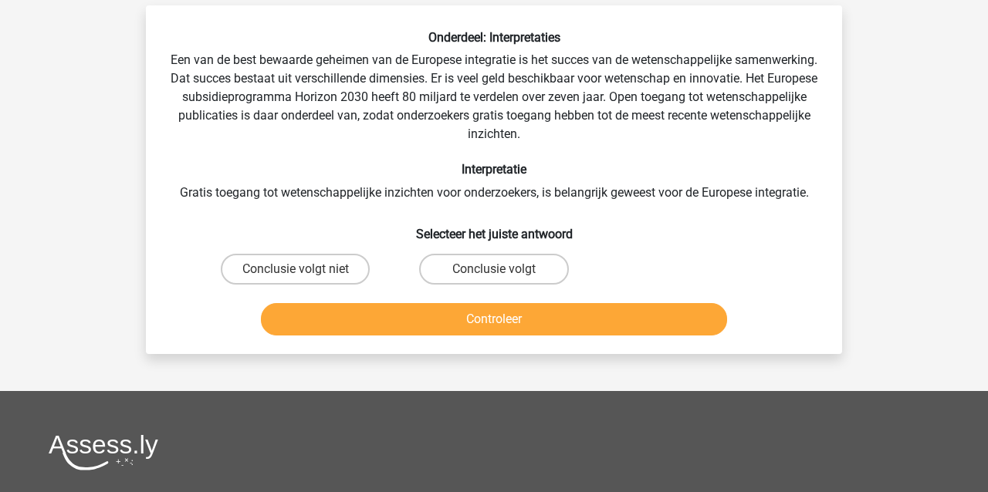
drag, startPoint x: 482, startPoint y: 262, endPoint x: 479, endPoint y: 293, distance: 31.0
click at [482, 262] on label "Conclusie volgt" at bounding box center [493, 269] width 149 height 31
click at [494, 269] on input "Conclusie volgt" at bounding box center [499, 274] width 10 height 10
radio input "true"
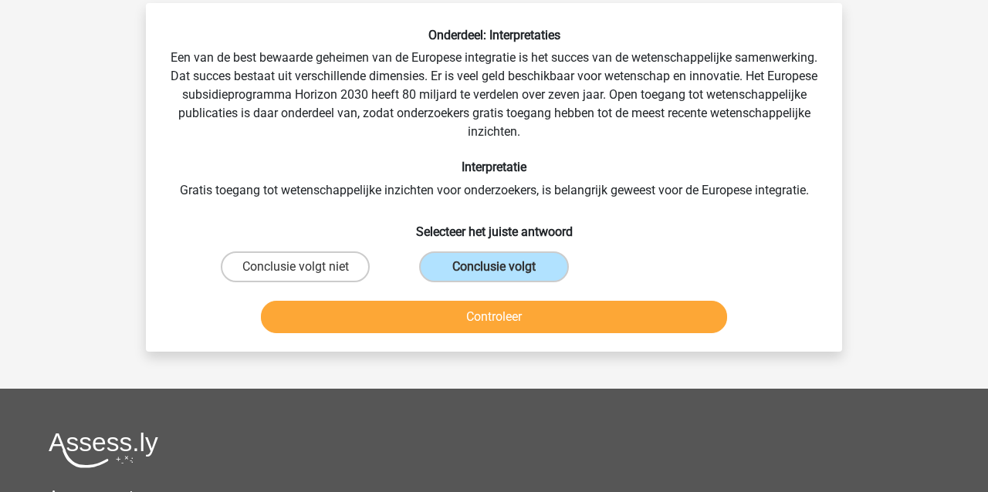
scroll to position [68, 1]
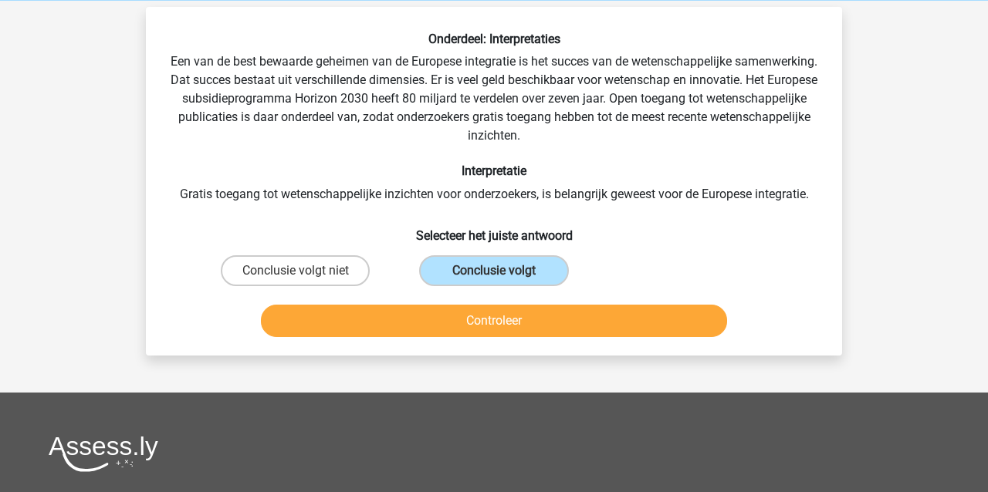
click at [484, 318] on button "Controleer" at bounding box center [494, 321] width 467 height 32
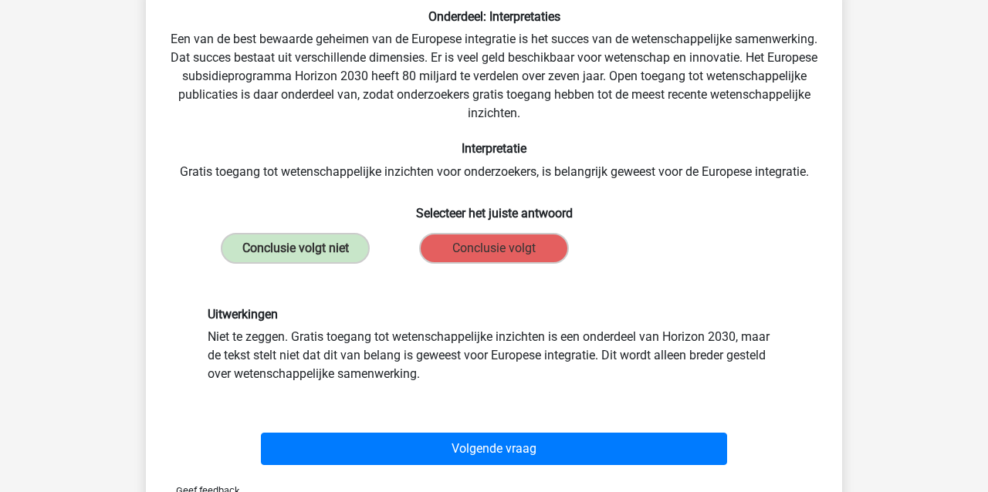
scroll to position [95, 0]
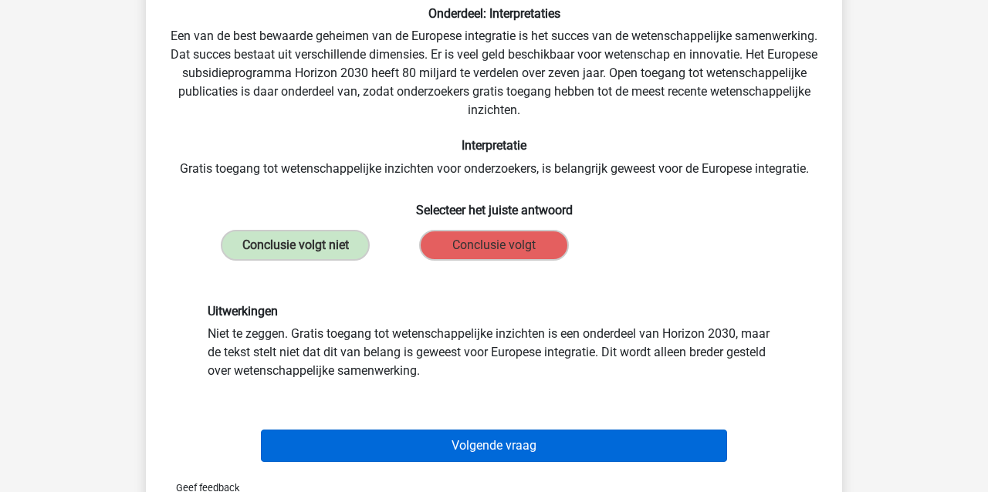
click at [452, 434] on button "Volgende vraag" at bounding box center [494, 446] width 467 height 32
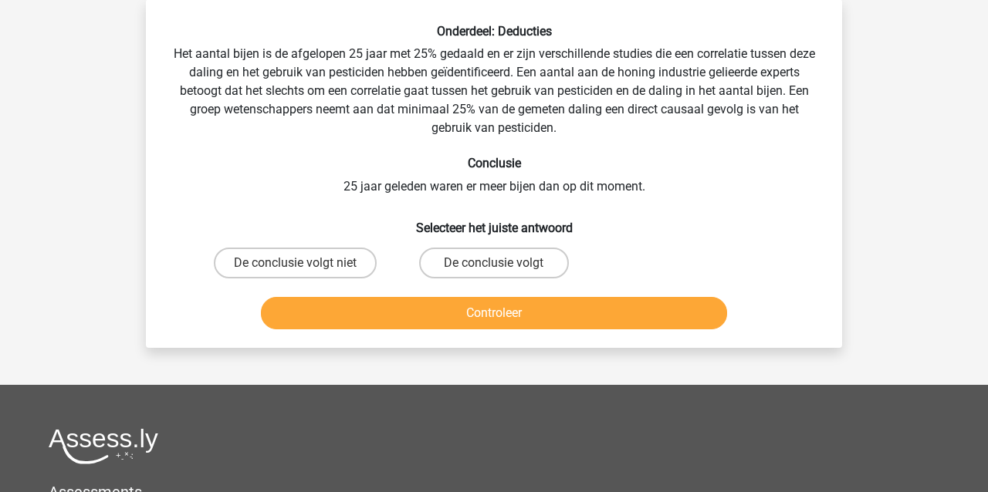
scroll to position [71, 0]
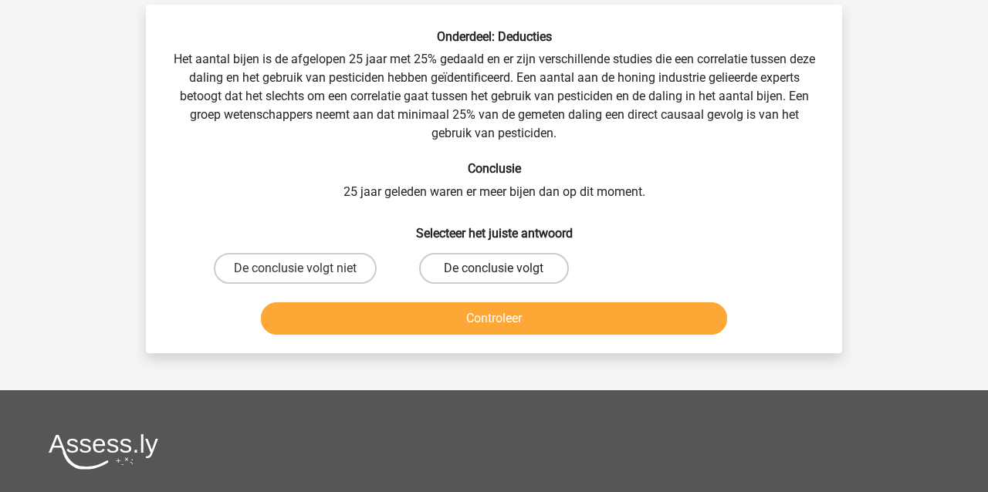
click at [489, 269] on label "De conclusie volgt" at bounding box center [493, 268] width 149 height 31
click at [494, 269] on input "De conclusie volgt" at bounding box center [499, 274] width 10 height 10
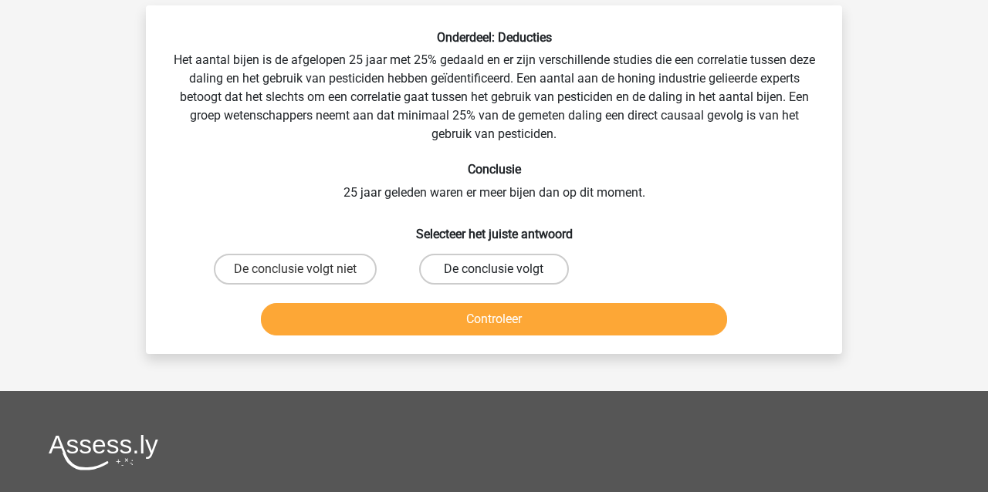
radio input "true"
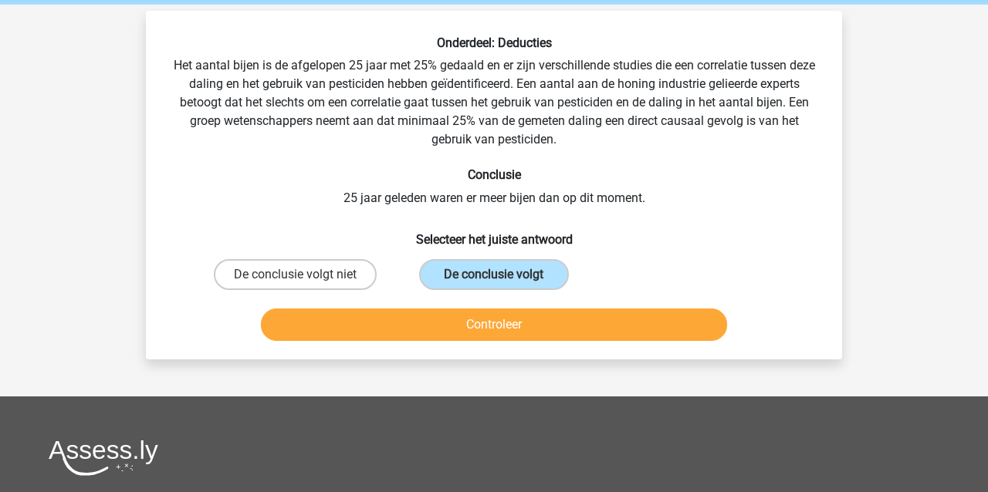
click at [459, 313] on button "Controleer" at bounding box center [494, 325] width 467 height 32
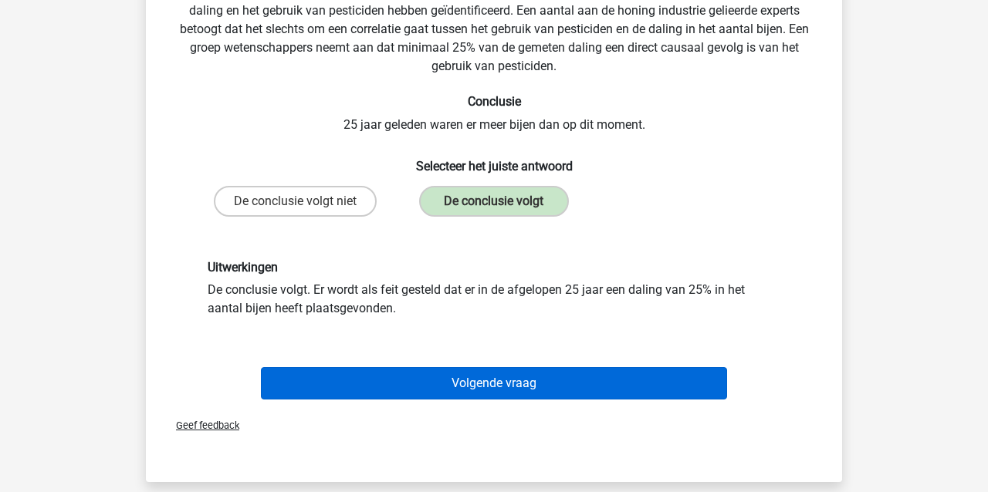
click at [509, 382] on button "Volgende vraag" at bounding box center [494, 383] width 467 height 32
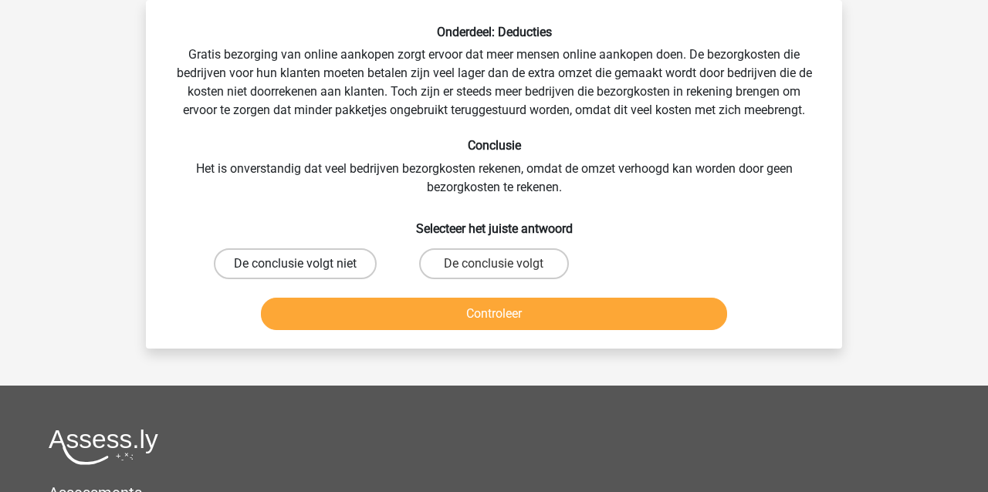
click at [323, 265] on label "De conclusie volgt niet" at bounding box center [295, 264] width 163 height 31
click at [306, 265] on input "De conclusie volgt niet" at bounding box center [301, 269] width 10 height 10
radio input "true"
click at [366, 310] on button "Controleer" at bounding box center [494, 314] width 467 height 32
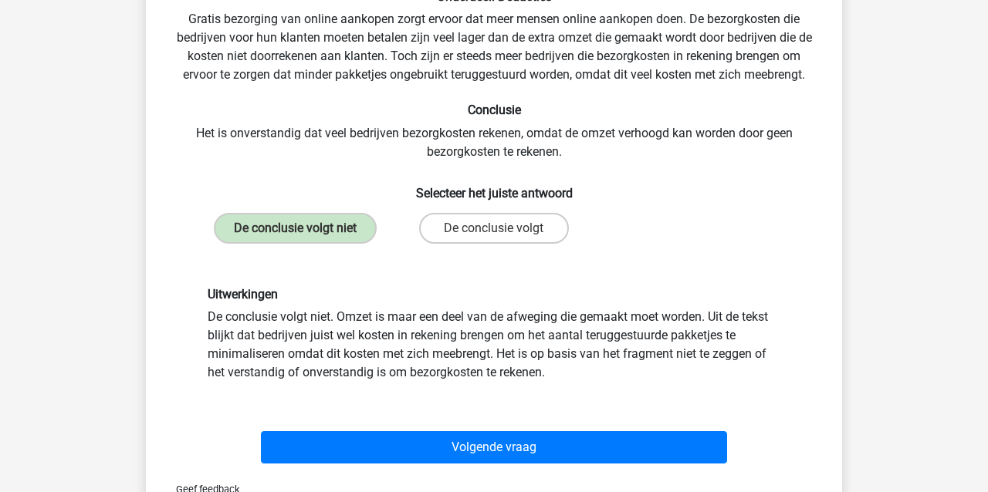
scroll to position [129, 0]
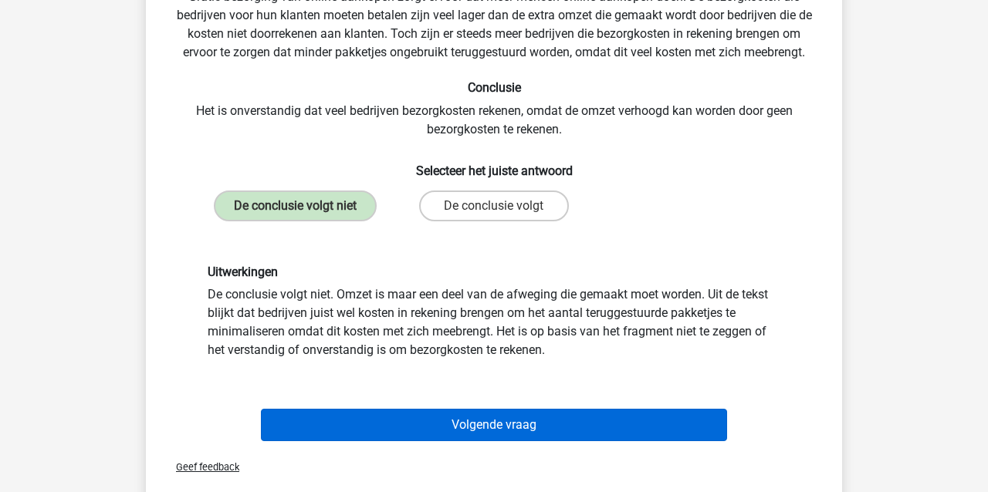
click at [555, 423] on button "Volgende vraag" at bounding box center [494, 425] width 467 height 32
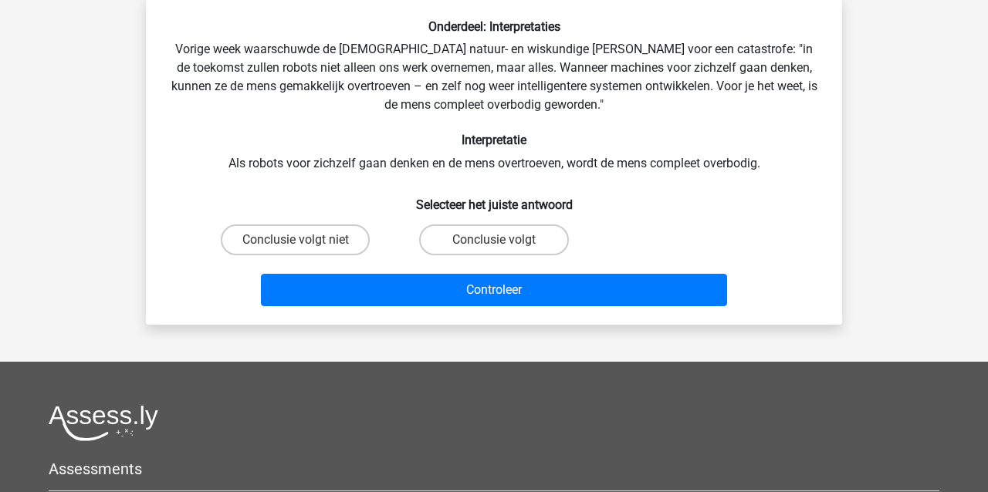
scroll to position [71, 0]
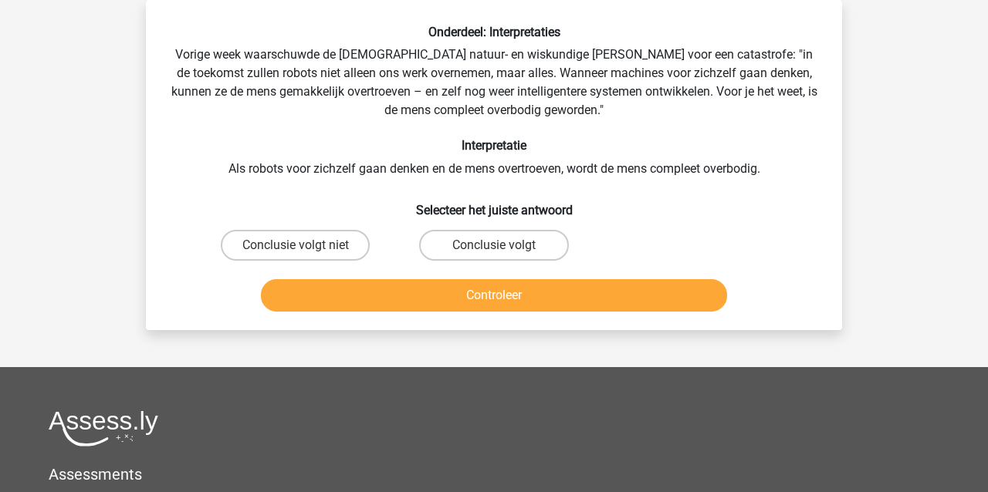
click at [302, 248] on input "Conclusie volgt niet" at bounding box center [301, 250] width 10 height 10
radio input "true"
click at [296, 290] on button "Controleer" at bounding box center [494, 295] width 467 height 32
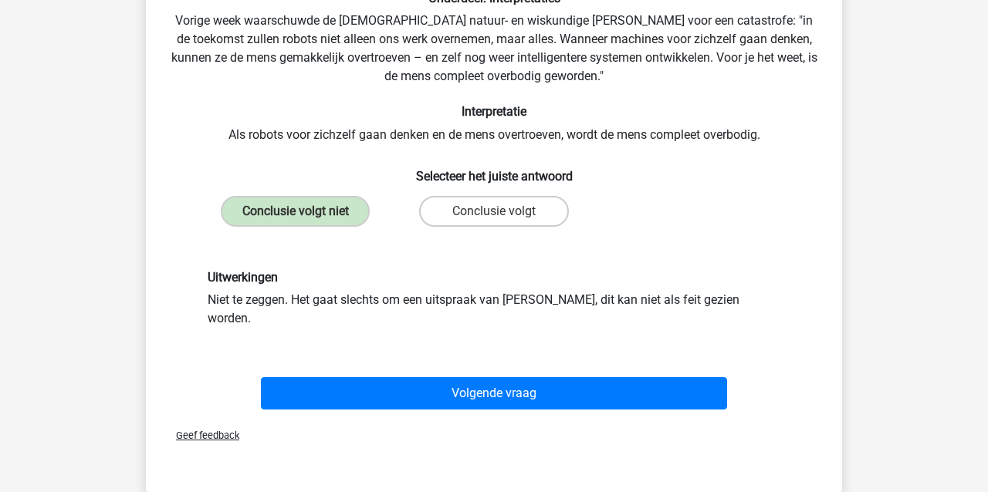
scroll to position [113, 0]
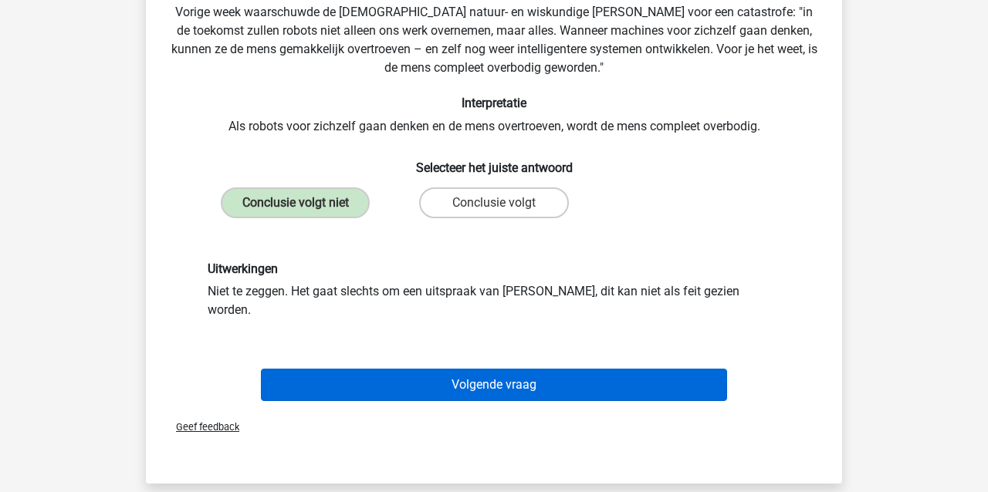
click at [393, 372] on button "Volgende vraag" at bounding box center [494, 385] width 467 height 32
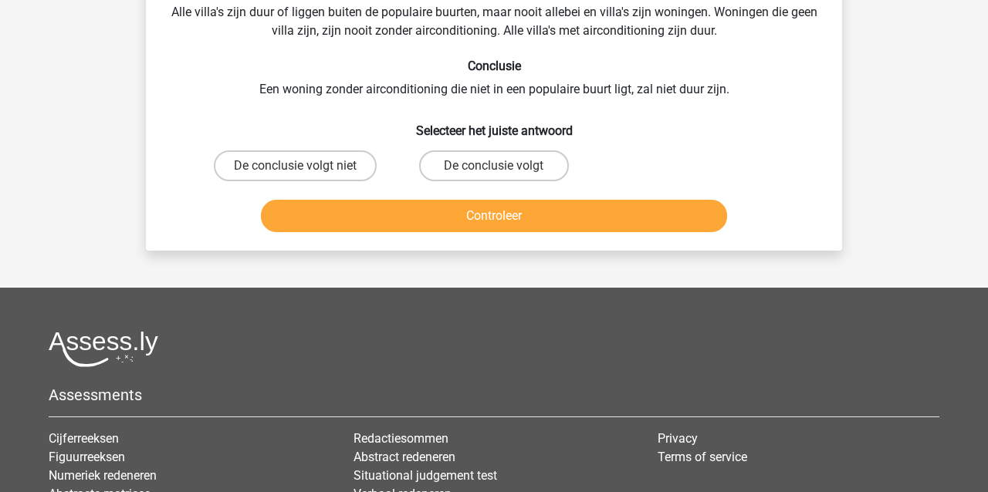
scroll to position [71, 0]
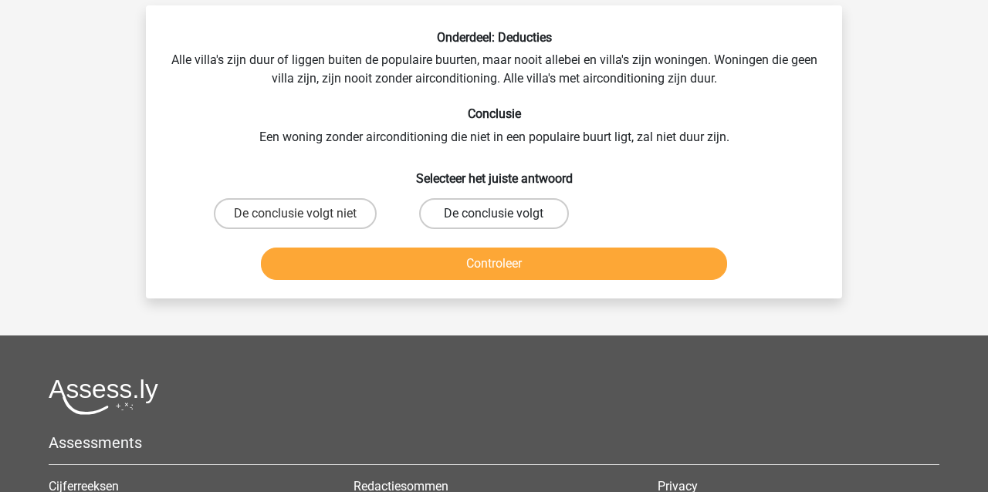
drag, startPoint x: 517, startPoint y: 208, endPoint x: 510, endPoint y: 226, distance: 19.1
click at [516, 211] on label "De conclusie volgt" at bounding box center [493, 213] width 149 height 31
click at [504, 214] on input "De conclusie volgt" at bounding box center [499, 219] width 10 height 10
radio input "true"
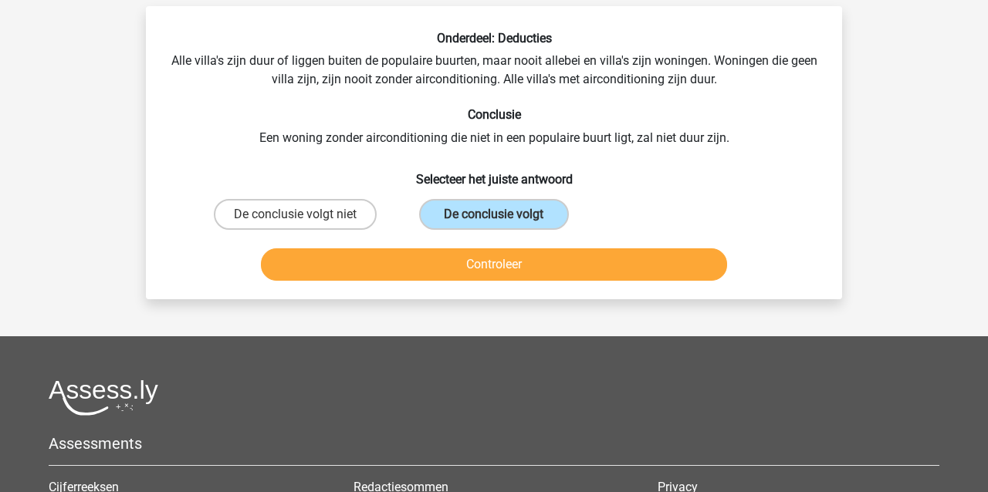
click at [503, 260] on button "Controleer" at bounding box center [494, 265] width 467 height 32
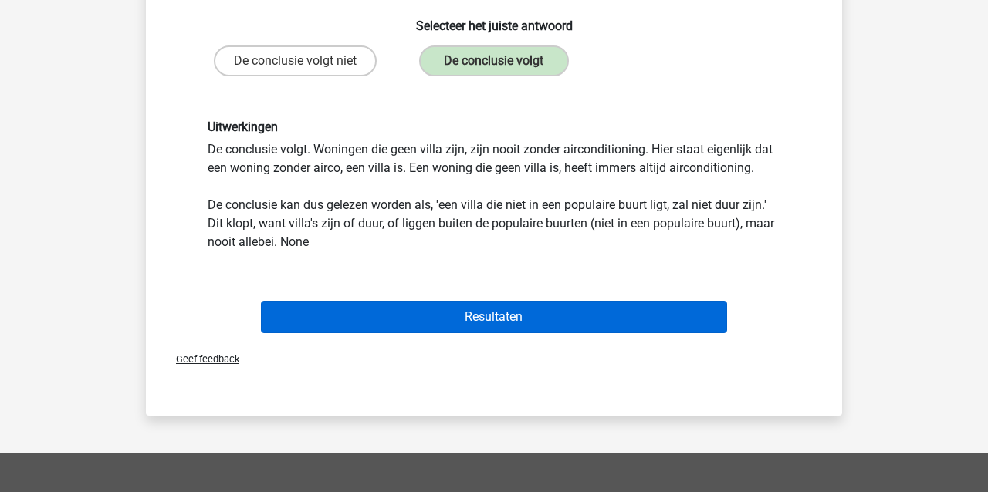
scroll to position [218, 0]
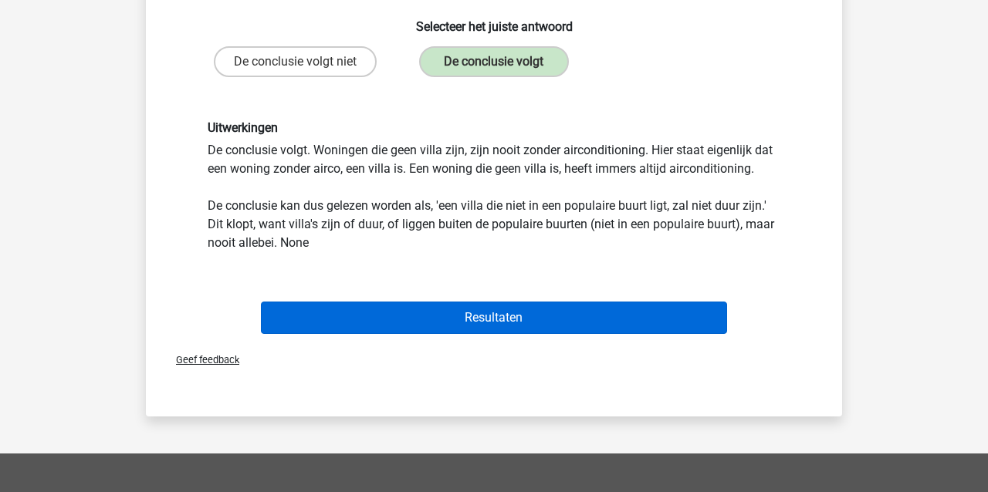
click at [536, 320] on button "Resultaten" at bounding box center [494, 318] width 467 height 32
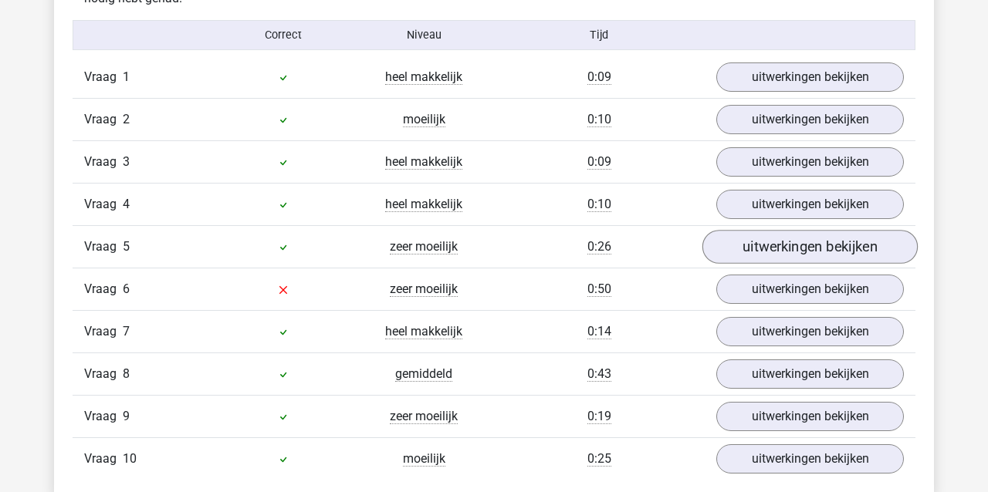
scroll to position [1009, 0]
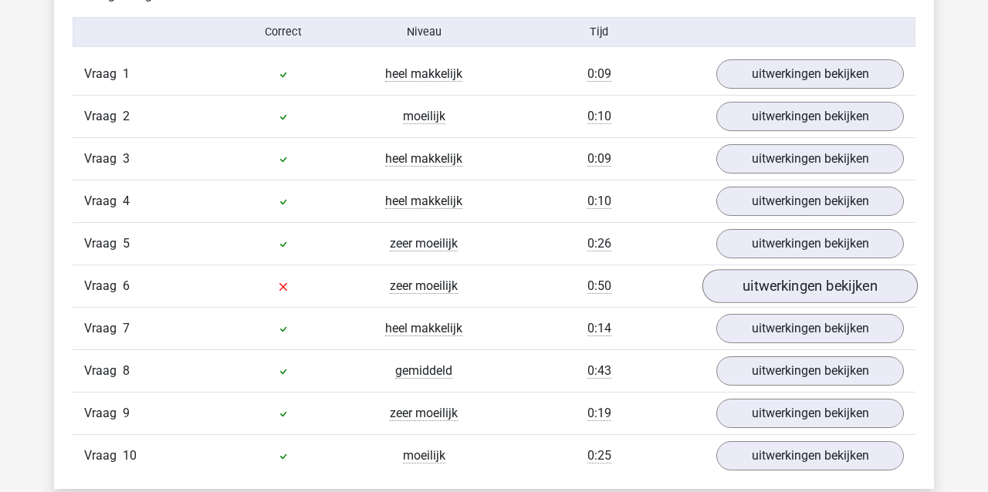
click at [810, 289] on link "uitwerkingen bekijken" at bounding box center [809, 286] width 215 height 34
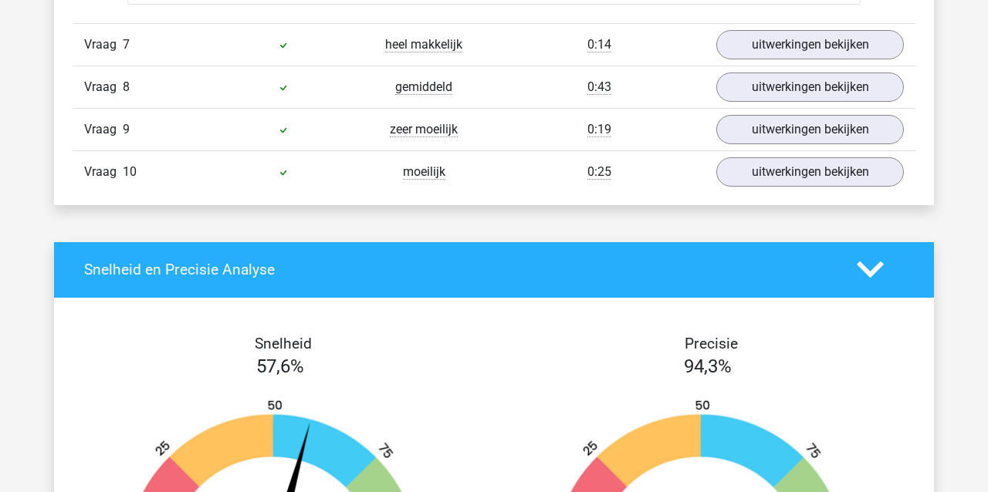
scroll to position [1276, 0]
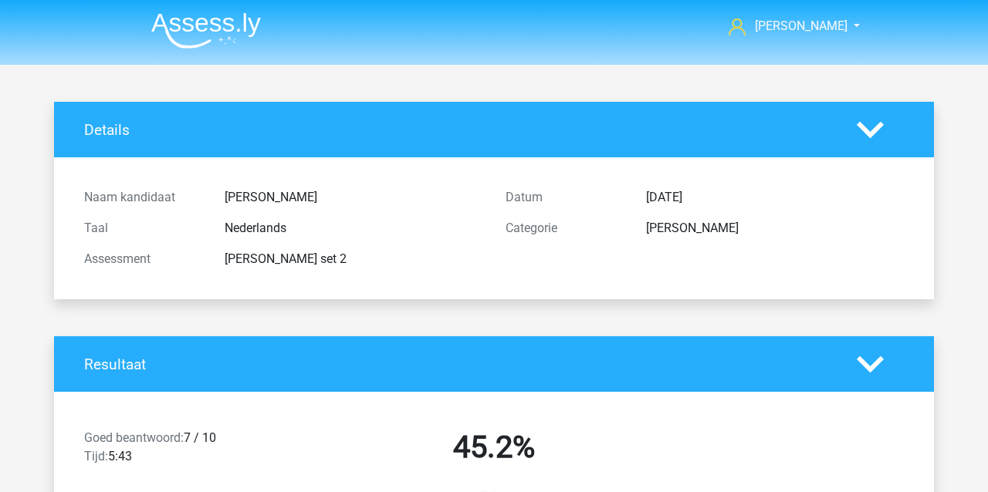
scroll to position [405, 0]
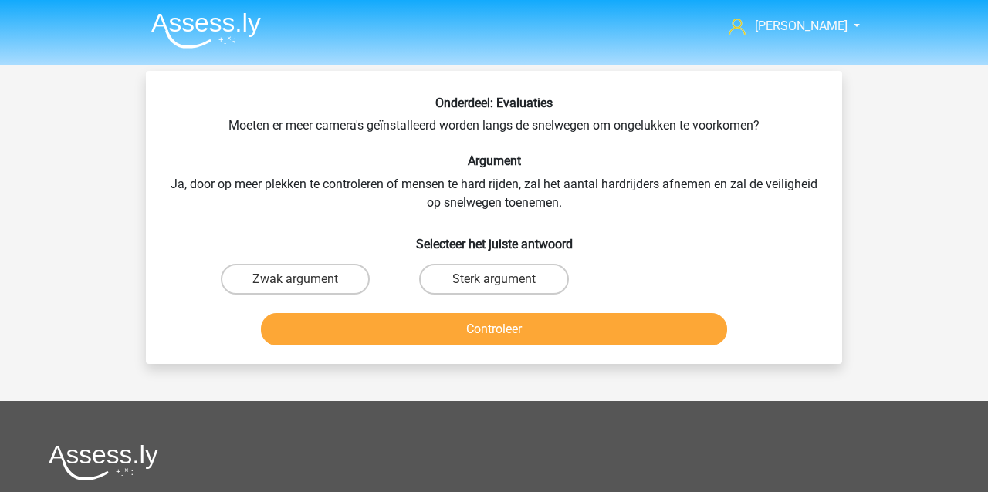
scroll to position [157, 0]
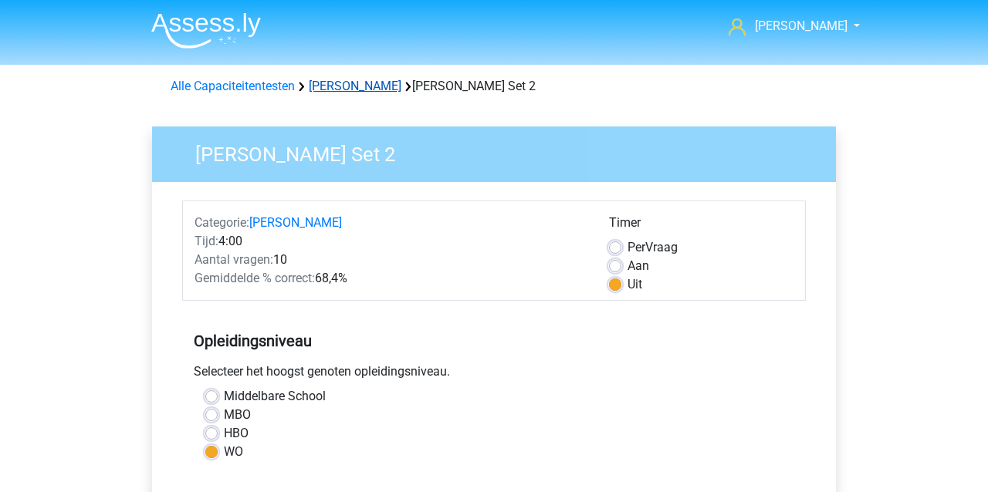
click at [323, 86] on link "[PERSON_NAME]" at bounding box center [355, 86] width 93 height 15
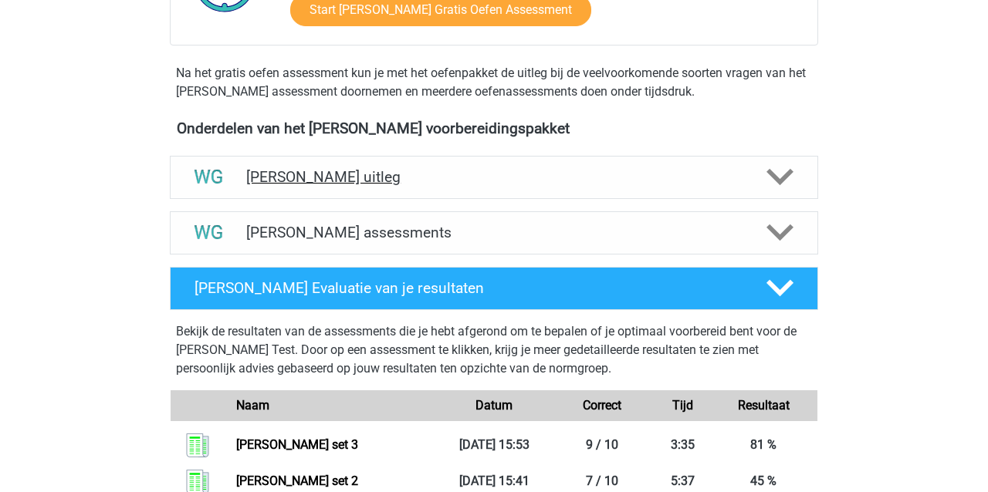
scroll to position [454, 0]
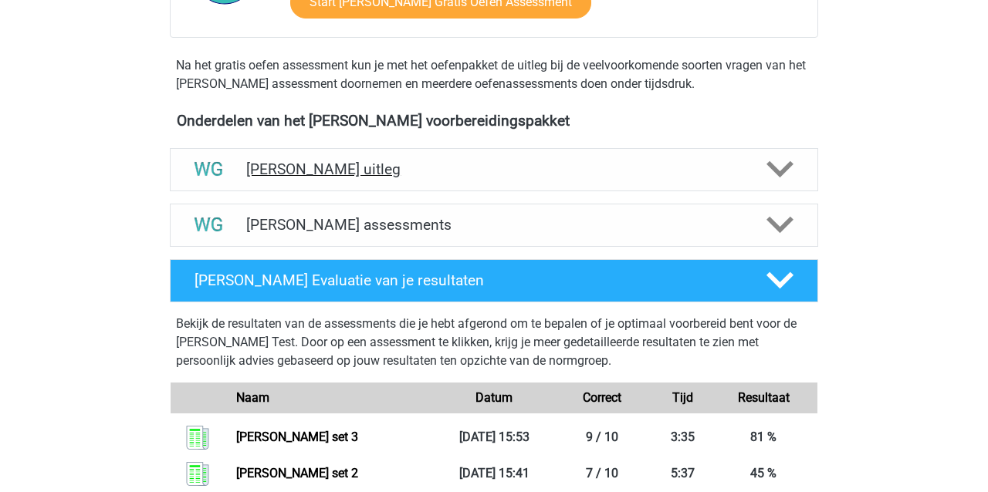
click at [347, 177] on h4 "[PERSON_NAME] uitleg" at bounding box center [494, 170] width 496 height 18
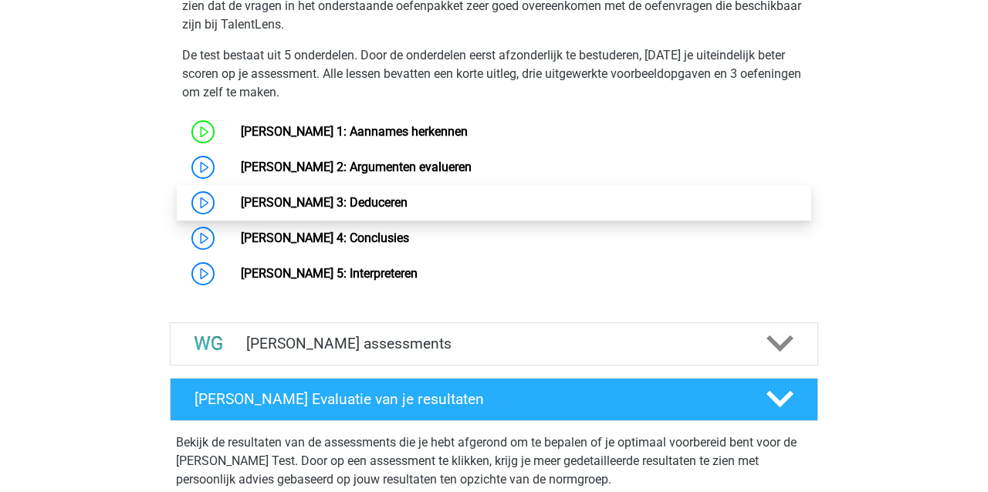
scroll to position [903, 0]
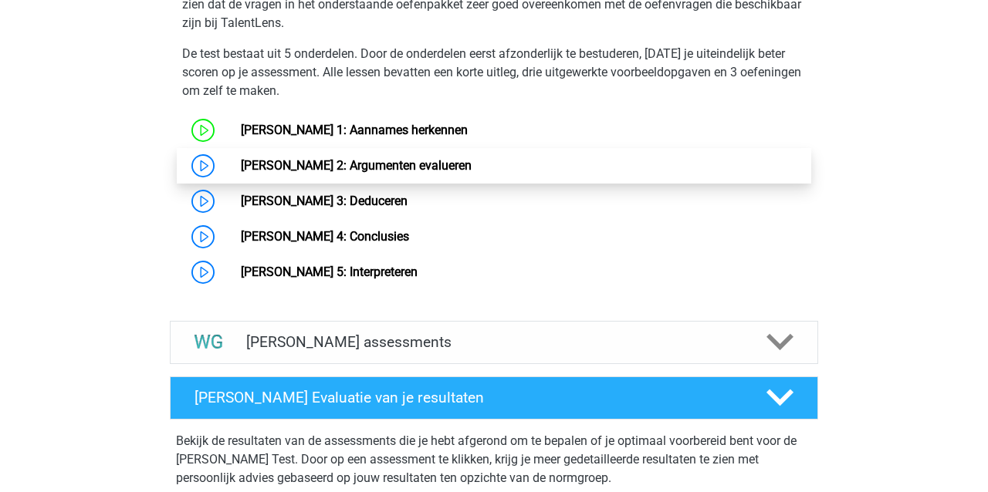
click at [414, 162] on link "[PERSON_NAME] 2: Argumenten evalueren" at bounding box center [356, 165] width 231 height 15
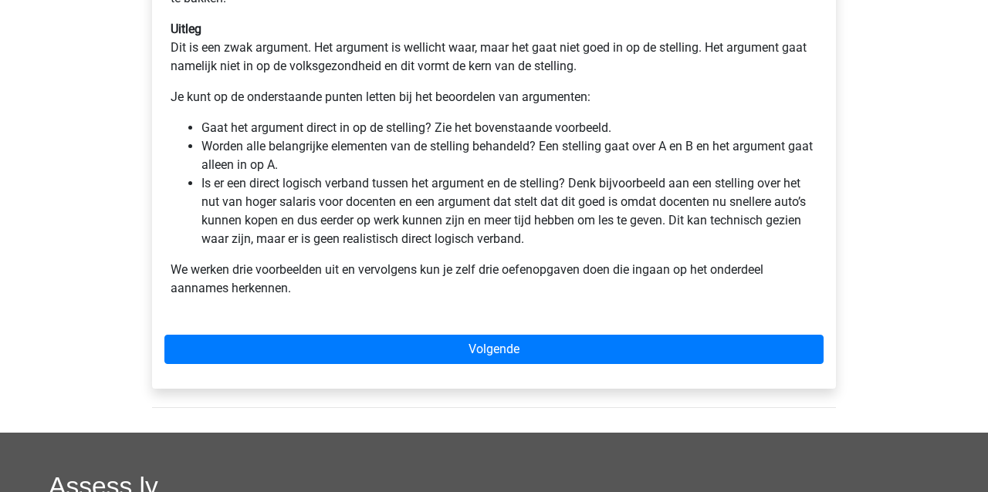
scroll to position [486, 0]
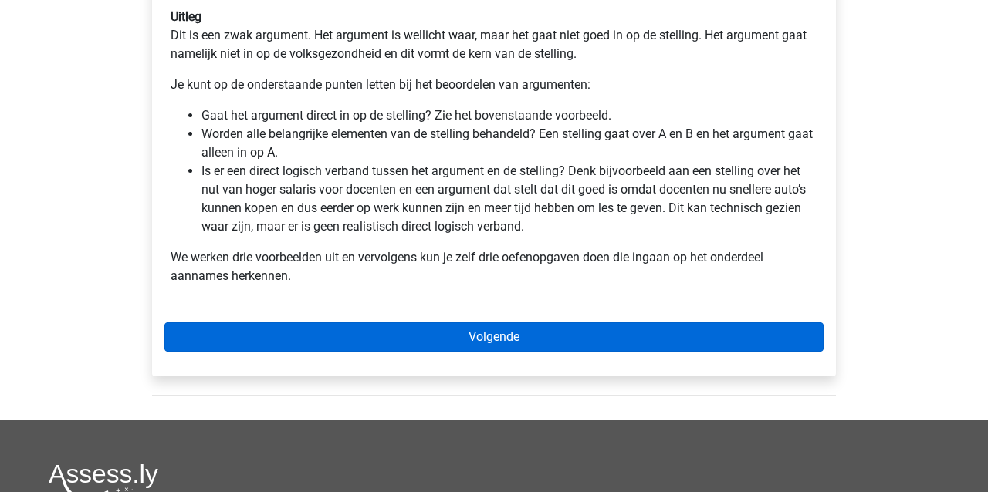
click at [496, 337] on link "Volgende" at bounding box center [493, 337] width 659 height 29
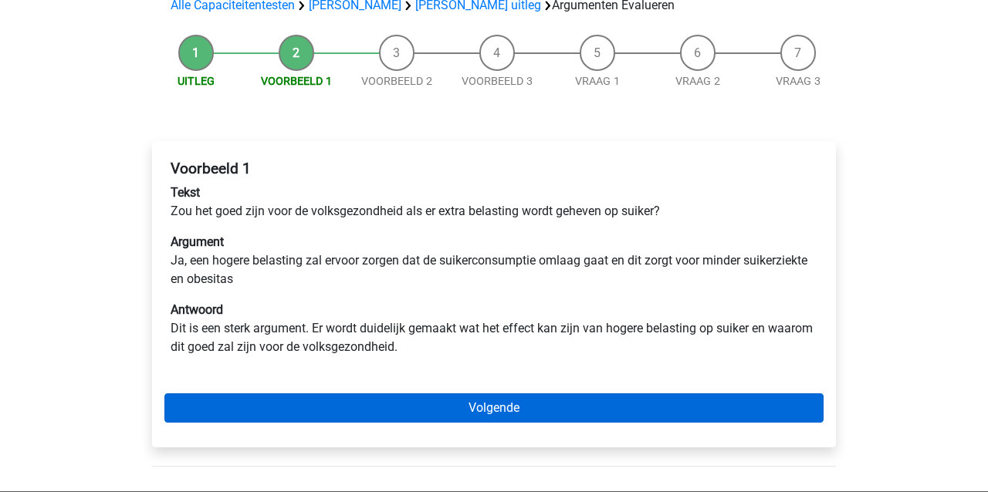
scroll to position [122, 0]
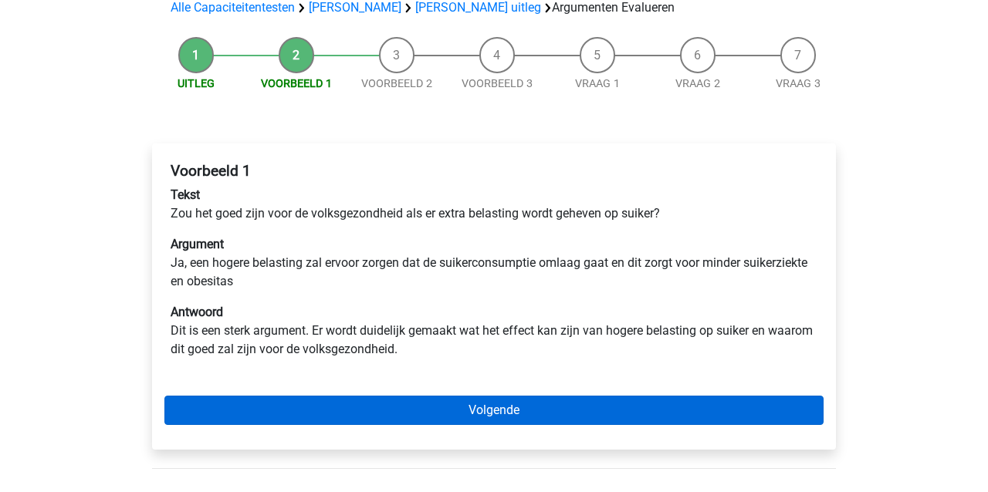
click at [513, 406] on link "Volgende" at bounding box center [493, 410] width 659 height 29
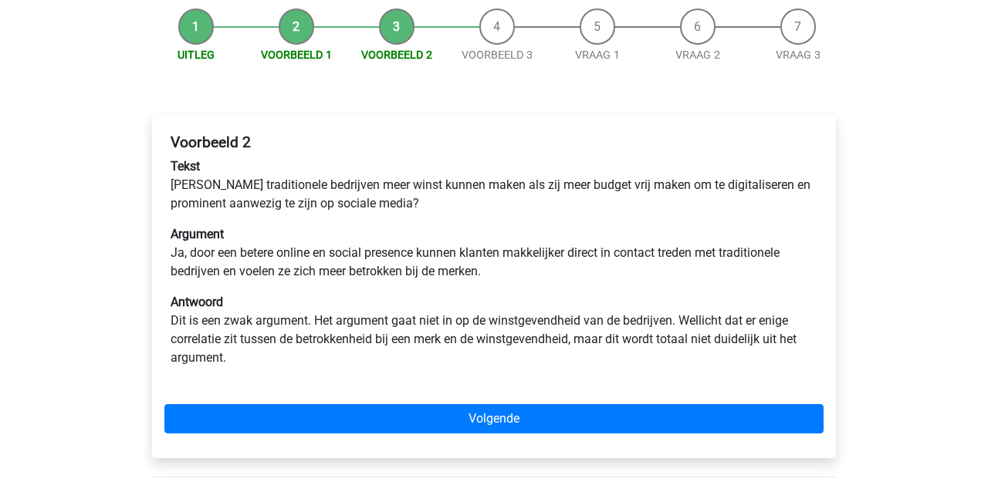
scroll to position [161, 0]
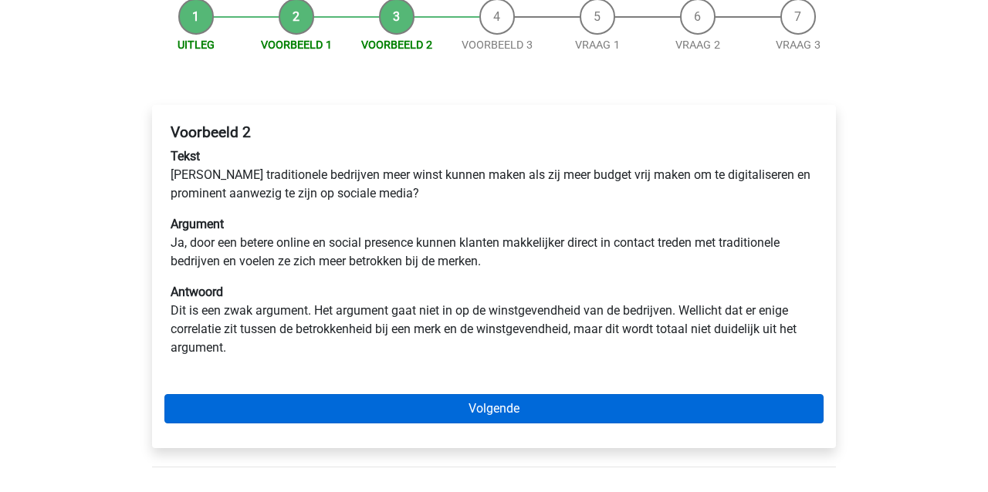
click at [444, 414] on link "Volgende" at bounding box center [493, 408] width 659 height 29
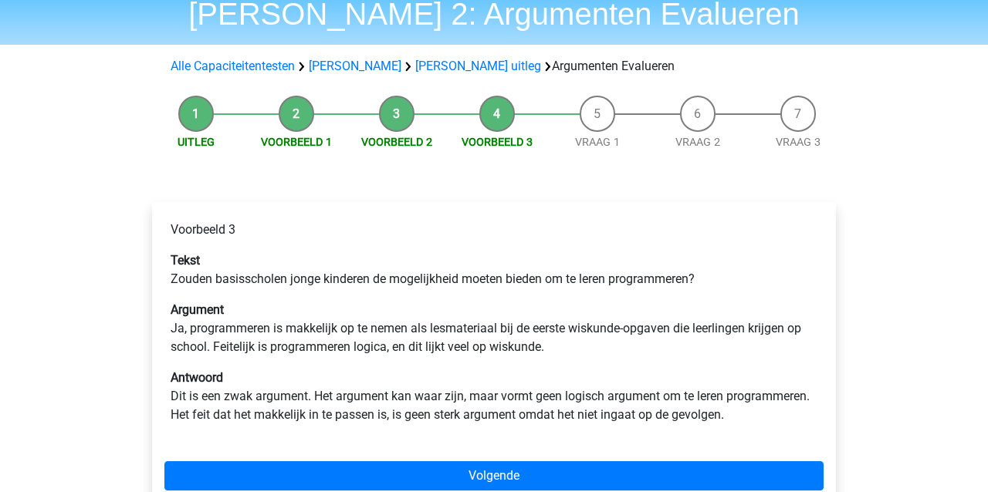
scroll to position [69, 0]
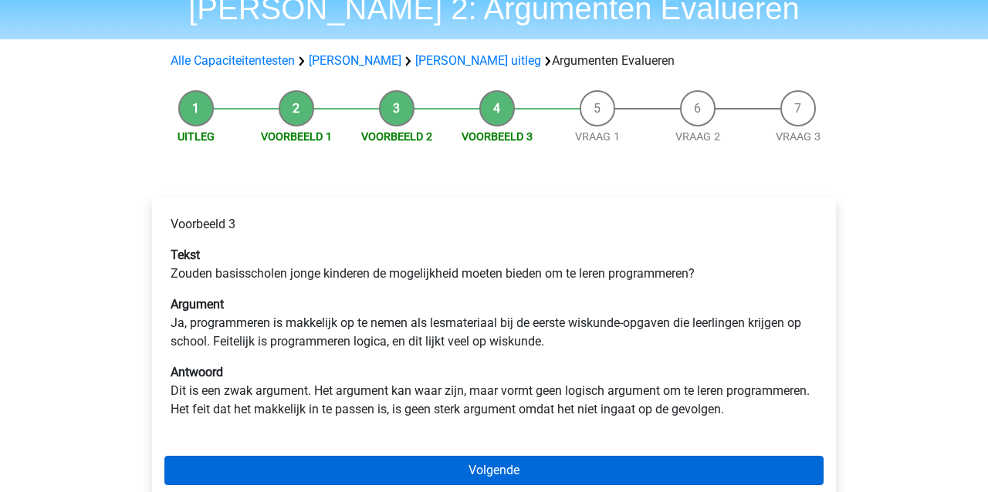
click at [568, 464] on link "Volgende" at bounding box center [493, 470] width 659 height 29
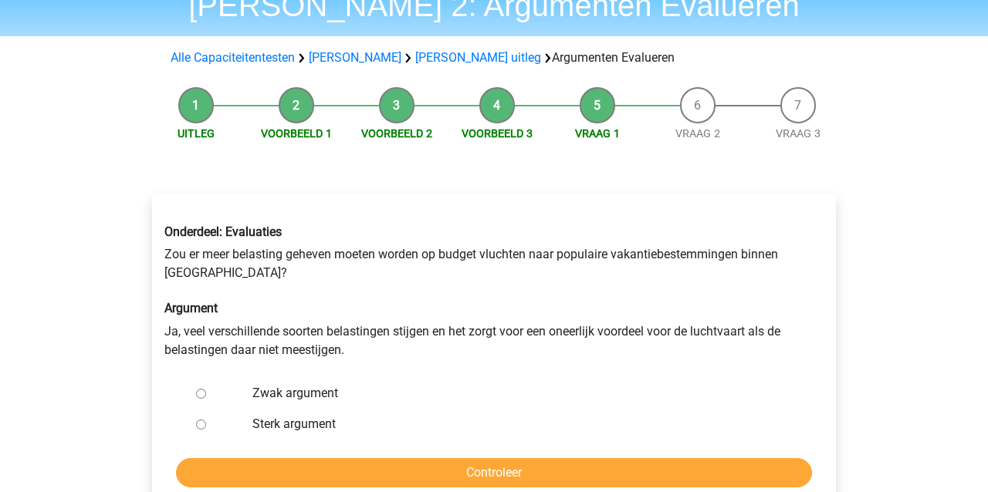
scroll to position [89, 0]
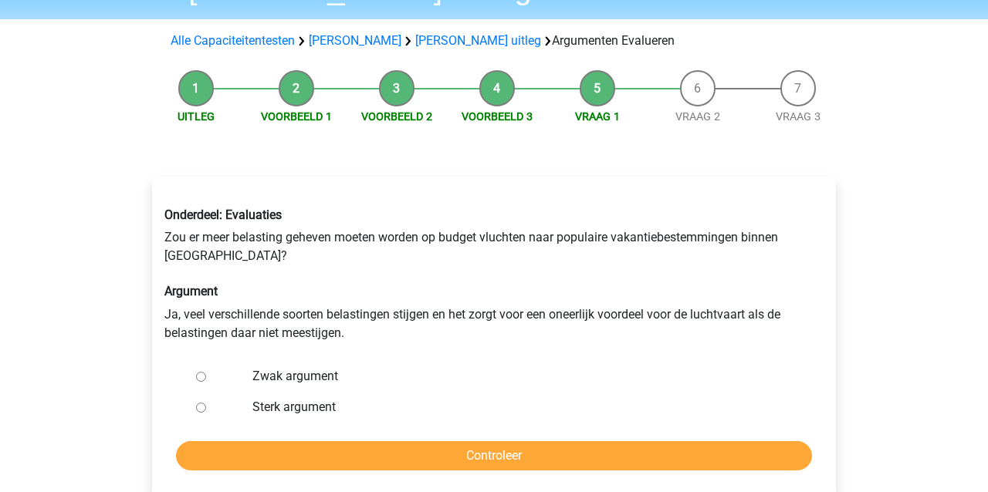
click at [255, 373] on label "Zwak argument" at bounding box center [519, 376] width 534 height 19
click at [206, 373] on input "Zwak argument" at bounding box center [201, 377] width 10 height 10
radio input "true"
click at [306, 451] on input "Controleer" at bounding box center [494, 456] width 636 height 29
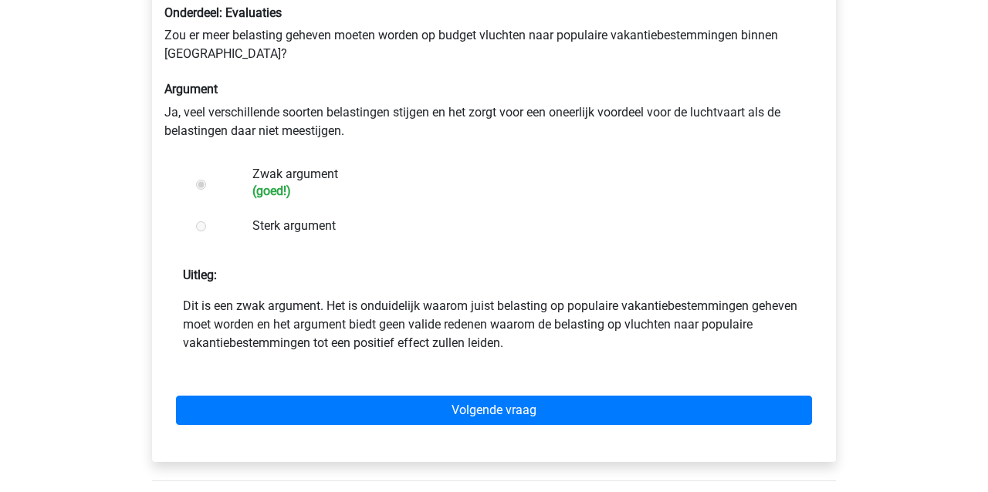
scroll to position [289, 0]
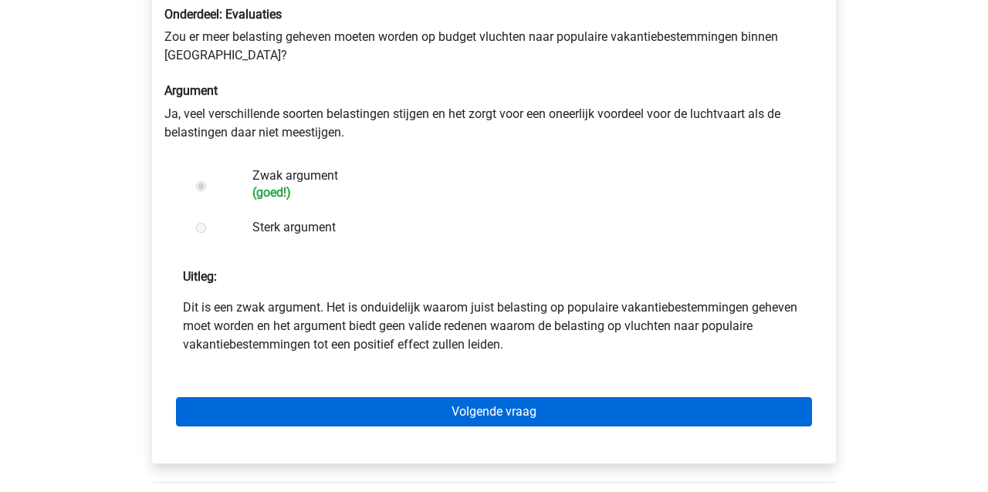
click at [408, 405] on link "Volgende vraag" at bounding box center [494, 412] width 636 height 29
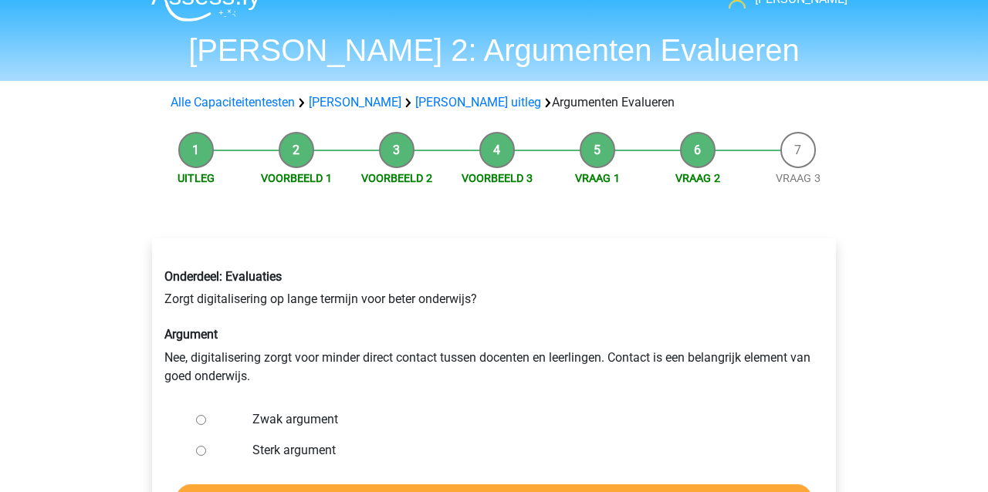
scroll to position [41, 0]
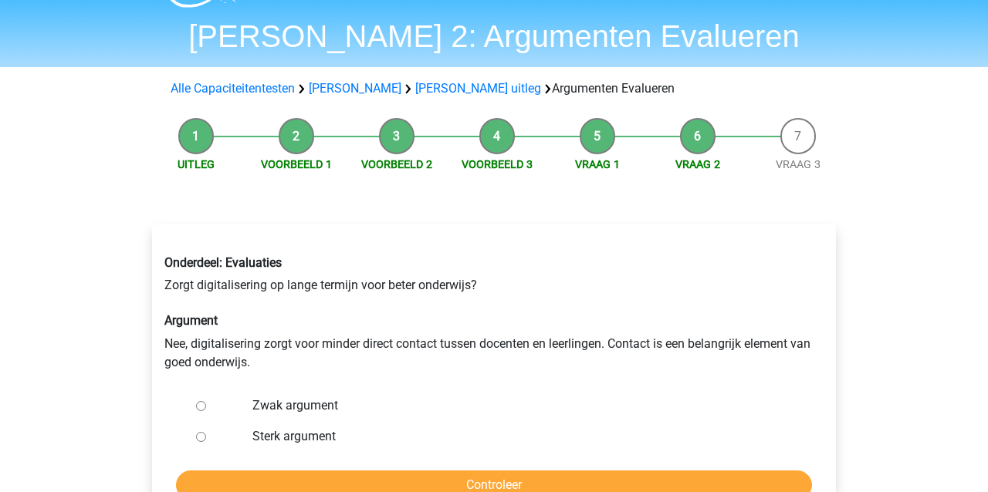
click at [206, 440] on div at bounding box center [215, 436] width 51 height 31
click at [201, 436] on input "Sterk argument" at bounding box center [201, 437] width 10 height 10
radio input "true"
click at [257, 476] on input "Controleer" at bounding box center [494, 485] width 636 height 29
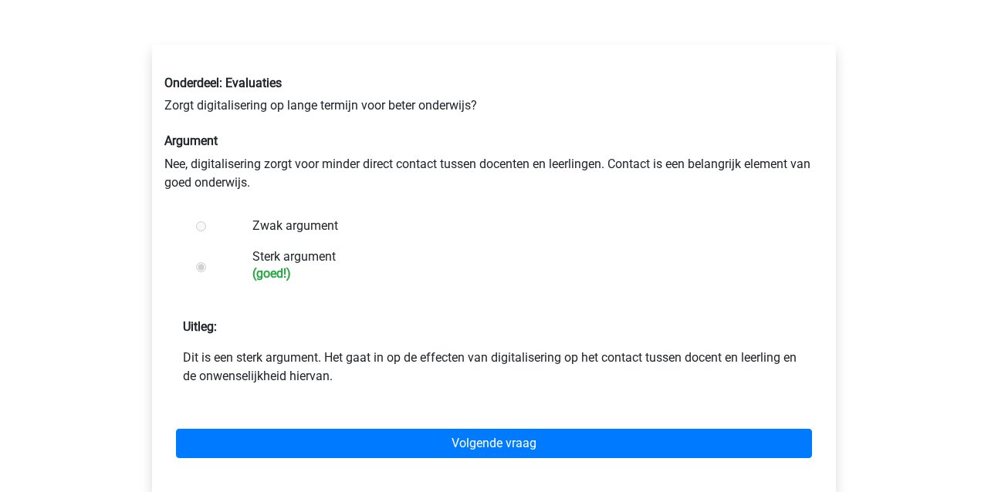
scroll to position [223, 0]
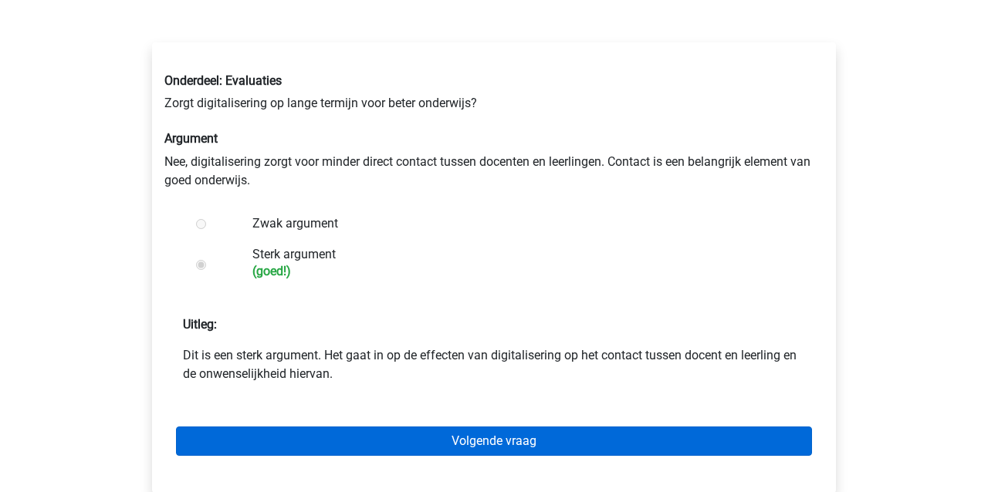
click at [307, 443] on link "Volgende vraag" at bounding box center [494, 441] width 636 height 29
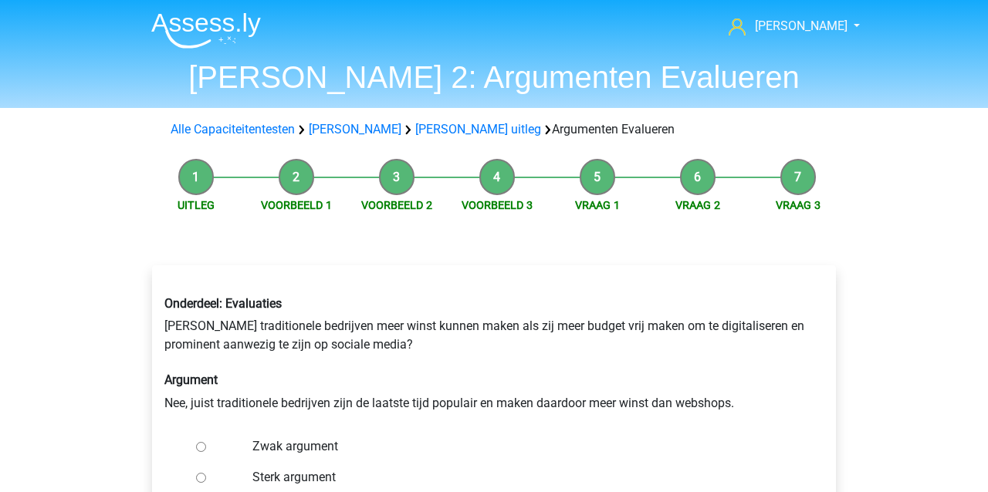
scroll to position [7, 0]
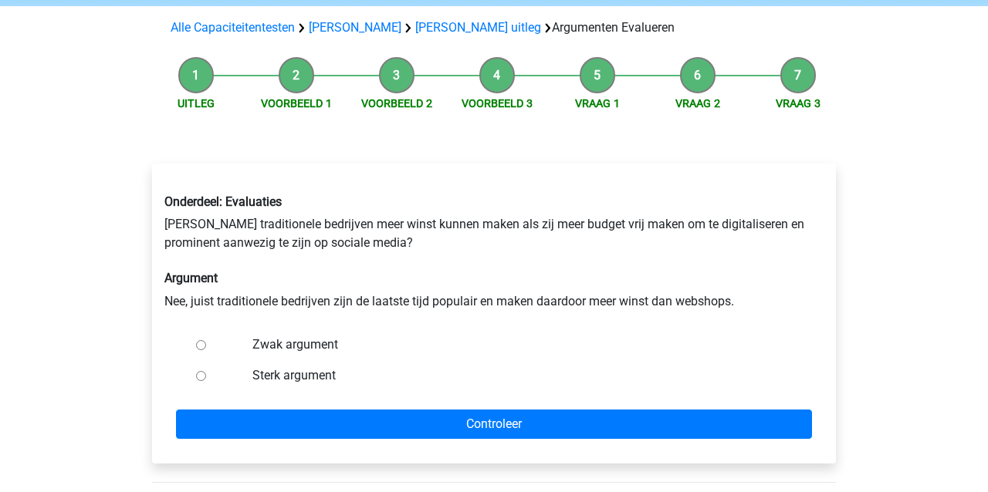
click at [234, 343] on div at bounding box center [215, 345] width 51 height 31
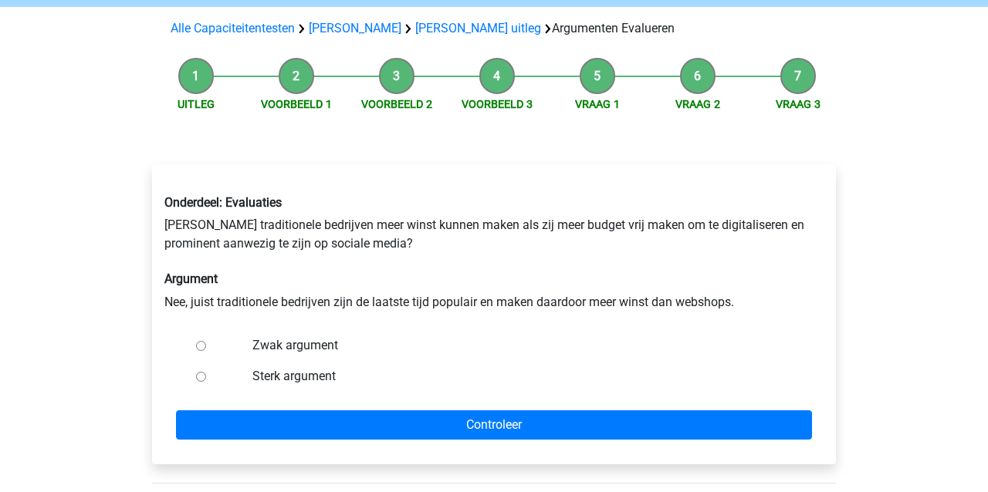
click at [200, 346] on input "Zwak argument" at bounding box center [201, 346] width 10 height 10
radio input "true"
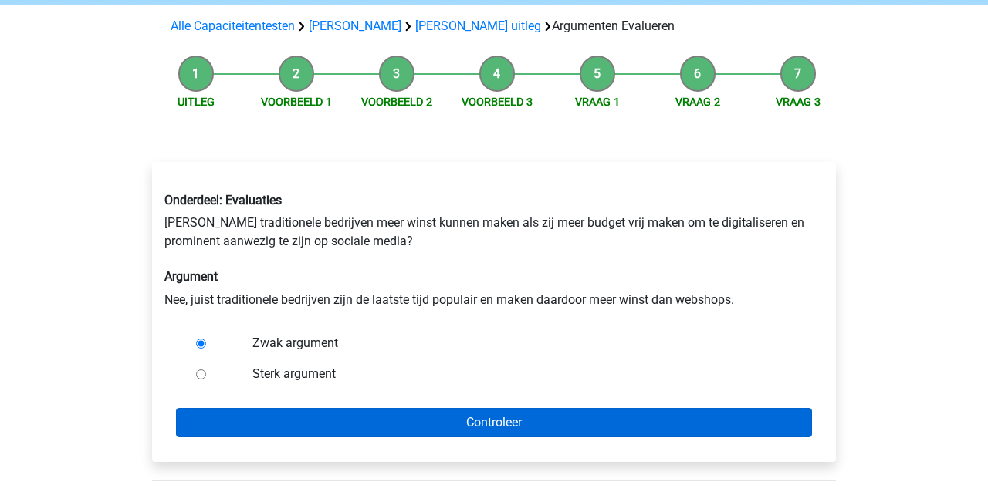
scroll to position [103, 0]
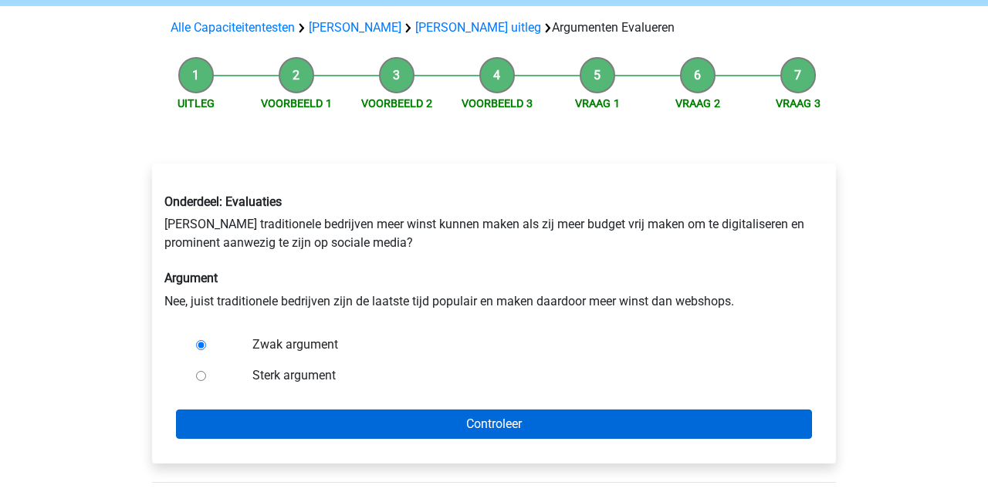
click at [267, 421] on input "Controleer" at bounding box center [494, 424] width 636 height 29
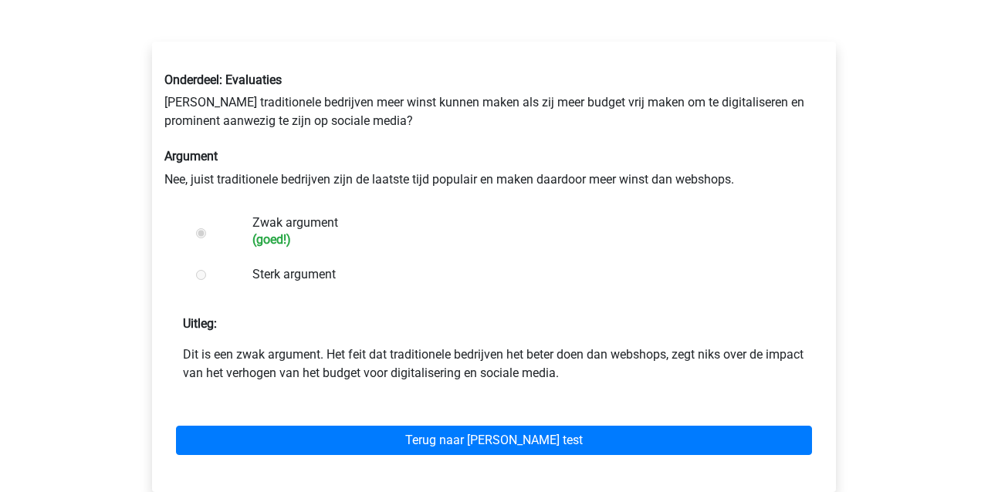
scroll to position [235, 0]
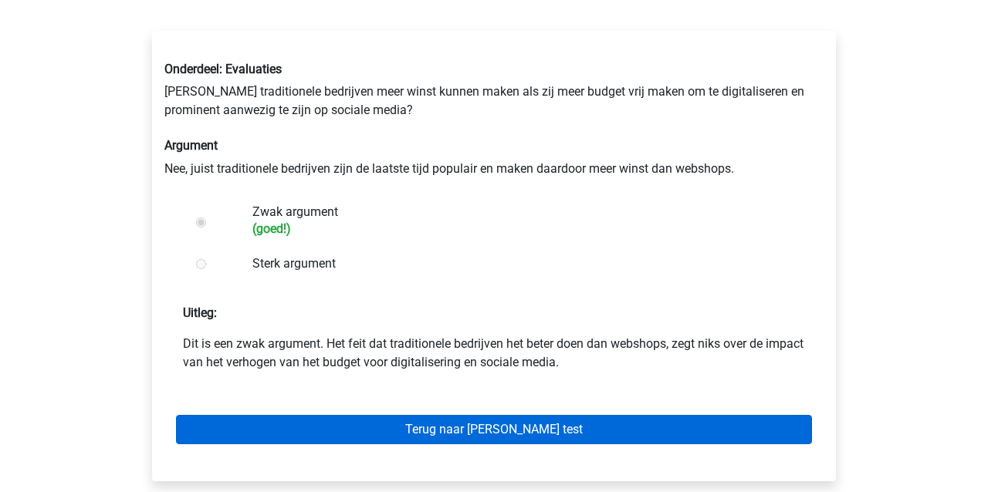
click at [397, 424] on link "Terug naar [PERSON_NAME] test" at bounding box center [494, 429] width 636 height 29
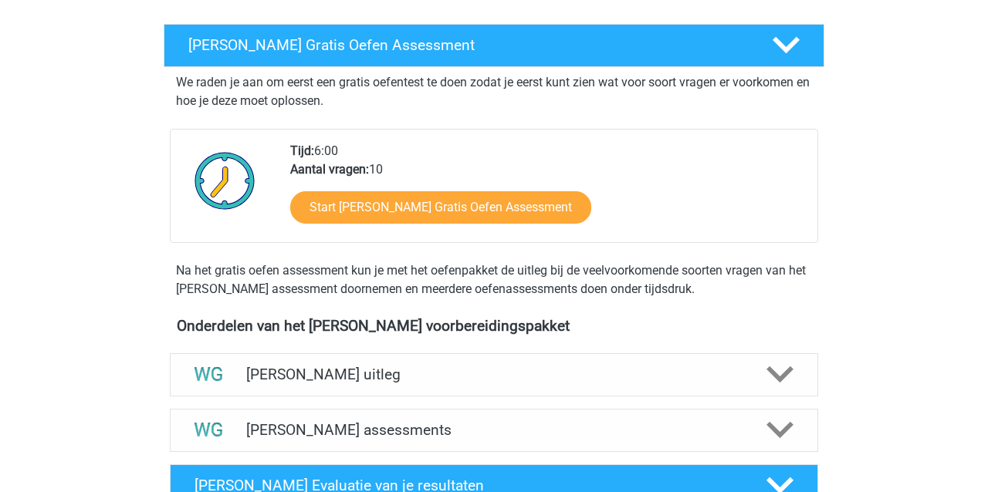
scroll to position [245, 0]
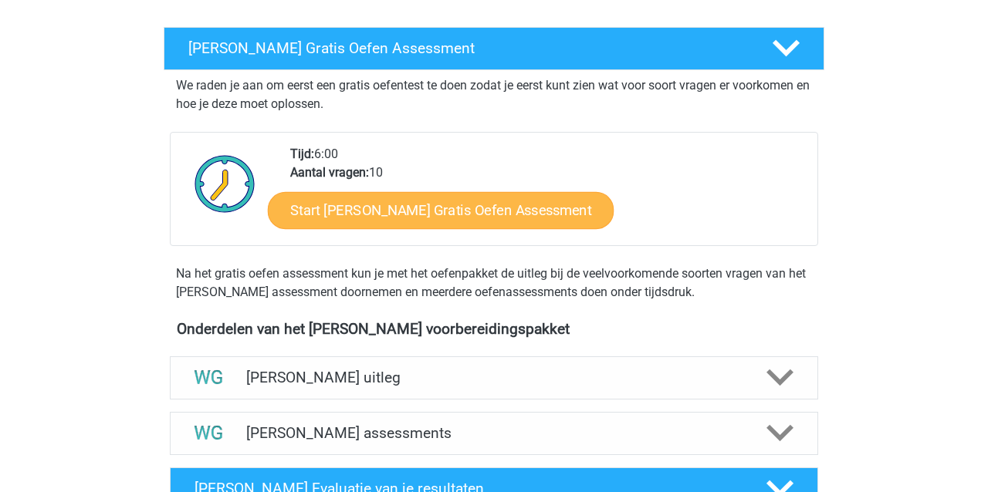
click at [429, 212] on link "Start Watson Glaser Gratis Oefen Assessment" at bounding box center [441, 210] width 347 height 37
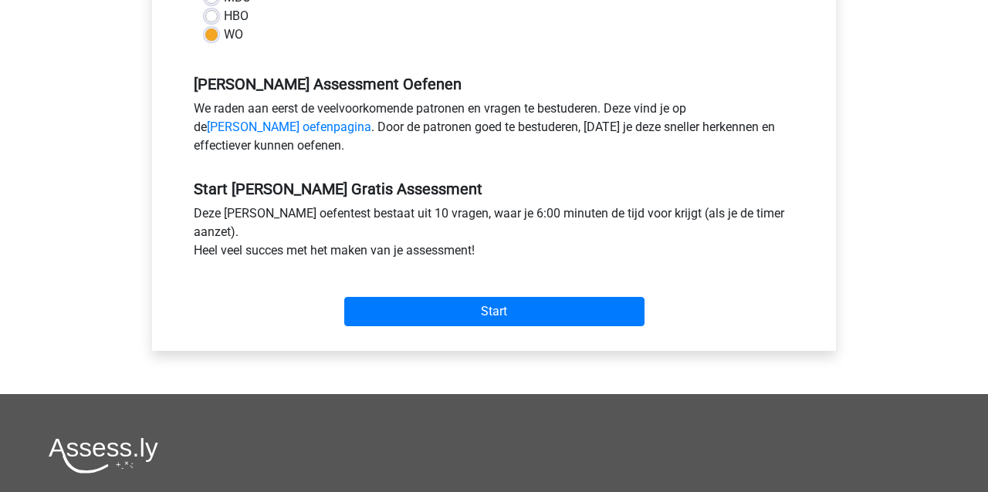
scroll to position [435, 0]
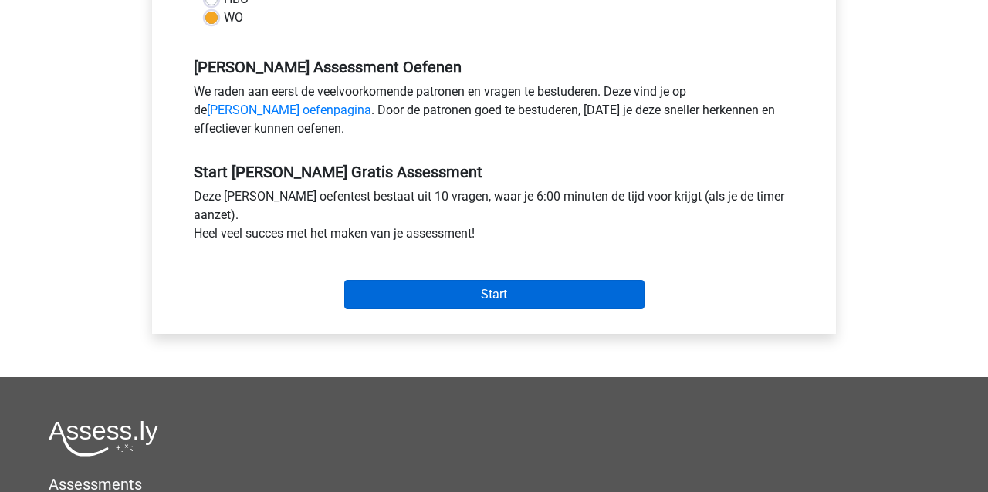
click at [484, 299] on input "Start" at bounding box center [494, 294] width 300 height 29
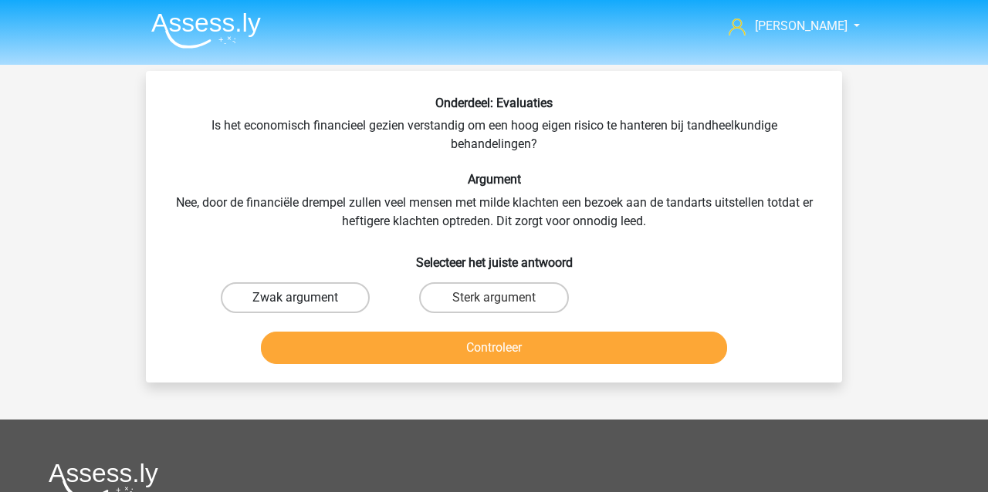
click at [321, 301] on label "Zwak argument" at bounding box center [295, 298] width 149 height 31
click at [306, 301] on input "Zwak argument" at bounding box center [301, 303] width 10 height 10
radio input "true"
click at [333, 353] on button "Controleer" at bounding box center [494, 348] width 467 height 32
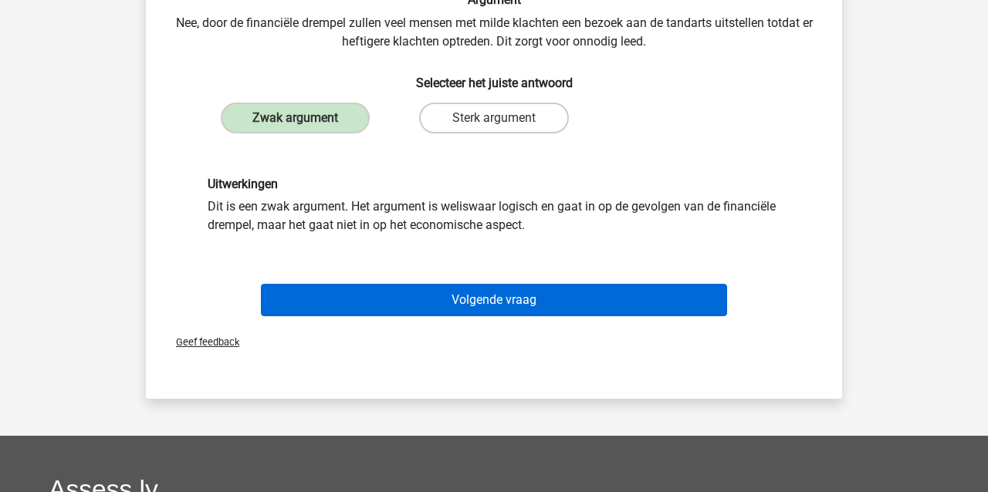
click at [340, 300] on button "Volgende vraag" at bounding box center [494, 300] width 467 height 32
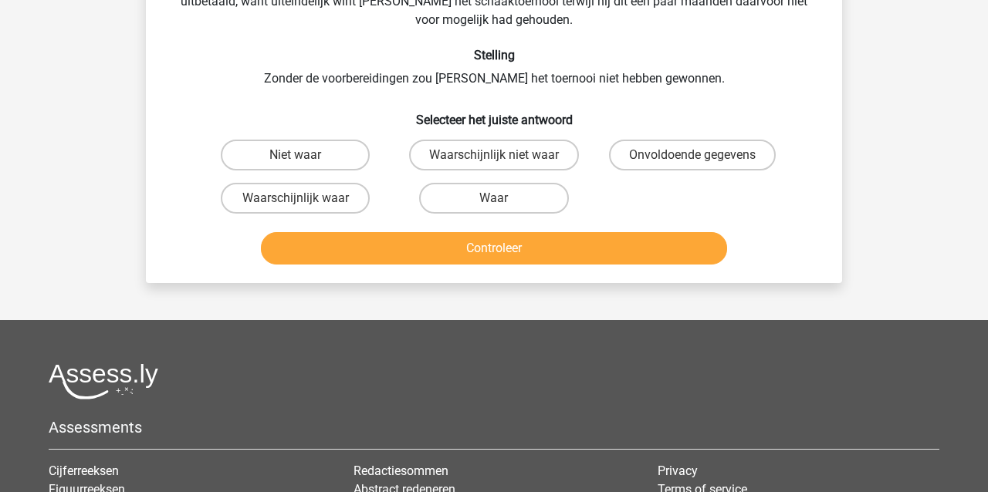
scroll to position [71, 0]
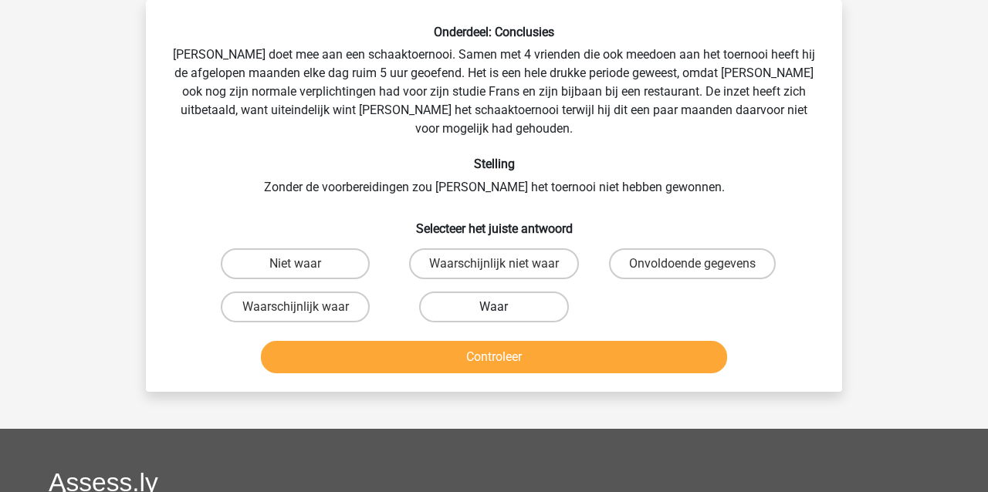
click at [485, 292] on label "Waar" at bounding box center [493, 307] width 149 height 31
click at [494, 307] on input "Waar" at bounding box center [499, 312] width 10 height 10
radio input "true"
click at [455, 341] on button "Controleer" at bounding box center [494, 357] width 467 height 32
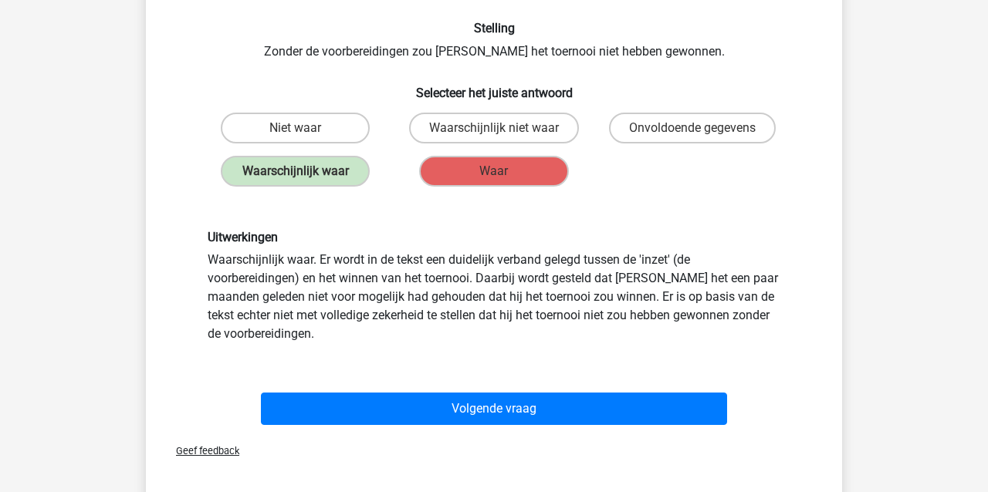
scroll to position [209, 0]
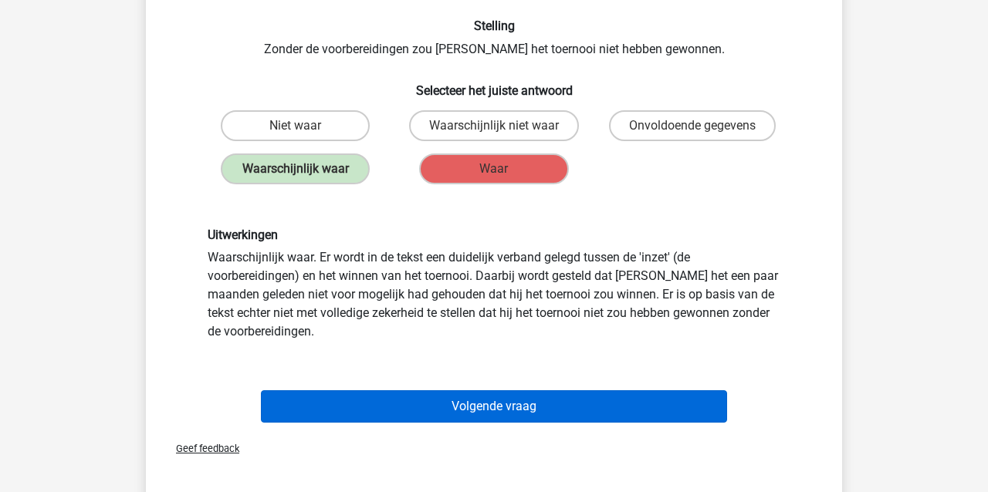
click at [428, 397] on button "Volgende vraag" at bounding box center [494, 407] width 467 height 32
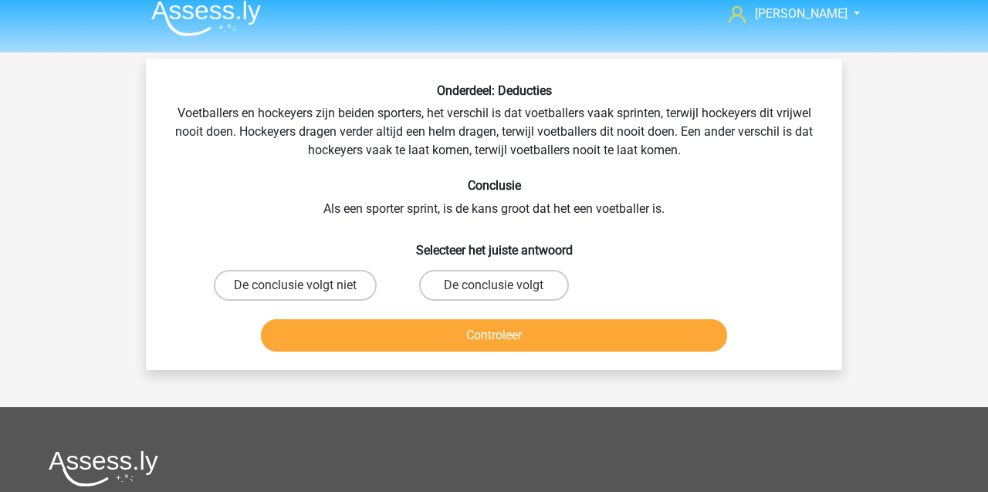
scroll to position [10, 0]
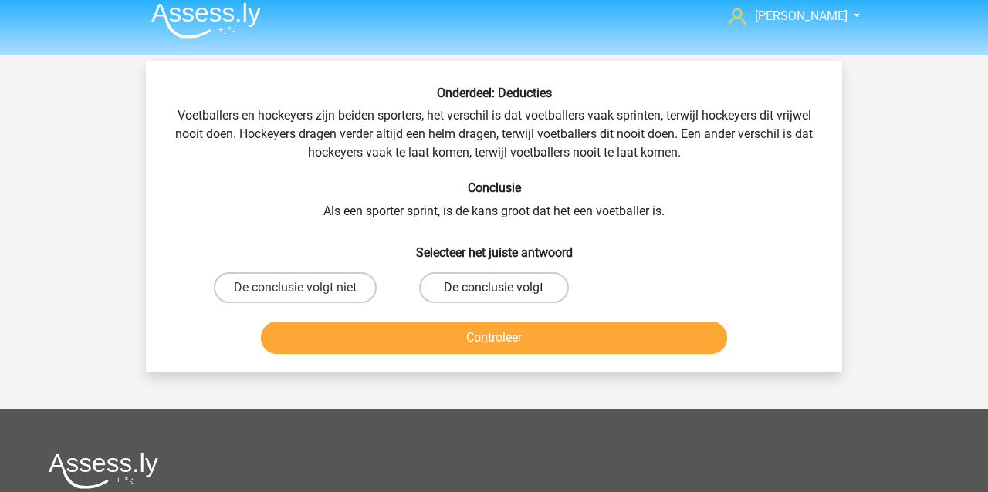
click at [486, 289] on label "De conclusie volgt" at bounding box center [493, 287] width 149 height 31
click at [494, 289] on input "De conclusie volgt" at bounding box center [499, 293] width 10 height 10
radio input "true"
click at [463, 336] on button "Controleer" at bounding box center [494, 338] width 467 height 32
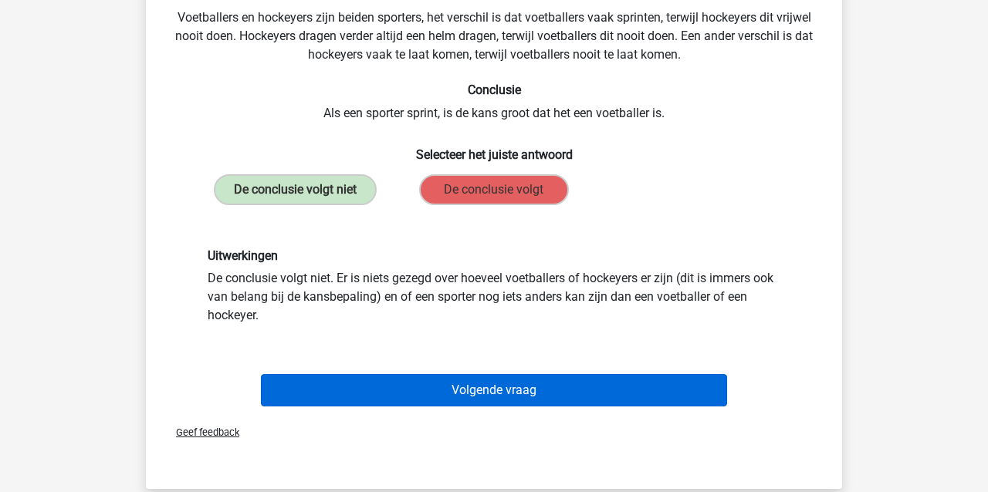
click at [403, 382] on button "Volgende vraag" at bounding box center [494, 390] width 467 height 32
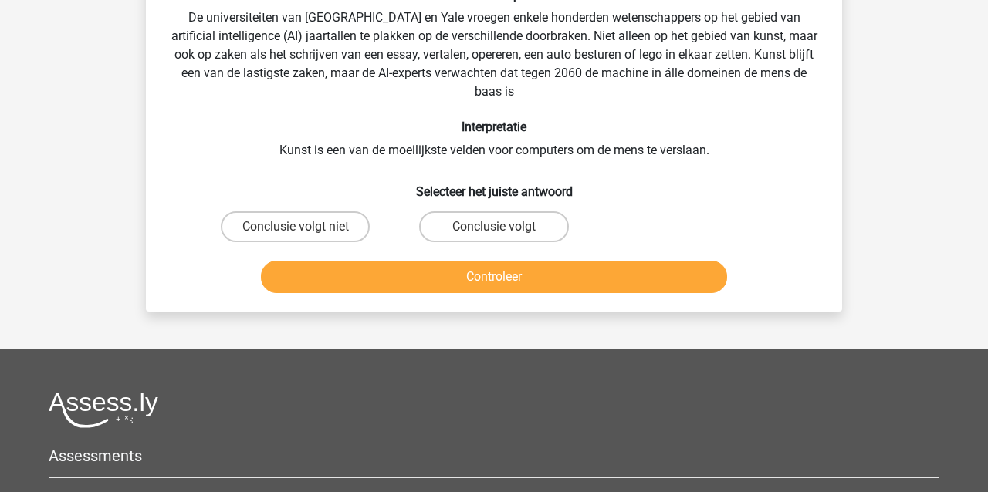
scroll to position [71, 0]
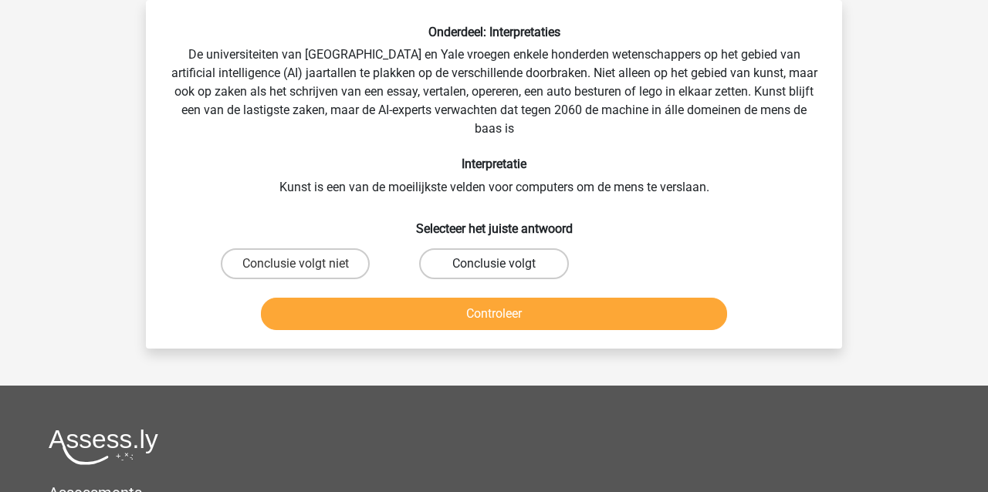
drag, startPoint x: 531, startPoint y: 259, endPoint x: 523, endPoint y: 278, distance: 20.4
click at [531, 259] on label "Conclusie volgt" at bounding box center [493, 264] width 149 height 31
click at [504, 264] on input "Conclusie volgt" at bounding box center [499, 269] width 10 height 10
radio input "true"
click at [502, 312] on button "Controleer" at bounding box center [494, 314] width 467 height 32
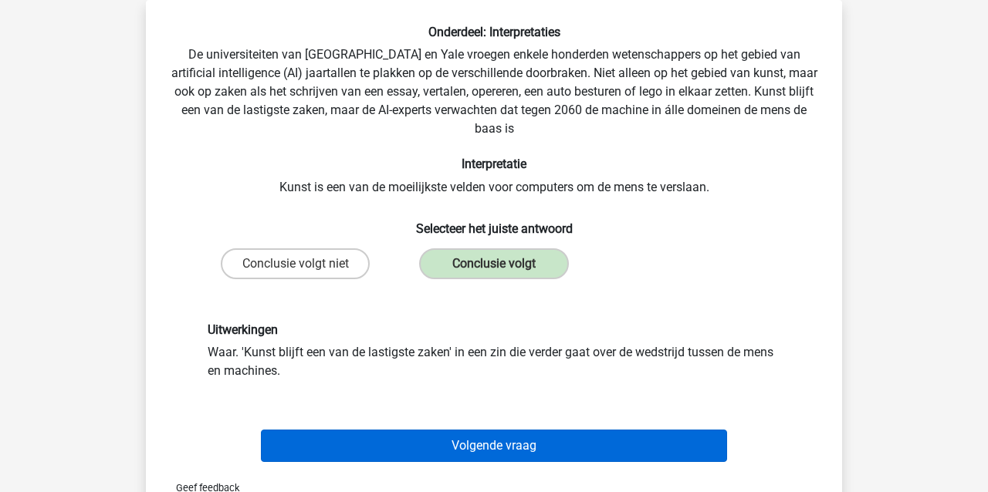
click at [422, 441] on button "Volgende vraag" at bounding box center [494, 446] width 467 height 32
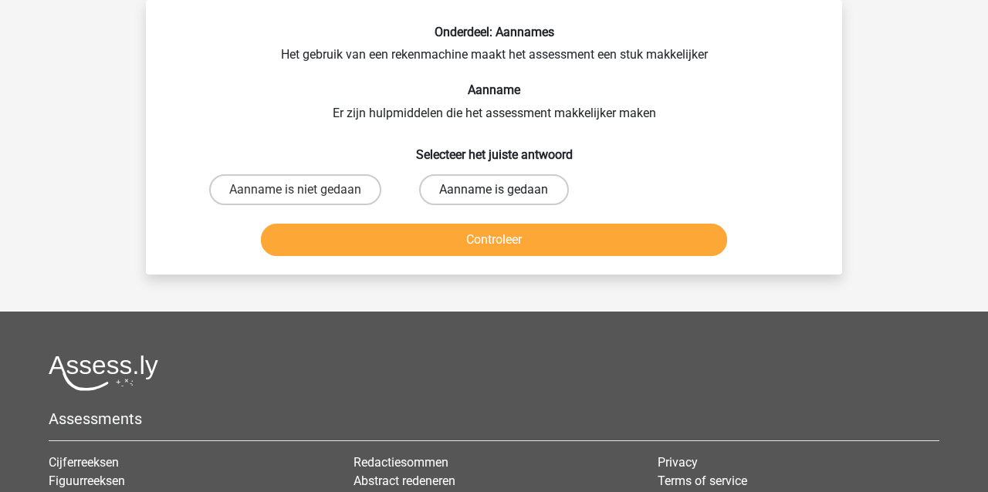
click at [506, 188] on label "Aanname is gedaan" at bounding box center [493, 189] width 149 height 31
click at [504, 190] on input "Aanname is gedaan" at bounding box center [499, 195] width 10 height 10
radio input "true"
click at [501, 244] on button "Controleer" at bounding box center [494, 240] width 467 height 32
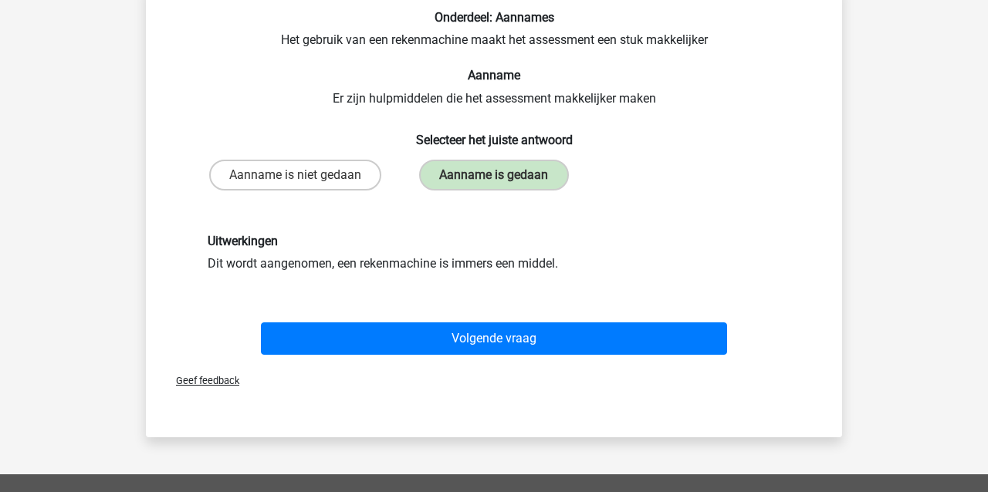
scroll to position [94, 0]
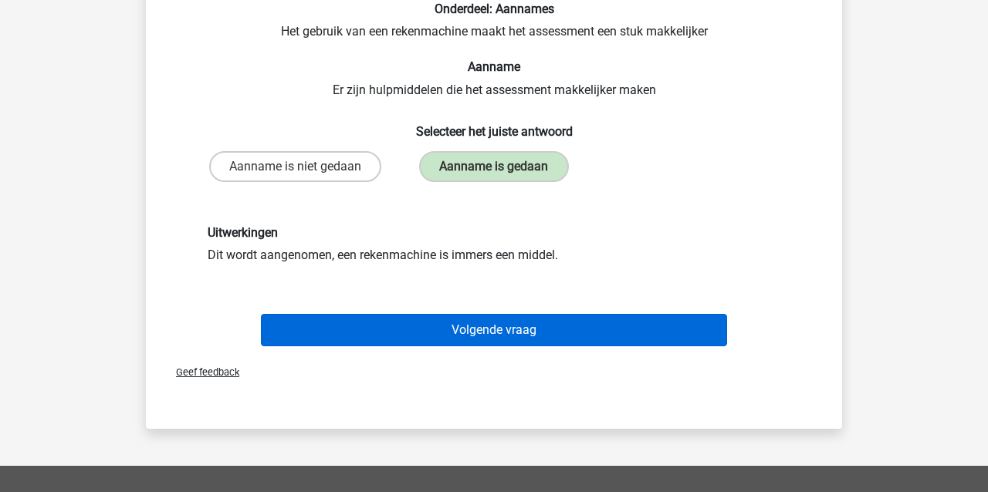
click at [503, 332] on button "Volgende vraag" at bounding box center [494, 330] width 467 height 32
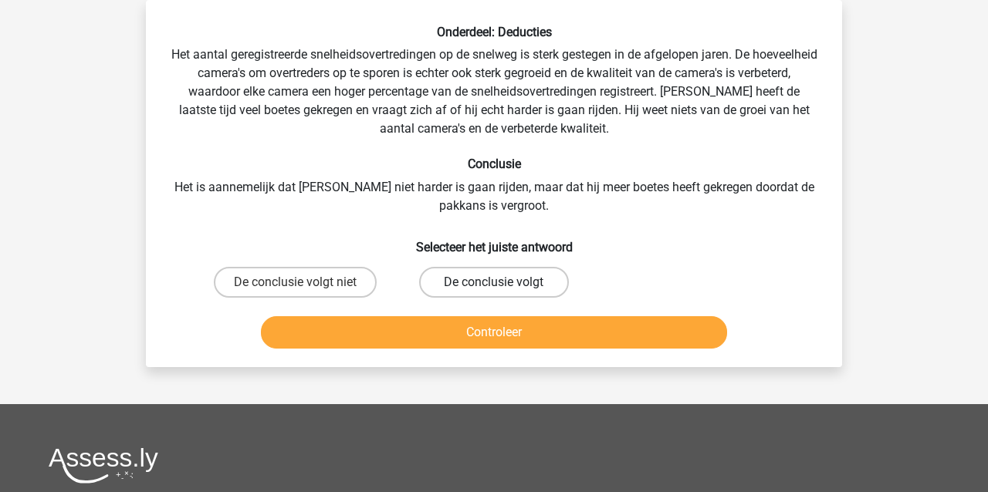
click at [505, 283] on label "De conclusie volgt" at bounding box center [493, 282] width 149 height 31
click at [504, 283] on input "De conclusie volgt" at bounding box center [499, 288] width 10 height 10
radio input "true"
click at [476, 337] on button "Controleer" at bounding box center [494, 332] width 467 height 32
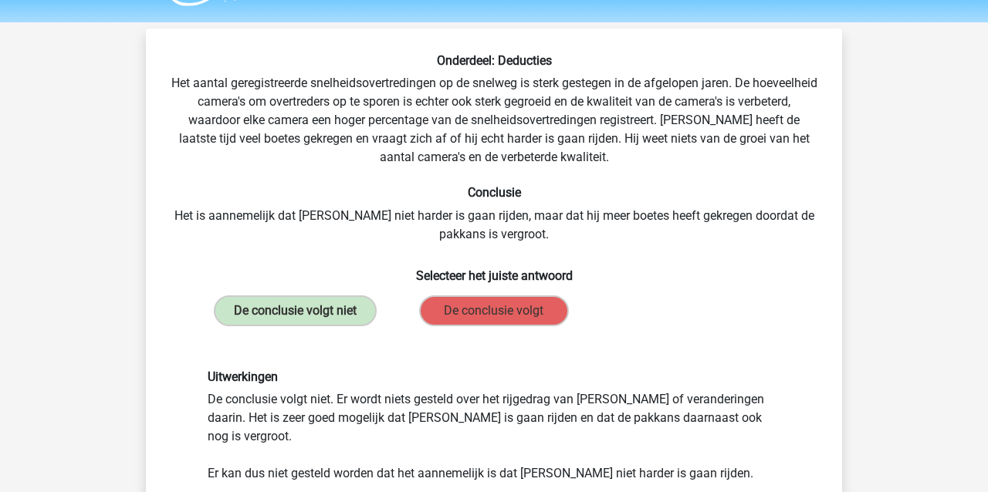
scroll to position [42, 0]
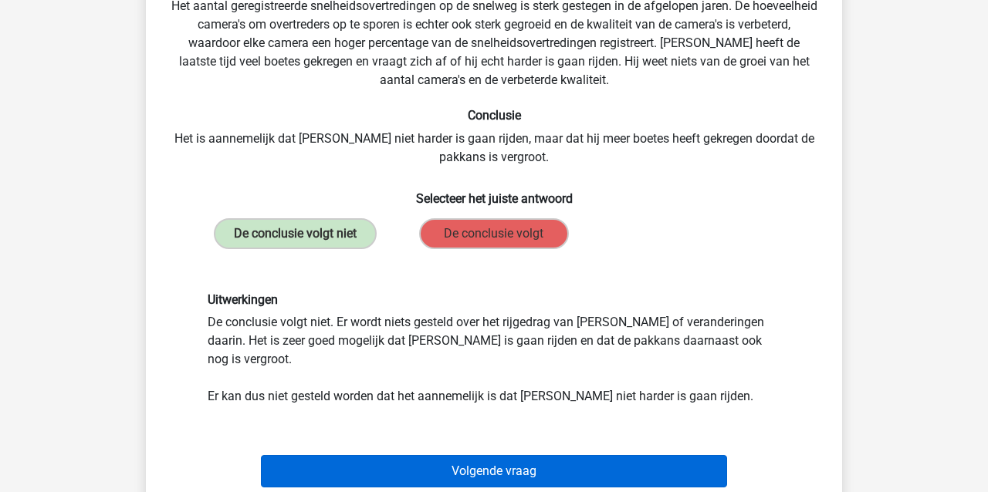
click at [449, 455] on button "Volgende vraag" at bounding box center [494, 471] width 467 height 32
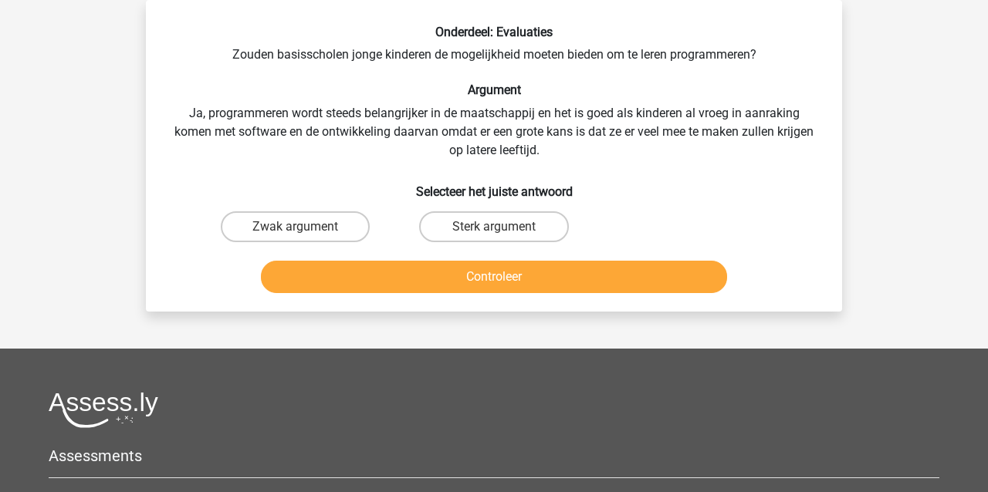
scroll to position [78, 0]
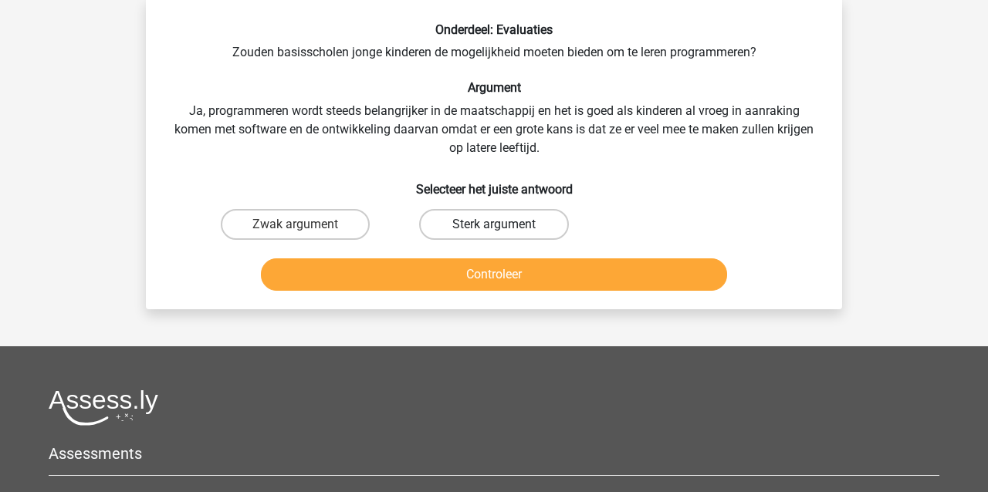
click at [492, 221] on label "Sterk argument" at bounding box center [493, 224] width 149 height 31
click at [494, 225] on input "Sterk argument" at bounding box center [499, 230] width 10 height 10
radio input "true"
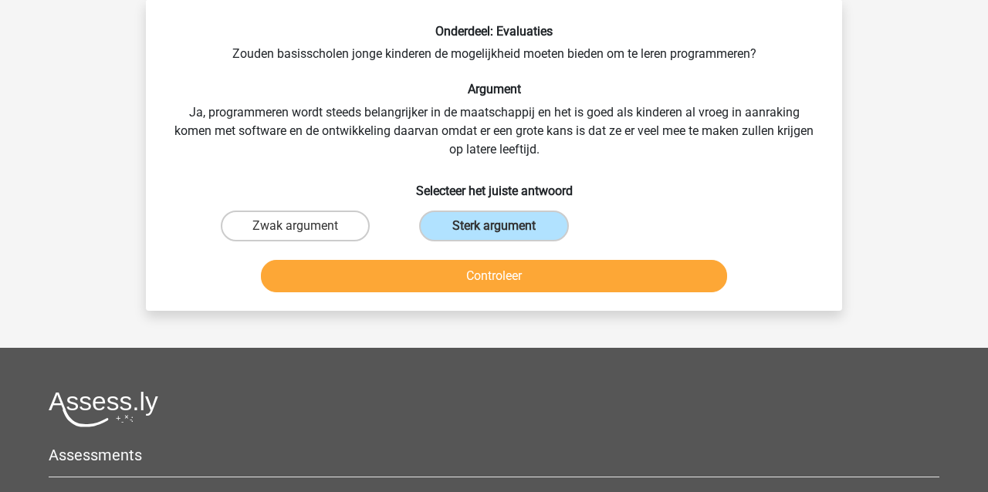
scroll to position [72, 1]
click at [452, 279] on button "Controleer" at bounding box center [494, 276] width 467 height 32
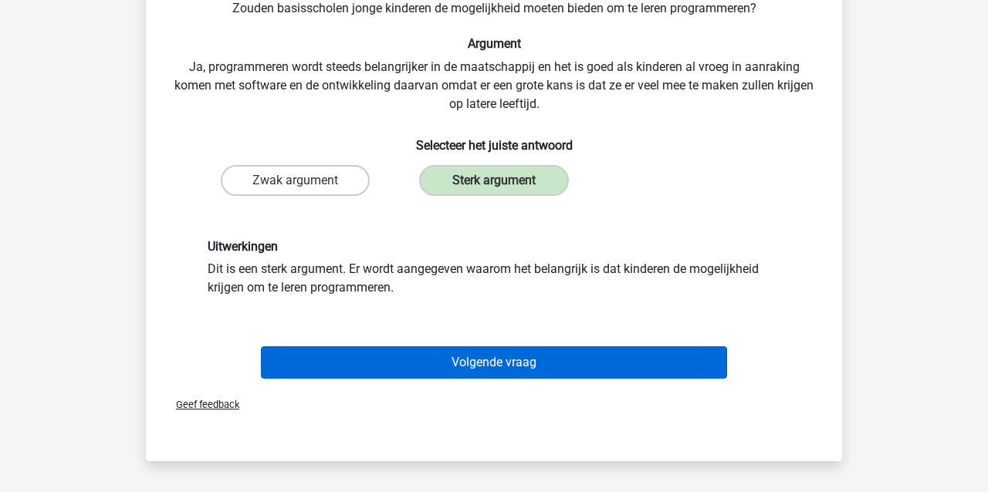
click at [445, 353] on button "Volgende vraag" at bounding box center [494, 363] width 467 height 32
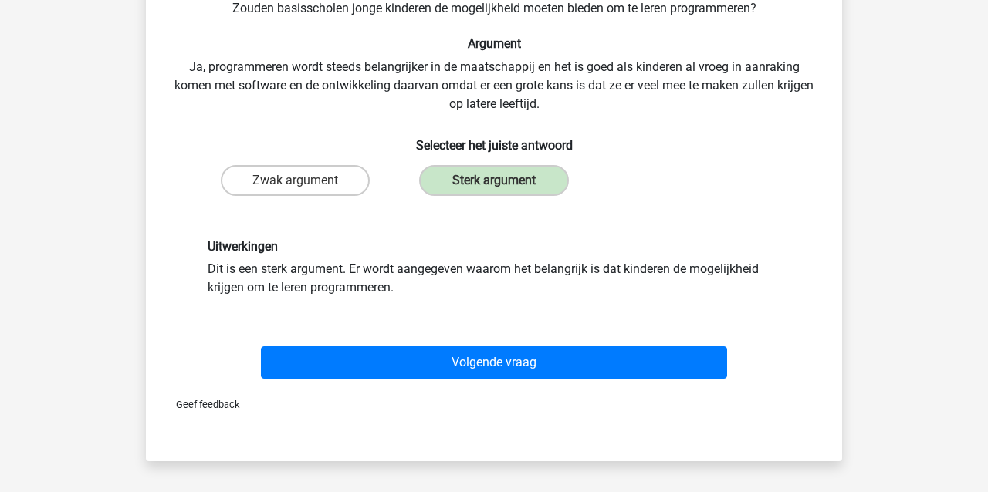
scroll to position [71, 0]
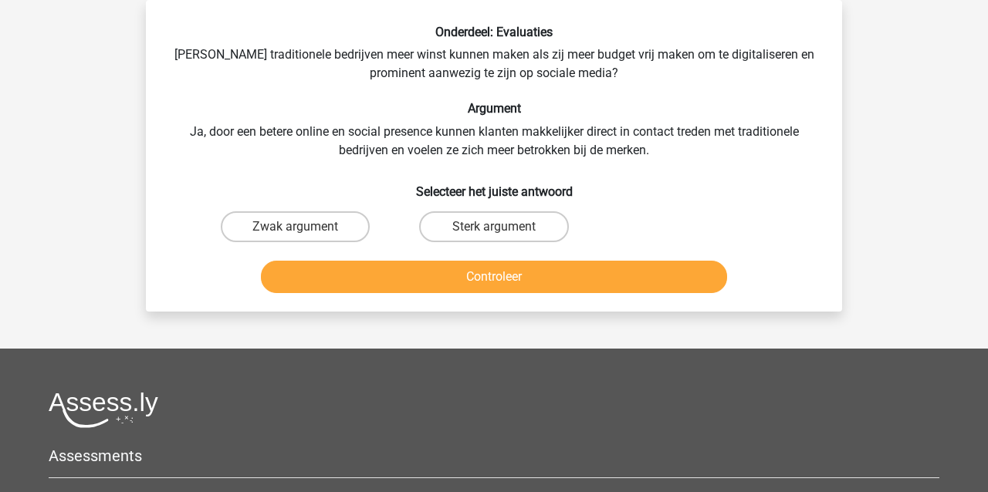
click at [297, 229] on input "Zwak argument" at bounding box center [301, 232] width 10 height 10
radio input "true"
click at [296, 280] on button "Controleer" at bounding box center [494, 277] width 467 height 32
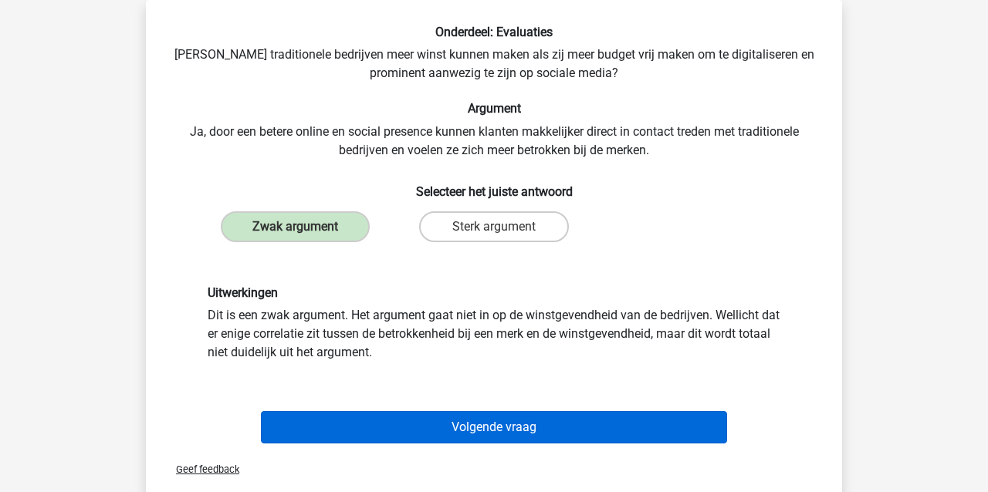
click at [381, 428] on button "Volgende vraag" at bounding box center [494, 427] width 467 height 32
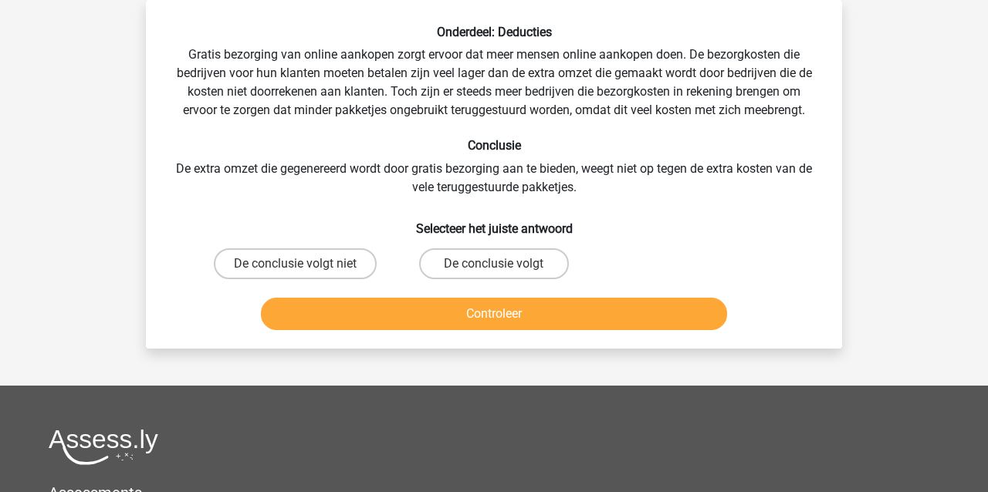
drag, startPoint x: 509, startPoint y: 263, endPoint x: 496, endPoint y: 293, distance: 32.8
click at [508, 264] on label "De conclusie volgt" at bounding box center [493, 264] width 149 height 31
click at [504, 264] on input "De conclusie volgt" at bounding box center [499, 269] width 10 height 10
radio input "true"
click at [489, 311] on button "Controleer" at bounding box center [494, 314] width 467 height 32
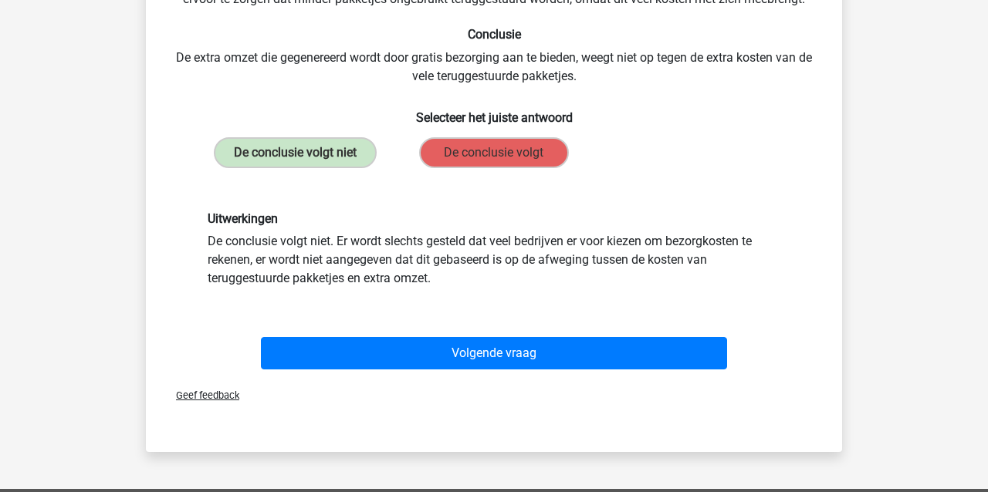
scroll to position [184, 0]
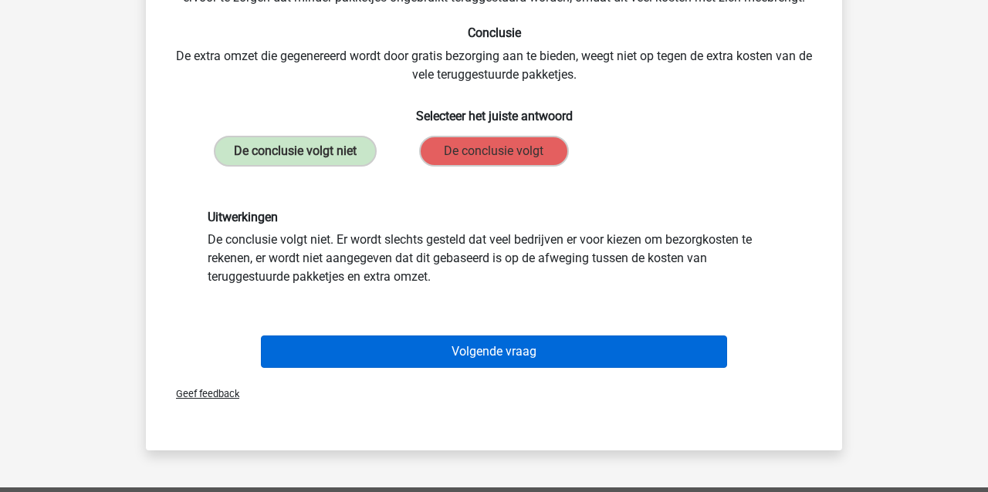
click at [401, 350] on button "Volgende vraag" at bounding box center [494, 352] width 467 height 32
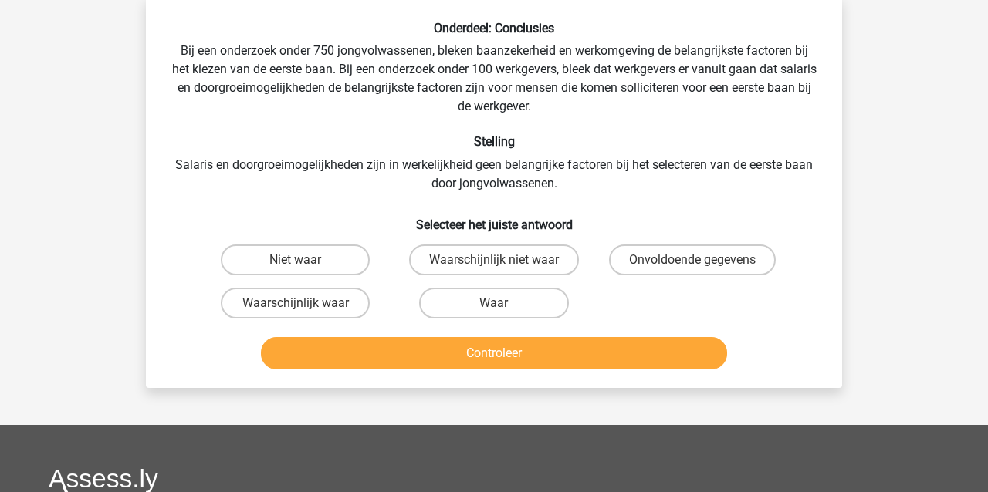
scroll to position [71, 0]
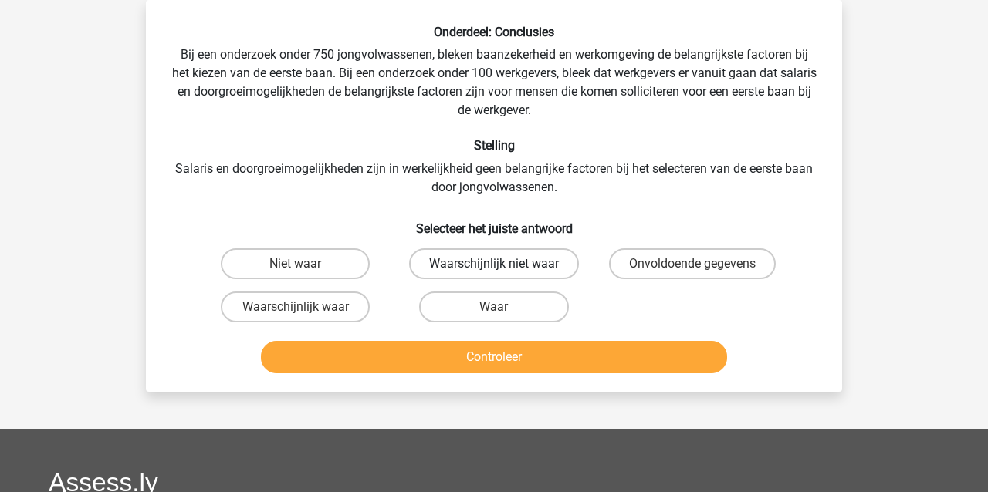
click at [446, 257] on label "Waarschijnlijk niet waar" at bounding box center [494, 264] width 170 height 31
click at [494, 264] on input "Waarschijnlijk niet waar" at bounding box center [499, 269] width 10 height 10
radio input "true"
click at [504, 352] on button "Controleer" at bounding box center [494, 357] width 467 height 32
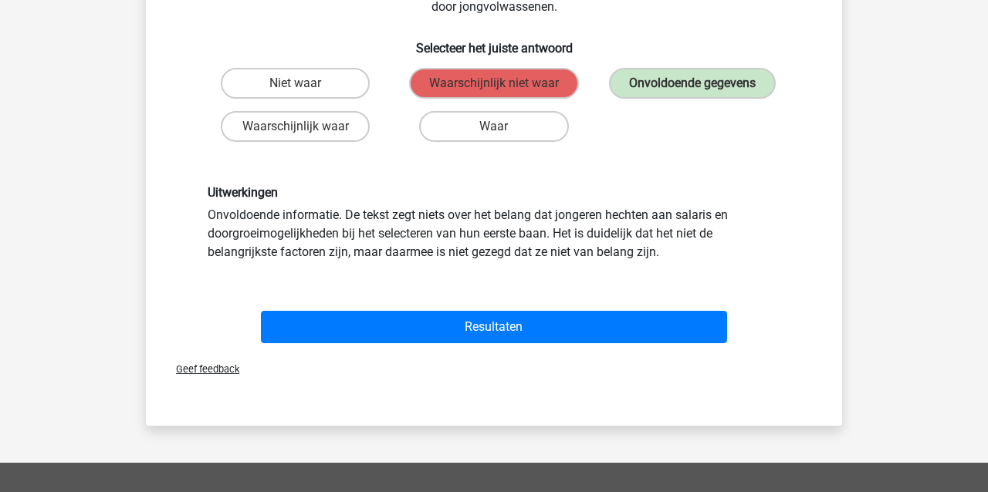
scroll to position [261, 0]
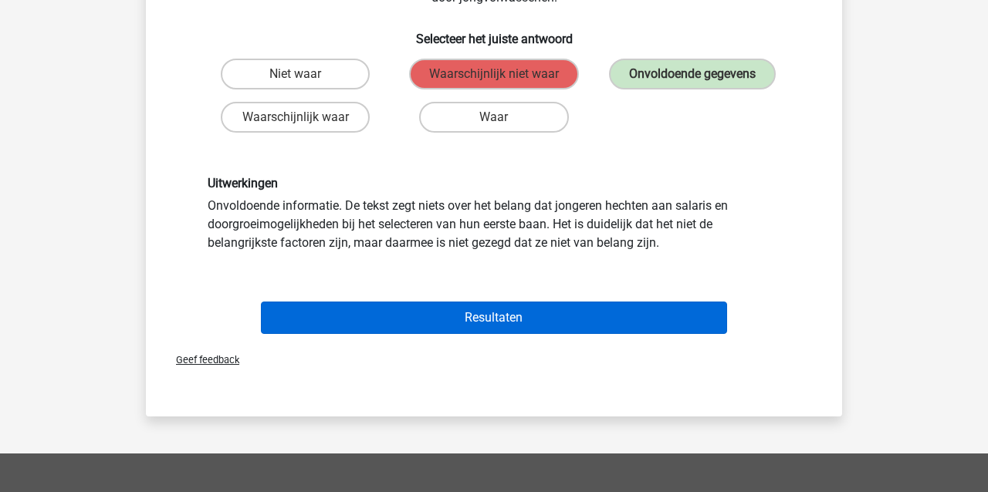
click at [491, 313] on button "Resultaten" at bounding box center [494, 318] width 467 height 32
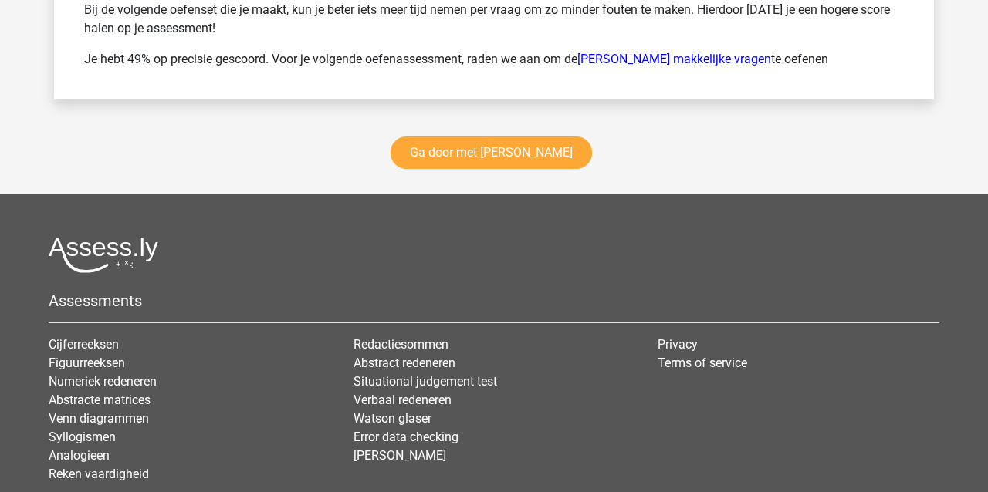
scroll to position [2270, 0]
